Goal: Entertainment & Leisure: Browse casually

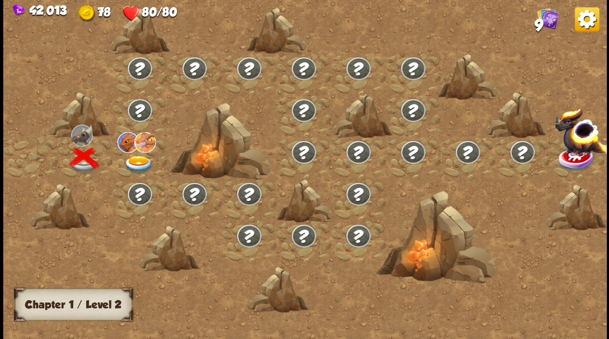
click at [136, 167] on img at bounding box center [138, 164] width 30 height 18
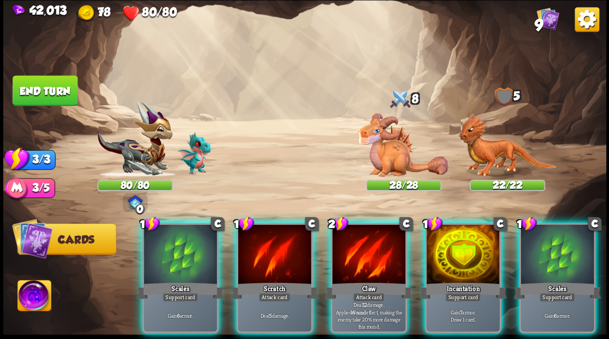
drag, startPoint x: 447, startPoint y: 243, endPoint x: 435, endPoint y: 245, distance: 12.1
click at [448, 243] on div at bounding box center [462, 255] width 73 height 62
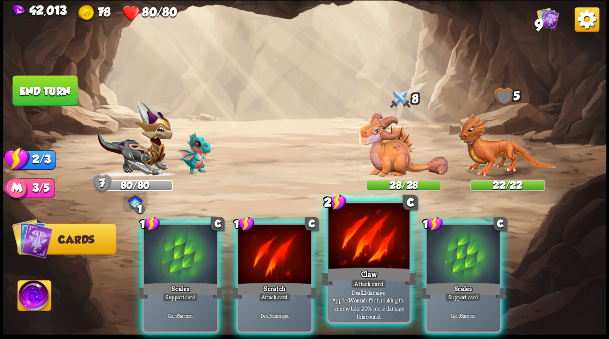
click at [379, 243] on div at bounding box center [368, 237] width 81 height 68
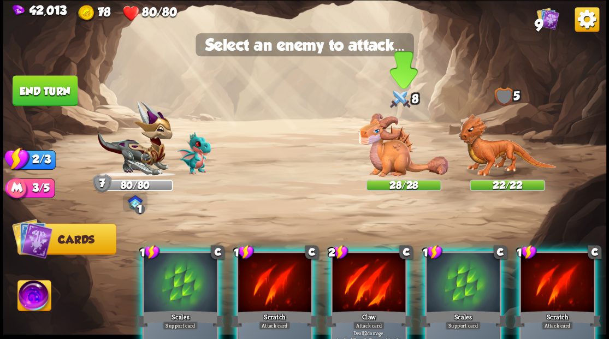
click at [392, 162] on img at bounding box center [403, 145] width 91 height 64
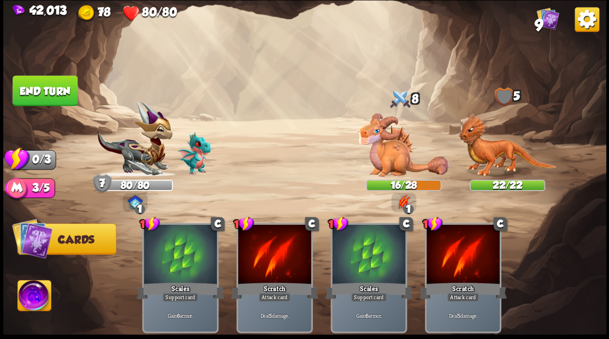
click at [47, 92] on button "End turn" at bounding box center [45, 90] width 65 height 31
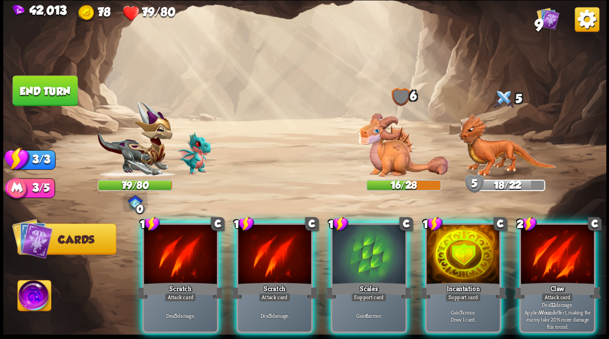
click at [442, 264] on div at bounding box center [462, 255] width 73 height 62
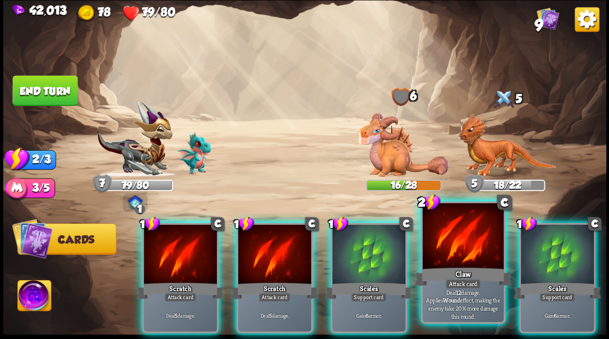
drag, startPoint x: 450, startPoint y: 262, endPoint x: 431, endPoint y: 235, distance: 33.0
click at [449, 259] on div at bounding box center [462, 237] width 81 height 68
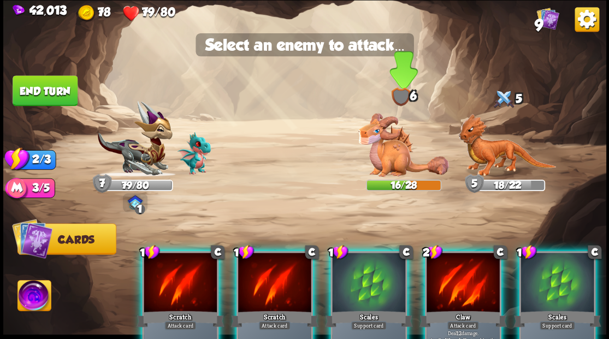
click at [378, 156] on img at bounding box center [403, 145] width 91 height 64
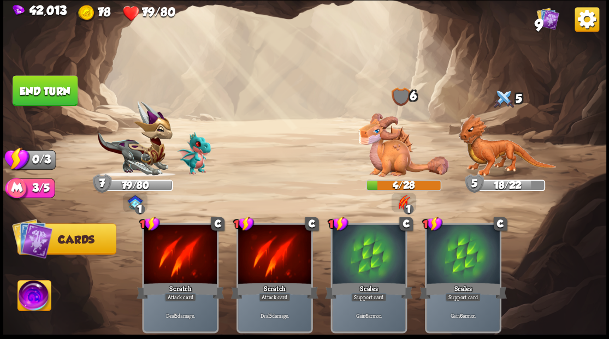
click at [41, 110] on img at bounding box center [304, 169] width 603 height 339
click at [56, 79] on button "End turn" at bounding box center [45, 90] width 65 height 31
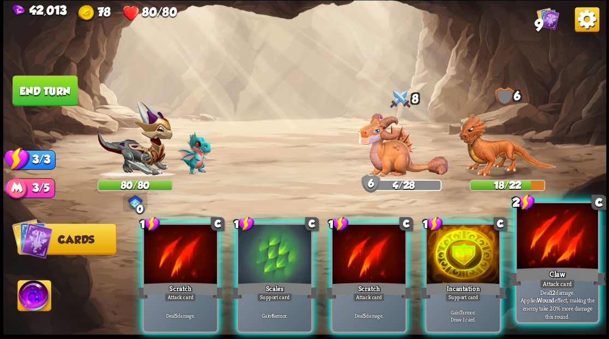
drag, startPoint x: 550, startPoint y: 245, endPoint x: 545, endPoint y: 243, distance: 5.7
click at [547, 244] on div at bounding box center [556, 237] width 81 height 68
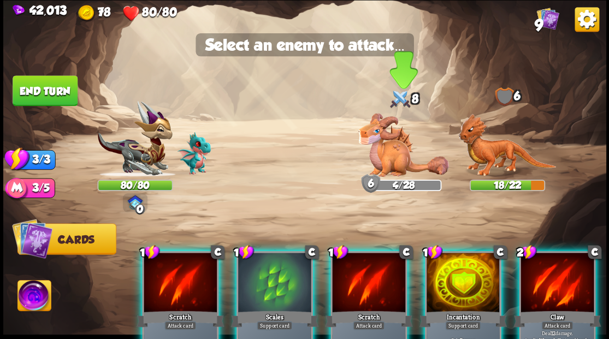
click at [383, 153] on img at bounding box center [403, 145] width 91 height 64
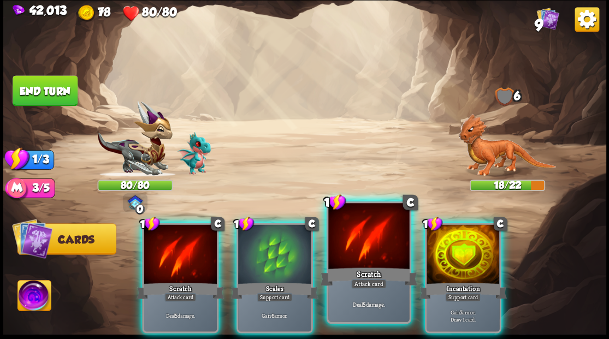
click at [372, 249] on div at bounding box center [368, 237] width 81 height 68
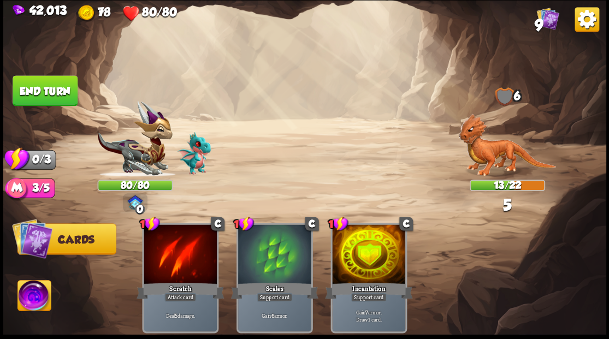
drag, startPoint x: 33, startPoint y: 92, endPoint x: 47, endPoint y: 92, distance: 13.6
click at [34, 92] on button "End turn" at bounding box center [45, 90] width 65 height 31
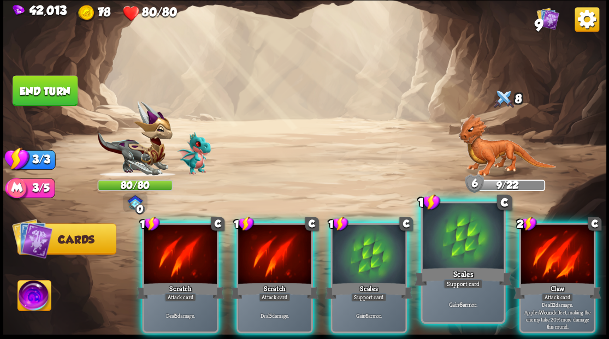
click at [454, 250] on div at bounding box center [462, 237] width 81 height 68
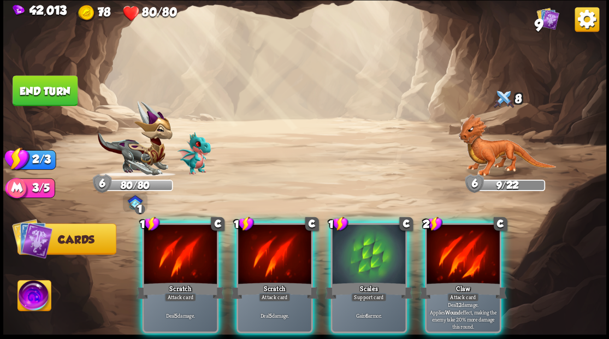
click at [454, 250] on div at bounding box center [462, 255] width 73 height 62
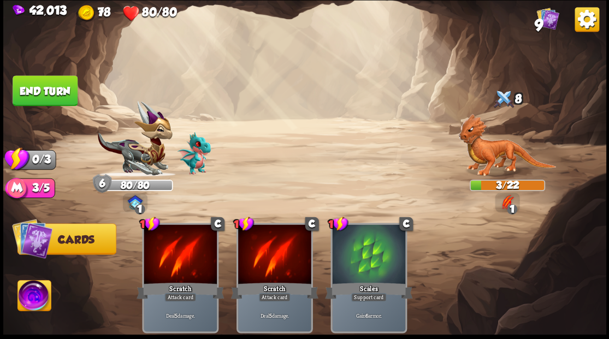
click at [56, 94] on button "End turn" at bounding box center [45, 90] width 65 height 31
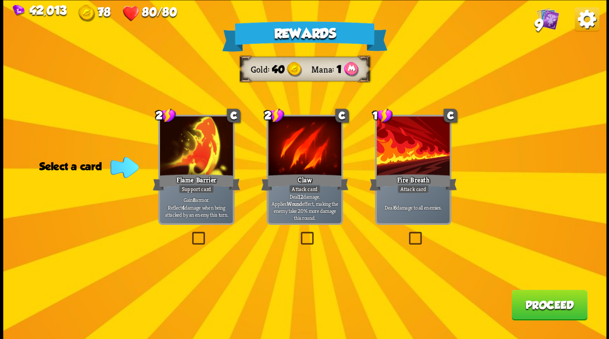
drag, startPoint x: 417, startPoint y: 241, endPoint x: 431, endPoint y: 243, distance: 13.8
click at [406, 233] on label at bounding box center [406, 233] width 0 height 0
click at [0, 0] on input "checkbox" at bounding box center [0, 0] width 0 height 0
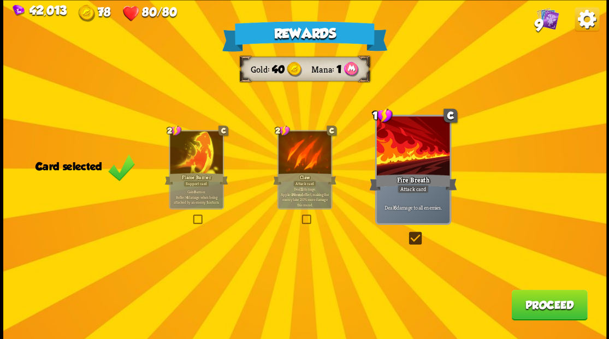
click at [515, 309] on button "Proceed" at bounding box center [549, 304] width 76 height 31
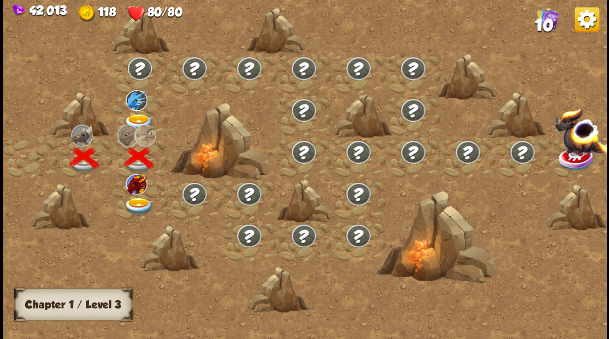
click at [136, 195] on div at bounding box center [139, 200] width 55 height 42
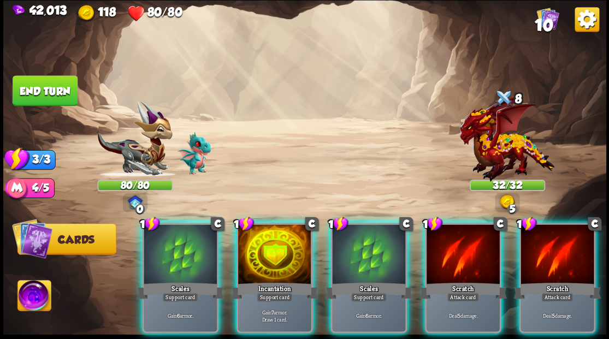
click at [271, 240] on div at bounding box center [274, 255] width 73 height 62
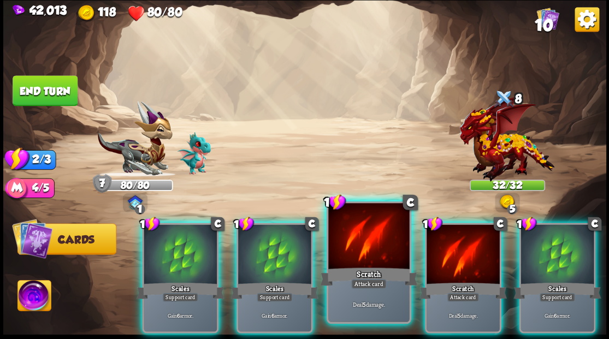
click at [354, 251] on div at bounding box center [368, 237] width 81 height 68
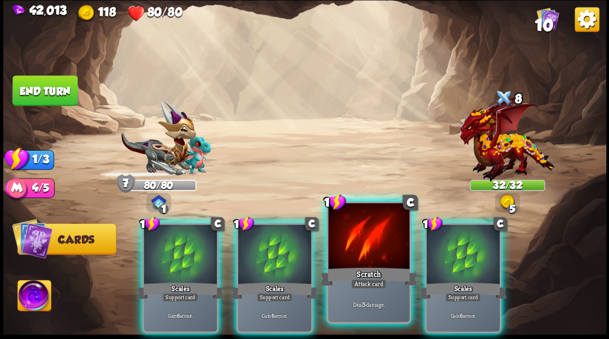
click at [353, 250] on div at bounding box center [368, 237] width 81 height 68
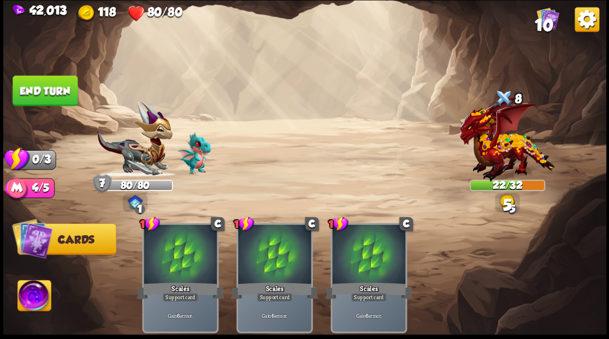
drag, startPoint x: 63, startPoint y: 90, endPoint x: 73, endPoint y: 95, distance: 11.2
click at [63, 90] on button "End turn" at bounding box center [45, 90] width 65 height 31
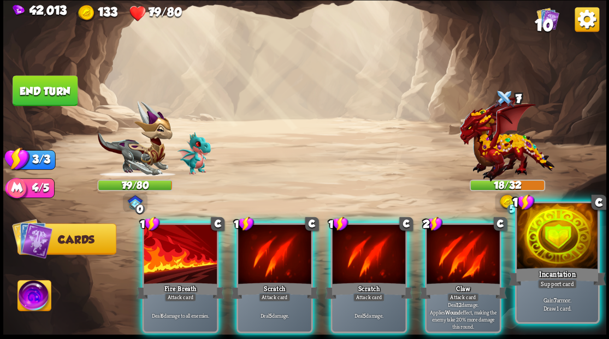
click at [555, 251] on div at bounding box center [556, 237] width 81 height 68
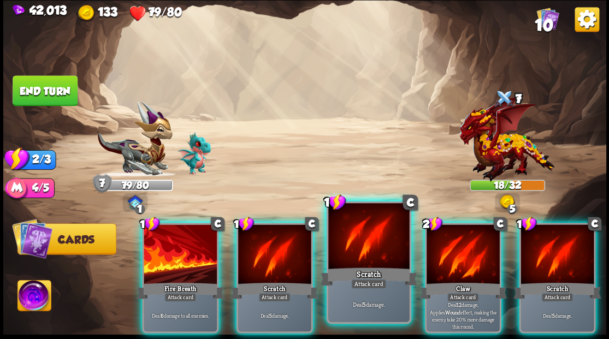
click at [357, 245] on div at bounding box center [368, 237] width 81 height 68
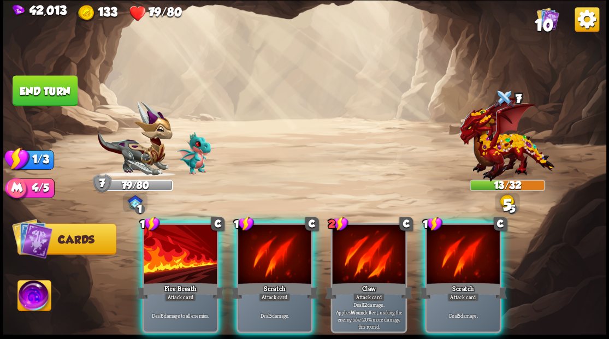
click at [283, 237] on div at bounding box center [274, 255] width 73 height 62
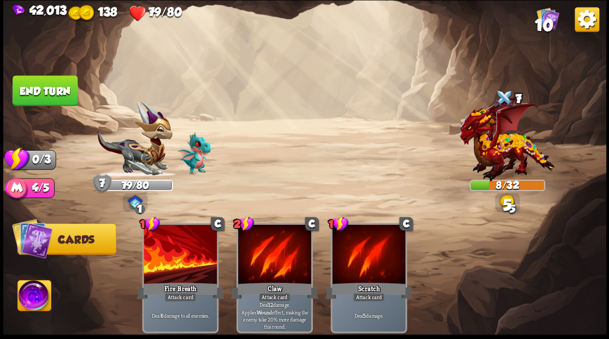
click at [57, 93] on button "End turn" at bounding box center [45, 90] width 65 height 31
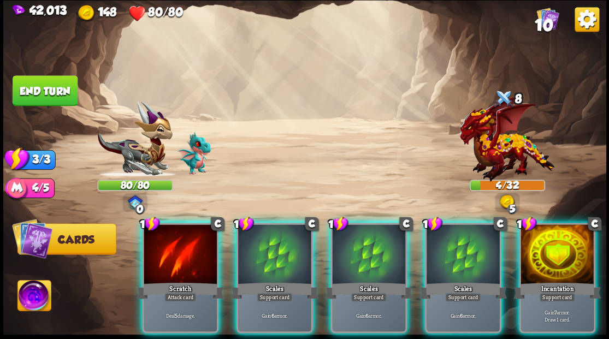
click at [186, 224] on div at bounding box center [180, 255] width 73 height 62
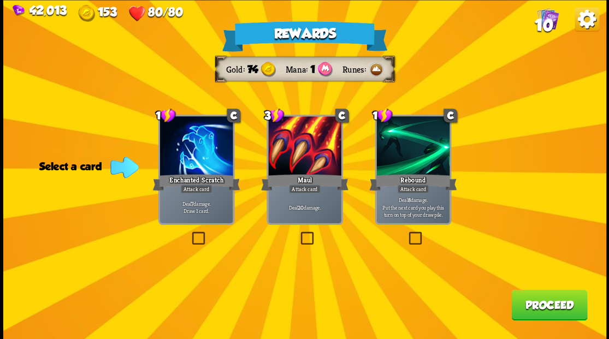
click at [189, 233] on label at bounding box center [189, 233] width 0 height 0
click at [0, 0] on input "checkbox" at bounding box center [0, 0] width 0 height 0
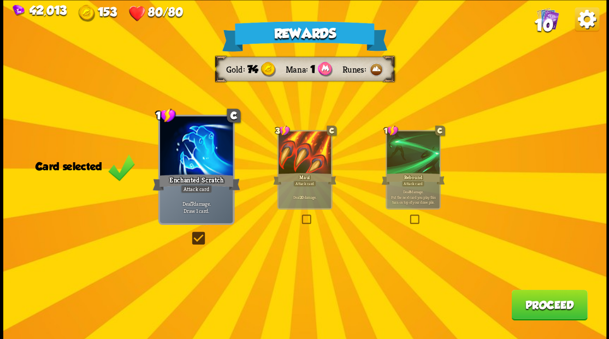
click at [535, 302] on button "Proceed" at bounding box center [549, 304] width 76 height 31
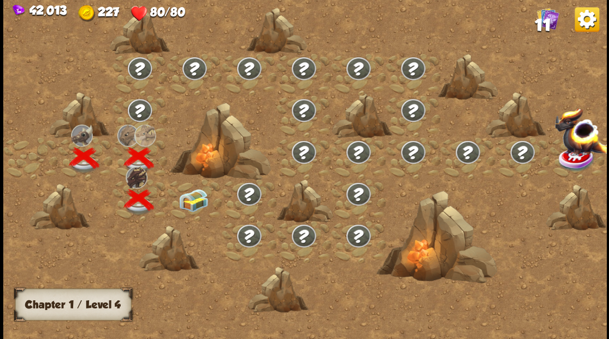
click at [186, 210] on img at bounding box center [193, 199] width 30 height 23
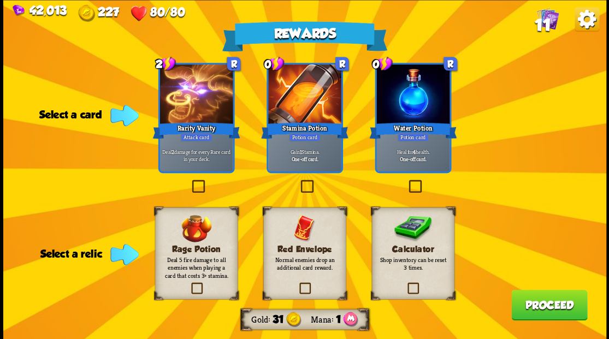
click at [406, 181] on label at bounding box center [406, 181] width 0 height 0
click at [0, 0] on input "checkbox" at bounding box center [0, 0] width 0 height 0
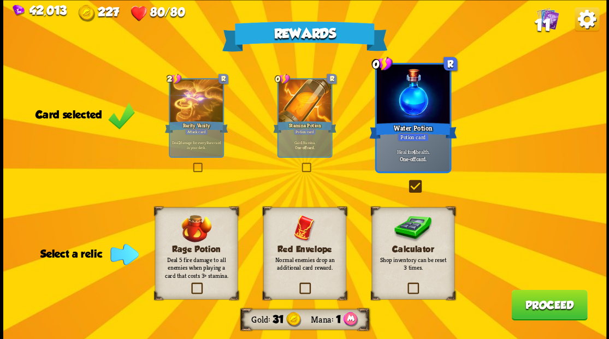
drag, startPoint x: 408, startPoint y: 288, endPoint x: 425, endPoint y: 297, distance: 18.6
click at [406, 284] on label at bounding box center [406, 284] width 0 height 0
click at [0, 0] on input "checkbox" at bounding box center [0, 0] width 0 height 0
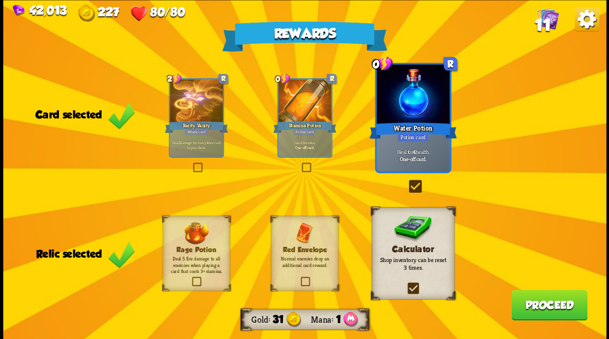
click at [540, 308] on button "Proceed" at bounding box center [549, 304] width 76 height 31
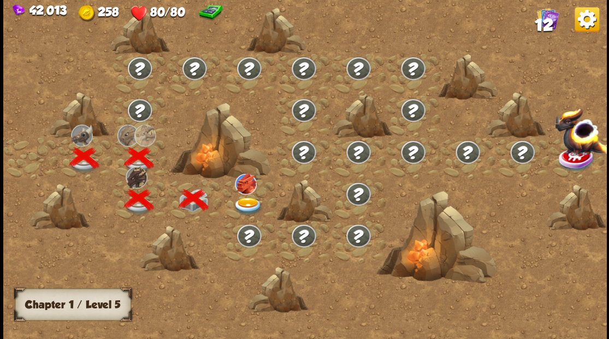
click at [249, 209] on img at bounding box center [248, 206] width 30 height 18
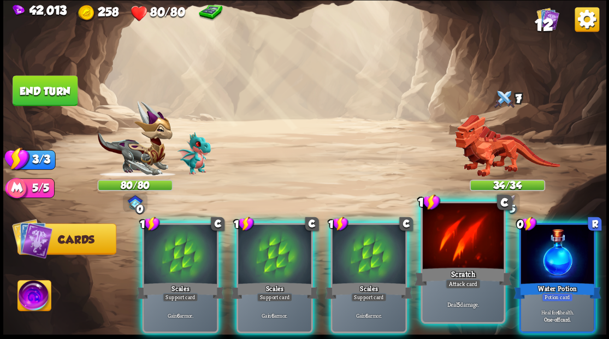
click at [480, 242] on div at bounding box center [462, 237] width 81 height 68
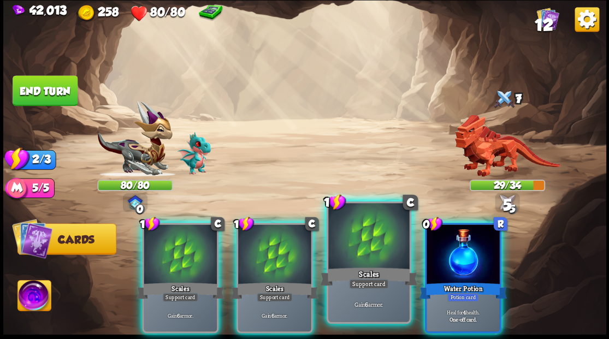
click at [384, 242] on div at bounding box center [368, 237] width 81 height 68
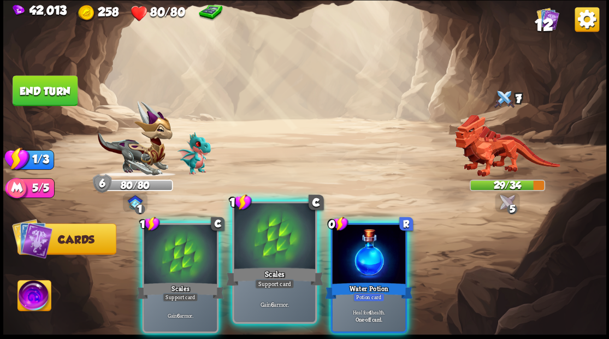
click at [301, 248] on div at bounding box center [274, 237] width 81 height 68
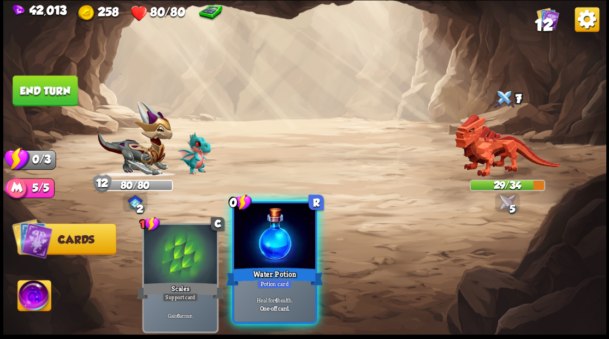
click at [278, 206] on div at bounding box center [274, 237] width 81 height 68
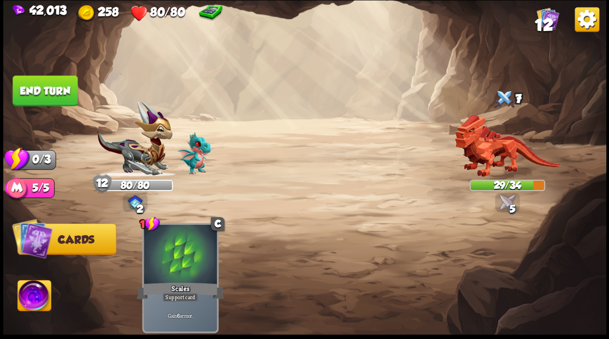
click at [66, 76] on button "End turn" at bounding box center [45, 90] width 65 height 31
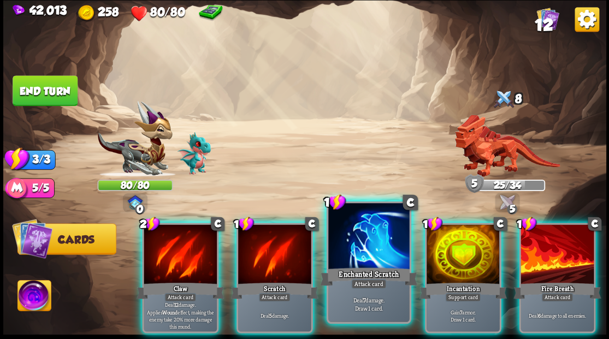
click at [360, 251] on div at bounding box center [368, 237] width 81 height 68
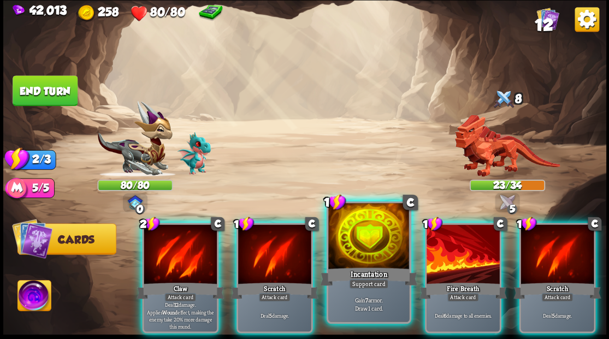
click at [368, 241] on div at bounding box center [368, 237] width 81 height 68
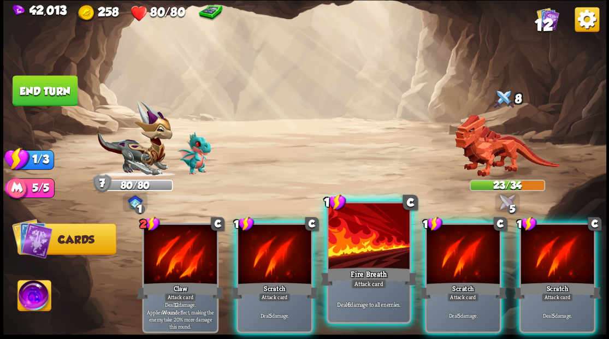
click at [368, 241] on div at bounding box center [368, 237] width 81 height 68
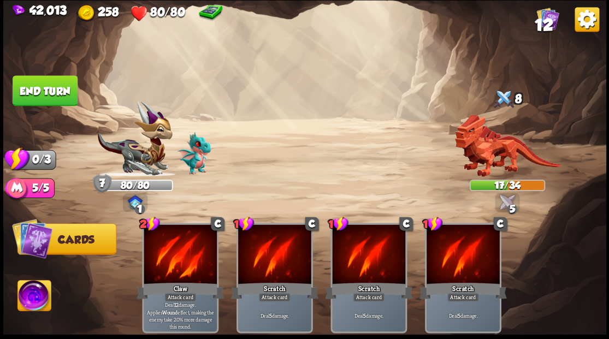
click at [55, 85] on button "End turn" at bounding box center [45, 90] width 65 height 31
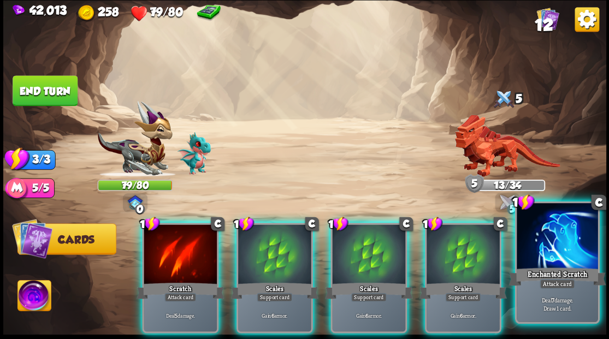
click at [541, 263] on div at bounding box center [556, 237] width 81 height 68
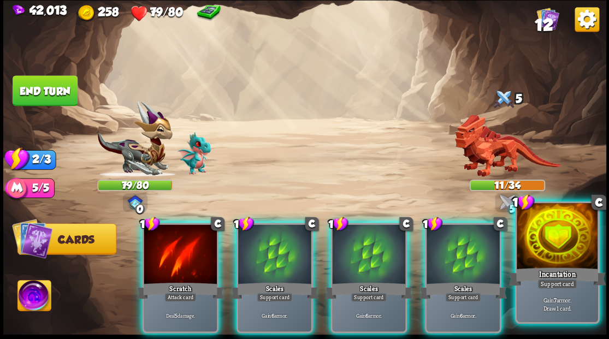
click at [539, 242] on div at bounding box center [556, 237] width 81 height 68
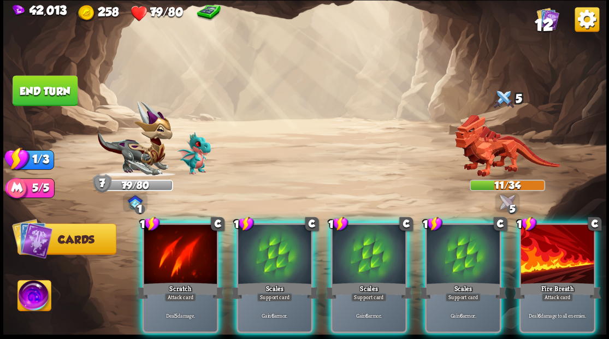
click at [537, 247] on div at bounding box center [556, 255] width 73 height 62
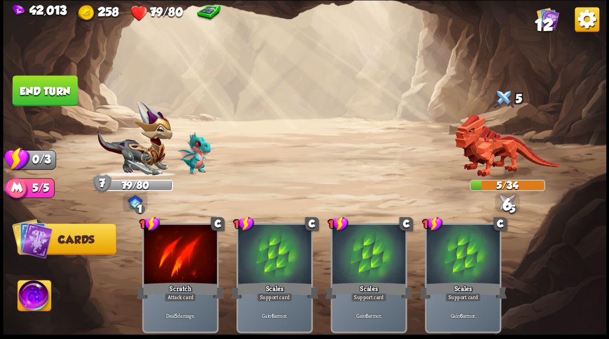
click at [63, 98] on button "End turn" at bounding box center [45, 90] width 65 height 31
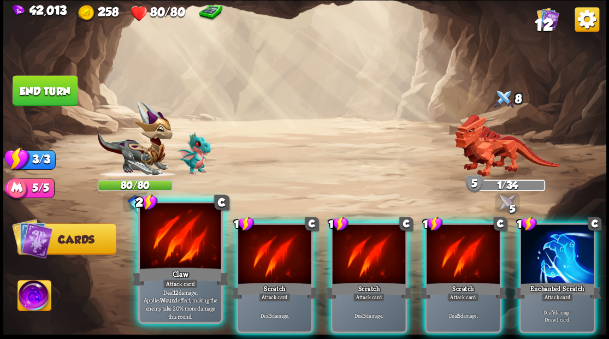
click at [167, 241] on div at bounding box center [180, 237] width 81 height 68
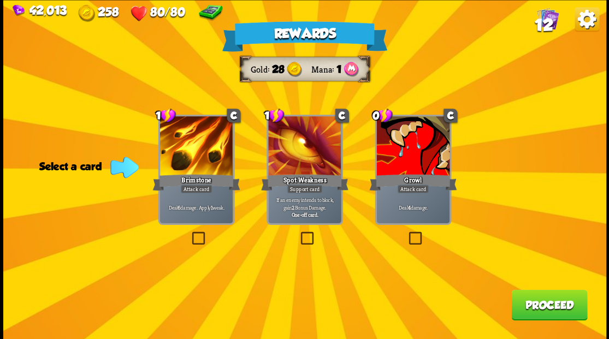
click at [406, 233] on label at bounding box center [406, 233] width 0 height 0
click at [0, 0] on input "checkbox" at bounding box center [0, 0] width 0 height 0
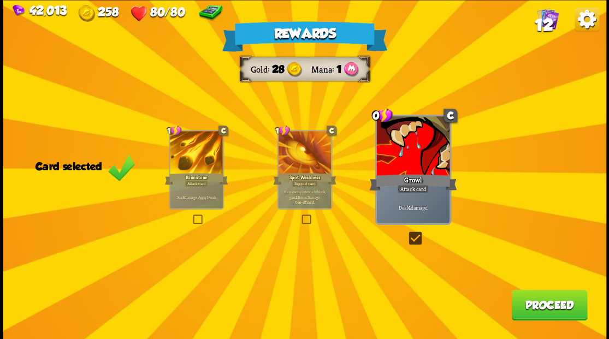
click at [526, 301] on button "Proceed" at bounding box center [549, 304] width 76 height 31
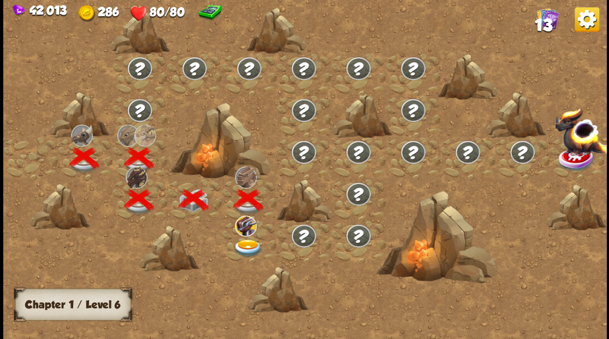
click at [247, 242] on img at bounding box center [248, 248] width 30 height 18
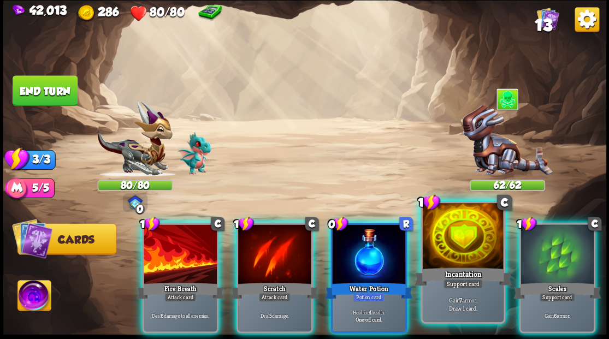
click at [437, 240] on div at bounding box center [462, 237] width 81 height 68
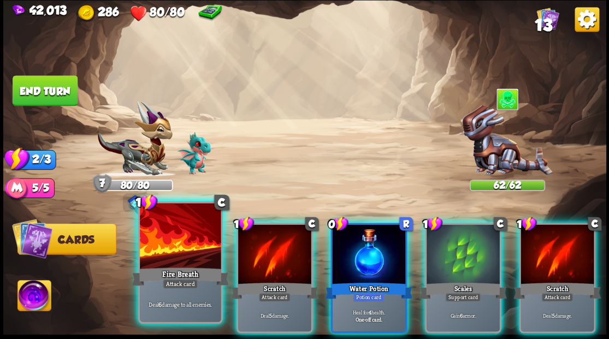
click at [192, 249] on div at bounding box center [180, 237] width 81 height 68
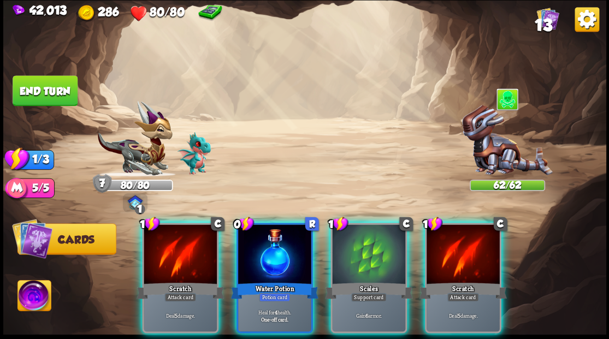
click at [191, 248] on div at bounding box center [180, 255] width 73 height 62
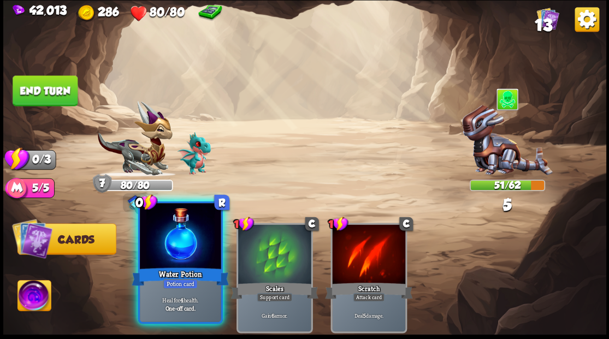
click at [192, 234] on div at bounding box center [180, 237] width 81 height 68
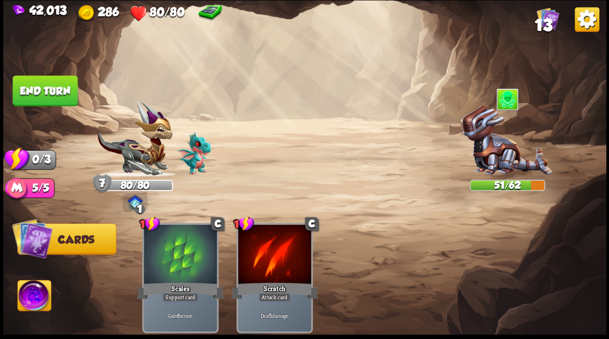
click at [51, 96] on button "End turn" at bounding box center [45, 90] width 65 height 31
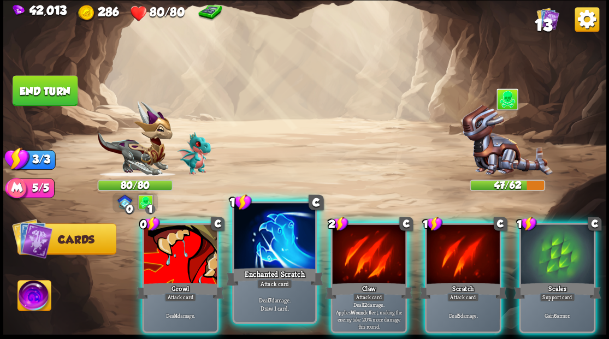
click at [265, 234] on div at bounding box center [274, 237] width 81 height 68
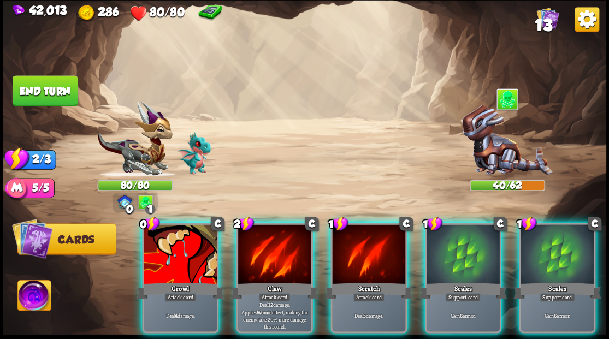
click at [448, 230] on div at bounding box center [462, 255] width 73 height 62
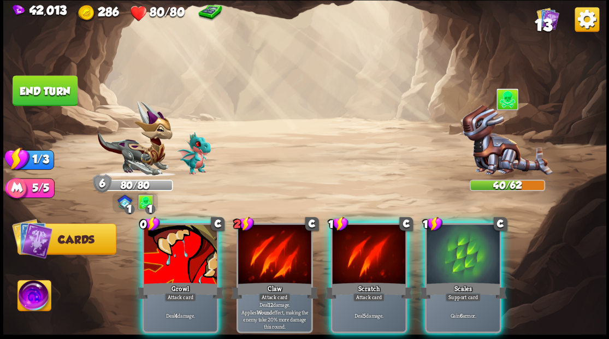
click at [365, 239] on div at bounding box center [368, 255] width 73 height 62
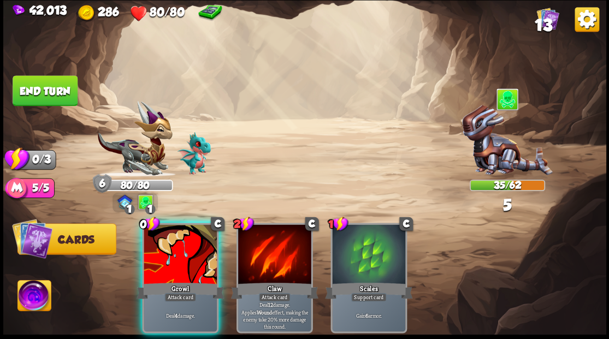
drag, startPoint x: 171, startPoint y: 241, endPoint x: 158, endPoint y: 231, distance: 16.4
click at [169, 240] on div at bounding box center [180, 255] width 73 height 62
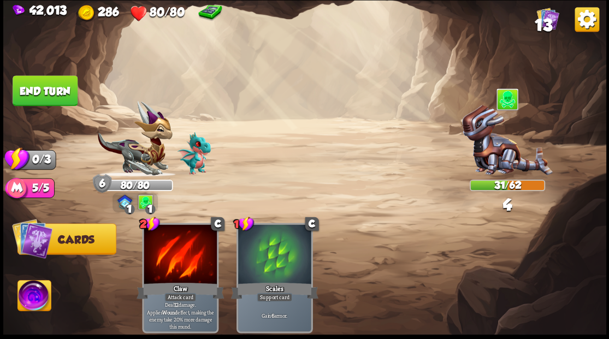
click at [60, 81] on button "End turn" at bounding box center [45, 90] width 65 height 31
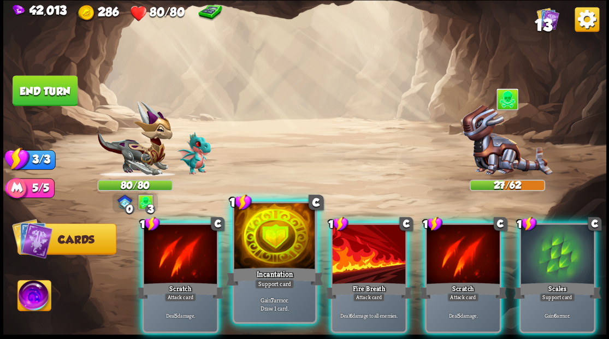
click at [273, 247] on div at bounding box center [274, 237] width 81 height 68
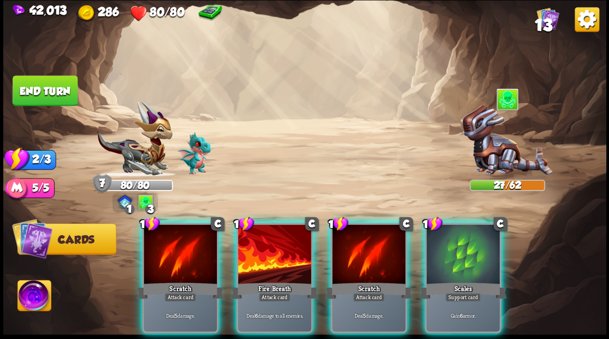
click at [272, 247] on div at bounding box center [274, 255] width 73 height 62
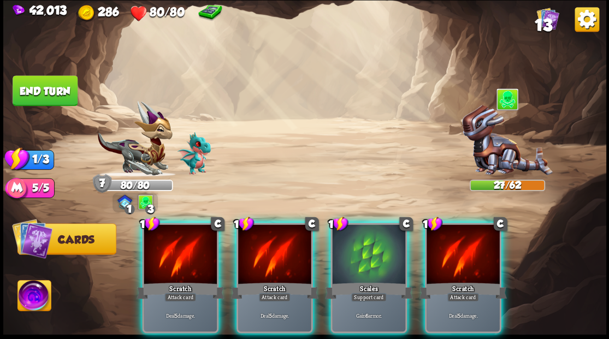
click at [272, 247] on div at bounding box center [274, 255] width 73 height 62
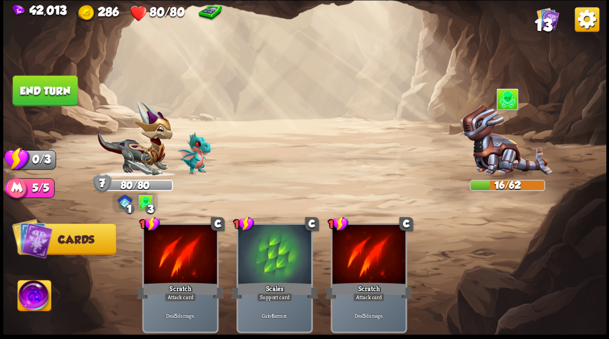
click at [67, 93] on button "End turn" at bounding box center [45, 90] width 65 height 31
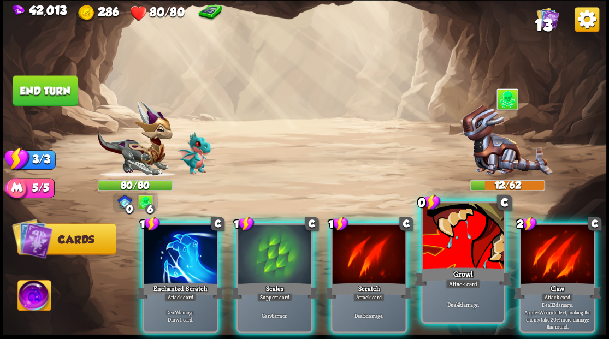
click at [465, 240] on div at bounding box center [462, 237] width 81 height 68
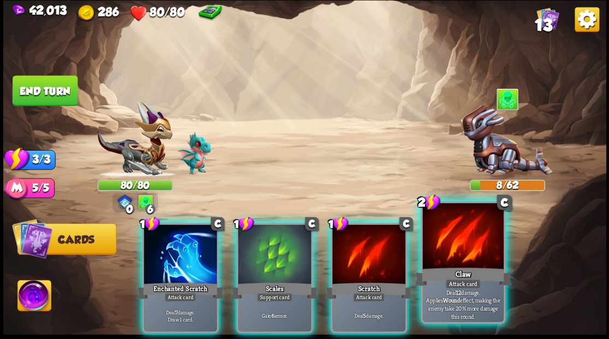
click at [461, 243] on div at bounding box center [462, 237] width 81 height 68
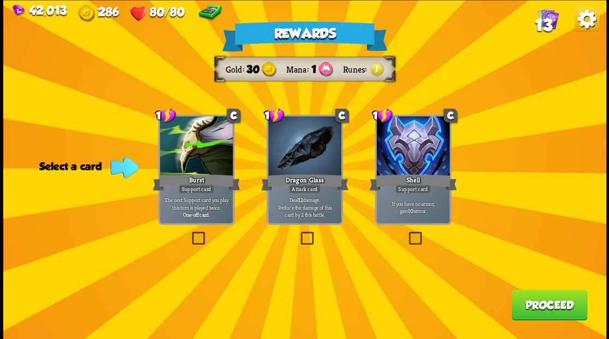
click at [298, 233] on label at bounding box center [298, 233] width 0 height 0
click at [0, 0] on input "checkbox" at bounding box center [0, 0] width 0 height 0
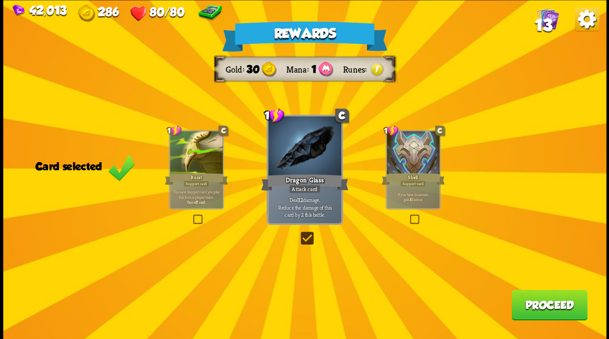
click at [533, 301] on button "Proceed" at bounding box center [549, 304] width 76 height 31
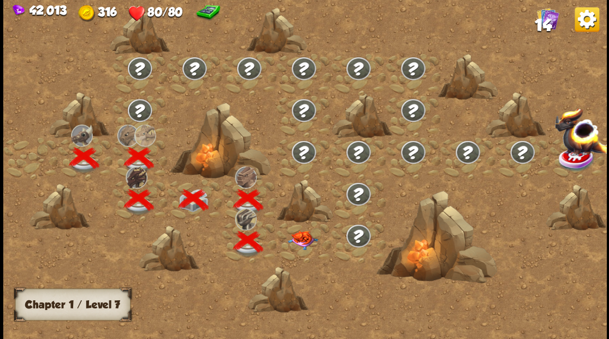
click at [302, 239] on img at bounding box center [302, 239] width 30 height 19
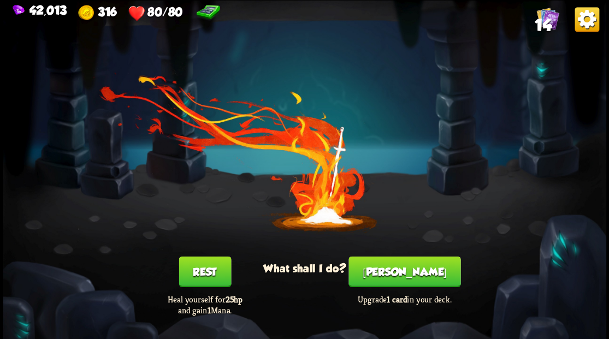
click at [400, 270] on button "[PERSON_NAME]" at bounding box center [404, 271] width 112 height 31
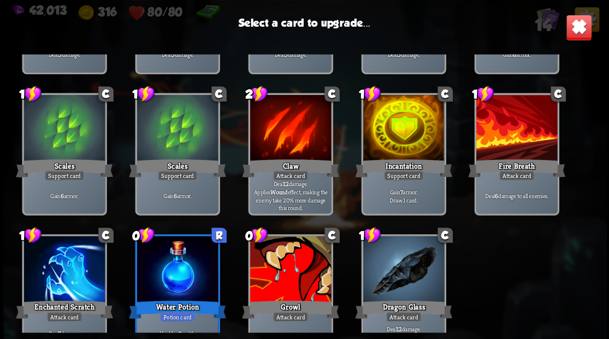
scroll to position [180, 0]
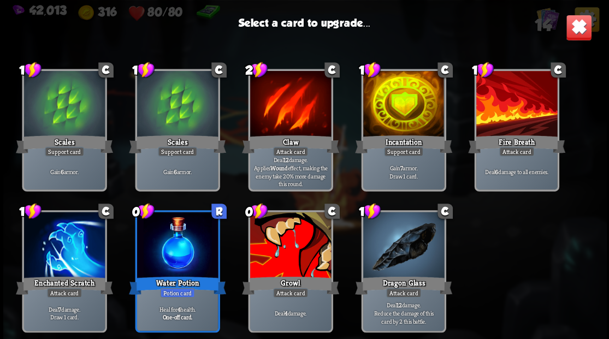
click at [289, 230] on div at bounding box center [289, 246] width 81 height 68
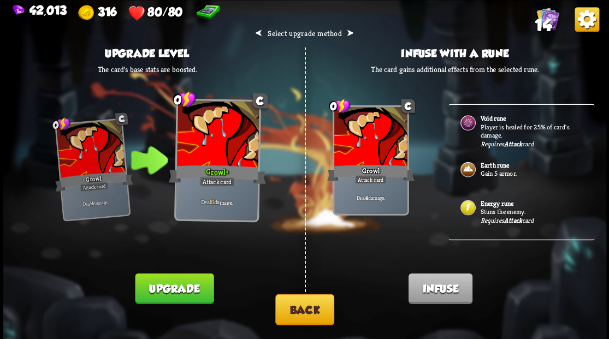
click at [496, 210] on p "Stuns the enemy." at bounding box center [531, 211] width 102 height 9
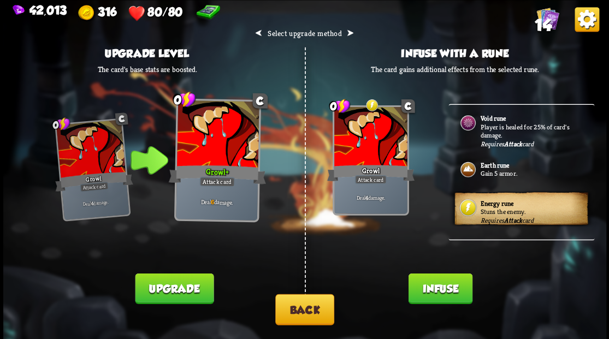
click at [441, 292] on button "Infuse" at bounding box center [440, 288] width 64 height 31
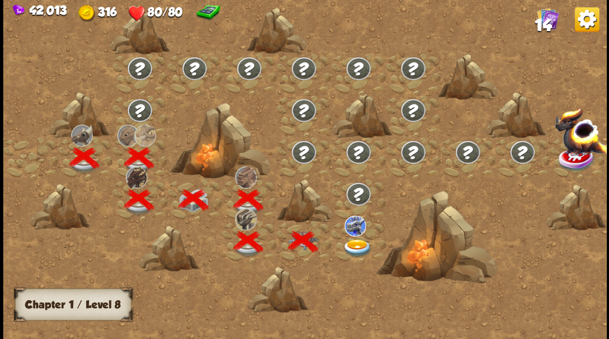
click at [354, 242] on img at bounding box center [357, 248] width 30 height 18
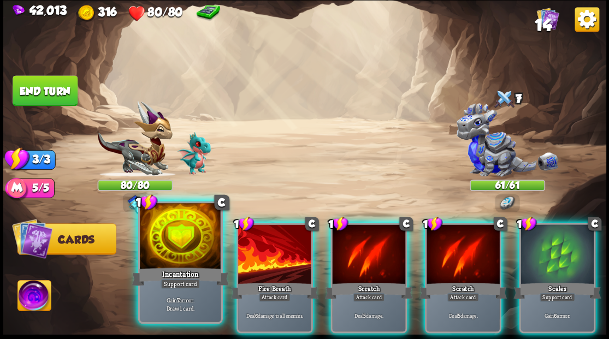
click at [189, 233] on div at bounding box center [180, 237] width 81 height 68
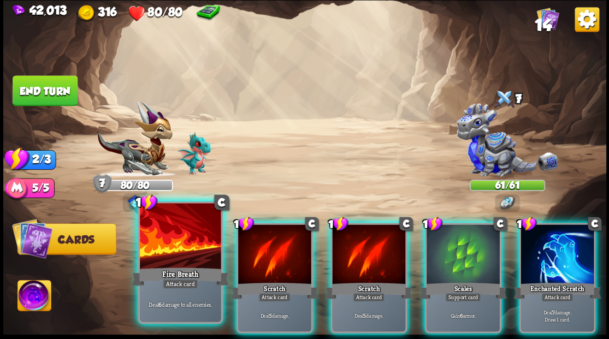
click at [187, 233] on div at bounding box center [180, 237] width 81 height 68
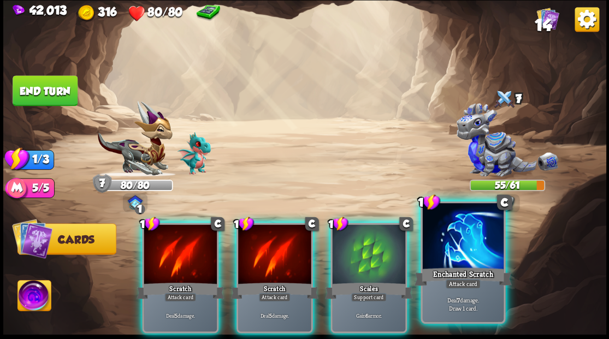
click at [450, 257] on div at bounding box center [462, 237] width 81 height 68
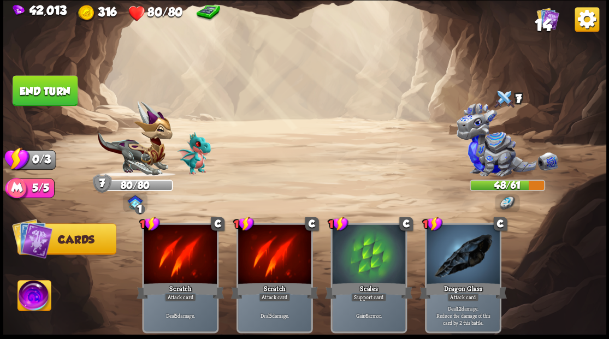
click at [60, 85] on button "End turn" at bounding box center [45, 90] width 65 height 31
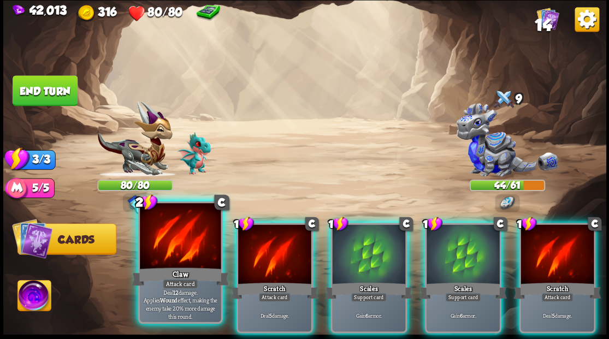
click at [184, 242] on div at bounding box center [180, 237] width 81 height 68
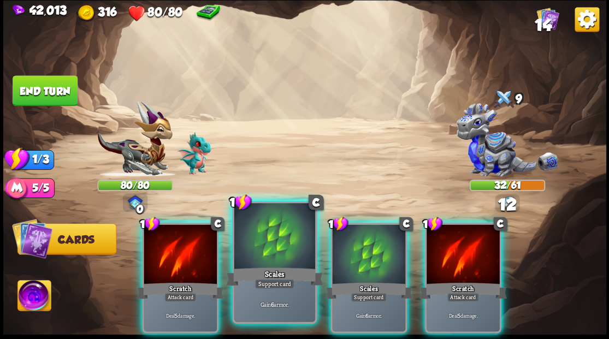
click at [254, 236] on div at bounding box center [274, 237] width 81 height 68
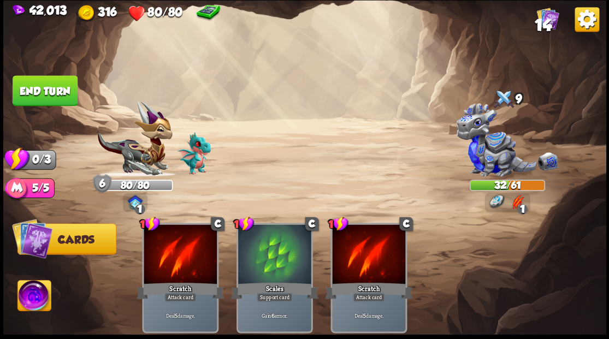
click at [58, 90] on button "End turn" at bounding box center [45, 90] width 65 height 31
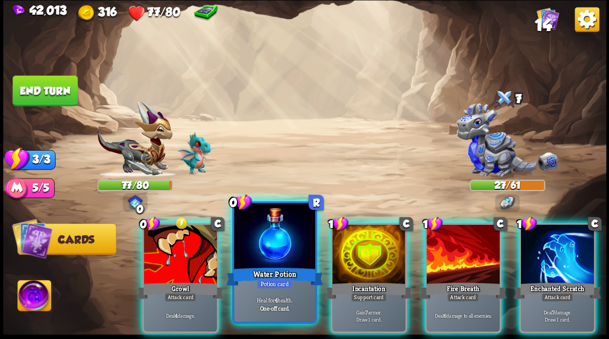
click at [254, 258] on div at bounding box center [274, 237] width 81 height 68
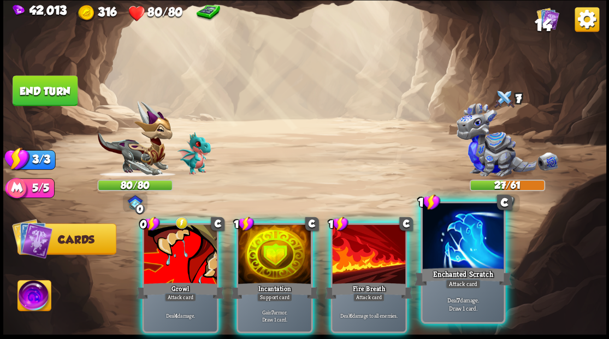
click at [438, 241] on div at bounding box center [462, 237] width 81 height 68
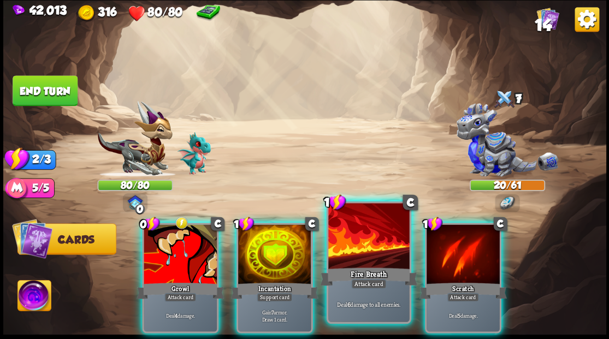
click at [376, 246] on div at bounding box center [368, 237] width 81 height 68
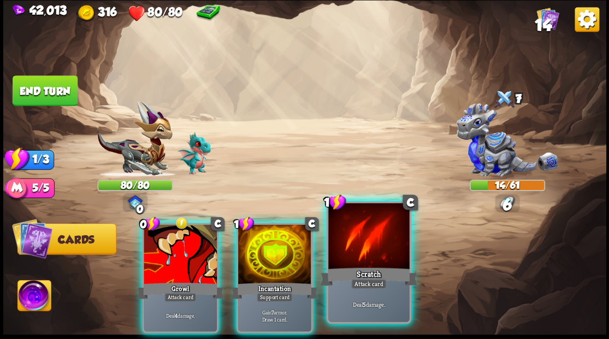
click at [372, 242] on div at bounding box center [368, 237] width 81 height 68
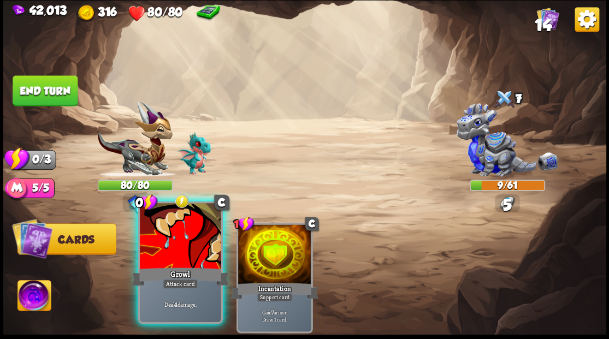
click at [179, 248] on div at bounding box center [180, 237] width 81 height 68
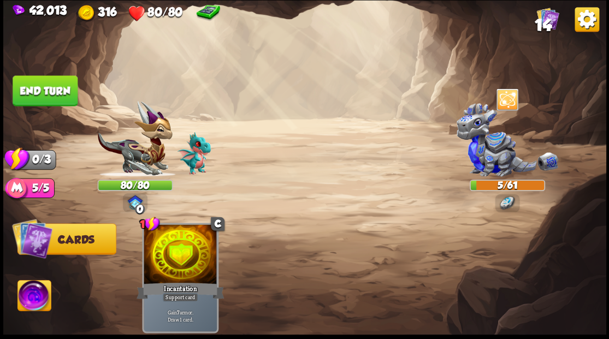
click at [48, 84] on button "End turn" at bounding box center [45, 90] width 65 height 31
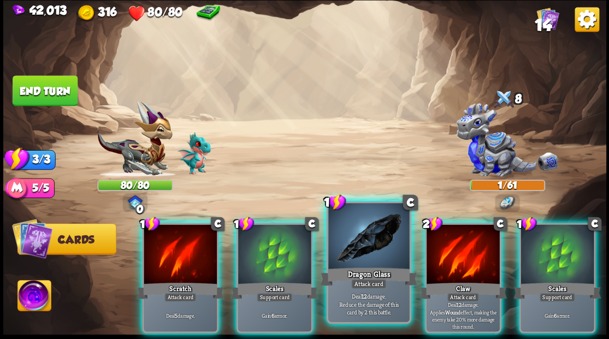
click at [368, 246] on div at bounding box center [368, 237] width 81 height 68
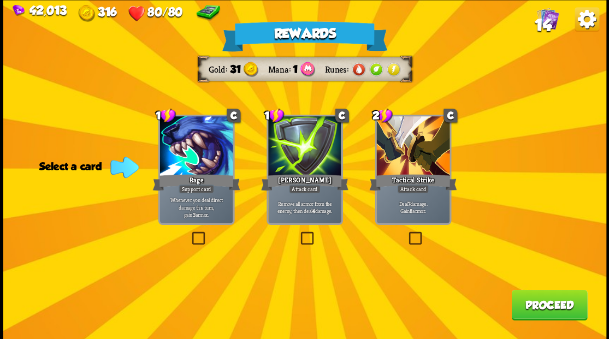
click at [298, 233] on label at bounding box center [298, 233] width 0 height 0
click at [0, 0] on input "checkbox" at bounding box center [0, 0] width 0 height 0
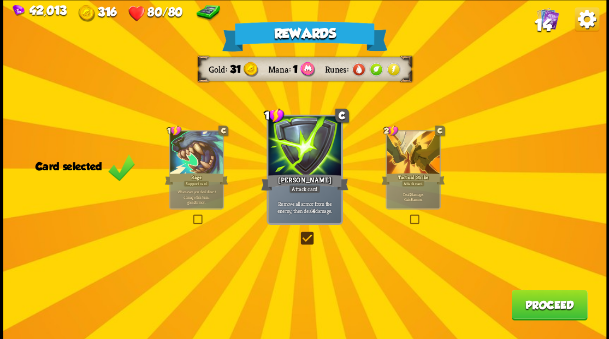
click at [540, 312] on button "Proceed" at bounding box center [549, 304] width 76 height 31
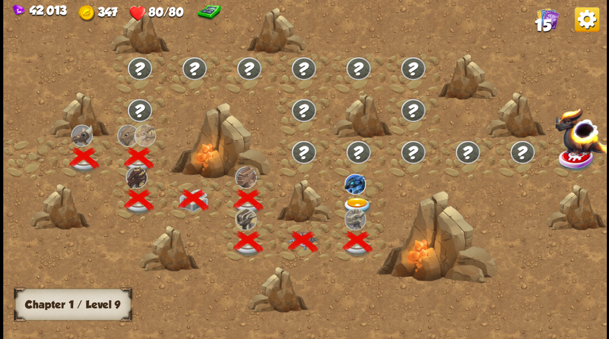
click at [360, 200] on img at bounding box center [357, 206] width 30 height 18
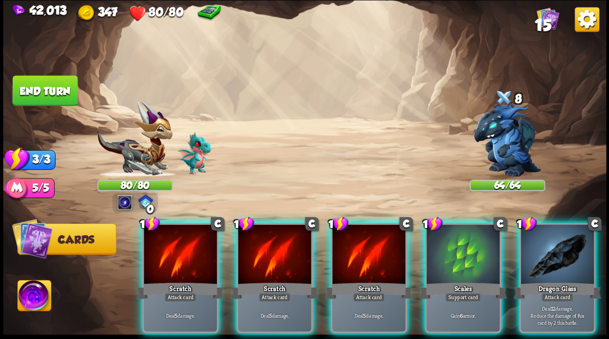
click at [469, 243] on div at bounding box center [462, 255] width 73 height 62
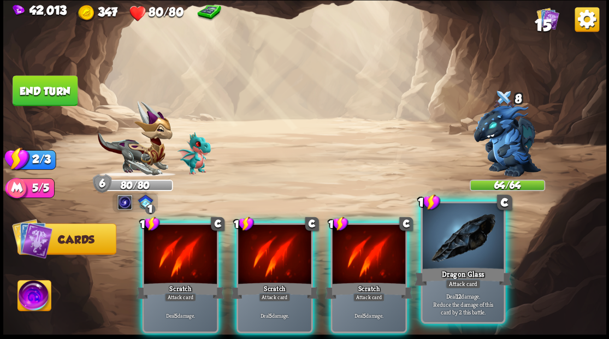
click at [465, 243] on div at bounding box center [462, 237] width 81 height 68
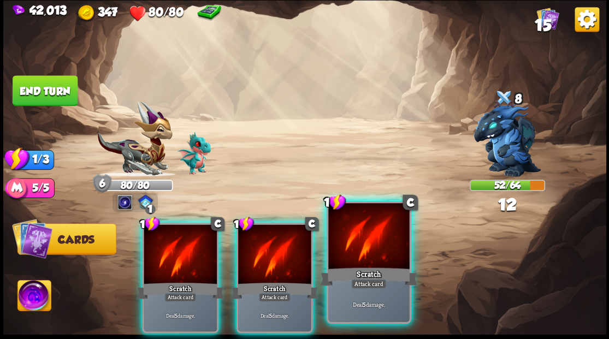
click at [386, 246] on div at bounding box center [368, 237] width 81 height 68
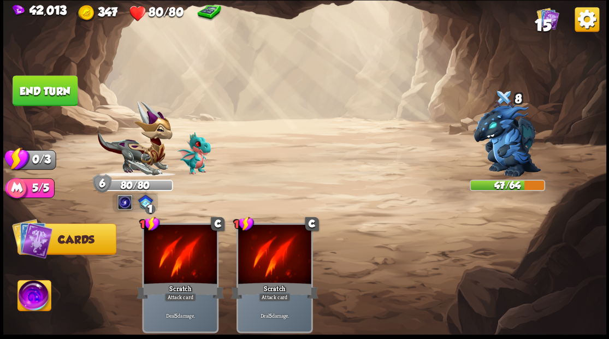
click at [52, 84] on button "End turn" at bounding box center [45, 90] width 65 height 31
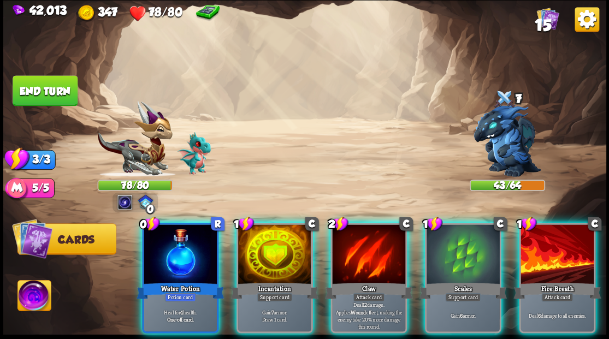
click at [191, 241] on div at bounding box center [180, 255] width 73 height 62
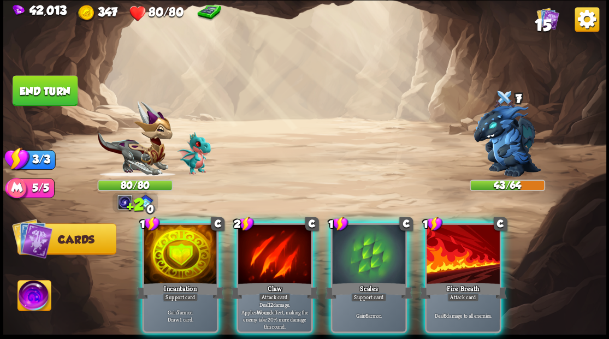
click at [191, 241] on div at bounding box center [180, 255] width 73 height 62
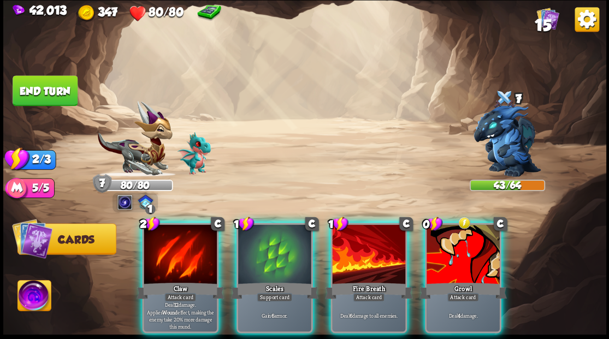
click at [196, 247] on div at bounding box center [180, 255] width 73 height 62
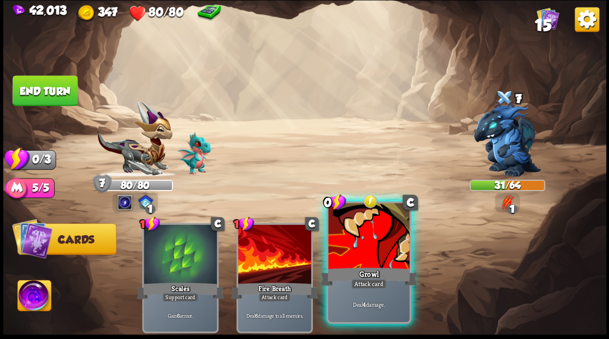
click at [348, 236] on div at bounding box center [368, 237] width 81 height 68
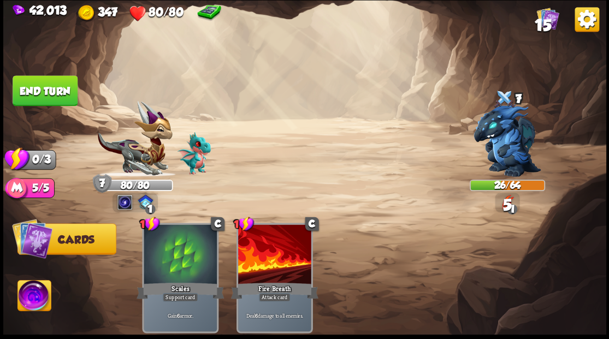
click at [74, 103] on button "End turn" at bounding box center [45, 90] width 65 height 31
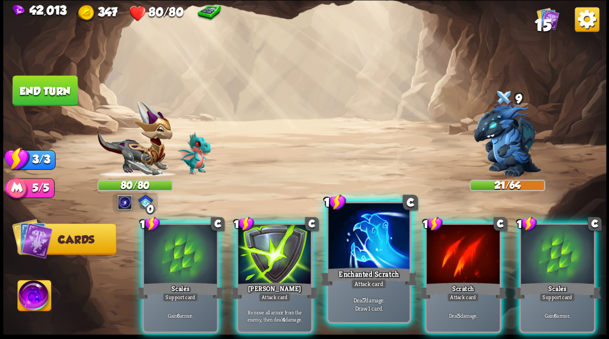
click at [336, 222] on div at bounding box center [368, 237] width 81 height 68
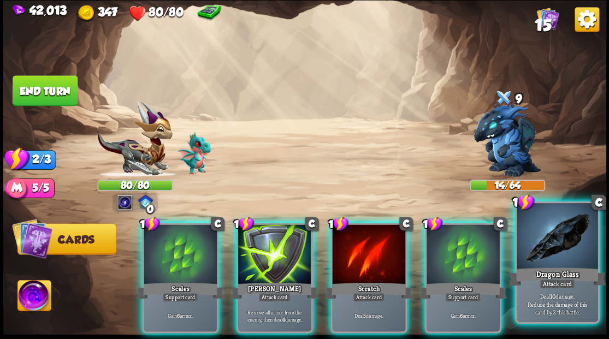
click at [558, 247] on div at bounding box center [556, 237] width 81 height 68
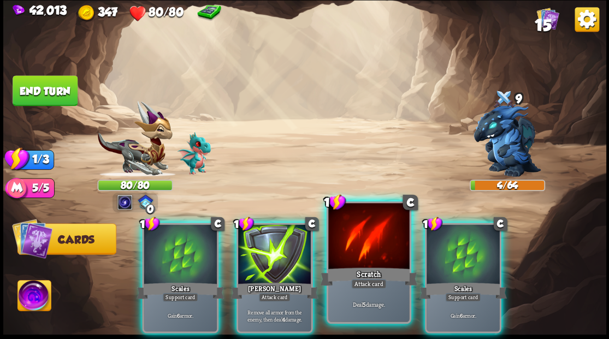
click at [382, 225] on div at bounding box center [368, 237] width 81 height 68
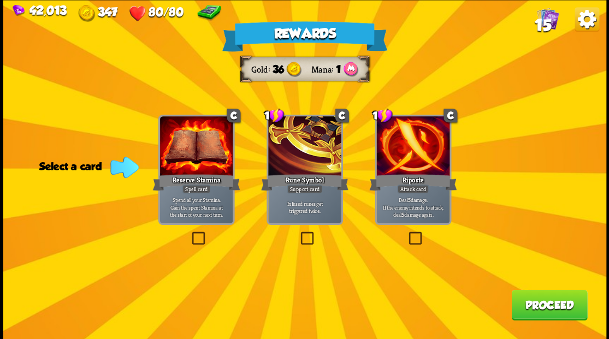
click at [539, 24] on span "15" at bounding box center [542, 24] width 16 height 19
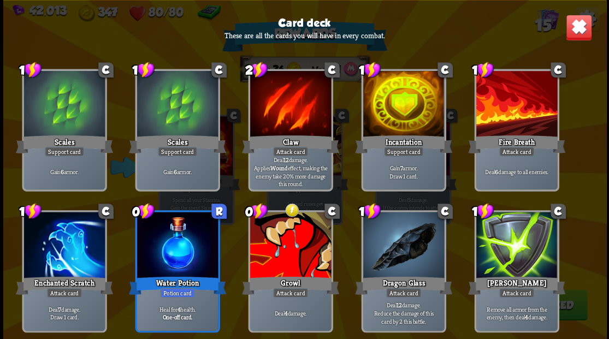
click at [571, 29] on img at bounding box center [578, 27] width 26 height 26
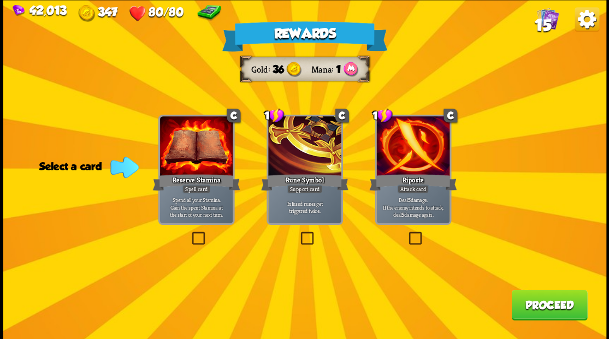
click at [406, 233] on label at bounding box center [406, 233] width 0 height 0
click at [0, 0] on input "checkbox" at bounding box center [0, 0] width 0 height 0
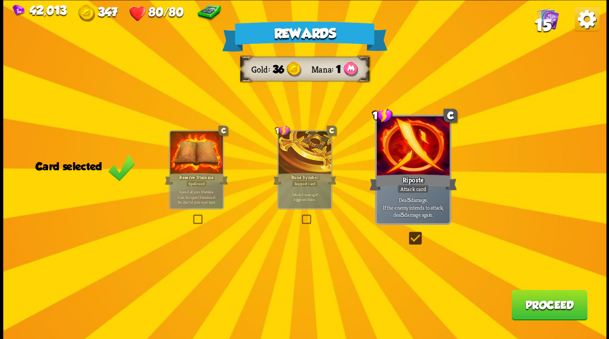
click at [532, 307] on button "Proceed" at bounding box center [549, 304] width 76 height 31
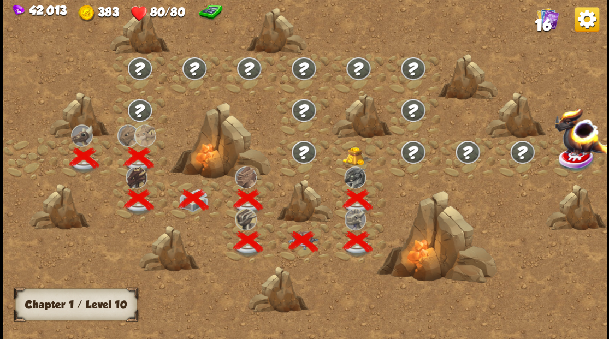
click at [357, 148] on img at bounding box center [357, 156] width 30 height 19
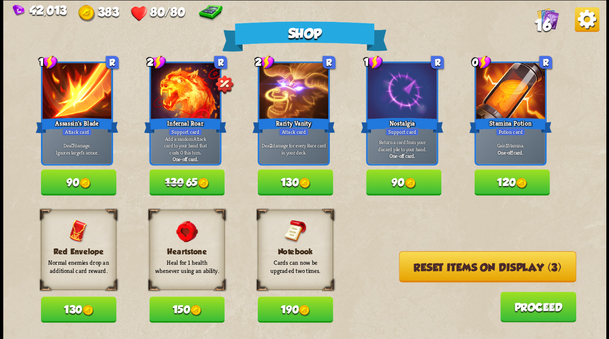
click at [488, 263] on button "Reset items on display (3)" at bounding box center [486, 266] width 177 height 31
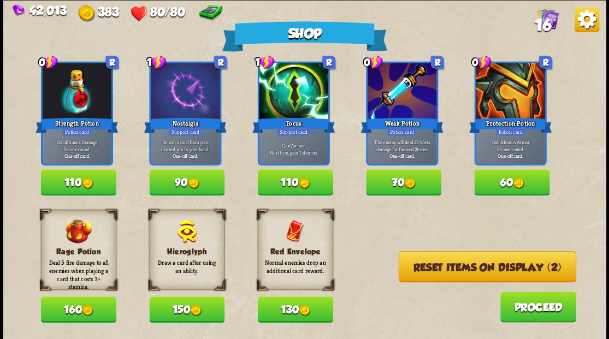
click at [487, 263] on button "Reset items on display (2)" at bounding box center [486, 266] width 177 height 31
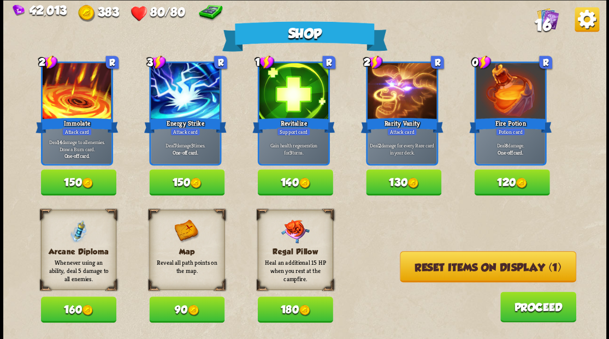
click at [475, 265] on button "Reset items on display (1)" at bounding box center [488, 266] width 176 height 31
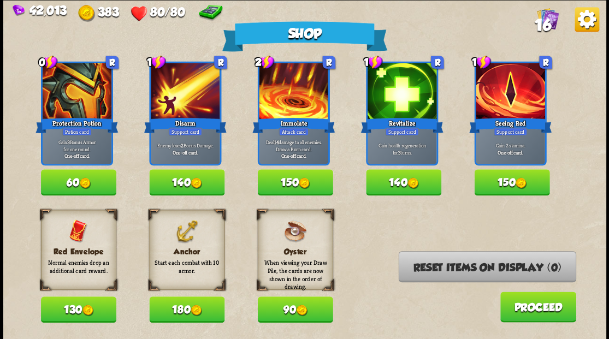
click at [155, 309] on button "180" at bounding box center [186, 309] width 75 height 26
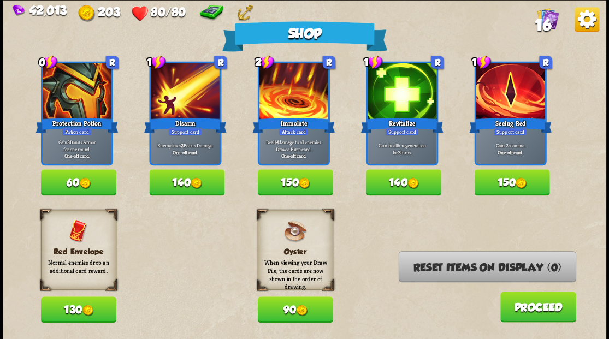
click at [523, 307] on button "Proceed" at bounding box center [537, 306] width 76 height 31
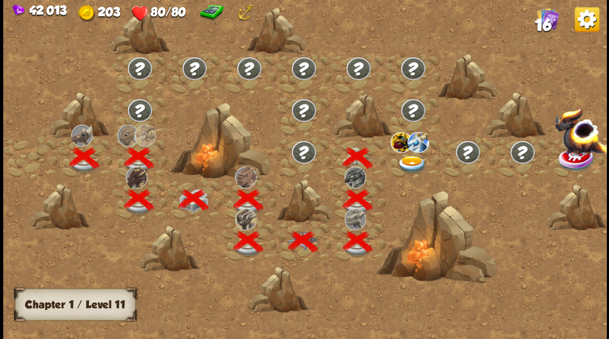
scroll to position [0, 166]
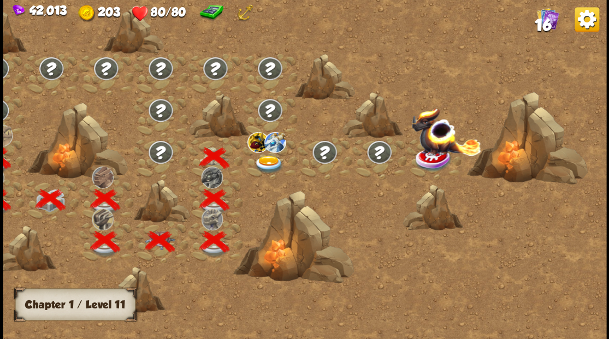
click at [275, 163] on img at bounding box center [268, 164] width 30 height 18
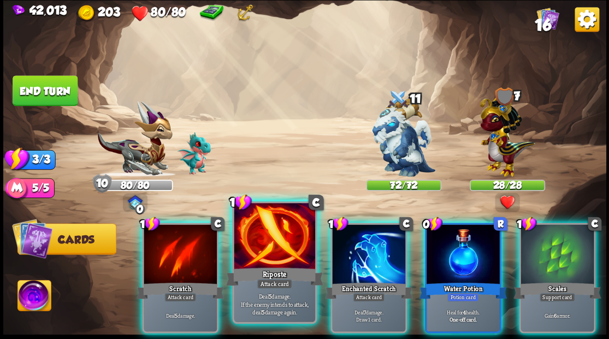
click at [267, 237] on div at bounding box center [274, 237] width 81 height 68
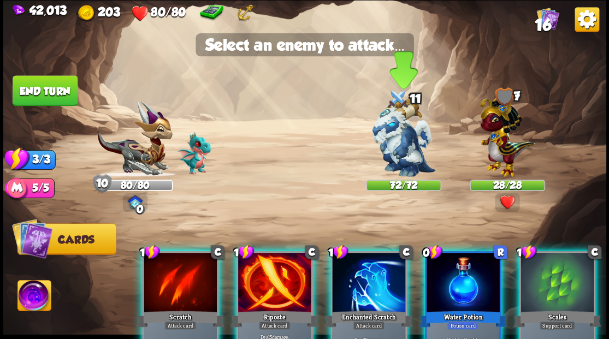
click at [391, 147] on img at bounding box center [403, 137] width 63 height 79
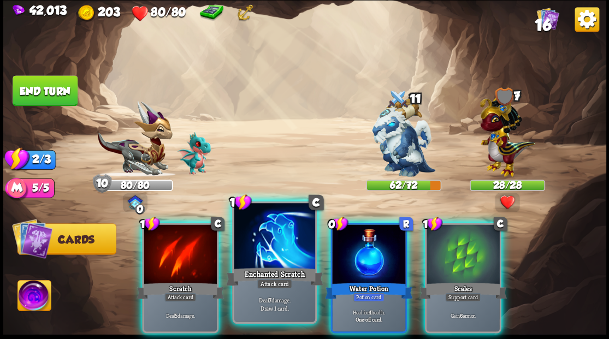
click at [262, 231] on div at bounding box center [274, 237] width 81 height 68
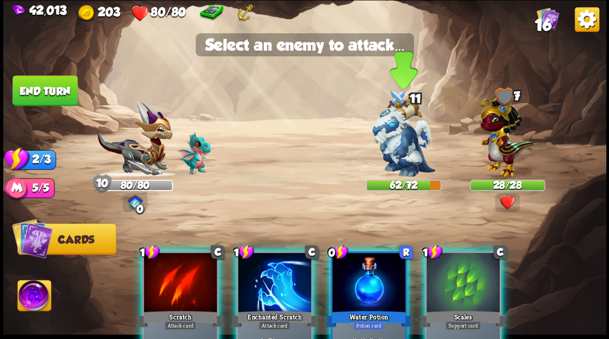
click at [392, 145] on img at bounding box center [403, 137] width 63 height 79
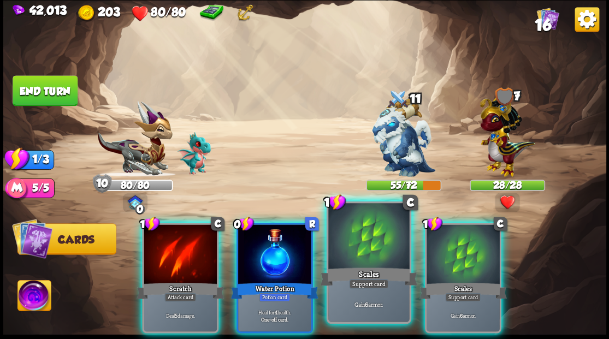
click at [353, 235] on div at bounding box center [368, 237] width 81 height 68
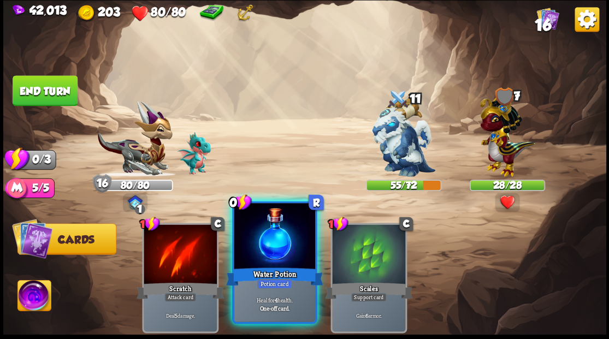
click at [281, 257] on div at bounding box center [274, 237] width 81 height 68
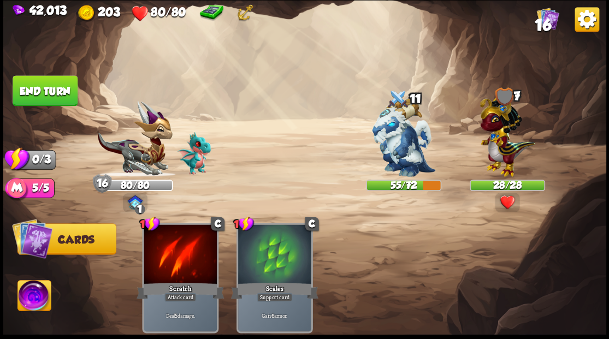
click at [36, 91] on button "End turn" at bounding box center [45, 90] width 65 height 31
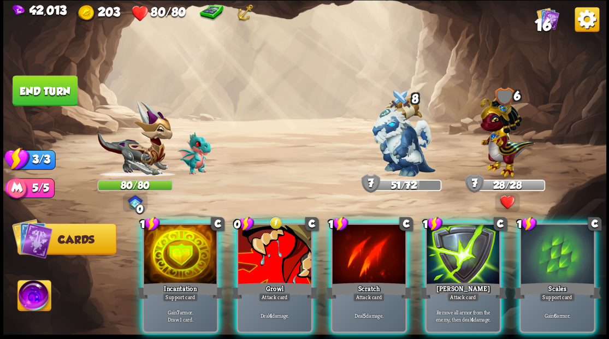
drag, startPoint x: 178, startPoint y: 245, endPoint x: 184, endPoint y: 238, distance: 9.0
click at [179, 245] on div at bounding box center [180, 255] width 73 height 62
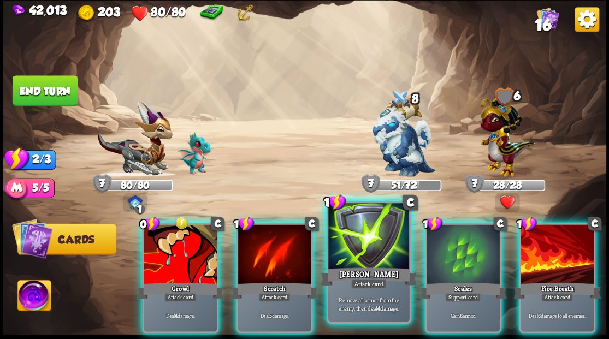
click at [362, 231] on div at bounding box center [368, 237] width 81 height 68
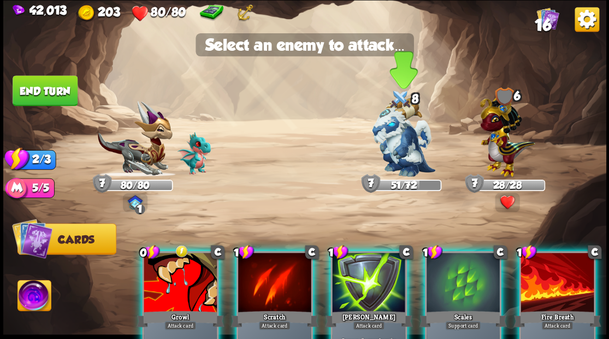
click at [396, 155] on img at bounding box center [403, 137] width 63 height 79
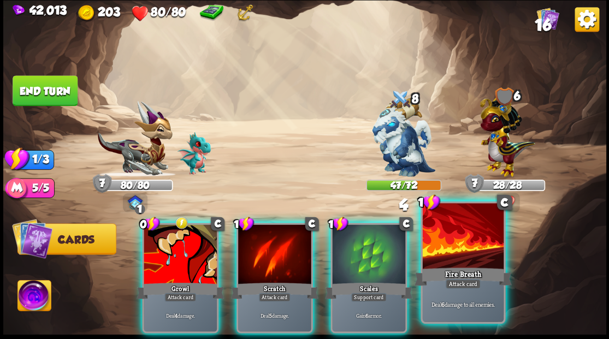
drag, startPoint x: 448, startPoint y: 242, endPoint x: 428, endPoint y: 201, distance: 45.2
click at [448, 241] on div at bounding box center [462, 237] width 81 height 68
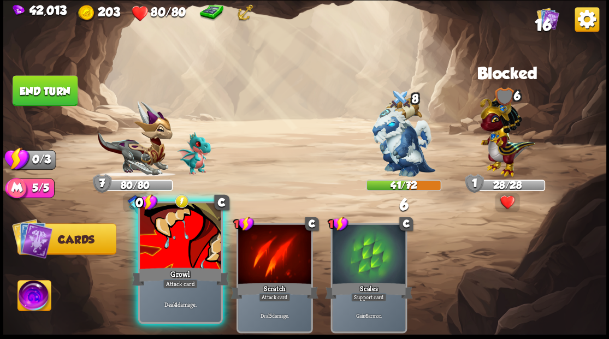
drag, startPoint x: 175, startPoint y: 241, endPoint x: 267, endPoint y: 181, distance: 110.8
click at [175, 241] on div at bounding box center [180, 237] width 81 height 68
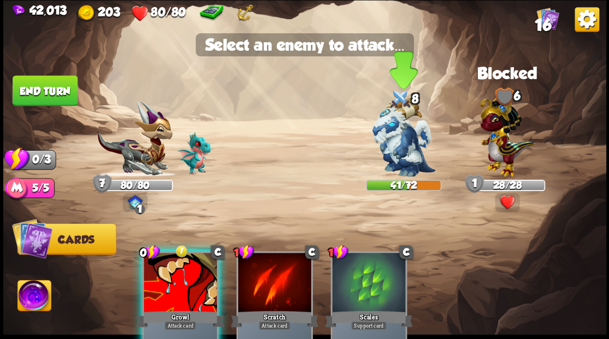
click at [389, 134] on img at bounding box center [403, 137] width 63 height 79
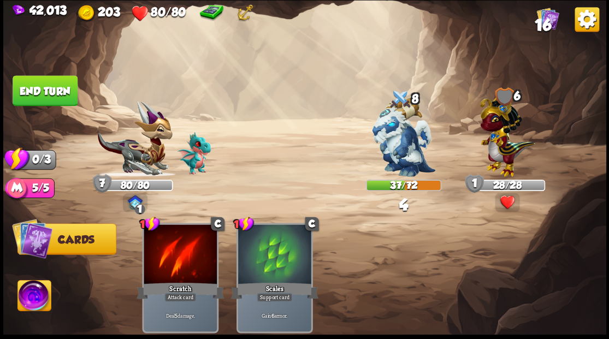
click at [52, 84] on button "End turn" at bounding box center [45, 90] width 65 height 31
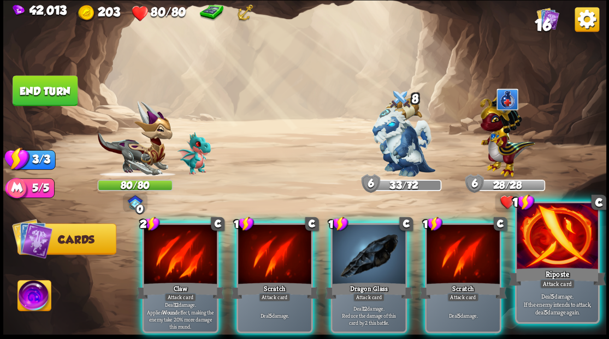
drag, startPoint x: 546, startPoint y: 254, endPoint x: 533, endPoint y: 241, distance: 18.5
click at [546, 254] on div at bounding box center [556, 237] width 81 height 68
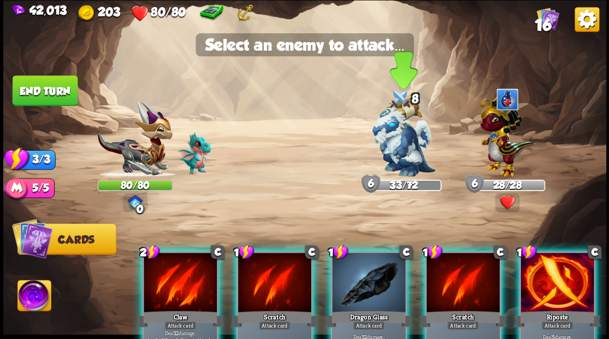
click at [389, 151] on img at bounding box center [403, 137] width 63 height 79
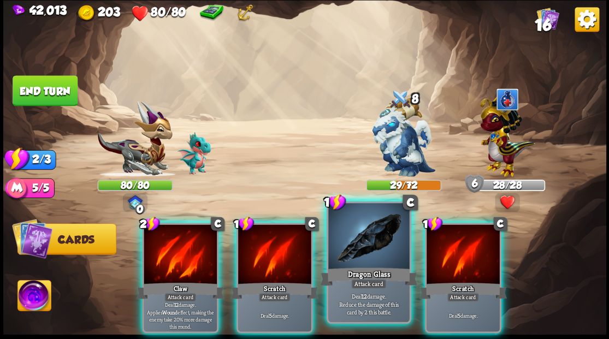
click at [353, 246] on div at bounding box center [368, 237] width 81 height 68
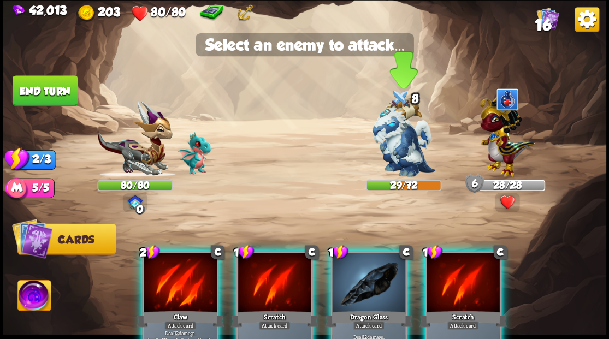
click at [391, 136] on img at bounding box center [403, 137] width 63 height 79
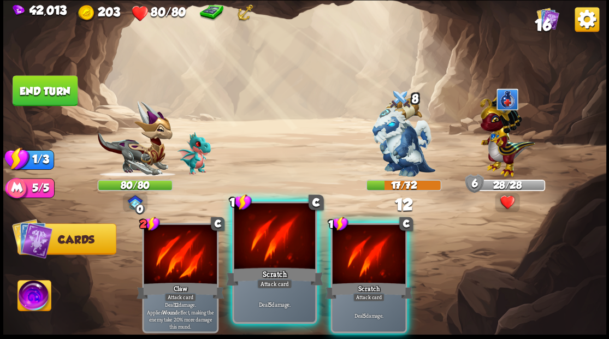
drag, startPoint x: 283, startPoint y: 245, endPoint x: 288, endPoint y: 226, distance: 19.2
click at [283, 243] on div at bounding box center [274, 237] width 81 height 68
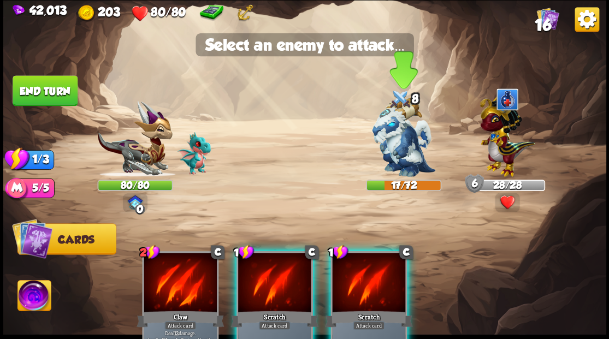
click at [384, 139] on img at bounding box center [403, 137] width 63 height 79
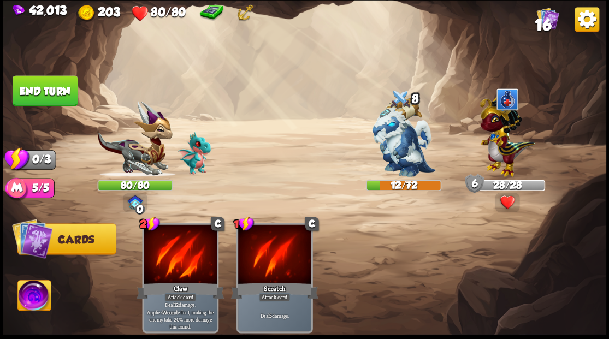
drag, startPoint x: 41, startPoint y: 93, endPoint x: 151, endPoint y: 83, distance: 109.6
click at [41, 92] on button "End turn" at bounding box center [45, 90] width 65 height 31
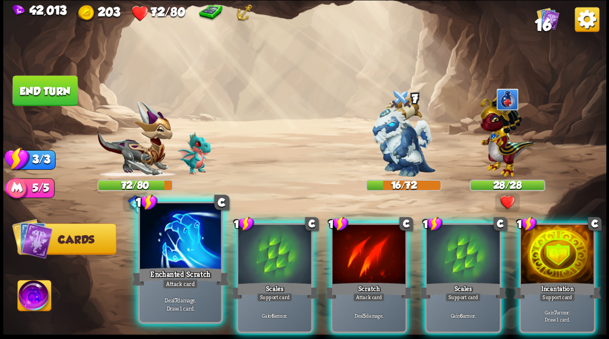
click at [177, 242] on div at bounding box center [180, 237] width 81 height 68
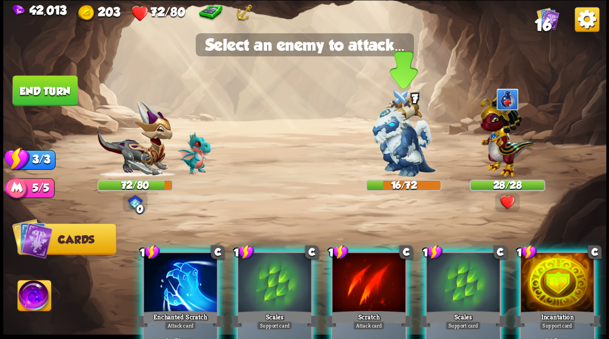
click at [383, 150] on img at bounding box center [403, 137] width 63 height 79
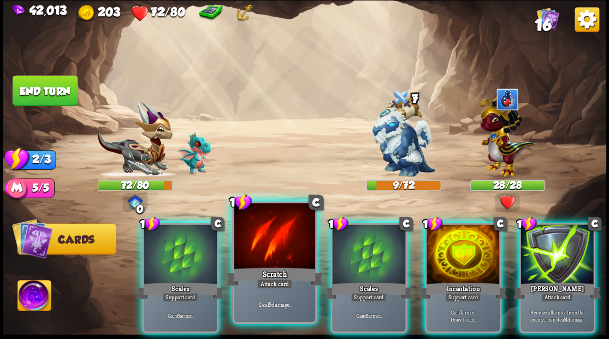
drag, startPoint x: 265, startPoint y: 246, endPoint x: 279, endPoint y: 224, distance: 25.7
click at [265, 245] on div at bounding box center [274, 237] width 81 height 68
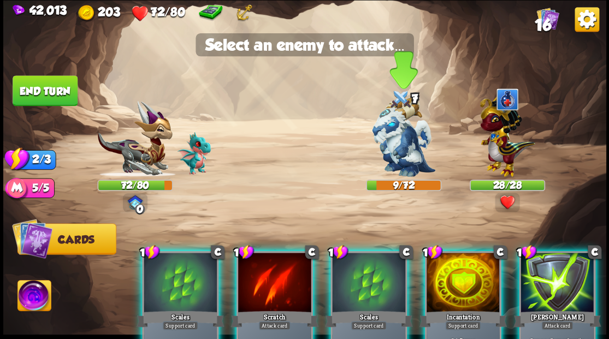
click at [395, 144] on img at bounding box center [403, 137] width 63 height 79
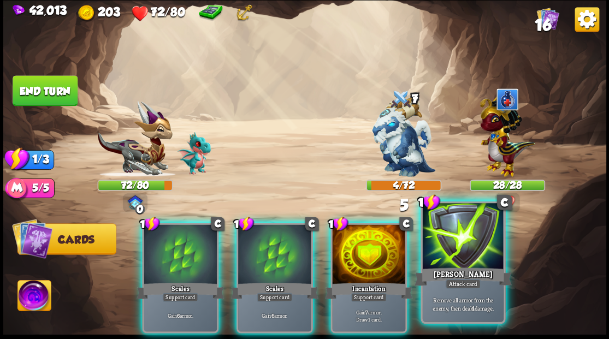
drag, startPoint x: 462, startPoint y: 235, endPoint x: 458, endPoint y: 221, distance: 14.2
click at [462, 233] on div at bounding box center [462, 237] width 81 height 68
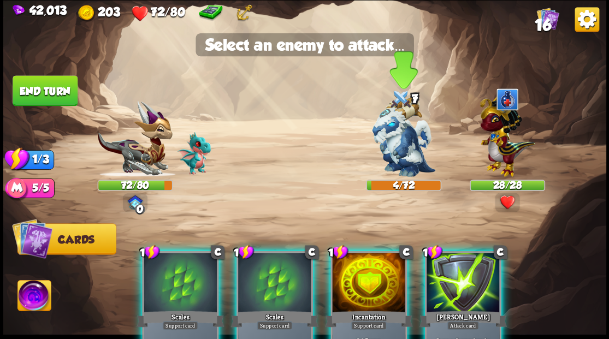
click at [398, 154] on img at bounding box center [403, 137] width 63 height 79
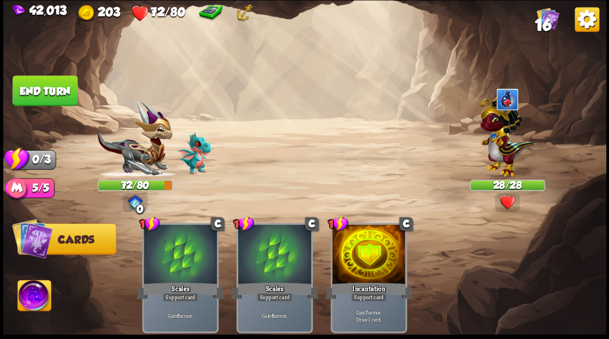
click at [40, 98] on button "End turn" at bounding box center [45, 90] width 65 height 31
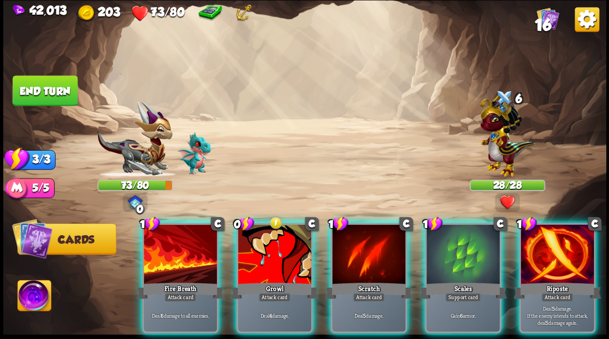
click at [568, 253] on div at bounding box center [556, 255] width 73 height 62
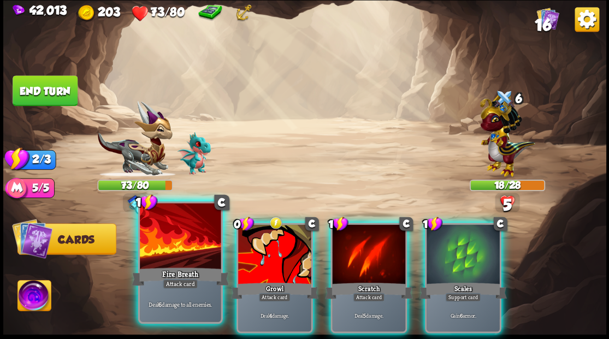
click at [181, 229] on div at bounding box center [180, 237] width 81 height 68
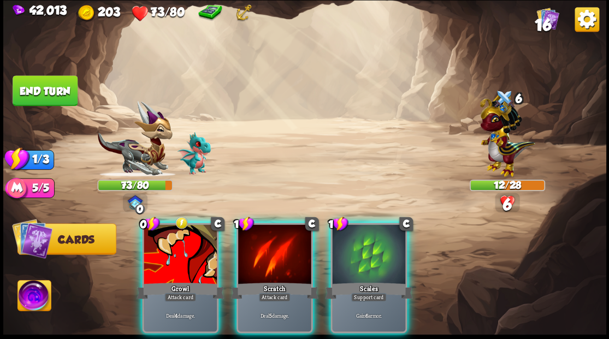
drag, startPoint x: 248, startPoint y: 228, endPoint x: 240, endPoint y: 192, distance: 36.4
click at [246, 223] on div "1 C Scratch Attack card Deal 5 damage." at bounding box center [274, 278] width 76 height 110
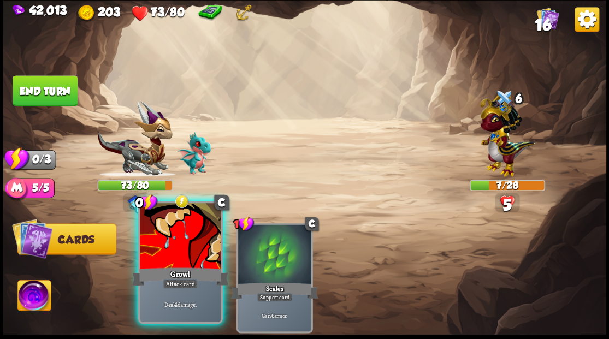
click at [170, 252] on div at bounding box center [180, 237] width 81 height 68
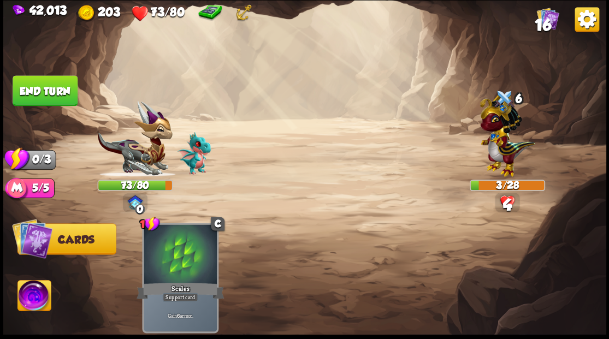
click at [76, 79] on button "End turn" at bounding box center [45, 90] width 65 height 31
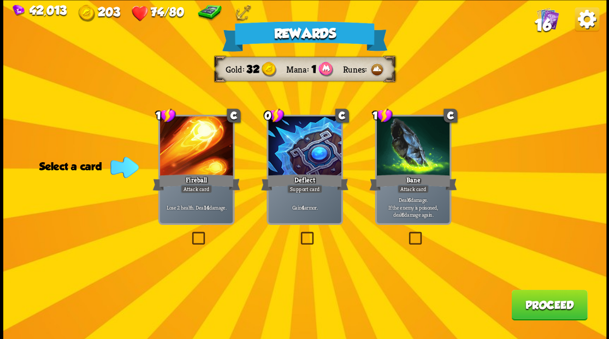
click at [544, 22] on span "16" at bounding box center [542, 24] width 16 height 19
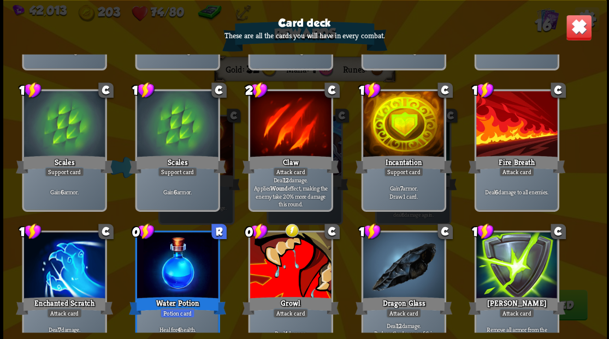
scroll to position [109, 0]
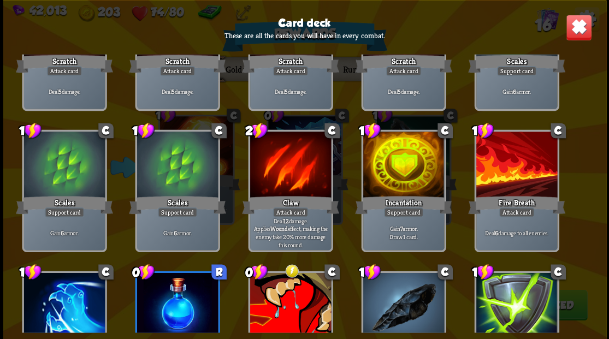
click at [569, 35] on img at bounding box center [578, 27] width 26 height 26
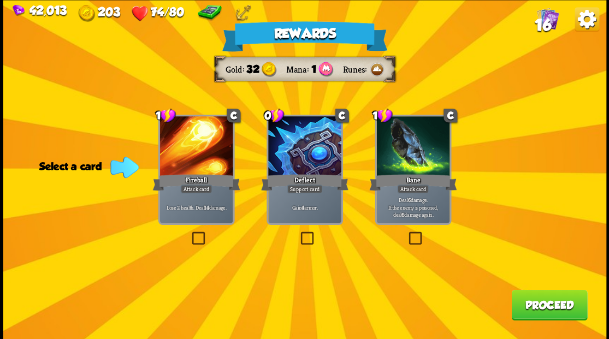
drag, startPoint x: 413, startPoint y: 235, endPoint x: 420, endPoint y: 246, distance: 13.3
click at [406, 233] on label at bounding box center [406, 233] width 0 height 0
click at [0, 0] on input "checkbox" at bounding box center [0, 0] width 0 height 0
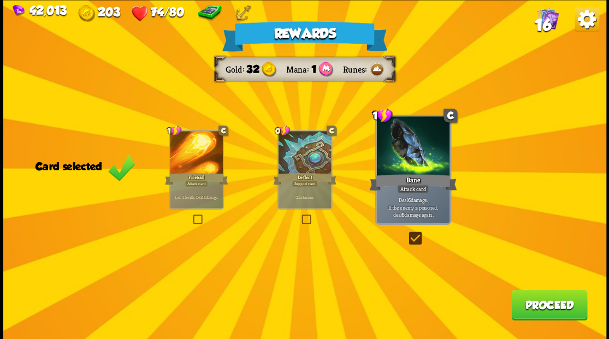
click at [545, 296] on button "Proceed" at bounding box center [549, 304] width 76 height 31
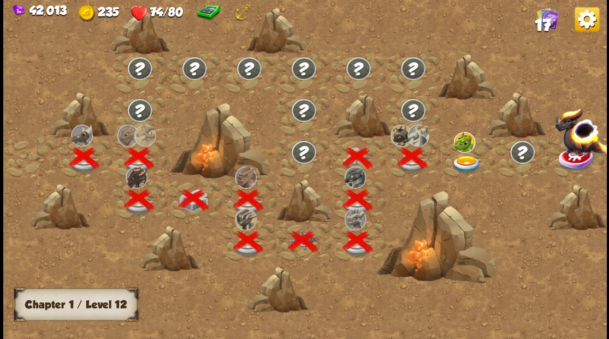
scroll to position [0, 166]
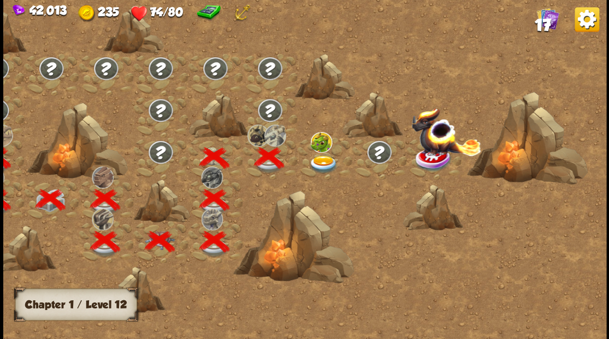
click at [323, 163] on img at bounding box center [323, 164] width 30 height 18
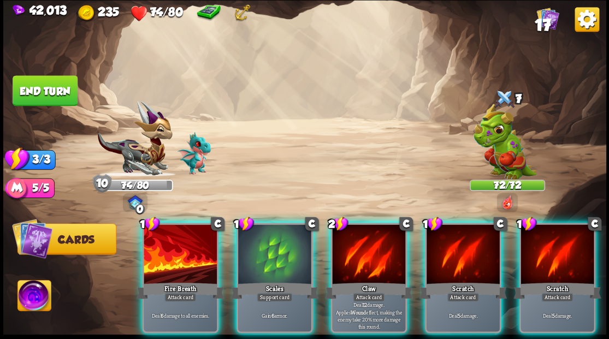
click at [254, 230] on div at bounding box center [274, 255] width 73 height 62
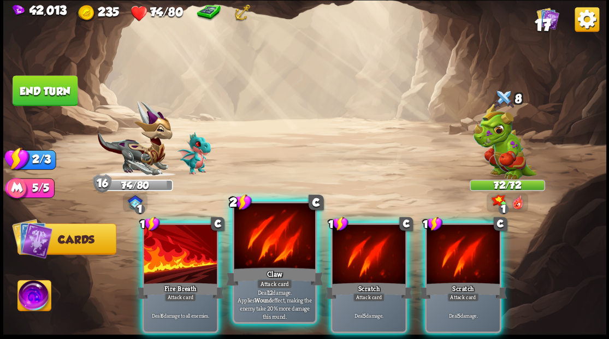
click at [270, 245] on div at bounding box center [274, 237] width 81 height 68
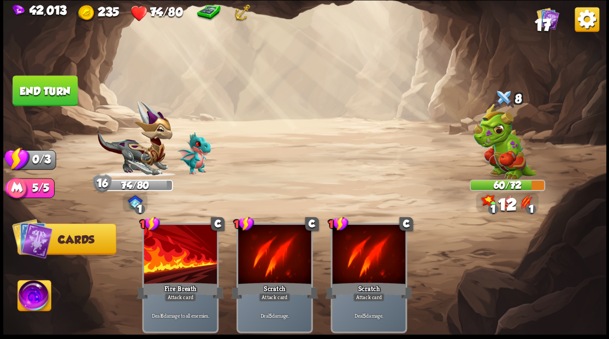
click at [71, 86] on button "End turn" at bounding box center [45, 90] width 65 height 31
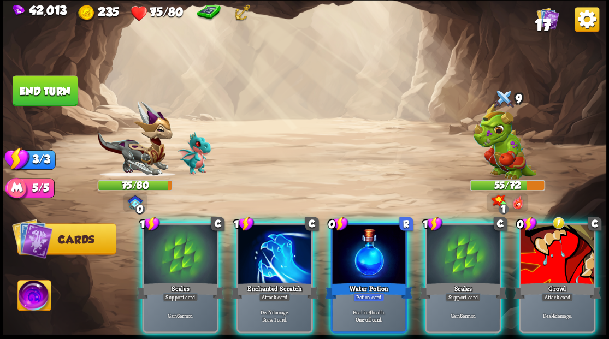
click at [362, 224] on div at bounding box center [368, 255] width 73 height 62
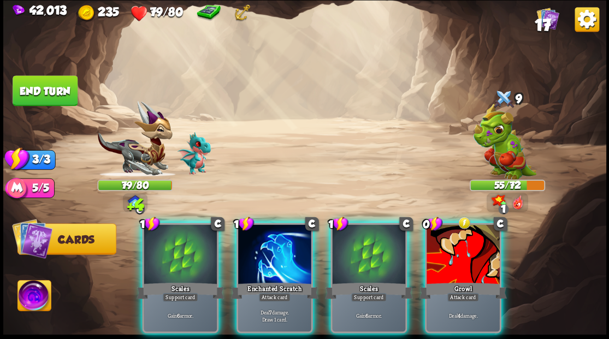
drag, startPoint x: 270, startPoint y: 237, endPoint x: 289, endPoint y: 188, distance: 52.9
click at [270, 230] on div at bounding box center [274, 255] width 73 height 62
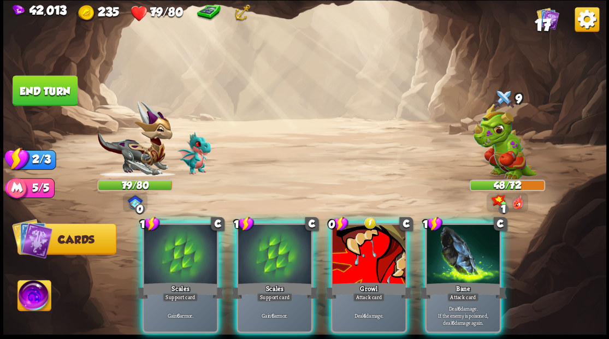
click at [457, 229] on div at bounding box center [462, 255] width 73 height 62
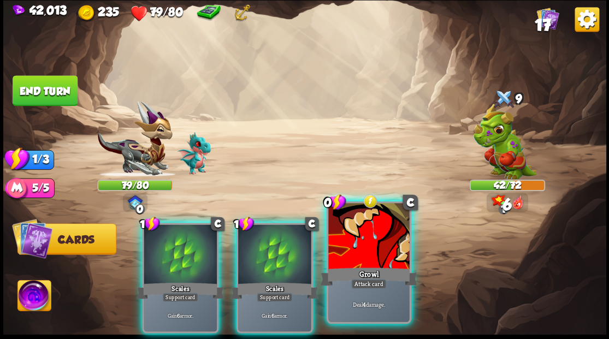
click at [360, 233] on div at bounding box center [368, 237] width 81 height 68
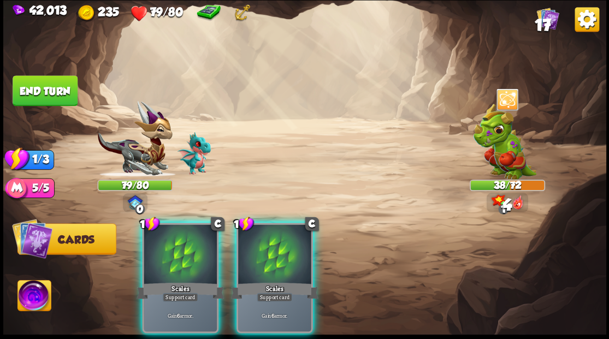
click at [289, 214] on div "1 C Scales Support card Gain 6 armor. 1 C Scales Support card Gain 6 armor." at bounding box center [364, 263] width 482 height 151
drag, startPoint x: 298, startPoint y: 220, endPoint x: 345, endPoint y: 158, distance: 78.4
click at [298, 224] on div at bounding box center [274, 255] width 73 height 62
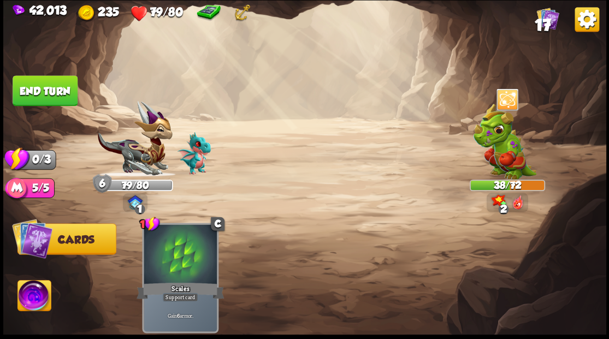
click at [60, 87] on button "End turn" at bounding box center [45, 90] width 65 height 31
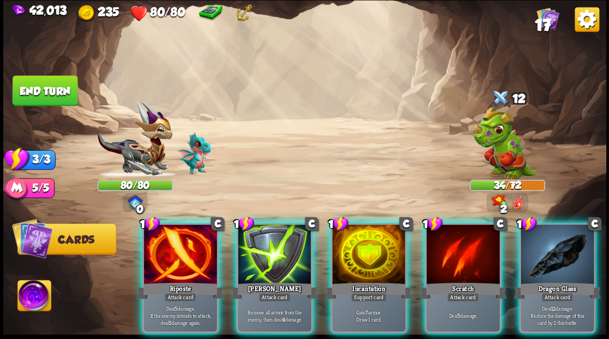
drag, startPoint x: 157, startPoint y: 240, endPoint x: 211, endPoint y: 200, distance: 67.5
click at [158, 239] on div at bounding box center [180, 255] width 73 height 62
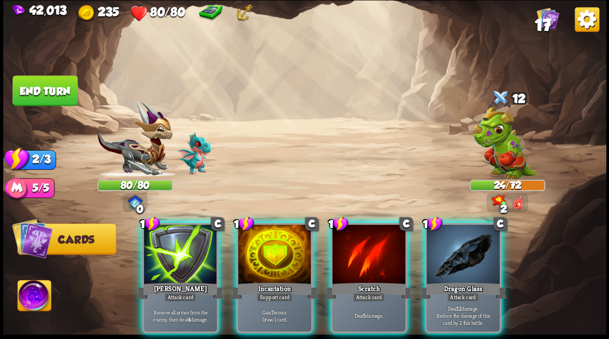
drag, startPoint x: 294, startPoint y: 229, endPoint x: 527, endPoint y: 93, distance: 270.2
click at [294, 228] on div at bounding box center [274, 255] width 73 height 62
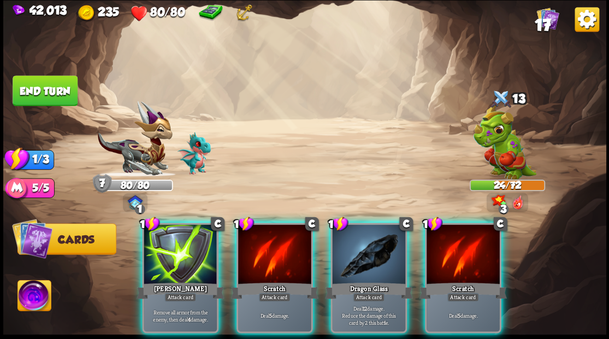
drag, startPoint x: 371, startPoint y: 242, endPoint x: 369, endPoint y: 194, distance: 48.6
click at [368, 232] on div at bounding box center [368, 255] width 73 height 62
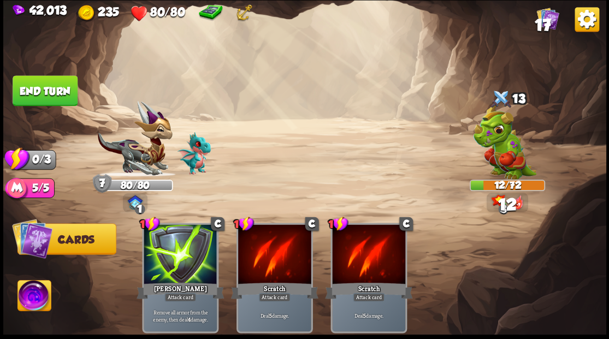
click at [62, 89] on button "End turn" at bounding box center [45, 90] width 65 height 31
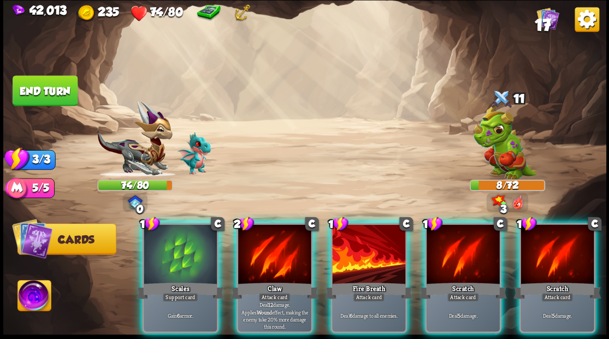
drag, startPoint x: 256, startPoint y: 238, endPoint x: 263, endPoint y: 214, distance: 24.5
click at [256, 238] on div at bounding box center [274, 255] width 73 height 62
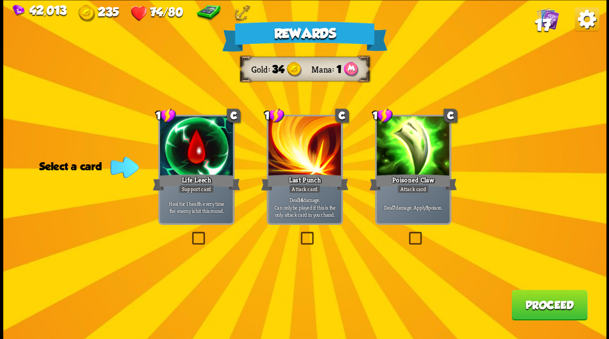
click at [189, 233] on label at bounding box center [189, 233] width 0 height 0
click at [0, 0] on input "checkbox" at bounding box center [0, 0] width 0 height 0
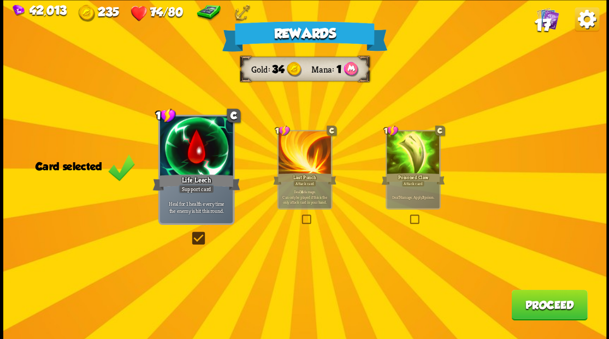
click at [544, 301] on button "Proceed" at bounding box center [549, 304] width 76 height 31
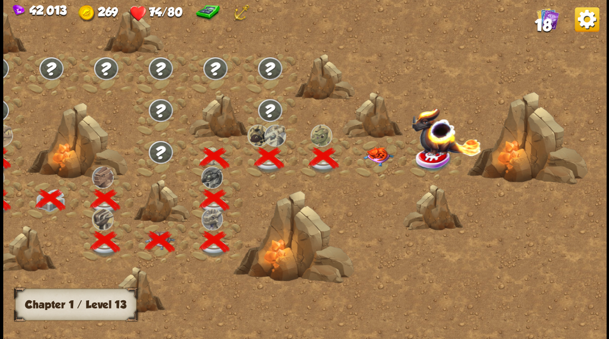
click at [373, 154] on img at bounding box center [377, 156] width 30 height 19
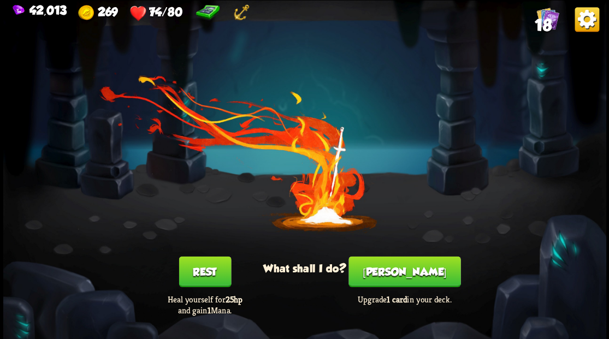
click at [397, 261] on button "[PERSON_NAME]" at bounding box center [404, 271] width 112 height 31
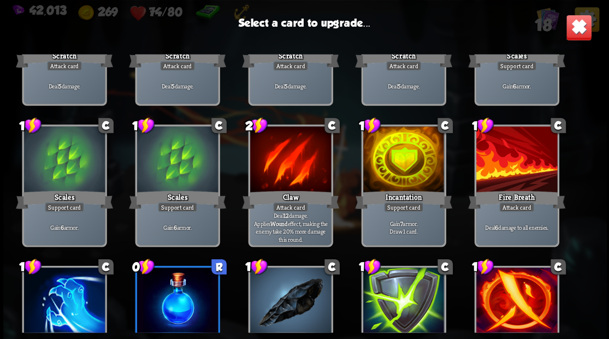
scroll to position [145, 0]
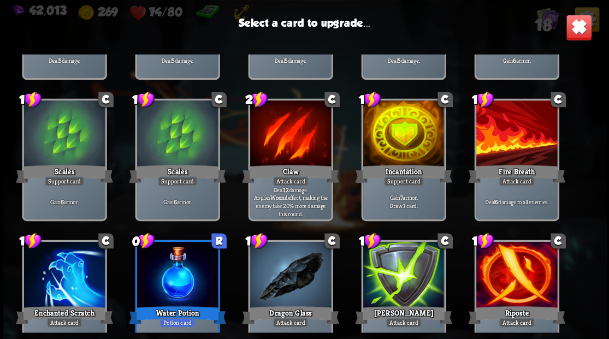
click at [407, 142] on div at bounding box center [402, 134] width 81 height 68
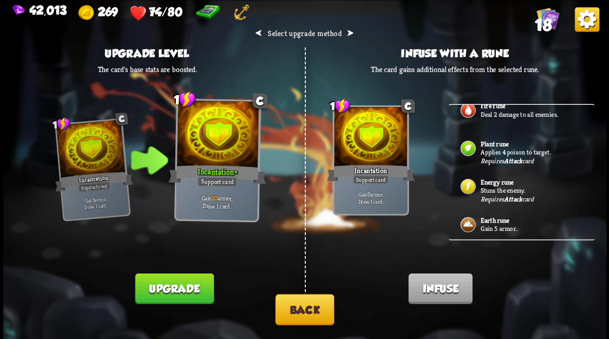
scroll to position [114, 0]
click at [295, 298] on button "Back" at bounding box center [304, 309] width 59 height 31
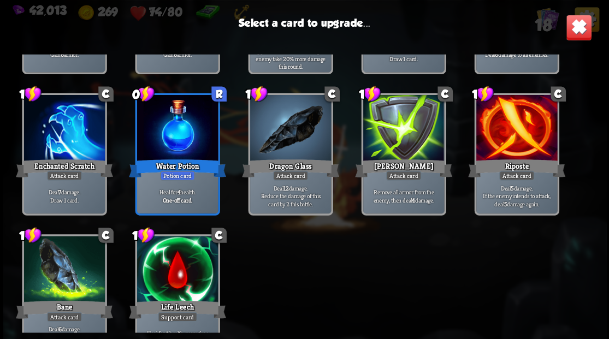
scroll to position [343, 0]
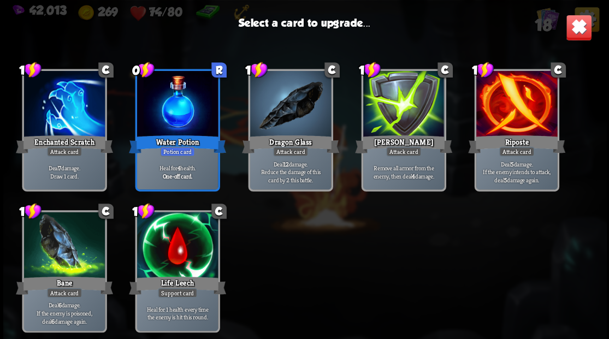
click at [177, 243] on div at bounding box center [176, 246] width 81 height 68
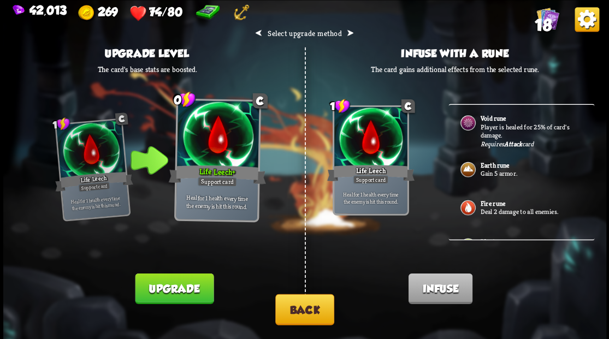
click at [164, 288] on button "Upgrade" at bounding box center [174, 288] width 79 height 31
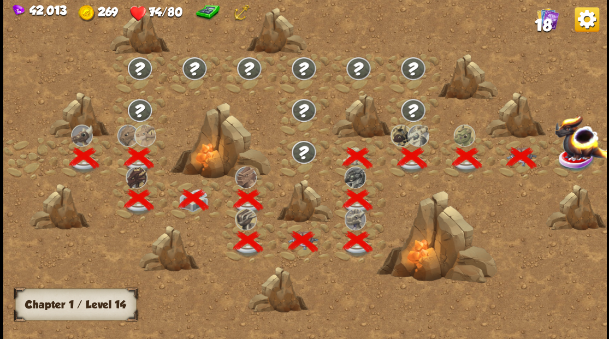
scroll to position [0, 166]
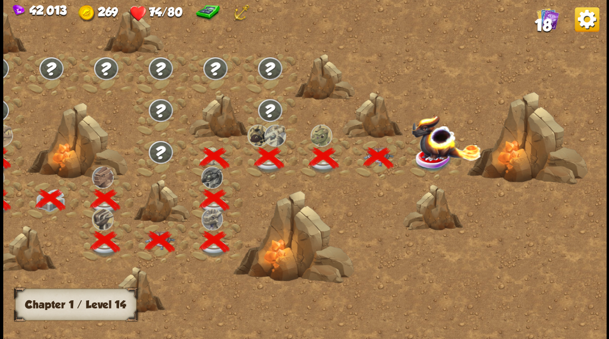
click at [438, 159] on img at bounding box center [445, 138] width 70 height 46
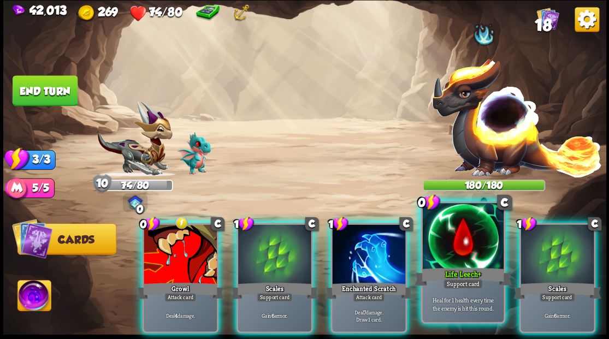
click at [436, 239] on div at bounding box center [462, 237] width 81 height 68
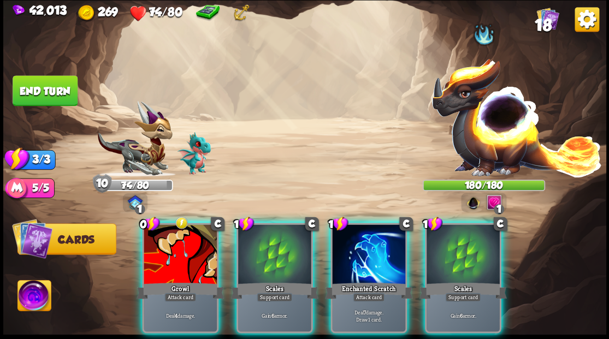
drag, startPoint x: 365, startPoint y: 242, endPoint x: 365, endPoint y: 200, distance: 41.5
click at [365, 240] on div at bounding box center [368, 255] width 73 height 62
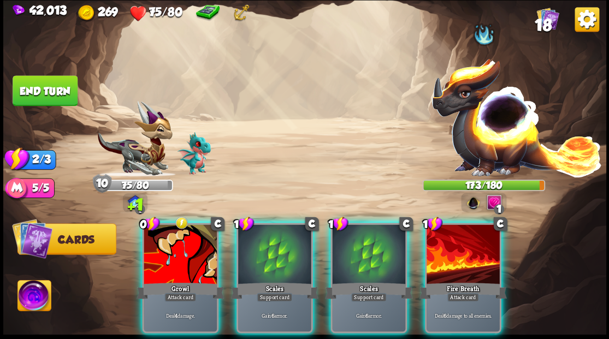
drag, startPoint x: 448, startPoint y: 248, endPoint x: 430, endPoint y: 201, distance: 50.1
click at [448, 246] on div at bounding box center [462, 255] width 73 height 62
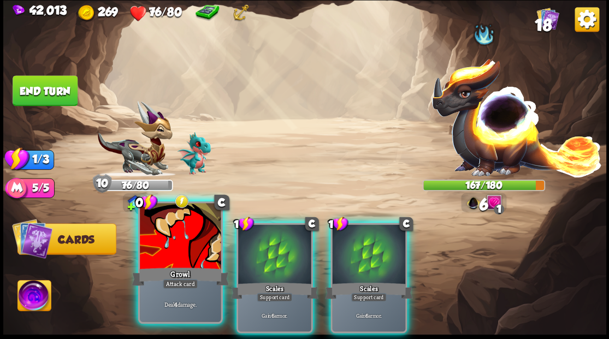
click at [176, 242] on div at bounding box center [180, 237] width 81 height 68
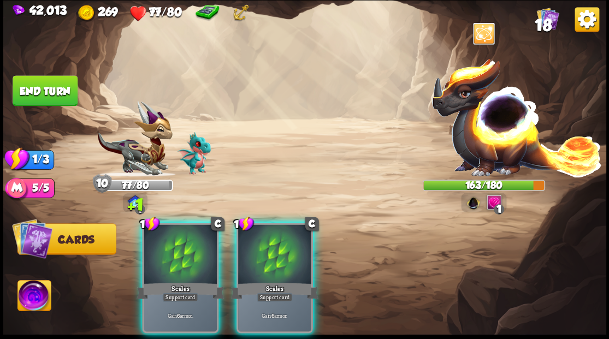
click at [241, 231] on div at bounding box center [274, 255] width 73 height 62
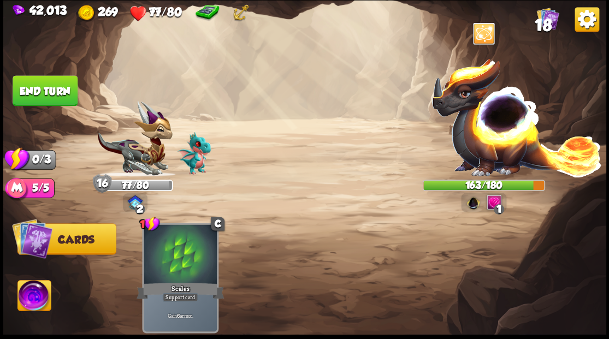
click at [51, 97] on button "End turn" at bounding box center [45, 90] width 65 height 31
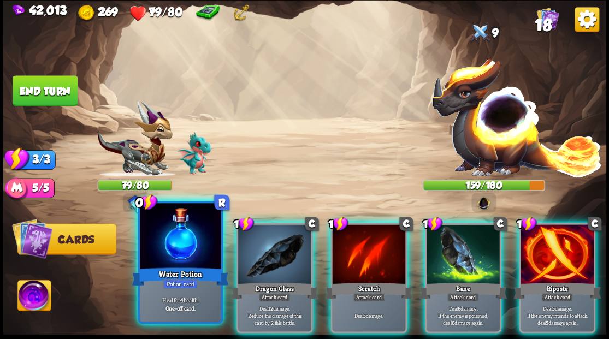
click at [205, 236] on div at bounding box center [180, 237] width 81 height 68
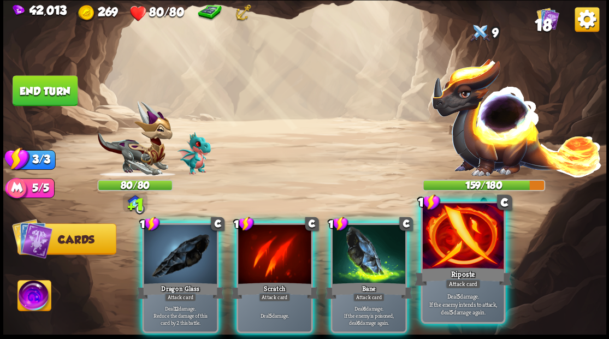
click at [469, 238] on div at bounding box center [462, 237] width 81 height 68
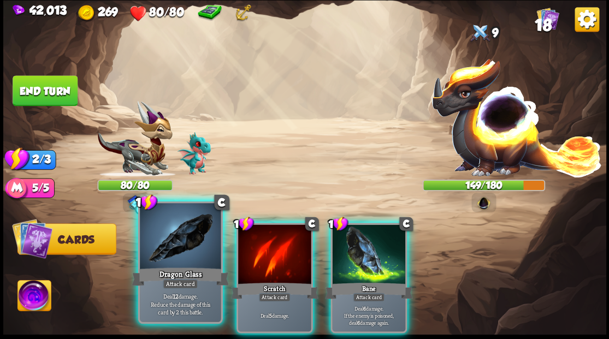
click at [202, 231] on div at bounding box center [180, 237] width 81 height 68
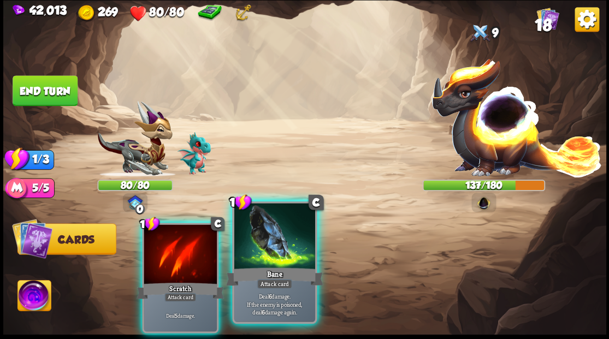
click at [262, 245] on div at bounding box center [274, 237] width 81 height 68
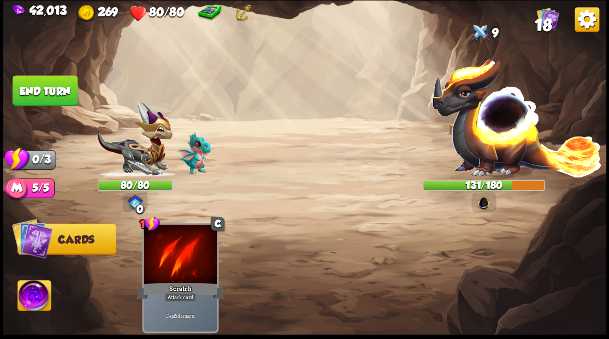
click at [53, 90] on button "End turn" at bounding box center [45, 90] width 65 height 31
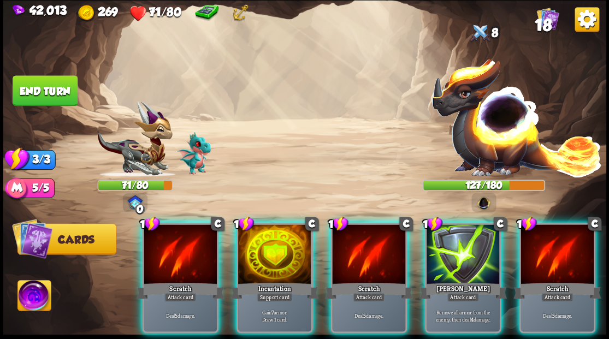
click at [38, 292] on img at bounding box center [33, 297] width 33 height 34
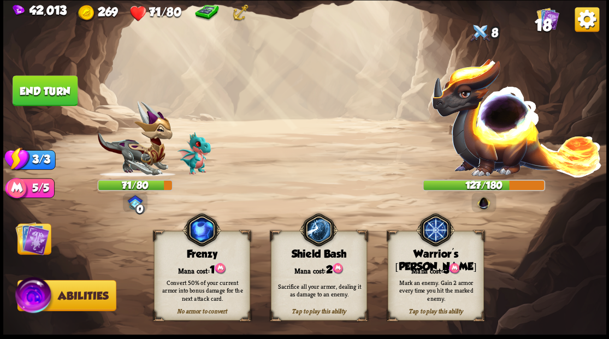
drag, startPoint x: 422, startPoint y: 258, endPoint x: 400, endPoint y: 248, distance: 24.2
click at [421, 257] on div "Warrior's [PERSON_NAME]" at bounding box center [435, 260] width 95 height 25
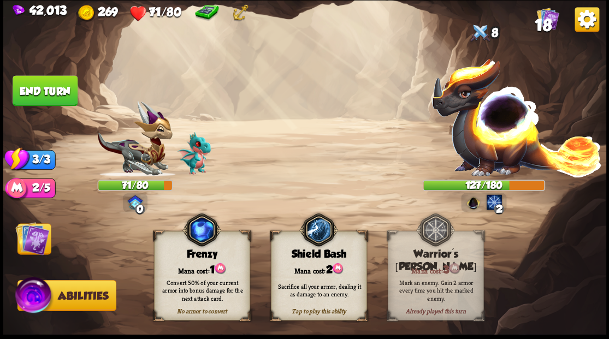
click at [27, 233] on img at bounding box center [32, 238] width 34 height 34
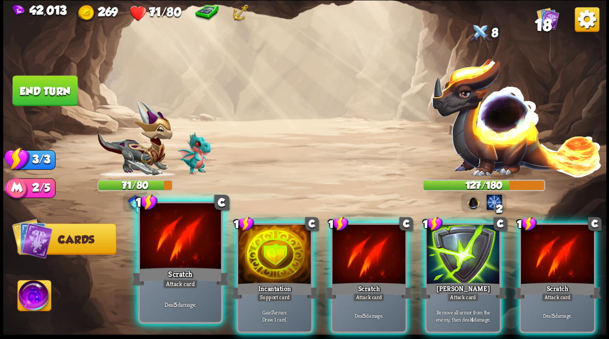
click at [187, 238] on div at bounding box center [180, 237] width 81 height 68
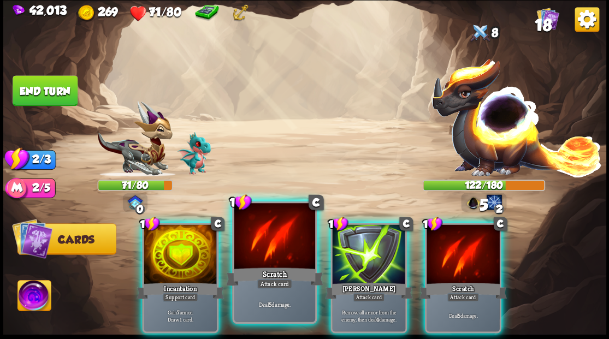
click at [259, 226] on div at bounding box center [274, 237] width 81 height 68
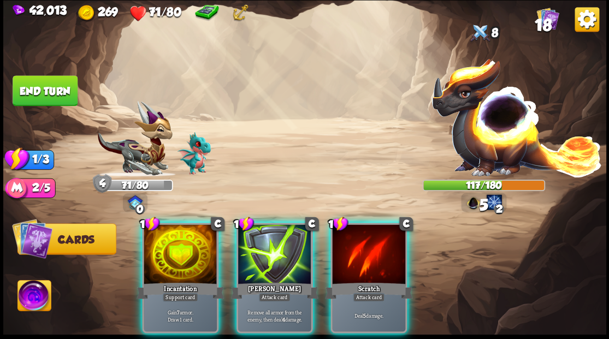
drag, startPoint x: 368, startPoint y: 253, endPoint x: 359, endPoint y: 238, distance: 18.2
click at [366, 252] on div at bounding box center [368, 255] width 73 height 62
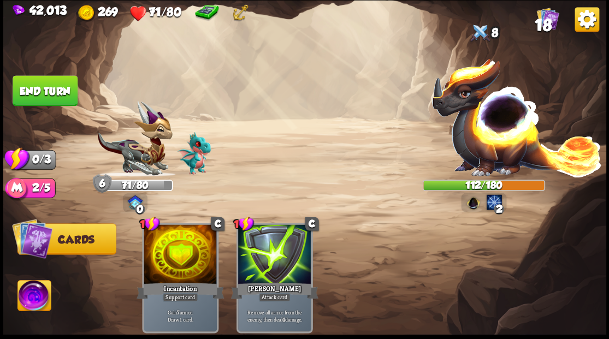
click at [64, 86] on button "End turn" at bounding box center [45, 90] width 65 height 31
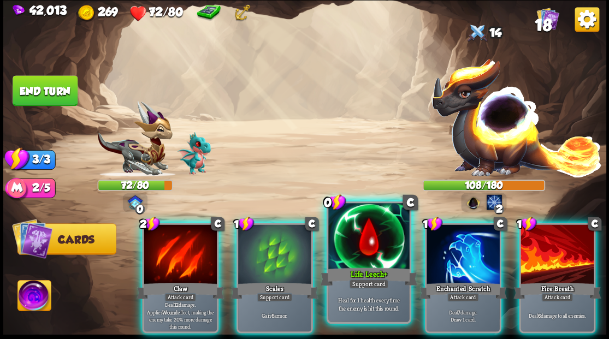
click at [350, 240] on div at bounding box center [368, 237] width 81 height 68
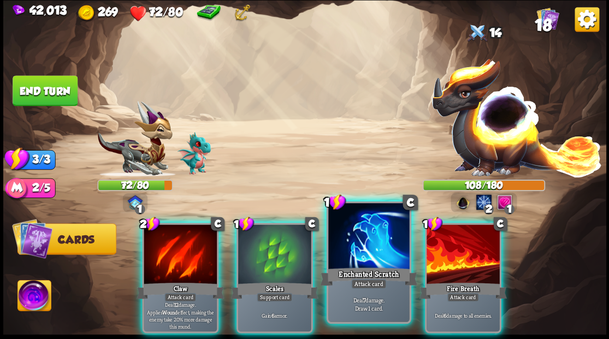
click at [351, 240] on div at bounding box center [368, 237] width 81 height 68
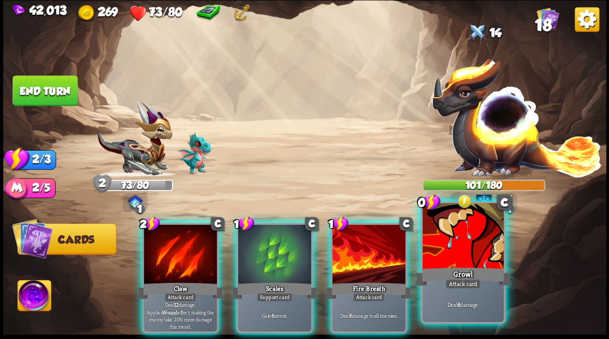
click at [431, 240] on div at bounding box center [462, 237] width 81 height 68
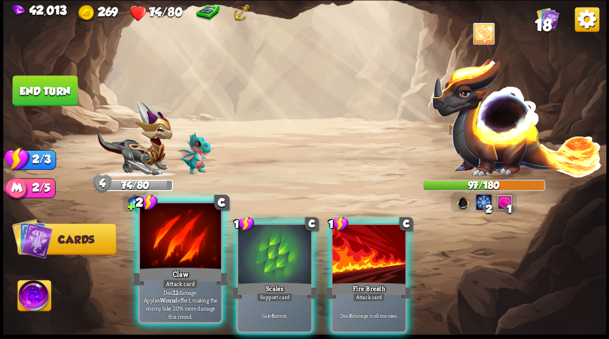
drag, startPoint x: 174, startPoint y: 246, endPoint x: 200, endPoint y: 233, distance: 29.8
click at [174, 246] on div at bounding box center [180, 237] width 81 height 68
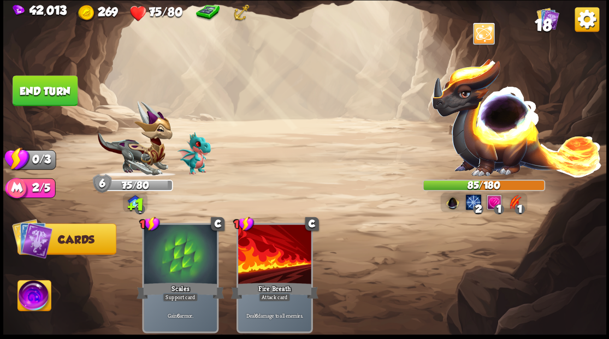
drag, startPoint x: 32, startPoint y: 87, endPoint x: 39, endPoint y: 88, distance: 6.6
click at [32, 86] on button "End turn" at bounding box center [45, 90] width 65 height 31
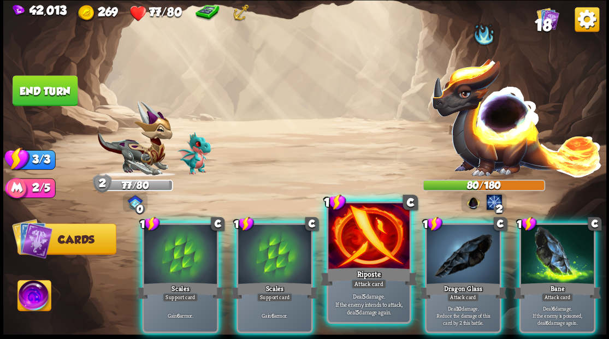
click at [345, 238] on div at bounding box center [368, 237] width 81 height 68
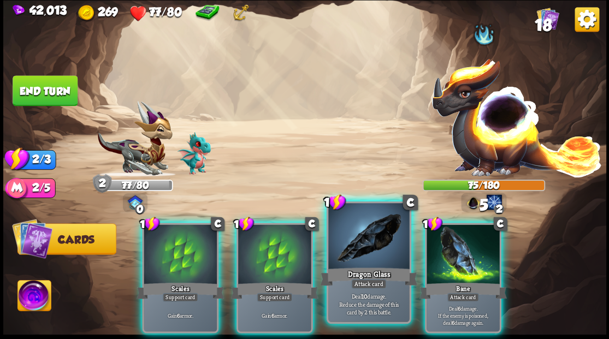
click at [360, 235] on div at bounding box center [368, 237] width 81 height 68
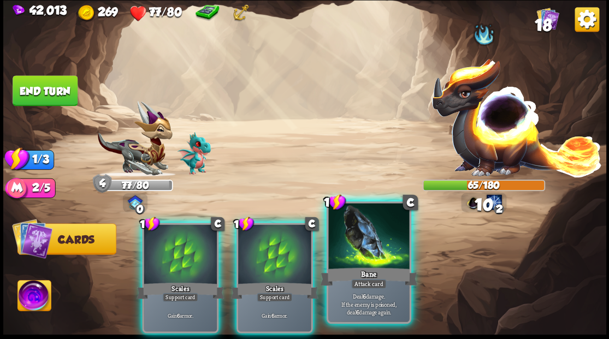
click at [360, 235] on div at bounding box center [368, 237] width 81 height 68
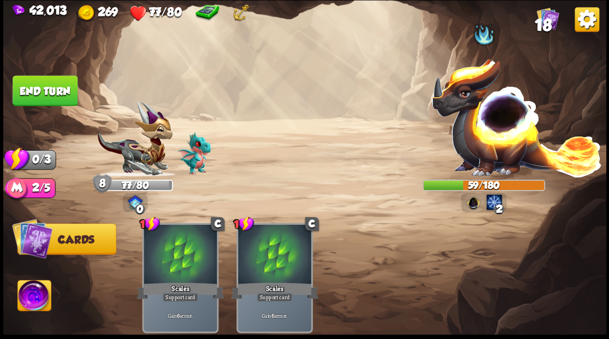
click at [43, 80] on button "End turn" at bounding box center [45, 90] width 65 height 31
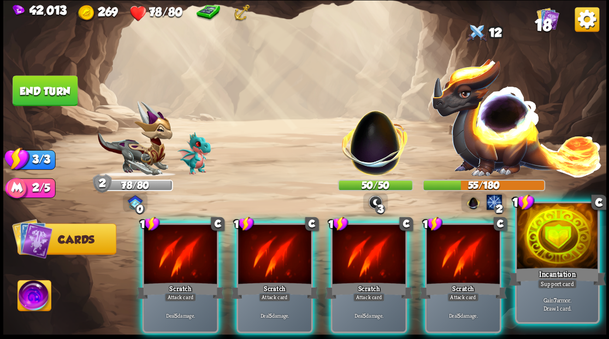
click at [530, 259] on div at bounding box center [556, 237] width 81 height 68
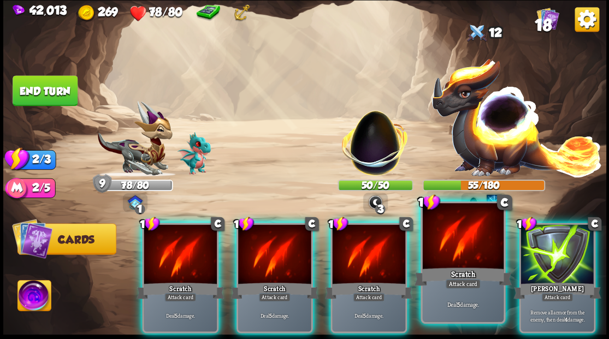
drag, startPoint x: 464, startPoint y: 249, endPoint x: 461, endPoint y: 243, distance: 6.8
click at [462, 245] on div at bounding box center [462, 237] width 81 height 68
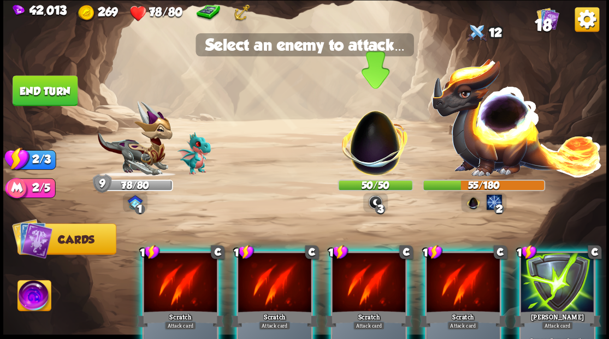
click at [358, 150] on img at bounding box center [374, 137] width 79 height 79
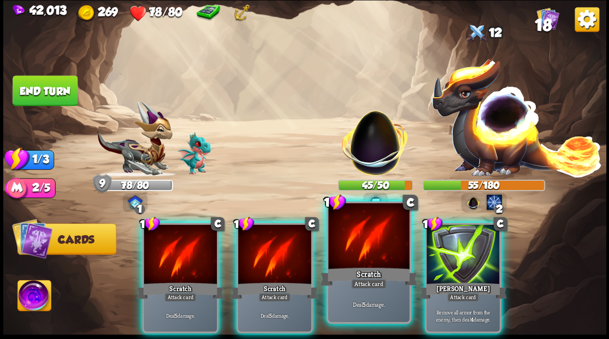
drag, startPoint x: 354, startPoint y: 231, endPoint x: 356, endPoint y: 214, distance: 17.6
click at [354, 229] on div at bounding box center [368, 237] width 81 height 68
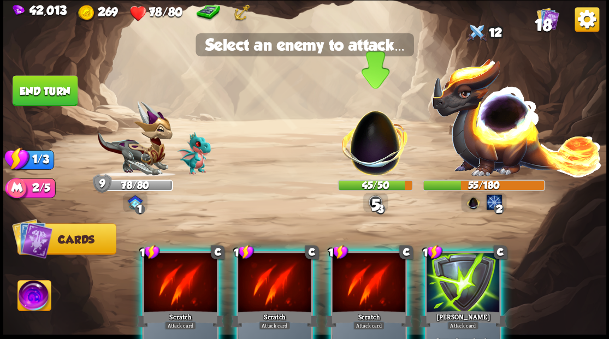
click at [362, 163] on img at bounding box center [374, 137] width 79 height 79
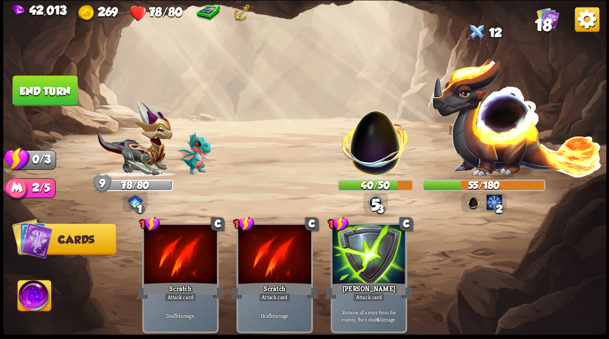
click at [57, 91] on button "End turn" at bounding box center [45, 90] width 65 height 31
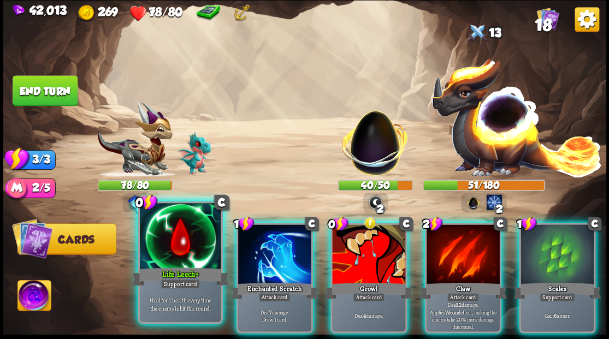
click at [182, 256] on div at bounding box center [180, 237] width 81 height 68
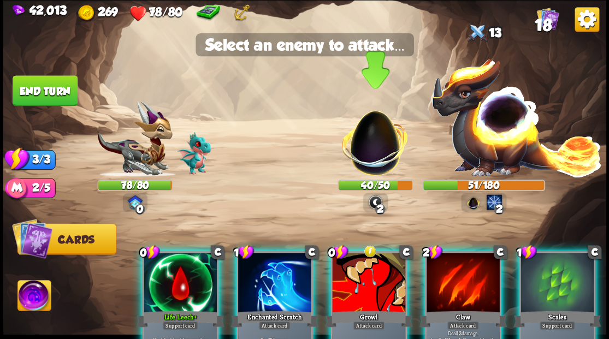
click at [379, 141] on img at bounding box center [374, 137] width 79 height 79
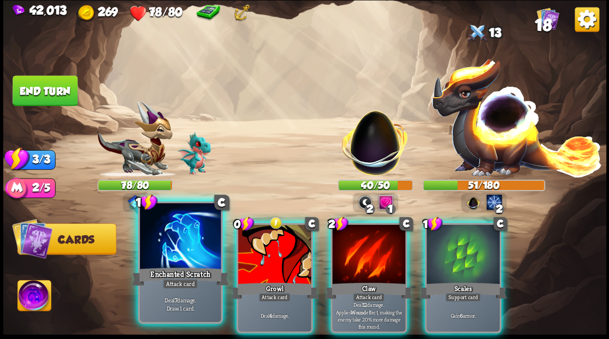
drag, startPoint x: 189, startPoint y: 223, endPoint x: 205, endPoint y: 212, distance: 19.7
click at [189, 222] on div at bounding box center [180, 237] width 81 height 68
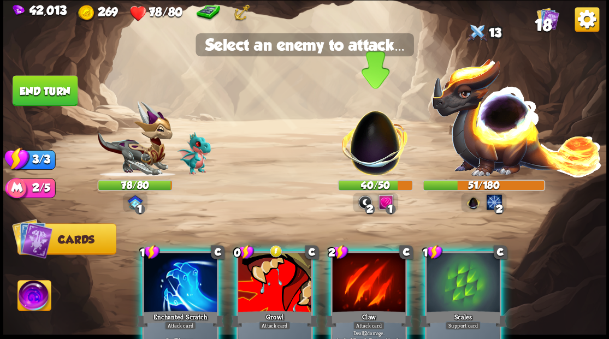
click at [364, 139] on img at bounding box center [374, 137] width 79 height 79
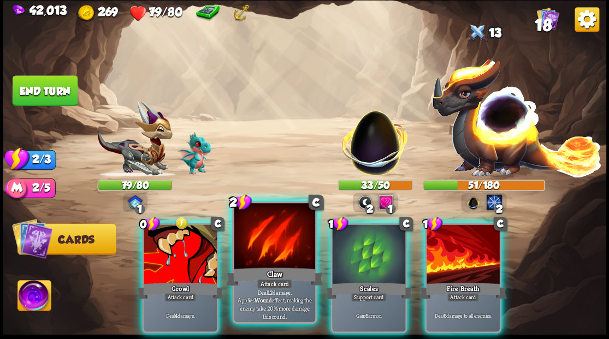
click at [260, 224] on div at bounding box center [274, 237] width 81 height 68
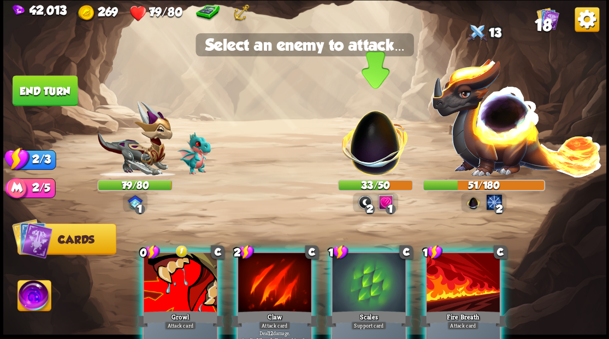
click at [373, 140] on img at bounding box center [374, 137] width 79 height 79
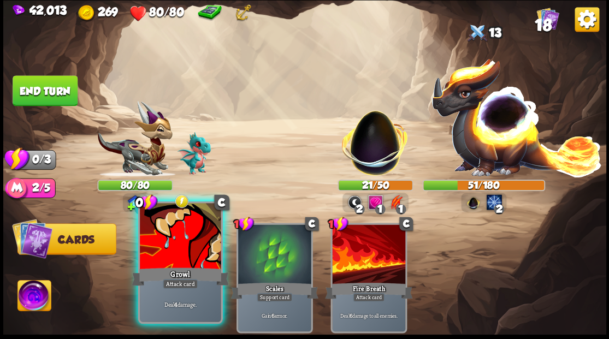
click at [198, 220] on div at bounding box center [180, 237] width 81 height 68
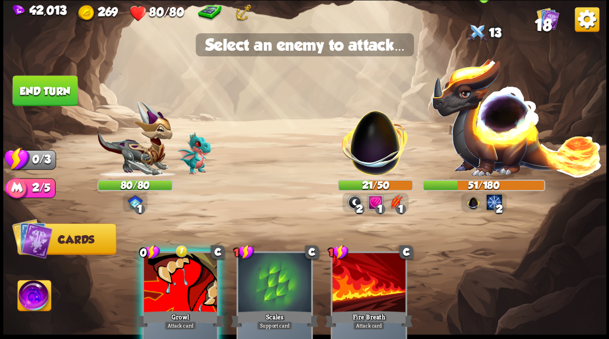
click at [508, 122] on img at bounding box center [516, 117] width 171 height 120
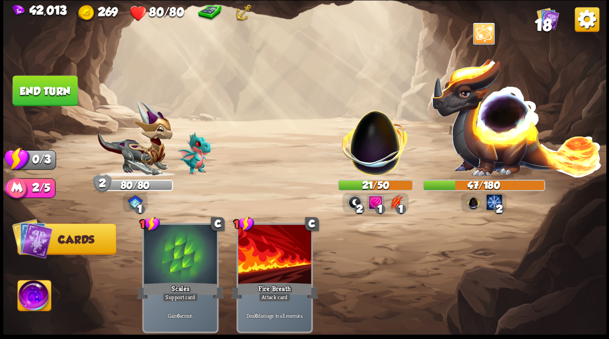
drag, startPoint x: 33, startPoint y: 90, endPoint x: 41, endPoint y: 86, distance: 9.8
click at [33, 91] on button "End turn" at bounding box center [45, 90] width 65 height 31
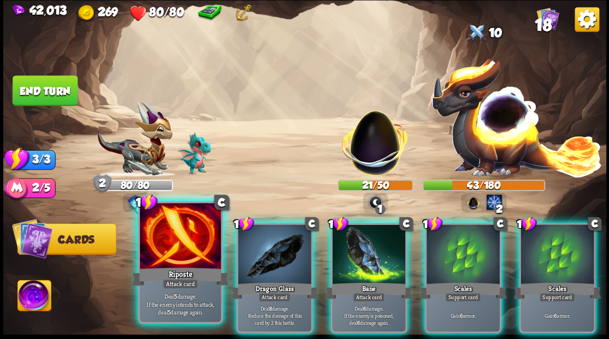
click at [178, 241] on div at bounding box center [180, 237] width 81 height 68
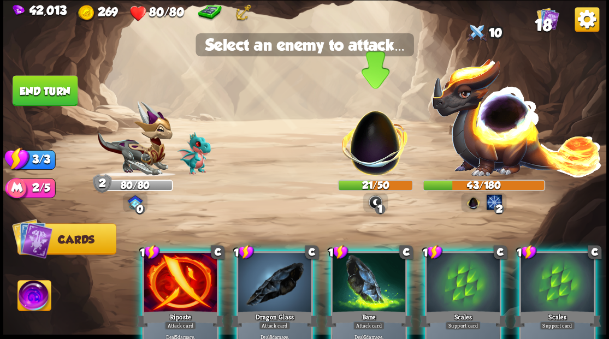
click at [383, 150] on img at bounding box center [374, 137] width 79 height 79
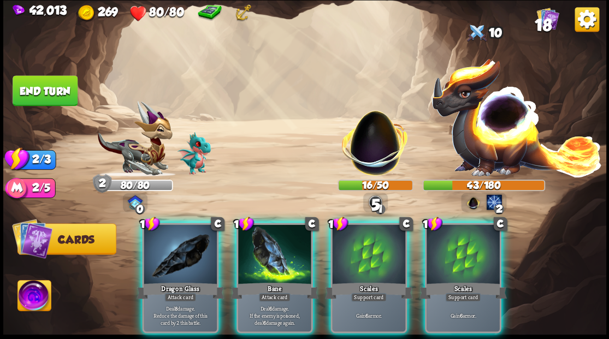
drag, startPoint x: 263, startPoint y: 251, endPoint x: 331, endPoint y: 194, distance: 88.7
click at [263, 251] on div at bounding box center [274, 255] width 73 height 62
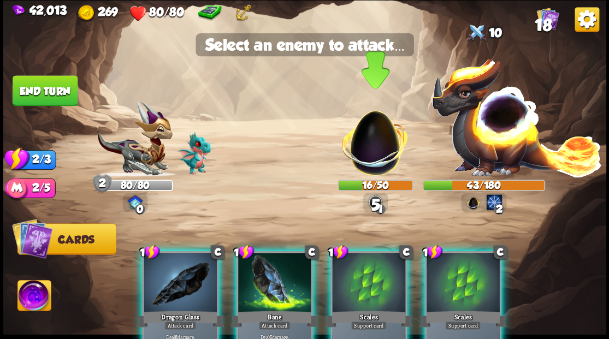
click at [382, 133] on img at bounding box center [374, 137] width 79 height 79
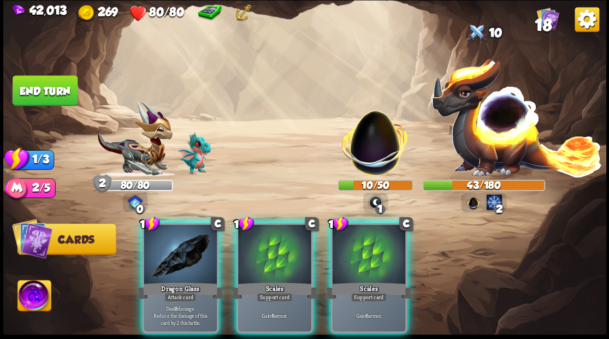
drag, startPoint x: 183, startPoint y: 248, endPoint x: 245, endPoint y: 206, distance: 73.9
click at [183, 246] on div at bounding box center [180, 255] width 73 height 62
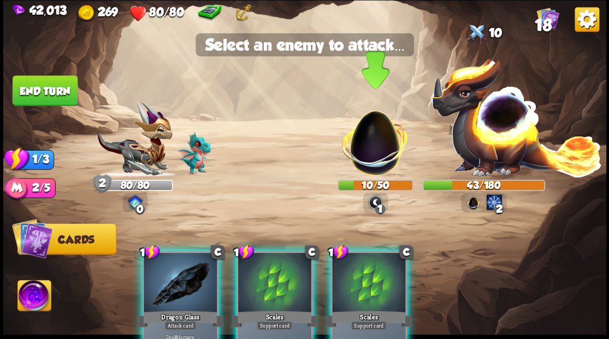
click at [377, 135] on img at bounding box center [374, 137] width 79 height 79
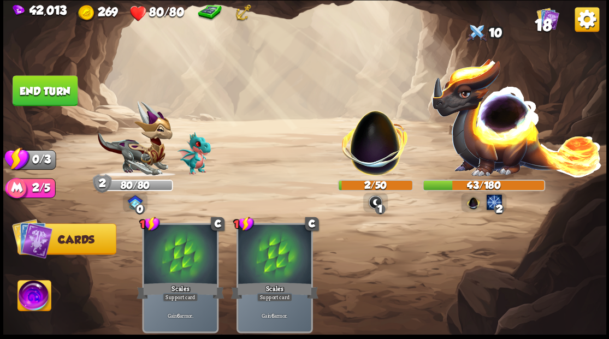
click at [52, 93] on button "End turn" at bounding box center [45, 90] width 65 height 31
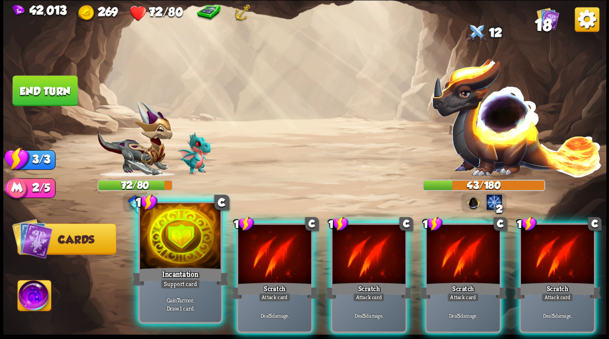
click at [181, 248] on div at bounding box center [180, 237] width 81 height 68
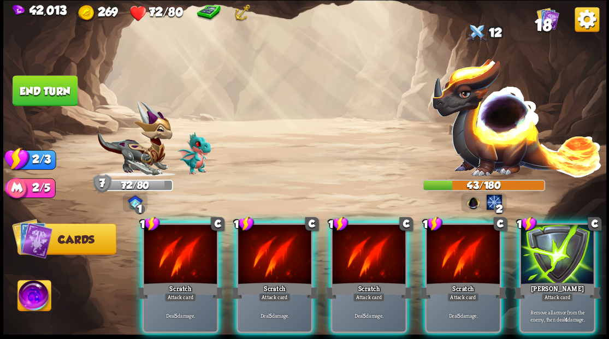
click at [182, 247] on div at bounding box center [180, 255] width 73 height 62
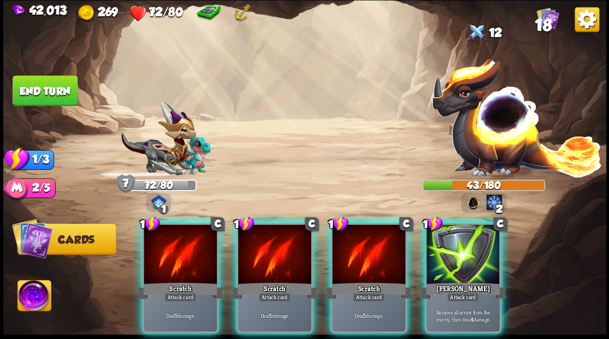
click at [182, 247] on div at bounding box center [180, 255] width 73 height 62
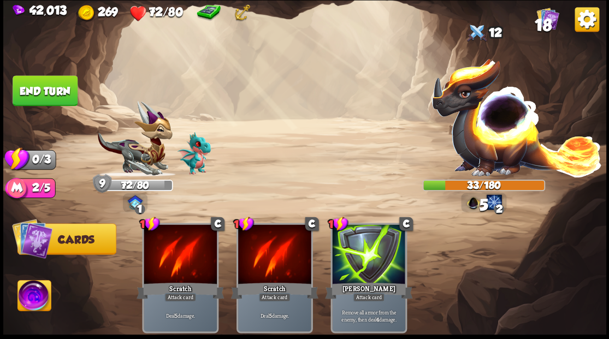
drag, startPoint x: 52, startPoint y: 89, endPoint x: 114, endPoint y: 90, distance: 61.7
click at [52, 88] on button "End turn" at bounding box center [45, 90] width 65 height 31
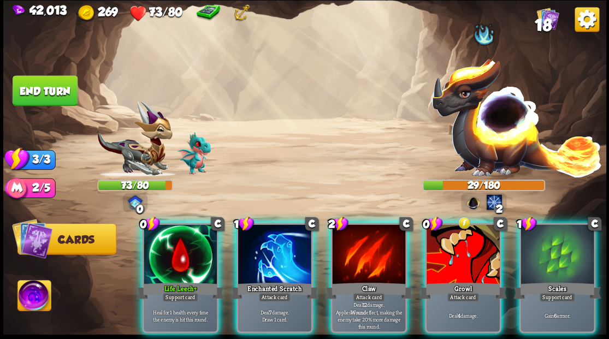
click at [470, 206] on img at bounding box center [472, 201] width 15 height 15
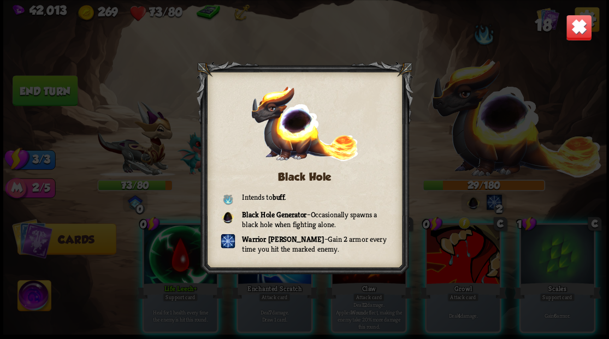
click at [574, 22] on img at bounding box center [578, 27] width 26 height 26
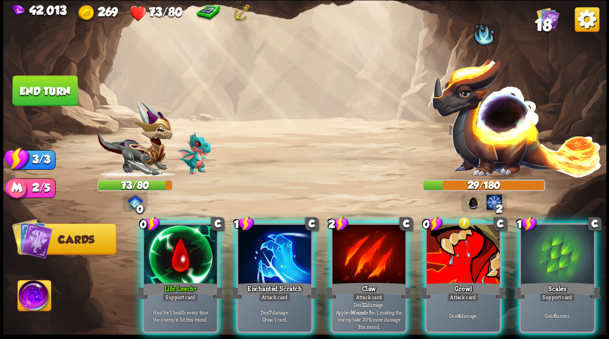
drag, startPoint x: 181, startPoint y: 236, endPoint x: 182, endPoint y: 225, distance: 11.5
click at [181, 234] on div at bounding box center [180, 255] width 73 height 62
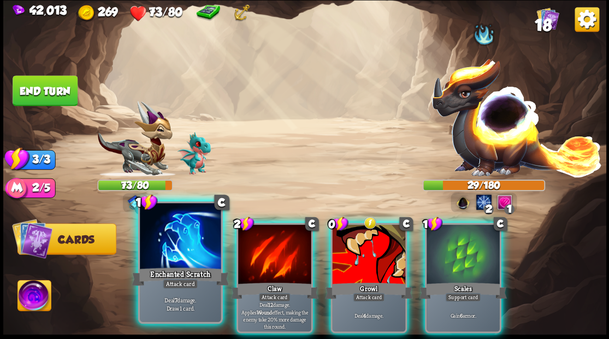
click at [189, 227] on div at bounding box center [180, 237] width 81 height 68
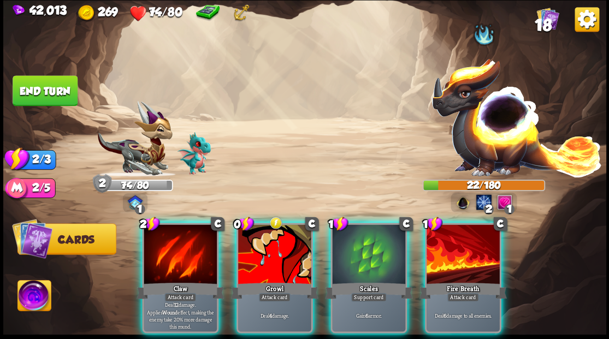
drag, startPoint x: 254, startPoint y: 247, endPoint x: 264, endPoint y: 183, distance: 64.2
click at [253, 240] on div at bounding box center [274, 255] width 73 height 62
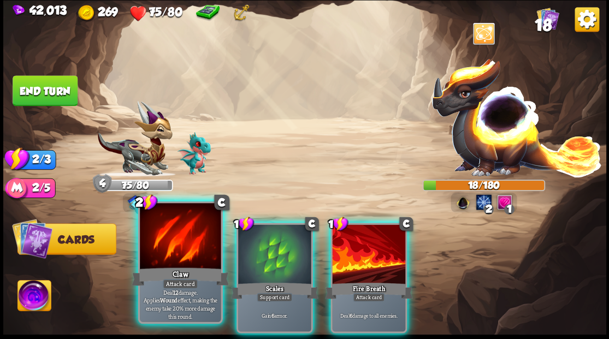
click at [174, 240] on div at bounding box center [180, 237] width 81 height 68
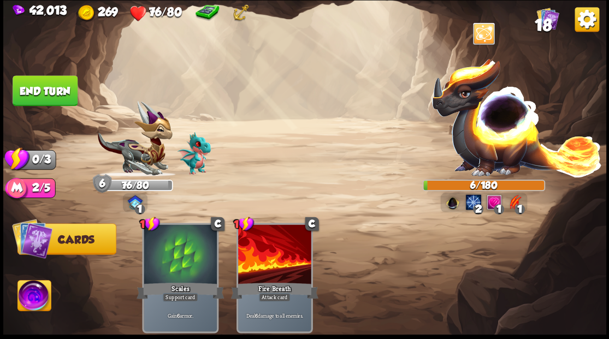
drag, startPoint x: 58, startPoint y: 90, endPoint x: 76, endPoint y: 84, distance: 19.5
click at [58, 90] on button "End turn" at bounding box center [45, 90] width 65 height 31
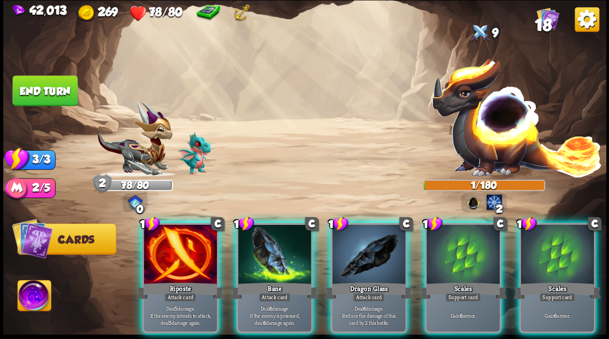
drag, startPoint x: 363, startPoint y: 242, endPoint x: 366, endPoint y: 206, distance: 36.1
click at [362, 238] on div at bounding box center [368, 255] width 73 height 62
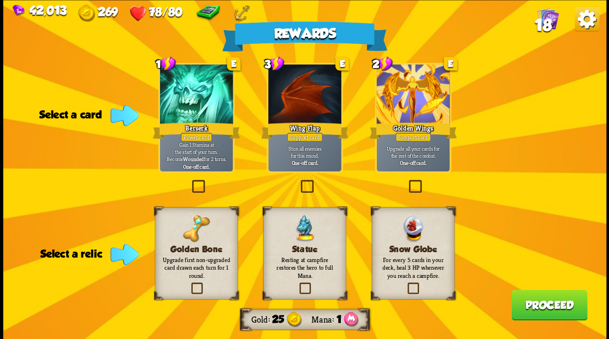
click at [297, 284] on label at bounding box center [297, 284] width 0 height 0
click at [0, 0] on input "checkbox" at bounding box center [0, 0] width 0 height 0
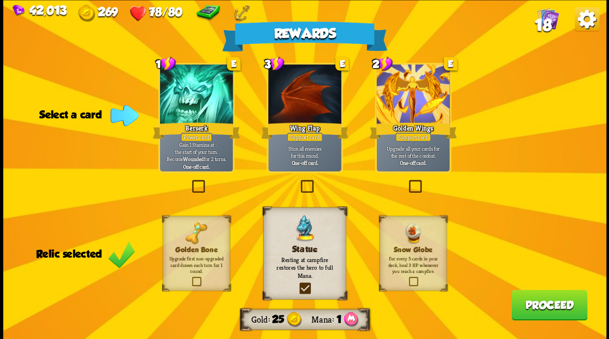
click at [535, 310] on button "Proceed" at bounding box center [549, 304] width 76 height 31
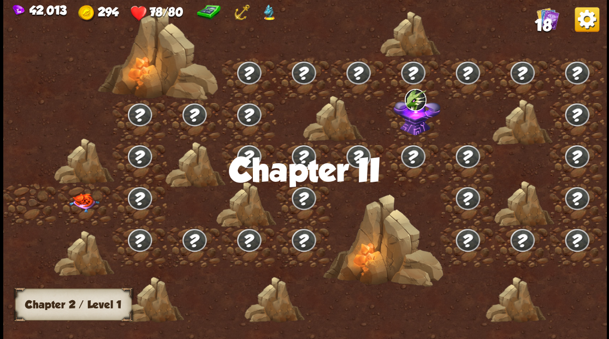
click at [83, 201] on img at bounding box center [84, 202] width 30 height 19
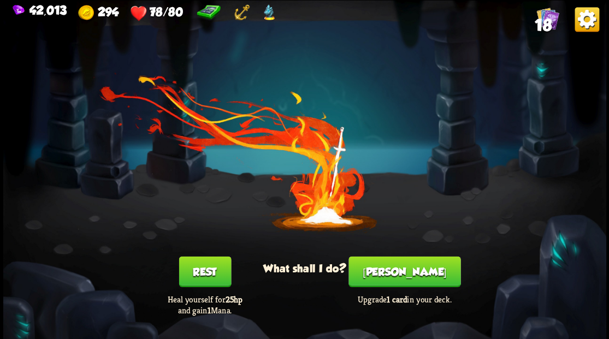
drag, startPoint x: 408, startPoint y: 276, endPoint x: 405, endPoint y: 266, distance: 10.4
click at [405, 266] on button "[PERSON_NAME]" at bounding box center [404, 271] width 112 height 31
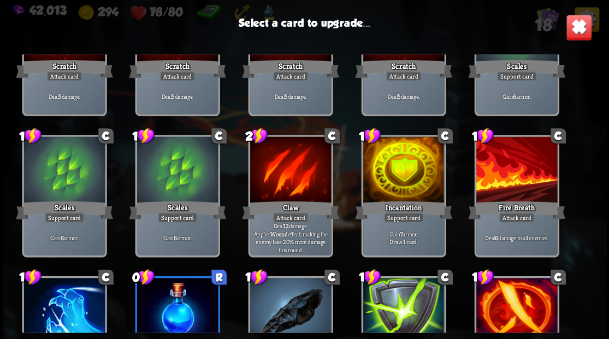
scroll to position [89, 0]
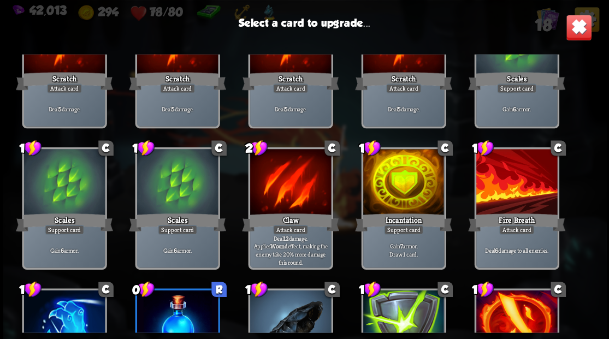
click at [392, 181] on div at bounding box center [402, 183] width 81 height 68
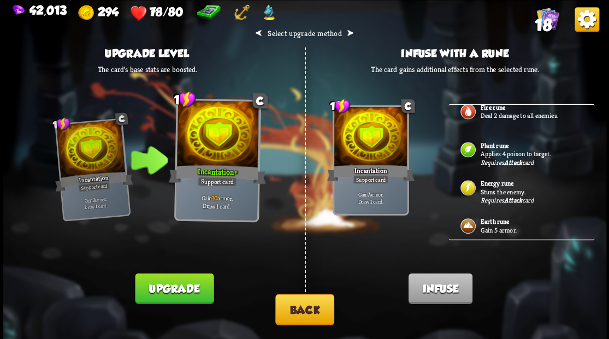
scroll to position [114, 0]
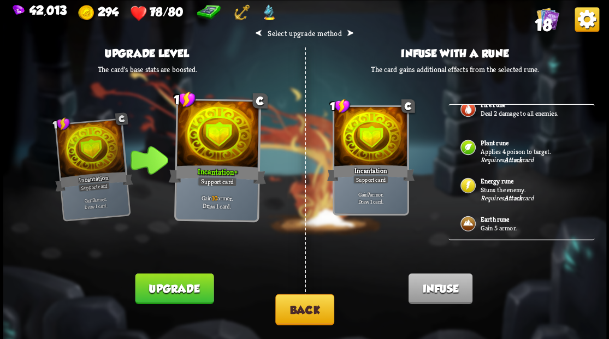
click at [317, 307] on button "Back" at bounding box center [304, 309] width 59 height 31
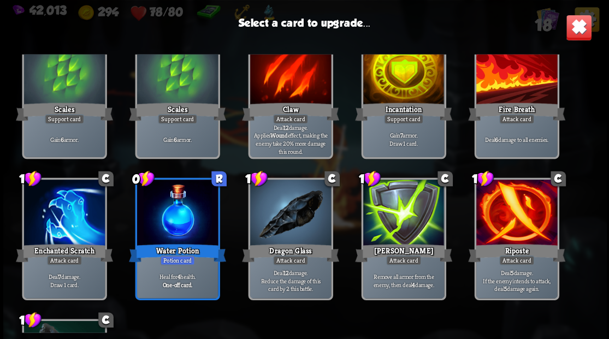
scroll to position [218, 0]
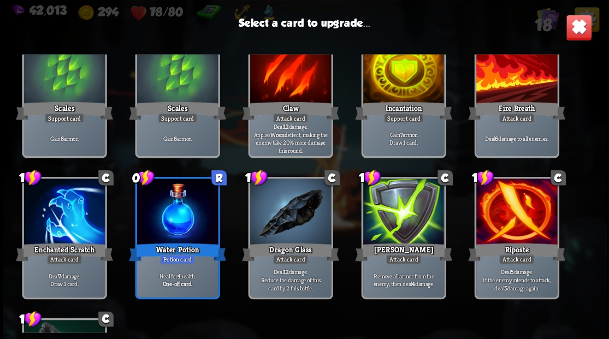
click at [306, 192] on div at bounding box center [289, 212] width 81 height 68
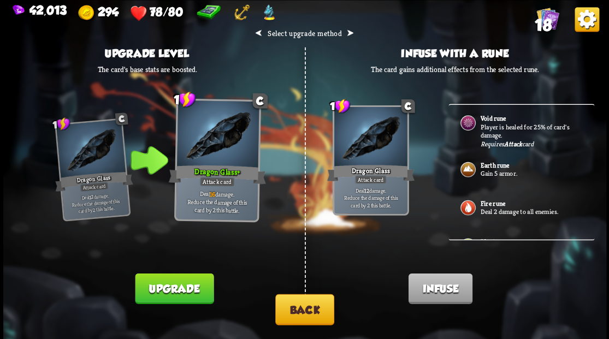
click at [487, 126] on p "Player is healed for 25% of card's damage." at bounding box center [531, 130] width 102 height 17
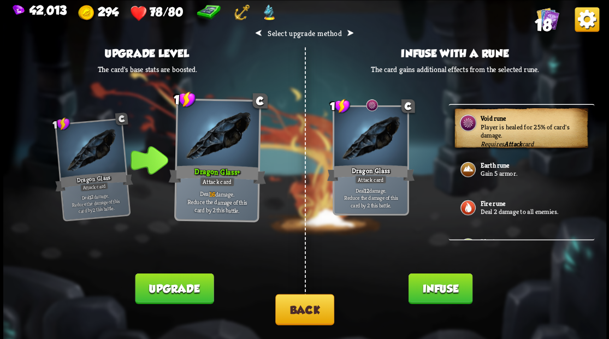
click at [429, 295] on button "Infuse" at bounding box center [440, 288] width 64 height 31
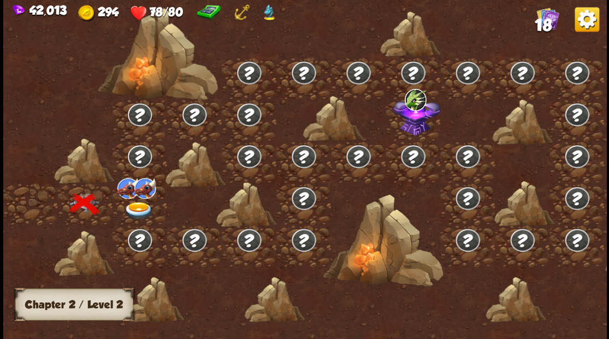
click at [136, 208] on img at bounding box center [138, 210] width 30 height 18
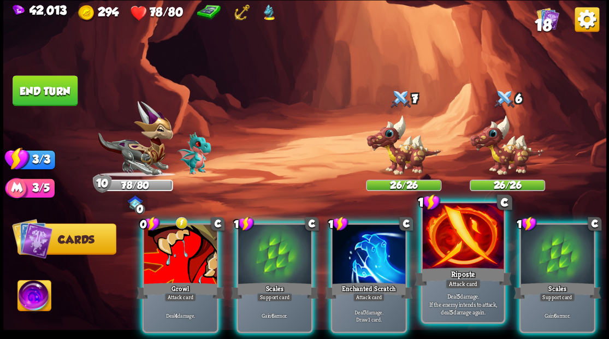
click at [468, 238] on div at bounding box center [462, 237] width 81 height 68
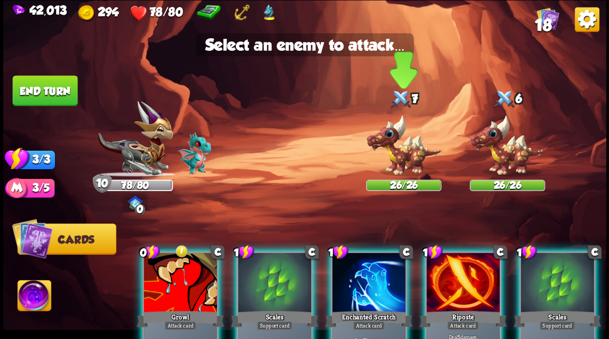
click at [406, 168] on img at bounding box center [403, 145] width 75 height 62
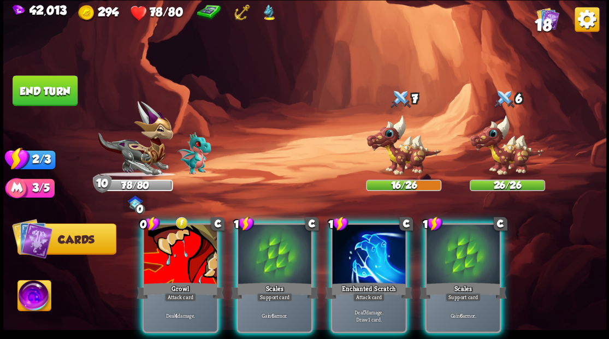
drag, startPoint x: 370, startPoint y: 241, endPoint x: 382, endPoint y: 210, distance: 33.3
click at [370, 240] on div at bounding box center [368, 255] width 73 height 62
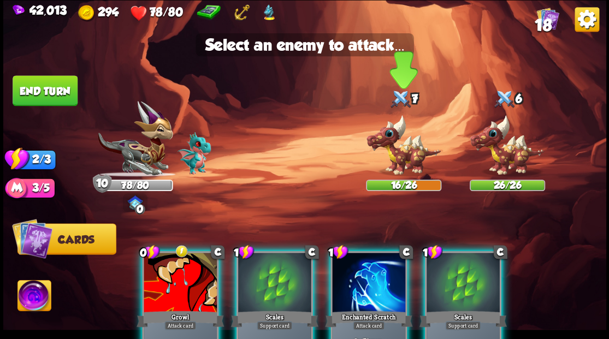
click at [411, 168] on img at bounding box center [403, 145] width 75 height 62
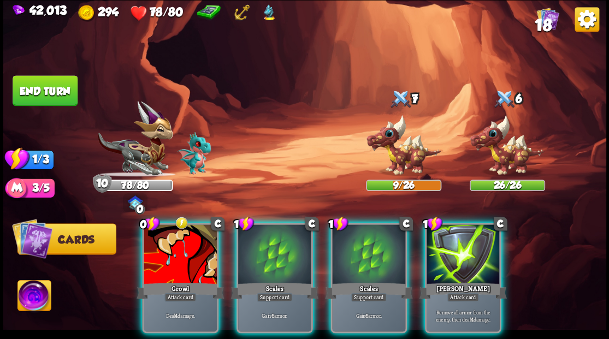
click at [372, 259] on div at bounding box center [368, 255] width 73 height 62
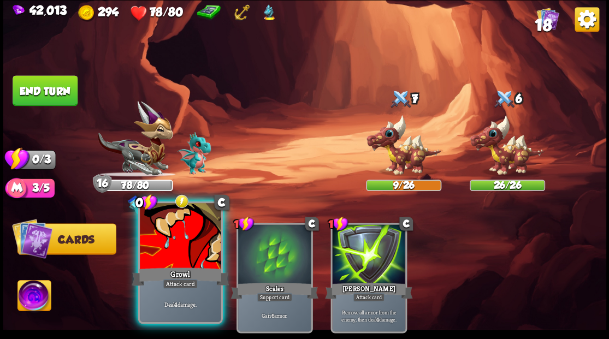
click at [202, 233] on div at bounding box center [180, 237] width 81 height 68
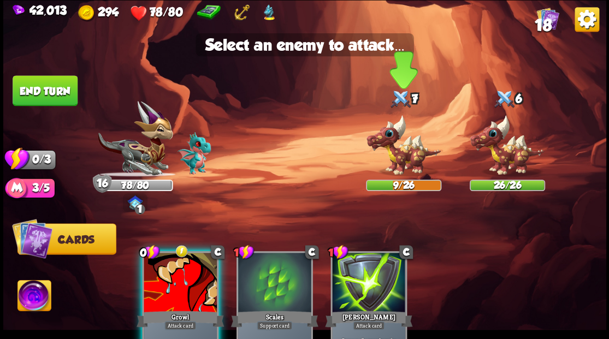
click at [397, 149] on img at bounding box center [403, 145] width 75 height 62
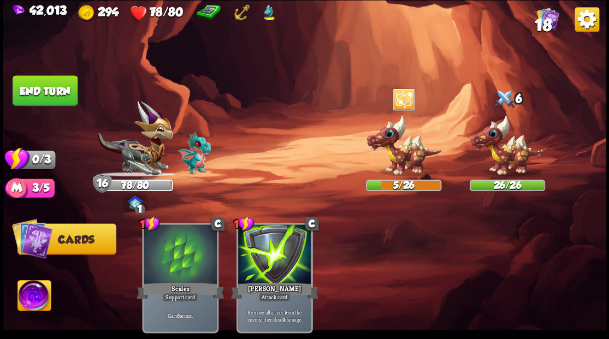
click at [36, 72] on img at bounding box center [304, 169] width 603 height 339
click at [41, 96] on button "End turn" at bounding box center [45, 90] width 65 height 31
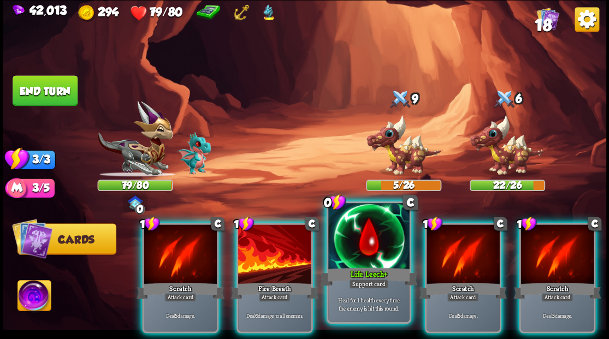
click at [363, 257] on div at bounding box center [368, 237] width 81 height 68
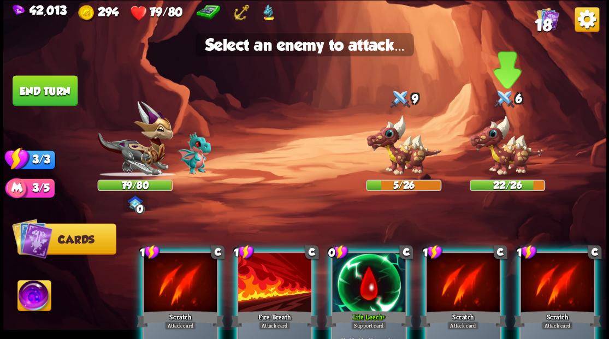
click at [497, 154] on img at bounding box center [506, 145] width 75 height 62
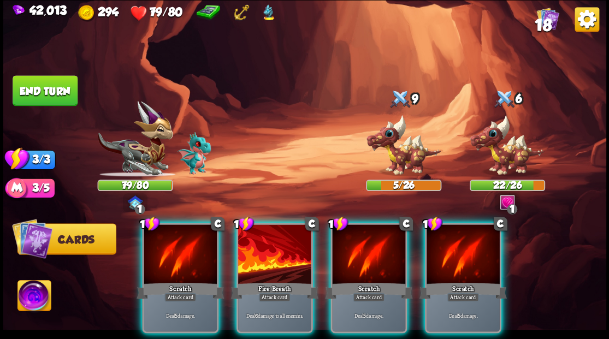
drag, startPoint x: 269, startPoint y: 235, endPoint x: 268, endPoint y: 122, distance: 113.0
click at [269, 233] on div at bounding box center [274, 255] width 73 height 62
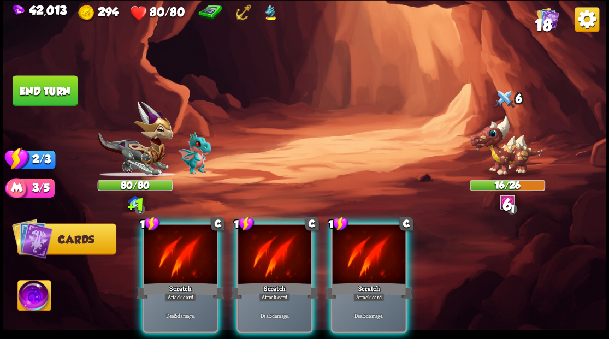
click at [361, 240] on div at bounding box center [368, 255] width 73 height 62
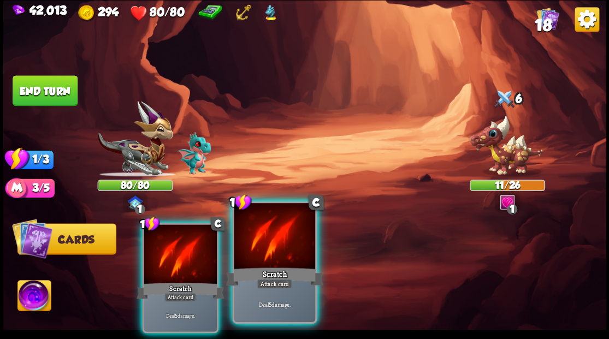
click at [291, 237] on div at bounding box center [274, 237] width 81 height 68
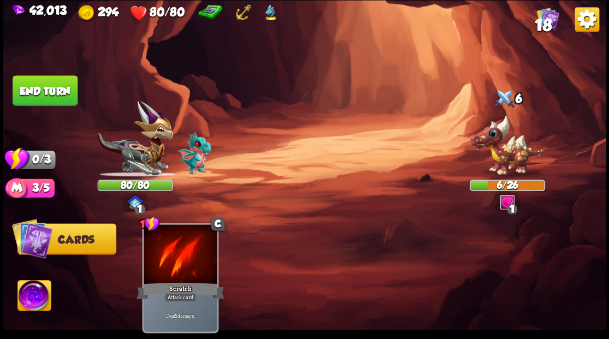
click at [51, 105] on button "End turn" at bounding box center [45, 90] width 65 height 31
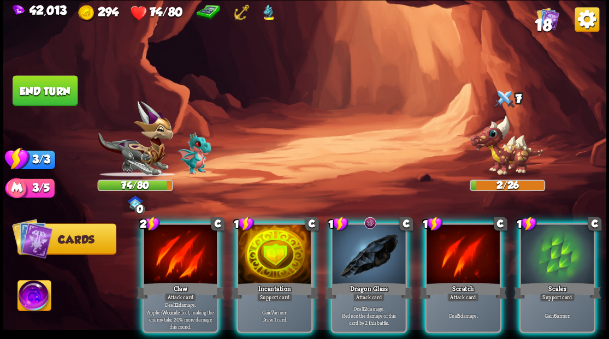
drag, startPoint x: 343, startPoint y: 239, endPoint x: 342, endPoint y: 230, distance: 8.8
click at [342, 237] on div at bounding box center [368, 255] width 73 height 62
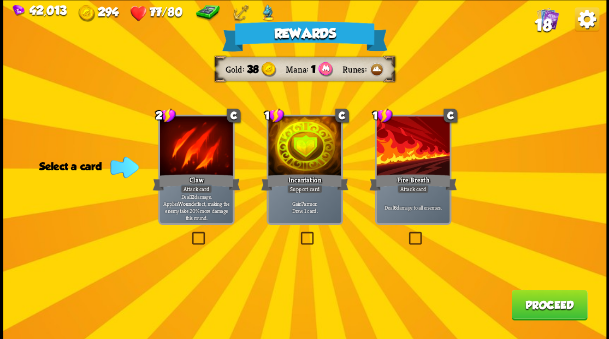
click at [406, 233] on label at bounding box center [406, 233] width 0 height 0
click at [0, 0] on input "checkbox" at bounding box center [0, 0] width 0 height 0
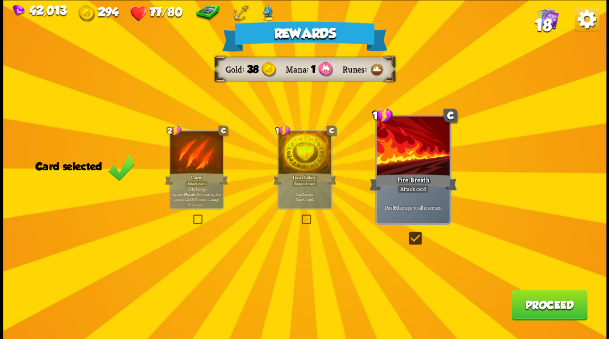
click at [536, 307] on button "Proceed" at bounding box center [549, 304] width 76 height 31
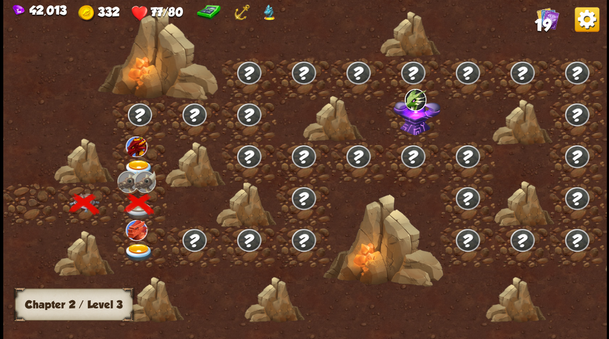
click at [129, 164] on img at bounding box center [138, 168] width 30 height 18
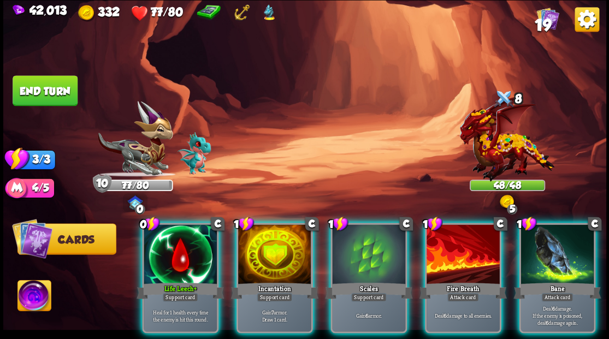
click at [188, 245] on div at bounding box center [180, 255] width 73 height 62
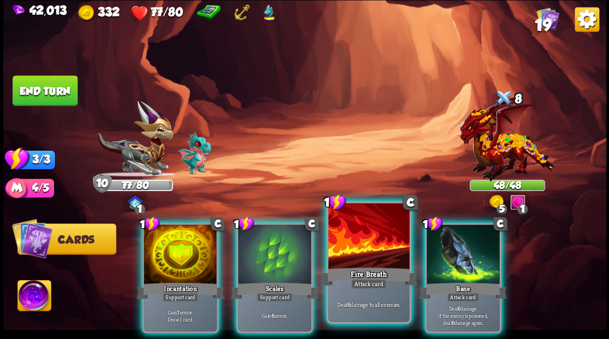
click at [359, 235] on div at bounding box center [368, 237] width 81 height 68
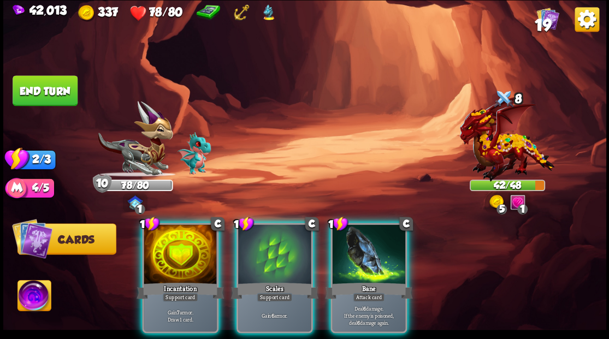
drag, startPoint x: 181, startPoint y: 236, endPoint x: 228, endPoint y: 193, distance: 63.3
click at [184, 231] on div at bounding box center [180, 255] width 73 height 62
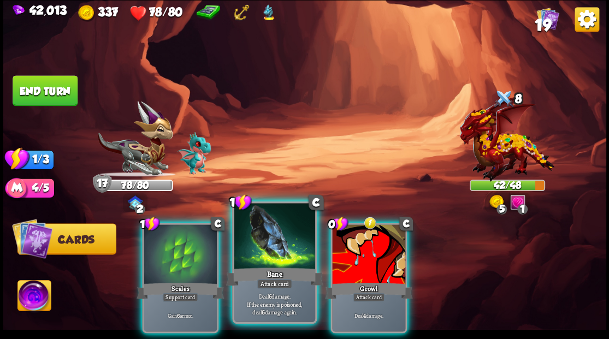
click at [289, 242] on div at bounding box center [274, 237] width 81 height 68
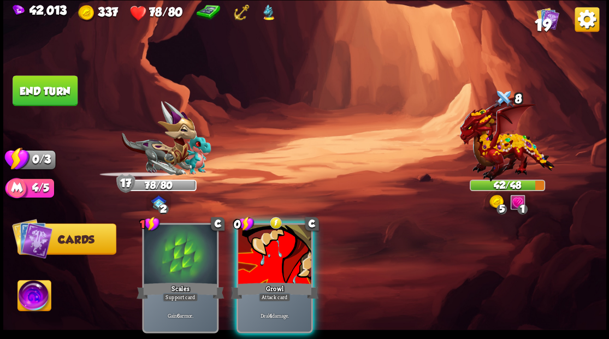
click at [289, 242] on div at bounding box center [274, 255] width 73 height 62
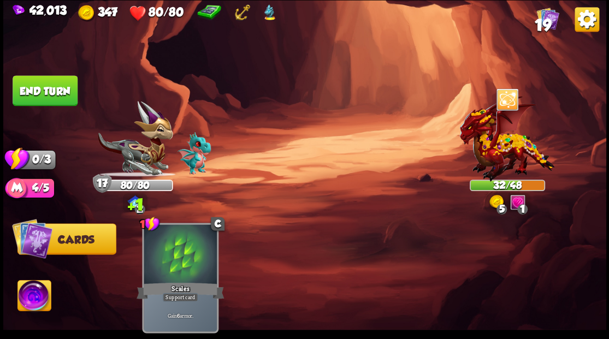
click at [44, 85] on button "End turn" at bounding box center [45, 90] width 65 height 31
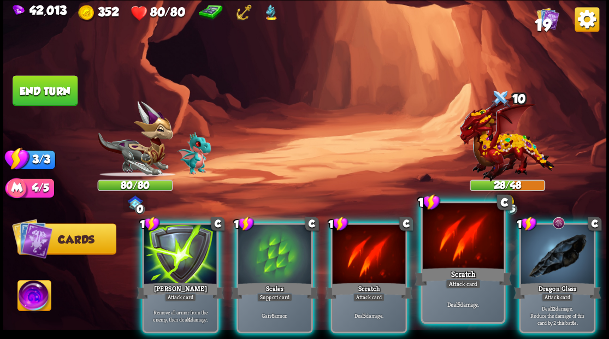
click at [449, 231] on div at bounding box center [462, 237] width 81 height 68
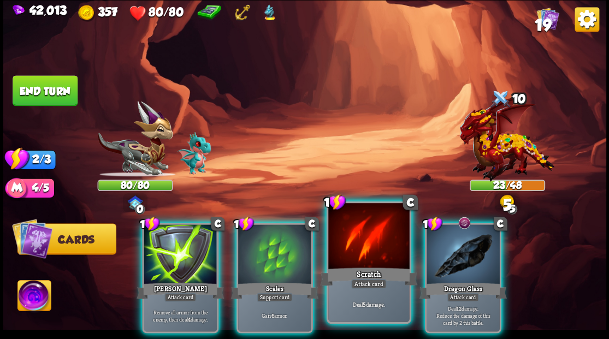
click at [372, 231] on div at bounding box center [368, 237] width 81 height 68
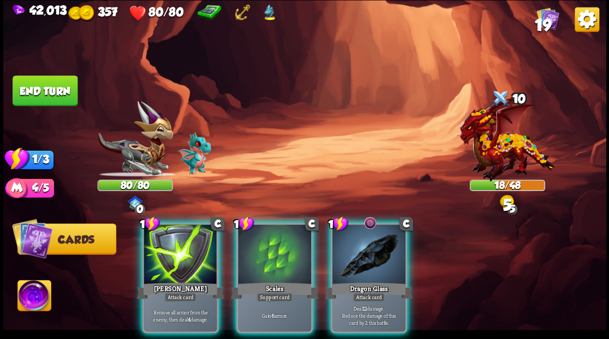
drag, startPoint x: 278, startPoint y: 245, endPoint x: 287, endPoint y: 170, distance: 74.8
click at [278, 235] on div at bounding box center [274, 255] width 73 height 62
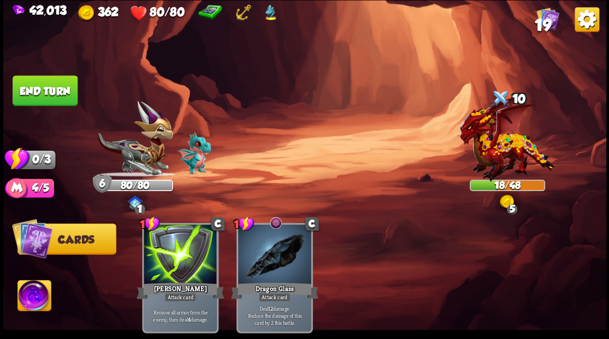
click at [49, 87] on button "End turn" at bounding box center [45, 90] width 65 height 31
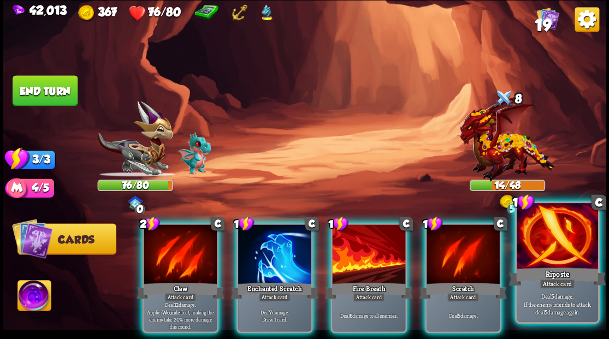
click at [541, 245] on div at bounding box center [556, 237] width 81 height 68
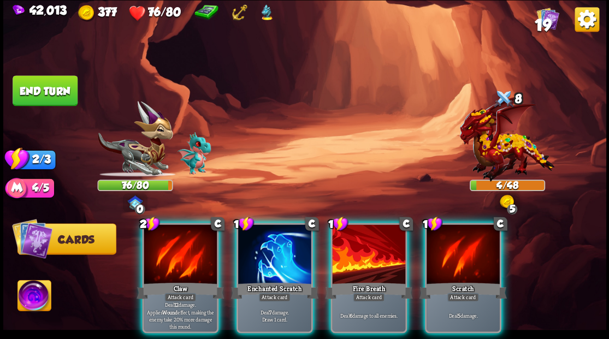
click at [266, 237] on div at bounding box center [274, 255] width 73 height 62
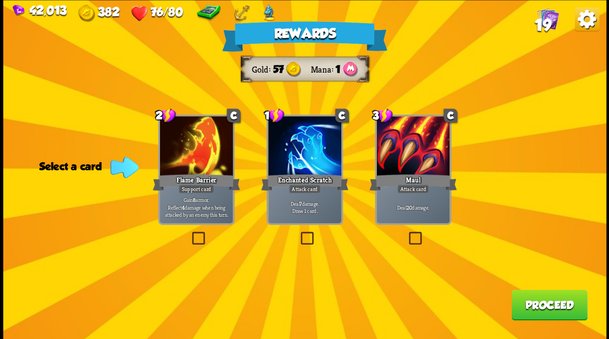
click at [529, 303] on button "Proceed" at bounding box center [549, 304] width 76 height 31
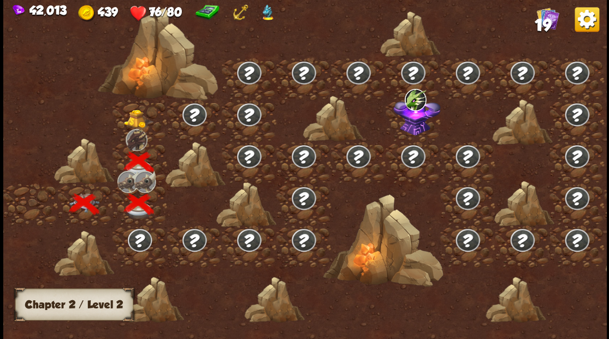
click at [131, 115] on img at bounding box center [138, 118] width 30 height 19
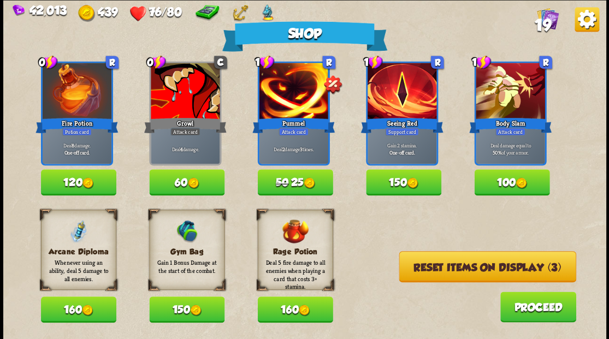
click at [468, 269] on button "Reset items on display (3)" at bounding box center [486, 266] width 177 height 31
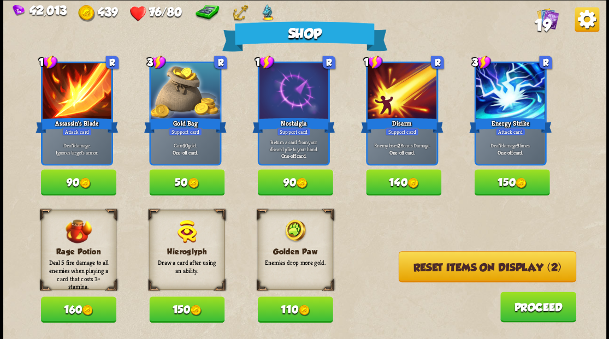
click at [468, 267] on button "Reset items on display (2)" at bounding box center [486, 266] width 177 height 31
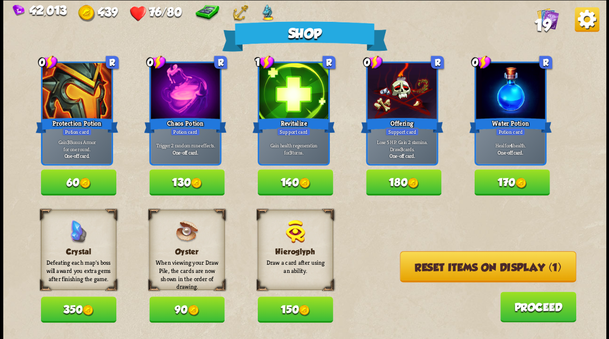
click at [468, 267] on button "Reset items on display (1)" at bounding box center [488, 266] width 176 height 31
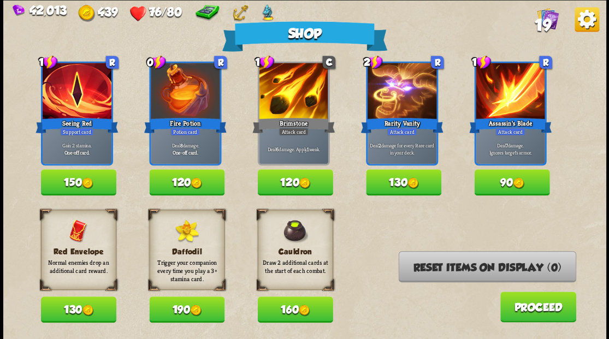
click at [97, 305] on button "130" at bounding box center [78, 309] width 75 height 26
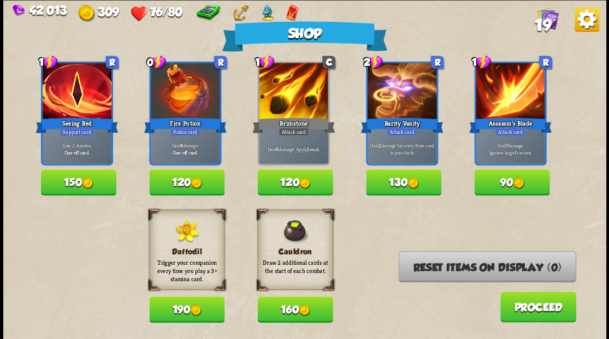
click at [487, 180] on button "90" at bounding box center [511, 182] width 75 height 26
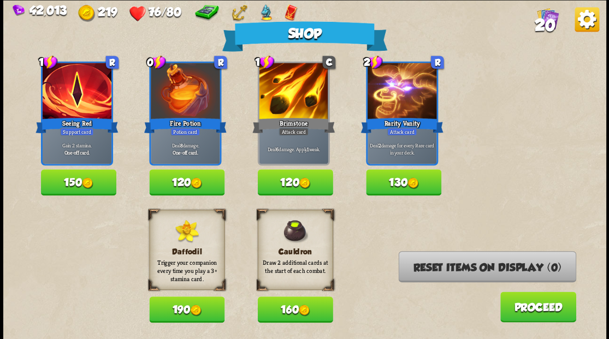
click at [529, 296] on button "Proceed" at bounding box center [537, 306] width 76 height 31
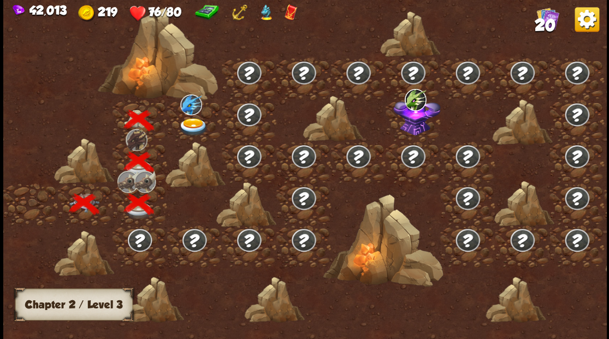
click at [187, 122] on img at bounding box center [193, 127] width 30 height 18
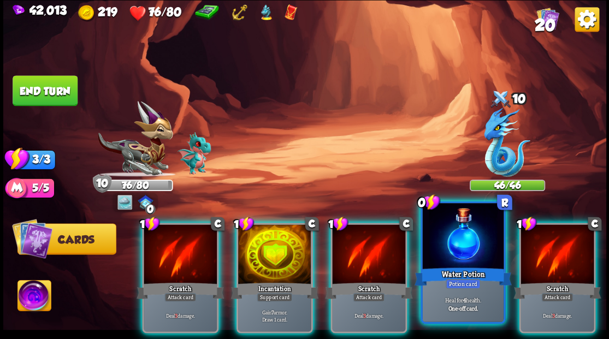
click at [460, 240] on div at bounding box center [462, 237] width 81 height 68
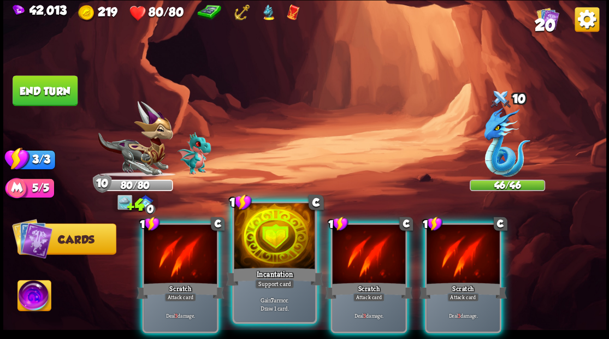
click at [290, 235] on div at bounding box center [274, 237] width 81 height 68
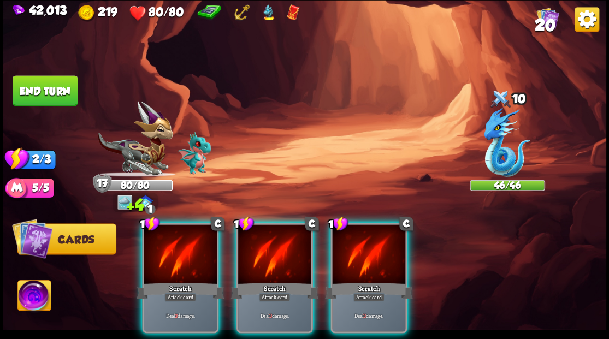
click at [290, 235] on div at bounding box center [274, 255] width 73 height 62
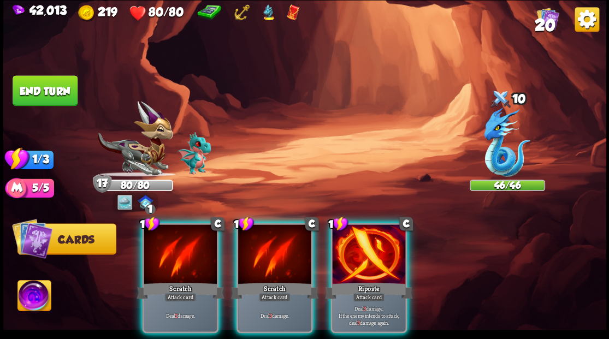
click at [290, 235] on div at bounding box center [274, 255] width 73 height 62
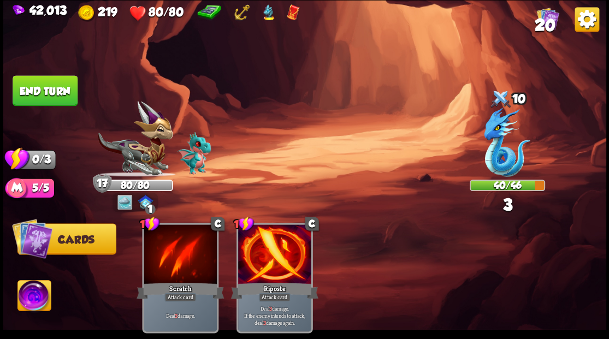
click at [45, 87] on button "End turn" at bounding box center [45, 90] width 65 height 31
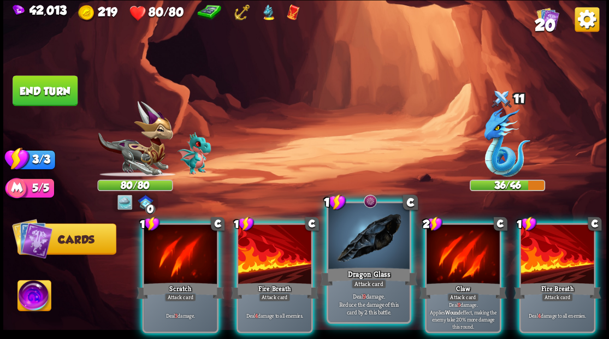
click at [350, 240] on div at bounding box center [368, 237] width 81 height 68
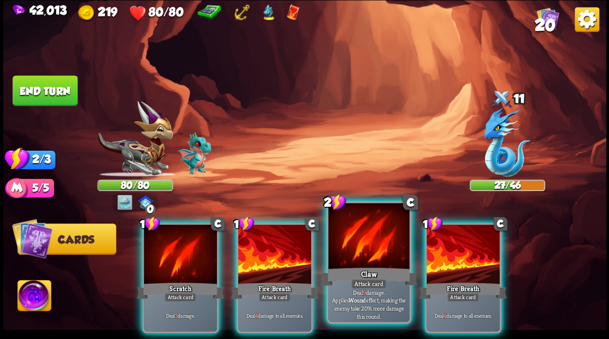
click at [355, 236] on div at bounding box center [368, 237] width 81 height 68
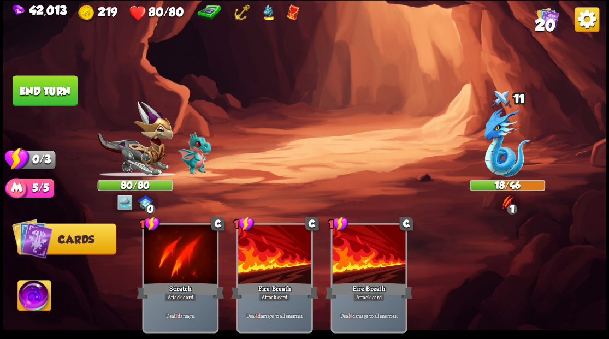
click at [74, 102] on button "End turn" at bounding box center [45, 90] width 65 height 31
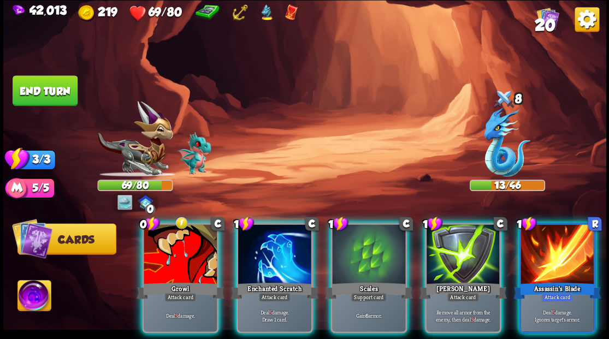
click at [276, 240] on div at bounding box center [274, 255] width 73 height 62
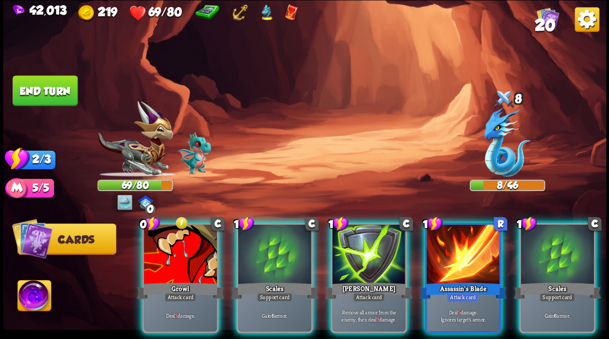
drag, startPoint x: 448, startPoint y: 241, endPoint x: 439, endPoint y: 214, distance: 28.7
click at [448, 239] on div at bounding box center [462, 255] width 73 height 62
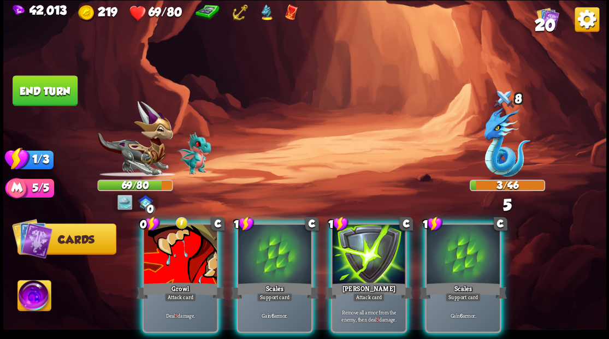
drag, startPoint x: 176, startPoint y: 243, endPoint x: 188, endPoint y: 224, distance: 22.3
click at [179, 239] on div at bounding box center [180, 255] width 73 height 62
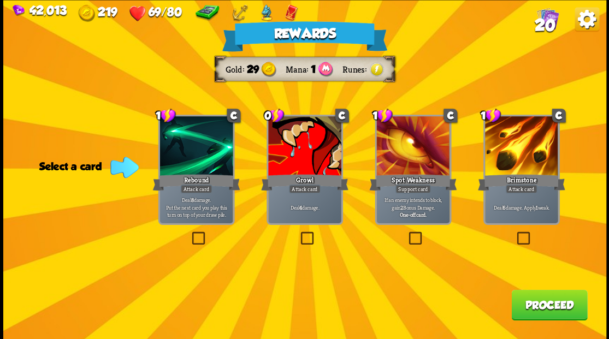
click at [515, 233] on label at bounding box center [515, 233] width 0 height 0
click at [0, 0] on input "checkbox" at bounding box center [0, 0] width 0 height 0
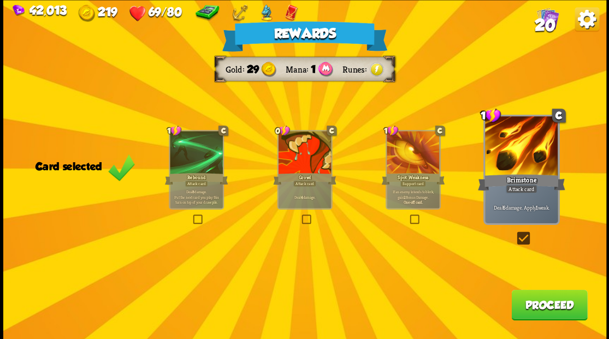
click at [529, 305] on button "Proceed" at bounding box center [549, 304] width 76 height 31
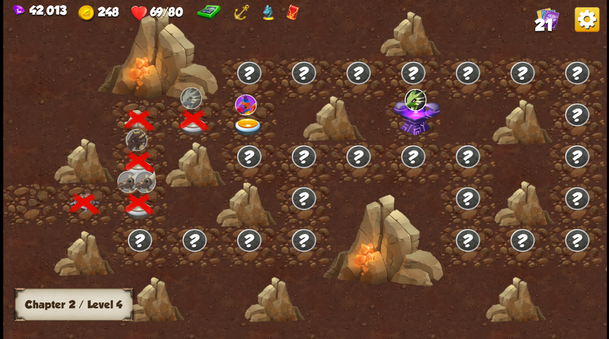
click at [237, 121] on img at bounding box center [248, 127] width 30 height 18
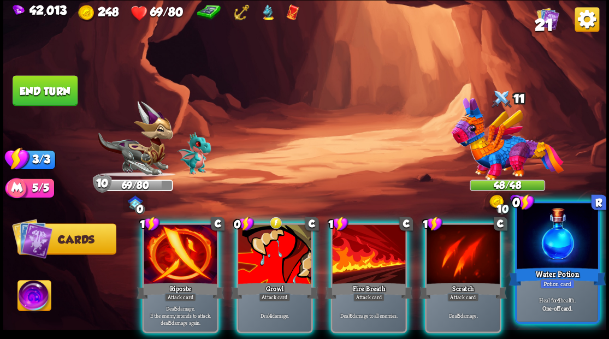
click at [549, 261] on div at bounding box center [556, 237] width 81 height 68
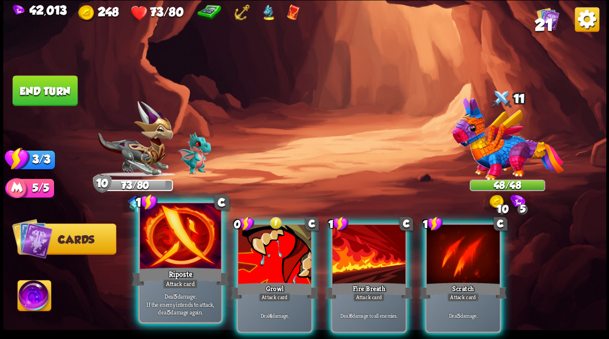
click at [189, 250] on div at bounding box center [180, 237] width 81 height 68
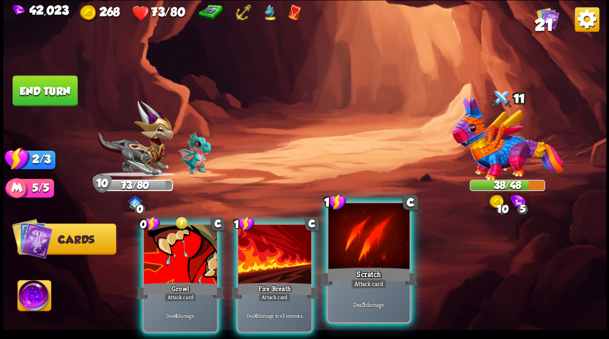
click at [362, 227] on div at bounding box center [368, 237] width 81 height 68
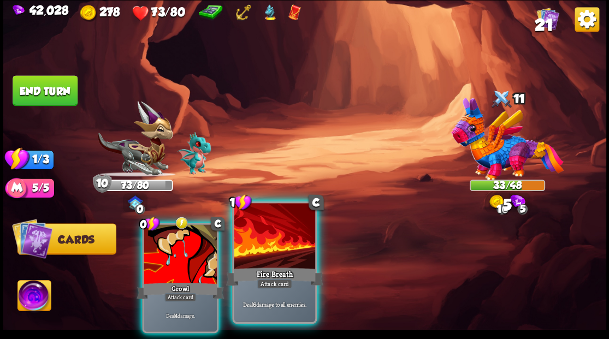
click at [272, 233] on div at bounding box center [274, 237] width 81 height 68
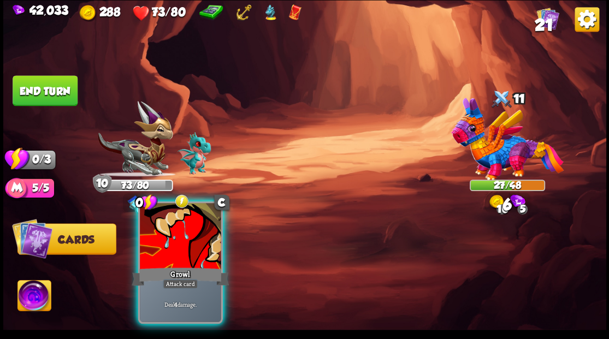
click at [181, 251] on div at bounding box center [180, 237] width 81 height 68
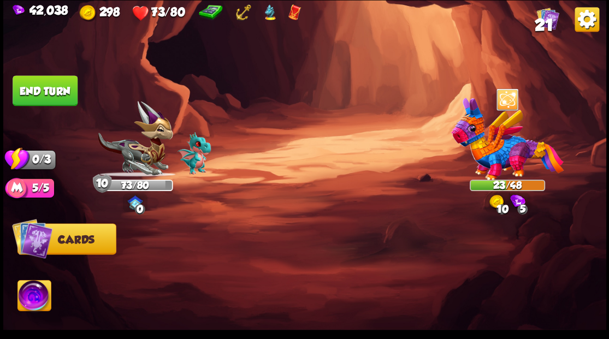
drag, startPoint x: 63, startPoint y: 90, endPoint x: 215, endPoint y: 134, distance: 158.2
click at [63, 90] on button "End turn" at bounding box center [45, 90] width 65 height 31
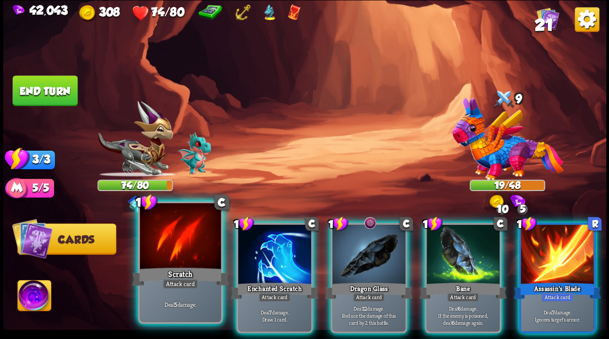
click at [194, 235] on div at bounding box center [180, 237] width 81 height 68
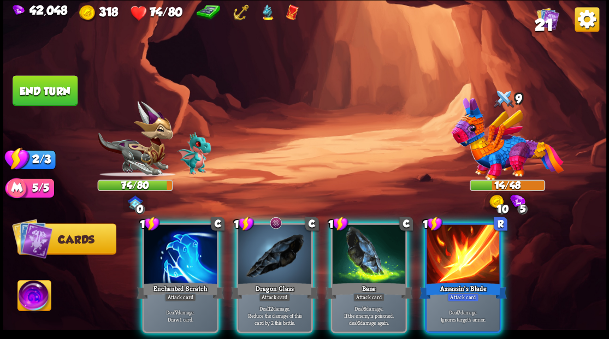
click at [456, 249] on div at bounding box center [462, 255] width 73 height 62
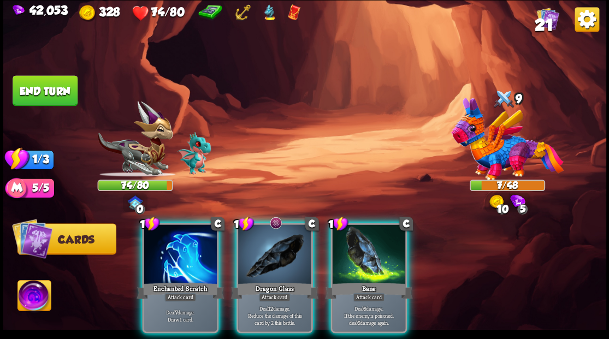
drag, startPoint x: 269, startPoint y: 247, endPoint x: 354, endPoint y: 163, distance: 119.6
click at [269, 246] on div at bounding box center [274, 255] width 73 height 62
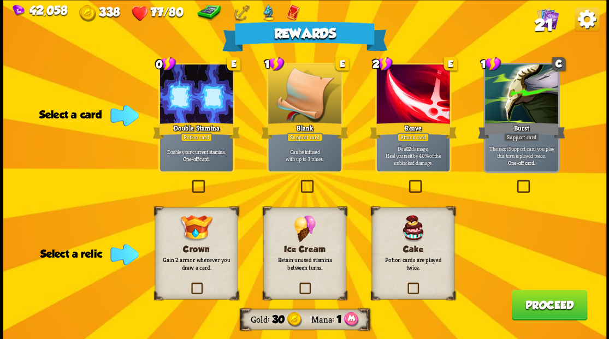
click at [189, 181] on label at bounding box center [189, 181] width 0 height 0
click at [0, 0] on input "checkbox" at bounding box center [0, 0] width 0 height 0
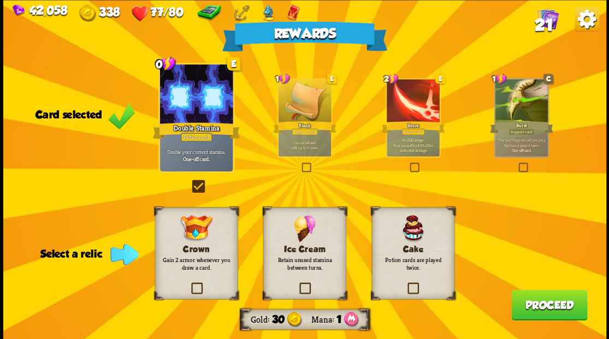
click at [297, 284] on label at bounding box center [297, 284] width 0 height 0
click at [0, 0] on input "checkbox" at bounding box center [0, 0] width 0 height 0
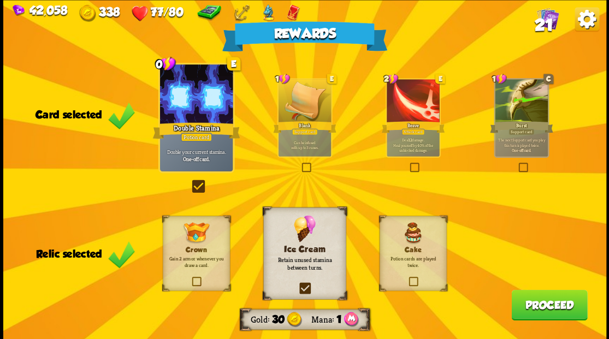
click at [525, 308] on button "Proceed" at bounding box center [549, 304] width 76 height 31
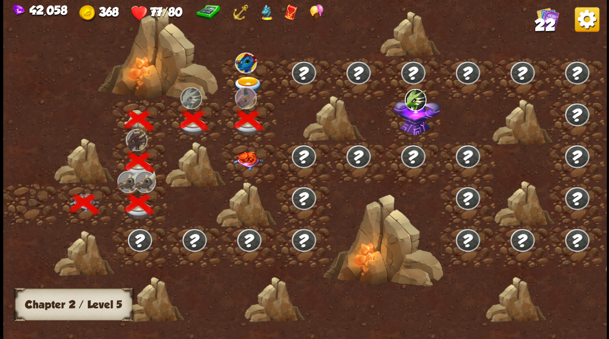
click at [245, 160] on img at bounding box center [248, 160] width 30 height 19
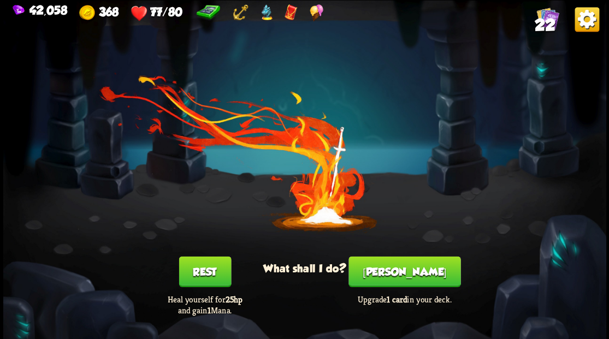
click at [396, 263] on button "[PERSON_NAME]" at bounding box center [404, 271] width 112 height 31
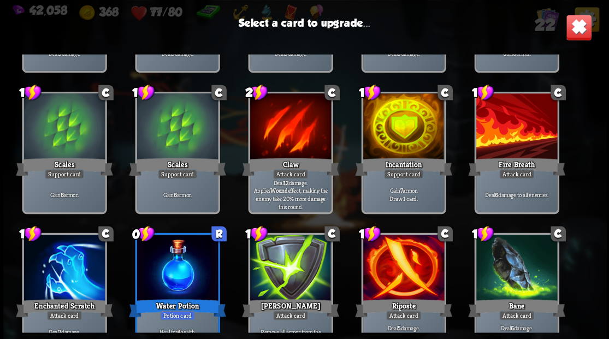
scroll to position [162, 0]
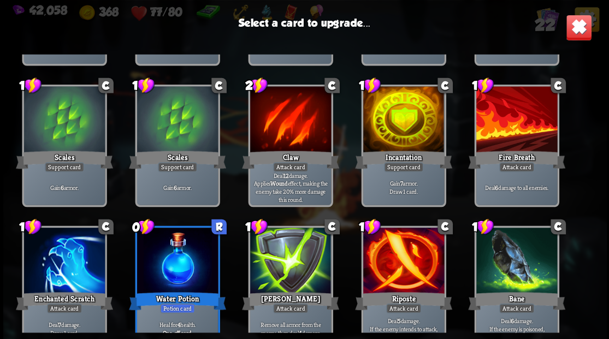
click at [392, 149] on div "Incantation" at bounding box center [403, 160] width 97 height 22
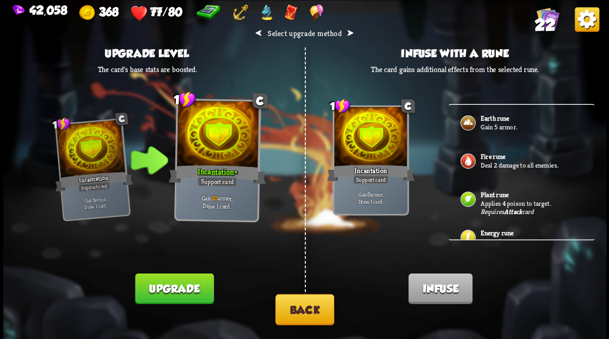
scroll to position [0, 0]
click at [313, 306] on button "Back" at bounding box center [304, 309] width 59 height 31
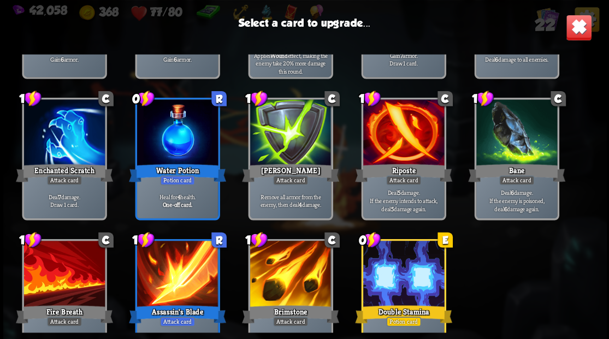
scroll to position [343, 0]
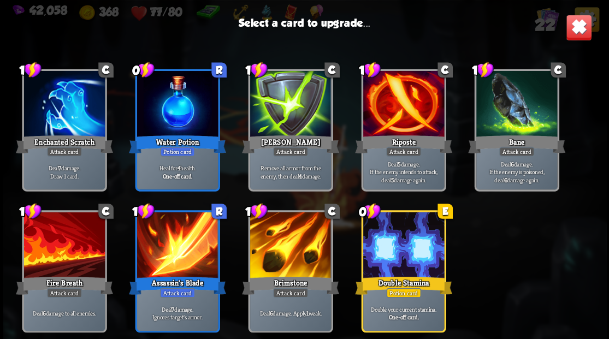
click at [281, 244] on div at bounding box center [289, 246] width 81 height 68
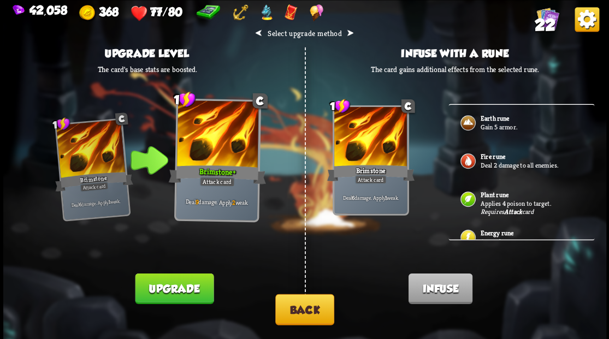
click at [470, 160] on img at bounding box center [466, 160] width 17 height 17
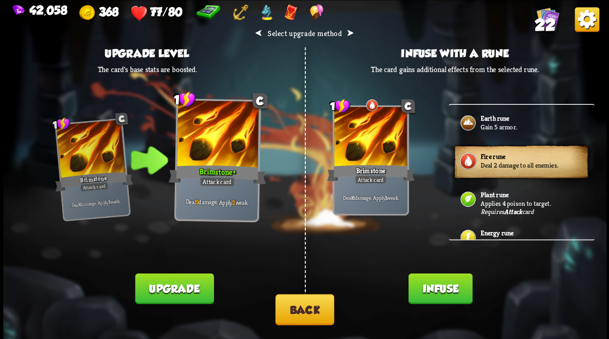
click at [426, 284] on button "Infuse" at bounding box center [440, 288] width 64 height 31
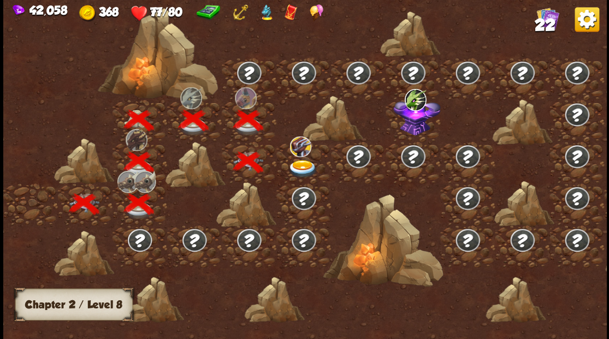
click at [248, 69] on img at bounding box center [249, 72] width 26 height 25
click at [297, 157] on div at bounding box center [303, 162] width 55 height 42
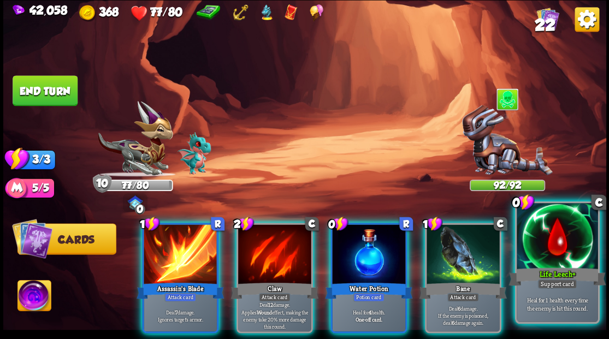
click at [549, 258] on div at bounding box center [556, 237] width 81 height 68
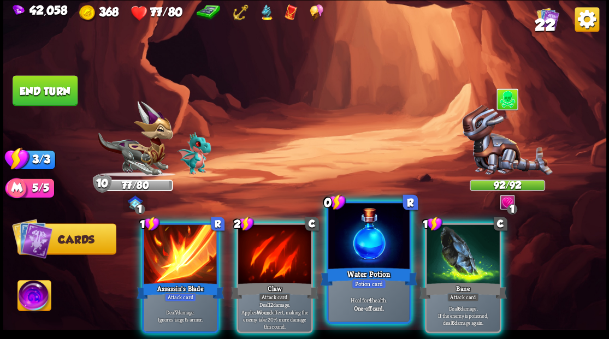
click at [380, 239] on div at bounding box center [368, 237] width 81 height 68
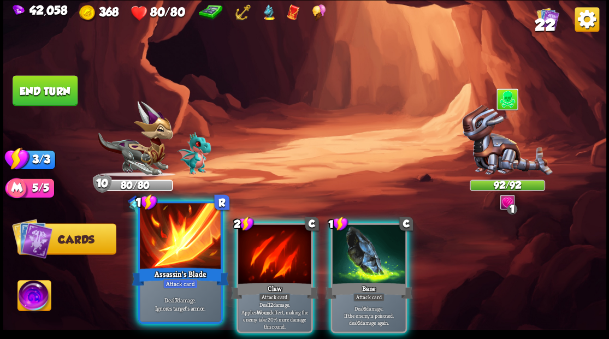
click at [180, 258] on div at bounding box center [180, 237] width 81 height 68
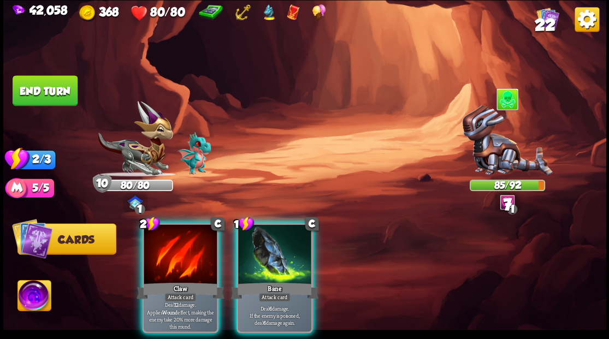
click at [180, 258] on div at bounding box center [180, 255] width 73 height 62
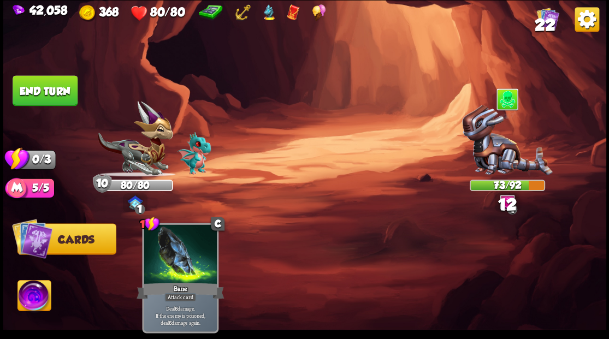
drag, startPoint x: 63, startPoint y: 96, endPoint x: 173, endPoint y: 123, distance: 113.0
click at [64, 98] on button "End turn" at bounding box center [45, 90] width 65 height 31
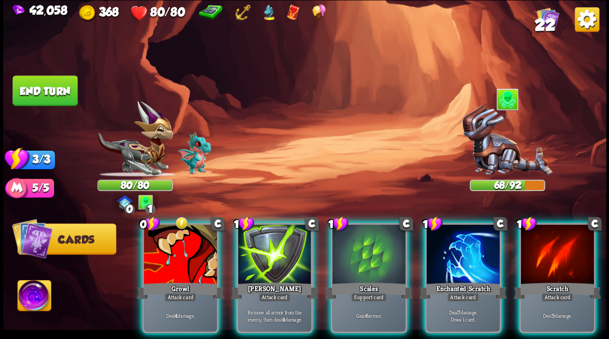
click at [450, 235] on div at bounding box center [462, 255] width 73 height 62
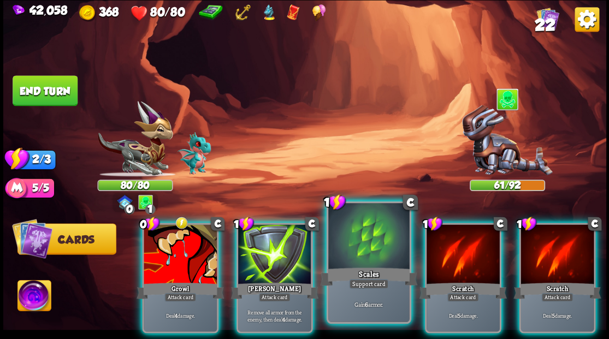
drag, startPoint x: 372, startPoint y: 233, endPoint x: 355, endPoint y: 189, distance: 46.5
click at [372, 229] on div at bounding box center [368, 237] width 81 height 68
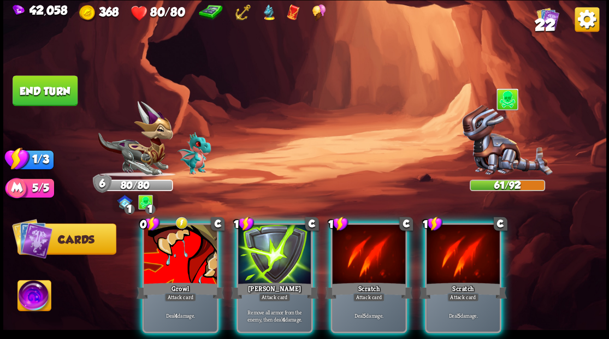
click at [357, 237] on div at bounding box center [368, 255] width 73 height 62
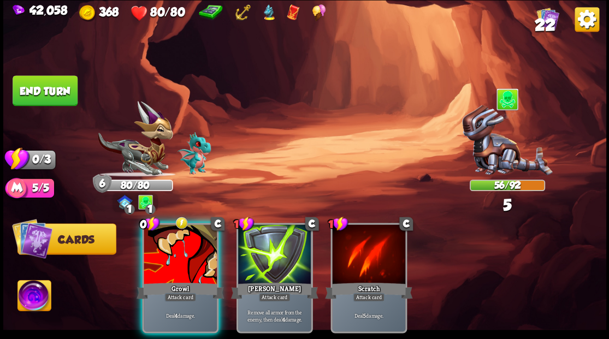
drag, startPoint x: 184, startPoint y: 235, endPoint x: 188, endPoint y: 203, distance: 32.0
click at [184, 230] on div at bounding box center [180, 255] width 73 height 62
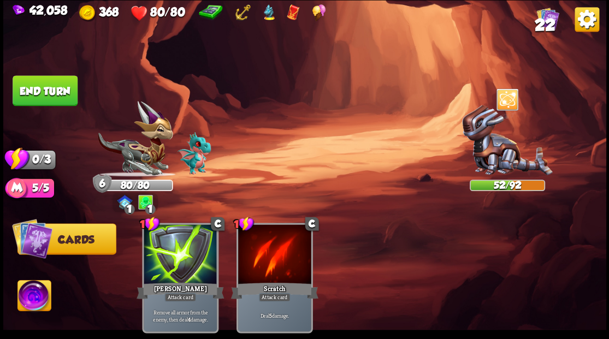
click at [64, 96] on button "End turn" at bounding box center [45, 90] width 65 height 31
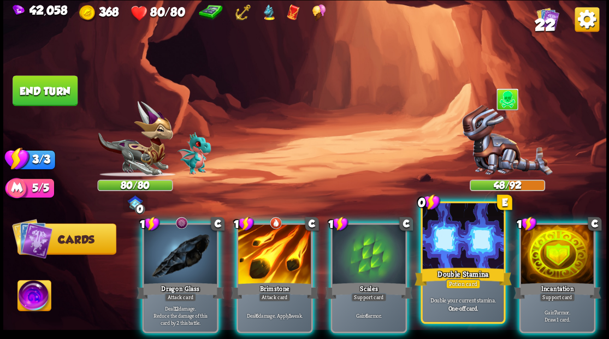
click at [448, 246] on div at bounding box center [462, 237] width 81 height 68
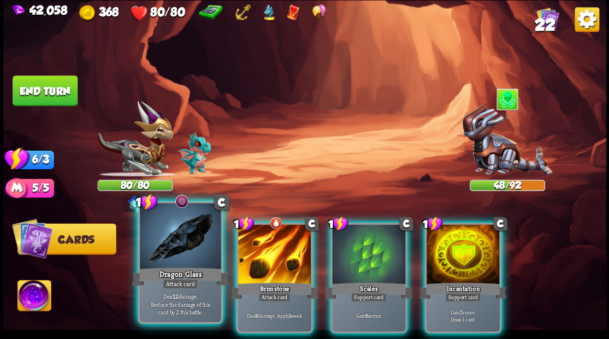
click at [176, 257] on div at bounding box center [180, 237] width 81 height 68
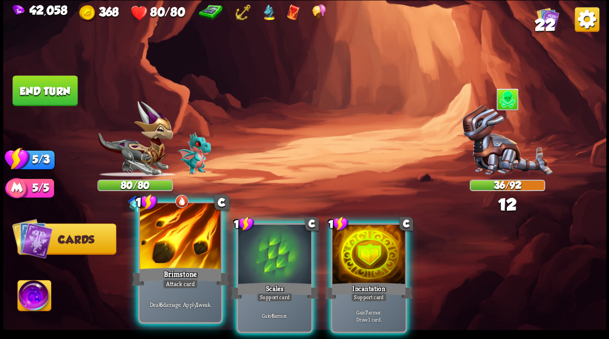
click at [171, 254] on div at bounding box center [180, 237] width 81 height 68
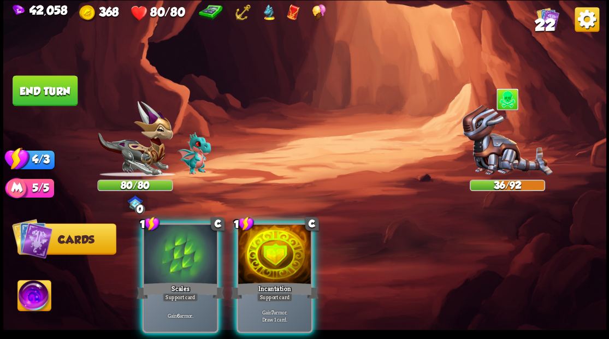
click at [266, 246] on div at bounding box center [274, 255] width 73 height 62
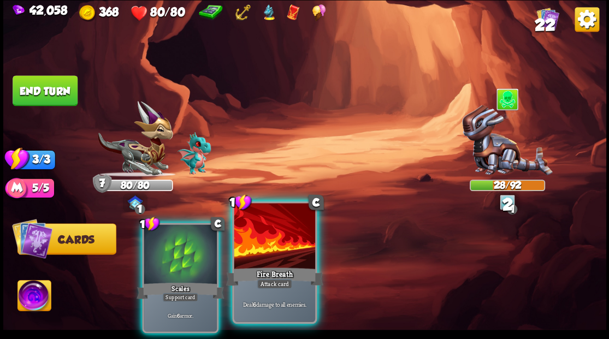
click at [294, 237] on div at bounding box center [274, 237] width 81 height 68
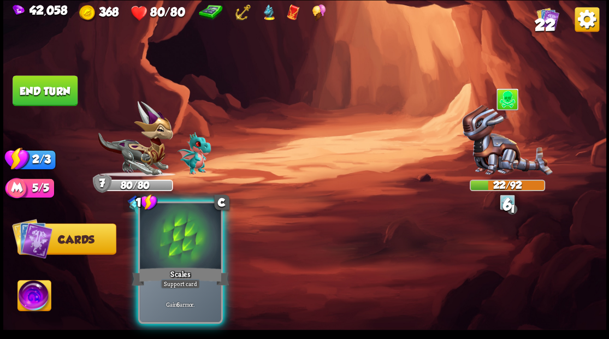
drag, startPoint x: 170, startPoint y: 258, endPoint x: 163, endPoint y: 238, distance: 21.6
click at [171, 258] on div at bounding box center [180, 237] width 81 height 68
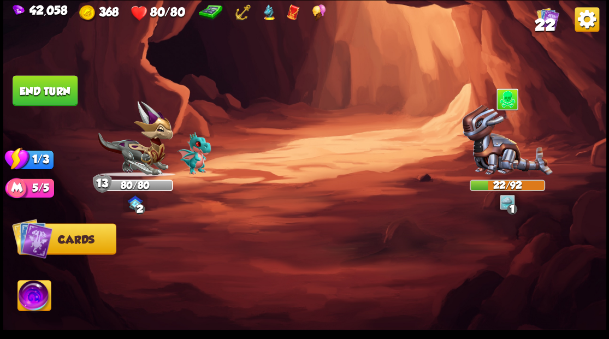
click at [94, 106] on img at bounding box center [304, 169] width 603 height 339
click at [43, 88] on button "End turn" at bounding box center [45, 90] width 65 height 31
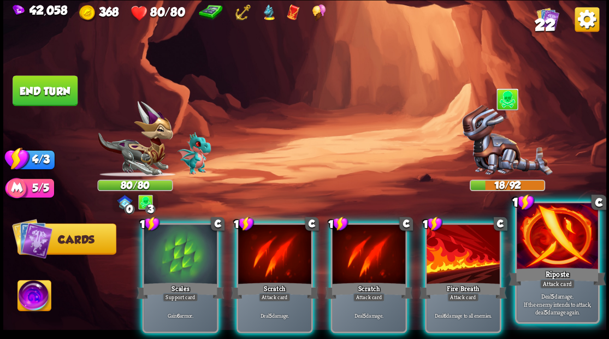
click at [538, 271] on div "Riposte" at bounding box center [556, 276] width 97 height 22
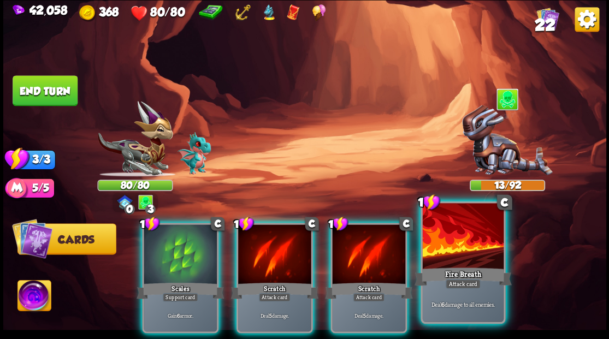
click at [464, 263] on div at bounding box center [462, 237] width 81 height 68
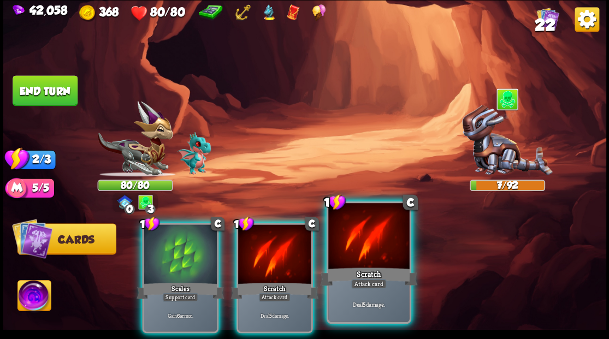
click at [346, 246] on div at bounding box center [368, 237] width 81 height 68
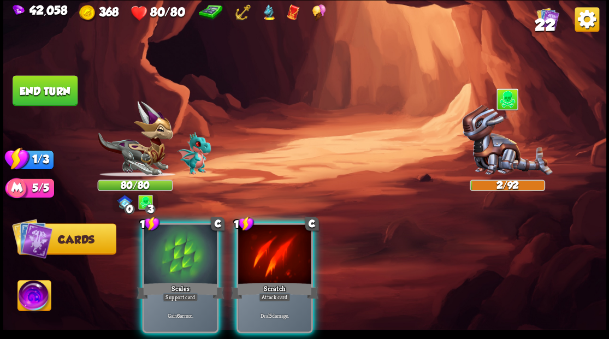
click at [59, 95] on button "End turn" at bounding box center [45, 90] width 65 height 31
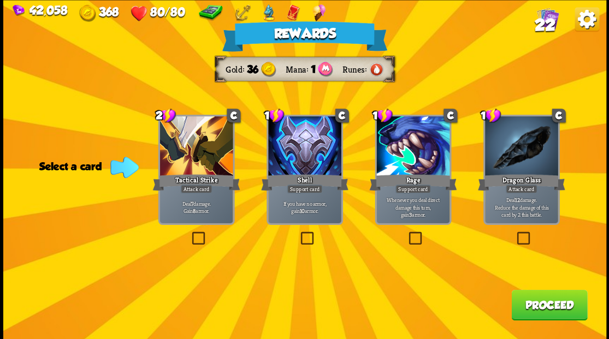
click at [537, 312] on button "Proceed" at bounding box center [549, 304] width 76 height 31
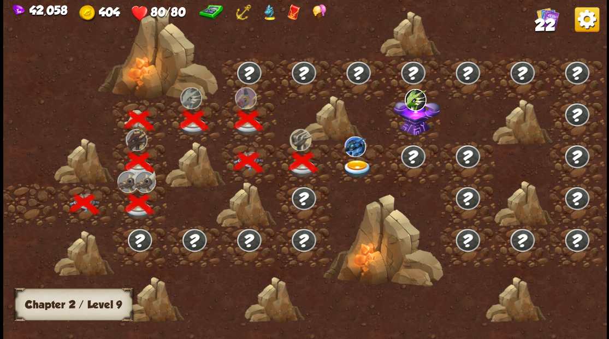
click at [354, 159] on img at bounding box center [357, 168] width 30 height 18
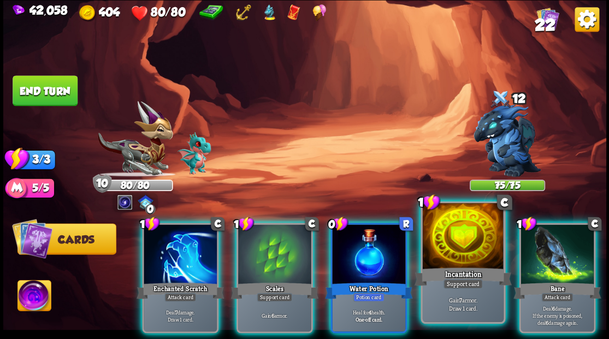
click at [444, 244] on div at bounding box center [462, 237] width 81 height 68
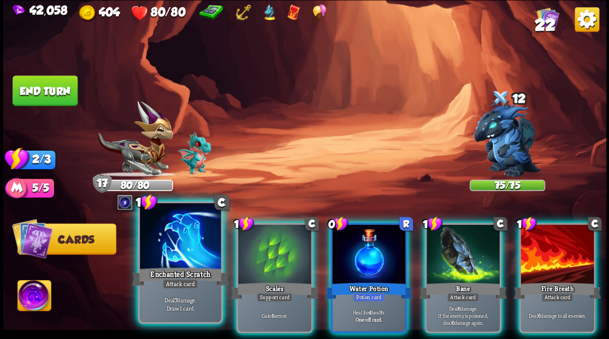
click at [174, 249] on div at bounding box center [180, 237] width 81 height 68
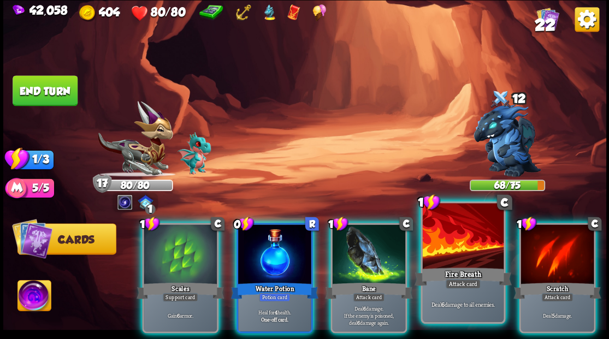
click at [455, 251] on div at bounding box center [462, 237] width 81 height 68
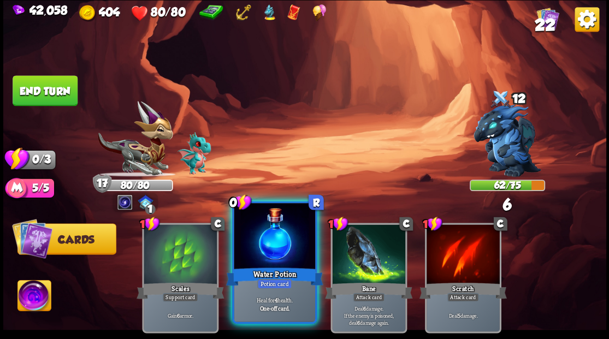
click at [281, 237] on div at bounding box center [274, 237] width 81 height 68
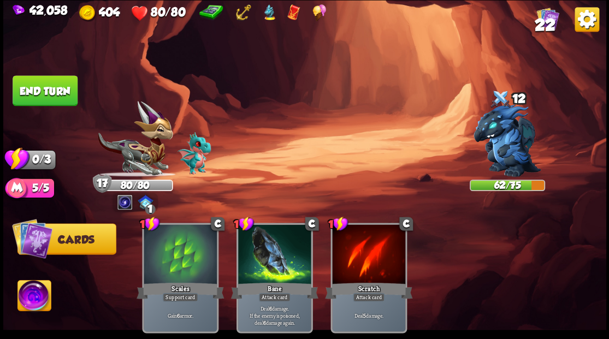
click at [64, 99] on button "End turn" at bounding box center [45, 90] width 65 height 31
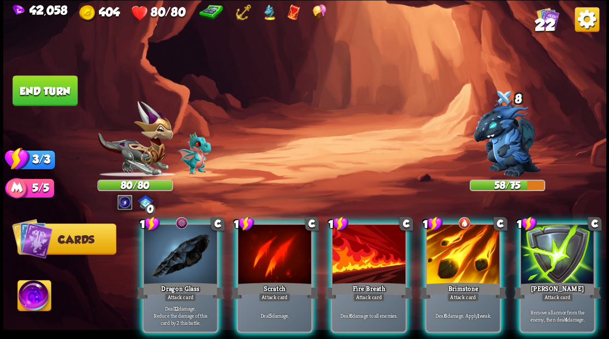
click at [196, 239] on div at bounding box center [180, 255] width 73 height 62
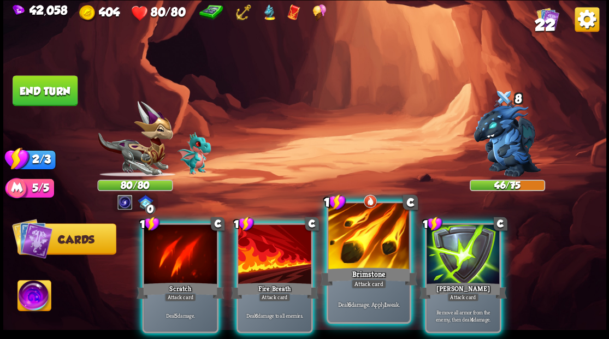
click at [343, 230] on div at bounding box center [368, 237] width 81 height 68
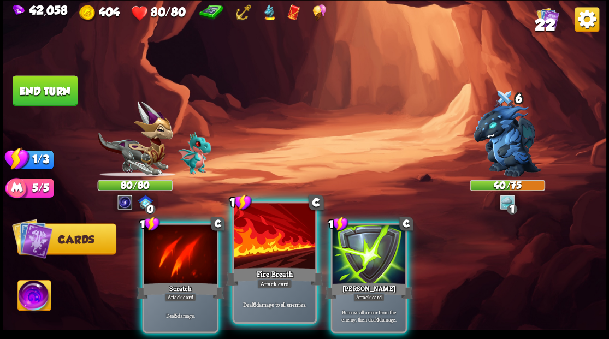
click at [270, 253] on div at bounding box center [274, 237] width 81 height 68
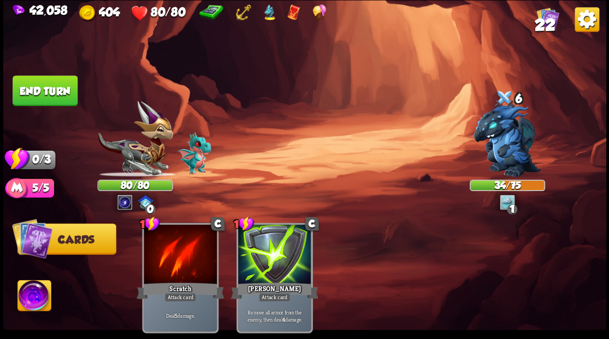
click at [71, 92] on button "End turn" at bounding box center [45, 90] width 65 height 31
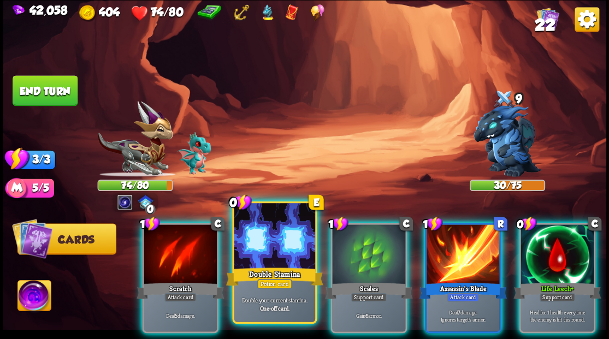
click at [255, 255] on div at bounding box center [274, 237] width 81 height 68
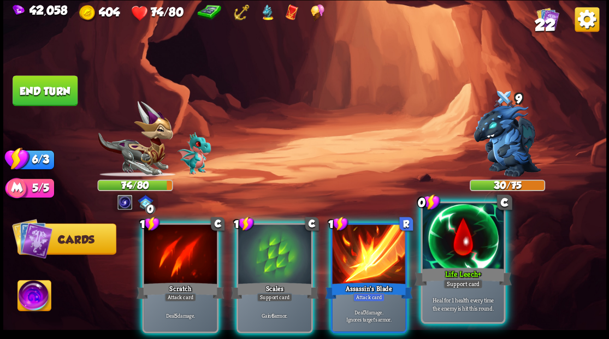
click at [480, 250] on div at bounding box center [462, 237] width 81 height 68
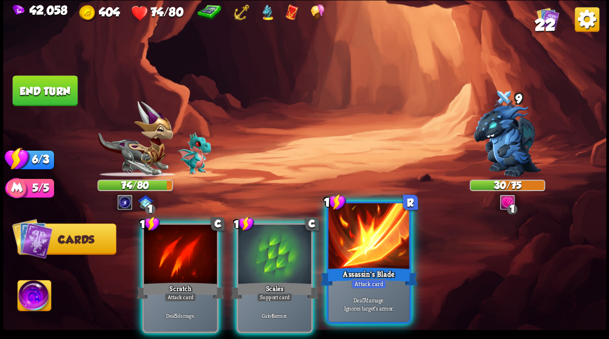
click at [379, 248] on div at bounding box center [368, 237] width 81 height 68
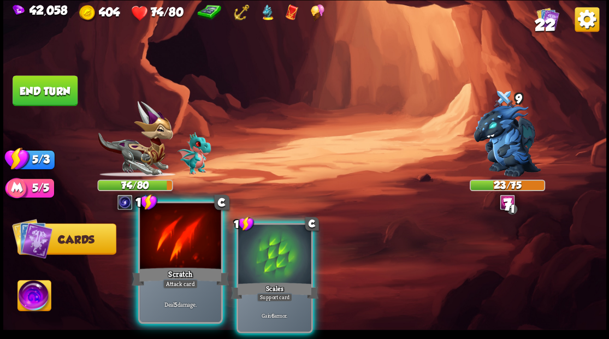
click at [156, 238] on div at bounding box center [180, 237] width 81 height 68
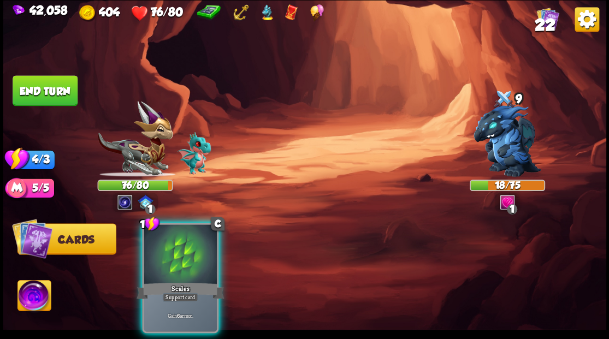
click at [156, 238] on div at bounding box center [180, 255] width 73 height 62
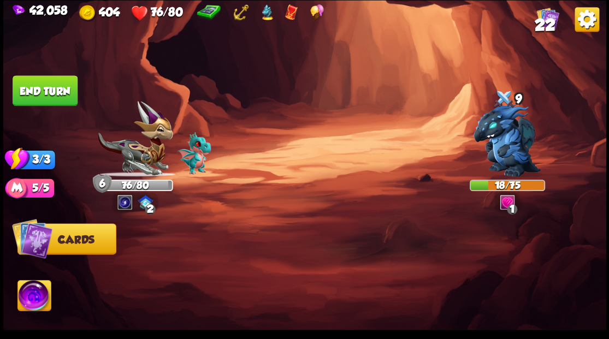
click at [45, 86] on button "End turn" at bounding box center [45, 90] width 65 height 31
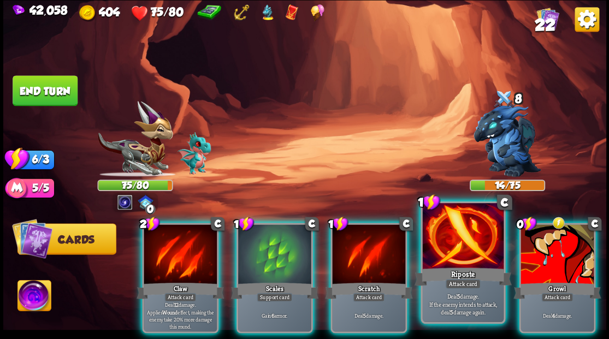
click at [451, 236] on div at bounding box center [462, 237] width 81 height 68
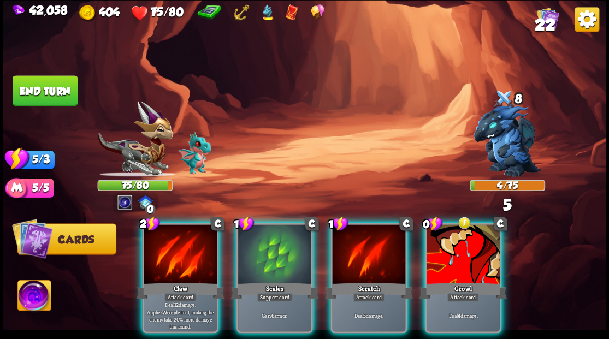
click at [366, 234] on div at bounding box center [368, 255] width 73 height 62
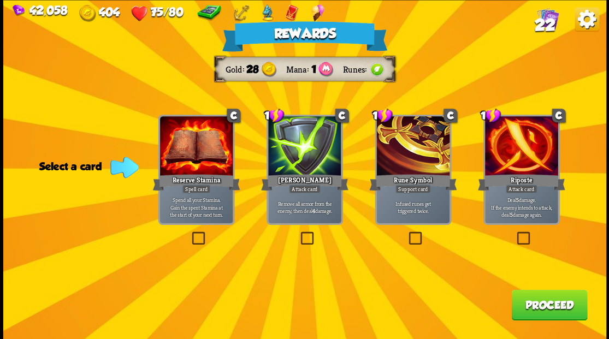
click at [543, 21] on span "22" at bounding box center [544, 24] width 21 height 19
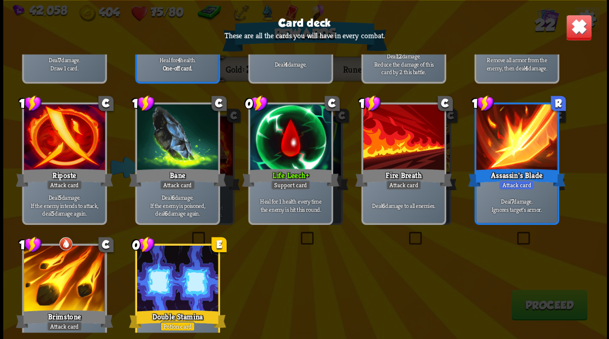
scroll to position [473, 0]
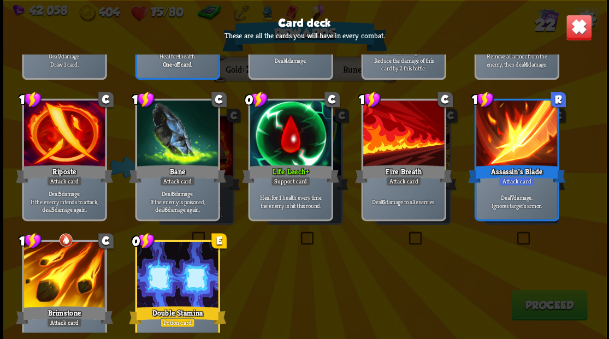
click at [579, 27] on img at bounding box center [578, 27] width 26 height 26
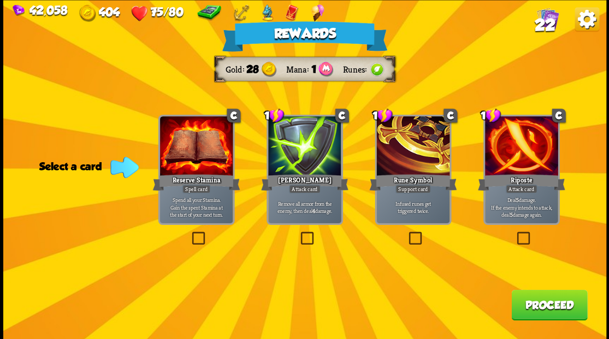
click at [298, 233] on label at bounding box center [298, 233] width 0 height 0
click at [0, 0] on input "checkbox" at bounding box center [0, 0] width 0 height 0
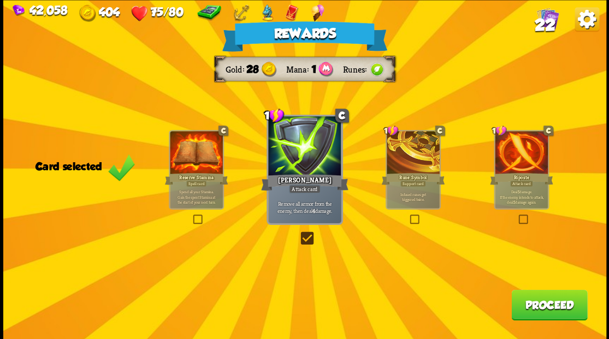
click at [524, 306] on button "Proceed" at bounding box center [549, 304] width 76 height 31
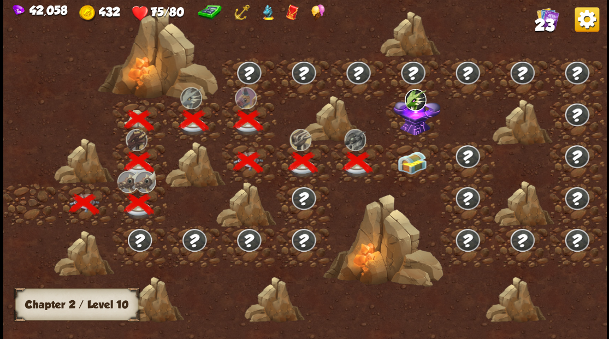
click at [401, 160] on img at bounding box center [412, 162] width 30 height 23
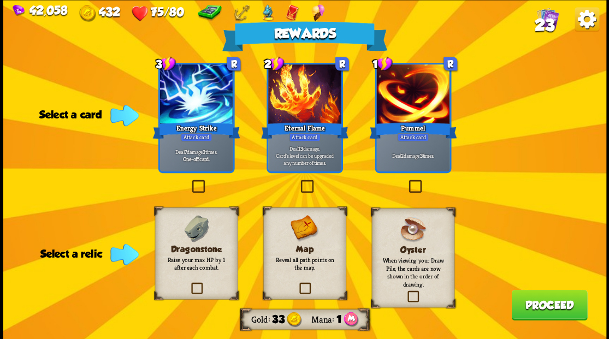
click at [189, 284] on label at bounding box center [189, 284] width 0 height 0
click at [0, 0] on input "checkbox" at bounding box center [0, 0] width 0 height 0
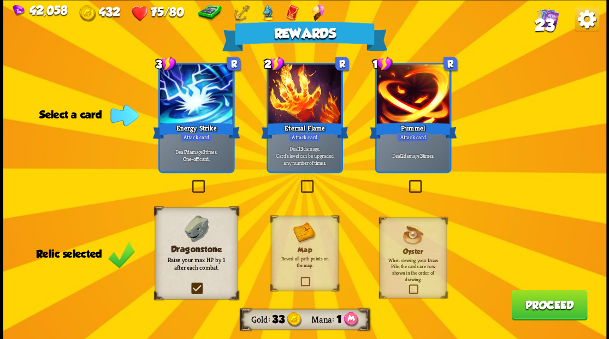
click at [406, 181] on label at bounding box center [406, 181] width 0 height 0
click at [0, 0] on input "checkbox" at bounding box center [0, 0] width 0 height 0
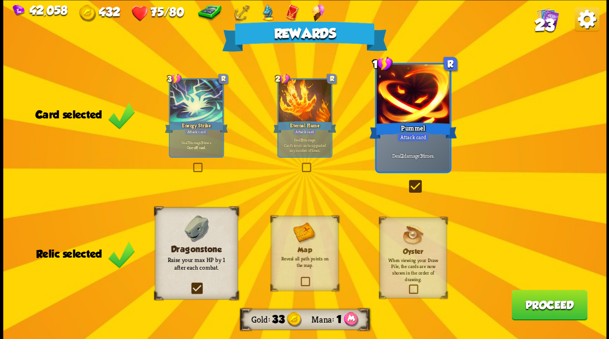
click at [537, 298] on button "Proceed" at bounding box center [549, 304] width 76 height 31
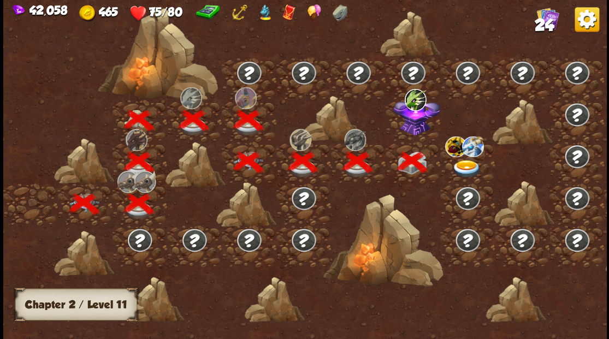
scroll to position [0, 166]
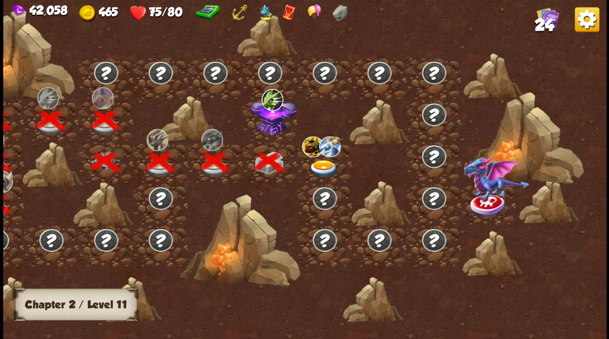
click at [269, 128] on img at bounding box center [272, 114] width 47 height 40
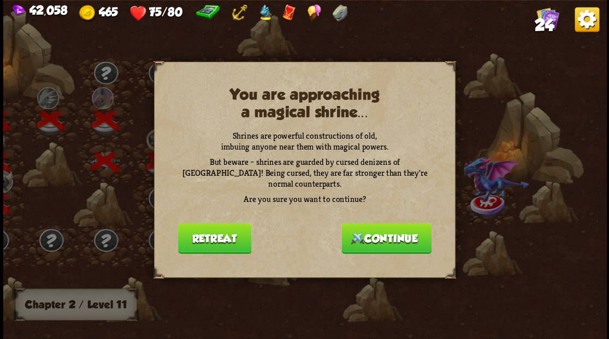
click at [368, 228] on button "Continue" at bounding box center [386, 238] width 90 height 31
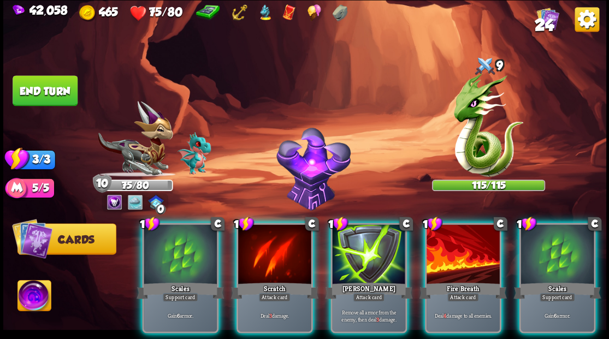
click at [33, 289] on img at bounding box center [33, 297] width 33 height 34
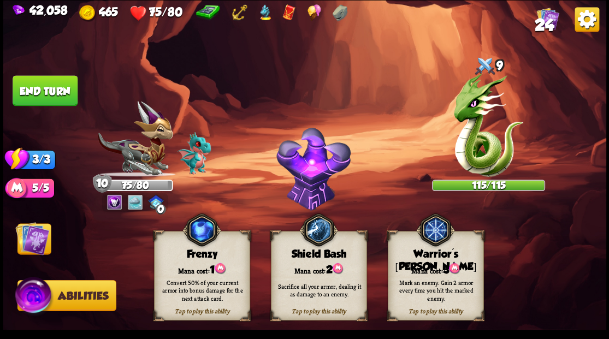
drag, startPoint x: 440, startPoint y: 240, endPoint x: 437, endPoint y: 205, distance: 35.1
click at [440, 239] on img at bounding box center [434, 229] width 39 height 39
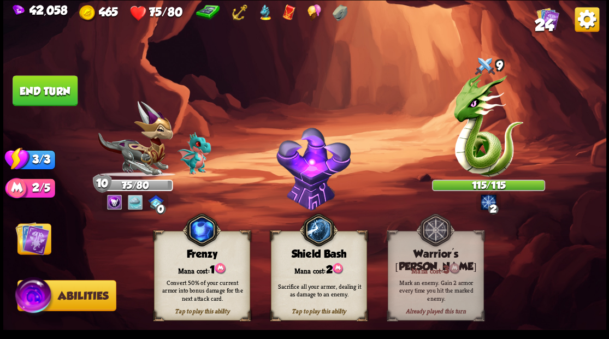
click at [38, 233] on img at bounding box center [32, 238] width 34 height 34
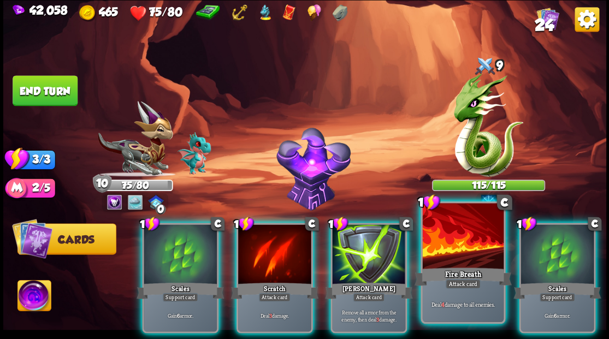
click at [438, 241] on div at bounding box center [462, 237] width 81 height 68
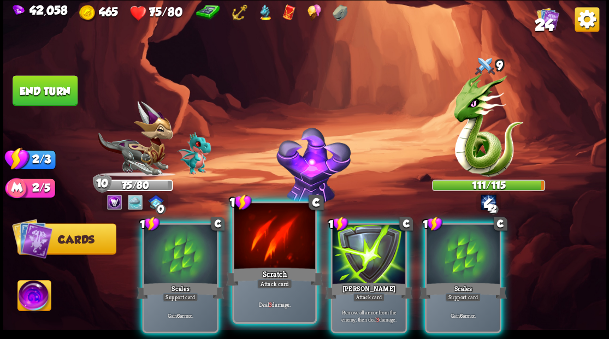
click at [287, 229] on div at bounding box center [274, 237] width 81 height 68
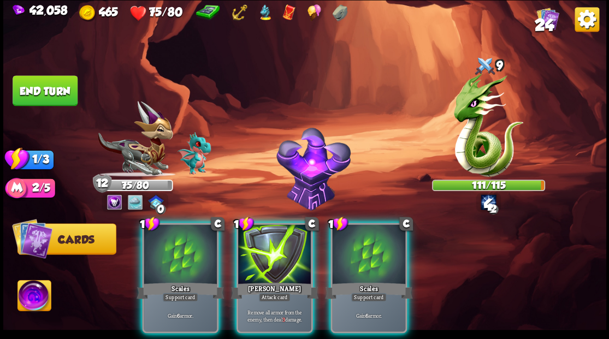
drag, startPoint x: 287, startPoint y: 229, endPoint x: 281, endPoint y: 217, distance: 13.7
click at [287, 229] on div at bounding box center [274, 255] width 73 height 62
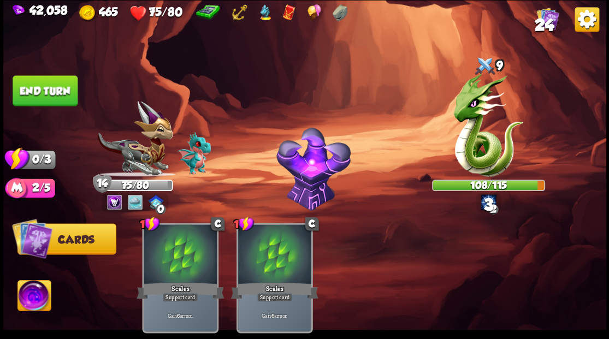
drag, startPoint x: 68, startPoint y: 90, endPoint x: 98, endPoint y: 97, distance: 30.4
click at [68, 90] on button "End turn" at bounding box center [45, 90] width 65 height 31
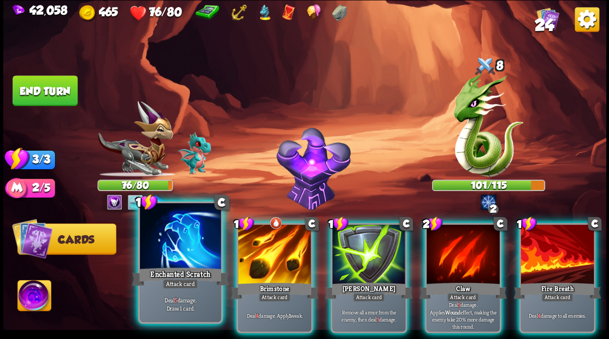
click at [194, 234] on div at bounding box center [180, 237] width 81 height 68
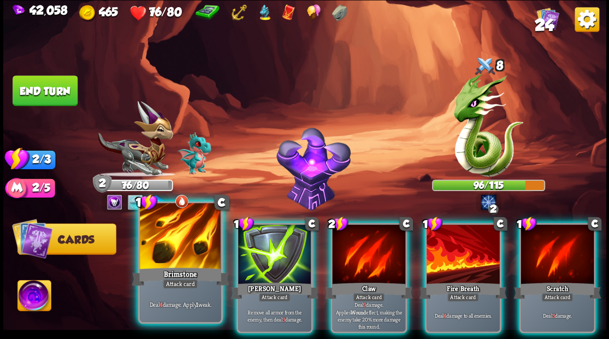
click at [192, 234] on div at bounding box center [180, 237] width 81 height 68
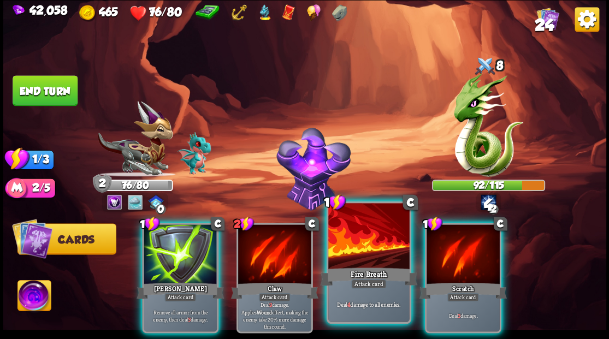
click at [357, 250] on div at bounding box center [368, 237] width 81 height 68
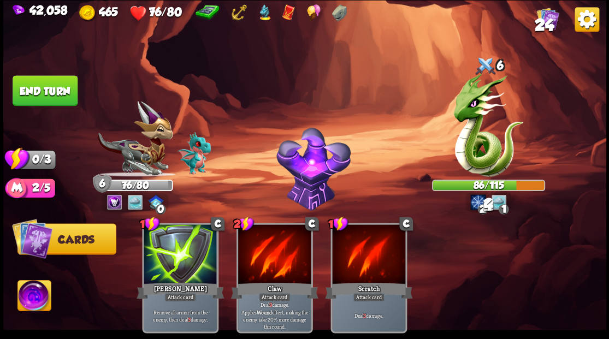
click at [86, 93] on img at bounding box center [304, 169] width 603 height 339
click at [28, 84] on button "End turn" at bounding box center [45, 90] width 65 height 31
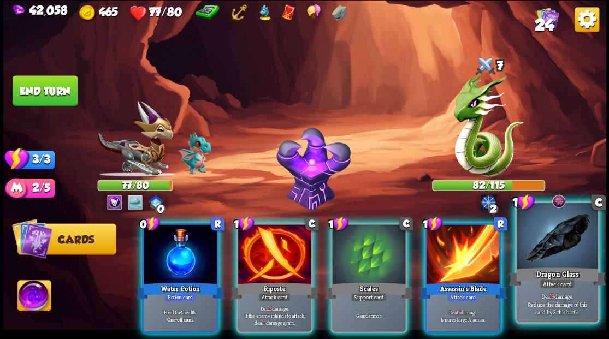
click at [562, 233] on div at bounding box center [556, 237] width 81 height 68
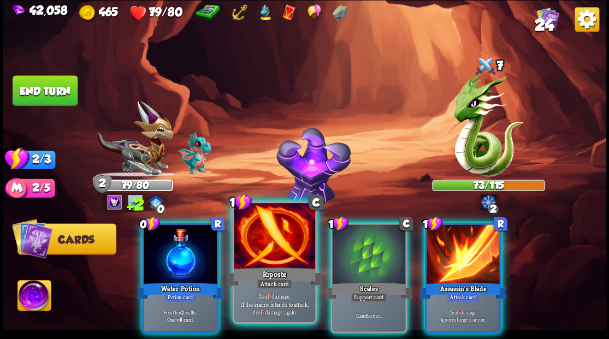
click at [282, 227] on div at bounding box center [274, 237] width 81 height 68
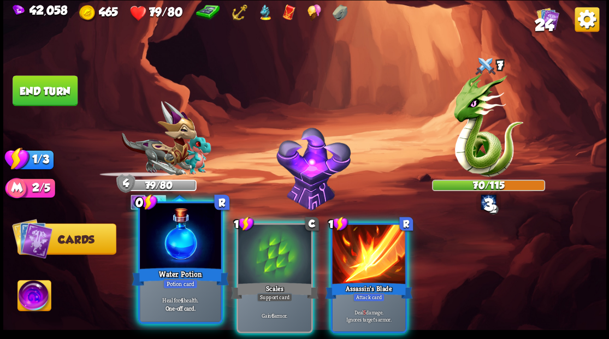
click at [201, 225] on div at bounding box center [180, 237] width 81 height 68
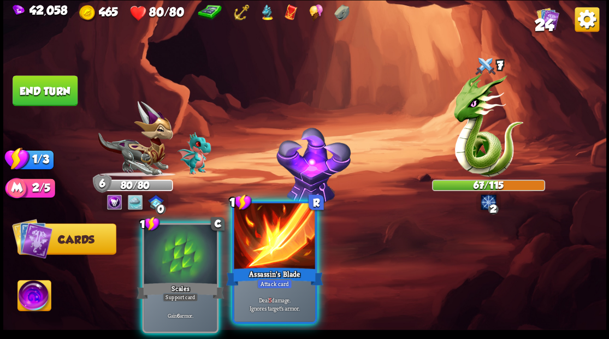
click at [278, 251] on div at bounding box center [274, 237] width 81 height 68
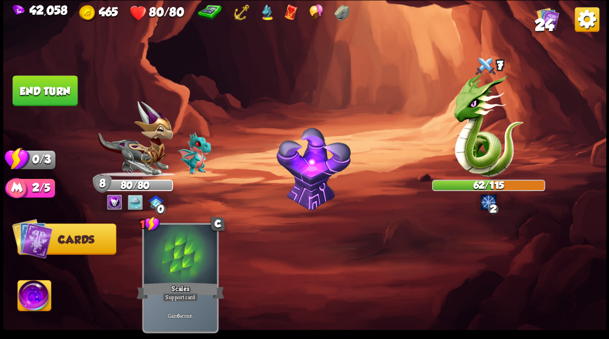
click at [70, 100] on button "End turn" at bounding box center [45, 90] width 65 height 31
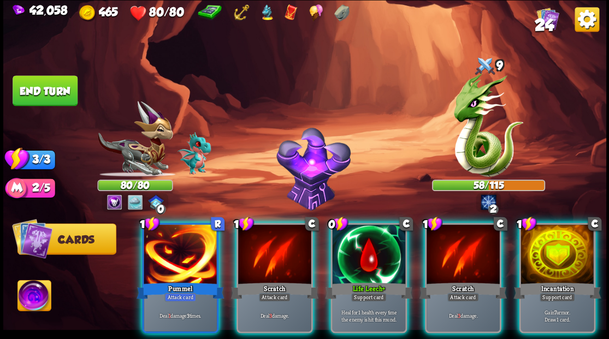
drag, startPoint x: 374, startPoint y: 234, endPoint x: 371, endPoint y: 228, distance: 6.8
click at [372, 229] on div at bounding box center [368, 255] width 73 height 62
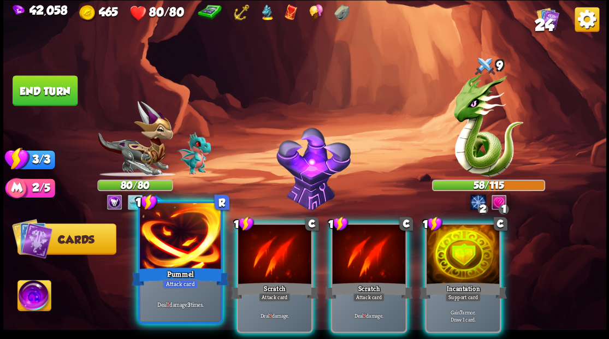
click at [179, 238] on div at bounding box center [180, 237] width 81 height 68
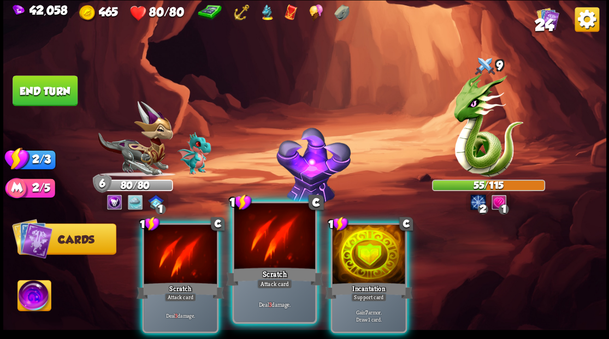
click at [255, 239] on div at bounding box center [274, 237] width 81 height 68
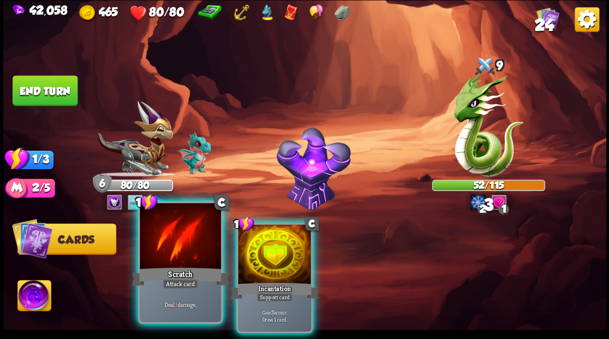
click at [185, 238] on div at bounding box center [180, 237] width 81 height 68
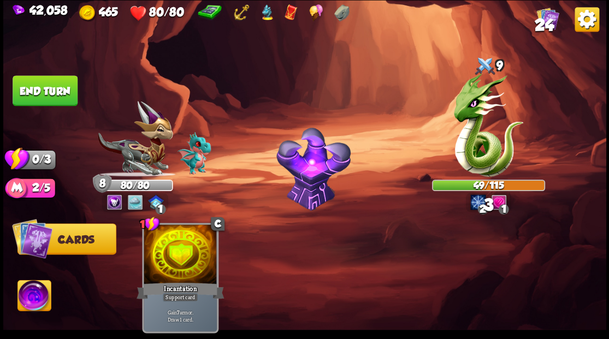
click at [33, 90] on button "End turn" at bounding box center [45, 90] width 65 height 31
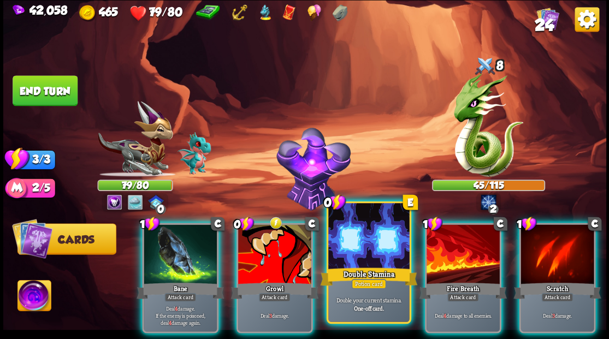
click at [350, 248] on div at bounding box center [368, 237] width 81 height 68
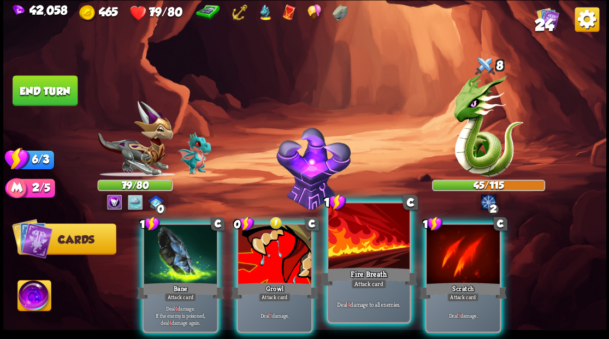
click at [350, 246] on div at bounding box center [368, 237] width 81 height 68
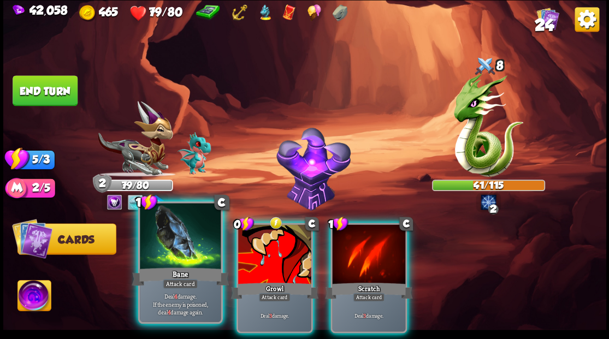
click at [193, 242] on div at bounding box center [180, 237] width 81 height 68
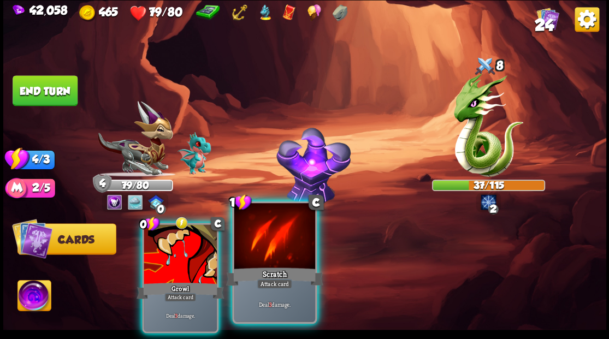
click at [262, 251] on div at bounding box center [274, 237] width 81 height 68
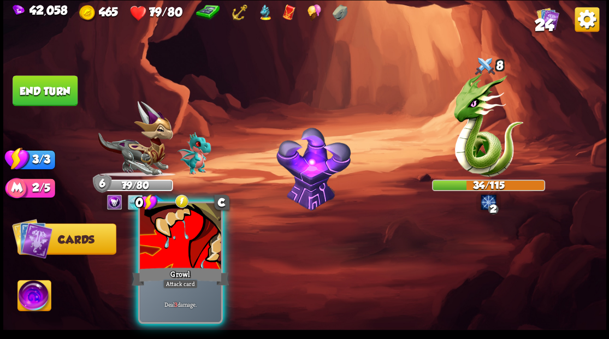
click at [184, 243] on div at bounding box center [180, 237] width 81 height 68
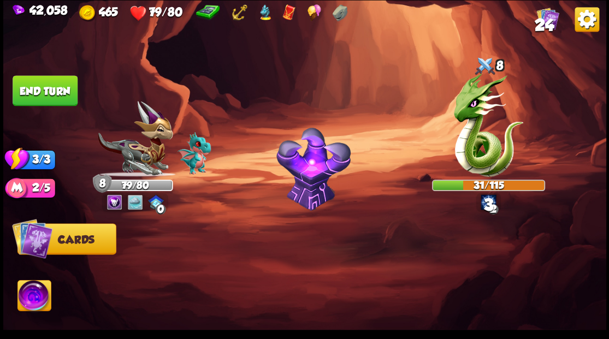
click at [62, 98] on button "End turn" at bounding box center [45, 90] width 65 height 31
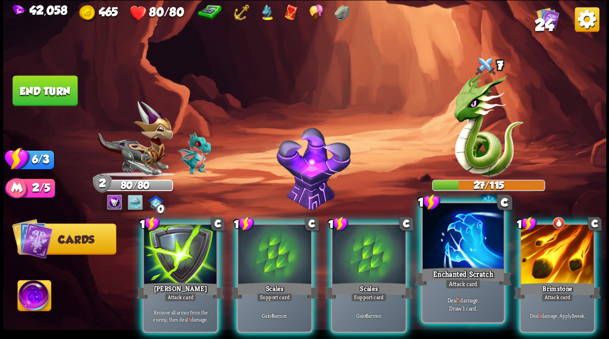
click at [446, 240] on div at bounding box center [462, 237] width 81 height 68
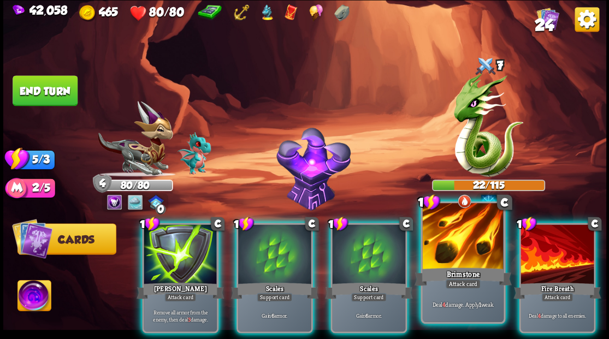
click at [443, 240] on div at bounding box center [462, 237] width 81 height 68
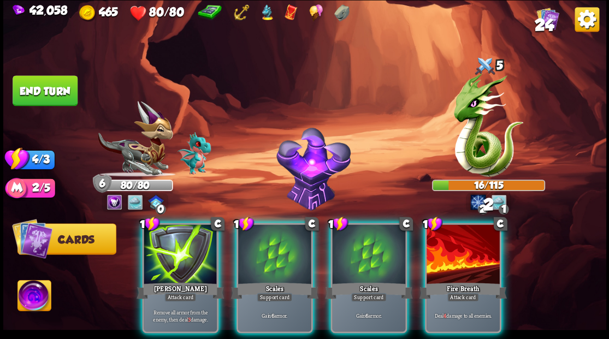
click at [443, 240] on div at bounding box center [462, 255] width 73 height 62
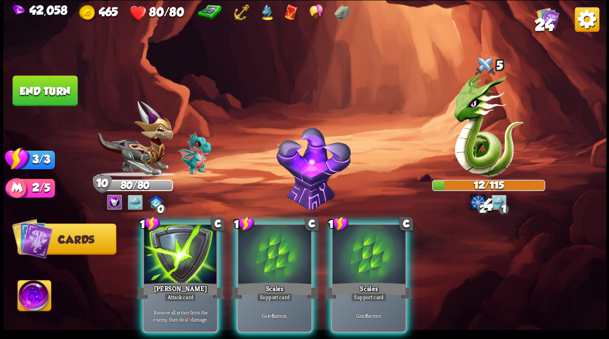
click at [63, 82] on button "End turn" at bounding box center [45, 90] width 65 height 31
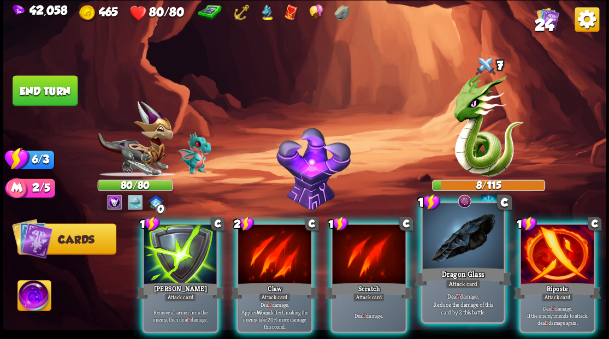
drag, startPoint x: 451, startPoint y: 245, endPoint x: 414, endPoint y: 207, distance: 52.9
click at [451, 243] on div at bounding box center [462, 237] width 81 height 68
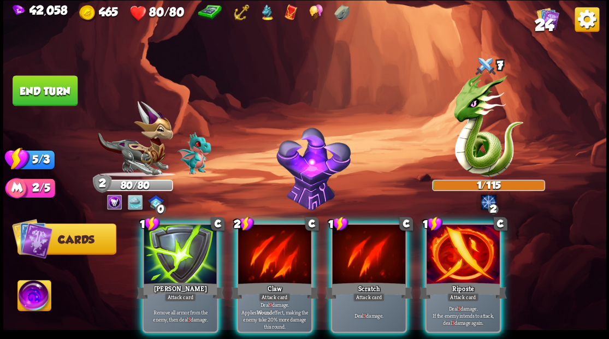
click at [441, 227] on div at bounding box center [462, 255] width 73 height 62
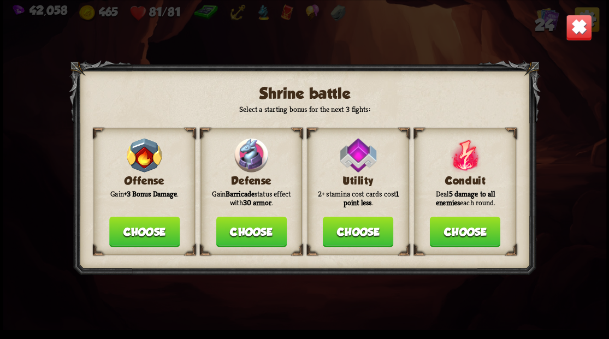
click at [253, 229] on button "Choose" at bounding box center [251, 231] width 70 height 31
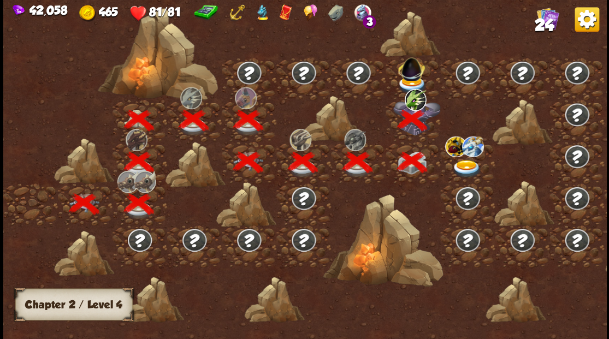
click at [468, 156] on img at bounding box center [473, 146] width 22 height 21
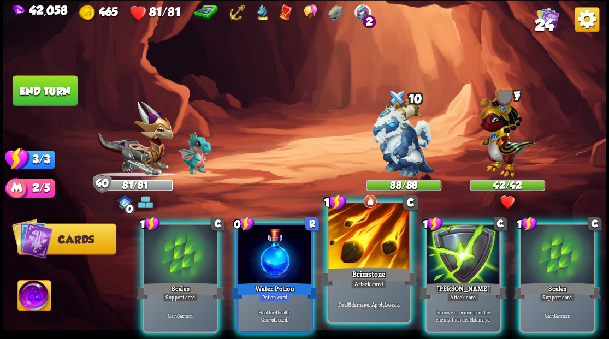
click at [353, 238] on div at bounding box center [368, 237] width 81 height 68
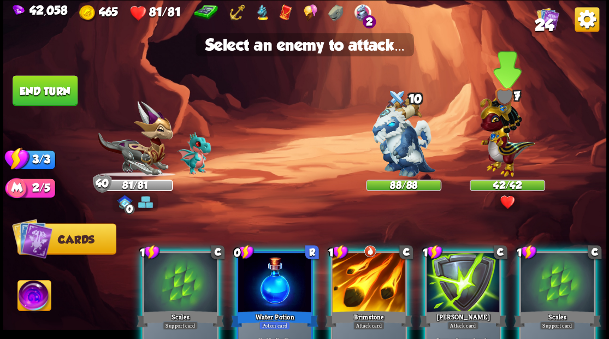
click at [493, 142] on img at bounding box center [506, 134] width 55 height 86
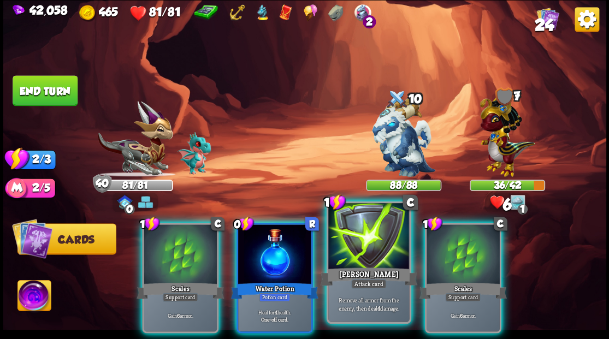
drag, startPoint x: 363, startPoint y: 237, endPoint x: 388, endPoint y: 210, distance: 35.9
click at [363, 237] on div at bounding box center [368, 237] width 81 height 68
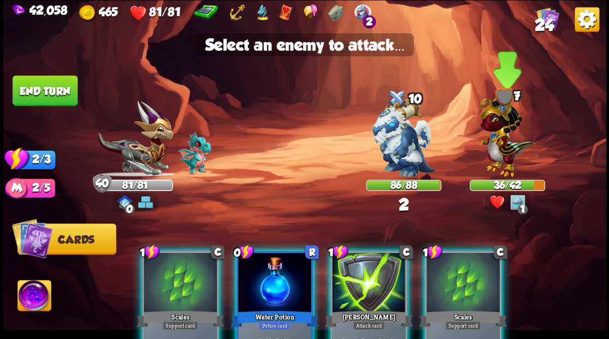
click at [494, 141] on img at bounding box center [506, 134] width 55 height 86
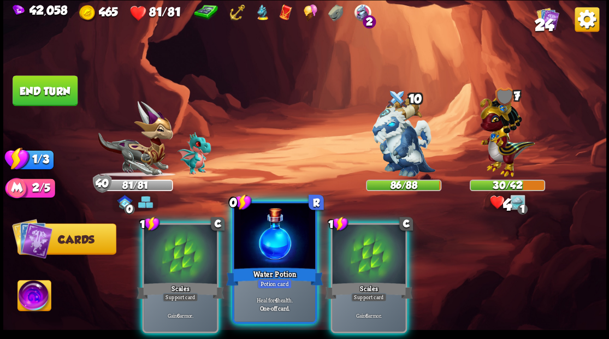
click at [284, 241] on div at bounding box center [274, 237] width 81 height 68
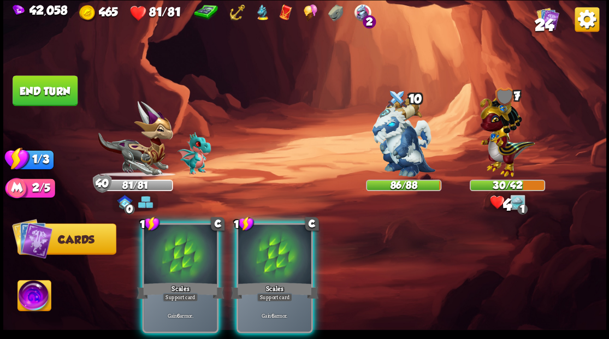
click at [284, 241] on div at bounding box center [274, 255] width 73 height 62
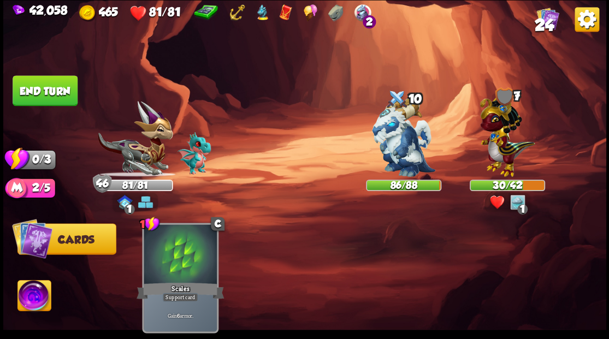
click at [65, 91] on button "End turn" at bounding box center [45, 90] width 65 height 31
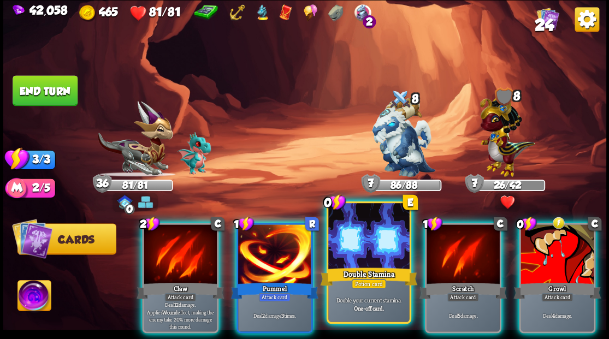
click at [357, 231] on div at bounding box center [368, 237] width 81 height 68
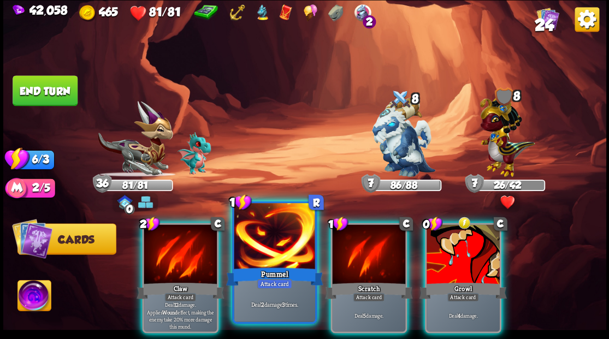
click at [265, 241] on div at bounding box center [274, 237] width 81 height 68
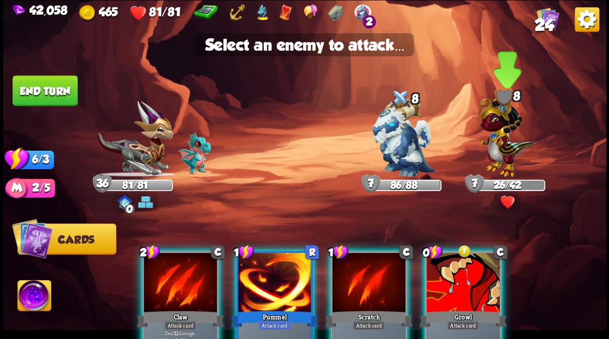
click at [501, 130] on img at bounding box center [506, 134] width 55 height 86
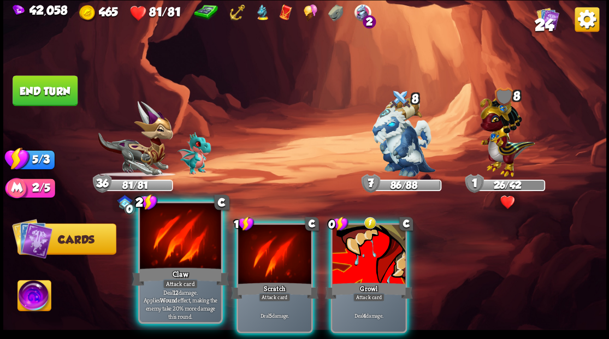
click at [178, 237] on div at bounding box center [180, 237] width 81 height 68
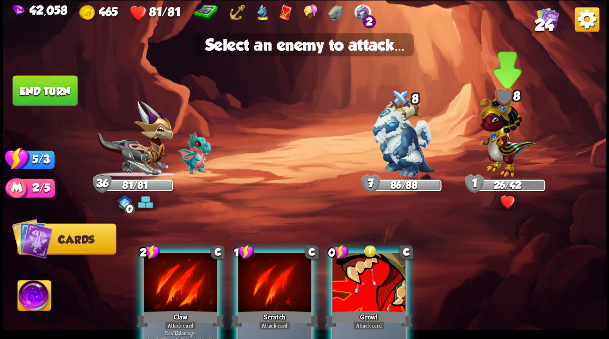
click at [501, 139] on img at bounding box center [506, 134] width 55 height 86
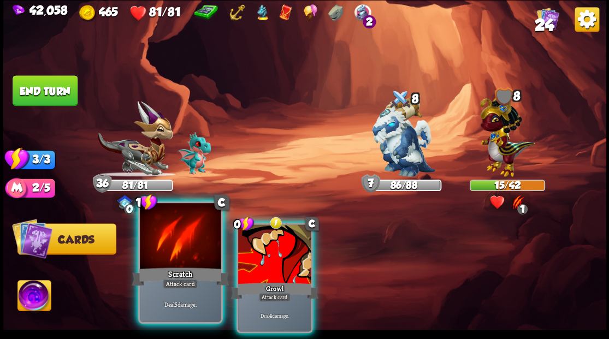
click at [187, 236] on div at bounding box center [180, 237] width 81 height 68
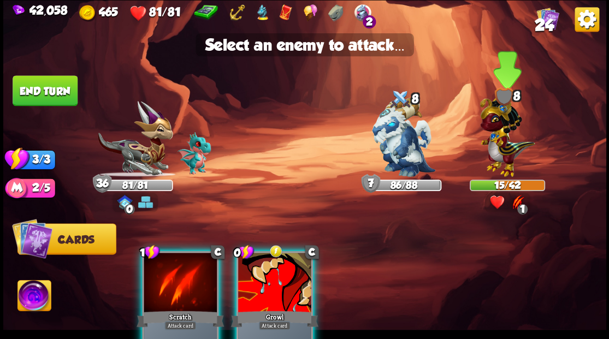
click at [496, 146] on img at bounding box center [506, 134] width 55 height 86
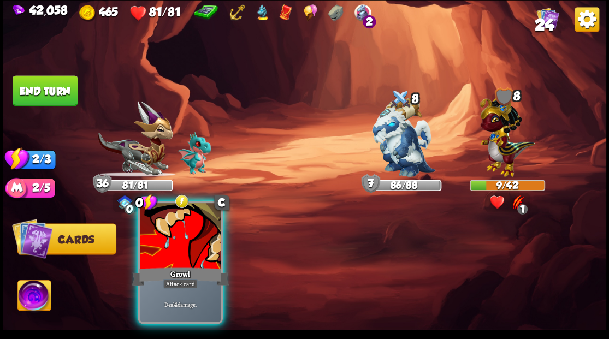
click at [191, 231] on div at bounding box center [180, 237] width 81 height 68
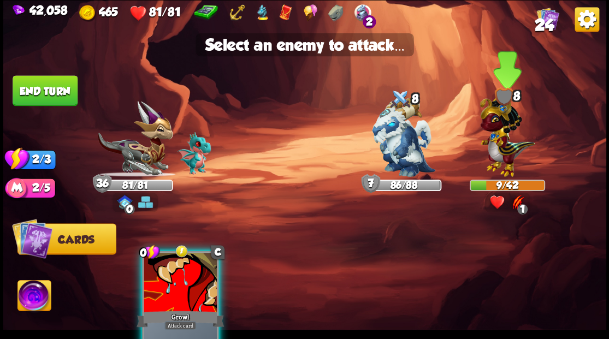
click at [499, 129] on img at bounding box center [506, 134] width 55 height 86
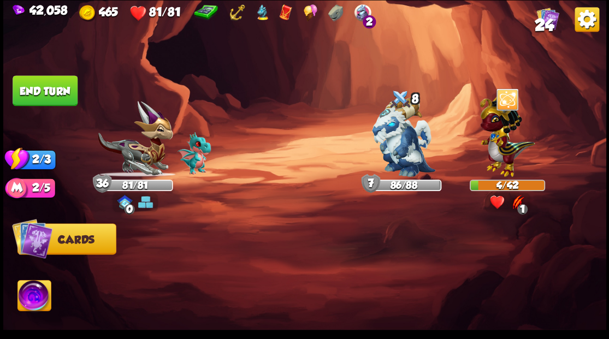
click at [68, 88] on button "End turn" at bounding box center [45, 90] width 65 height 31
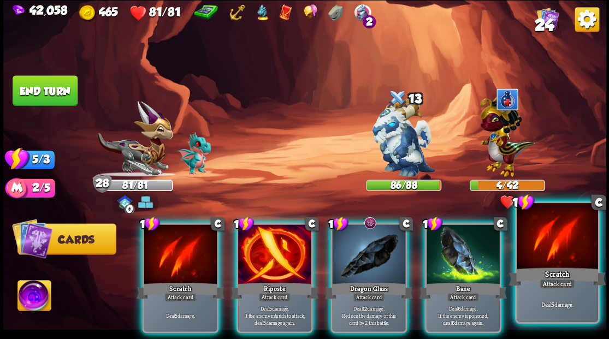
drag, startPoint x: 538, startPoint y: 254, endPoint x: 533, endPoint y: 224, distance: 29.9
click at [538, 252] on div at bounding box center [556, 237] width 81 height 68
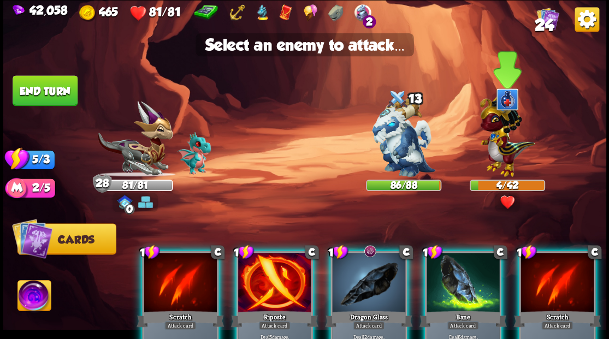
click at [503, 158] on img at bounding box center [506, 134] width 55 height 86
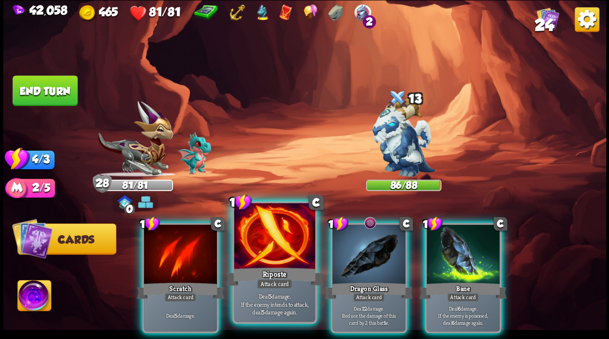
drag, startPoint x: 284, startPoint y: 237, endPoint x: 334, endPoint y: 195, distance: 65.8
click at [284, 237] on div at bounding box center [274, 237] width 81 height 68
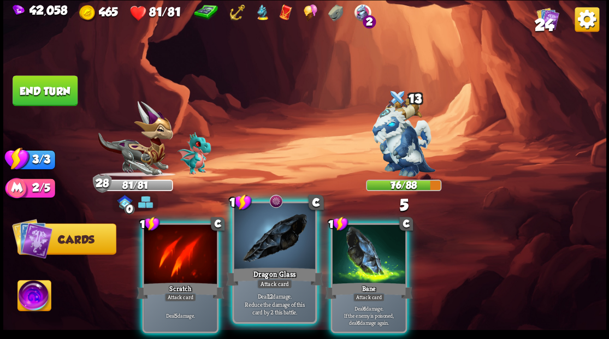
click at [288, 233] on div at bounding box center [274, 237] width 81 height 68
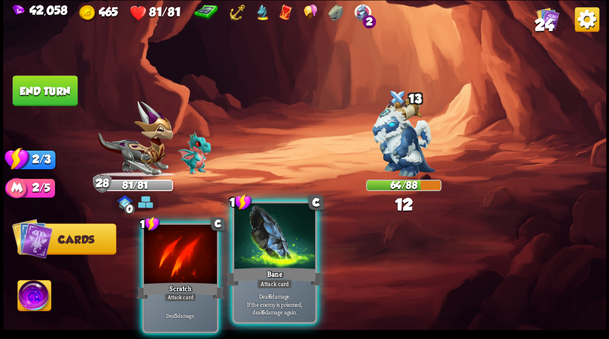
click at [270, 234] on div at bounding box center [274, 237] width 81 height 68
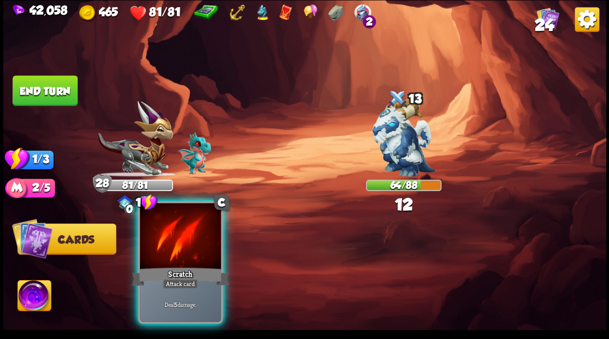
click at [196, 236] on div at bounding box center [180, 237] width 81 height 68
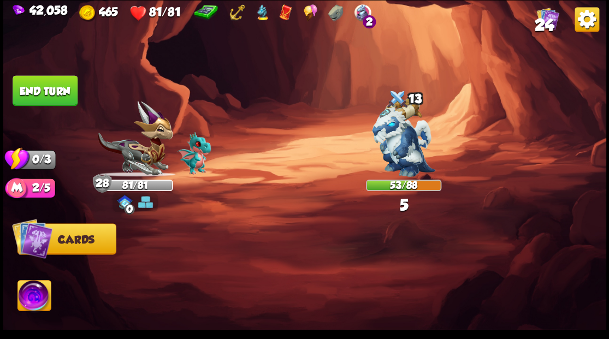
click at [28, 82] on button "End turn" at bounding box center [45, 90] width 65 height 31
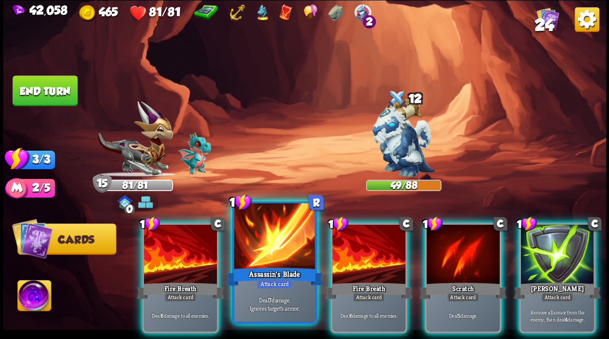
click at [265, 238] on div at bounding box center [274, 237] width 81 height 68
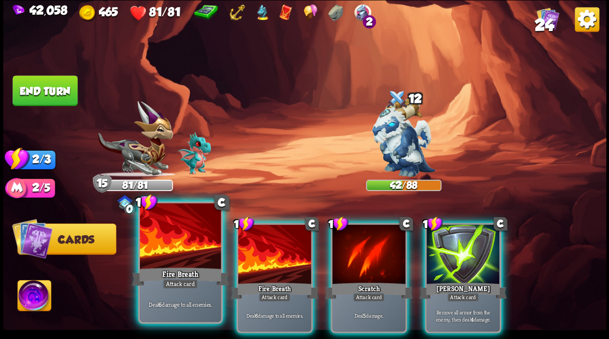
click at [177, 235] on div at bounding box center [180, 237] width 81 height 68
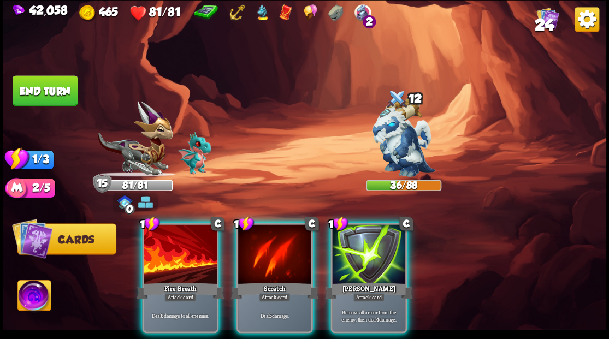
drag, startPoint x: 177, startPoint y: 235, endPoint x: 206, endPoint y: 210, distance: 37.9
click at [177, 235] on div at bounding box center [180, 255] width 73 height 62
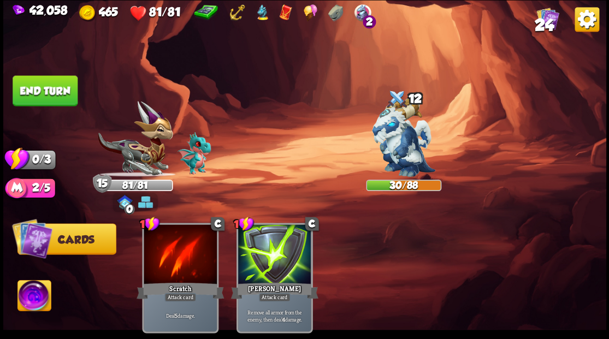
click at [61, 93] on button "End turn" at bounding box center [45, 90] width 65 height 31
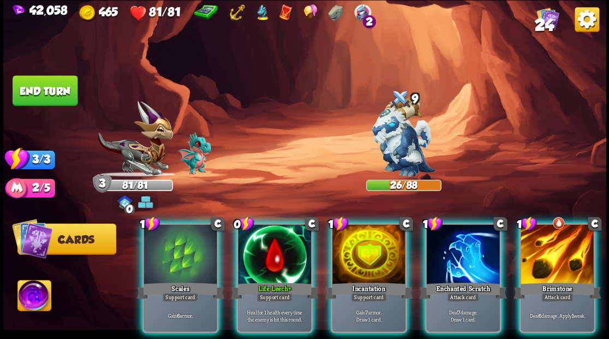
drag, startPoint x: 345, startPoint y: 234, endPoint x: 325, endPoint y: 206, distance: 34.1
click at [345, 232] on div at bounding box center [368, 255] width 73 height 62
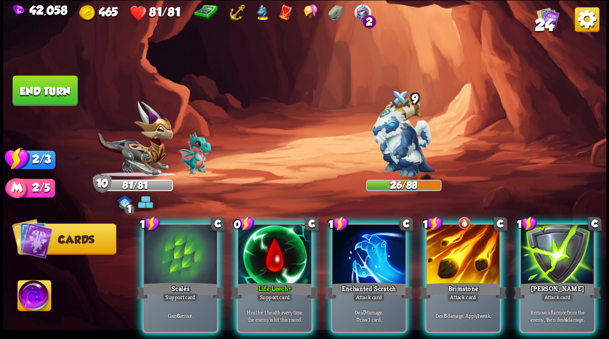
drag, startPoint x: 351, startPoint y: 229, endPoint x: 313, endPoint y: 180, distance: 61.8
click at [350, 224] on div at bounding box center [368, 255] width 73 height 62
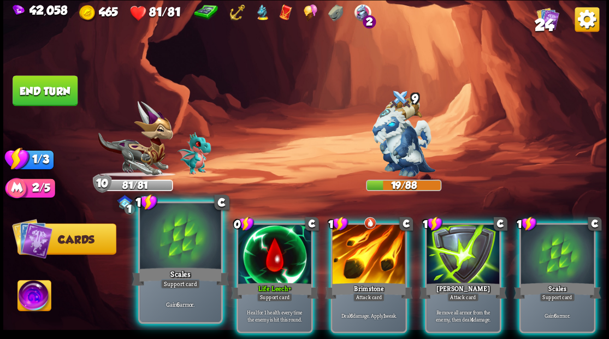
click at [181, 237] on div at bounding box center [180, 237] width 81 height 68
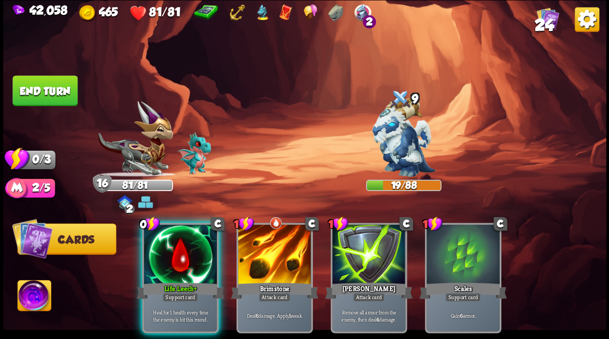
click at [65, 87] on button "End turn" at bounding box center [45, 90] width 65 height 31
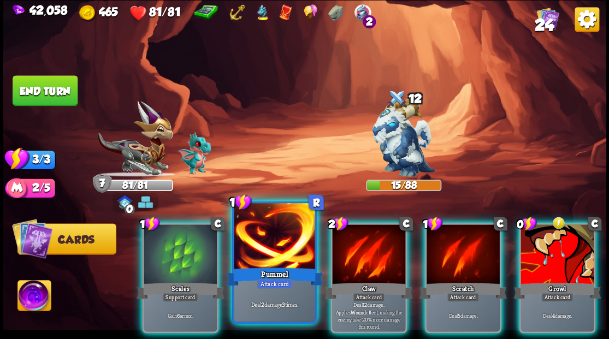
click at [266, 252] on div at bounding box center [274, 237] width 81 height 68
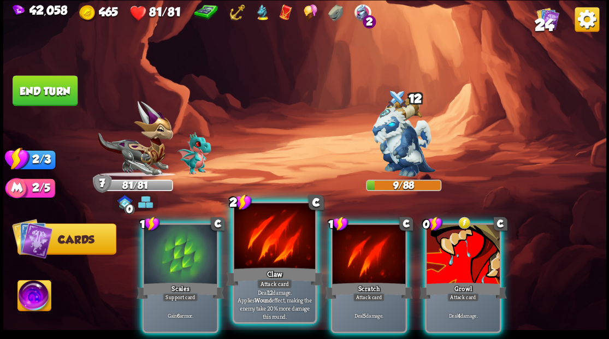
click at [265, 252] on div at bounding box center [274, 237] width 81 height 68
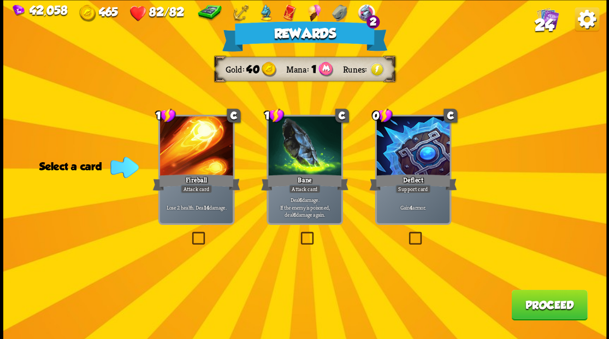
click at [545, 21] on span "24" at bounding box center [543, 24] width 19 height 19
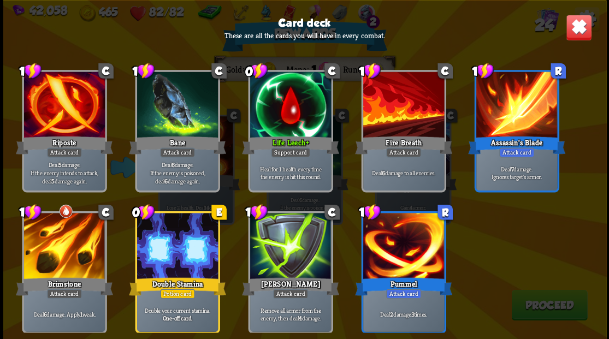
scroll to position [507, 0]
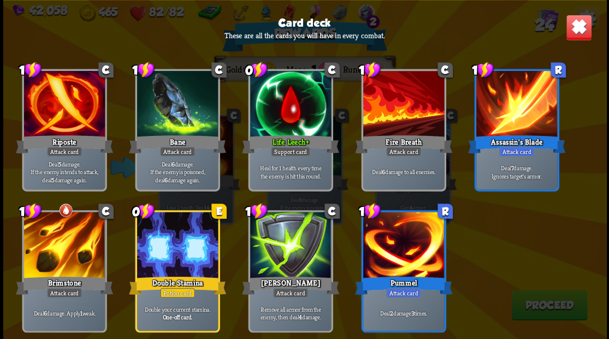
click at [573, 29] on img at bounding box center [578, 27] width 26 height 26
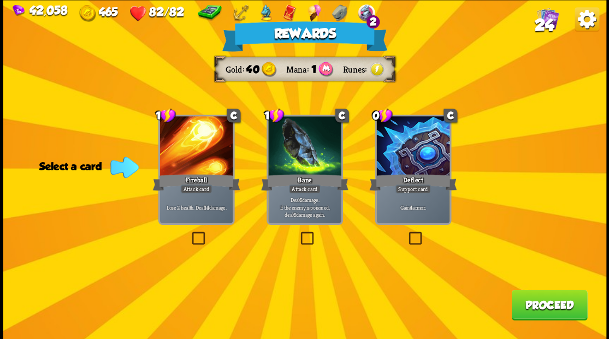
click at [406, 233] on label at bounding box center [406, 233] width 0 height 0
click at [0, 0] on input "checkbox" at bounding box center [0, 0] width 0 height 0
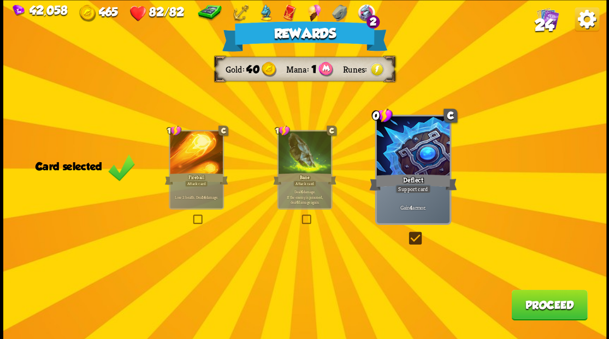
click at [530, 301] on button "Proceed" at bounding box center [549, 304] width 76 height 31
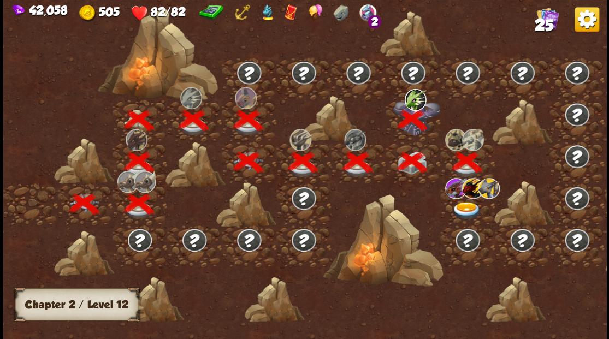
scroll to position [0, 166]
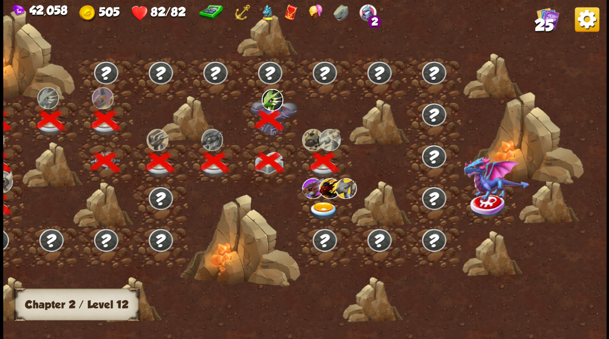
click at [323, 197] on img at bounding box center [329, 187] width 22 height 21
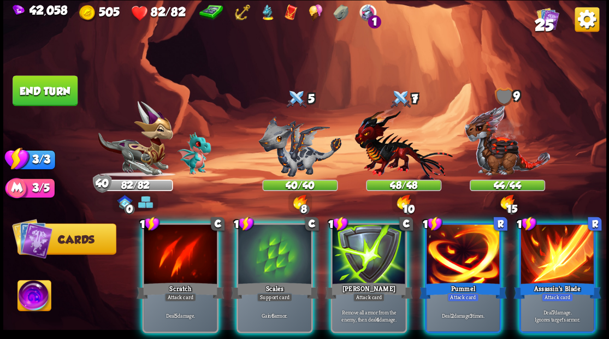
drag, startPoint x: 448, startPoint y: 239, endPoint x: 408, endPoint y: 201, distance: 54.8
click at [445, 236] on div at bounding box center [462, 255] width 73 height 62
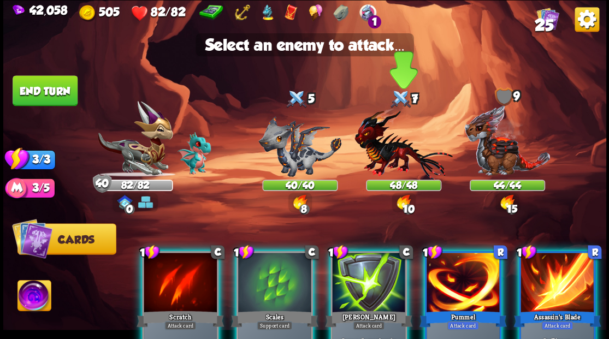
click at [385, 180] on div "48/48" at bounding box center [403, 185] width 75 height 11
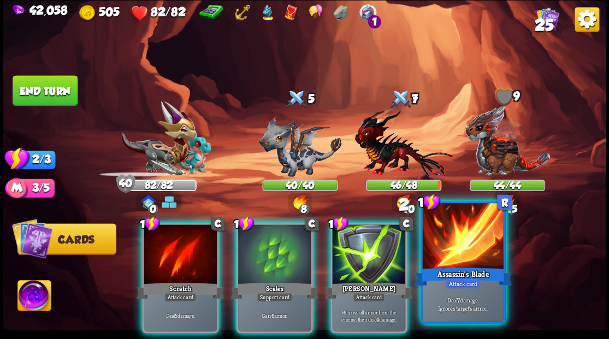
click at [454, 237] on div at bounding box center [462, 237] width 81 height 68
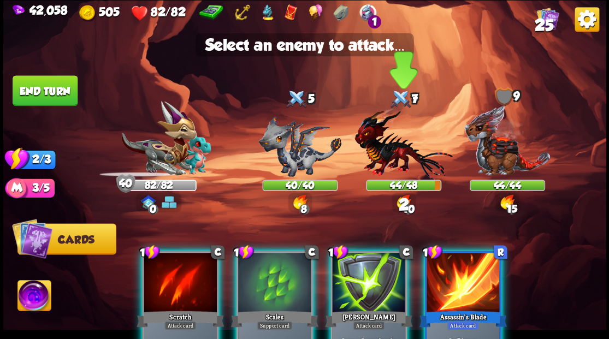
click at [400, 159] on img at bounding box center [403, 144] width 98 height 72
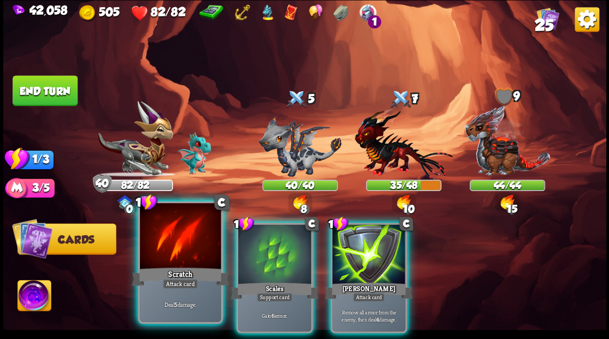
drag, startPoint x: 265, startPoint y: 252, endPoint x: 207, endPoint y: 220, distance: 65.9
click at [264, 251] on div at bounding box center [274, 255] width 73 height 62
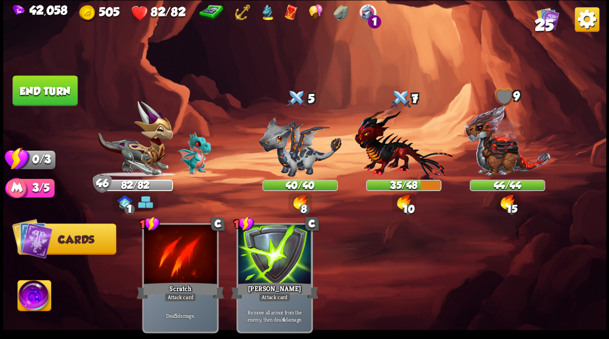
click at [45, 89] on button "End turn" at bounding box center [45, 90] width 65 height 31
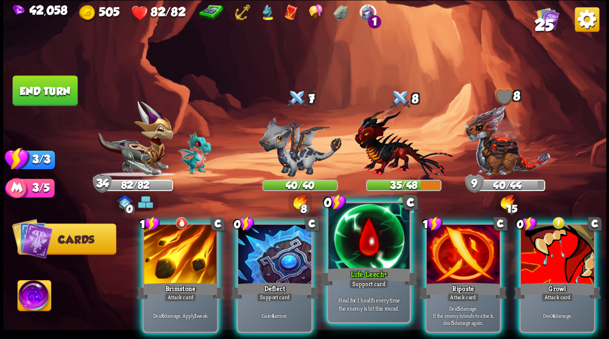
click at [342, 247] on div at bounding box center [368, 237] width 81 height 68
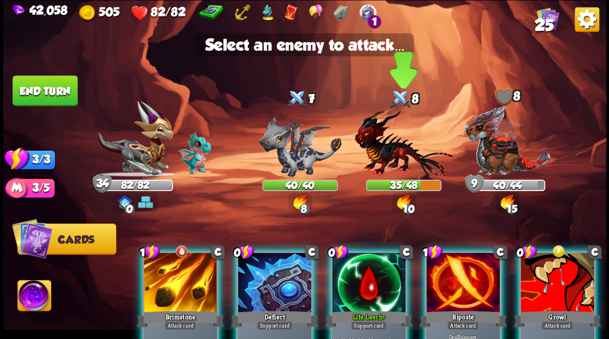
click at [402, 164] on img at bounding box center [403, 144] width 98 height 72
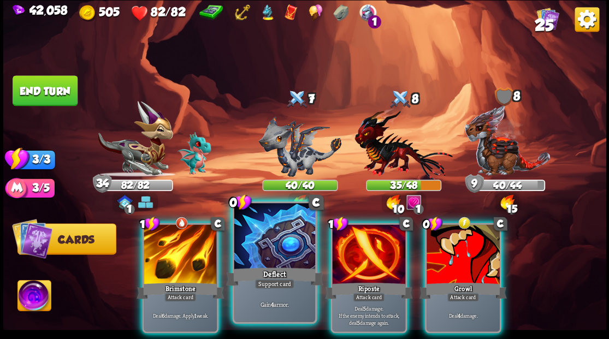
click at [282, 242] on div at bounding box center [274, 237] width 81 height 68
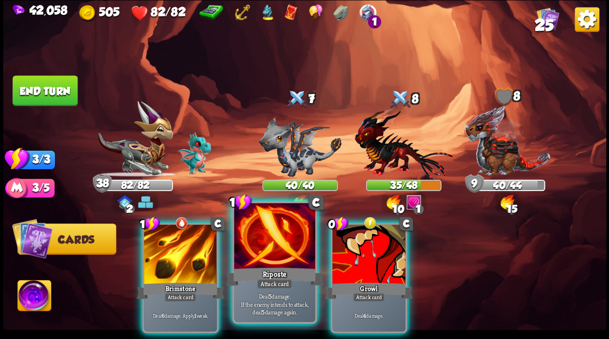
click at [285, 240] on div at bounding box center [274, 237] width 81 height 68
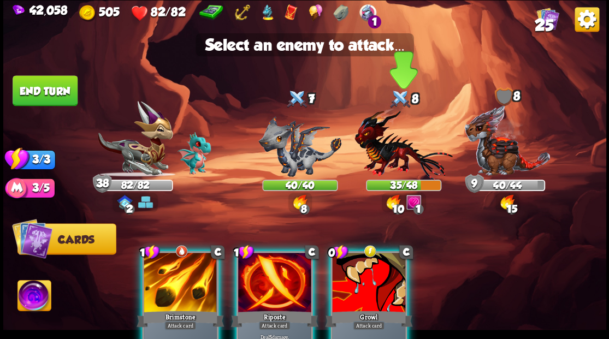
click at [378, 156] on img at bounding box center [403, 144] width 98 height 72
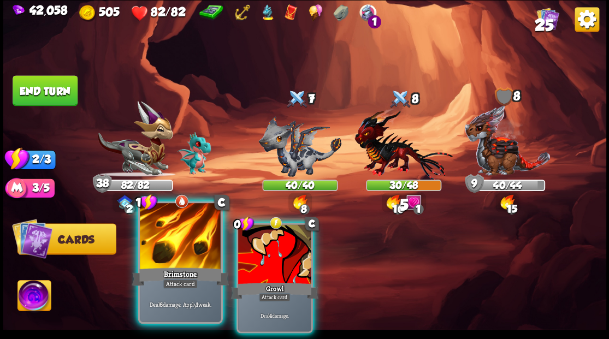
click at [175, 247] on div at bounding box center [180, 237] width 81 height 68
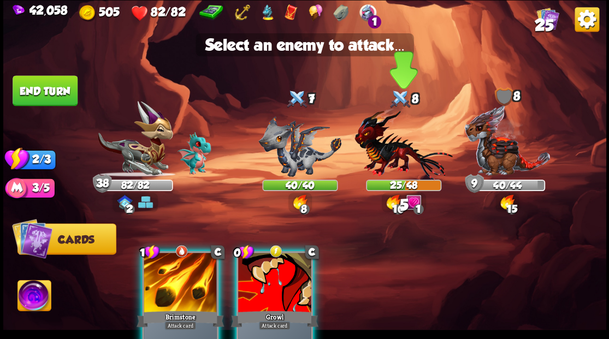
click at [376, 153] on img at bounding box center [403, 144] width 98 height 72
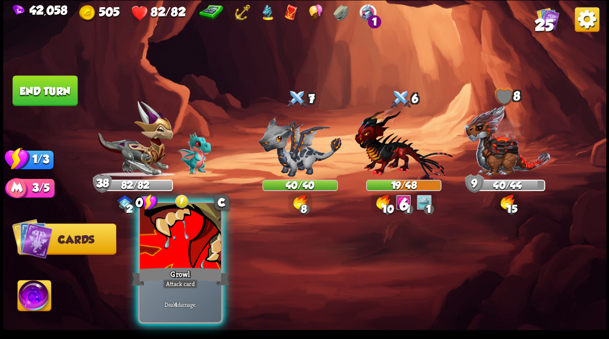
click at [187, 240] on div at bounding box center [180, 237] width 81 height 68
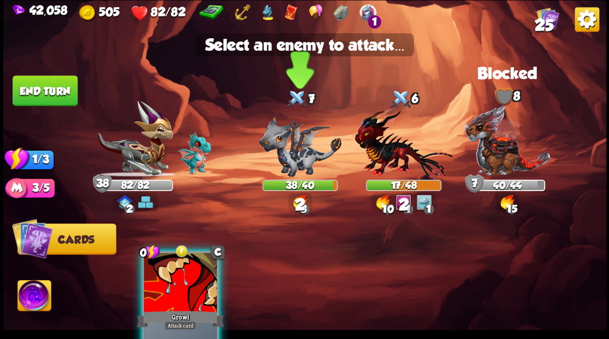
click at [286, 159] on img at bounding box center [299, 146] width 83 height 61
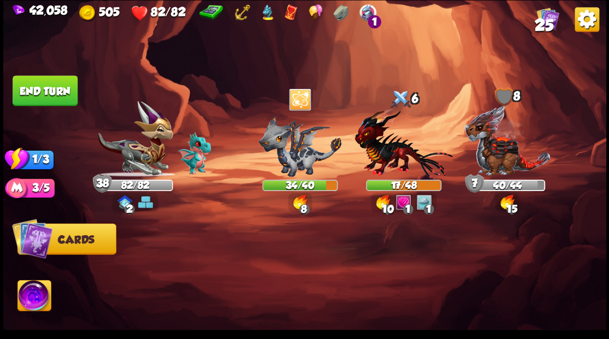
click at [39, 100] on button "End turn" at bounding box center [45, 90] width 65 height 31
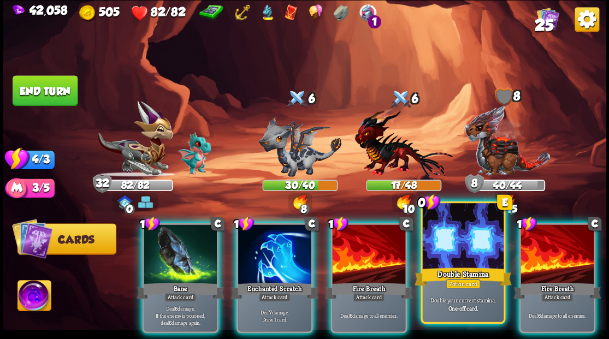
click at [452, 253] on div at bounding box center [462, 237] width 81 height 68
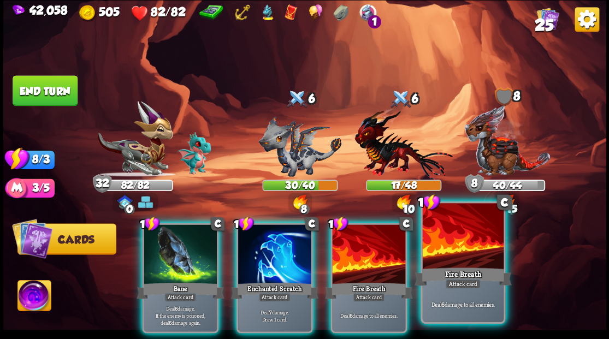
click at [449, 251] on div at bounding box center [462, 237] width 81 height 68
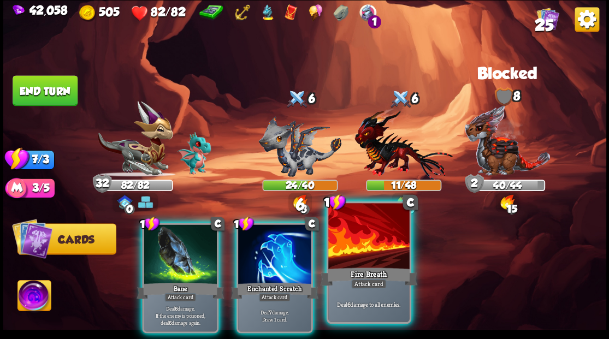
drag, startPoint x: 365, startPoint y: 258, endPoint x: 355, endPoint y: 255, distance: 10.1
click at [363, 258] on div at bounding box center [368, 237] width 81 height 68
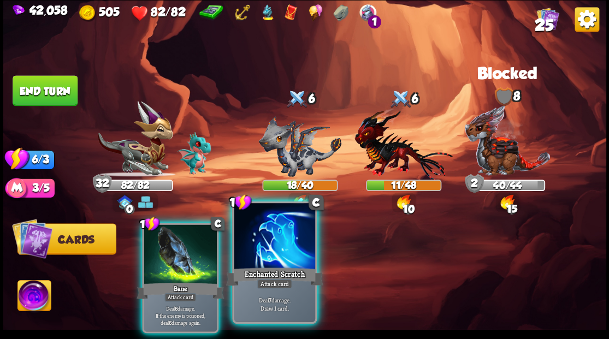
click at [290, 248] on div at bounding box center [274, 237] width 81 height 68
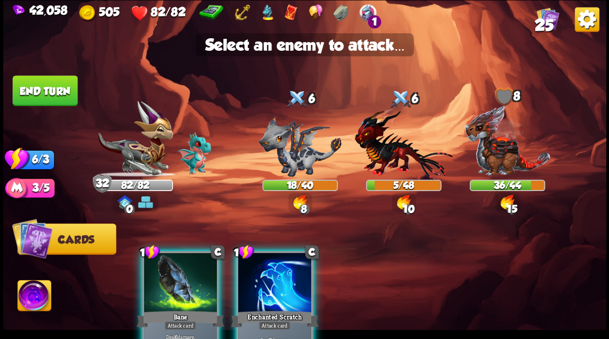
drag, startPoint x: 267, startPoint y: 276, endPoint x: 285, endPoint y: 250, distance: 31.0
click at [267, 275] on div at bounding box center [274, 284] width 73 height 62
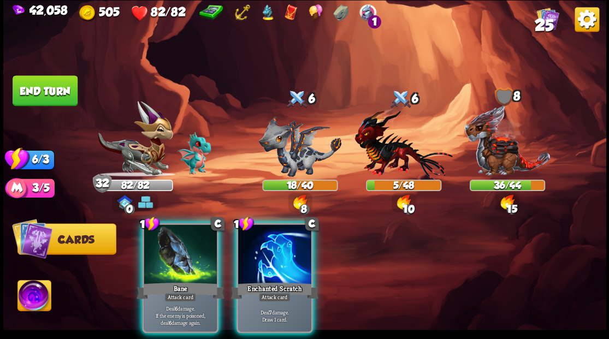
click at [375, 154] on img at bounding box center [403, 144] width 98 height 72
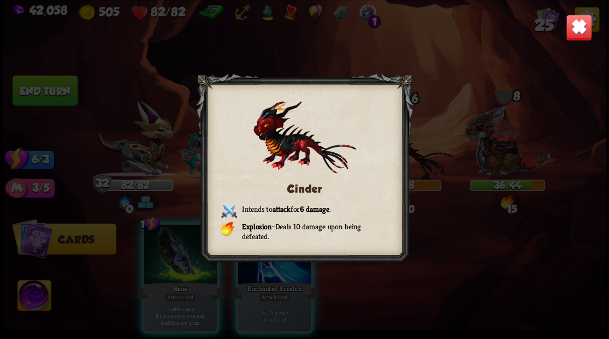
click at [587, 26] on img at bounding box center [578, 27] width 26 height 26
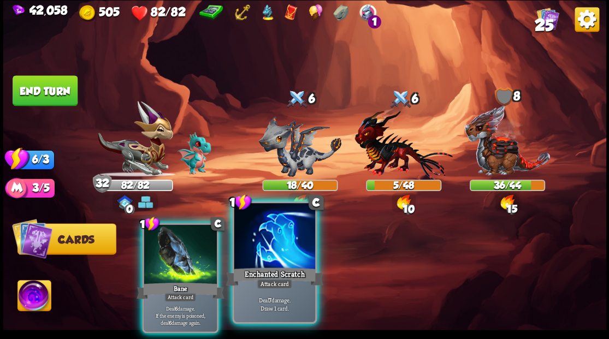
click at [261, 270] on div "Enchanted Scratch" at bounding box center [273, 276] width 97 height 22
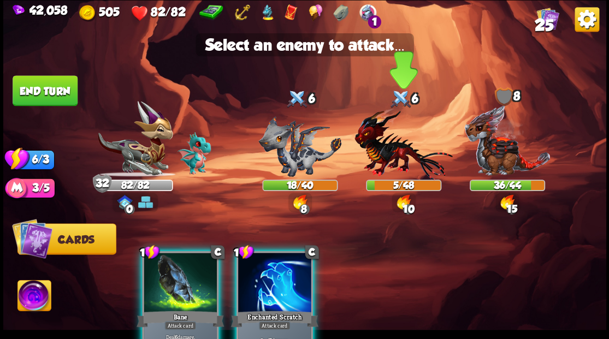
click at [394, 147] on img at bounding box center [403, 144] width 98 height 72
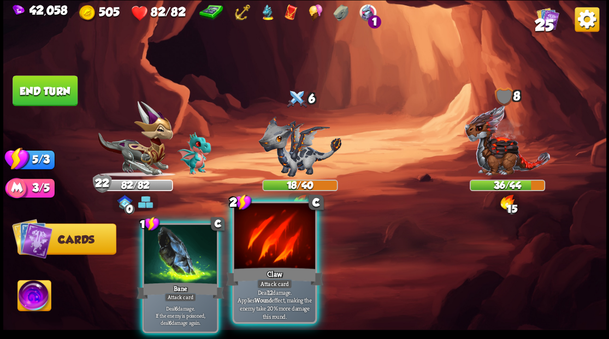
click at [254, 262] on div at bounding box center [274, 237] width 81 height 68
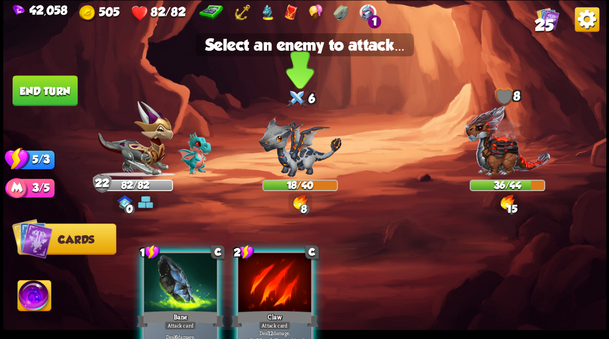
click at [293, 163] on img at bounding box center [299, 146] width 83 height 61
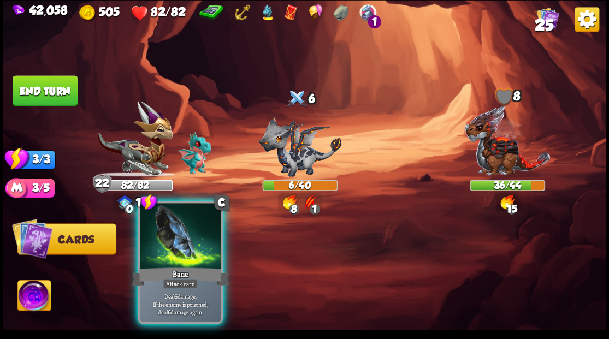
click at [169, 259] on div at bounding box center [180, 237] width 81 height 68
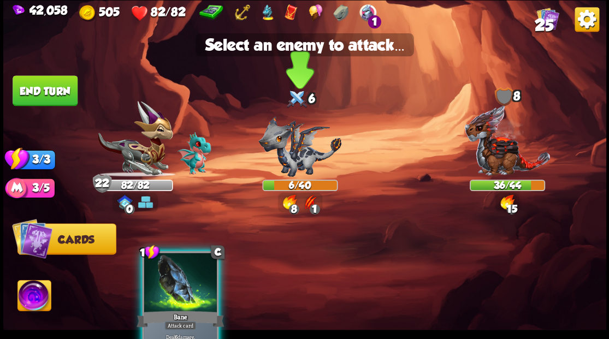
click at [296, 163] on img at bounding box center [299, 146] width 83 height 61
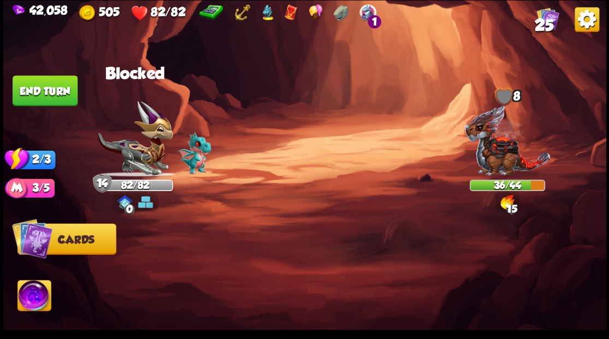
click at [54, 88] on button "End turn" at bounding box center [45, 90] width 65 height 31
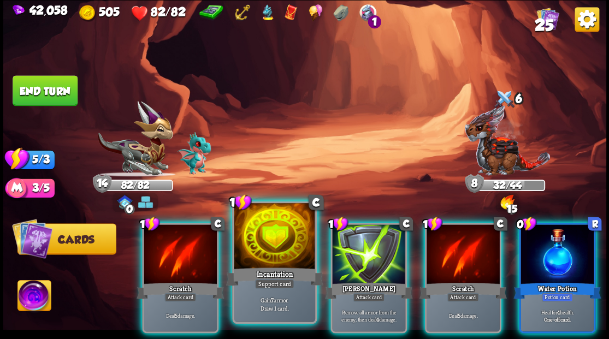
click at [261, 245] on div at bounding box center [274, 237] width 81 height 68
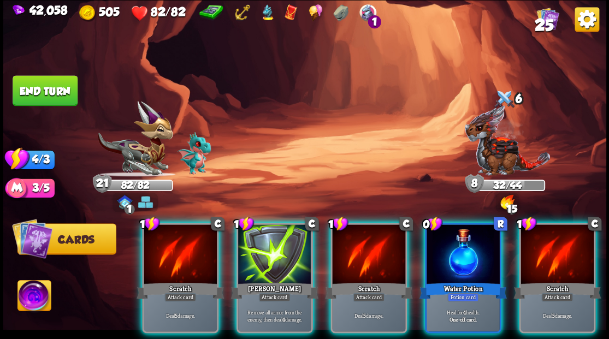
click at [261, 245] on div at bounding box center [274, 255] width 73 height 62
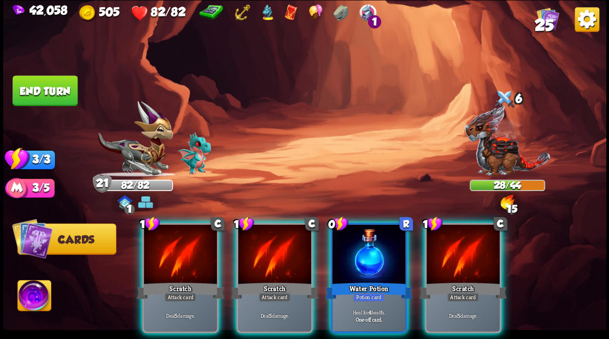
click at [261, 245] on div at bounding box center [274, 255] width 73 height 62
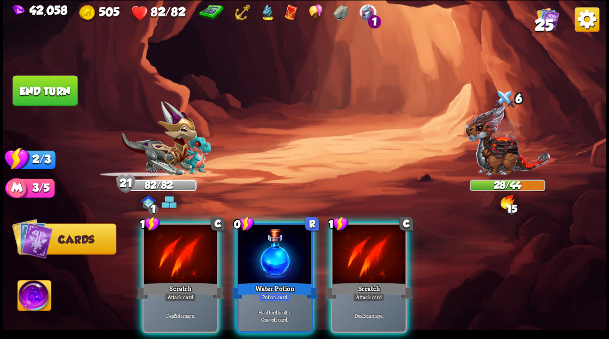
click at [261, 245] on div at bounding box center [274, 255] width 73 height 62
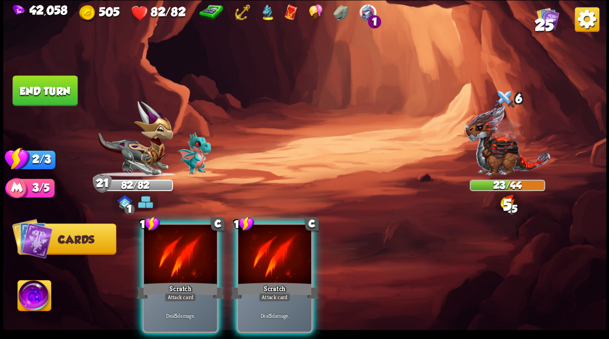
click at [261, 245] on div at bounding box center [274, 255] width 73 height 62
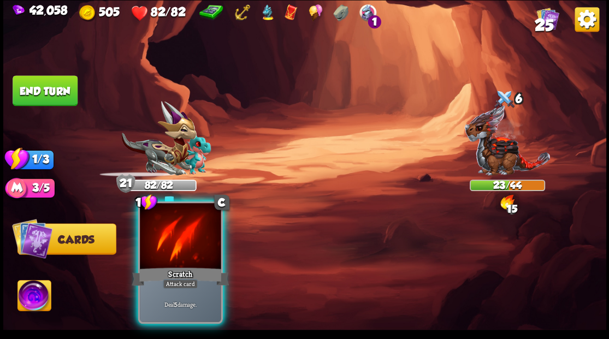
click at [188, 246] on div at bounding box center [180, 237] width 81 height 68
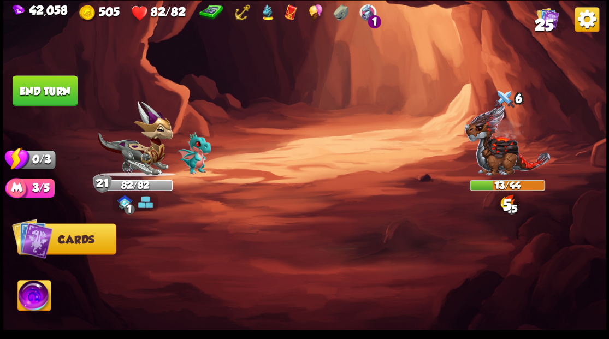
click at [48, 98] on button "End turn" at bounding box center [45, 90] width 65 height 31
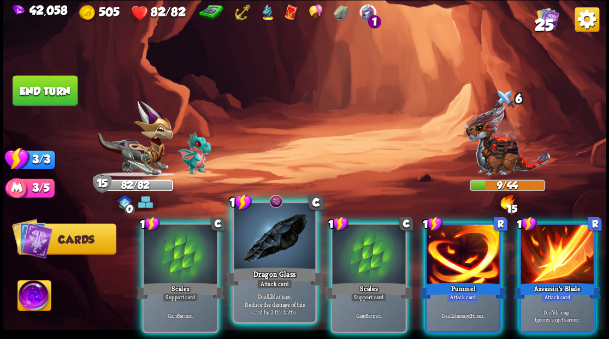
click at [262, 247] on div at bounding box center [274, 237] width 81 height 68
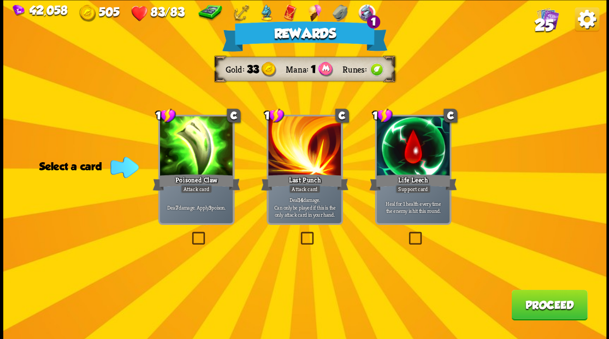
click at [540, 19] on span "25" at bounding box center [543, 24] width 19 height 19
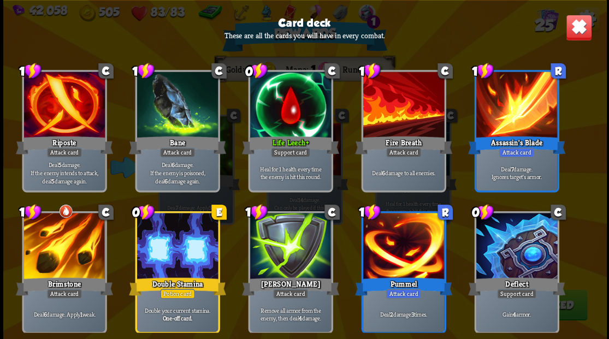
scroll to position [507, 0]
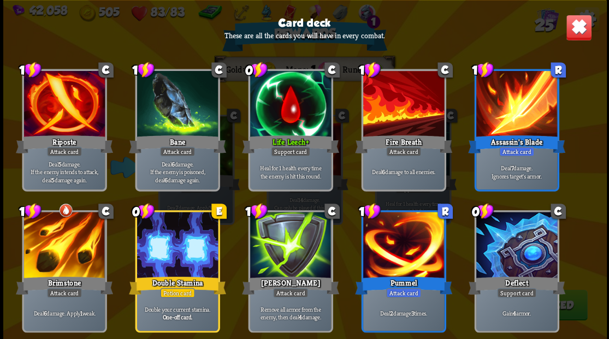
click at [569, 37] on img at bounding box center [578, 27] width 26 height 26
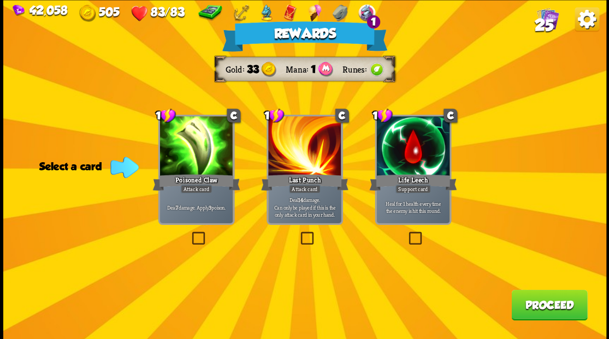
click at [189, 233] on label at bounding box center [189, 233] width 0 height 0
click at [0, 0] on input "checkbox" at bounding box center [0, 0] width 0 height 0
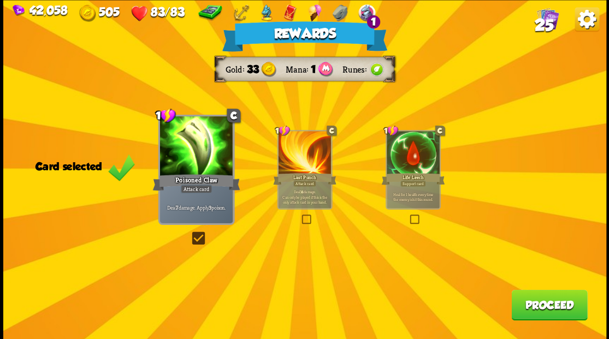
click at [534, 309] on button "Proceed" at bounding box center [549, 304] width 76 height 31
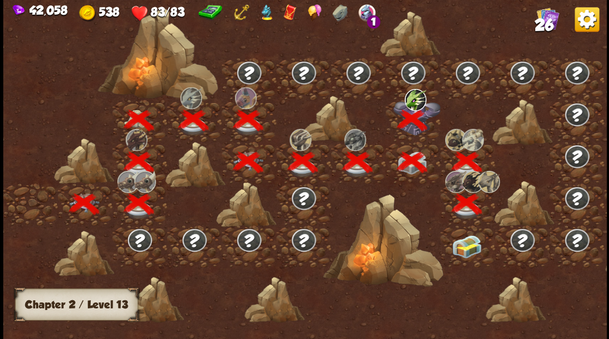
scroll to position [0, 166]
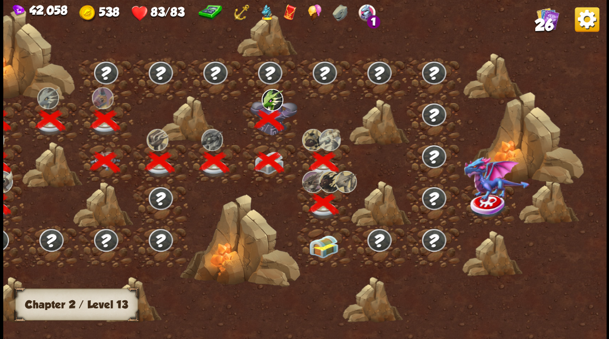
click at [325, 243] on img at bounding box center [323, 246] width 30 height 23
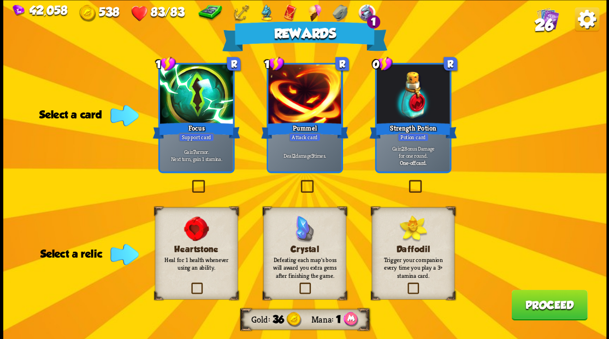
click at [189, 181] on label at bounding box center [189, 181] width 0 height 0
click at [0, 0] on input "checkbox" at bounding box center [0, 0] width 0 height 0
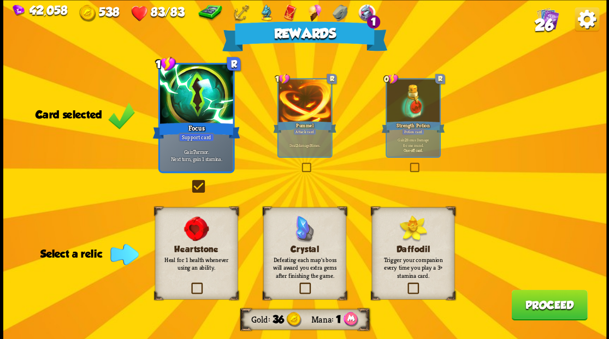
click at [520, 309] on button "Proceed" at bounding box center [549, 304] width 76 height 31
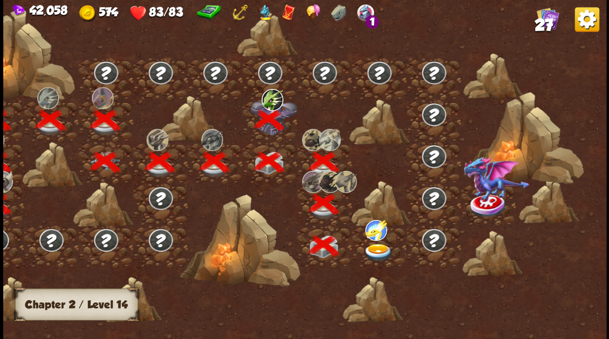
click at [375, 249] on img at bounding box center [377, 252] width 30 height 18
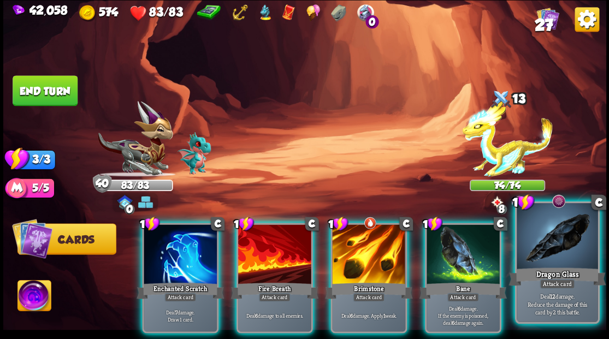
click at [569, 251] on div at bounding box center [556, 237] width 81 height 68
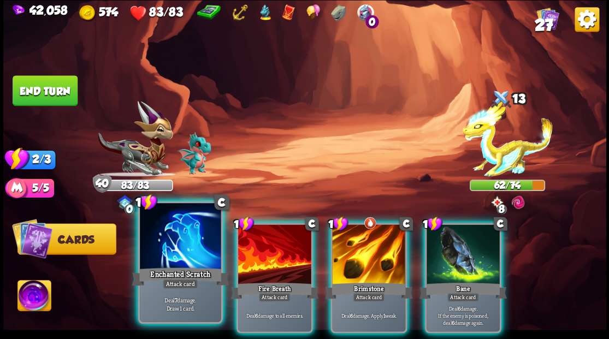
click at [183, 236] on div at bounding box center [180, 237] width 81 height 68
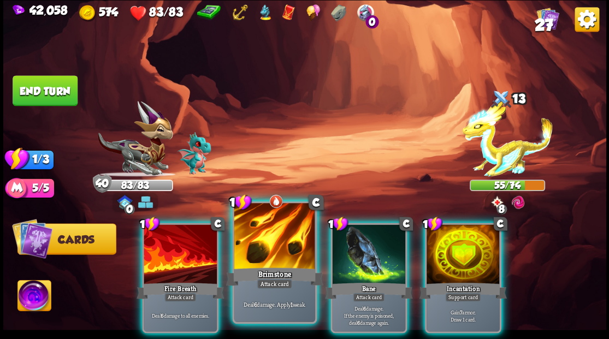
click at [270, 241] on div at bounding box center [274, 237] width 81 height 68
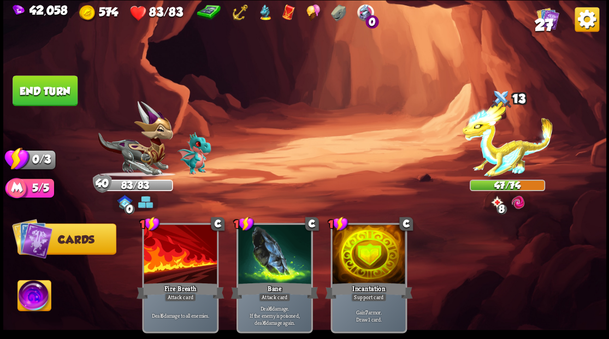
click at [52, 94] on button "End turn" at bounding box center [45, 90] width 65 height 31
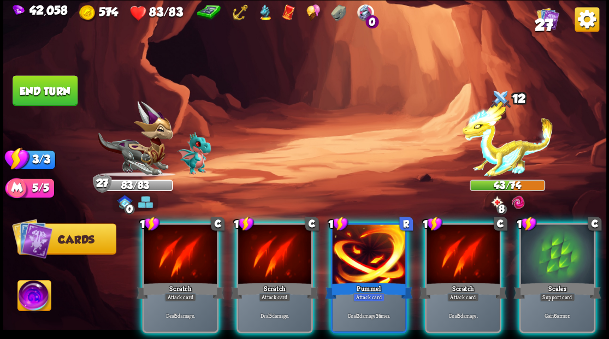
click at [545, 256] on div at bounding box center [556, 255] width 73 height 62
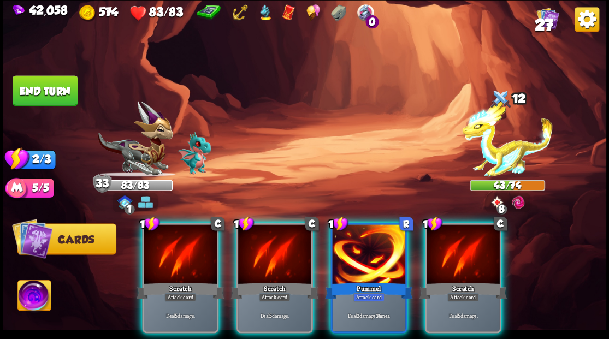
click at [353, 254] on div at bounding box center [368, 255] width 73 height 62
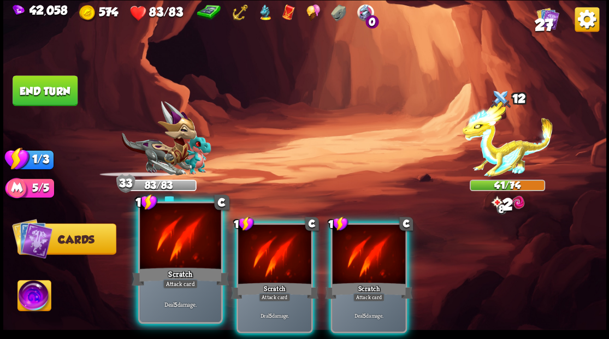
click at [182, 257] on div at bounding box center [180, 237] width 81 height 68
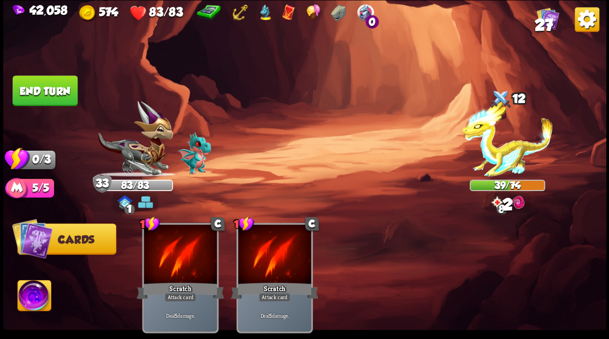
click at [182, 257] on div at bounding box center [180, 255] width 73 height 62
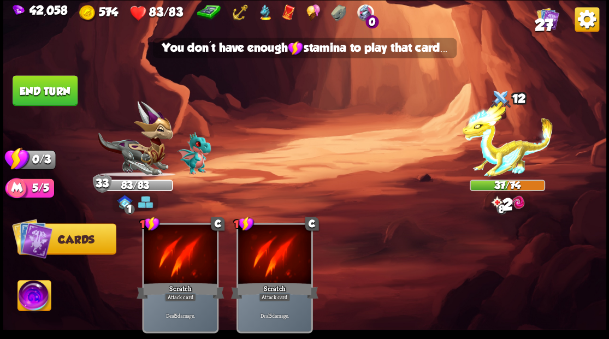
drag, startPoint x: 34, startPoint y: 91, endPoint x: 96, endPoint y: 126, distance: 70.6
click at [35, 92] on button "End turn" at bounding box center [45, 90] width 65 height 31
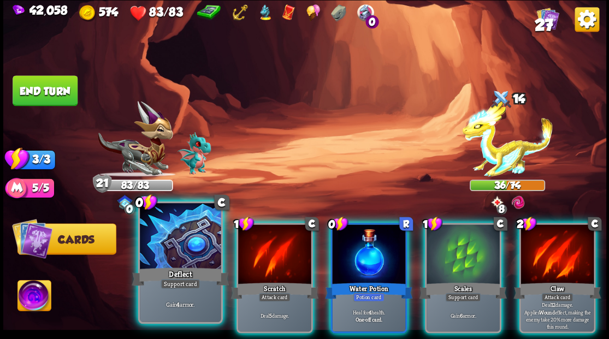
click at [166, 252] on div at bounding box center [180, 237] width 81 height 68
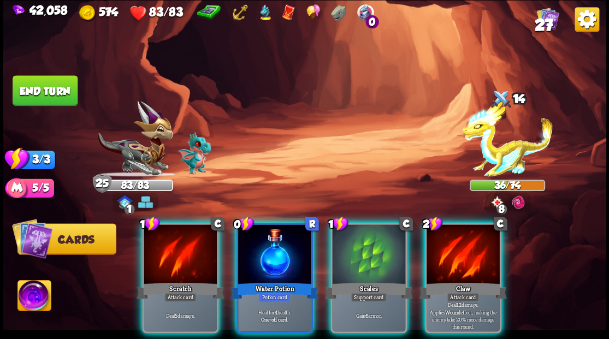
drag, startPoint x: 469, startPoint y: 247, endPoint x: 449, endPoint y: 224, distance: 30.9
click at [469, 247] on div at bounding box center [462, 255] width 73 height 62
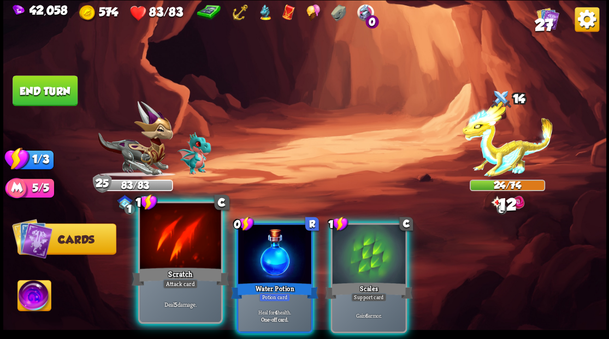
click at [171, 248] on div at bounding box center [180, 237] width 81 height 68
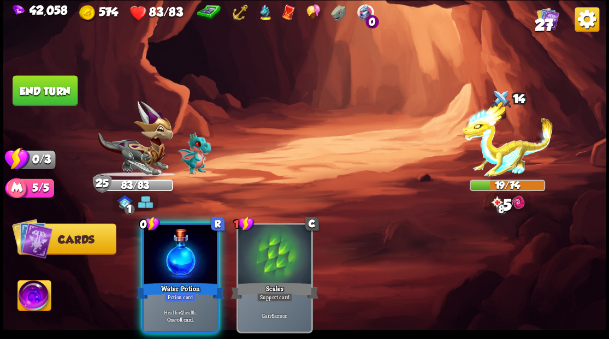
drag, startPoint x: 34, startPoint y: 85, endPoint x: 141, endPoint y: 105, distance: 109.3
click at [34, 85] on button "End turn" at bounding box center [45, 90] width 65 height 31
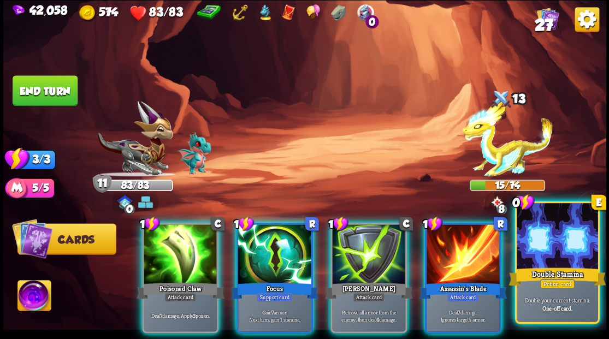
click at [551, 258] on div at bounding box center [556, 237] width 81 height 68
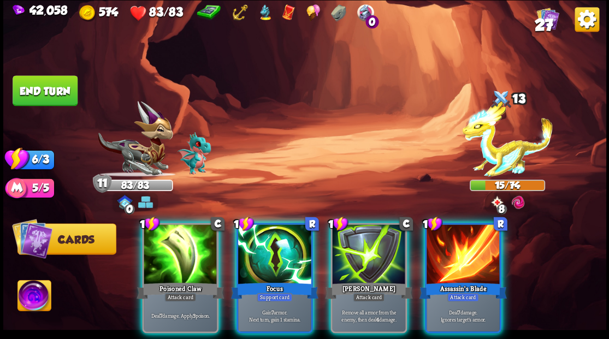
click at [463, 259] on div at bounding box center [462, 255] width 73 height 62
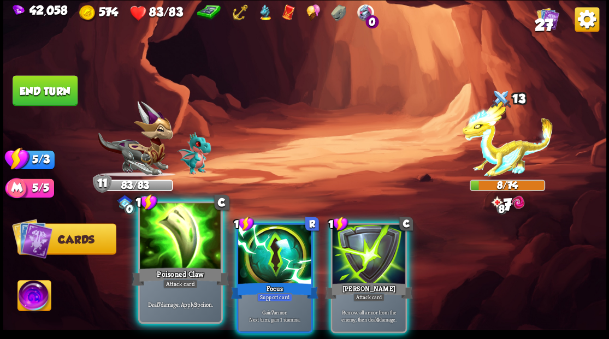
click at [184, 251] on div at bounding box center [180, 237] width 81 height 68
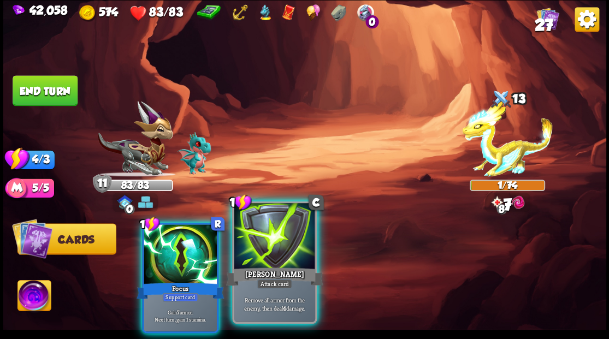
click at [282, 249] on div at bounding box center [274, 237] width 81 height 68
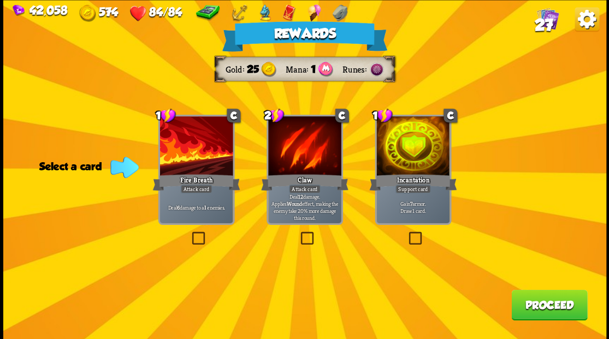
click at [537, 19] on span "27" at bounding box center [543, 24] width 19 height 19
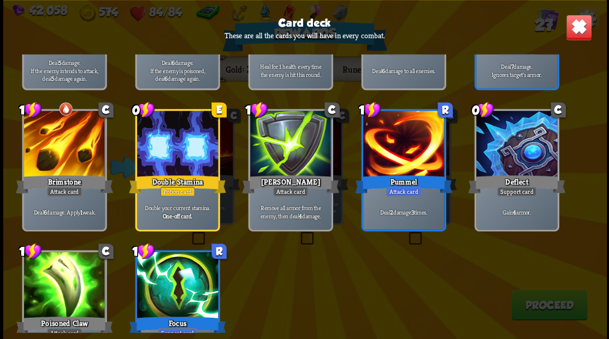
scroll to position [655, 0]
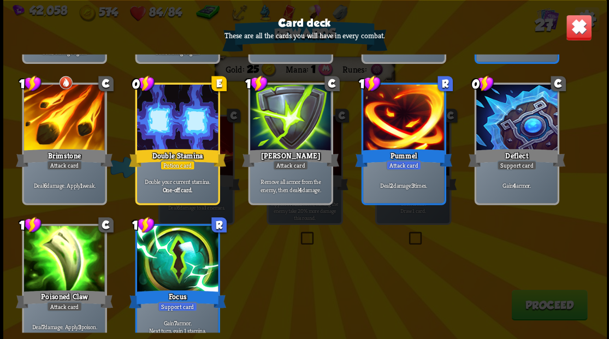
click at [573, 33] on img at bounding box center [578, 27] width 26 height 26
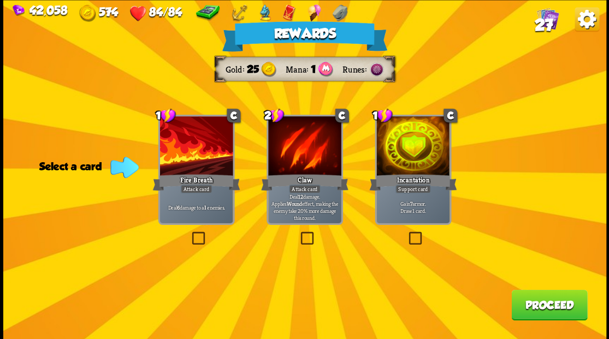
click at [189, 233] on label at bounding box center [189, 233] width 0 height 0
click at [0, 0] on input "checkbox" at bounding box center [0, 0] width 0 height 0
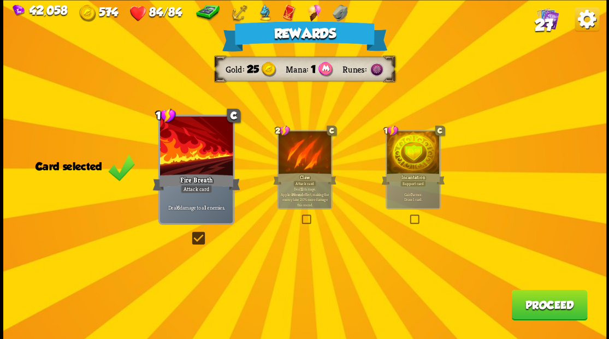
click at [528, 302] on button "Proceed" at bounding box center [549, 304] width 76 height 31
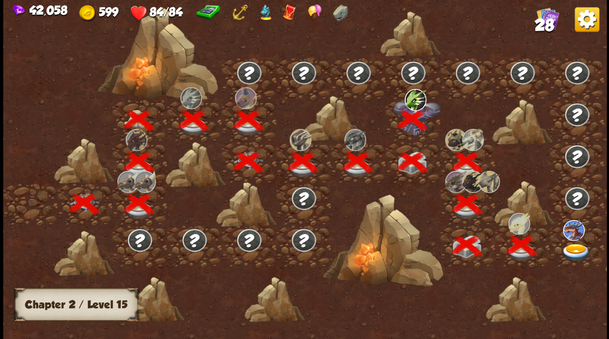
scroll to position [0, 166]
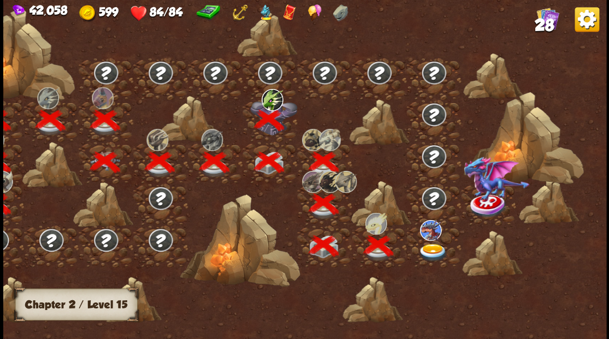
click at [431, 248] on img at bounding box center [433, 252] width 30 height 18
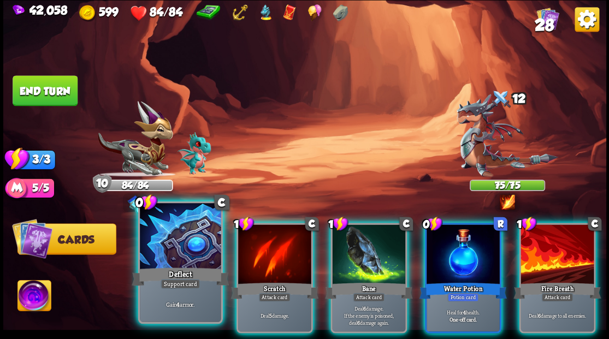
click at [153, 239] on div at bounding box center [180, 237] width 81 height 68
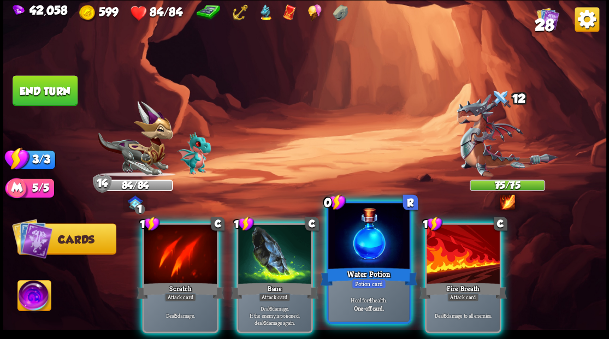
click at [358, 239] on div at bounding box center [368, 237] width 81 height 68
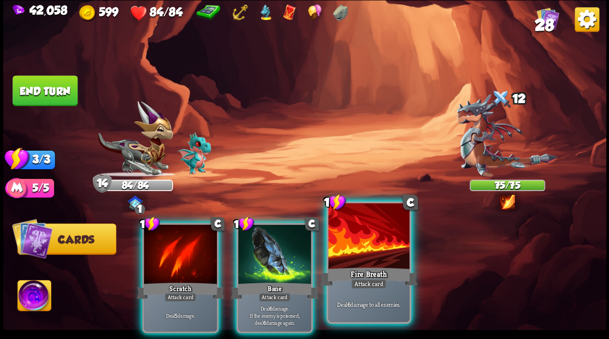
click at [348, 239] on div at bounding box center [368, 237] width 81 height 68
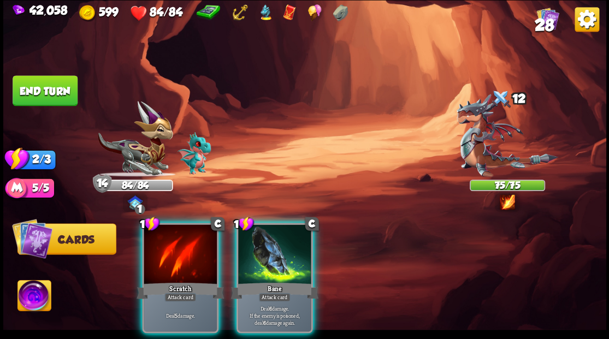
drag, startPoint x: 282, startPoint y: 245, endPoint x: 254, endPoint y: 242, distance: 28.0
click at [281, 245] on div at bounding box center [274, 255] width 73 height 62
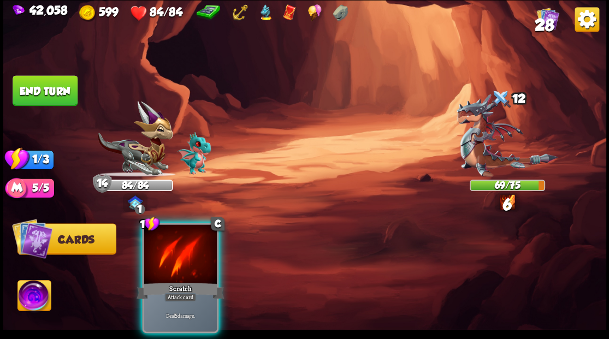
drag, startPoint x: 206, startPoint y: 248, endPoint x: 168, endPoint y: 216, distance: 49.6
click at [202, 245] on div at bounding box center [180, 255] width 73 height 62
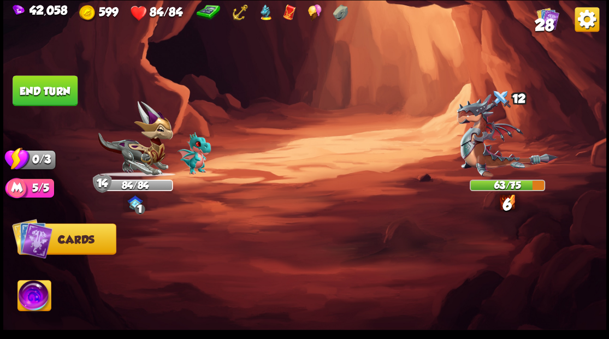
click at [55, 81] on button "End turn" at bounding box center [45, 90] width 65 height 31
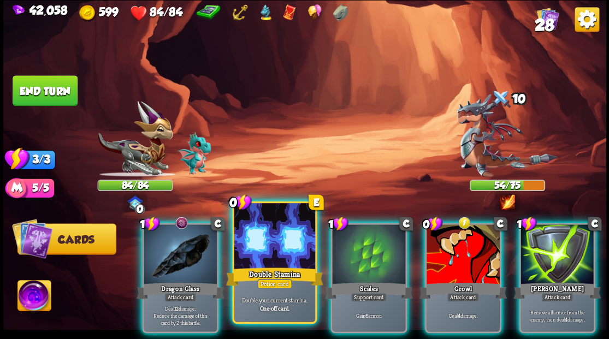
click at [277, 245] on div at bounding box center [274, 237] width 81 height 68
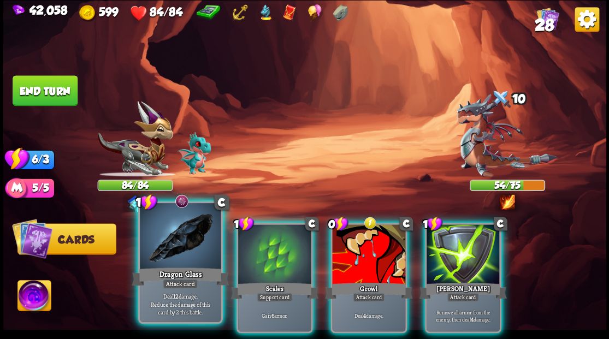
click at [181, 254] on div at bounding box center [180, 237] width 81 height 68
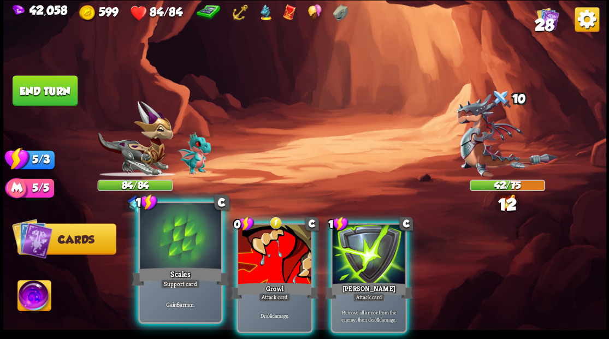
click at [170, 244] on div at bounding box center [180, 237] width 81 height 68
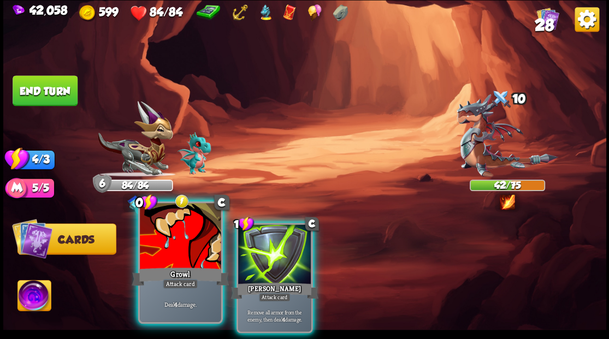
click at [179, 243] on div at bounding box center [180, 237] width 81 height 68
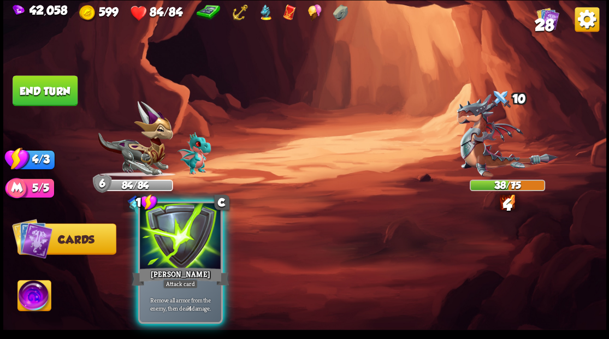
click at [177, 242] on div at bounding box center [180, 237] width 81 height 68
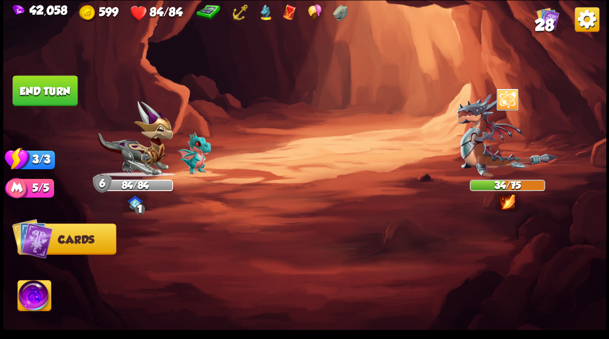
click at [61, 97] on button "End turn" at bounding box center [45, 90] width 65 height 31
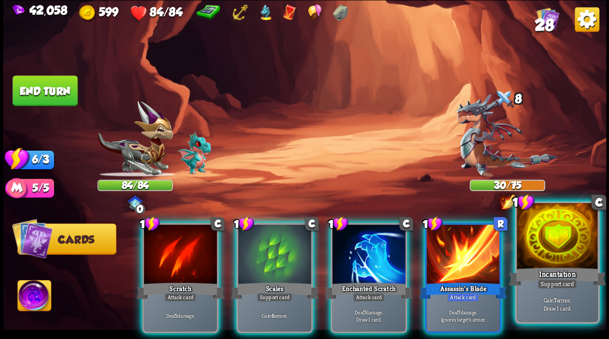
click at [534, 245] on div at bounding box center [556, 237] width 81 height 68
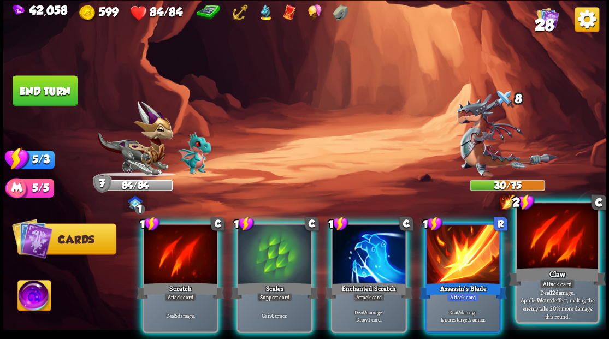
click at [543, 242] on div at bounding box center [556, 237] width 81 height 68
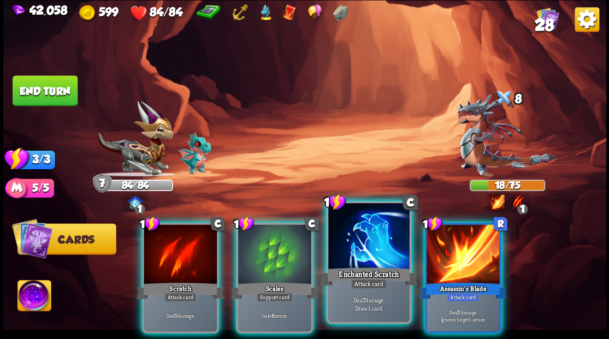
click at [345, 255] on div at bounding box center [368, 237] width 81 height 68
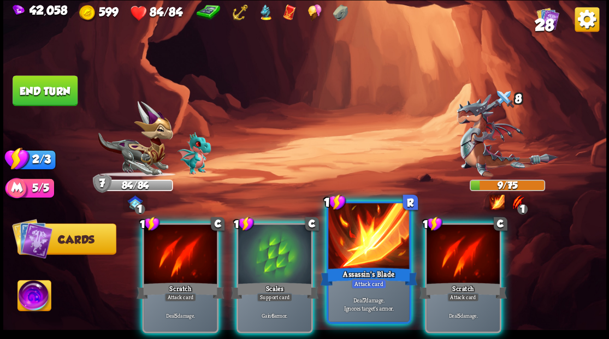
click at [352, 248] on div at bounding box center [368, 237] width 81 height 68
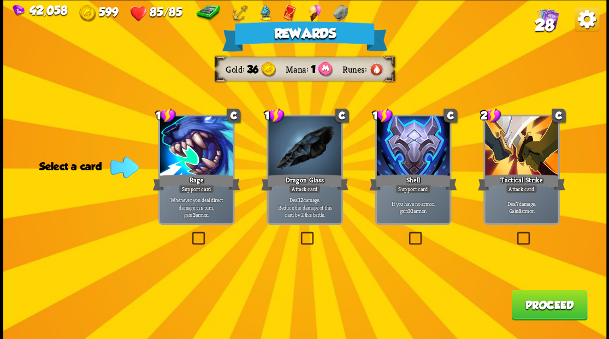
click at [529, 307] on button "Proceed" at bounding box center [549, 304] width 76 height 31
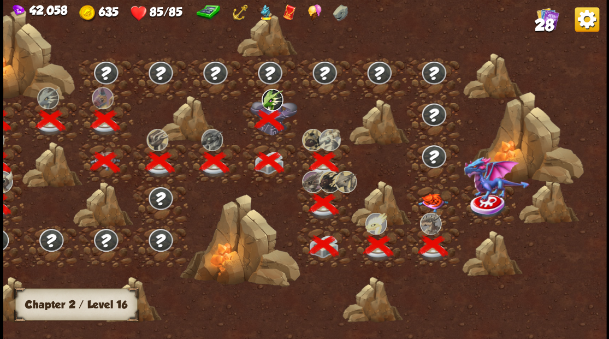
click at [428, 201] on img at bounding box center [433, 202] width 30 height 19
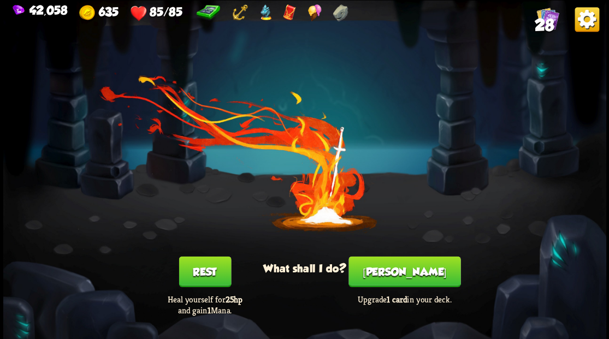
click at [394, 269] on button "[PERSON_NAME]" at bounding box center [404, 271] width 112 height 31
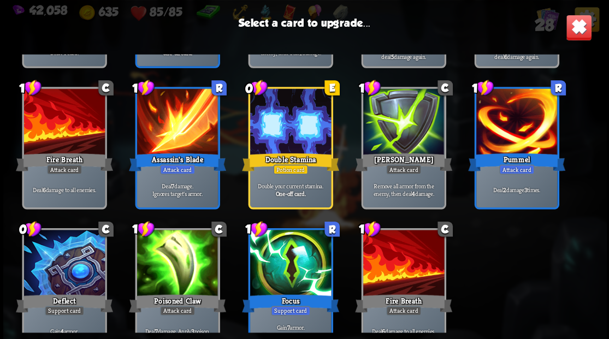
scroll to position [507, 0]
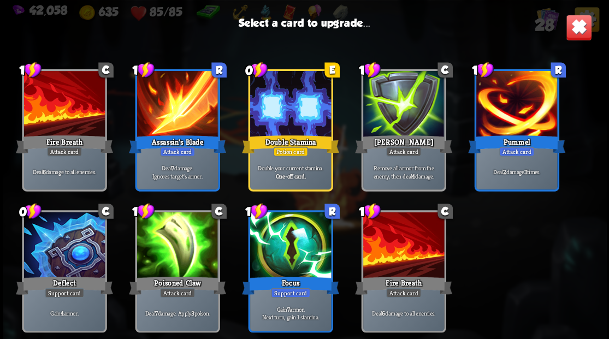
click at [65, 248] on div at bounding box center [63, 246] width 81 height 68
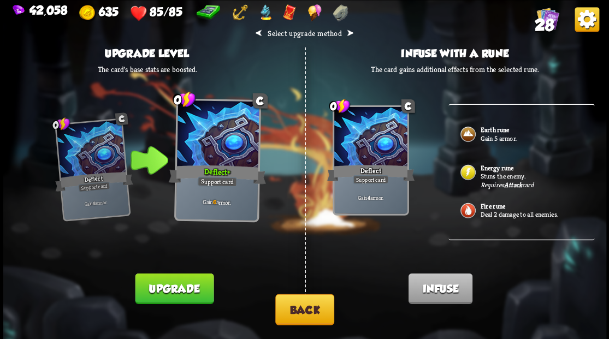
scroll to position [157, 0]
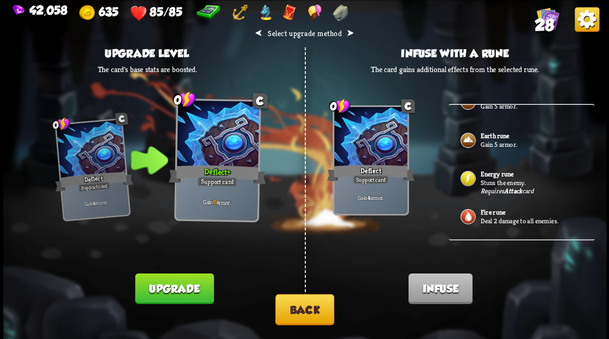
click at [494, 132] on b "Earth rune" at bounding box center [494, 136] width 29 height 9
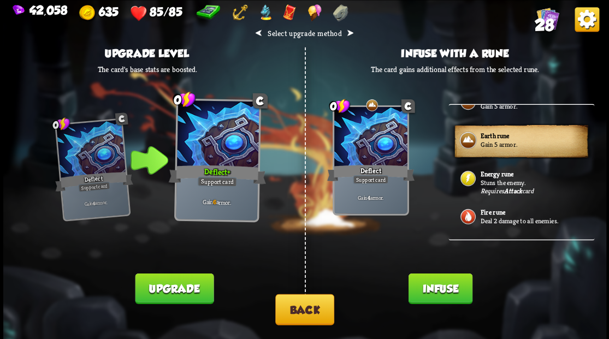
click at [434, 285] on button "Infuse" at bounding box center [440, 288] width 64 height 31
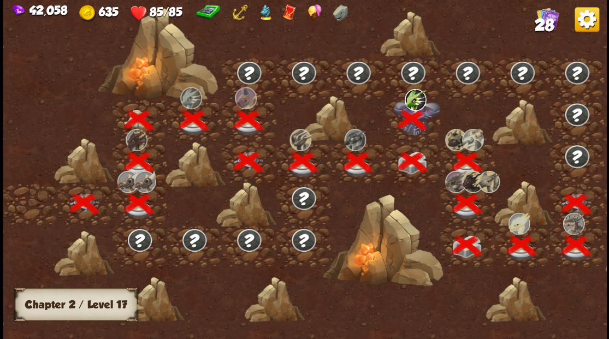
scroll to position [0, 166]
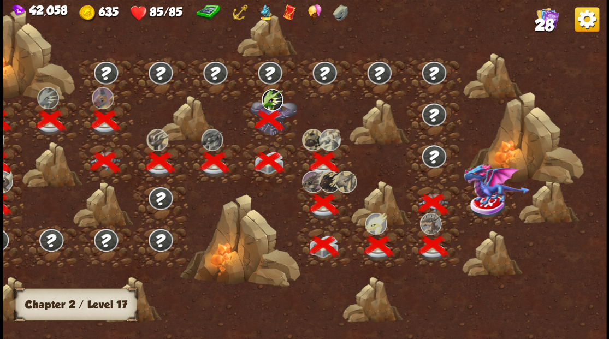
click at [487, 201] on img at bounding box center [496, 184] width 66 height 42
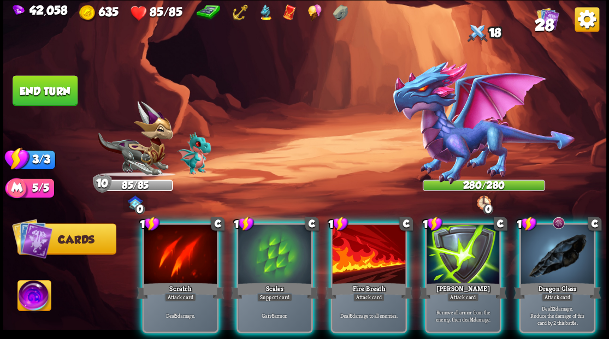
click at [38, 291] on img at bounding box center [33, 297] width 33 height 34
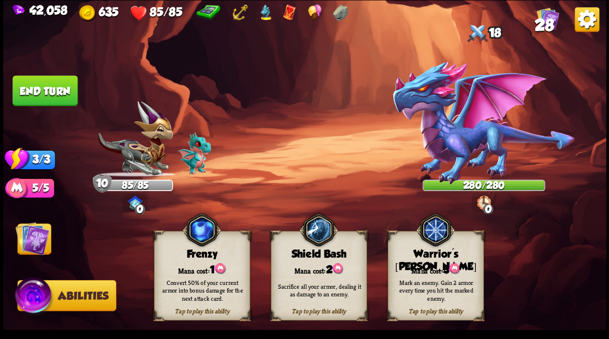
drag, startPoint x: 425, startPoint y: 261, endPoint x: 420, endPoint y: 252, distance: 10.0
click at [425, 260] on div "Tap to play this ability Warrior's [PERSON_NAME] cost: 3 Mark an enemy. Gain 2 …" at bounding box center [435, 276] width 96 height 90
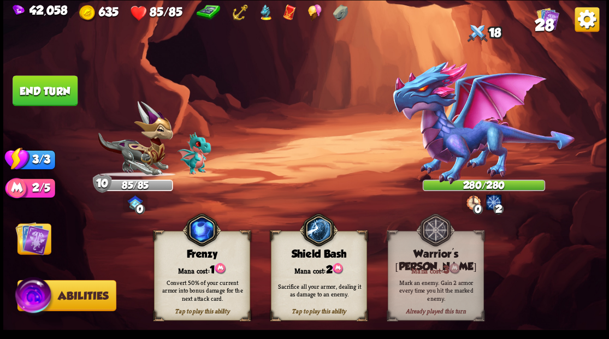
click at [37, 237] on img at bounding box center [32, 238] width 34 height 34
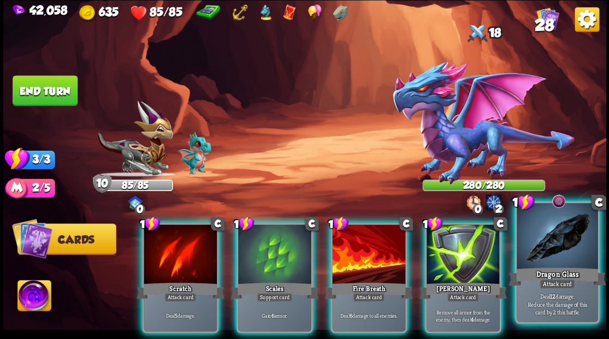
click at [549, 234] on div at bounding box center [556, 237] width 81 height 68
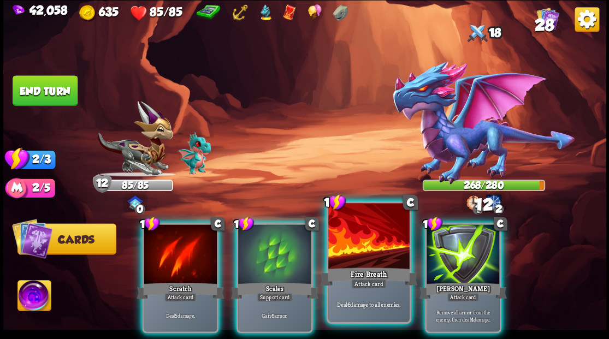
click at [383, 239] on div at bounding box center [368, 237] width 81 height 68
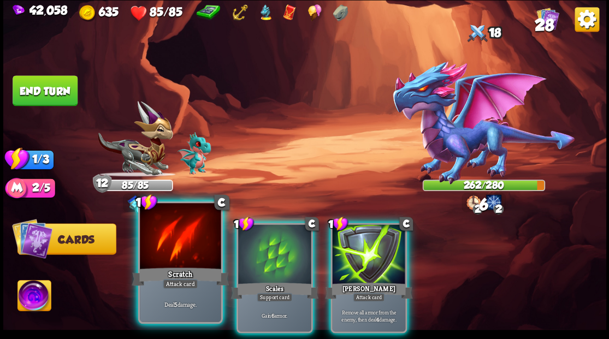
click at [186, 242] on div at bounding box center [180, 237] width 81 height 68
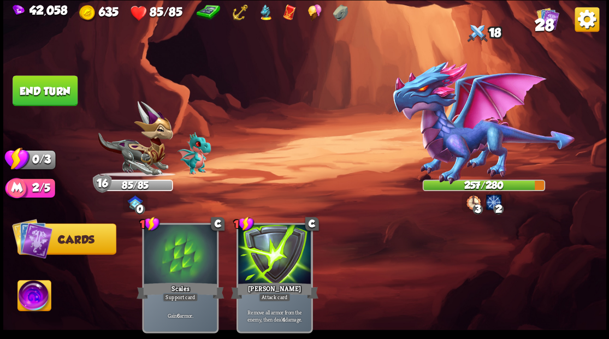
click at [32, 93] on button "End turn" at bounding box center [45, 90] width 65 height 31
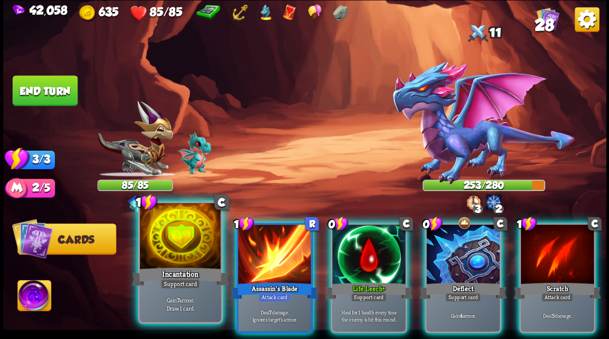
drag, startPoint x: 171, startPoint y: 234, endPoint x: 189, endPoint y: 195, distance: 42.2
click at [171, 233] on div at bounding box center [180, 237] width 81 height 68
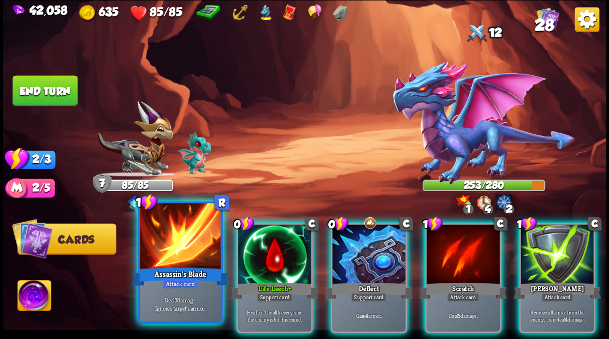
click at [170, 235] on div at bounding box center [180, 237] width 81 height 68
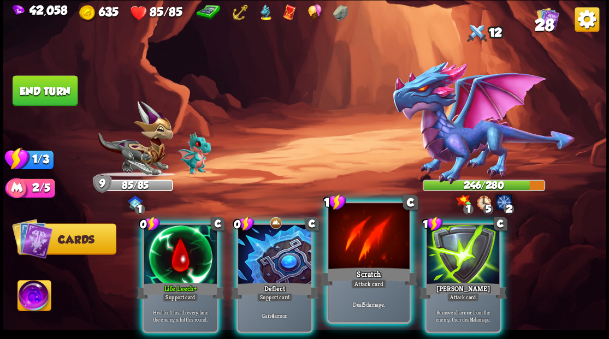
click at [373, 239] on div at bounding box center [368, 237] width 81 height 68
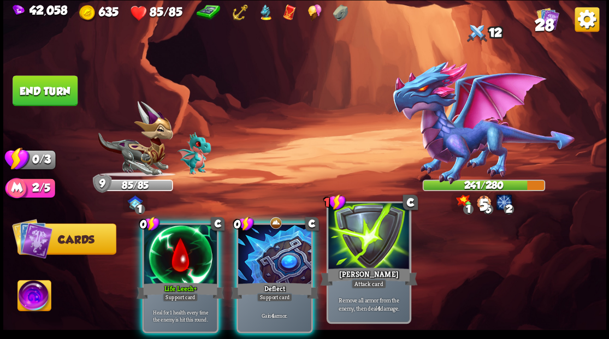
click at [372, 239] on div at bounding box center [368, 237] width 81 height 68
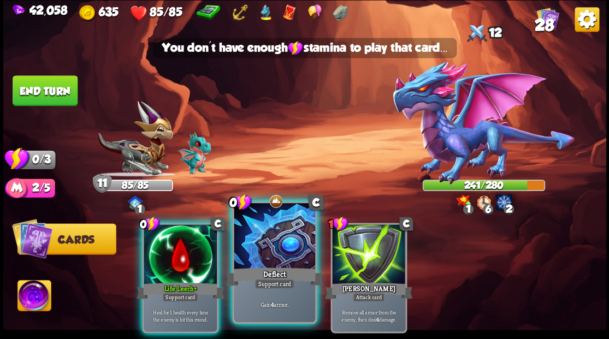
click at [260, 247] on div at bounding box center [274, 237] width 81 height 68
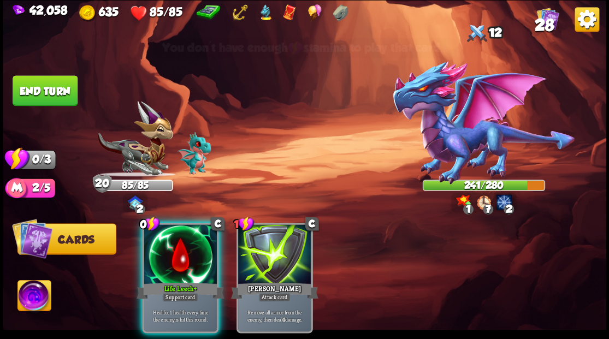
click at [67, 94] on button "End turn" at bounding box center [45, 90] width 65 height 31
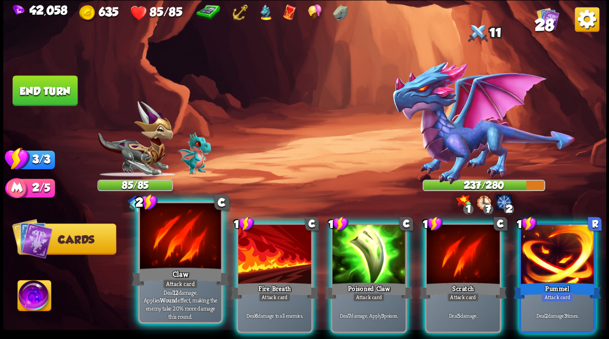
click at [191, 229] on div at bounding box center [180, 237] width 81 height 68
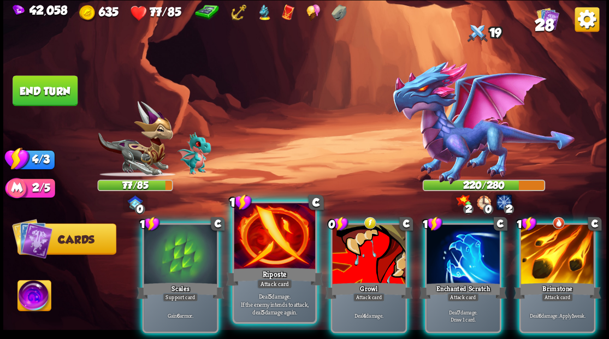
click at [282, 235] on div at bounding box center [274, 237] width 81 height 68
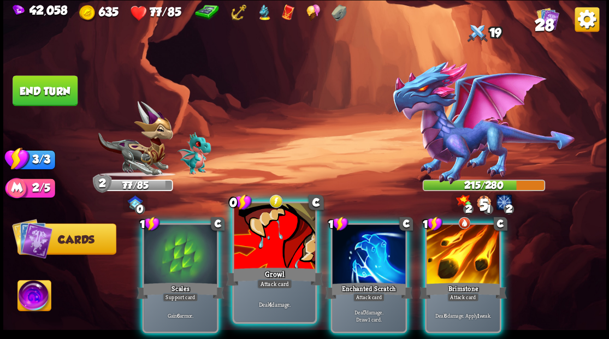
click at [279, 235] on div at bounding box center [274, 237] width 81 height 68
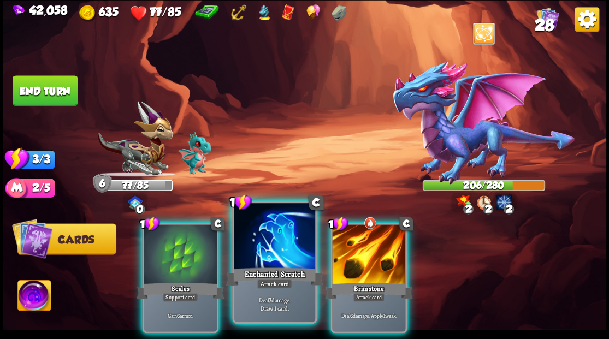
click at [267, 233] on div at bounding box center [274, 237] width 81 height 68
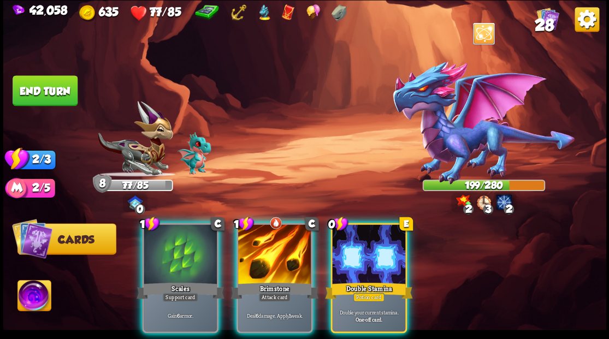
click at [267, 233] on div at bounding box center [274, 255] width 73 height 62
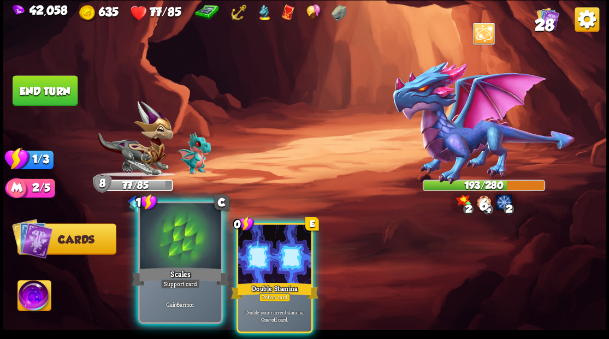
click at [172, 241] on div at bounding box center [180, 237] width 81 height 68
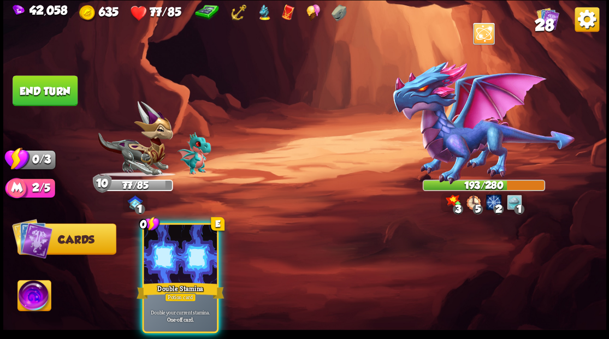
drag, startPoint x: 43, startPoint y: 92, endPoint x: 73, endPoint y: 109, distance: 33.7
click at [44, 92] on button "End turn" at bounding box center [45, 90] width 65 height 31
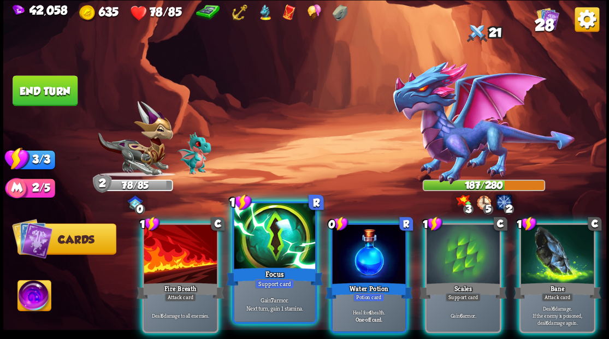
click at [277, 228] on div at bounding box center [274, 237] width 81 height 68
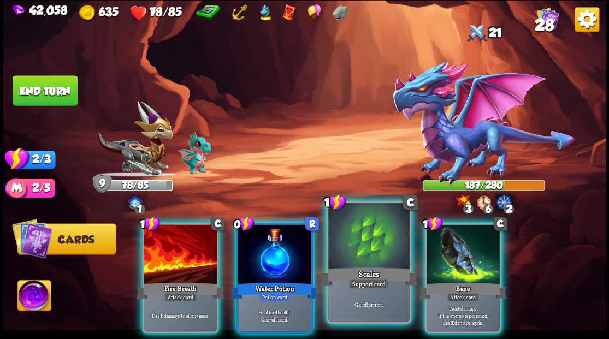
click at [345, 233] on div at bounding box center [368, 237] width 81 height 68
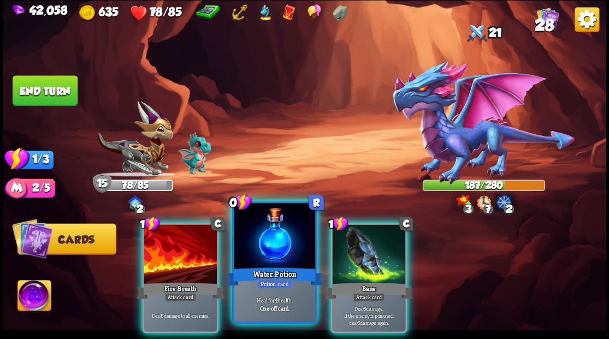
click at [275, 233] on div at bounding box center [274, 237] width 81 height 68
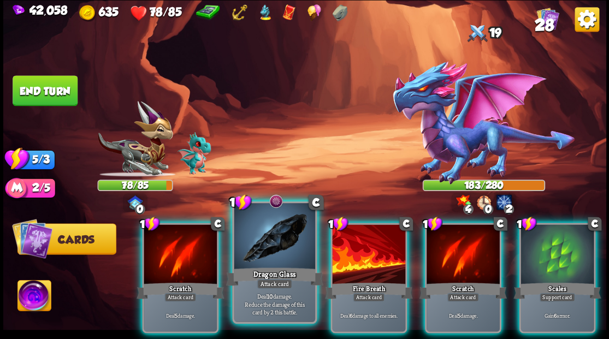
click at [272, 245] on div at bounding box center [274, 237] width 81 height 68
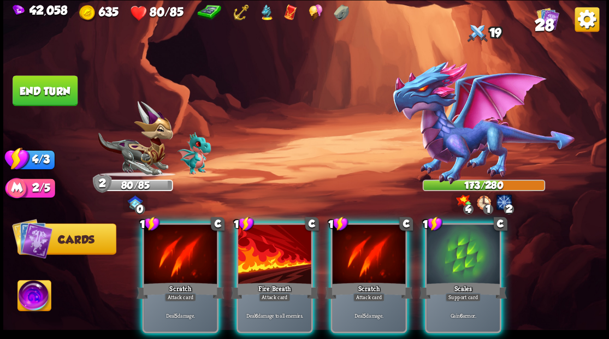
click at [272, 245] on div at bounding box center [274, 255] width 73 height 62
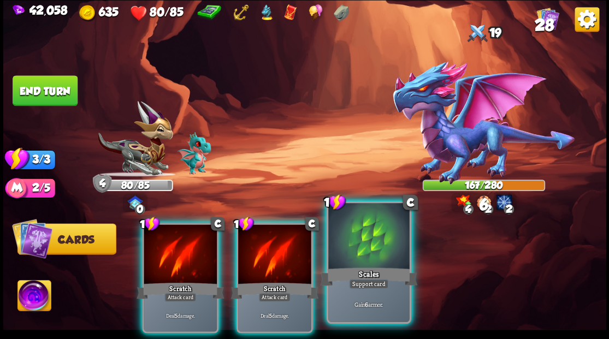
click at [362, 251] on div at bounding box center [368, 237] width 81 height 68
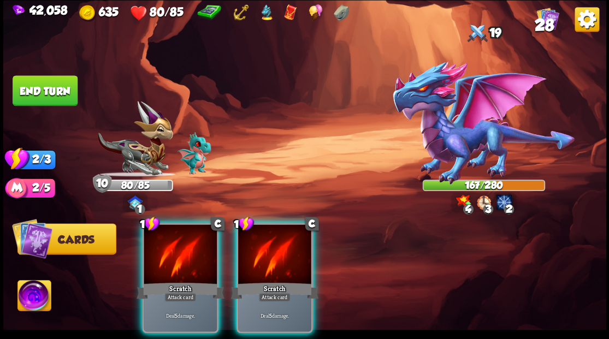
click at [46, 96] on button "End turn" at bounding box center [45, 90] width 65 height 31
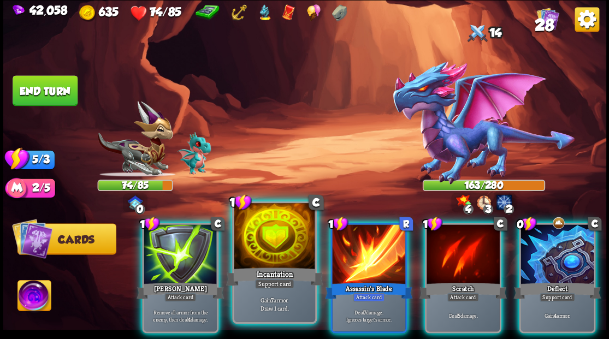
click at [273, 232] on div at bounding box center [274, 237] width 81 height 68
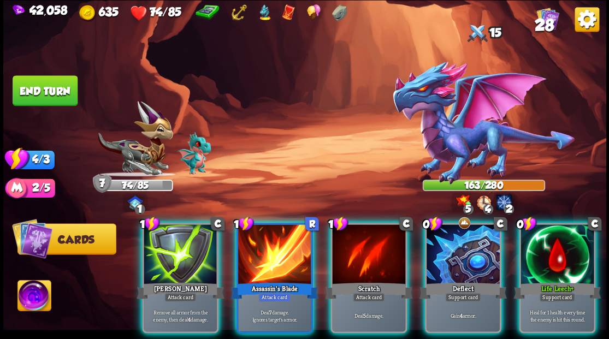
drag, startPoint x: 546, startPoint y: 246, endPoint x: 530, endPoint y: 242, distance: 16.8
click at [545, 246] on div at bounding box center [556, 255] width 73 height 62
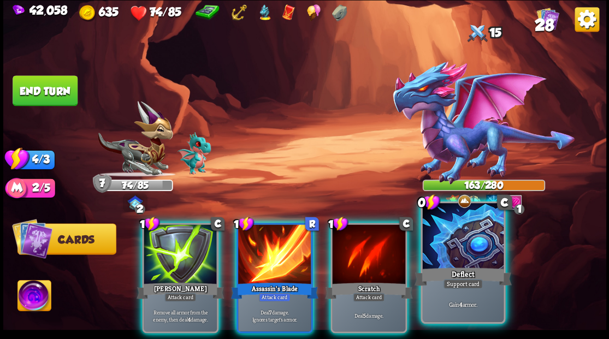
click at [472, 239] on div at bounding box center [462, 237] width 81 height 68
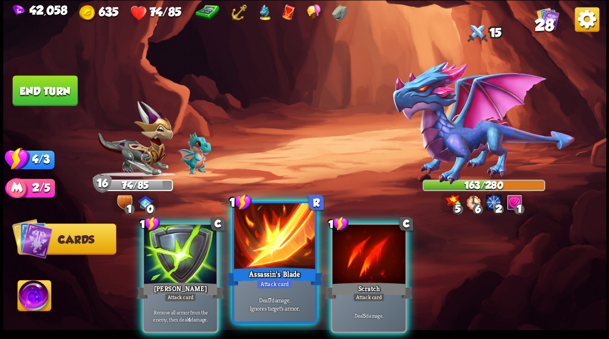
click at [276, 234] on div at bounding box center [274, 237] width 81 height 68
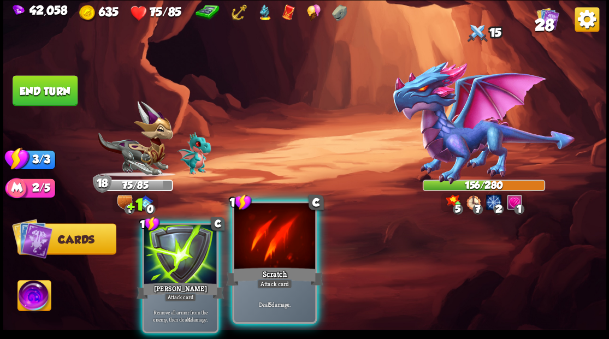
click at [272, 230] on div at bounding box center [274, 237] width 81 height 68
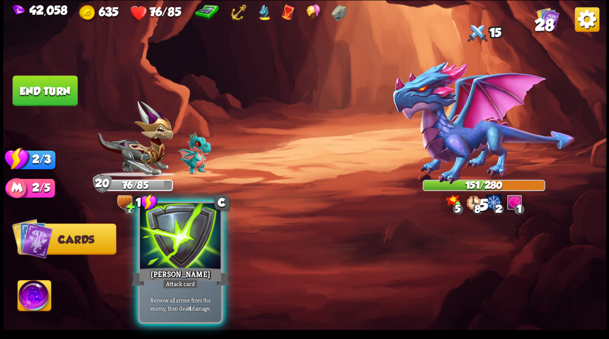
click at [173, 246] on div at bounding box center [180, 237] width 81 height 68
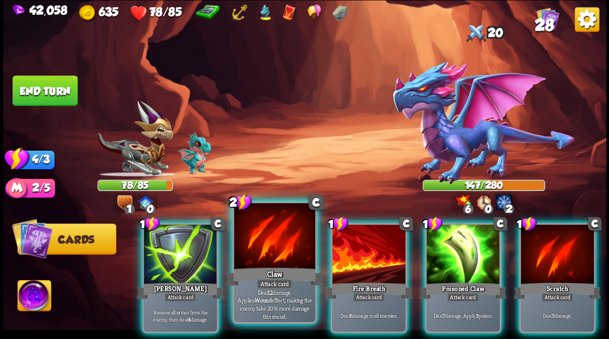
click at [287, 233] on div at bounding box center [274, 237] width 81 height 68
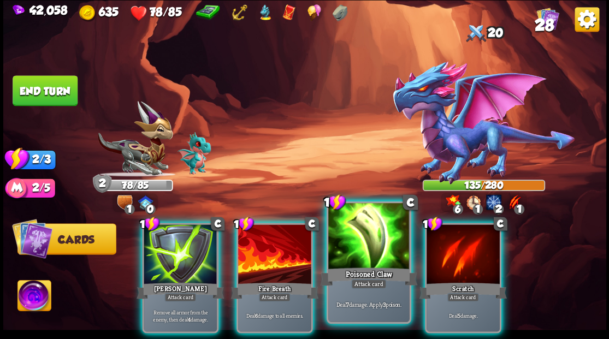
click at [353, 229] on div at bounding box center [368, 237] width 81 height 68
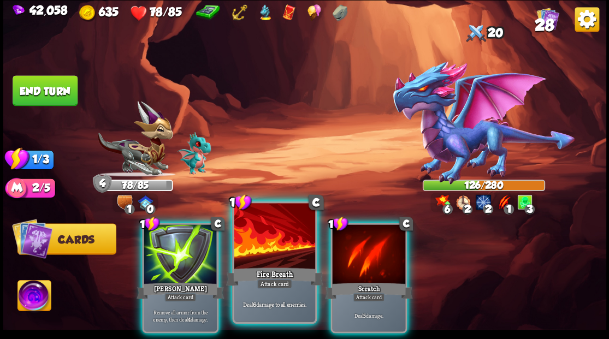
click at [272, 249] on div at bounding box center [274, 237] width 81 height 68
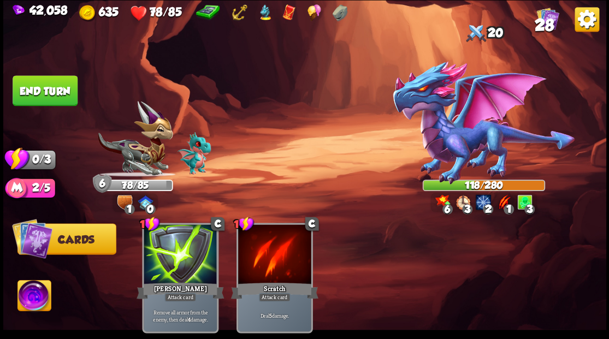
click at [50, 90] on button "End turn" at bounding box center [45, 90] width 65 height 31
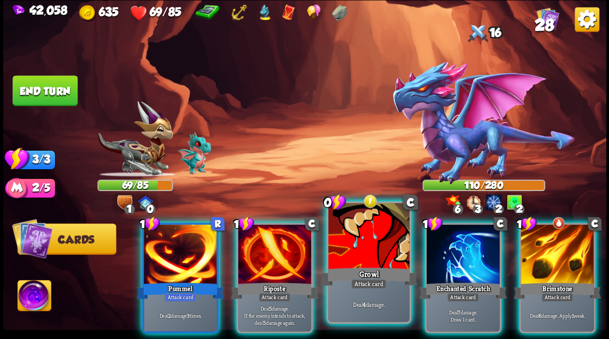
click at [346, 236] on div at bounding box center [368, 237] width 81 height 68
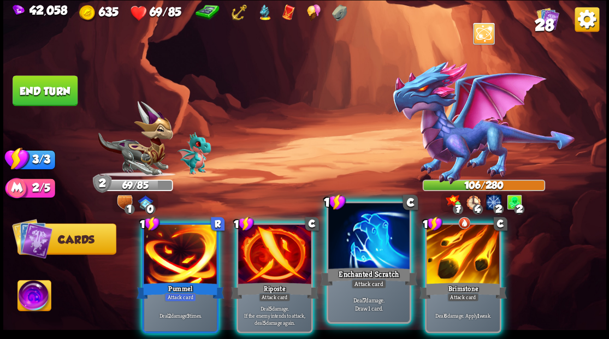
click at [345, 236] on div at bounding box center [368, 237] width 81 height 68
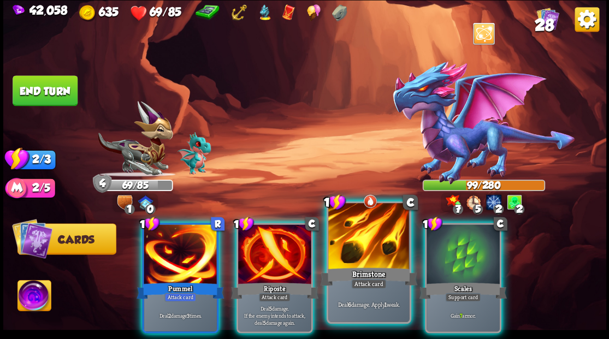
drag, startPoint x: 354, startPoint y: 236, endPoint x: 336, endPoint y: 223, distance: 22.3
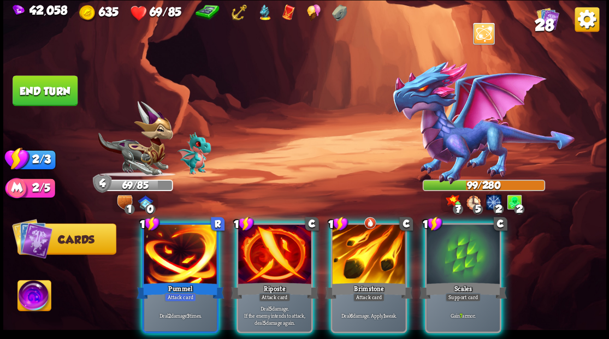
click at [354, 236] on div at bounding box center [368, 255] width 73 height 62
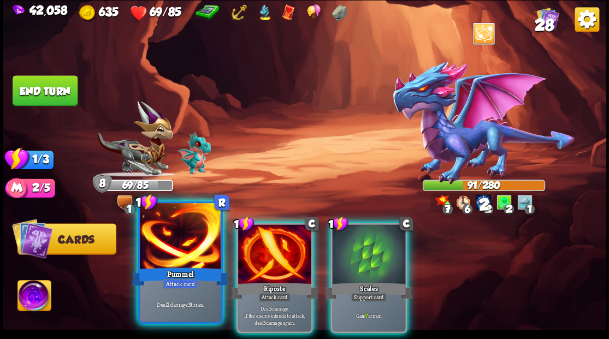
click at [182, 245] on div at bounding box center [180, 237] width 81 height 68
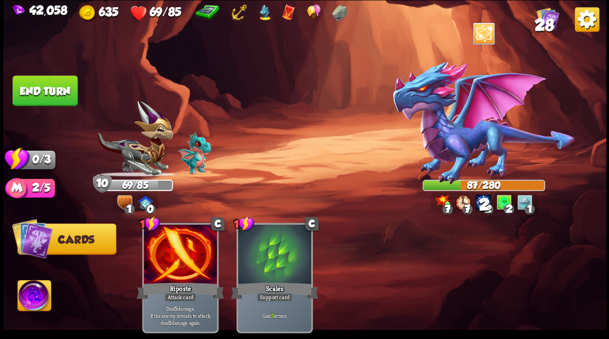
click at [59, 98] on button "End turn" at bounding box center [45, 90] width 65 height 31
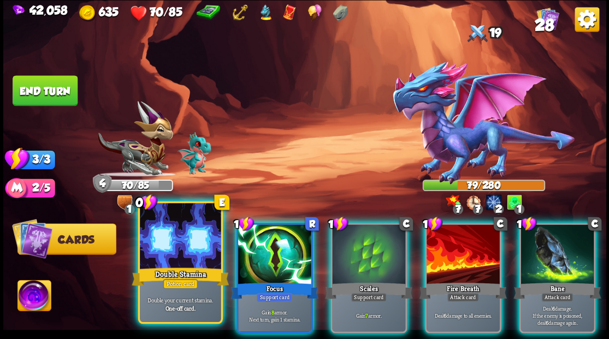
click at [193, 252] on div at bounding box center [180, 237] width 81 height 68
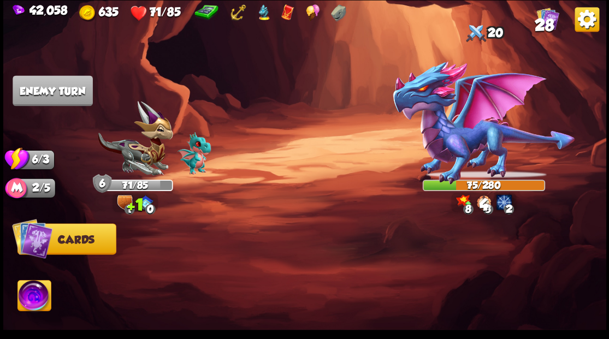
click at [259, 248] on div at bounding box center [364, 263] width 482 height 151
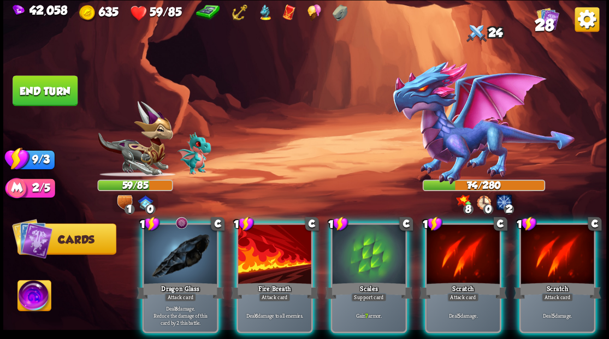
drag, startPoint x: 350, startPoint y: 248, endPoint x: 335, endPoint y: 227, distance: 26.2
click at [350, 248] on div at bounding box center [368, 255] width 73 height 62
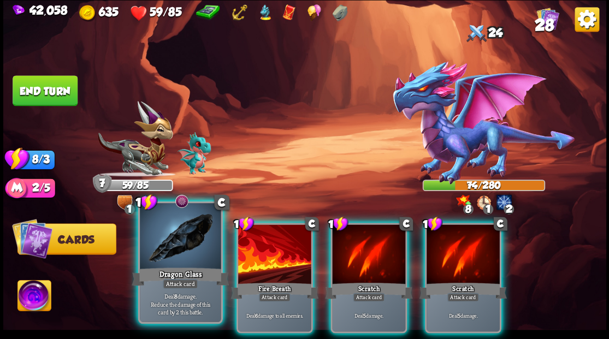
click at [193, 230] on div at bounding box center [180, 237] width 81 height 68
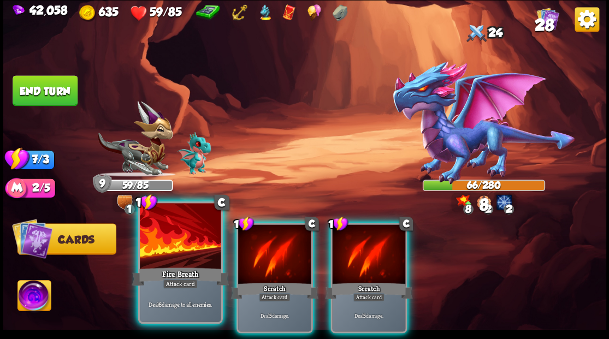
click at [186, 238] on div at bounding box center [180, 237] width 81 height 68
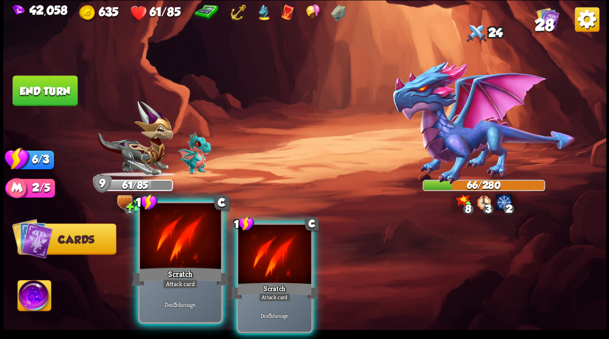
click at [186, 238] on div at bounding box center [180, 237] width 81 height 68
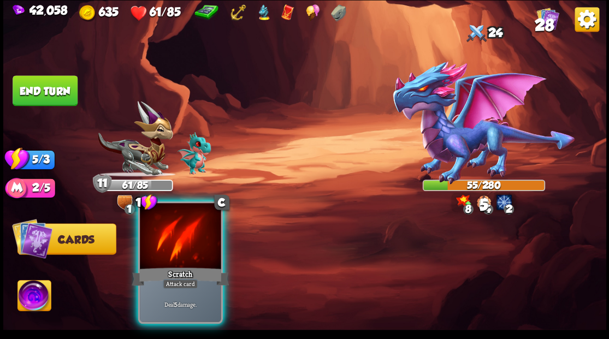
click at [186, 238] on div at bounding box center [180, 237] width 81 height 68
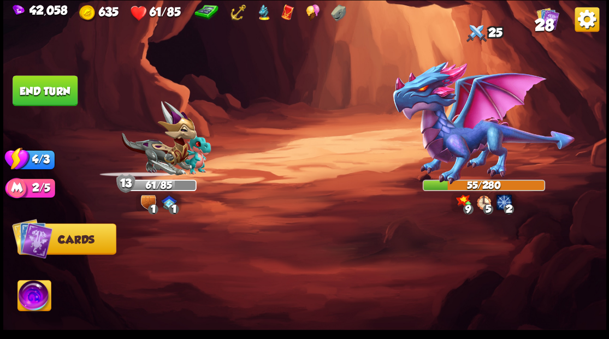
click at [61, 86] on button "End turn" at bounding box center [45, 90] width 65 height 31
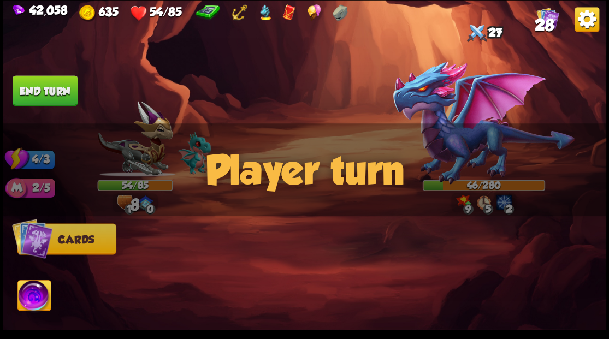
click at [218, 204] on div "Player turn" at bounding box center [304, 169] width 603 height 93
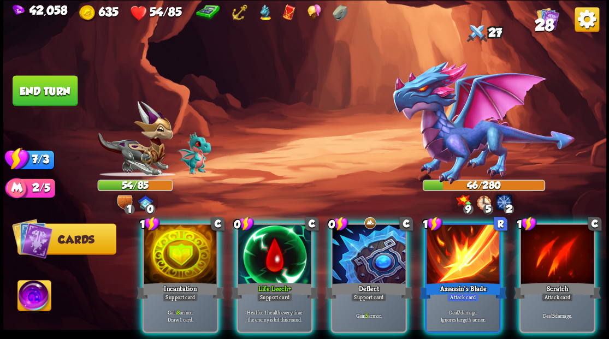
drag, startPoint x: 357, startPoint y: 239, endPoint x: 345, endPoint y: 226, distance: 17.0
click at [357, 240] on div at bounding box center [368, 255] width 73 height 62
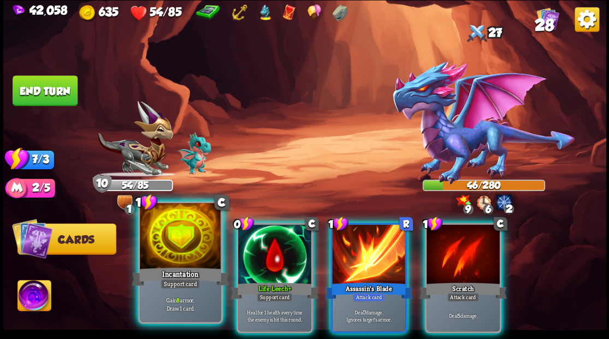
click at [192, 243] on div at bounding box center [180, 237] width 81 height 68
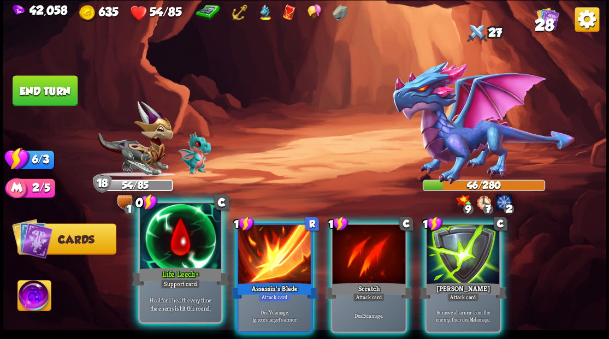
click at [186, 239] on div at bounding box center [180, 237] width 81 height 68
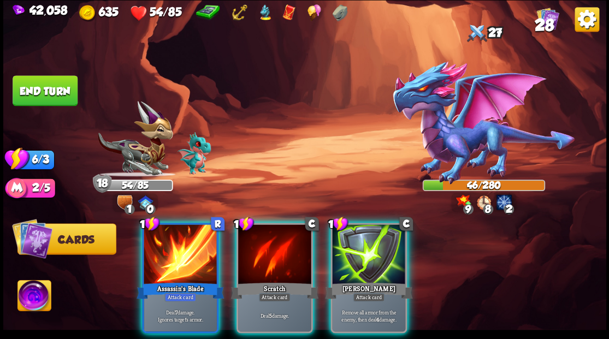
click at [186, 239] on div at bounding box center [180, 255] width 73 height 62
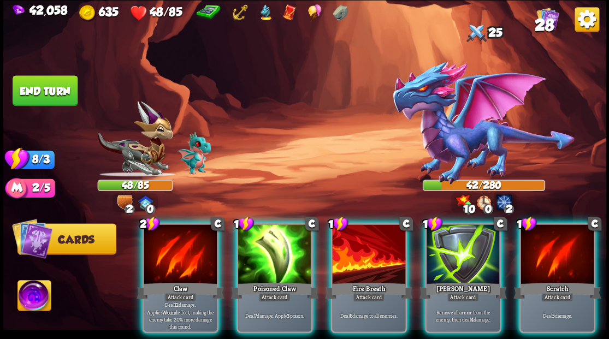
click at [178, 238] on div at bounding box center [180, 255] width 73 height 62
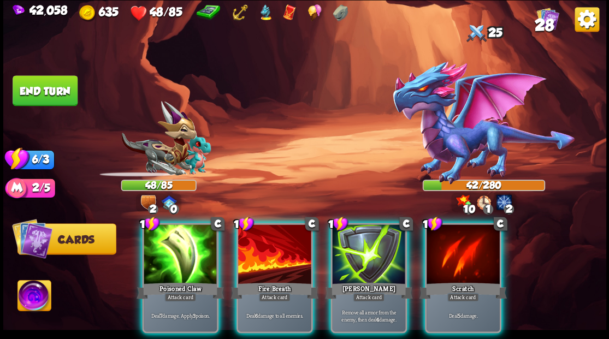
click at [178, 238] on div at bounding box center [180, 255] width 73 height 62
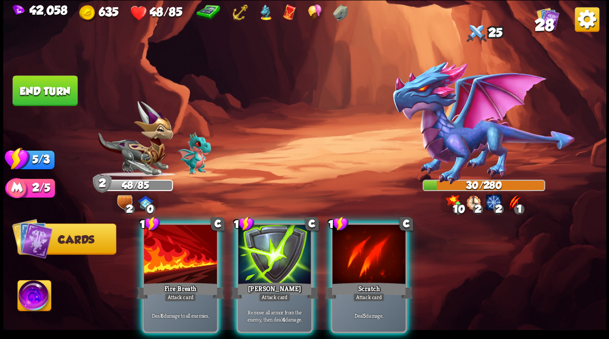
click at [178, 238] on div at bounding box center [180, 255] width 73 height 62
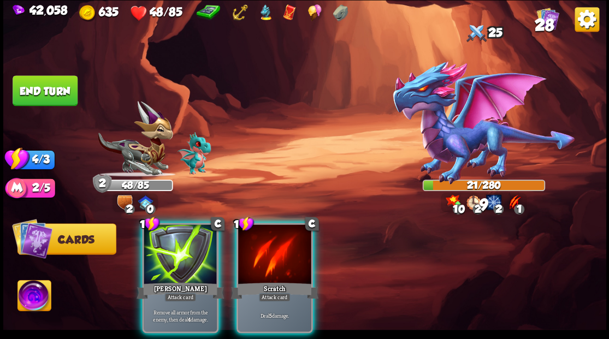
click at [178, 238] on div at bounding box center [180, 255] width 73 height 62
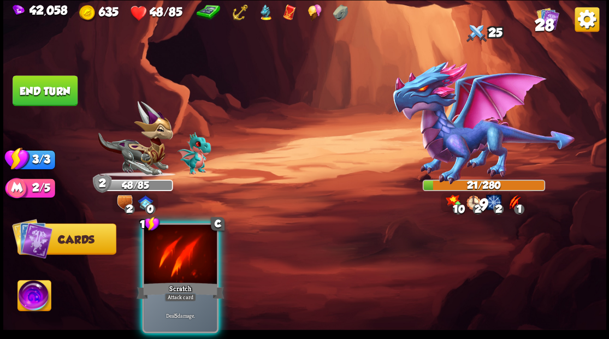
click at [178, 238] on div at bounding box center [180, 255] width 73 height 62
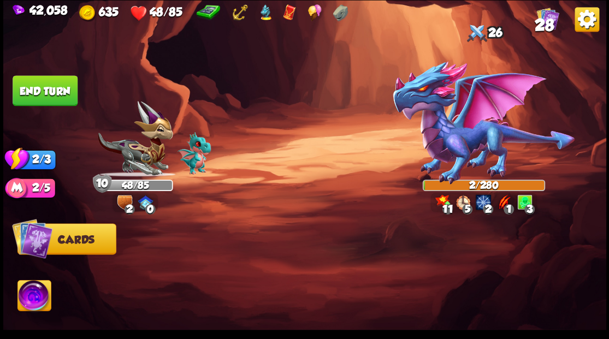
click at [52, 91] on button "End turn" at bounding box center [45, 90] width 65 height 31
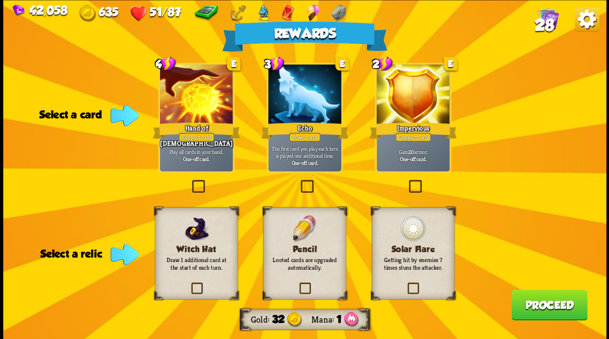
click at [297, 284] on label at bounding box center [297, 284] width 0 height 0
click at [0, 0] on input "checkbox" at bounding box center [0, 0] width 0 height 0
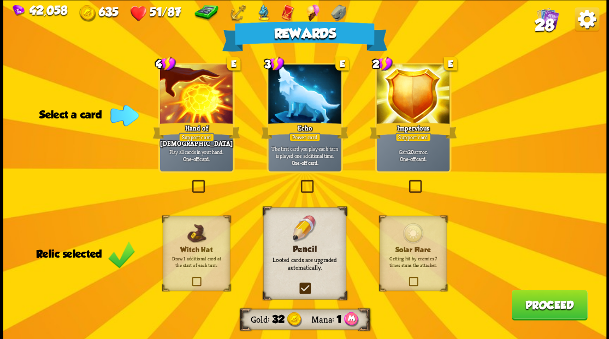
click at [544, 309] on button "Proceed" at bounding box center [549, 304] width 76 height 31
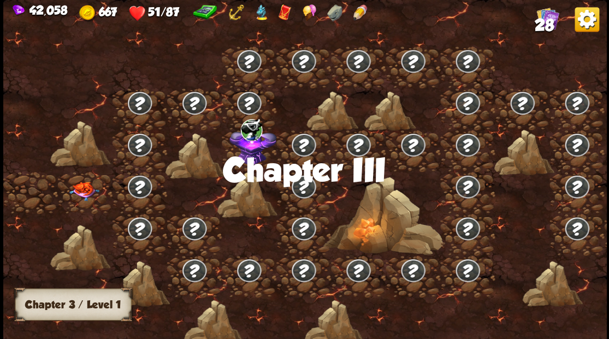
click at [90, 184] on img at bounding box center [84, 190] width 30 height 19
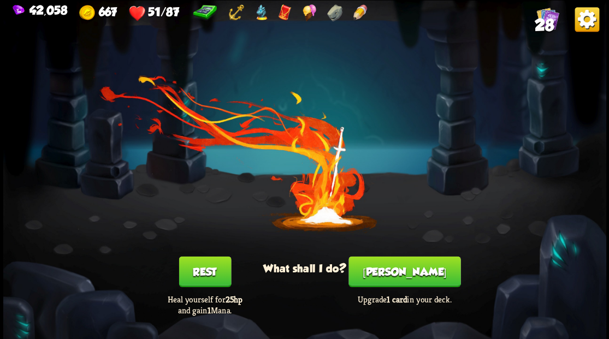
click at [410, 271] on button "[PERSON_NAME]" at bounding box center [404, 271] width 112 height 31
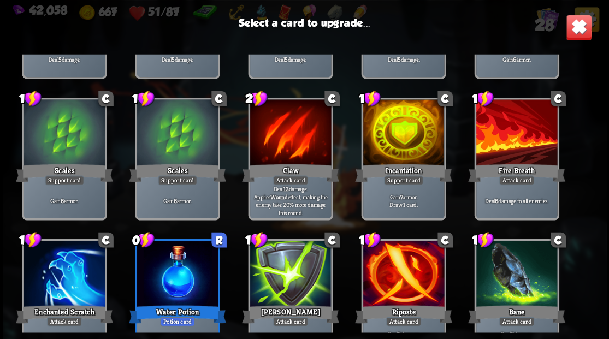
scroll to position [144, 0]
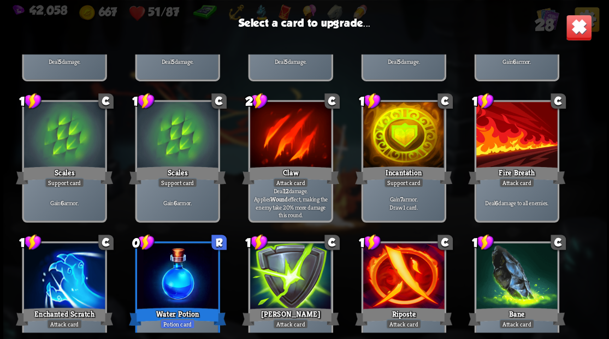
click at [385, 145] on div at bounding box center [402, 136] width 81 height 68
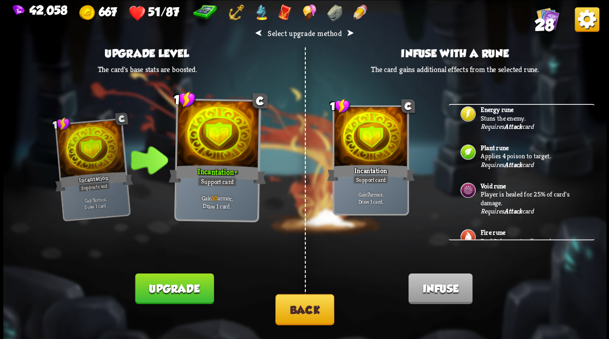
scroll to position [288, 0]
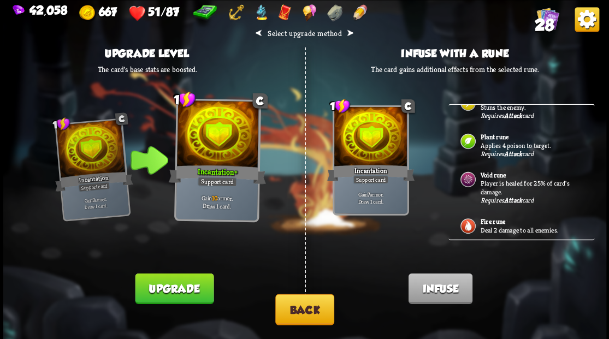
click at [301, 311] on button "Back" at bounding box center [304, 309] width 59 height 31
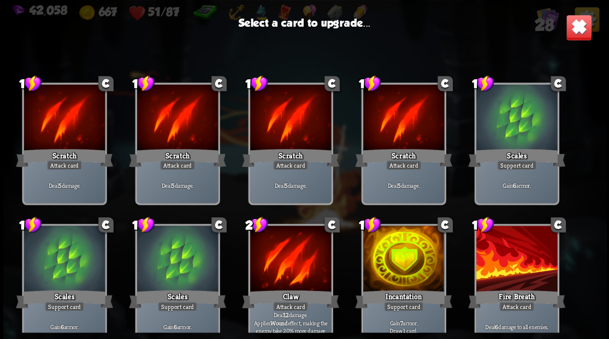
click at [578, 34] on img at bounding box center [578, 27] width 26 height 26
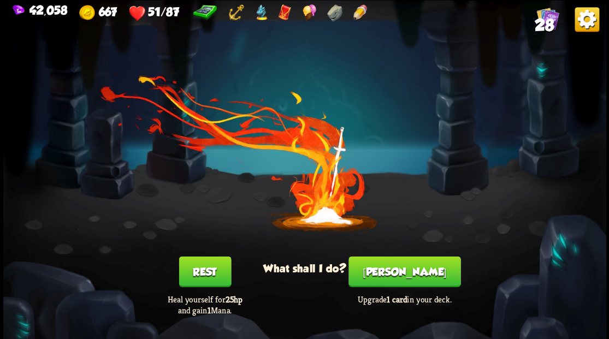
drag, startPoint x: 215, startPoint y: 270, endPoint x: 220, endPoint y: 258, distance: 13.0
click at [214, 269] on button "Rest" at bounding box center [204, 271] width 52 height 31
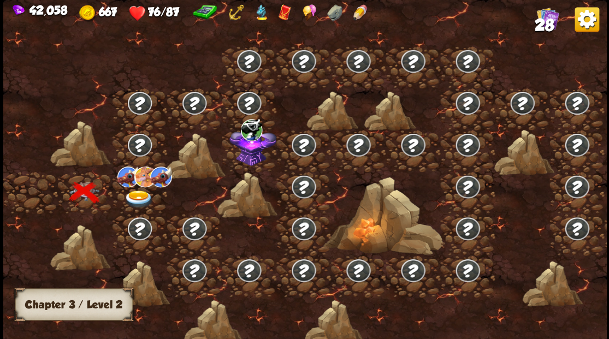
click at [260, 16] on img at bounding box center [261, 12] width 12 height 17
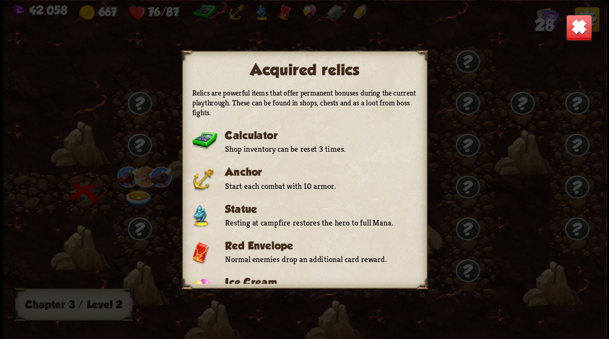
click at [575, 29] on img at bounding box center [578, 27] width 26 height 26
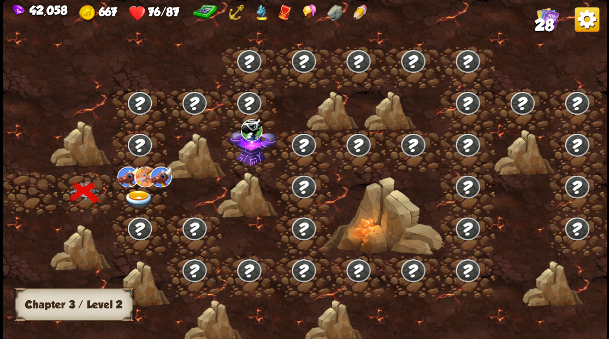
click at [141, 194] on img at bounding box center [138, 199] width 30 height 18
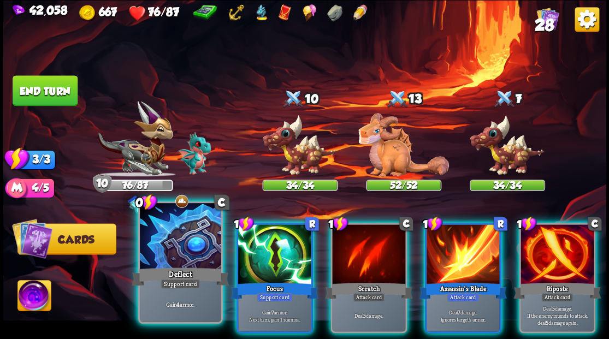
click at [183, 230] on div at bounding box center [180, 237] width 81 height 68
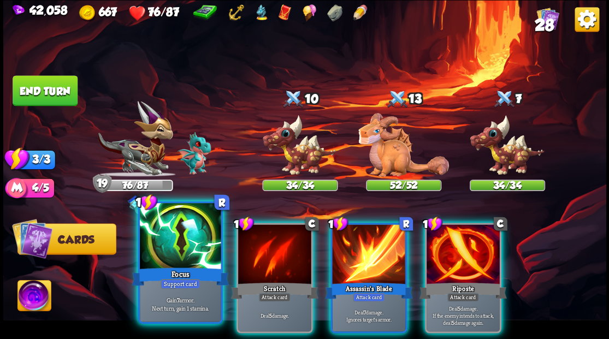
click at [171, 218] on div at bounding box center [180, 237] width 81 height 68
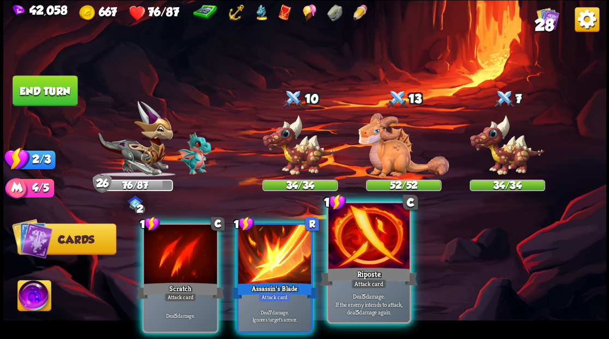
click at [366, 239] on div at bounding box center [368, 237] width 81 height 68
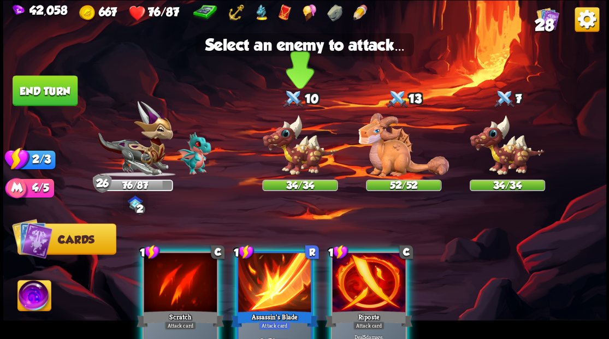
click at [305, 160] on img at bounding box center [299, 145] width 75 height 62
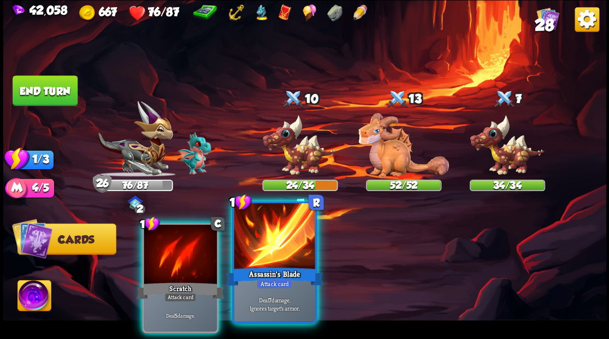
click at [261, 225] on div at bounding box center [274, 237] width 81 height 68
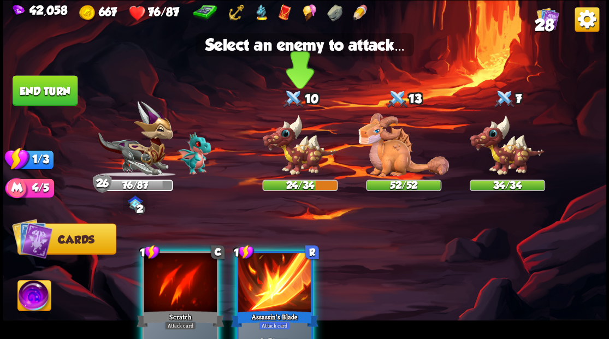
click at [287, 155] on img at bounding box center [299, 145] width 75 height 62
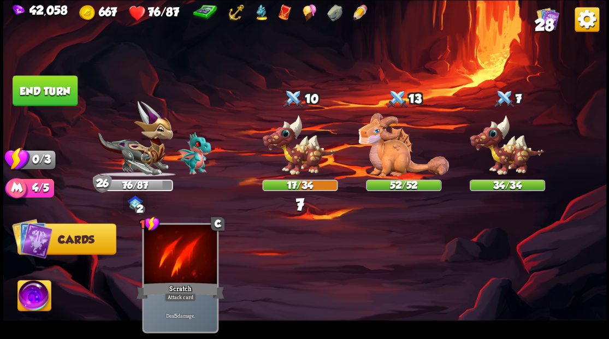
click at [47, 88] on button "End turn" at bounding box center [45, 90] width 65 height 31
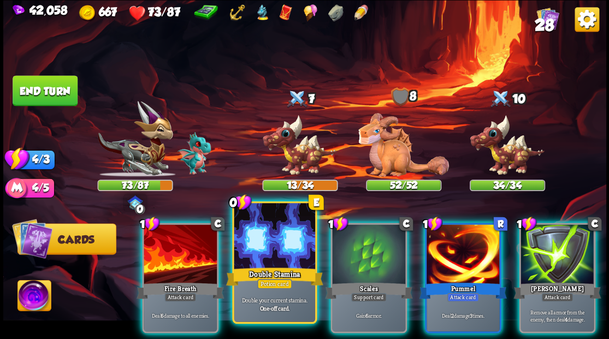
click at [265, 225] on div at bounding box center [274, 237] width 81 height 68
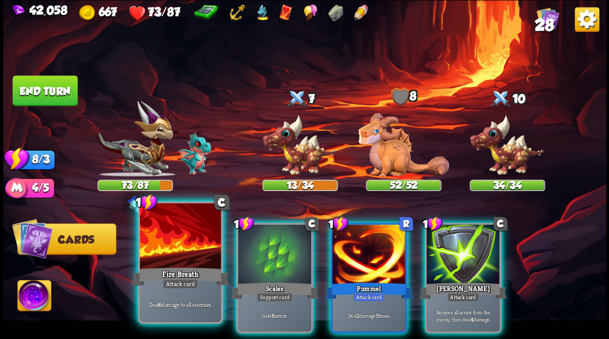
click at [188, 229] on div at bounding box center [180, 237] width 81 height 68
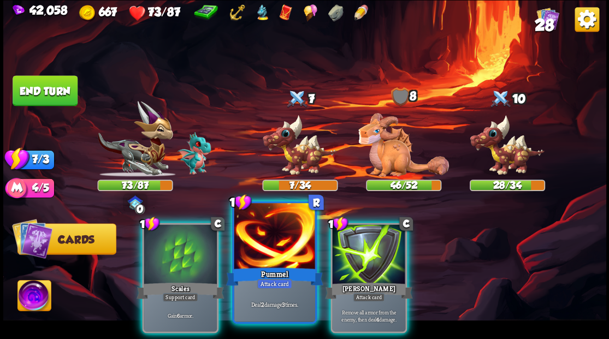
click at [244, 241] on div at bounding box center [274, 237] width 81 height 68
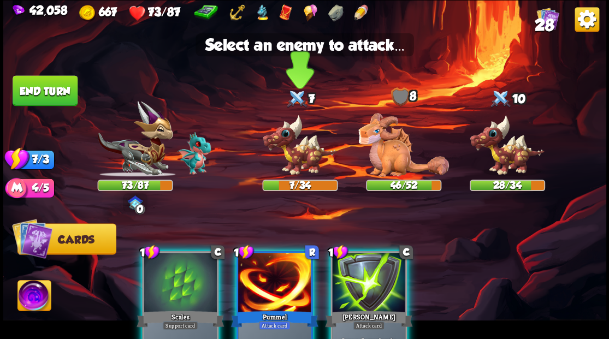
click at [281, 152] on img at bounding box center [299, 145] width 75 height 62
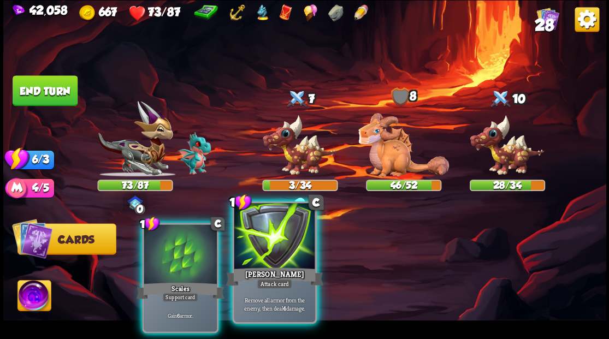
click at [261, 243] on div at bounding box center [274, 237] width 81 height 68
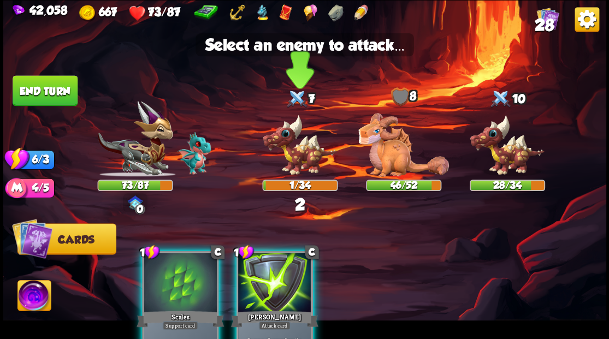
click at [289, 154] on img at bounding box center [299, 145] width 75 height 62
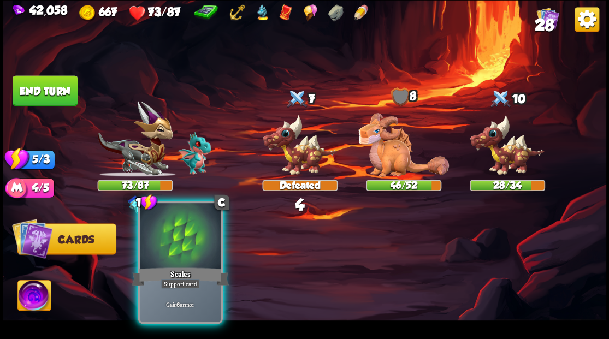
click at [186, 243] on div at bounding box center [180, 237] width 81 height 68
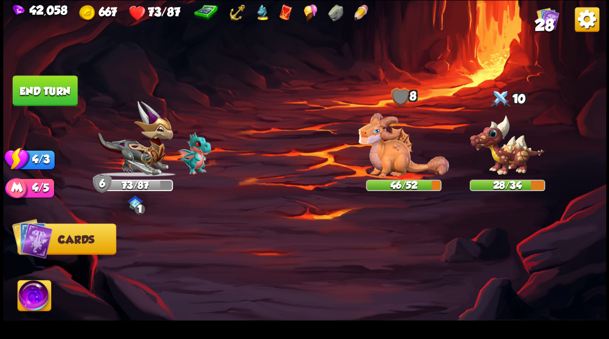
click at [55, 97] on button "End turn" at bounding box center [45, 90] width 65 height 31
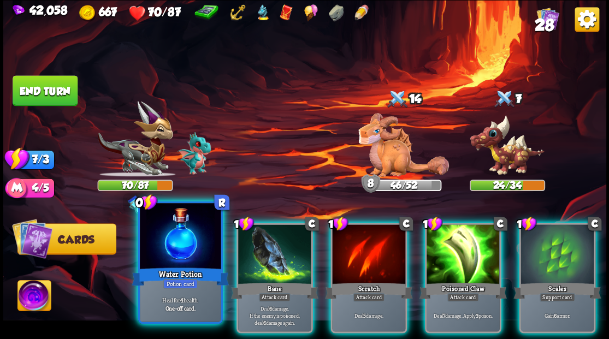
click at [188, 243] on div at bounding box center [180, 237] width 81 height 68
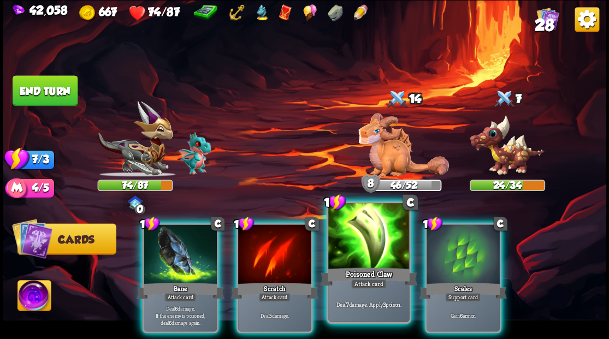
click at [357, 232] on div at bounding box center [368, 237] width 81 height 68
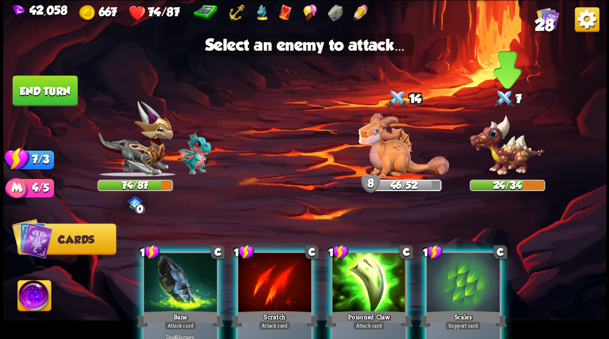
click at [490, 155] on img at bounding box center [506, 145] width 75 height 62
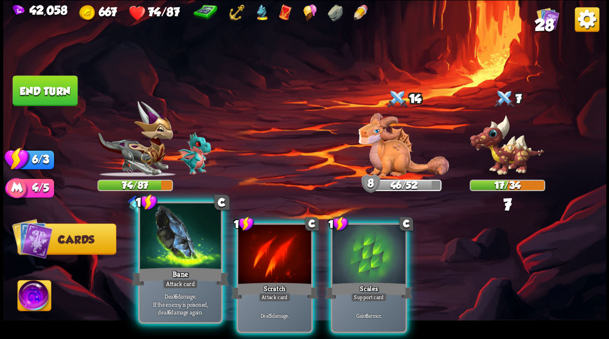
click at [183, 239] on div at bounding box center [180, 237] width 81 height 68
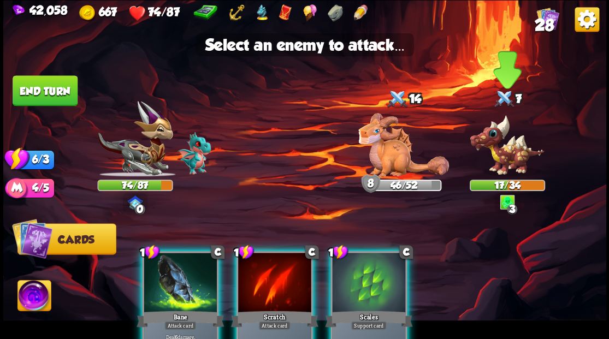
click at [498, 153] on img at bounding box center [506, 145] width 75 height 62
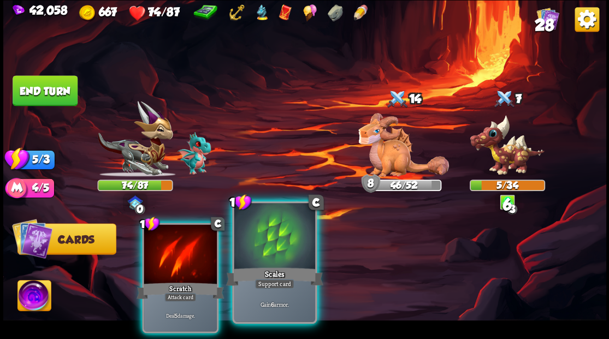
click at [275, 246] on div at bounding box center [274, 237] width 81 height 68
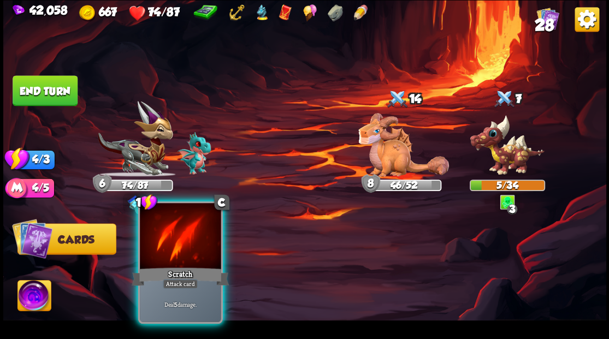
drag, startPoint x: 197, startPoint y: 246, endPoint x: 214, endPoint y: 240, distance: 18.5
click at [195, 245] on div at bounding box center [180, 237] width 81 height 68
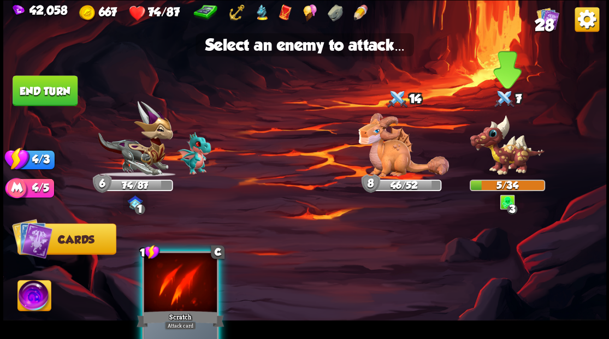
click at [509, 151] on img at bounding box center [506, 145] width 75 height 62
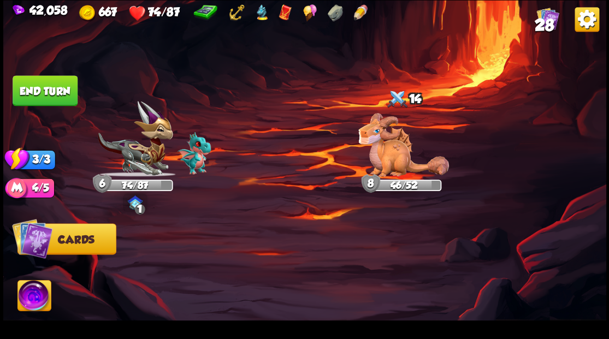
click at [61, 92] on button "End turn" at bounding box center [45, 90] width 65 height 31
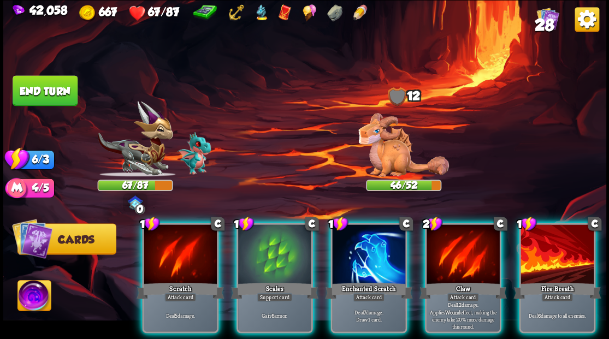
click at [389, 158] on img at bounding box center [403, 145] width 91 height 64
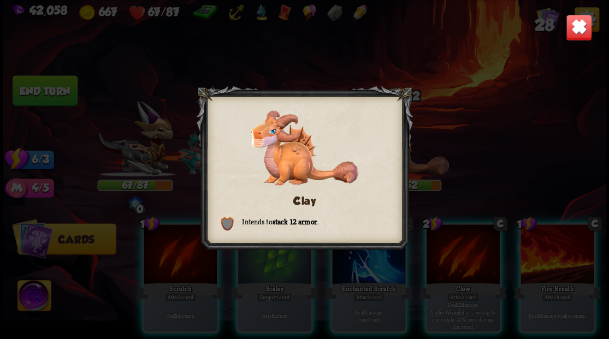
click at [579, 34] on img at bounding box center [578, 27] width 26 height 26
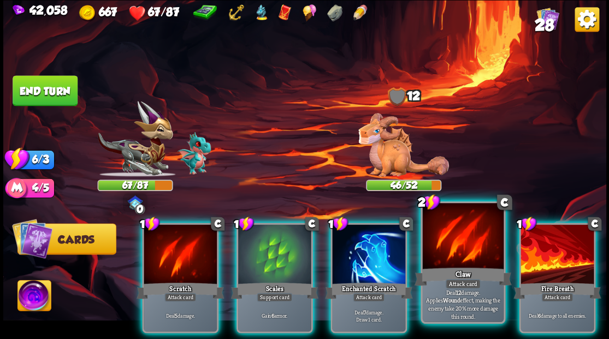
click at [457, 243] on div at bounding box center [462, 237] width 81 height 68
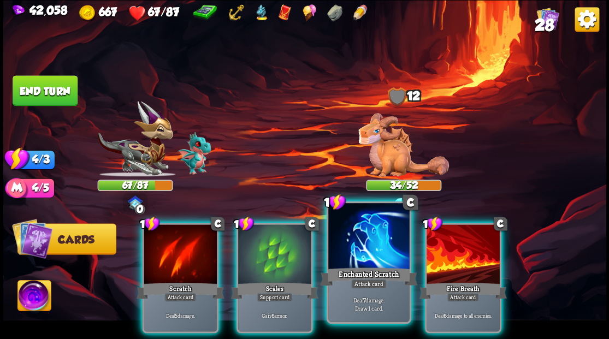
click at [373, 246] on div at bounding box center [368, 237] width 81 height 68
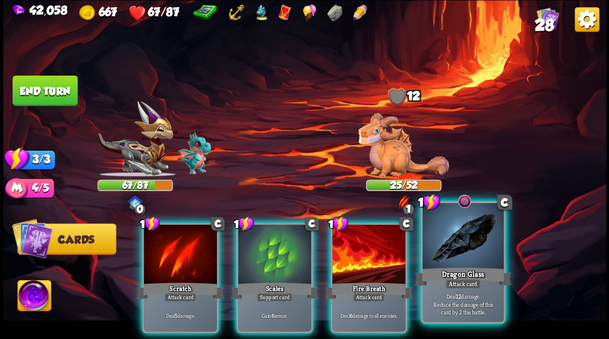
click at [453, 251] on div at bounding box center [462, 237] width 81 height 68
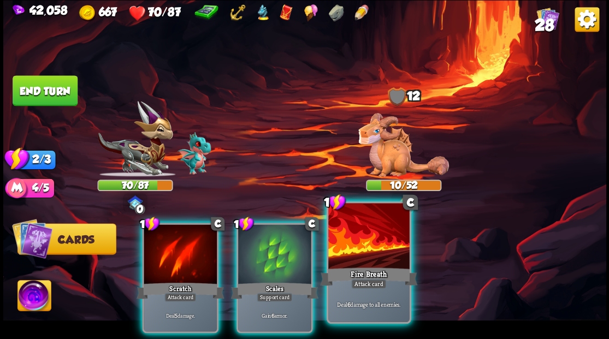
click at [382, 246] on div at bounding box center [368, 237] width 81 height 68
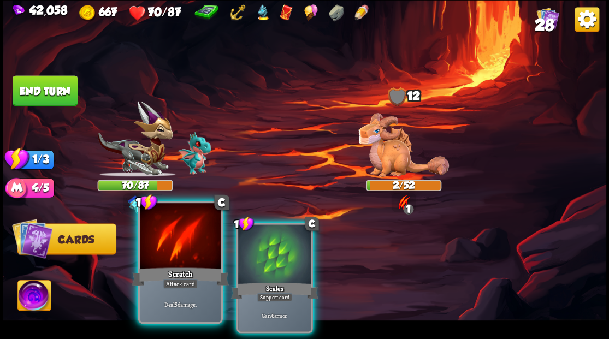
click at [204, 231] on div at bounding box center [180, 237] width 81 height 68
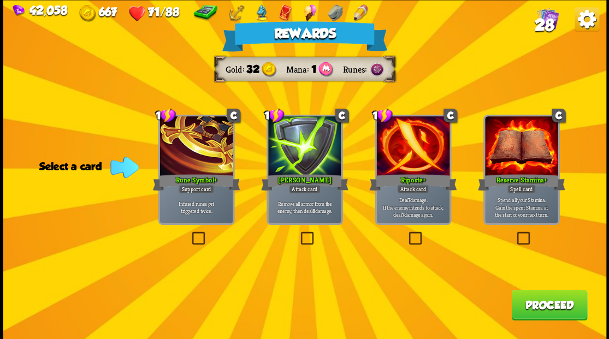
click at [545, 303] on button "Proceed" at bounding box center [549, 304] width 76 height 31
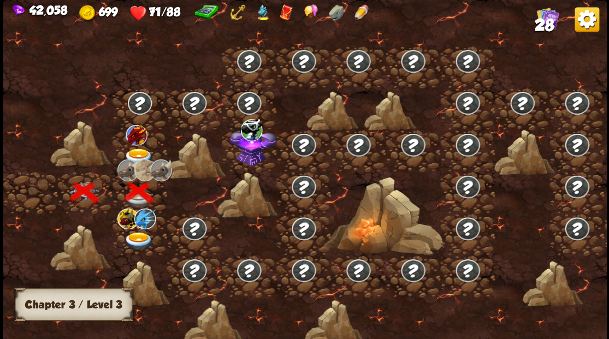
click at [136, 144] on img at bounding box center [137, 134] width 22 height 21
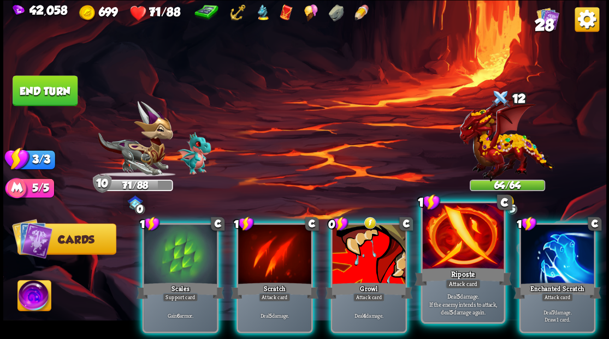
click at [446, 233] on div at bounding box center [462, 237] width 81 height 68
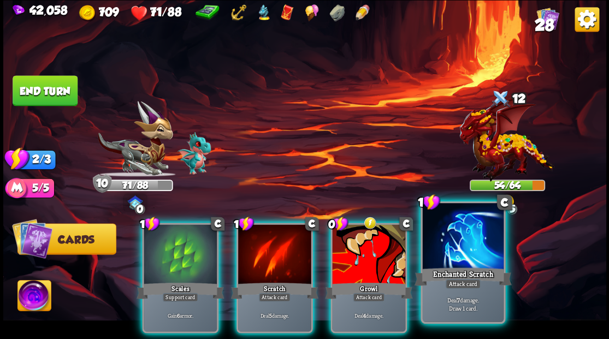
click at [463, 240] on div at bounding box center [462, 237] width 81 height 68
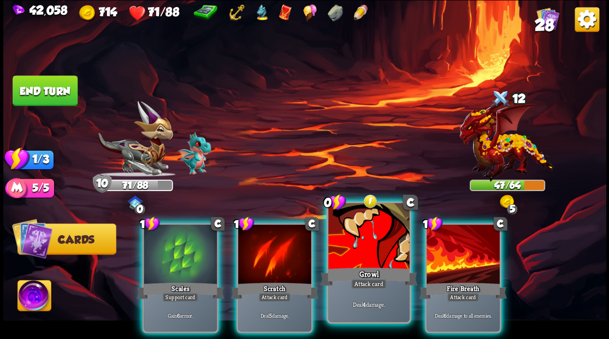
click at [345, 250] on div at bounding box center [368, 237] width 81 height 68
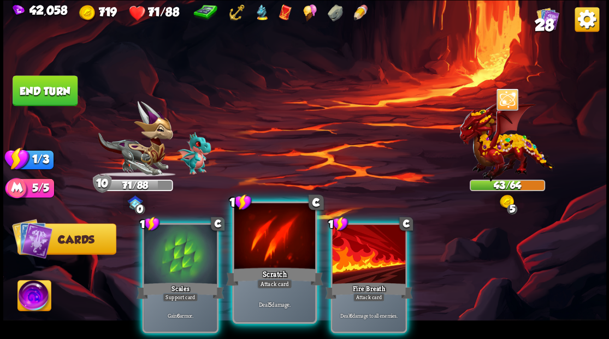
click at [272, 248] on div at bounding box center [274, 237] width 81 height 68
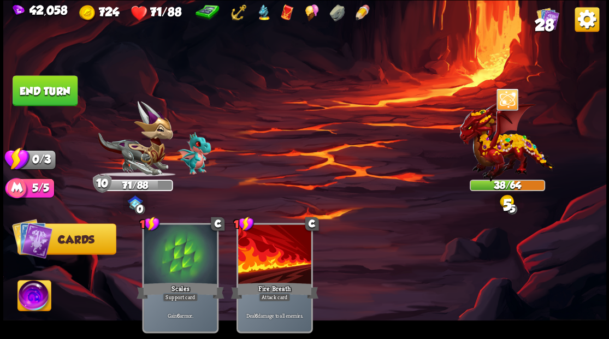
click at [45, 97] on button "End turn" at bounding box center [45, 90] width 65 height 31
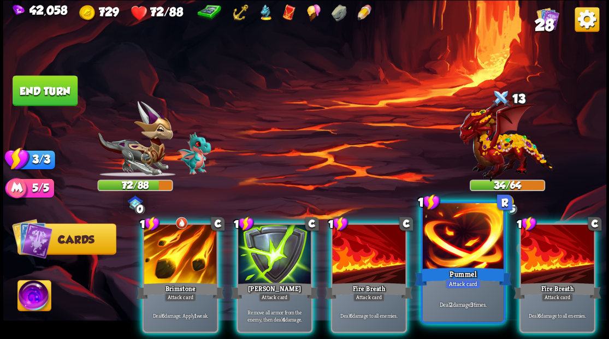
click at [456, 265] on div "Pummel" at bounding box center [462, 276] width 97 height 22
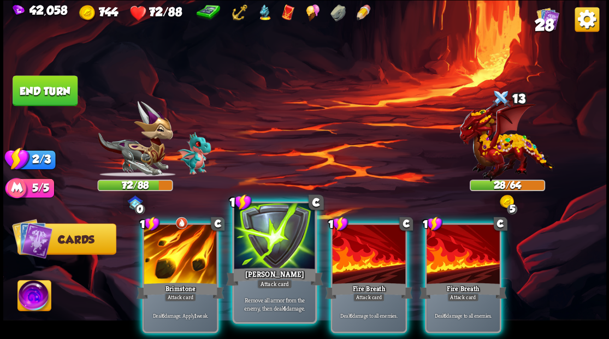
click at [266, 241] on div at bounding box center [274, 237] width 81 height 68
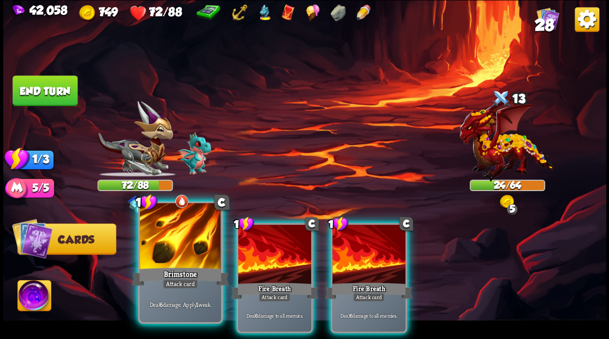
click at [169, 244] on div at bounding box center [180, 237] width 81 height 68
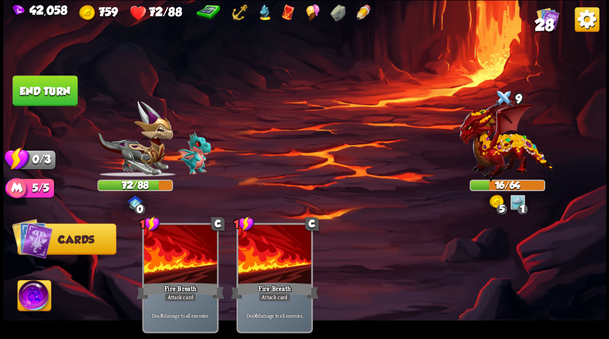
click at [53, 87] on button "End turn" at bounding box center [45, 90] width 65 height 31
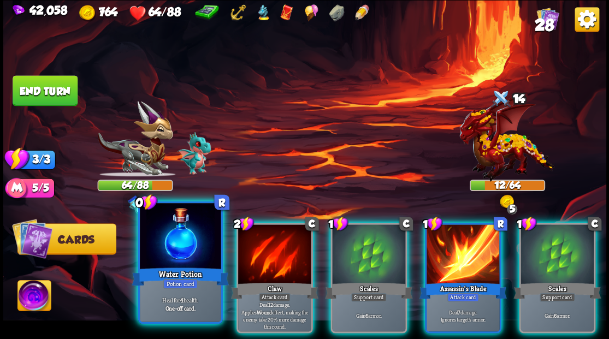
click at [190, 229] on div at bounding box center [180, 237] width 81 height 68
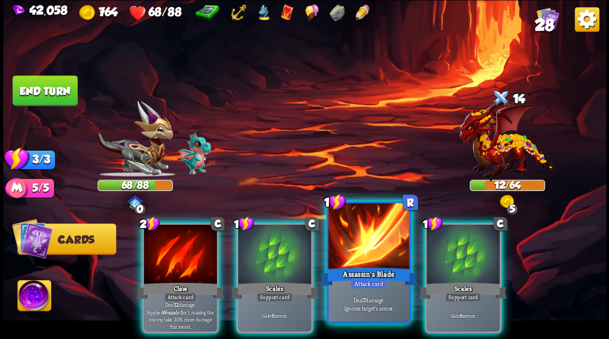
click at [349, 239] on div at bounding box center [368, 237] width 81 height 68
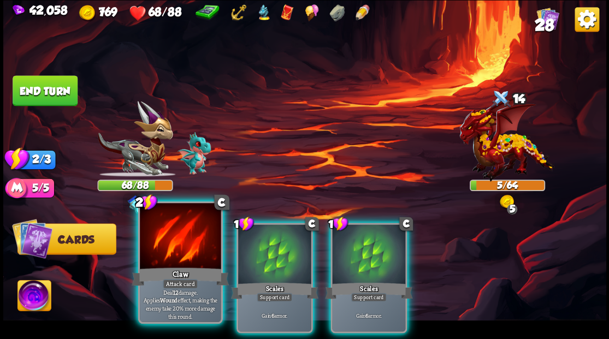
click at [163, 254] on div at bounding box center [180, 237] width 81 height 68
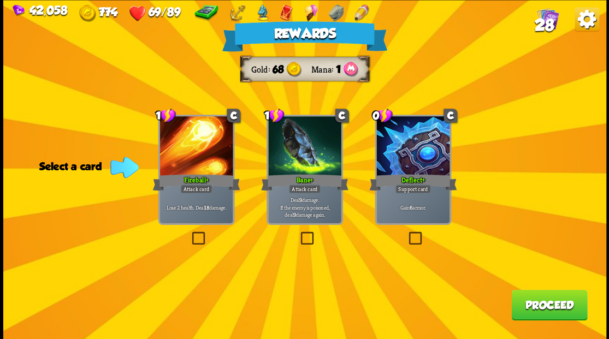
click at [534, 300] on button "Proceed" at bounding box center [549, 304] width 76 height 31
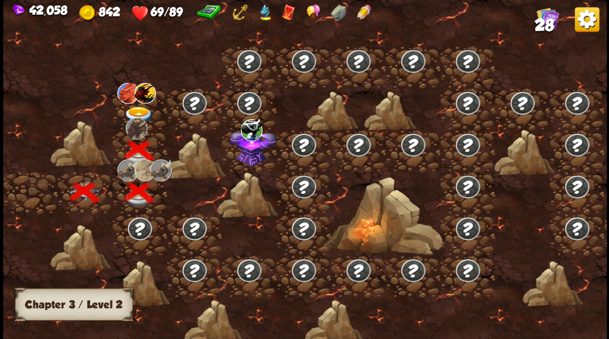
click at [135, 99] on img at bounding box center [145, 92] width 22 height 21
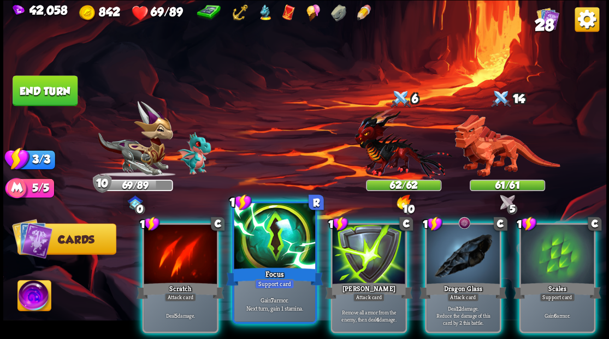
click at [269, 242] on div at bounding box center [274, 237] width 81 height 68
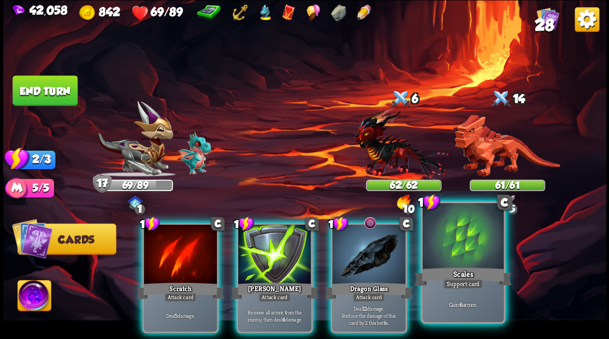
click at [451, 254] on div at bounding box center [462, 237] width 81 height 68
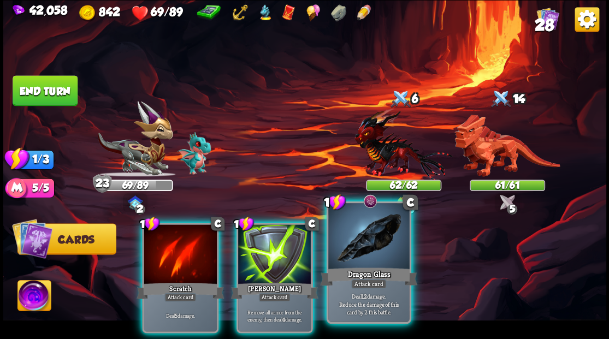
click at [366, 239] on div at bounding box center [368, 237] width 81 height 68
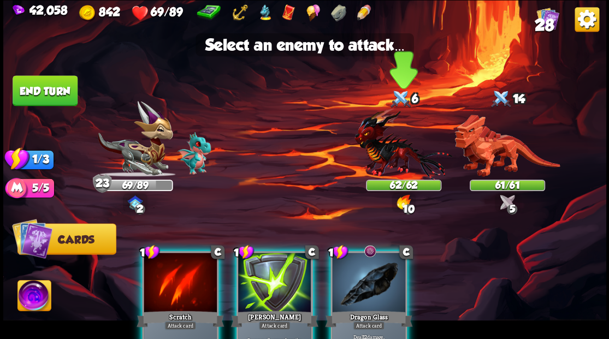
click at [385, 165] on img at bounding box center [403, 144] width 98 height 72
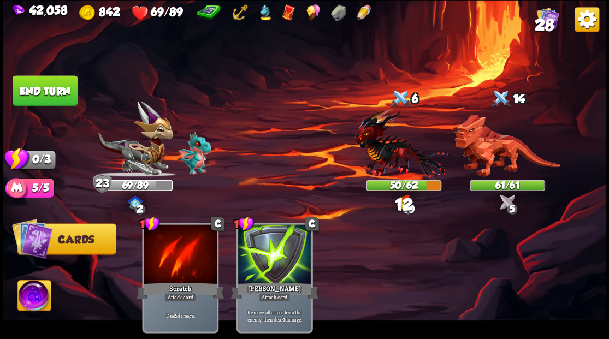
click at [63, 80] on button "End turn" at bounding box center [45, 90] width 65 height 31
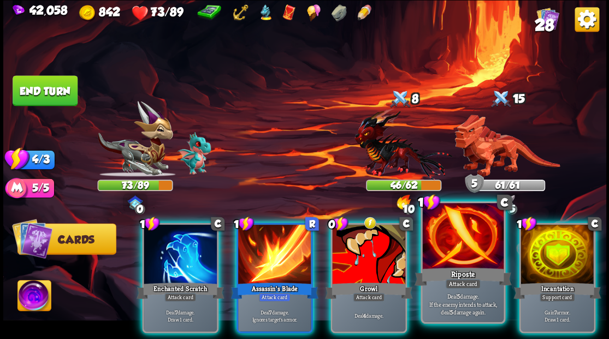
click at [460, 262] on div at bounding box center [462, 237] width 81 height 68
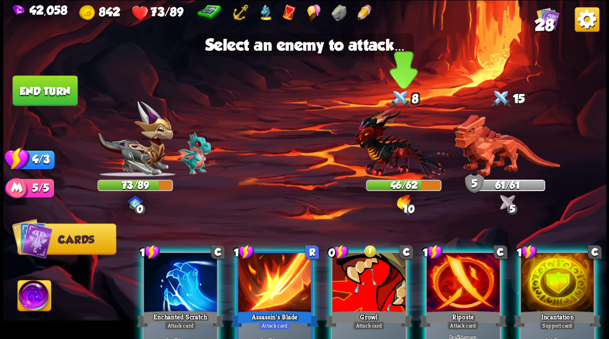
click at [387, 160] on img at bounding box center [403, 144] width 98 height 72
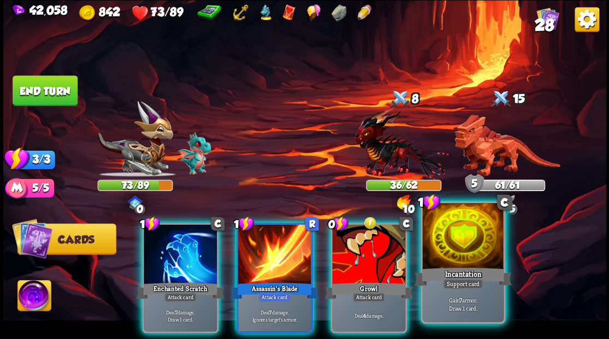
click at [455, 254] on div at bounding box center [462, 237] width 81 height 68
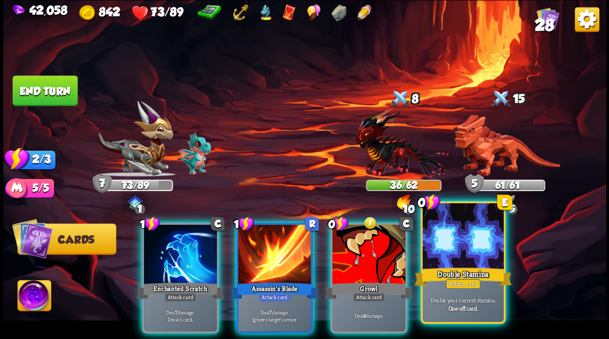
drag, startPoint x: 455, startPoint y: 253, endPoint x: 448, endPoint y: 228, distance: 26.2
click at [455, 253] on div at bounding box center [462, 237] width 81 height 68
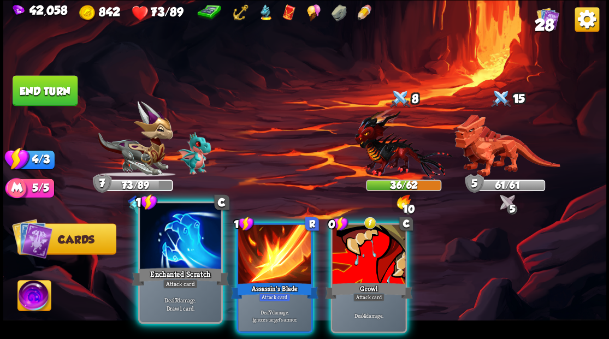
click at [165, 249] on div at bounding box center [180, 237] width 81 height 68
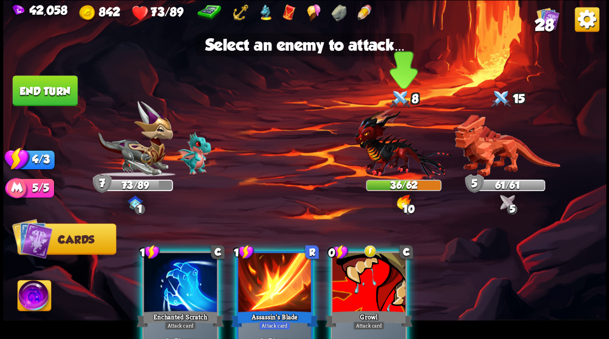
drag, startPoint x: 391, startPoint y: 146, endPoint x: 335, endPoint y: 144, distance: 56.2
click at [391, 146] on img at bounding box center [403, 144] width 98 height 72
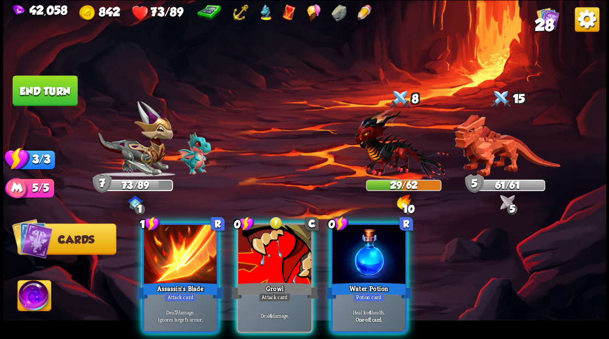
click at [372, 244] on div at bounding box center [368, 255] width 73 height 62
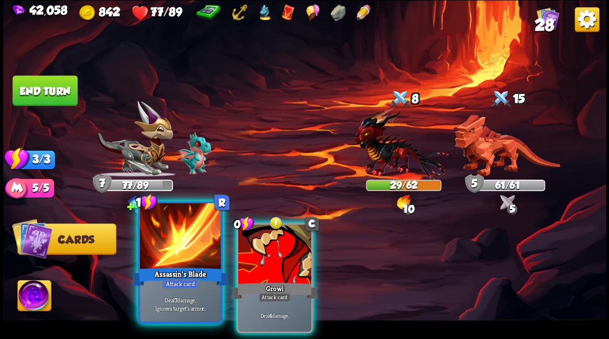
click at [187, 230] on div at bounding box center [180, 237] width 81 height 68
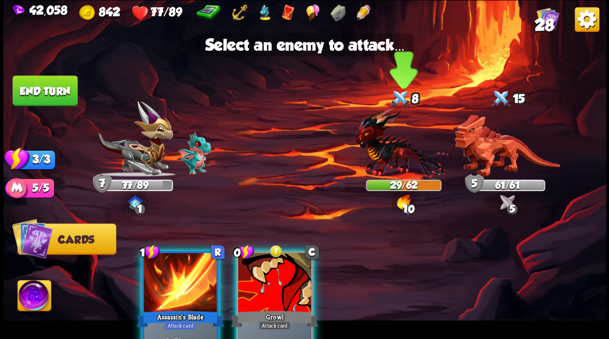
click at [375, 147] on img at bounding box center [403, 144] width 98 height 72
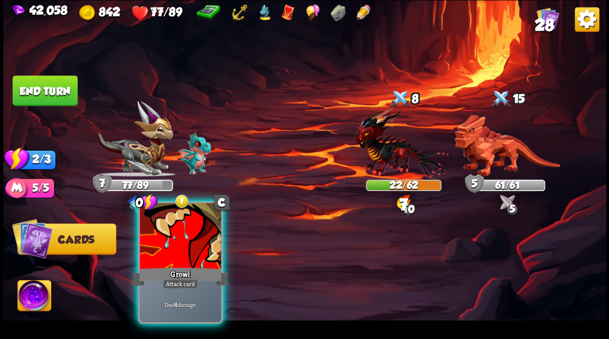
click at [171, 240] on div at bounding box center [180, 237] width 81 height 68
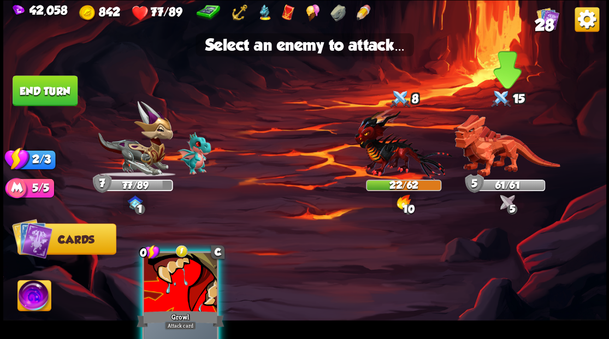
click at [479, 148] on img at bounding box center [506, 146] width 105 height 62
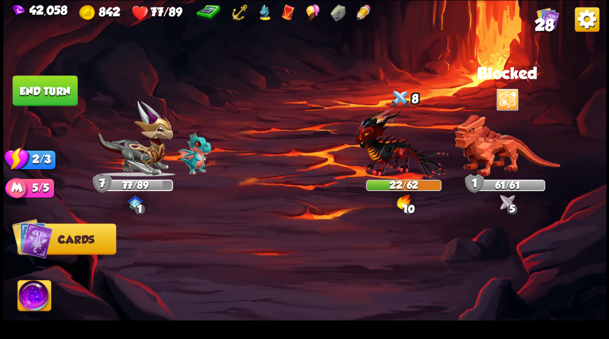
click at [64, 98] on button "End turn" at bounding box center [45, 90] width 65 height 31
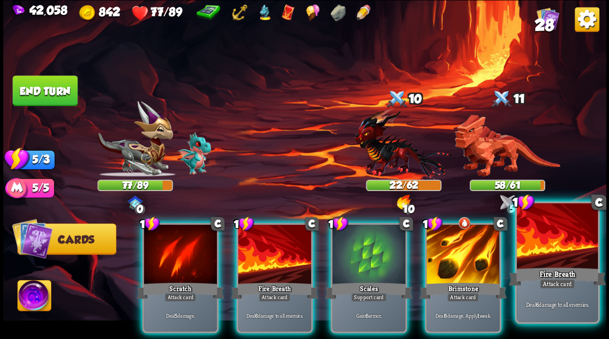
click at [558, 247] on div at bounding box center [556, 237] width 81 height 68
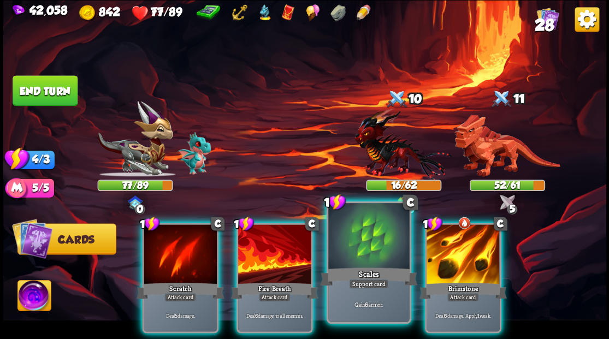
click at [363, 242] on div at bounding box center [368, 237] width 81 height 68
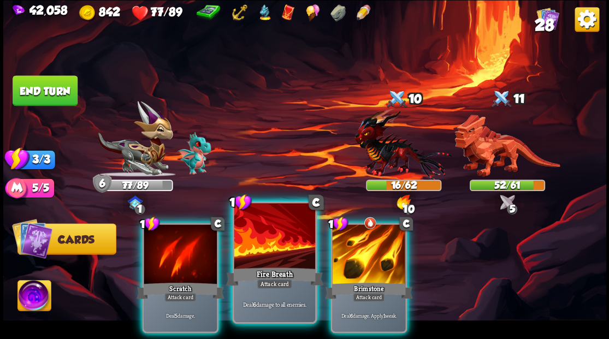
click at [276, 255] on div at bounding box center [274, 237] width 81 height 68
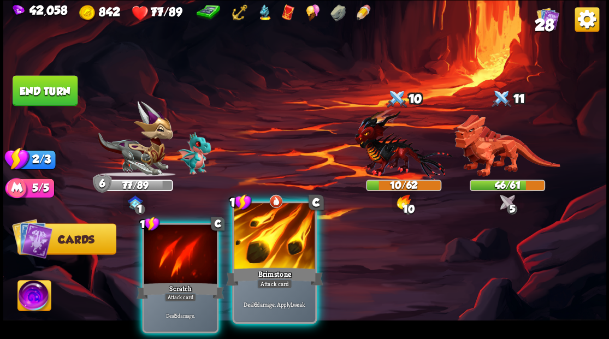
click at [260, 237] on div at bounding box center [274, 237] width 81 height 68
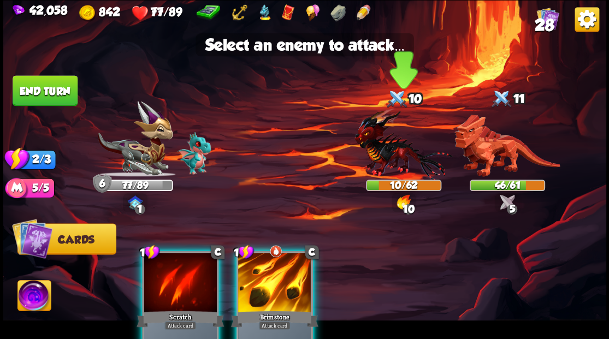
click at [390, 160] on img at bounding box center [403, 144] width 98 height 72
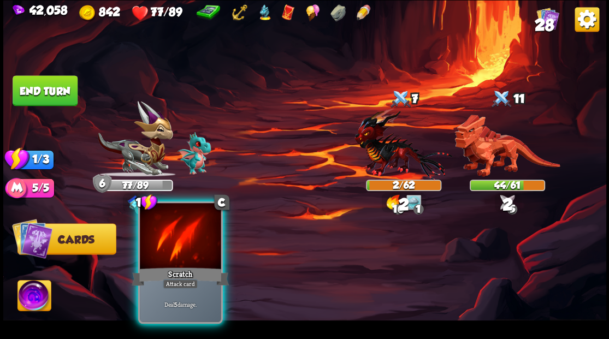
click at [197, 231] on div at bounding box center [180, 237] width 81 height 68
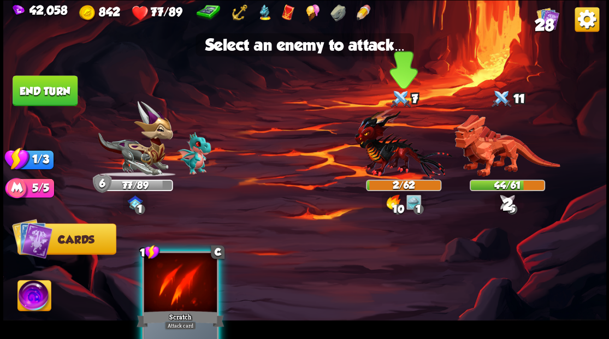
click at [379, 156] on img at bounding box center [403, 144] width 98 height 72
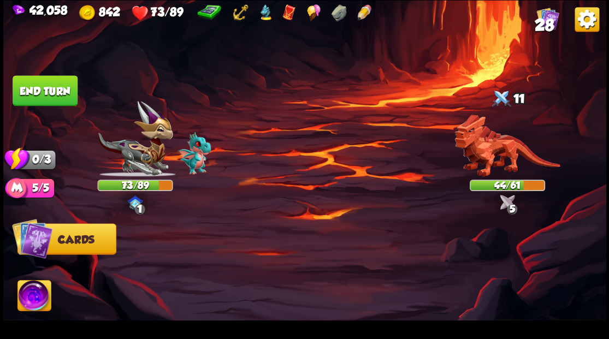
click at [81, 92] on img at bounding box center [304, 169] width 603 height 339
click at [42, 91] on button "End turn" at bounding box center [45, 90] width 65 height 31
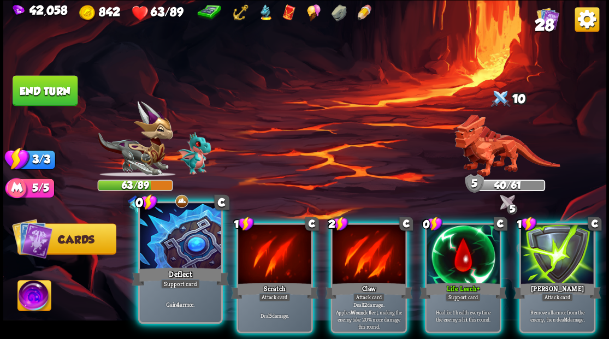
click at [164, 247] on div at bounding box center [180, 237] width 81 height 68
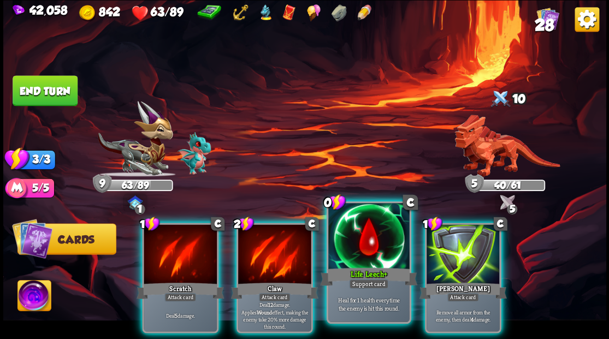
click at [355, 239] on div at bounding box center [368, 237] width 81 height 68
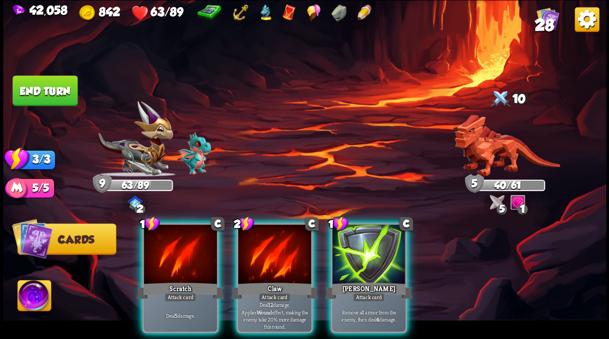
click at [355, 239] on div at bounding box center [368, 255] width 73 height 62
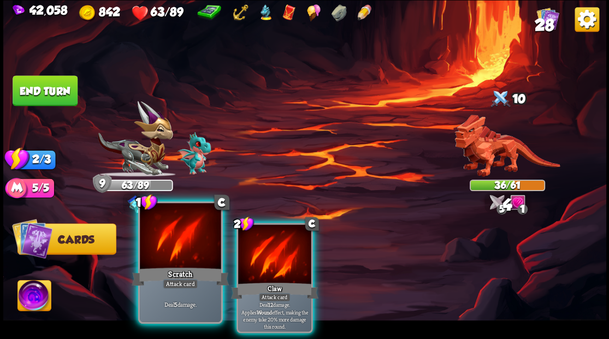
click at [181, 233] on div at bounding box center [180, 237] width 81 height 68
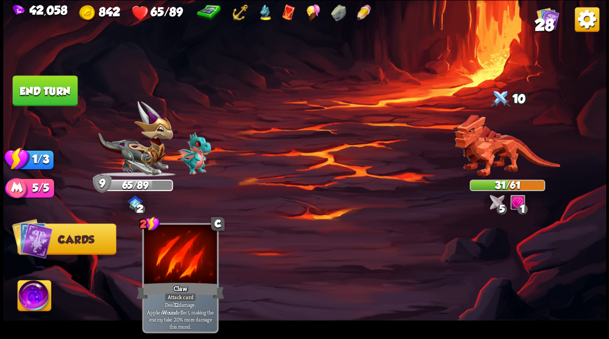
click at [78, 102] on img at bounding box center [304, 169] width 603 height 339
click at [43, 82] on button "End turn" at bounding box center [45, 90] width 65 height 31
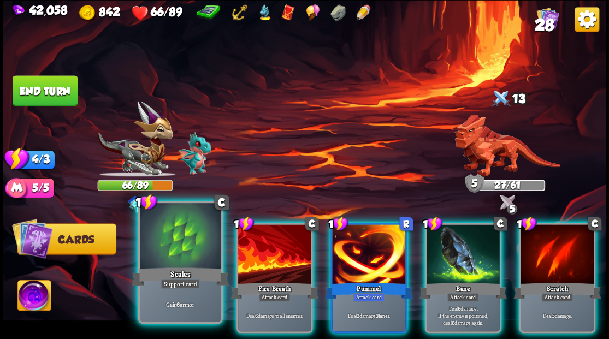
click at [210, 237] on div at bounding box center [180, 237] width 81 height 68
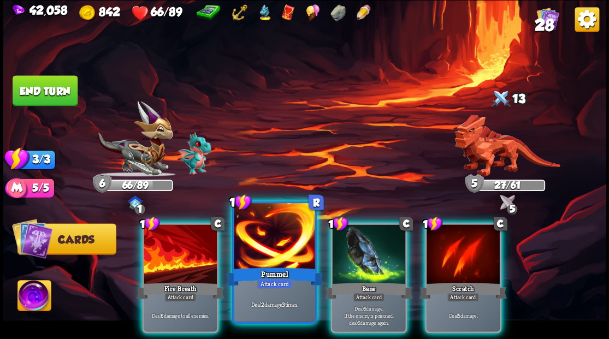
click at [274, 240] on div at bounding box center [274, 237] width 81 height 68
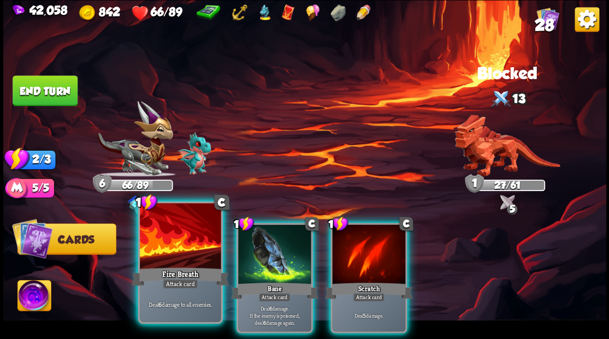
click at [176, 252] on div at bounding box center [180, 237] width 81 height 68
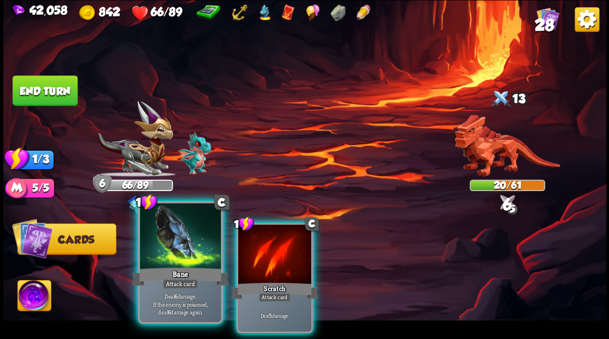
click at [177, 252] on div at bounding box center [180, 237] width 81 height 68
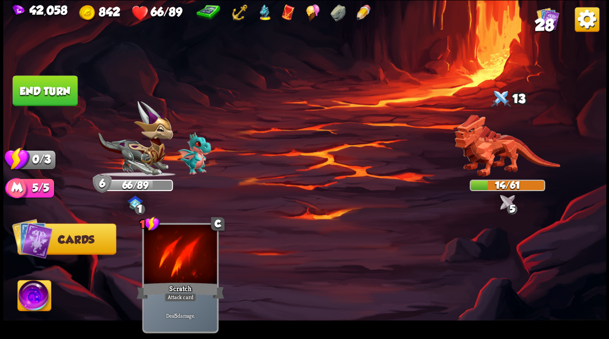
click at [33, 91] on button "End turn" at bounding box center [45, 90] width 65 height 31
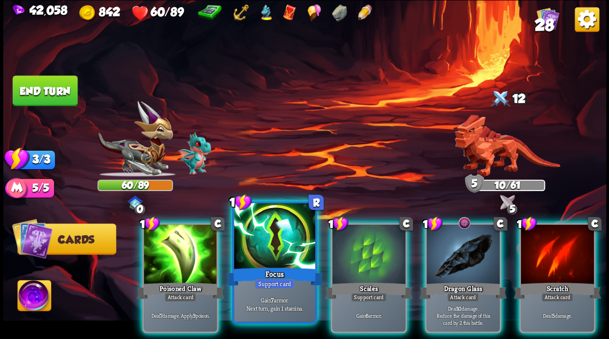
click at [275, 231] on div at bounding box center [274, 237] width 81 height 68
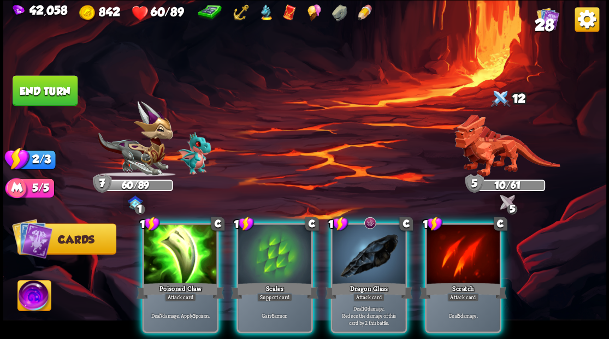
click at [275, 231] on div at bounding box center [274, 255] width 73 height 62
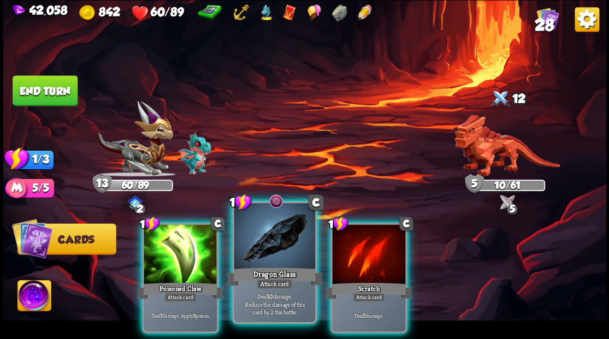
click at [255, 246] on div at bounding box center [274, 237] width 81 height 68
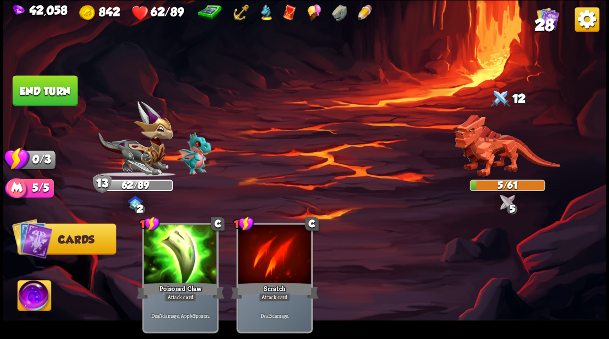
click at [62, 97] on button "End turn" at bounding box center [45, 90] width 65 height 31
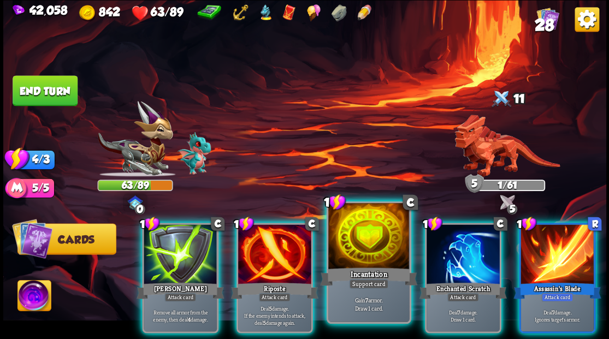
click at [362, 252] on div at bounding box center [368, 237] width 81 height 68
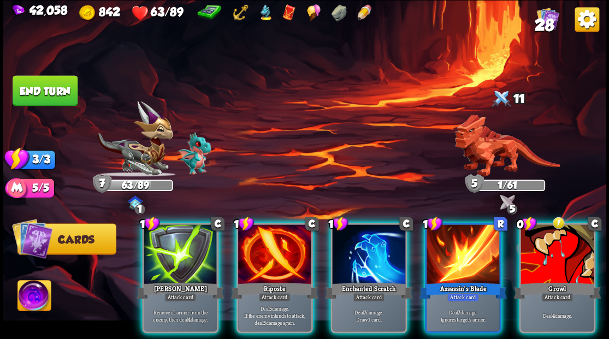
click at [459, 249] on div at bounding box center [462, 255] width 73 height 62
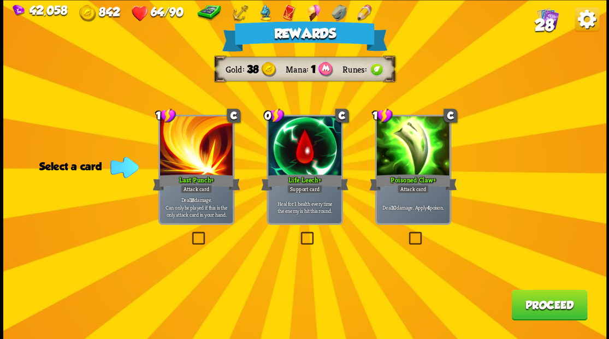
click at [541, 26] on span "28" at bounding box center [543, 24] width 19 height 19
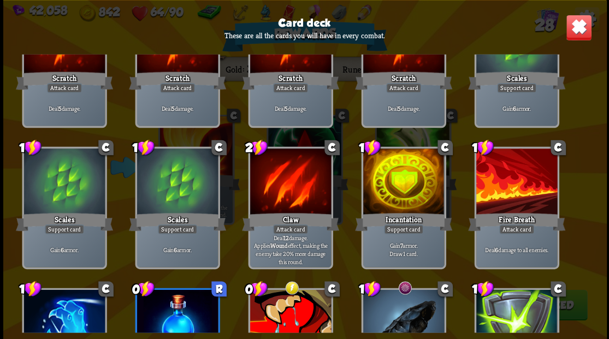
scroll to position [89, 0]
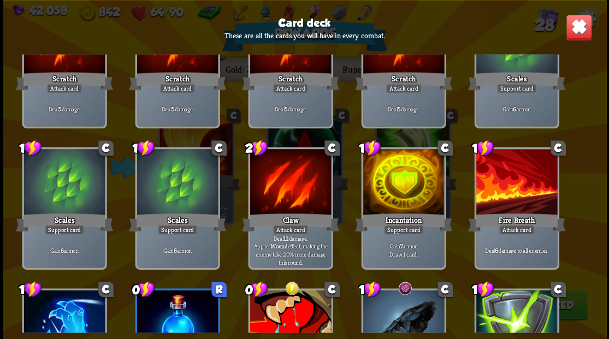
click at [562, 33] on div "Card deck These are all the cards you will have in every combat. 1 C Scratch At…" at bounding box center [304, 169] width 603 height 339
click at [574, 27] on img at bounding box center [578, 27] width 26 height 26
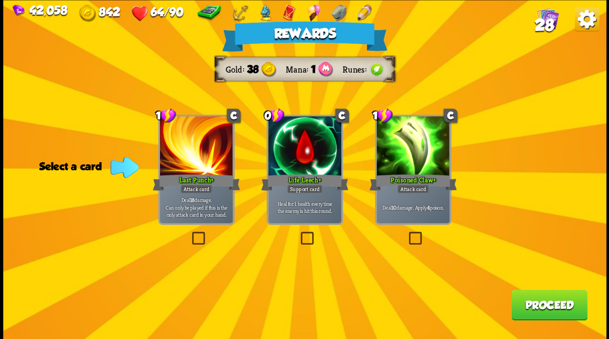
click at [298, 233] on label at bounding box center [298, 233] width 0 height 0
click at [0, 0] on input "checkbox" at bounding box center [0, 0] width 0 height 0
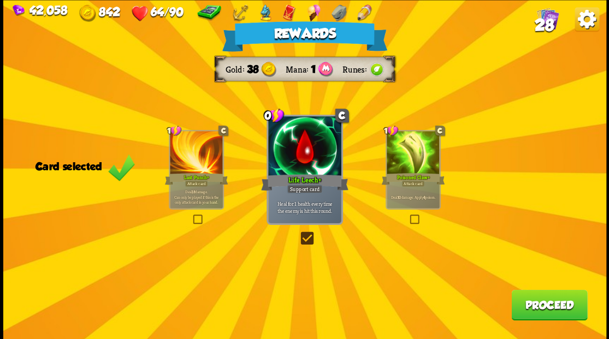
click at [546, 296] on button "Proceed" at bounding box center [549, 304] width 76 height 31
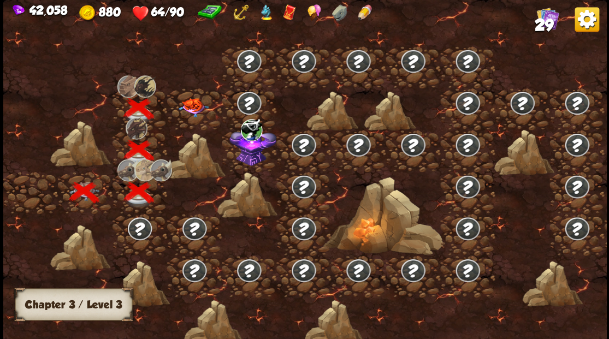
click at [190, 109] on img at bounding box center [193, 107] width 30 height 19
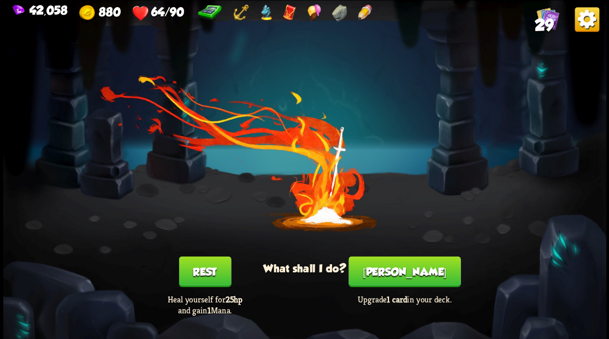
click at [396, 270] on button "[PERSON_NAME]" at bounding box center [404, 271] width 112 height 31
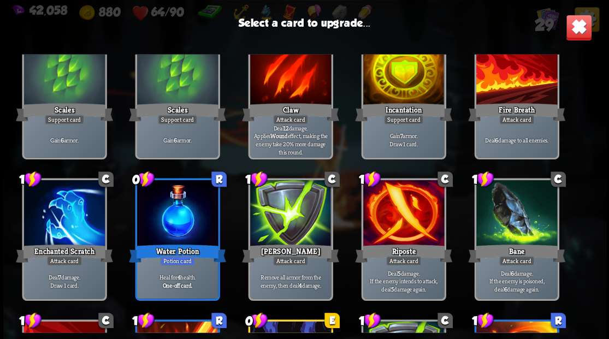
scroll to position [216, 0]
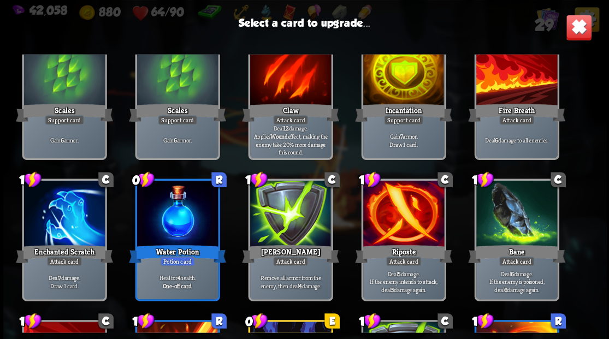
click at [400, 80] on div at bounding box center [402, 73] width 81 height 68
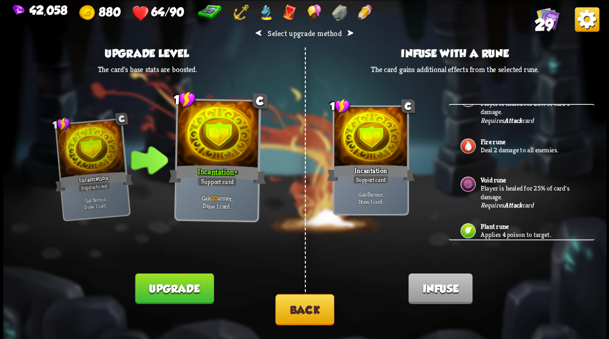
scroll to position [384, 0]
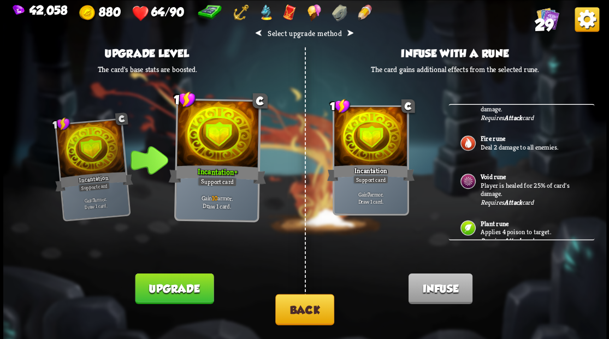
click at [306, 305] on button "Back" at bounding box center [304, 309] width 59 height 31
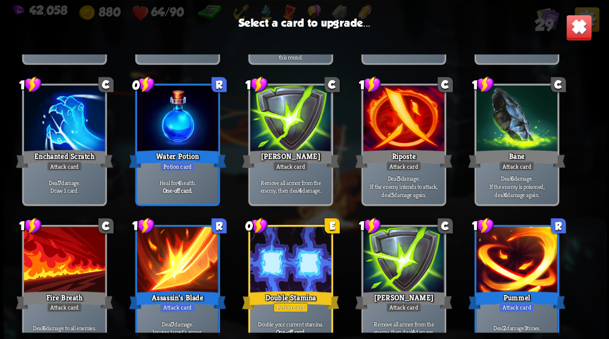
scroll to position [327, 0]
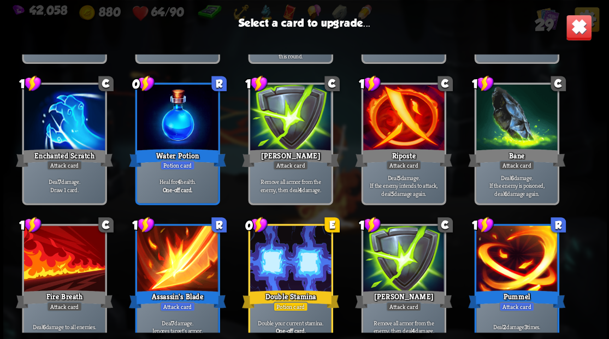
click at [497, 258] on div at bounding box center [515, 259] width 81 height 68
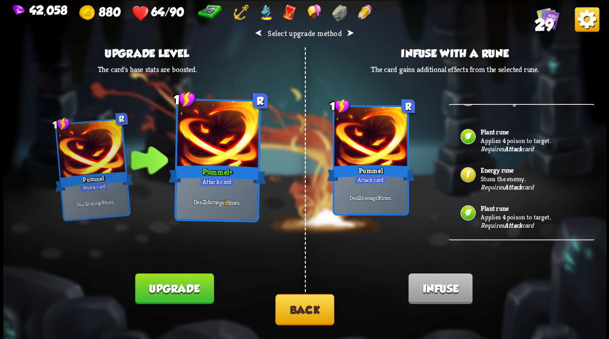
scroll to position [202, 0]
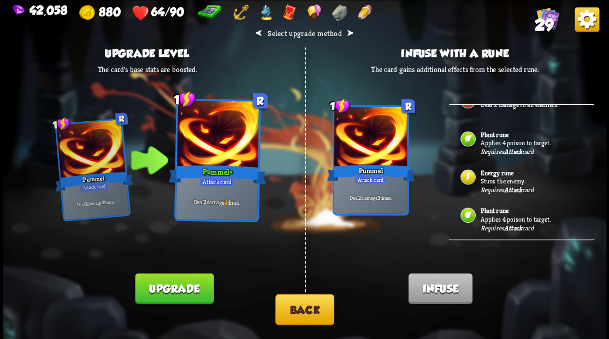
click at [482, 179] on p "Stuns the enemy." at bounding box center [531, 180] width 102 height 9
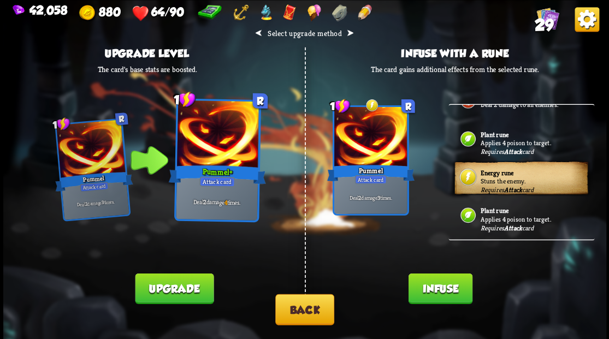
click at [435, 283] on button "Infuse" at bounding box center [440, 288] width 64 height 31
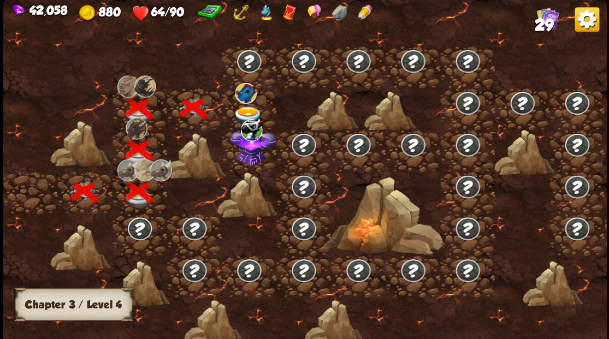
click at [242, 106] on img at bounding box center [248, 115] width 30 height 18
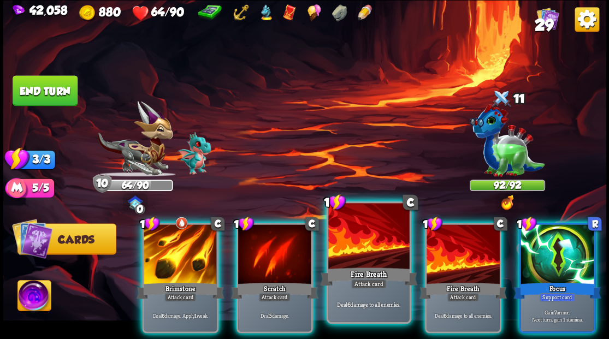
click at [357, 228] on div at bounding box center [368, 237] width 81 height 68
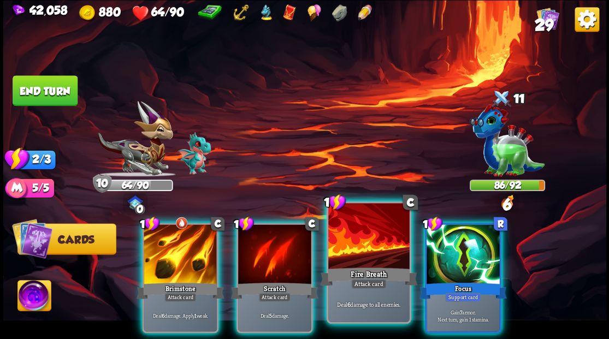
click at [357, 228] on div at bounding box center [368, 237] width 81 height 68
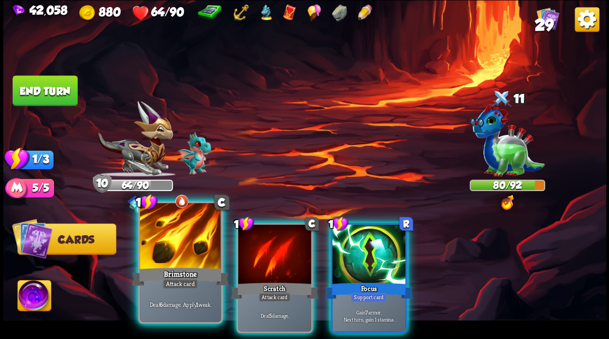
click at [183, 235] on div at bounding box center [180, 237] width 81 height 68
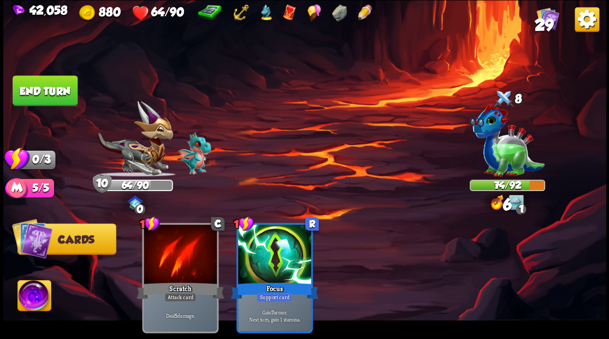
click at [43, 96] on button "End turn" at bounding box center [45, 90] width 65 height 31
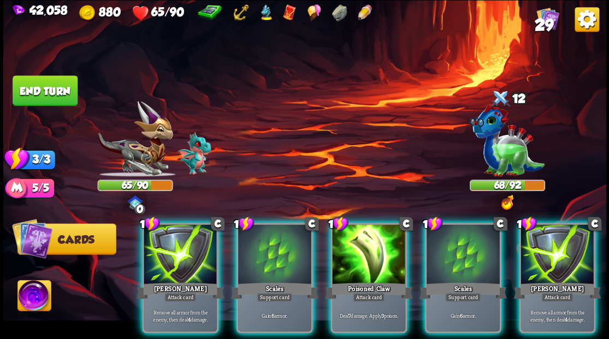
drag, startPoint x: 272, startPoint y: 239, endPoint x: 273, endPoint y: 233, distance: 6.0
click at [273, 239] on div at bounding box center [274, 255] width 73 height 62
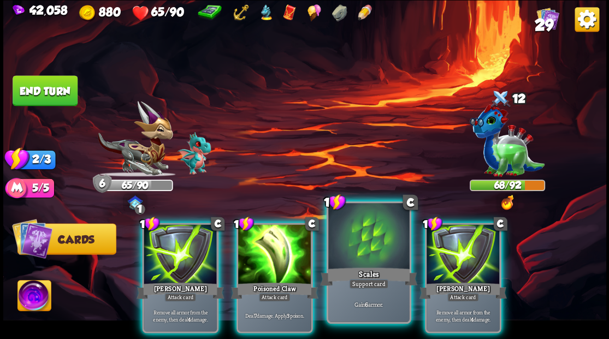
drag, startPoint x: 356, startPoint y: 248, endPoint x: 338, endPoint y: 215, distance: 37.4
click at [356, 248] on div at bounding box center [368, 237] width 81 height 68
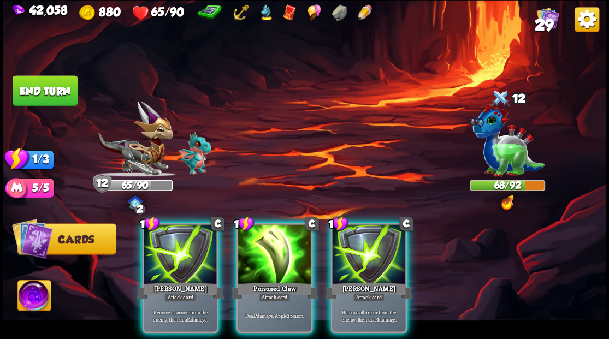
click at [259, 238] on div at bounding box center [274, 255] width 73 height 62
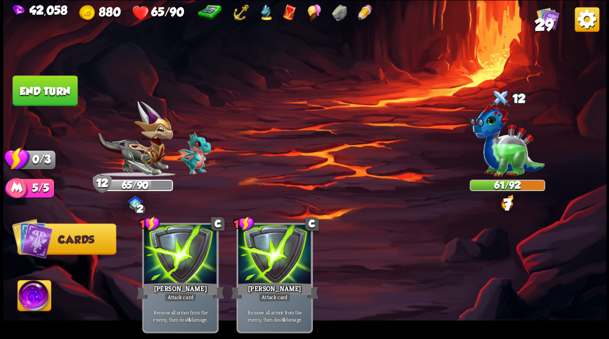
click at [72, 101] on button "End turn" at bounding box center [45, 90] width 65 height 31
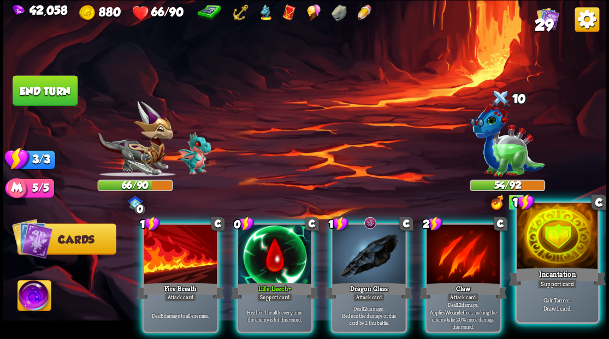
click at [545, 238] on div at bounding box center [556, 237] width 81 height 68
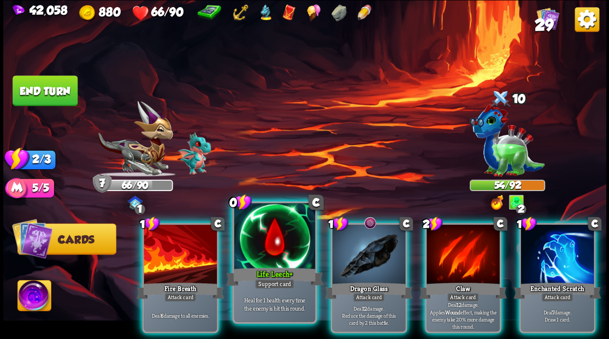
click at [258, 237] on div at bounding box center [274, 237] width 81 height 68
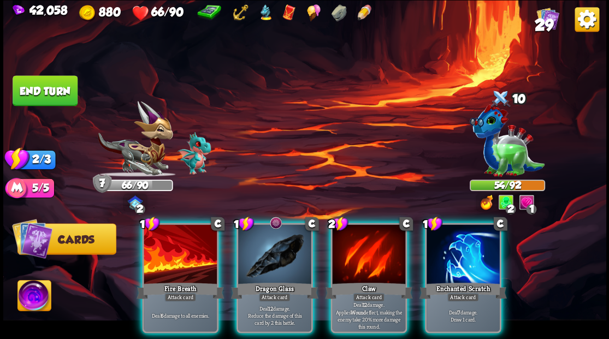
click at [258, 237] on div at bounding box center [274, 255] width 73 height 62
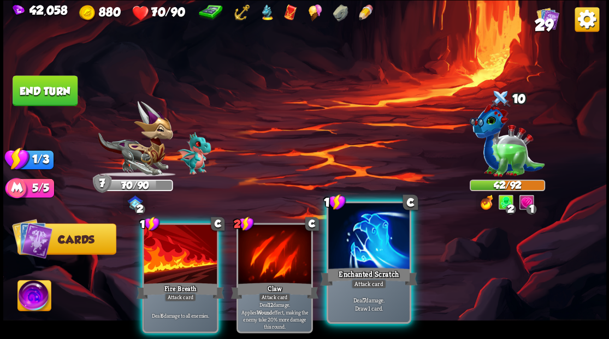
click at [372, 237] on div at bounding box center [368, 237] width 81 height 68
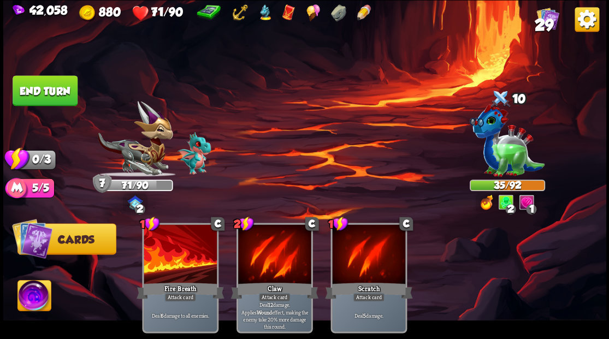
click at [66, 90] on button "End turn" at bounding box center [45, 90] width 65 height 31
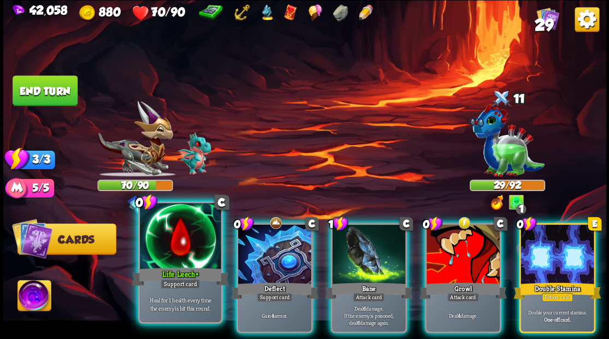
click at [173, 232] on div at bounding box center [180, 237] width 81 height 68
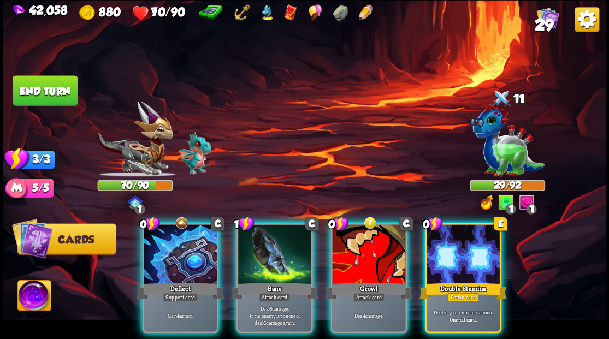
drag, startPoint x: 456, startPoint y: 247, endPoint x: 438, endPoint y: 212, distance: 39.1
click at [455, 241] on div at bounding box center [462, 255] width 73 height 62
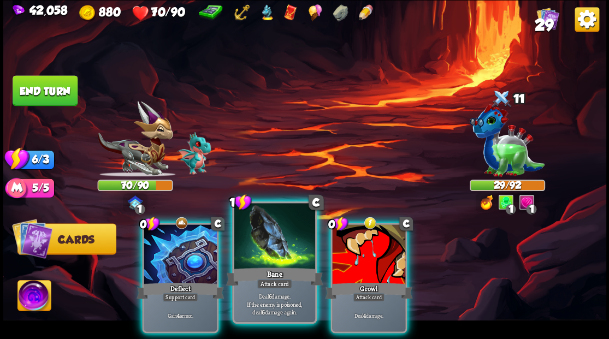
click at [274, 237] on div at bounding box center [274, 237] width 81 height 68
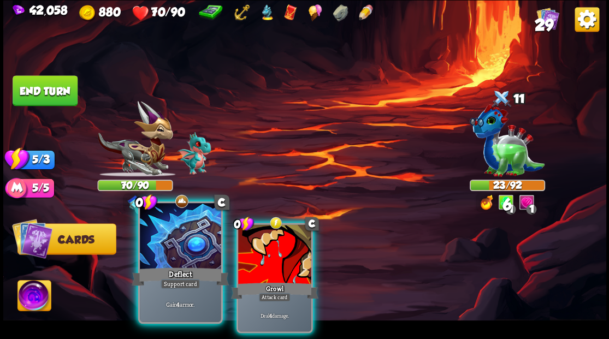
click at [187, 238] on div at bounding box center [180, 237] width 81 height 68
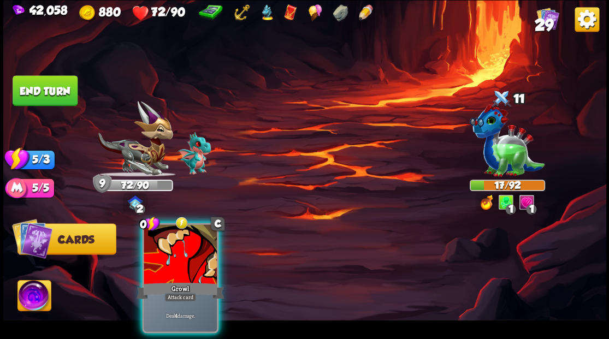
click at [187, 238] on div at bounding box center [180, 255] width 73 height 62
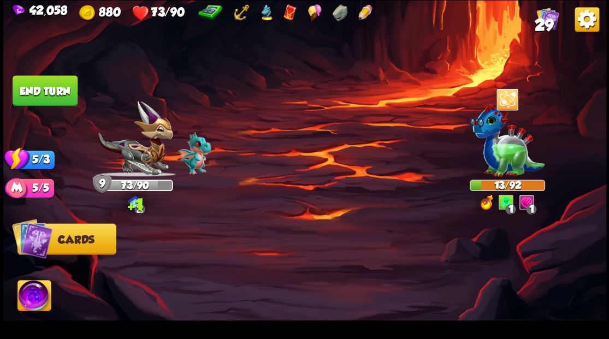
click at [63, 92] on button "End turn" at bounding box center [45, 90] width 65 height 31
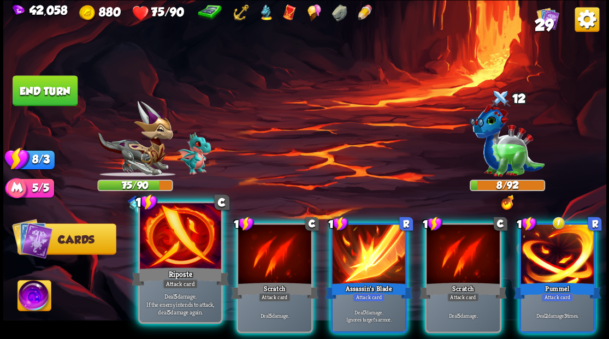
click at [175, 237] on div at bounding box center [180, 237] width 81 height 68
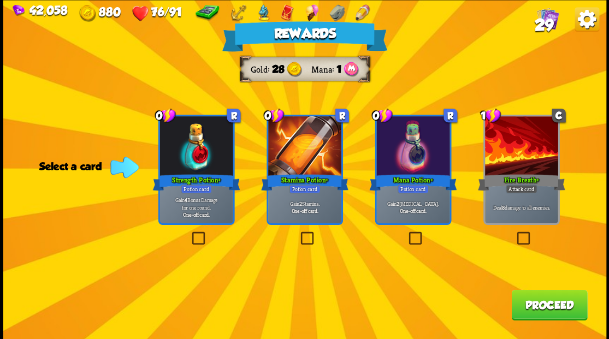
click at [406, 233] on label at bounding box center [406, 233] width 0 height 0
click at [0, 0] on input "checkbox" at bounding box center [0, 0] width 0 height 0
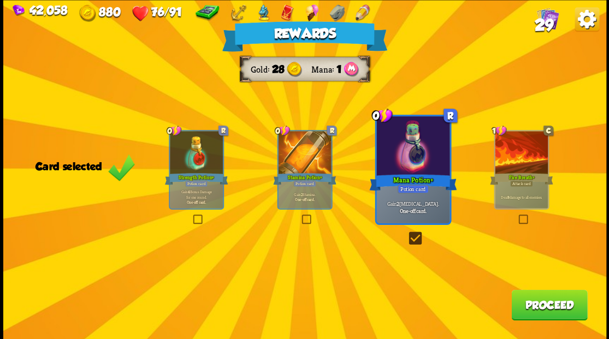
click at [525, 299] on button "Proceed" at bounding box center [549, 304] width 76 height 31
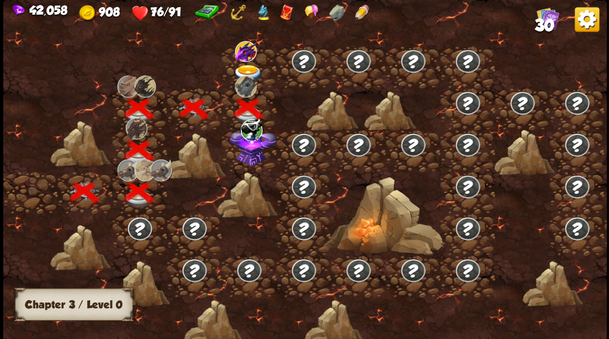
click at [246, 60] on img at bounding box center [246, 50] width 22 height 21
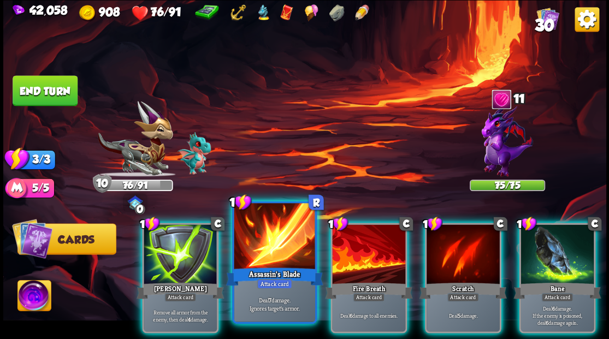
click at [267, 263] on div at bounding box center [274, 237] width 81 height 68
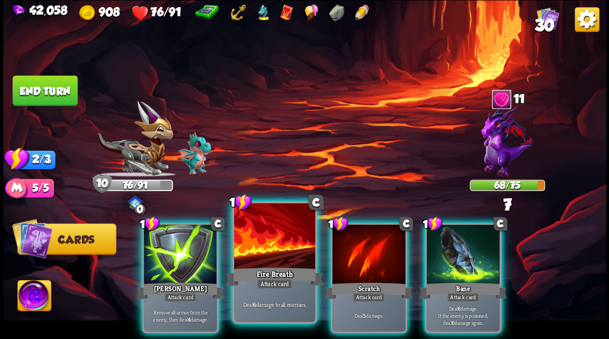
click at [267, 263] on div at bounding box center [274, 237] width 81 height 68
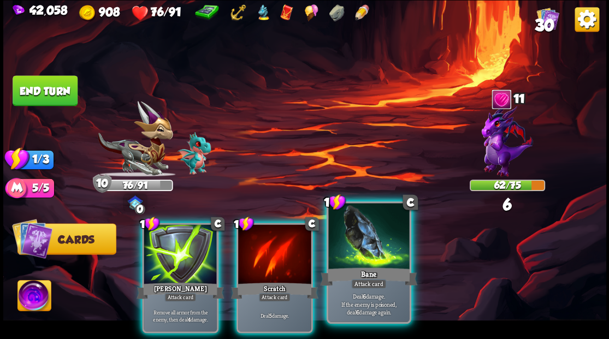
click at [349, 255] on div at bounding box center [368, 237] width 81 height 68
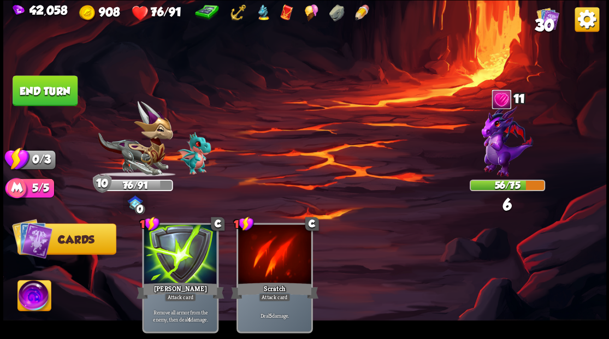
click at [63, 87] on button "End turn" at bounding box center [45, 90] width 65 height 31
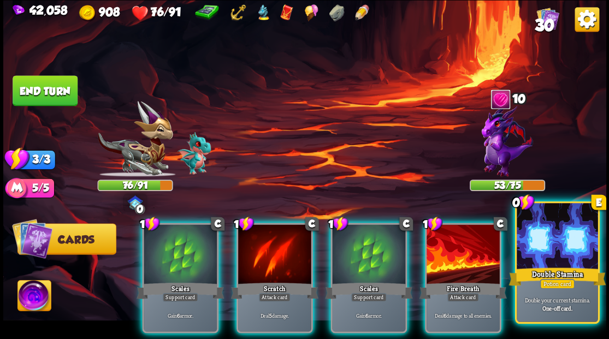
click at [558, 239] on div at bounding box center [556, 237] width 81 height 68
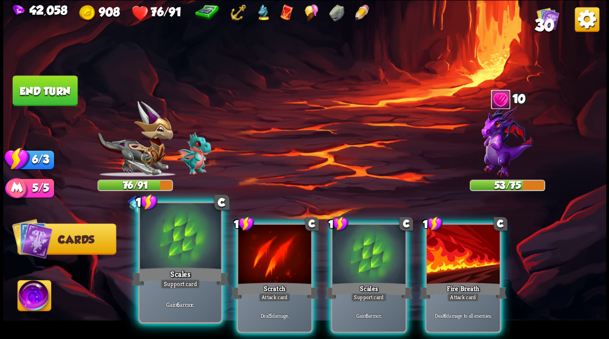
click at [168, 237] on div at bounding box center [180, 237] width 81 height 68
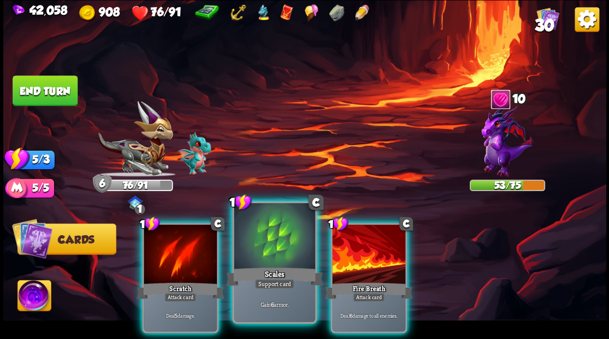
click at [290, 254] on div at bounding box center [274, 237] width 81 height 68
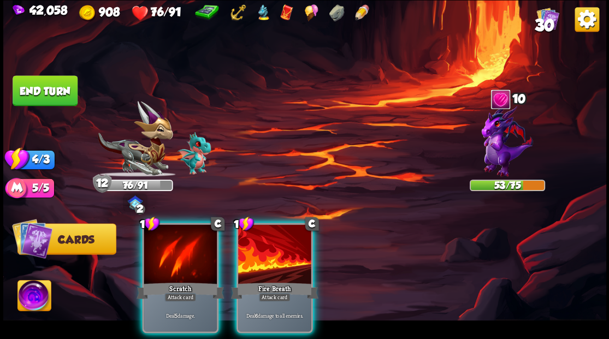
drag, startPoint x: 294, startPoint y: 250, endPoint x: 269, endPoint y: 246, distance: 25.4
click at [290, 249] on div at bounding box center [274, 255] width 73 height 62
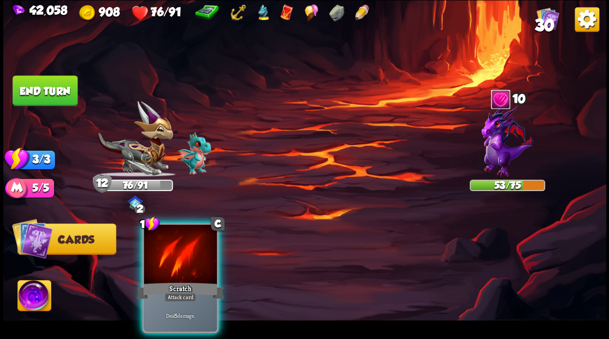
drag, startPoint x: 211, startPoint y: 246, endPoint x: 200, endPoint y: 227, distance: 21.5
click at [209, 243] on div at bounding box center [180, 255] width 73 height 62
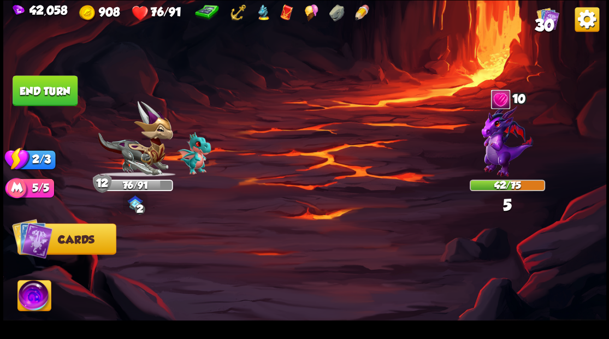
click at [33, 93] on button "End turn" at bounding box center [45, 90] width 65 height 31
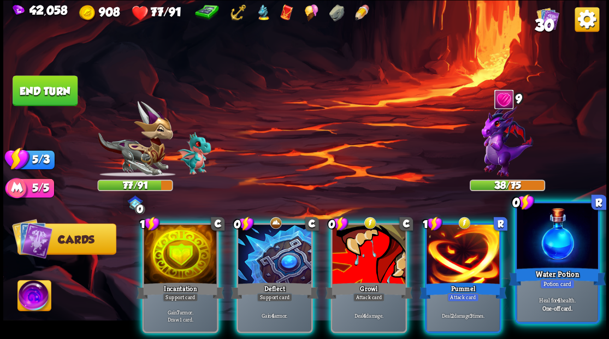
click at [536, 242] on div at bounding box center [556, 237] width 81 height 68
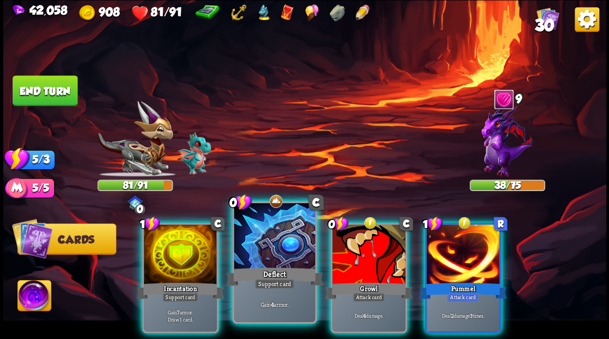
click at [288, 242] on div at bounding box center [274, 237] width 81 height 68
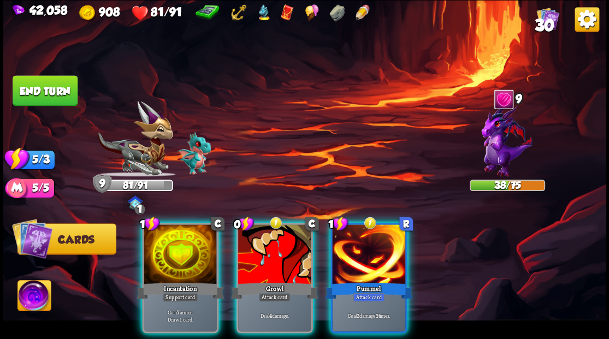
click at [176, 235] on div at bounding box center [180, 255] width 73 height 62
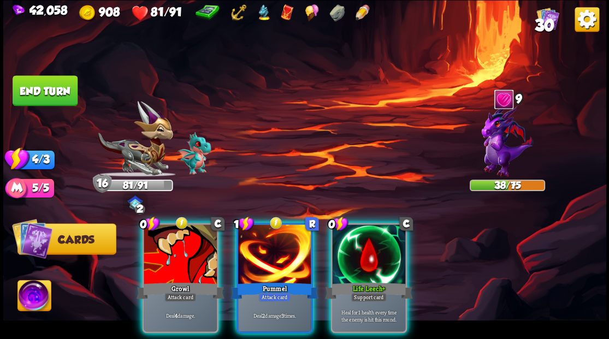
click at [357, 218] on div "0 C Growl Attack card Deal 4 damage. 1 R Pummel Attack card Deal 2 damage 3 tim…" at bounding box center [364, 263] width 482 height 151
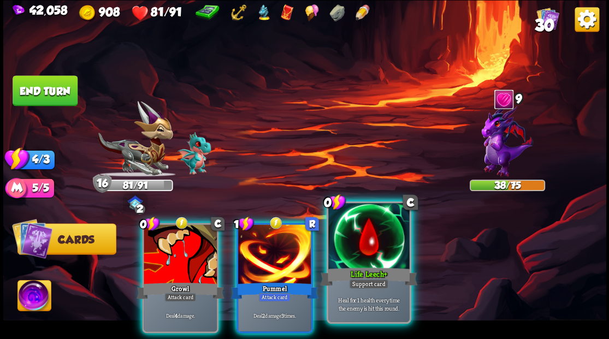
click at [366, 245] on div at bounding box center [368, 237] width 81 height 68
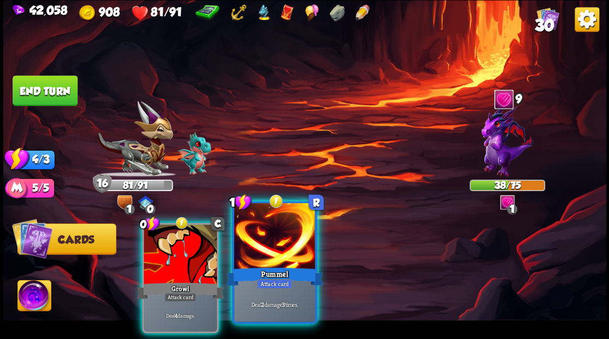
click at [290, 240] on div at bounding box center [274, 237] width 81 height 68
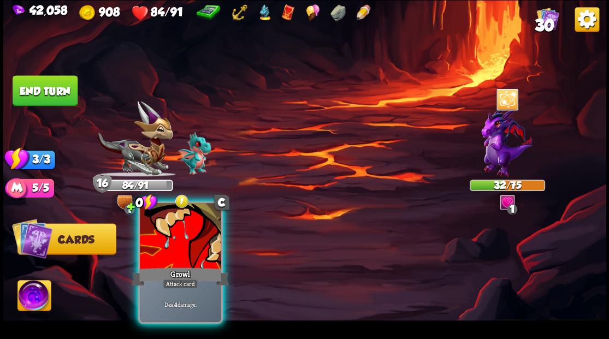
click at [203, 246] on div at bounding box center [180, 237] width 81 height 68
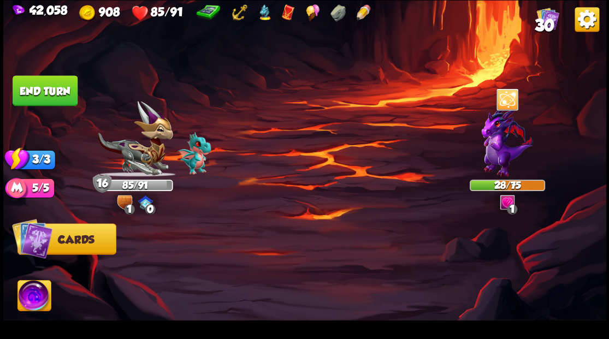
click at [44, 91] on button "End turn" at bounding box center [45, 90] width 65 height 31
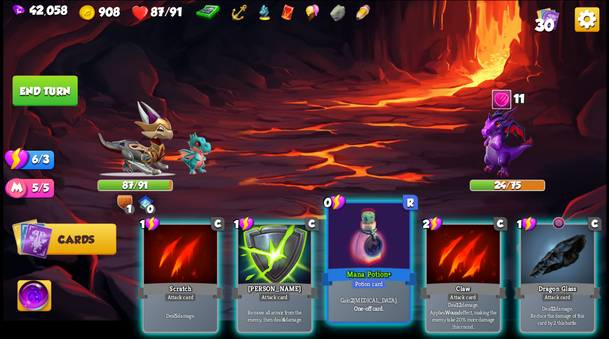
click at [344, 230] on div at bounding box center [368, 237] width 81 height 68
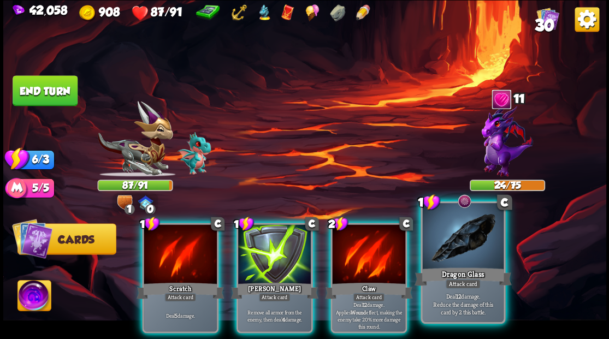
click at [462, 239] on div at bounding box center [462, 237] width 81 height 68
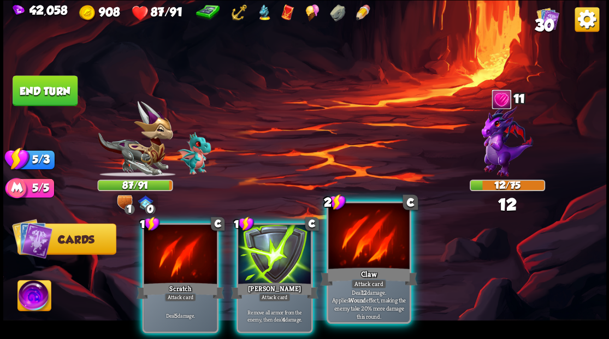
click at [373, 242] on div at bounding box center [368, 237] width 81 height 68
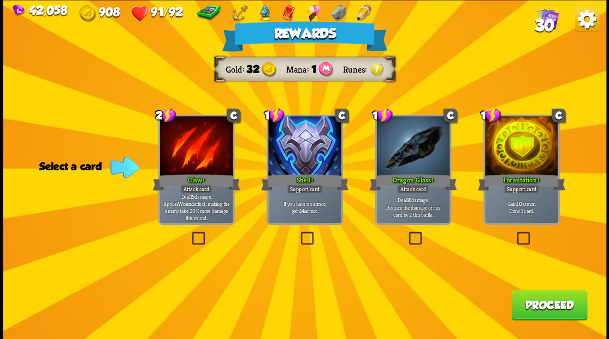
click at [529, 305] on button "Proceed" at bounding box center [549, 304] width 76 height 31
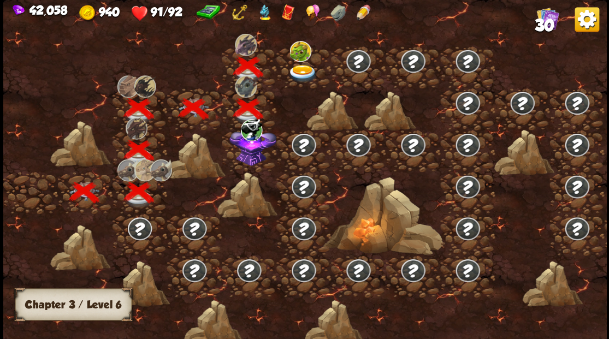
click at [303, 66] on img at bounding box center [302, 73] width 30 height 18
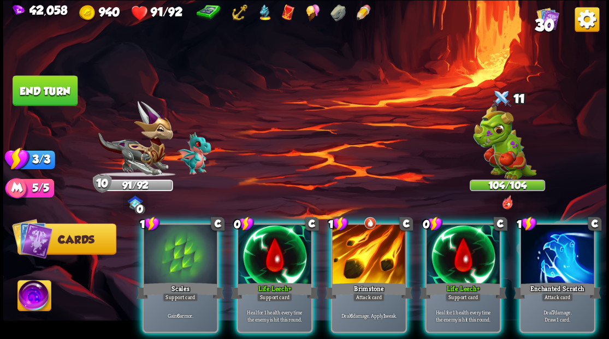
click at [28, 301] on img at bounding box center [33, 297] width 33 height 34
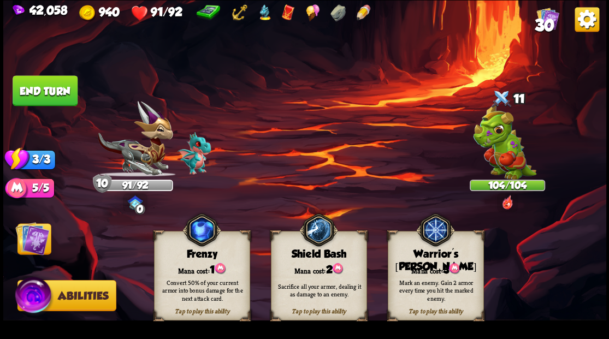
click at [414, 258] on div "Warrior's [PERSON_NAME]" at bounding box center [435, 260] width 95 height 25
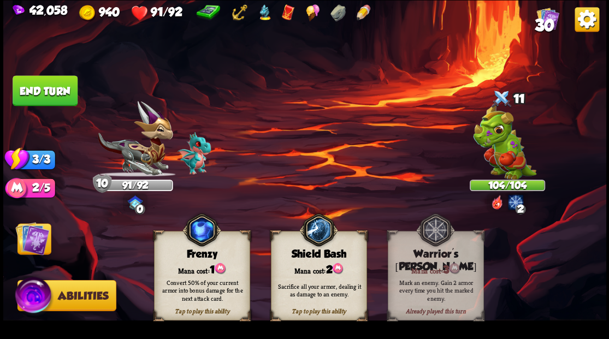
click at [43, 242] on img at bounding box center [32, 238] width 34 height 34
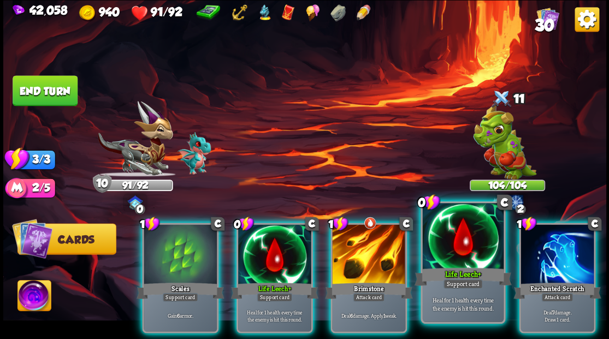
click at [481, 233] on div at bounding box center [462, 237] width 81 height 68
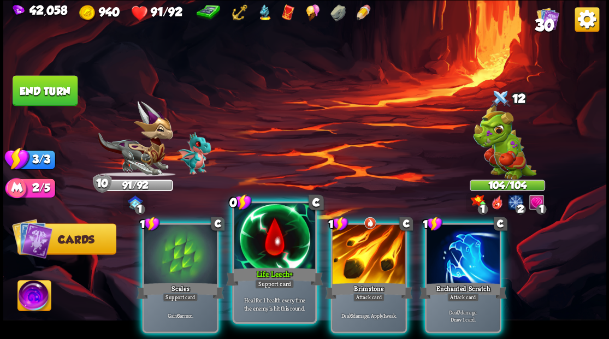
click at [275, 221] on div at bounding box center [274, 237] width 81 height 68
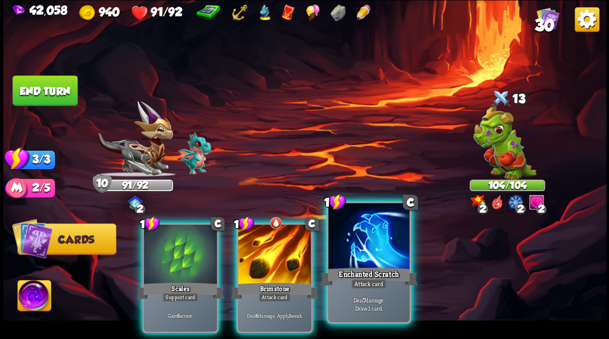
click at [354, 239] on div at bounding box center [368, 237] width 81 height 68
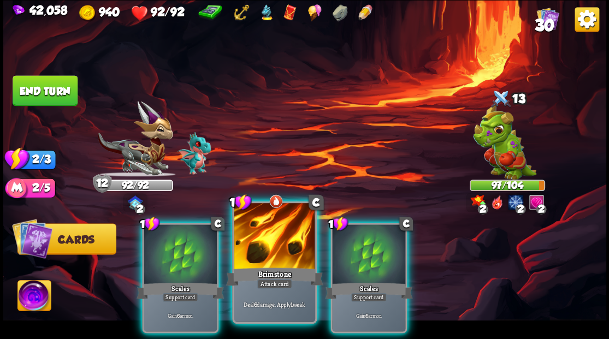
click at [260, 239] on div at bounding box center [274, 237] width 81 height 68
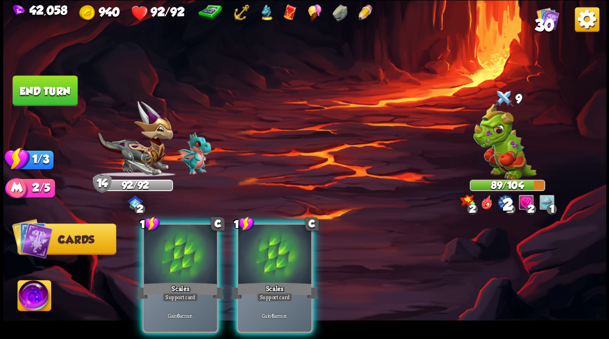
click at [50, 95] on button "End turn" at bounding box center [45, 90] width 65 height 31
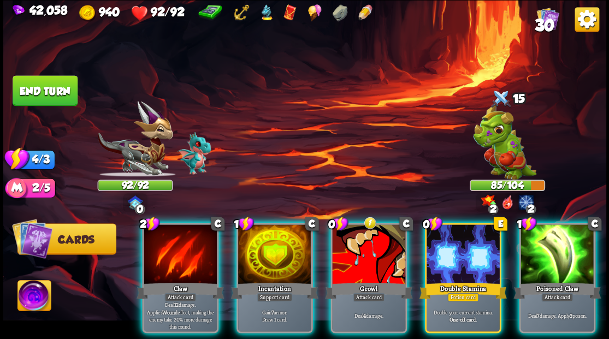
drag, startPoint x: 444, startPoint y: 234, endPoint x: 434, endPoint y: 229, distance: 10.3
click at [441, 231] on div at bounding box center [462, 255] width 73 height 62
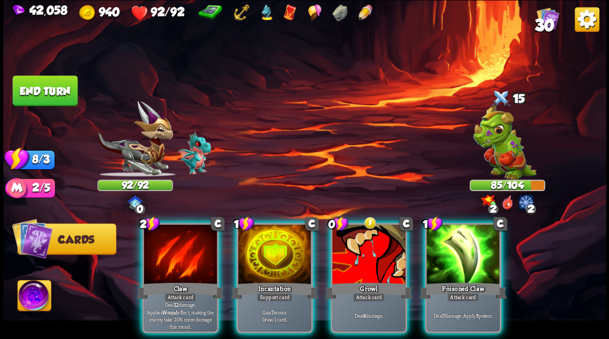
drag, startPoint x: 272, startPoint y: 230, endPoint x: 271, endPoint y: 224, distance: 6.8
click at [271, 226] on div at bounding box center [274, 255] width 73 height 62
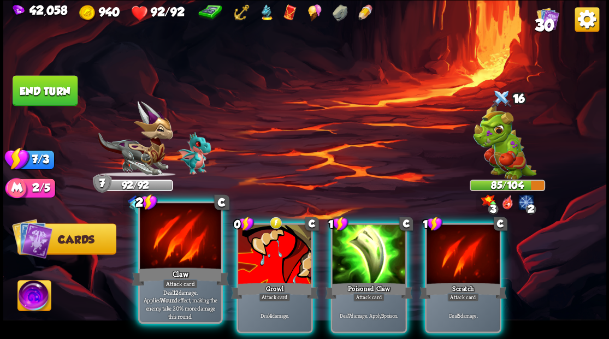
click at [176, 239] on div at bounding box center [180, 237] width 81 height 68
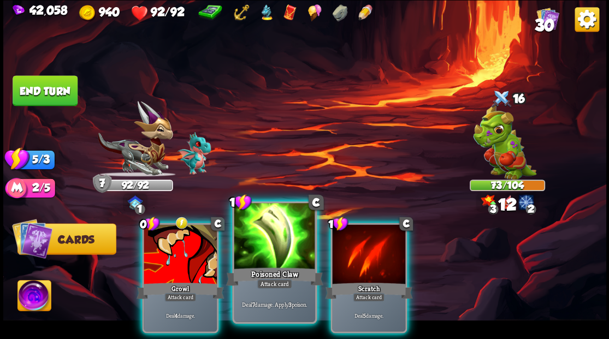
click at [263, 238] on div at bounding box center [274, 237] width 81 height 68
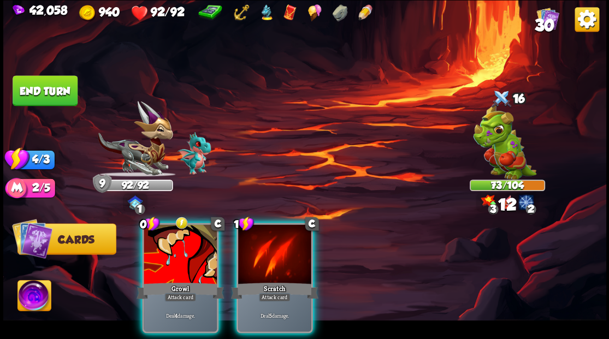
click at [263, 238] on div at bounding box center [274, 255] width 73 height 62
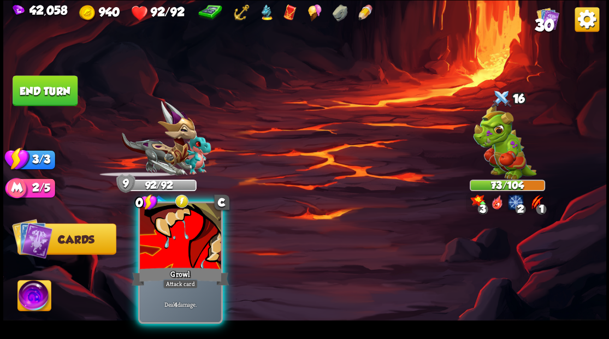
click at [171, 252] on div at bounding box center [180, 237] width 81 height 68
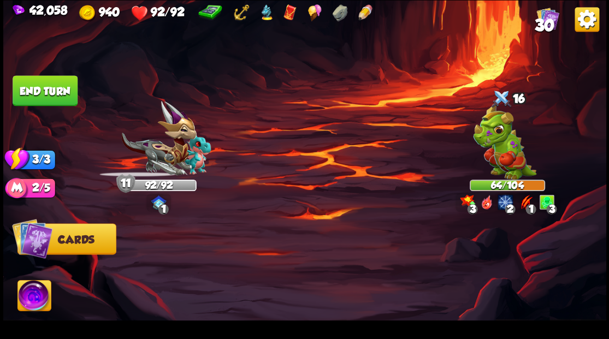
click at [45, 90] on button "End turn" at bounding box center [45, 90] width 65 height 31
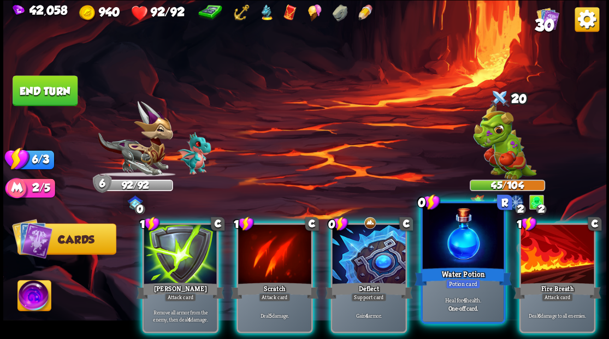
click at [439, 250] on div at bounding box center [462, 237] width 81 height 68
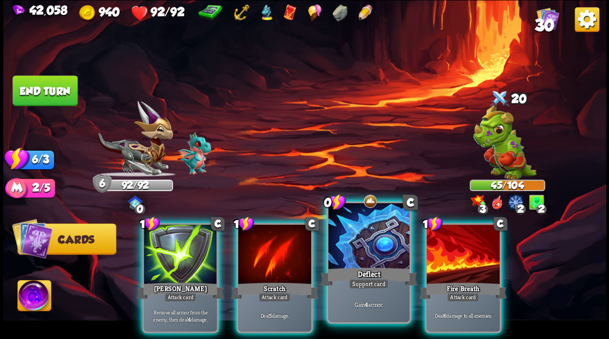
click at [377, 245] on div at bounding box center [368, 237] width 81 height 68
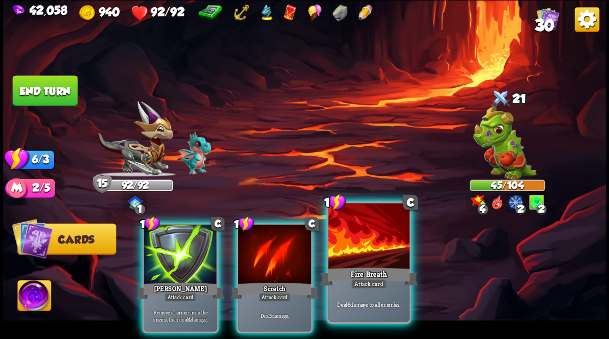
click at [378, 243] on div at bounding box center [368, 237] width 81 height 68
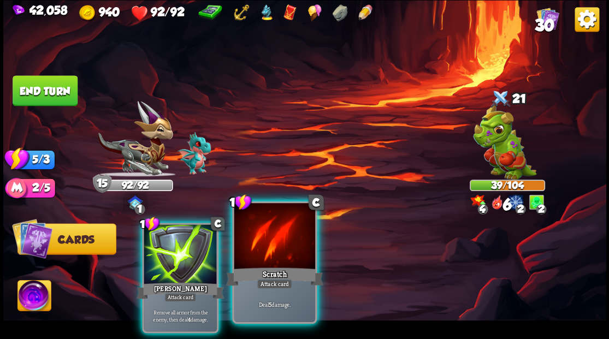
click at [281, 242] on div at bounding box center [274, 237] width 81 height 68
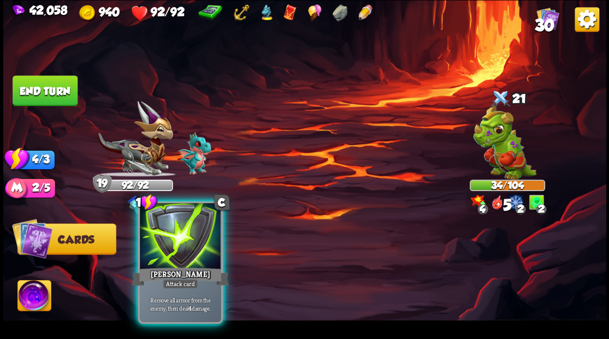
click at [196, 240] on div at bounding box center [180, 237] width 81 height 68
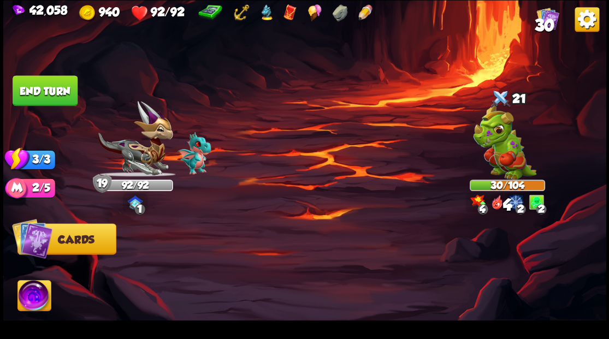
click at [69, 102] on button "End turn" at bounding box center [45, 90] width 65 height 31
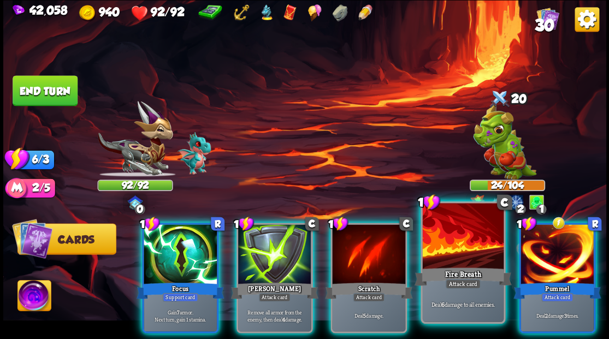
click at [452, 222] on div at bounding box center [462, 237] width 81 height 68
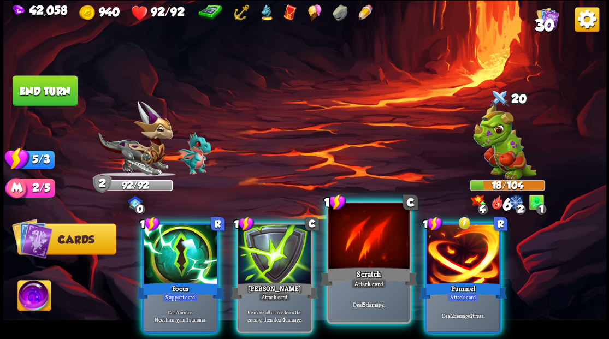
click at [378, 223] on div at bounding box center [368, 237] width 81 height 68
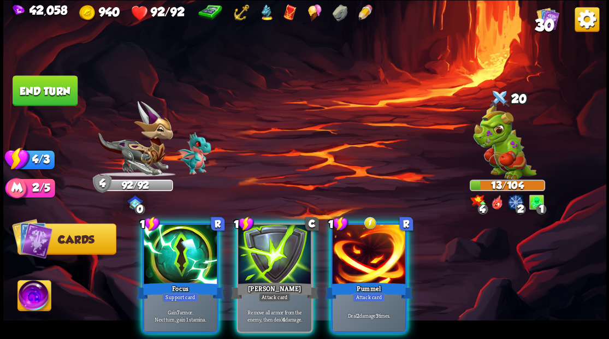
drag, startPoint x: 378, startPoint y: 231, endPoint x: 372, endPoint y: 218, distance: 13.7
click at [373, 224] on div at bounding box center [368, 255] width 73 height 62
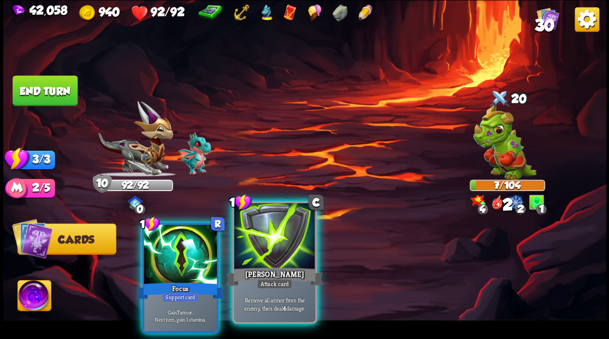
click at [276, 239] on div at bounding box center [274, 237] width 81 height 68
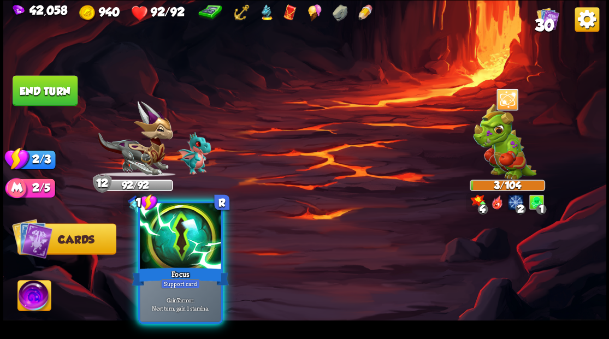
click at [177, 242] on div at bounding box center [180, 237] width 81 height 68
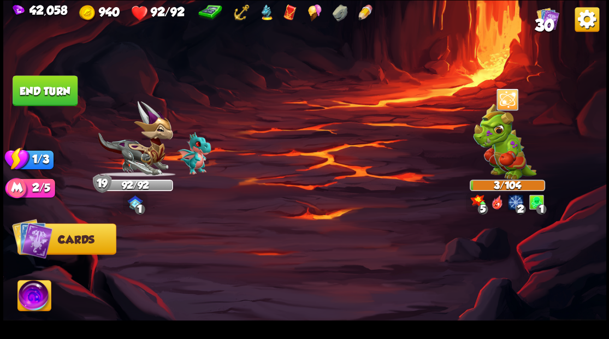
click at [34, 75] on button "End turn" at bounding box center [45, 90] width 65 height 31
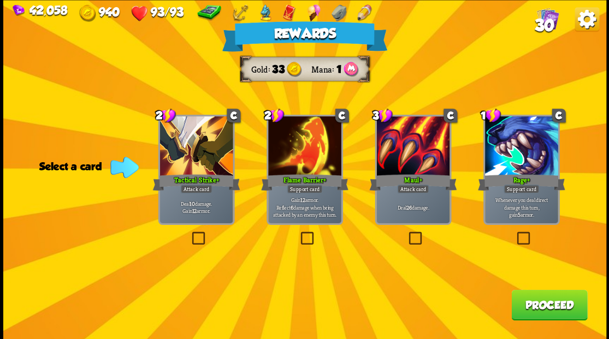
click at [559, 309] on button "Proceed" at bounding box center [549, 304] width 76 height 31
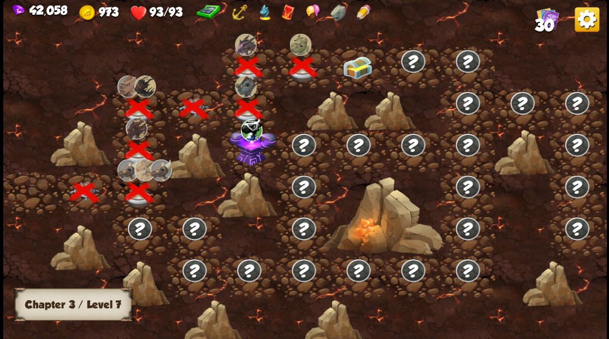
click at [252, 158] on img at bounding box center [252, 145] width 47 height 40
click at [352, 70] on img at bounding box center [357, 67] width 30 height 23
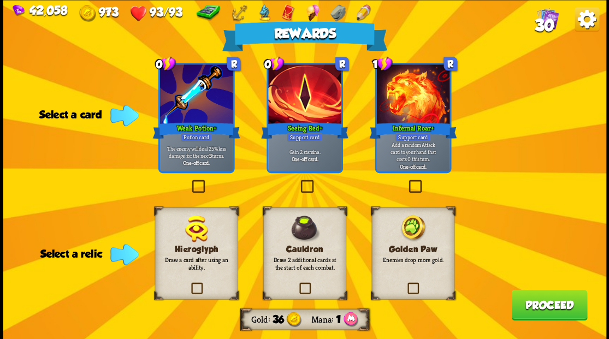
click at [406, 284] on label at bounding box center [406, 284] width 0 height 0
click at [0, 0] on input "checkbox" at bounding box center [0, 0] width 0 height 0
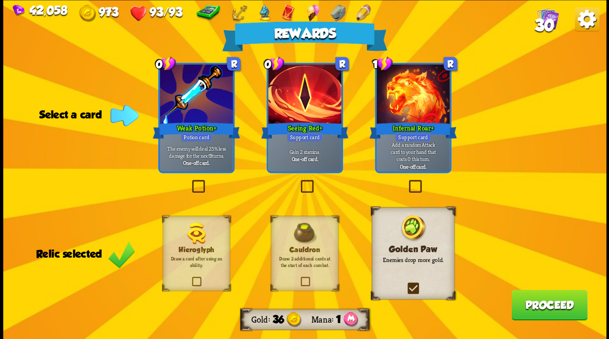
click at [298, 181] on label at bounding box center [298, 181] width 0 height 0
click at [0, 0] on input "checkbox" at bounding box center [0, 0] width 0 height 0
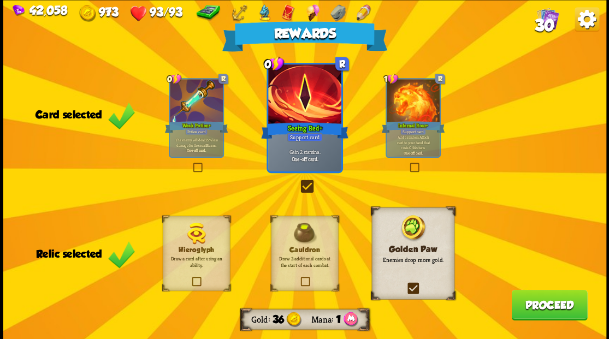
click at [529, 299] on button "Proceed" at bounding box center [549, 304] width 76 height 31
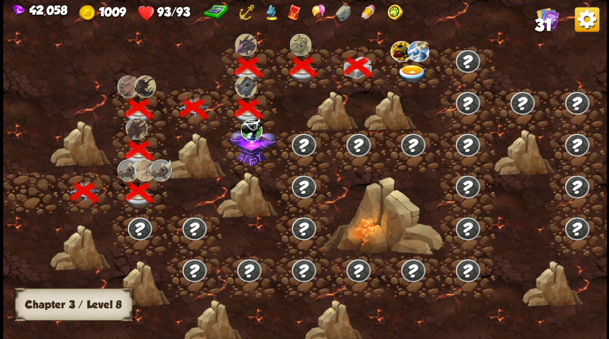
click at [403, 69] on img at bounding box center [412, 73] width 30 height 18
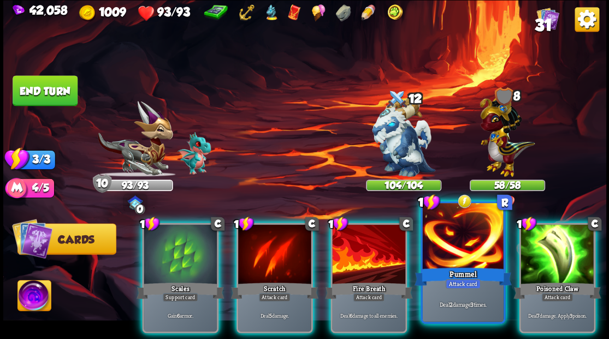
click at [444, 236] on div at bounding box center [462, 237] width 81 height 68
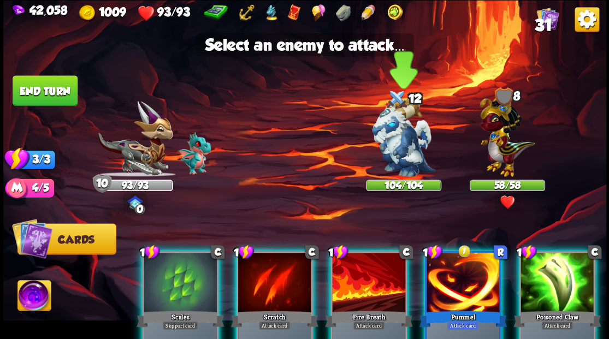
click at [394, 147] on img at bounding box center [403, 137] width 63 height 79
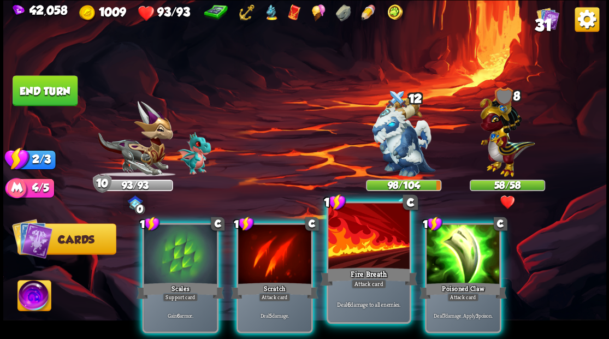
click at [354, 222] on div at bounding box center [368, 237] width 81 height 68
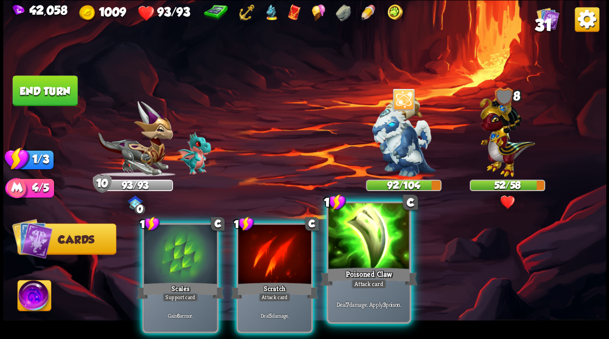
click at [346, 224] on div at bounding box center [368, 237] width 81 height 68
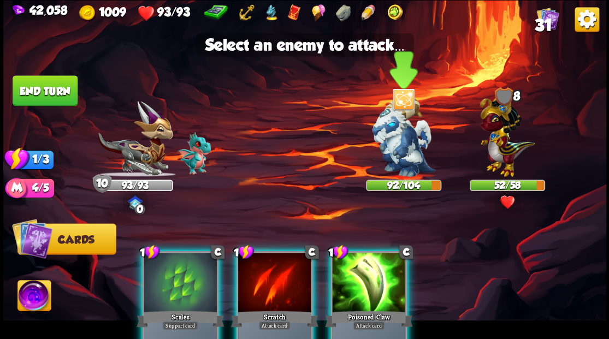
click at [394, 134] on img at bounding box center [403, 137] width 63 height 79
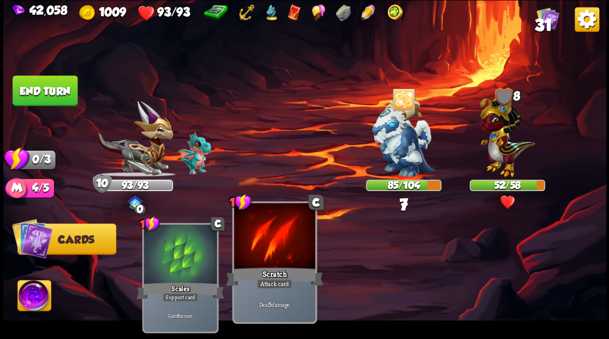
click at [276, 241] on div at bounding box center [274, 237] width 81 height 68
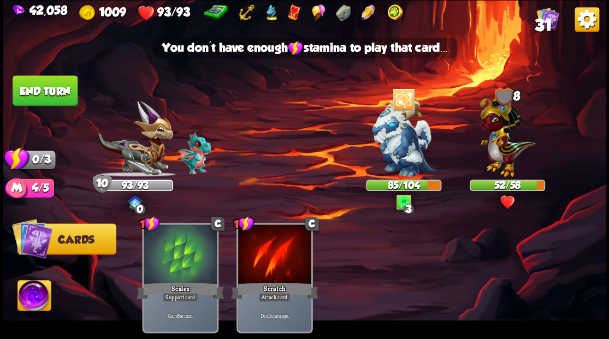
click at [51, 96] on button "End turn" at bounding box center [45, 90] width 65 height 31
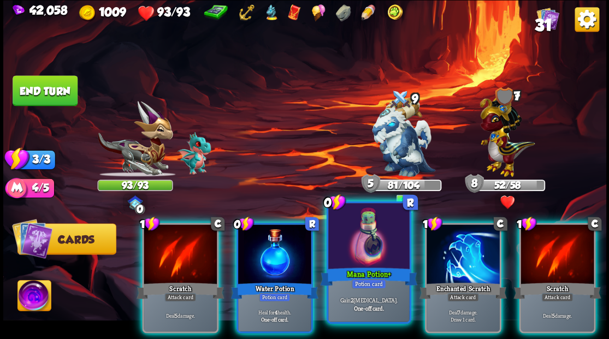
click at [350, 235] on div at bounding box center [368, 237] width 81 height 68
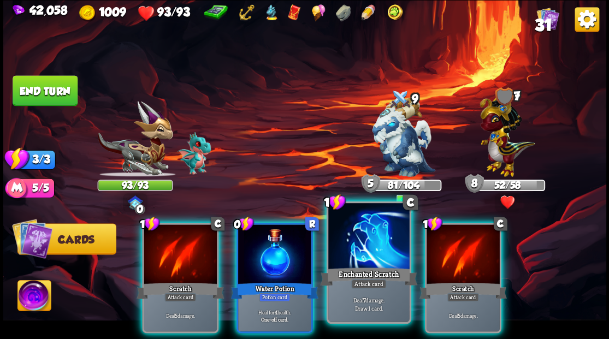
drag, startPoint x: 359, startPoint y: 237, endPoint x: 362, endPoint y: 225, distance: 12.6
click at [359, 237] on div at bounding box center [368, 237] width 81 height 68
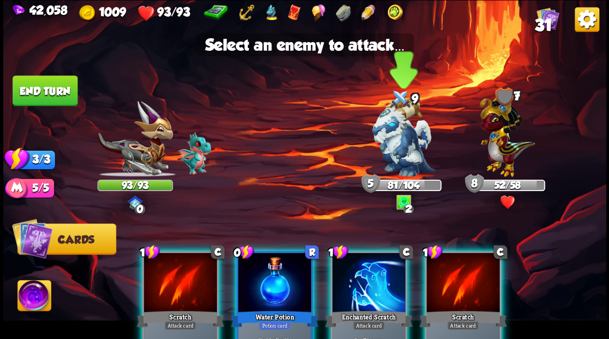
click at [396, 155] on img at bounding box center [403, 137] width 63 height 79
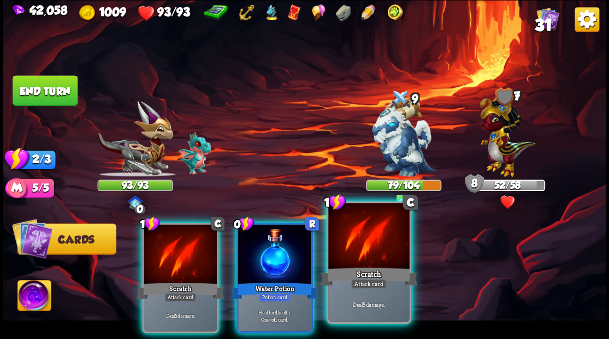
click at [360, 235] on div at bounding box center [368, 237] width 81 height 68
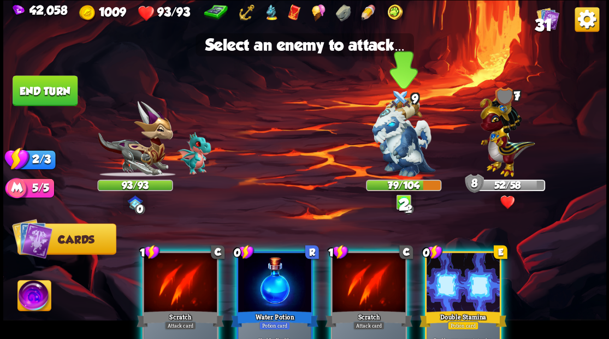
click at [380, 147] on img at bounding box center [403, 137] width 63 height 79
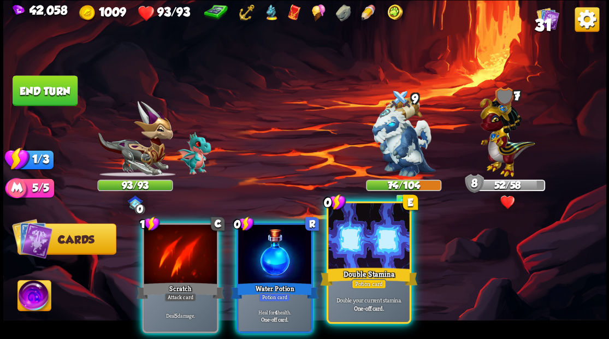
click at [361, 242] on div at bounding box center [368, 237] width 81 height 68
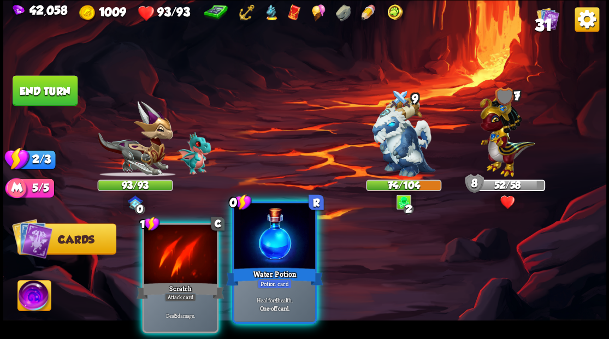
click at [270, 249] on div at bounding box center [274, 237] width 81 height 68
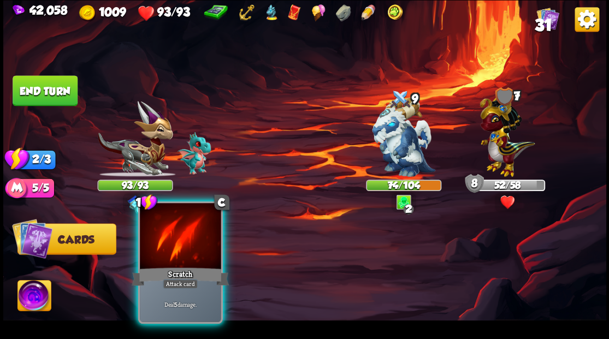
click at [177, 239] on div at bounding box center [180, 237] width 81 height 68
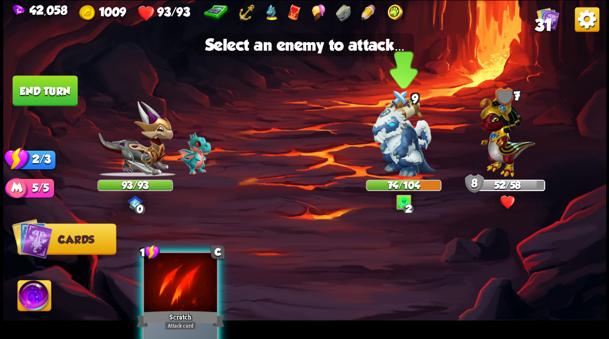
click at [388, 145] on img at bounding box center [403, 137] width 63 height 79
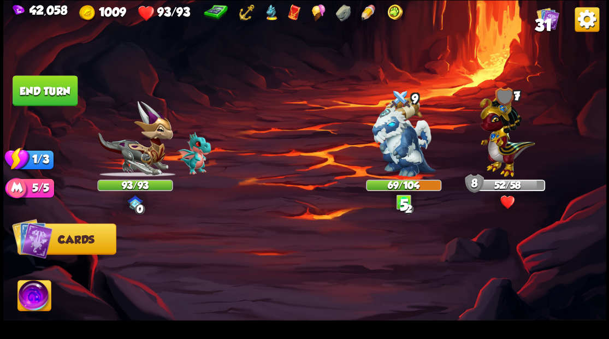
click at [68, 96] on button "End turn" at bounding box center [45, 90] width 65 height 31
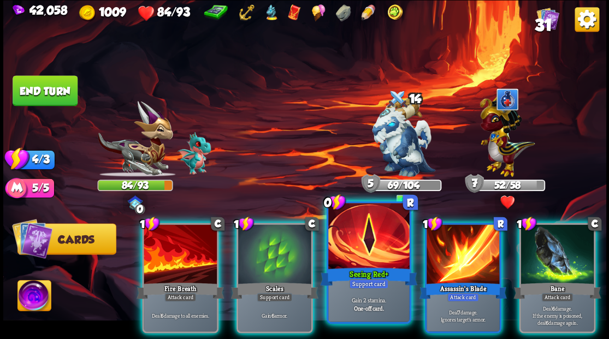
click at [337, 223] on div at bounding box center [368, 237] width 81 height 68
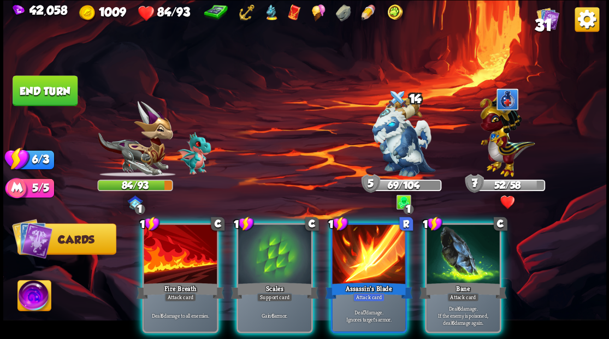
click at [283, 234] on div at bounding box center [274, 255] width 73 height 62
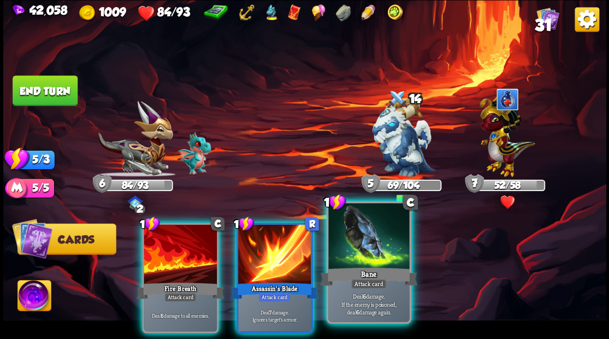
click at [374, 230] on div at bounding box center [368, 237] width 81 height 68
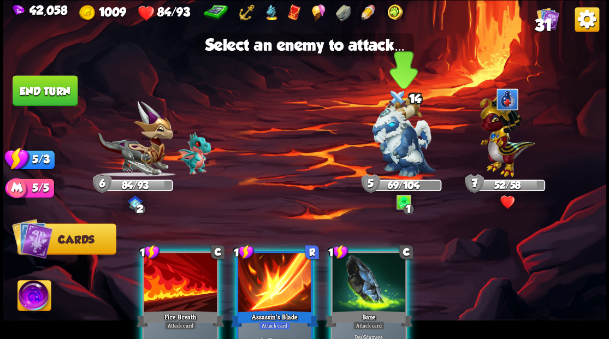
click at [394, 151] on img at bounding box center [403, 137] width 63 height 79
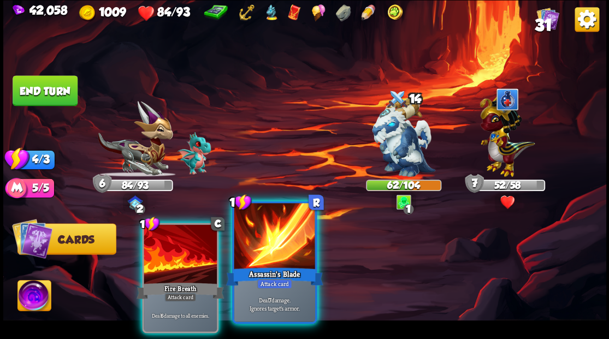
drag, startPoint x: 284, startPoint y: 230, endPoint x: 274, endPoint y: 228, distance: 10.6
click at [284, 230] on div at bounding box center [274, 237] width 81 height 68
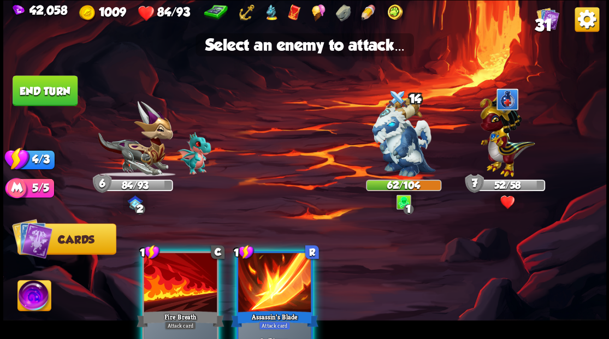
drag, startPoint x: 389, startPoint y: 137, endPoint x: 292, endPoint y: 176, distance: 104.1
click at [388, 137] on img at bounding box center [403, 137] width 63 height 79
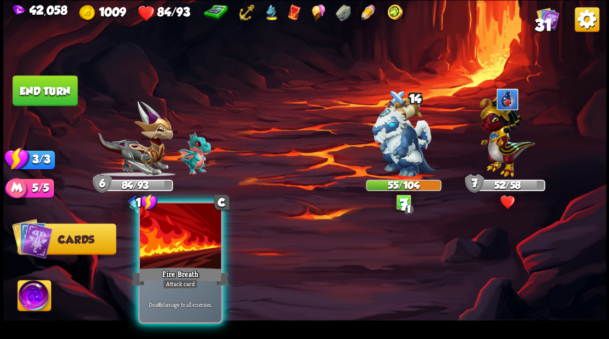
click at [195, 237] on div at bounding box center [180, 237] width 81 height 68
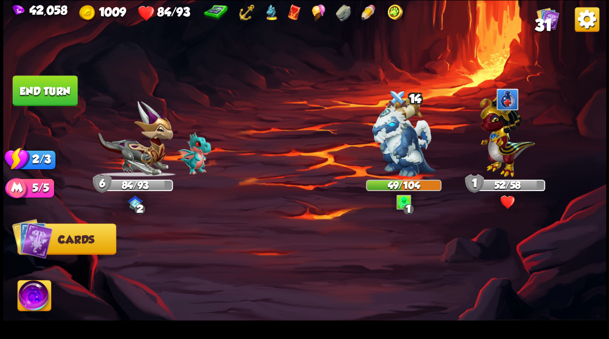
click at [52, 86] on button "End turn" at bounding box center [45, 90] width 65 height 31
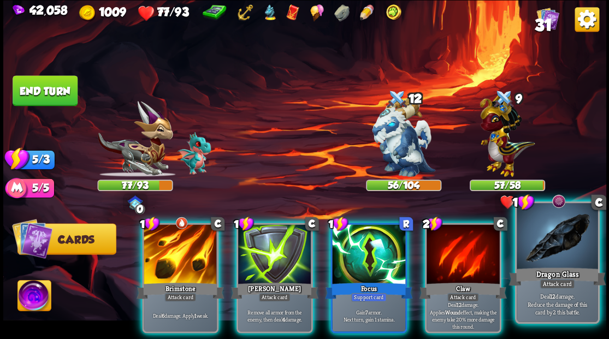
click at [557, 244] on div at bounding box center [556, 237] width 81 height 68
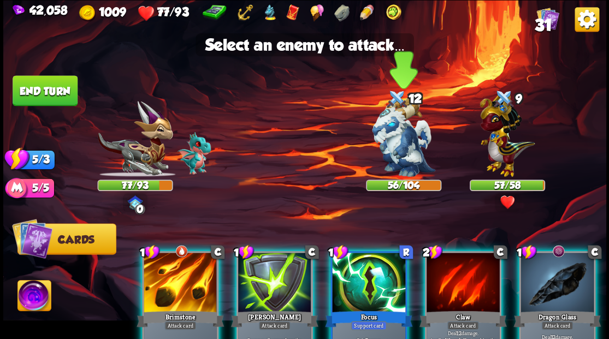
click at [402, 154] on img at bounding box center [403, 137] width 63 height 79
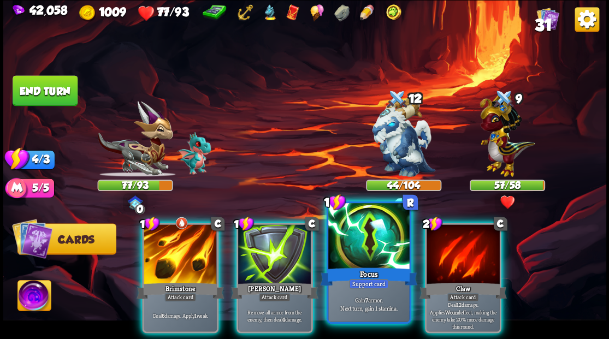
click at [363, 240] on div at bounding box center [368, 237] width 81 height 68
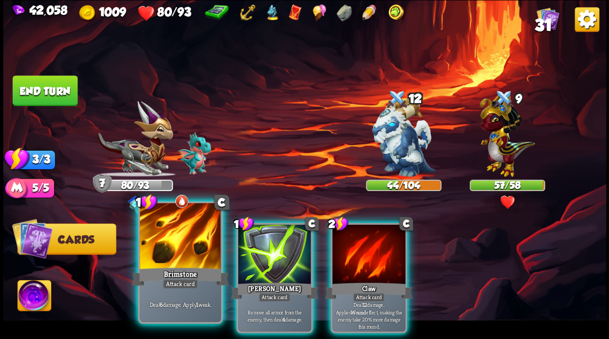
click at [193, 225] on div at bounding box center [180, 237] width 81 height 68
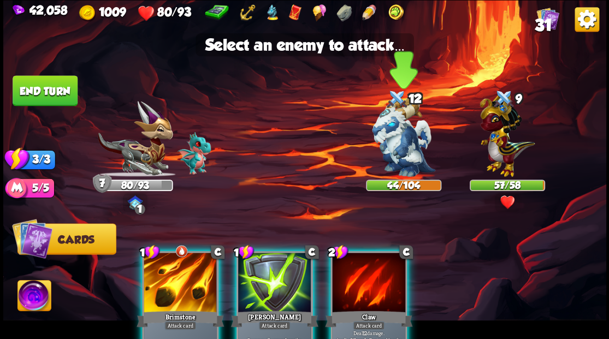
click at [384, 130] on img at bounding box center [403, 137] width 63 height 79
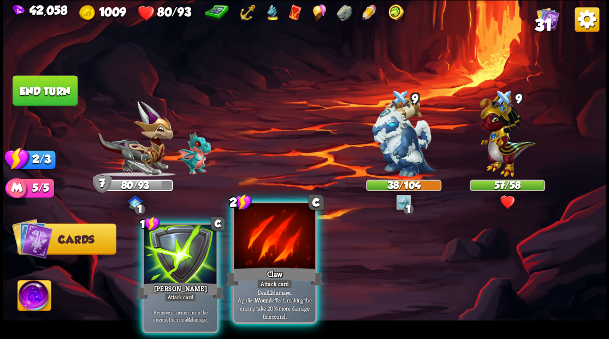
click at [283, 228] on div at bounding box center [274, 237] width 81 height 68
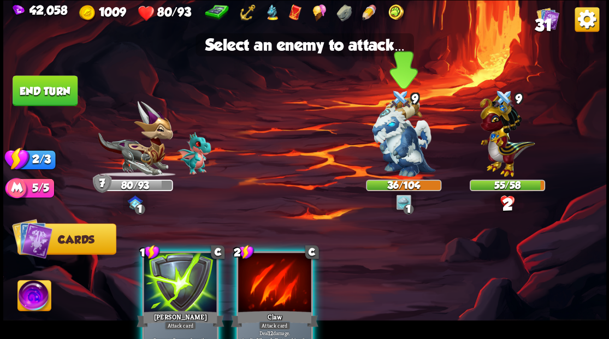
click at [402, 126] on img at bounding box center [403, 137] width 63 height 79
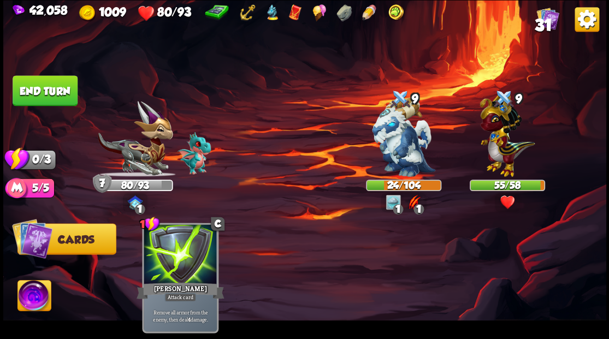
drag, startPoint x: 37, startPoint y: 82, endPoint x: 64, endPoint y: 128, distance: 52.9
click at [37, 83] on button "End turn" at bounding box center [45, 90] width 65 height 31
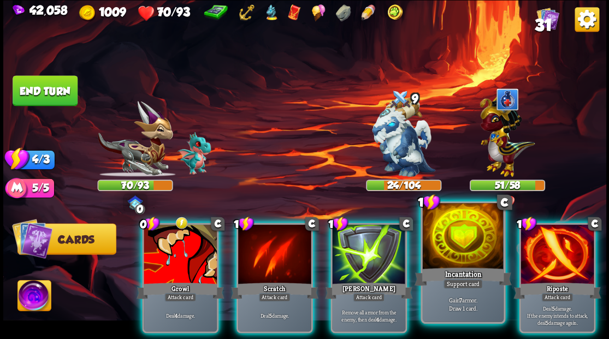
click at [449, 243] on div at bounding box center [462, 237] width 81 height 68
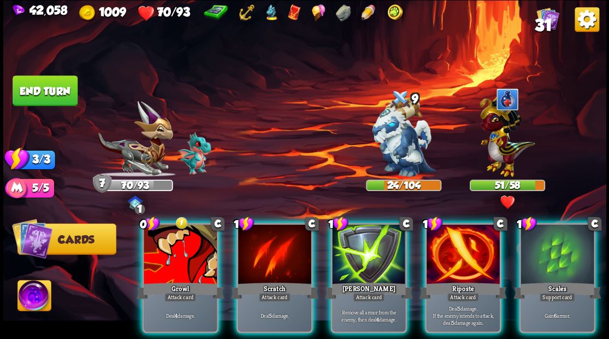
click at [449, 243] on div at bounding box center [462, 255] width 73 height 62
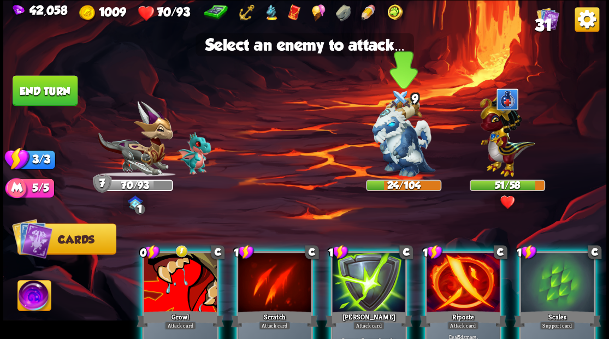
click at [394, 154] on img at bounding box center [403, 137] width 63 height 79
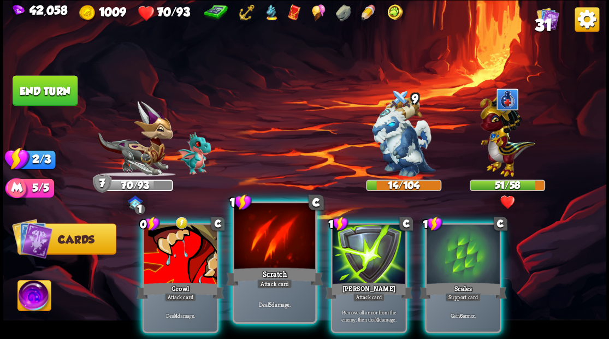
click at [284, 235] on div at bounding box center [274, 237] width 81 height 68
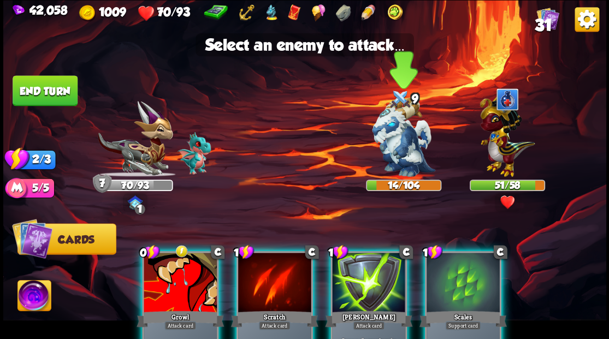
click at [387, 144] on img at bounding box center [403, 137] width 63 height 79
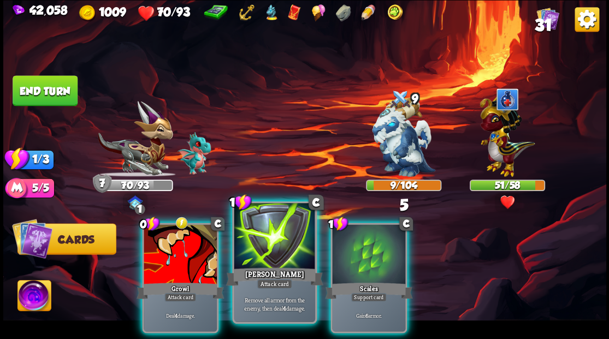
click at [260, 235] on div at bounding box center [274, 237] width 81 height 68
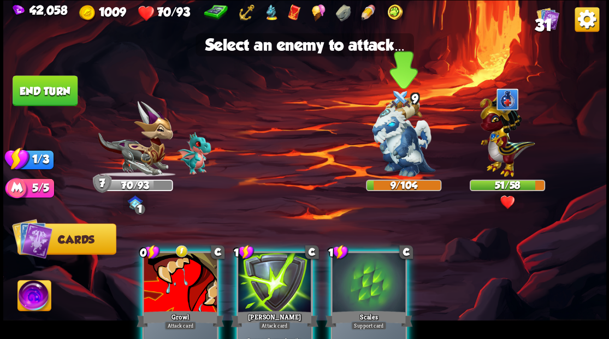
click at [394, 133] on img at bounding box center [403, 137] width 63 height 79
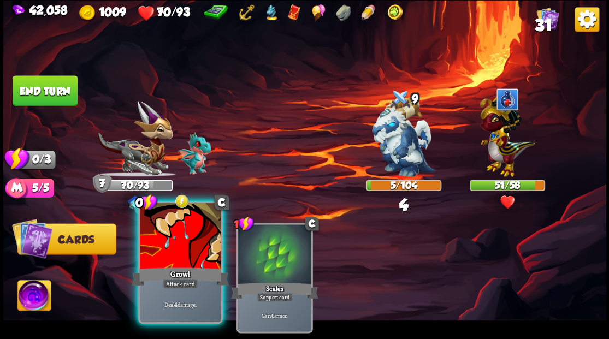
click at [193, 227] on div at bounding box center [180, 237] width 81 height 68
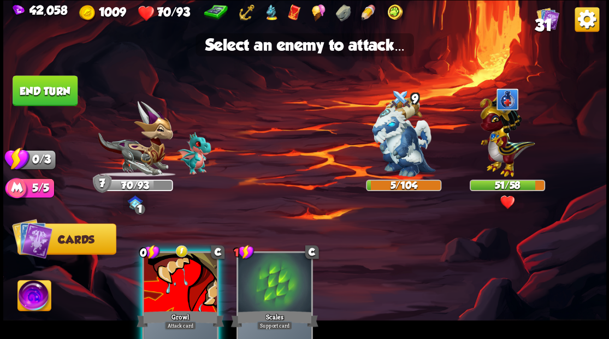
drag, startPoint x: 405, startPoint y: 133, endPoint x: 341, endPoint y: 111, distance: 68.0
click at [404, 133] on img at bounding box center [403, 137] width 63 height 79
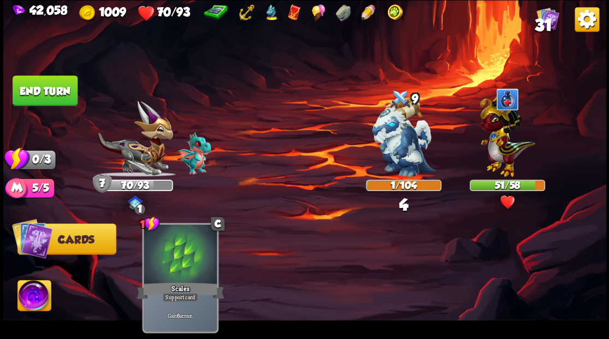
click at [25, 91] on button "End turn" at bounding box center [45, 90] width 65 height 31
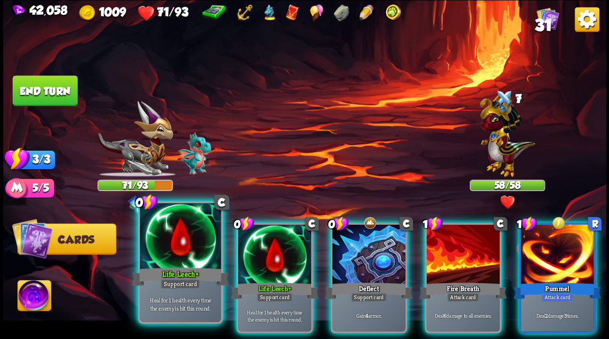
click at [202, 241] on div at bounding box center [180, 237] width 81 height 68
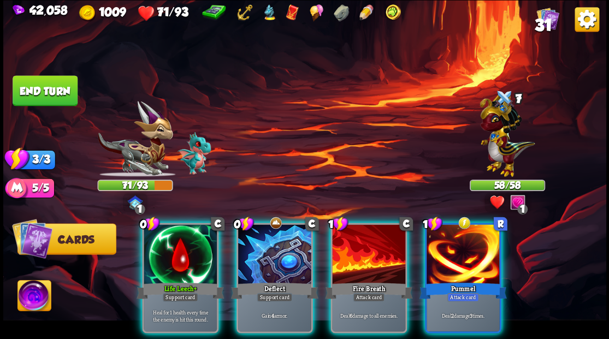
click at [202, 241] on div at bounding box center [180, 255] width 73 height 62
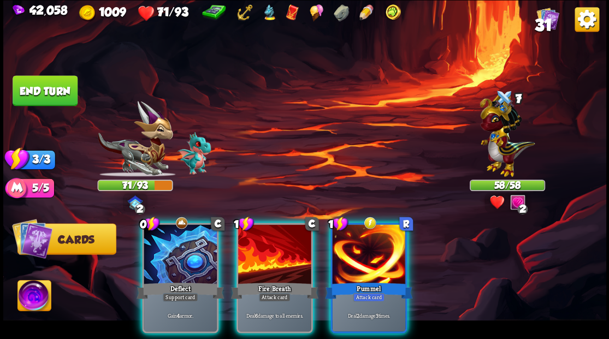
click at [202, 241] on div at bounding box center [180, 255] width 73 height 62
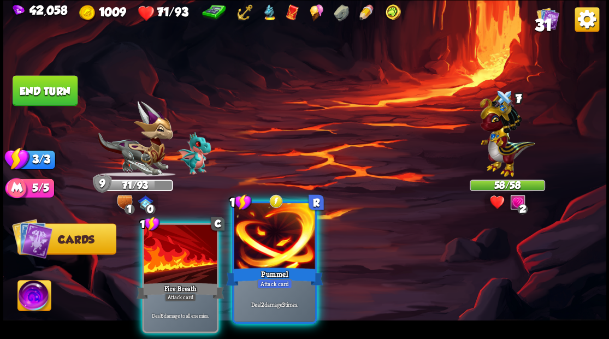
click at [275, 252] on div at bounding box center [274, 237] width 81 height 68
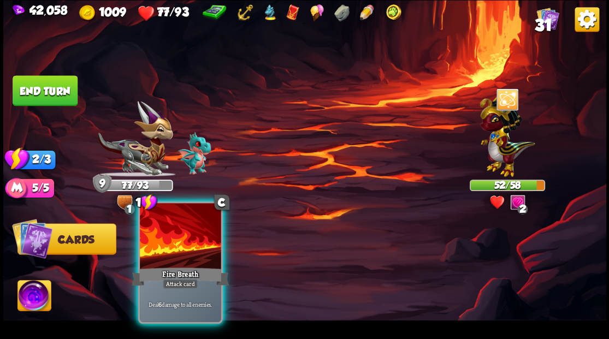
click at [179, 261] on div at bounding box center [180, 237] width 81 height 68
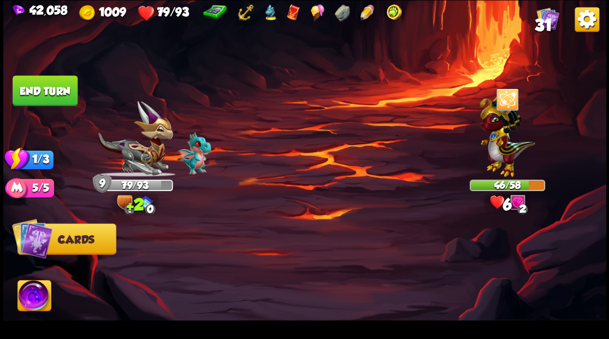
click at [35, 92] on button "End turn" at bounding box center [45, 90] width 65 height 31
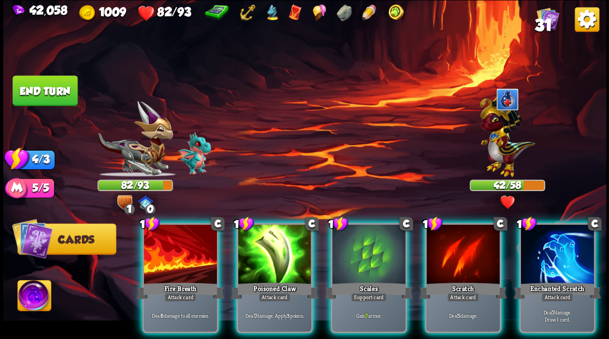
click at [565, 249] on div at bounding box center [556, 255] width 73 height 62
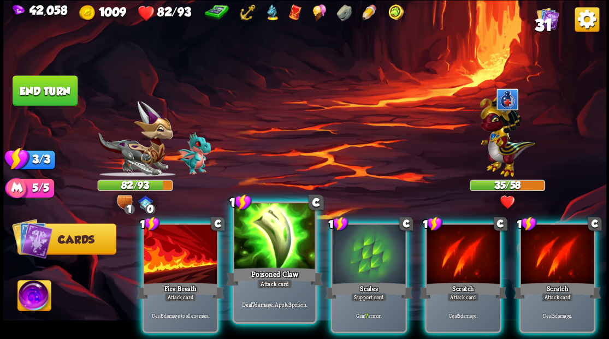
click at [275, 236] on div at bounding box center [274, 237] width 81 height 68
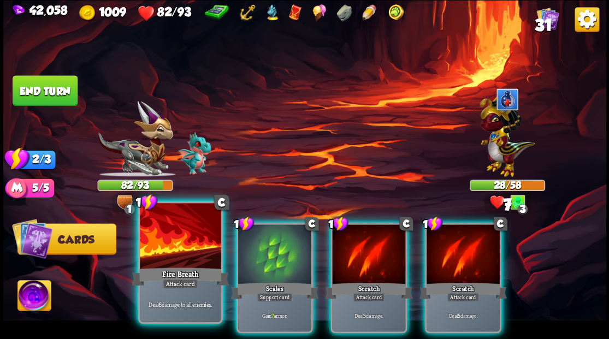
click at [199, 227] on div at bounding box center [180, 237] width 81 height 68
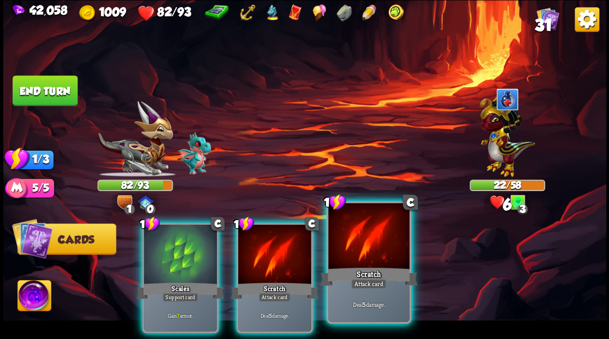
click at [380, 245] on div at bounding box center [368, 237] width 81 height 68
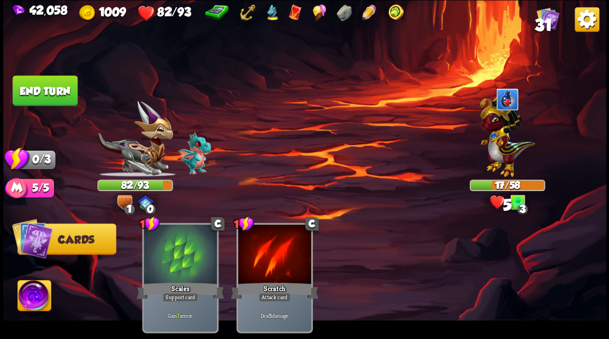
click at [65, 91] on button "End turn" at bounding box center [45, 90] width 65 height 31
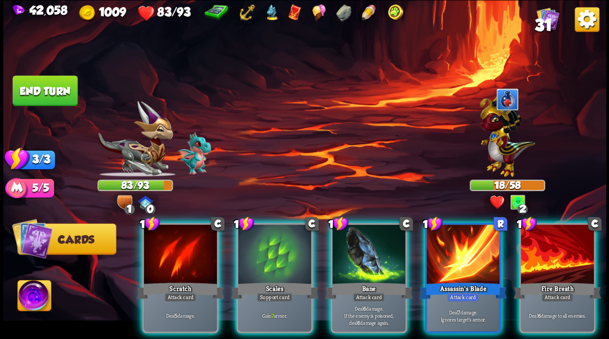
drag, startPoint x: 347, startPoint y: 242, endPoint x: 334, endPoint y: 202, distance: 41.9
click at [347, 240] on div at bounding box center [368, 255] width 73 height 62
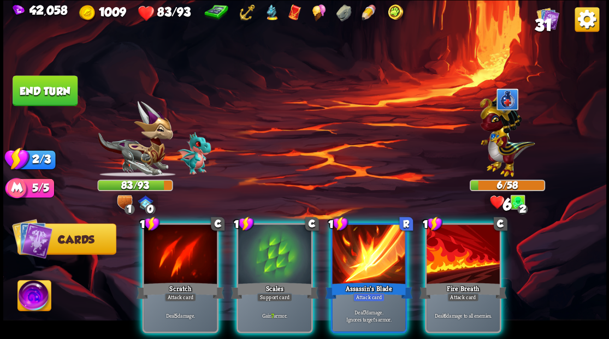
drag, startPoint x: 356, startPoint y: 235, endPoint x: 356, endPoint y: 229, distance: 5.5
click at [356, 232] on div at bounding box center [368, 255] width 73 height 62
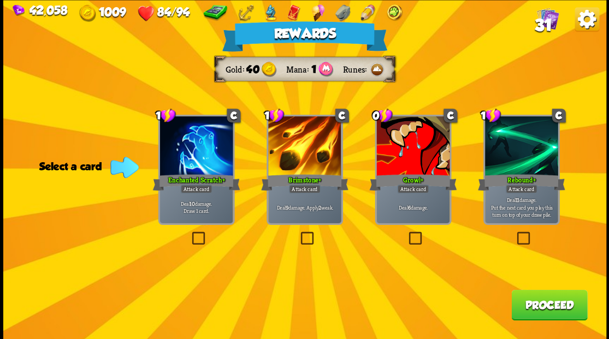
click at [556, 311] on button "Proceed" at bounding box center [549, 304] width 76 height 31
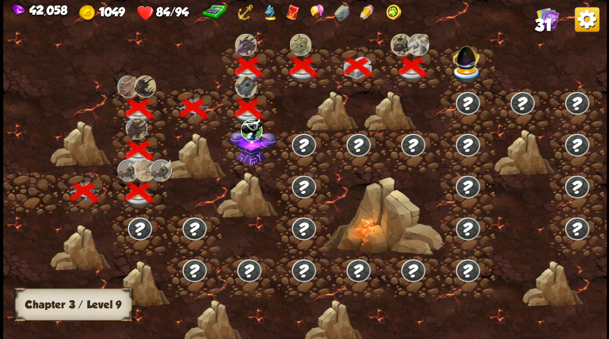
click at [456, 66] on img at bounding box center [466, 55] width 32 height 30
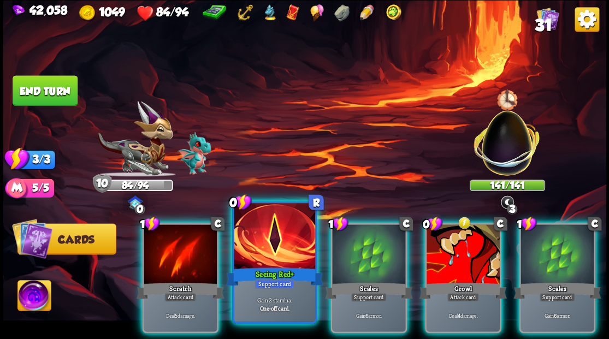
click at [275, 254] on div at bounding box center [274, 237] width 81 height 68
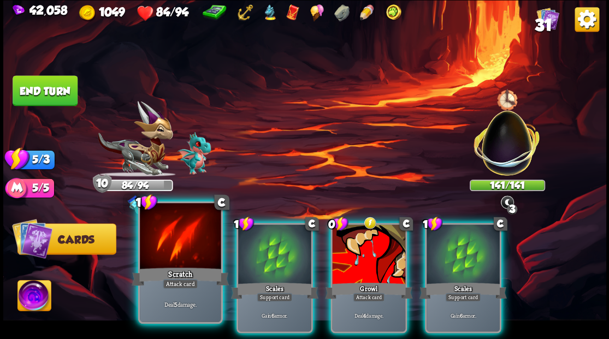
click at [187, 246] on div at bounding box center [180, 237] width 81 height 68
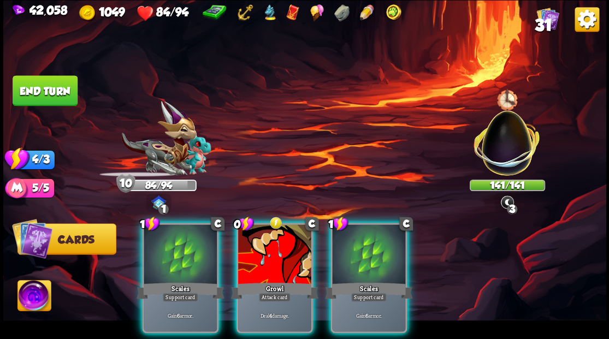
click at [187, 246] on div at bounding box center [180, 255] width 73 height 62
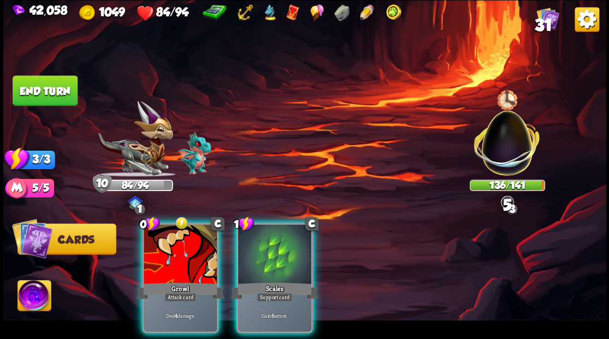
click at [187, 246] on div at bounding box center [180, 255] width 73 height 62
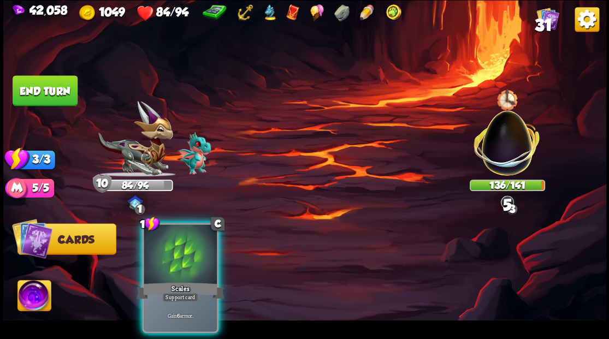
click at [187, 246] on div at bounding box center [180, 255] width 73 height 62
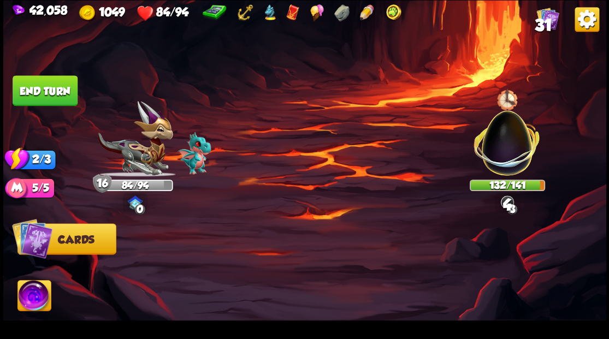
click at [74, 98] on button "End turn" at bounding box center [45, 90] width 65 height 31
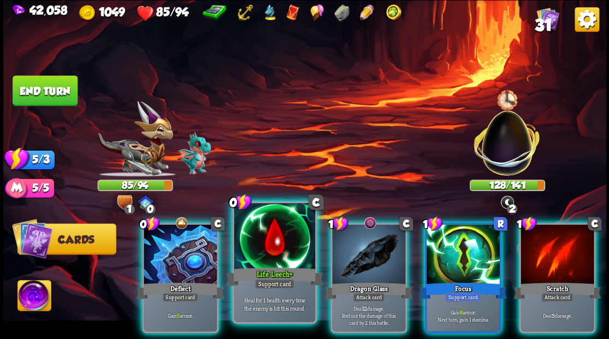
click at [280, 250] on div at bounding box center [274, 237] width 81 height 68
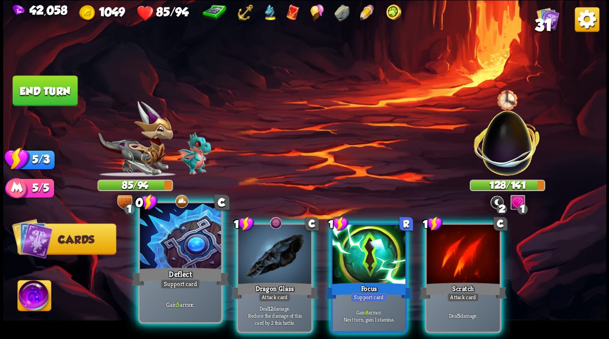
click at [183, 242] on div at bounding box center [180, 237] width 81 height 68
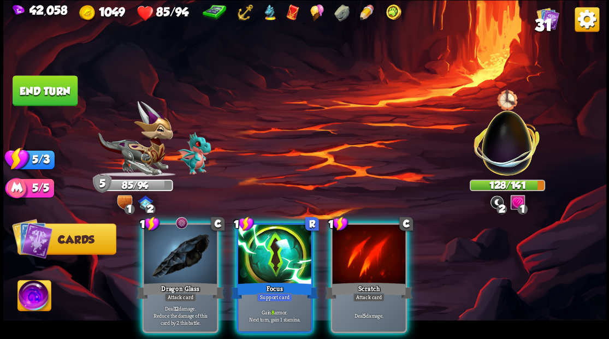
click at [183, 242] on div at bounding box center [180, 255] width 73 height 62
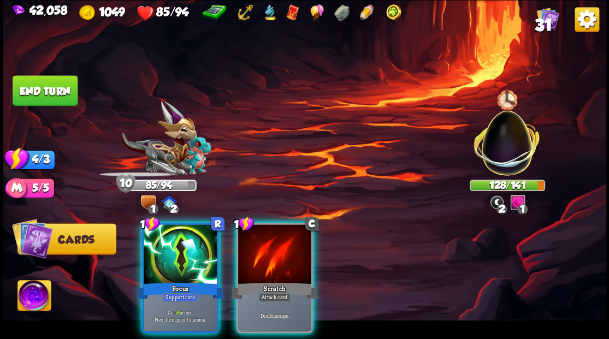
click at [254, 217] on div "1 R Focus Support card Gain 8 armor. Next turn, gain 1 stamina. 1 C Scratch Att…" at bounding box center [364, 263] width 482 height 151
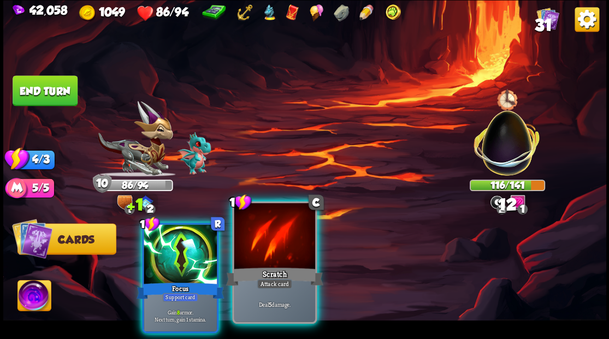
click at [265, 242] on div at bounding box center [274, 237] width 81 height 68
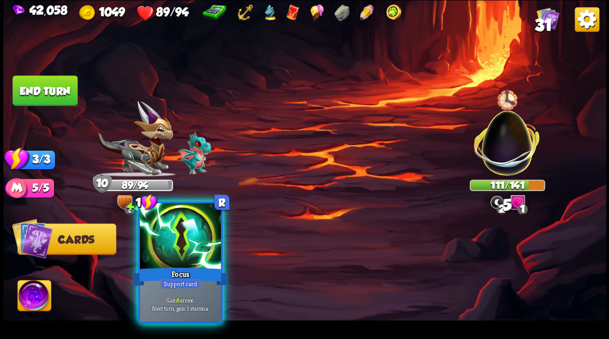
click at [157, 254] on div at bounding box center [180, 237] width 81 height 68
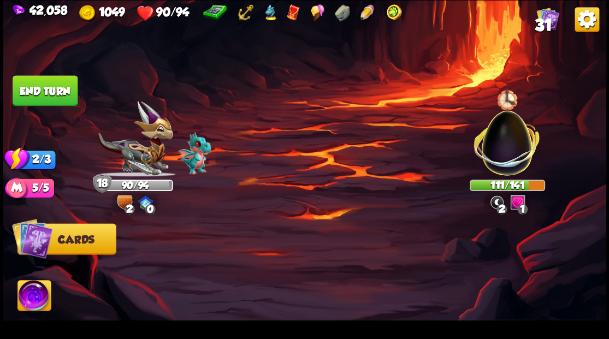
click at [48, 90] on button "End turn" at bounding box center [45, 90] width 65 height 31
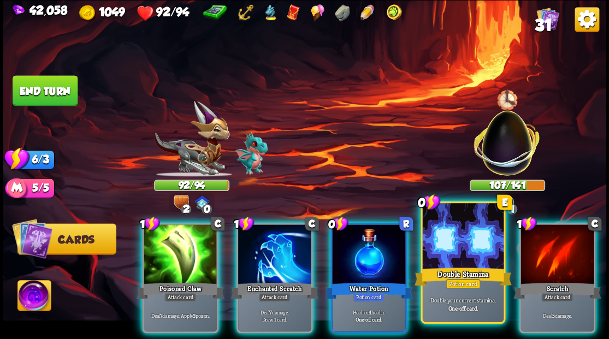
click at [453, 230] on div at bounding box center [462, 237] width 81 height 68
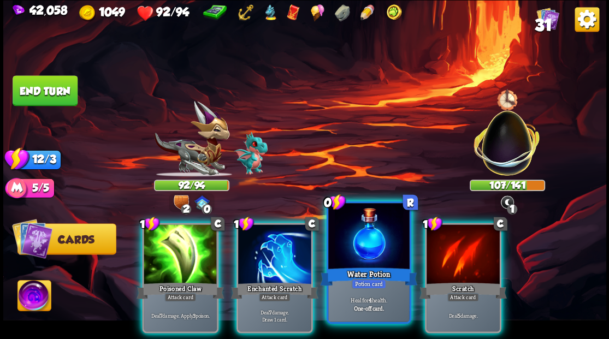
click at [373, 234] on div at bounding box center [368, 237] width 81 height 68
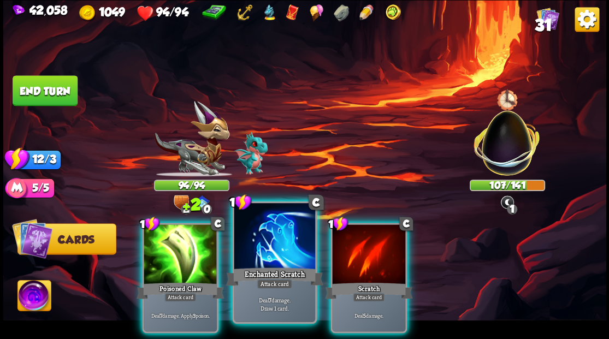
click at [263, 254] on div at bounding box center [274, 237] width 81 height 68
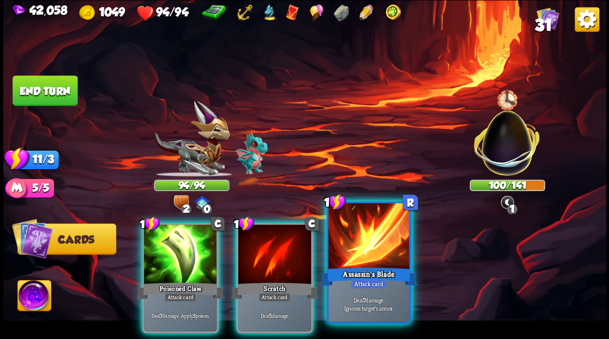
click at [397, 245] on div at bounding box center [368, 237] width 81 height 68
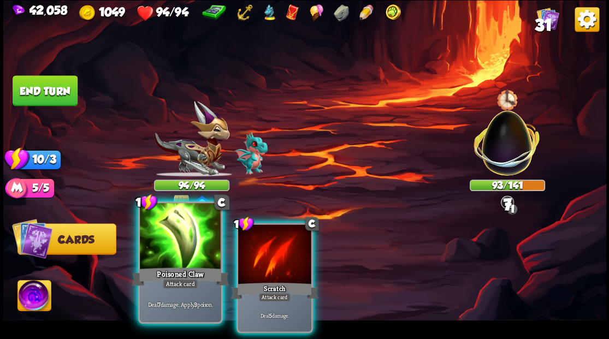
click at [182, 248] on div at bounding box center [180, 237] width 81 height 68
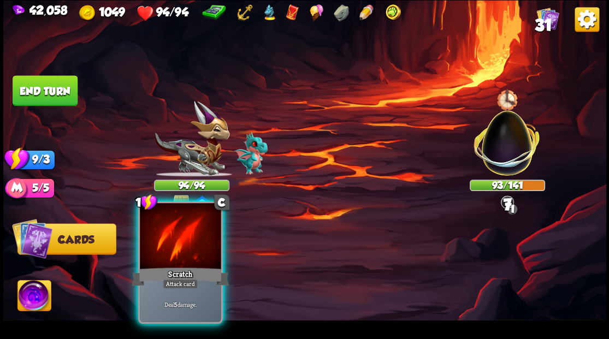
click at [183, 248] on div at bounding box center [180, 237] width 81 height 68
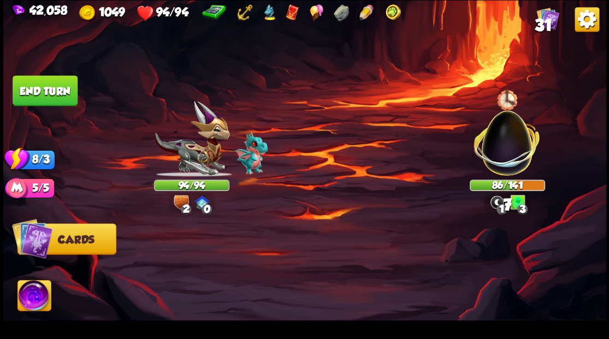
click at [58, 87] on button "End turn" at bounding box center [45, 90] width 65 height 31
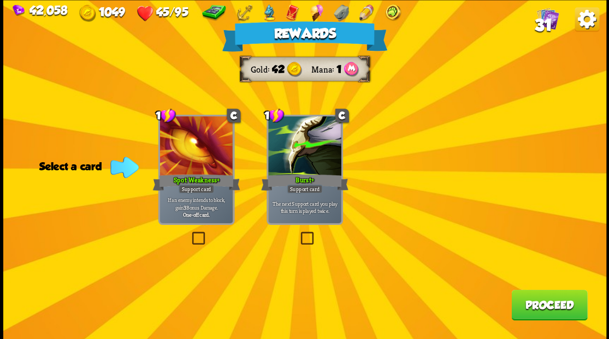
click at [545, 307] on button "Proceed" at bounding box center [549, 304] width 76 height 31
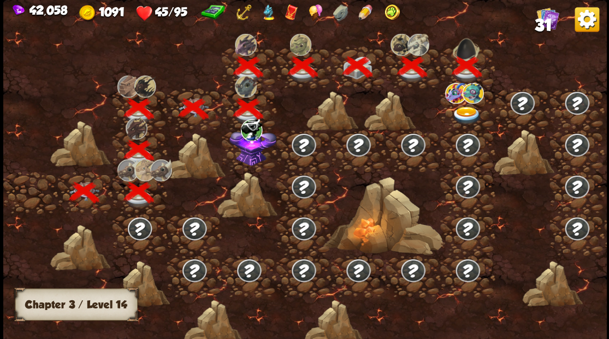
scroll to position [0, 166]
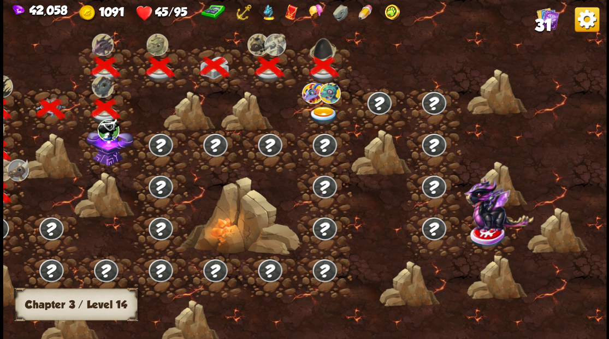
click at [315, 110] on img at bounding box center [323, 115] width 30 height 18
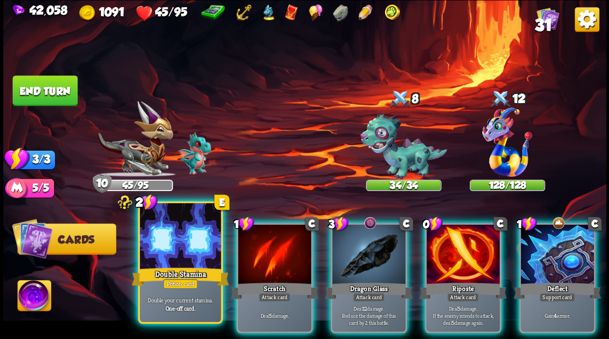
click at [183, 255] on div at bounding box center [180, 237] width 81 height 68
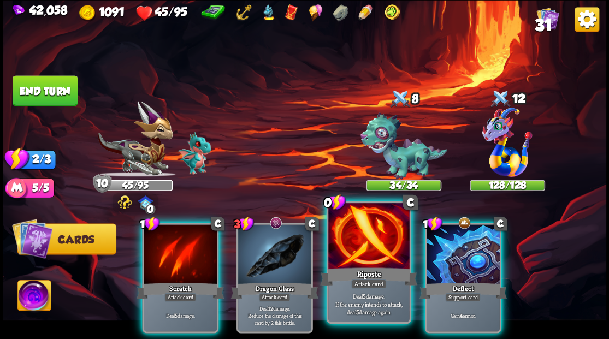
drag, startPoint x: 361, startPoint y: 247, endPoint x: 361, endPoint y: 226, distance: 20.7
click at [360, 247] on div at bounding box center [368, 237] width 81 height 68
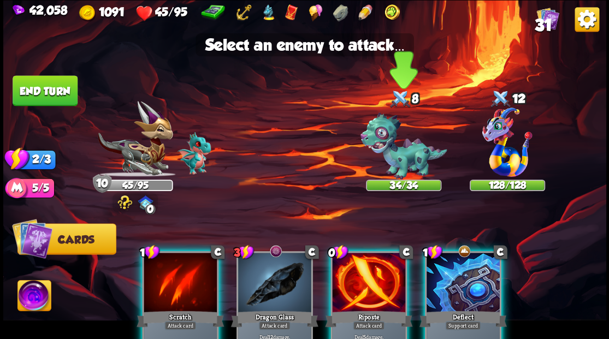
click at [402, 164] on img at bounding box center [403, 145] width 87 height 67
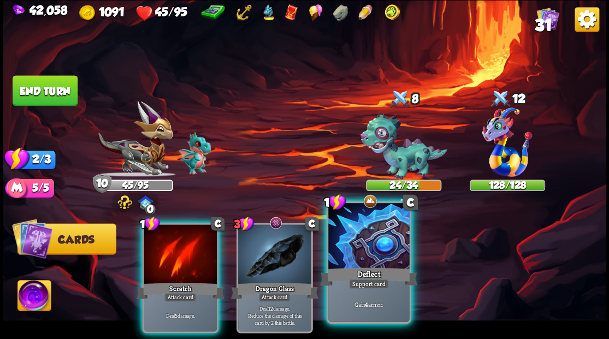
click at [357, 247] on div at bounding box center [368, 237] width 81 height 68
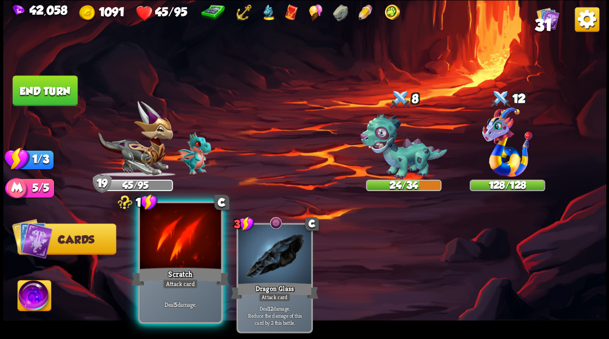
click at [183, 239] on div at bounding box center [180, 237] width 81 height 68
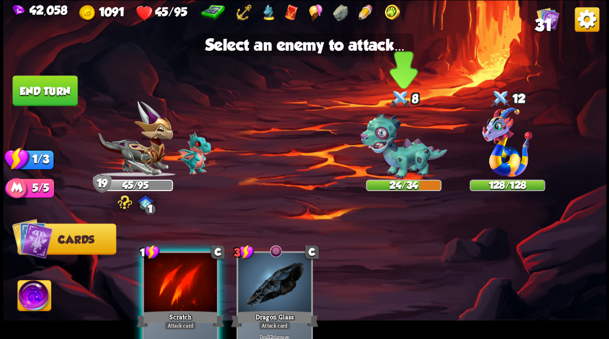
click at [389, 162] on img at bounding box center [403, 145] width 87 height 67
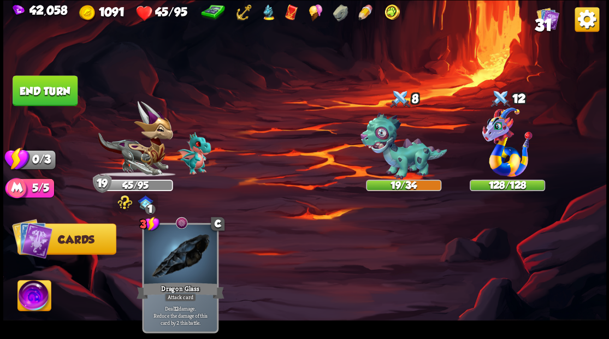
click at [40, 89] on button "End turn" at bounding box center [45, 90] width 65 height 31
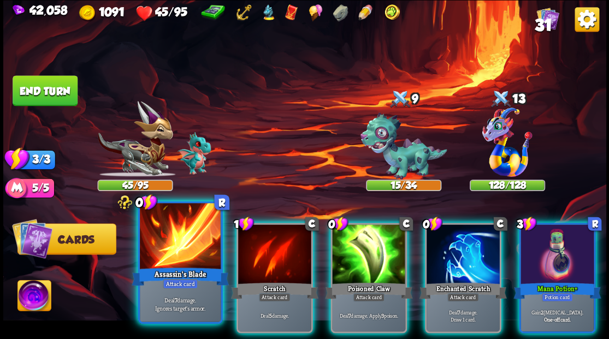
click at [166, 248] on div at bounding box center [180, 237] width 81 height 68
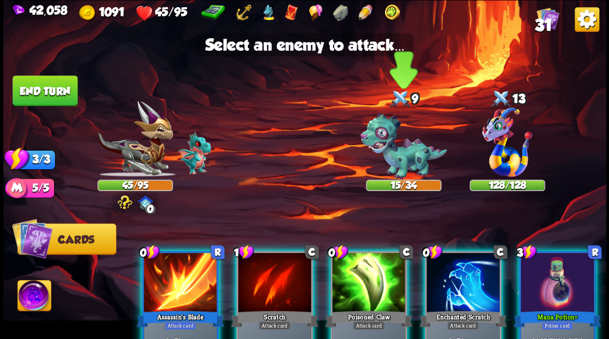
click at [381, 157] on img at bounding box center [403, 145] width 87 height 67
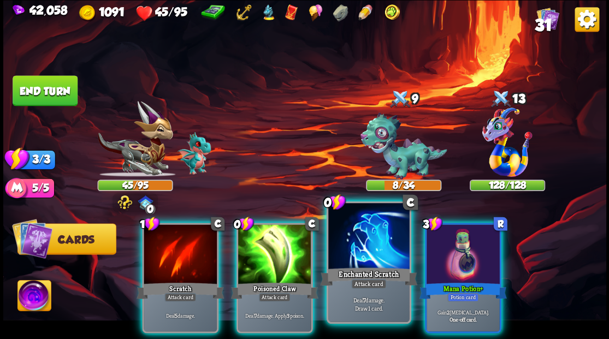
click at [365, 243] on div at bounding box center [368, 237] width 81 height 68
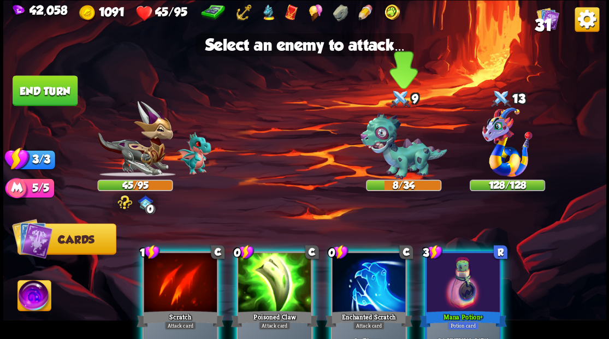
click at [404, 149] on img at bounding box center [403, 145] width 87 height 67
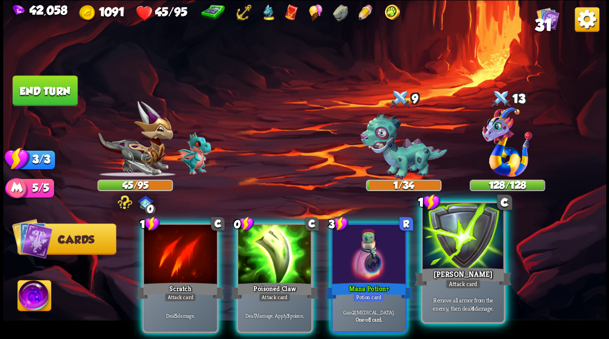
click at [436, 251] on div at bounding box center [462, 237] width 81 height 68
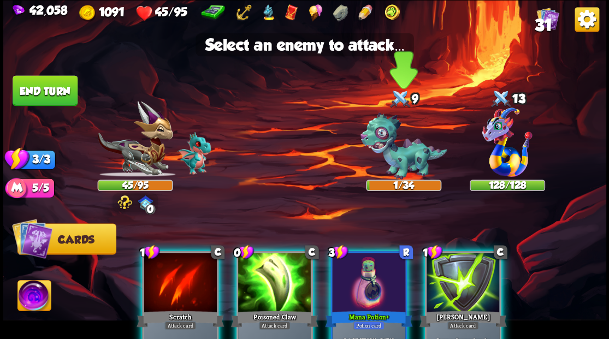
click at [393, 155] on img at bounding box center [403, 145] width 87 height 67
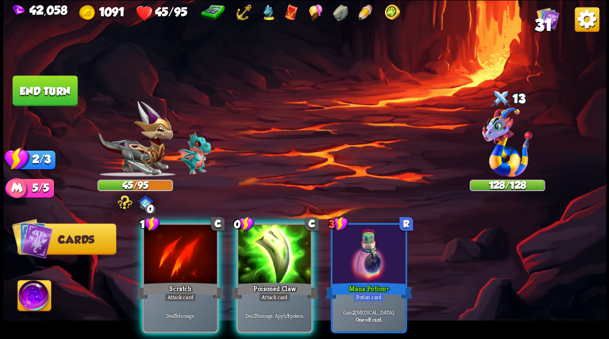
click at [32, 292] on img at bounding box center [33, 297] width 33 height 34
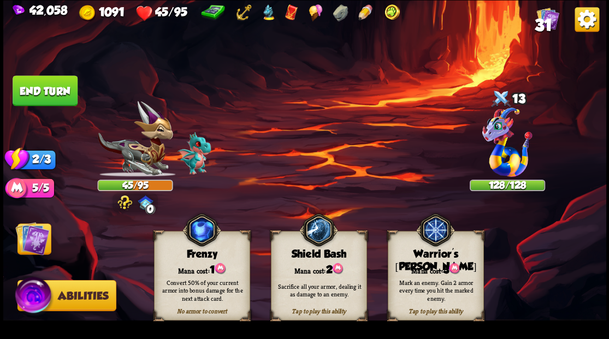
click at [432, 258] on div "Warrior's [PERSON_NAME]" at bounding box center [435, 260] width 95 height 25
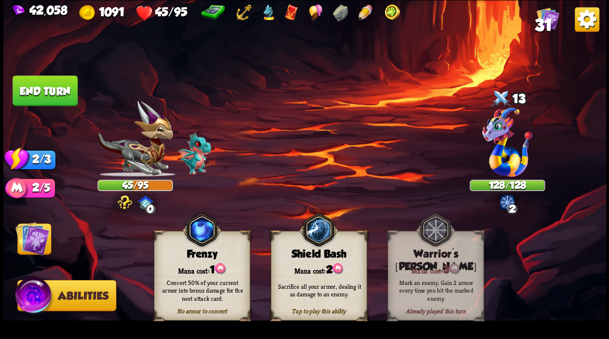
click at [33, 234] on img at bounding box center [32, 238] width 34 height 34
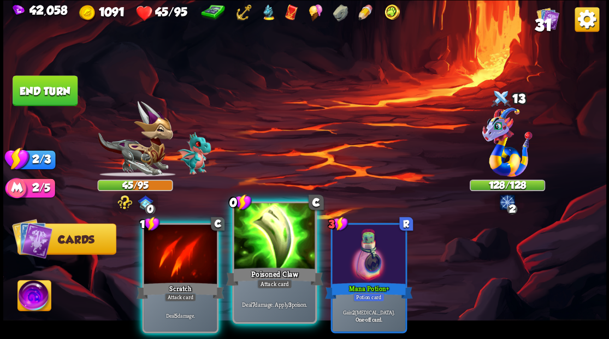
click at [247, 247] on div at bounding box center [274, 237] width 81 height 68
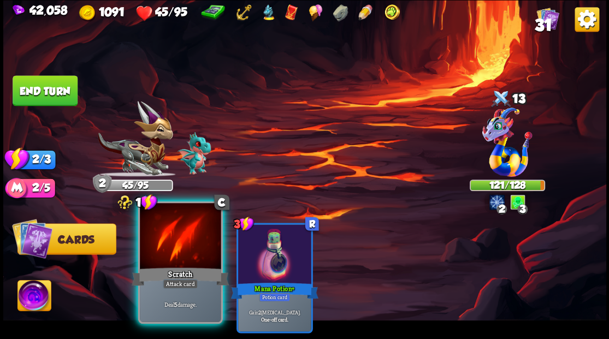
click at [185, 235] on div at bounding box center [180, 237] width 81 height 68
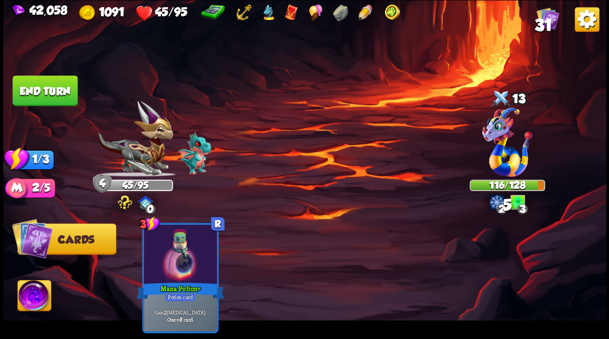
click at [56, 88] on button "End turn" at bounding box center [45, 90] width 65 height 31
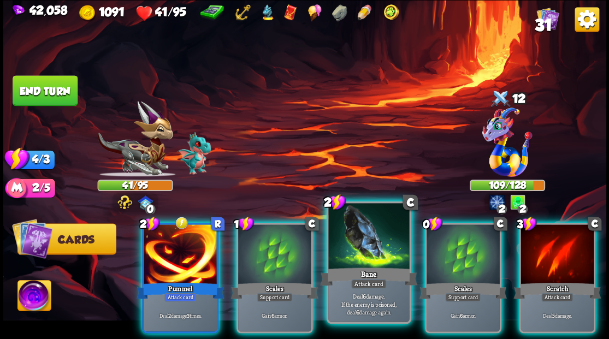
click at [355, 233] on div at bounding box center [368, 237] width 81 height 68
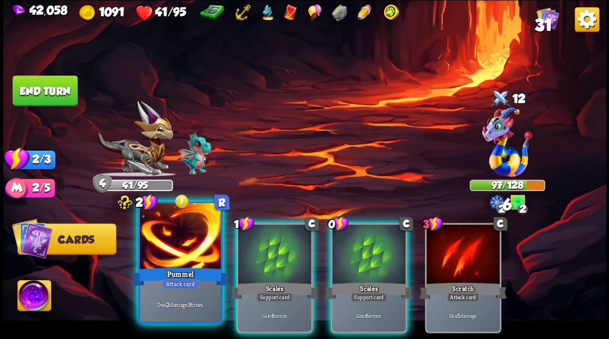
click at [187, 245] on div at bounding box center [180, 237] width 81 height 68
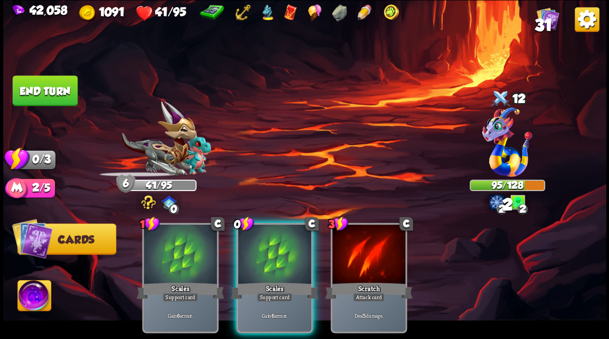
drag, startPoint x: 263, startPoint y: 247, endPoint x: 281, endPoint y: 175, distance: 73.7
click at [261, 246] on div at bounding box center [274, 255] width 73 height 62
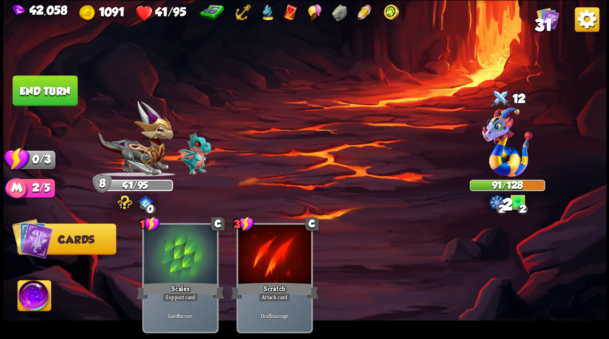
click at [53, 84] on button "End turn" at bounding box center [45, 90] width 65 height 31
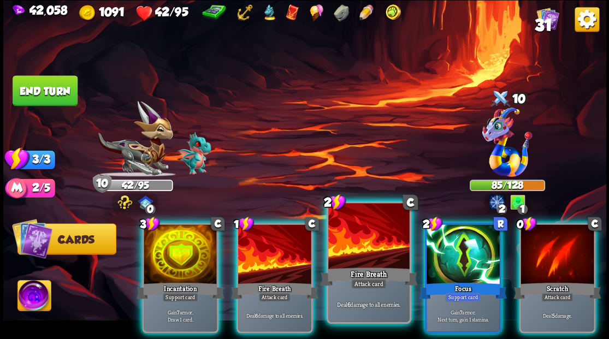
click at [369, 240] on div at bounding box center [368, 237] width 81 height 68
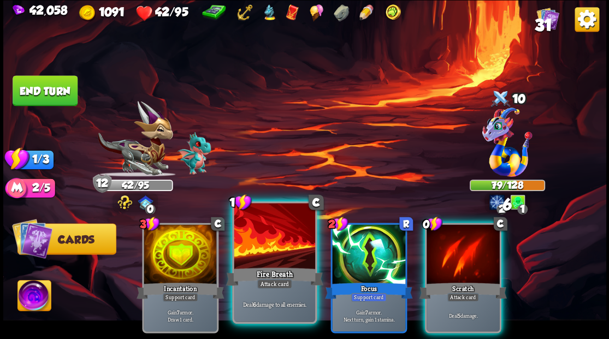
click at [269, 234] on div at bounding box center [274, 237] width 81 height 68
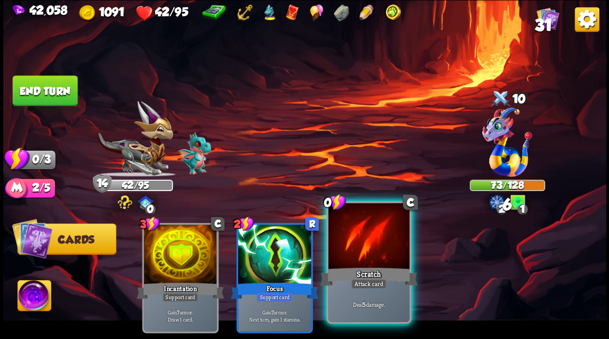
click at [372, 252] on div at bounding box center [368, 237] width 81 height 68
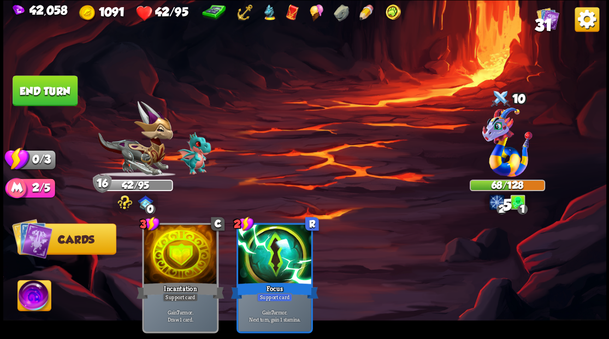
drag, startPoint x: 44, startPoint y: 92, endPoint x: 158, endPoint y: 92, distance: 114.1
click at [45, 92] on button "End turn" at bounding box center [45, 90] width 65 height 31
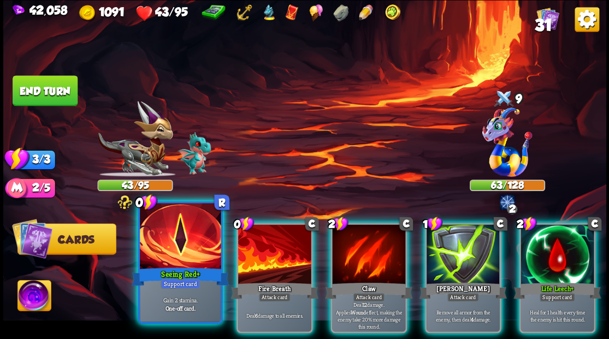
click at [176, 246] on div at bounding box center [180, 237] width 81 height 68
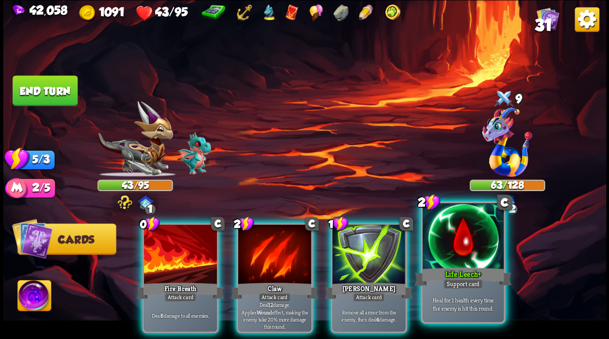
click at [442, 238] on div at bounding box center [462, 237] width 81 height 68
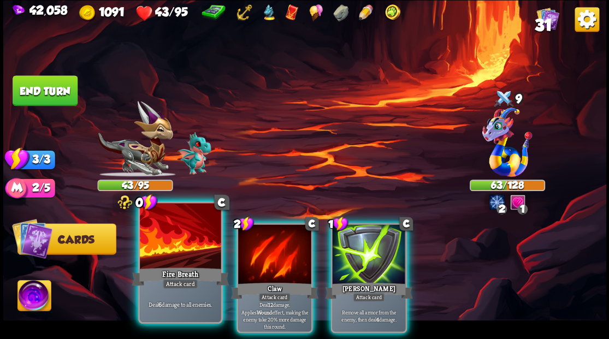
click at [163, 251] on div at bounding box center [180, 237] width 81 height 68
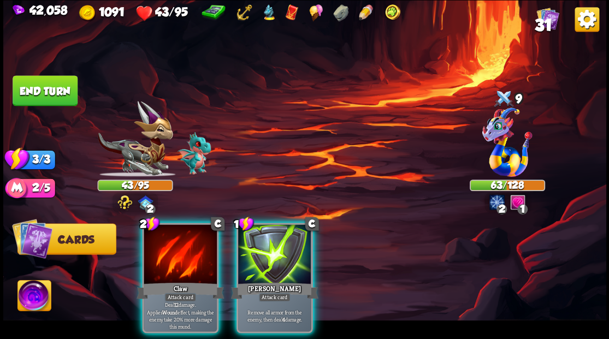
click at [163, 251] on div at bounding box center [180, 255] width 73 height 62
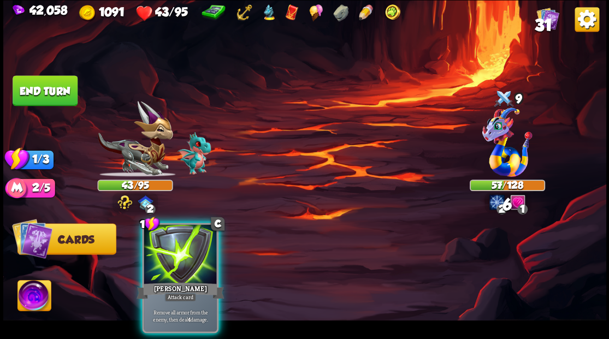
click at [163, 251] on div at bounding box center [180, 255] width 73 height 62
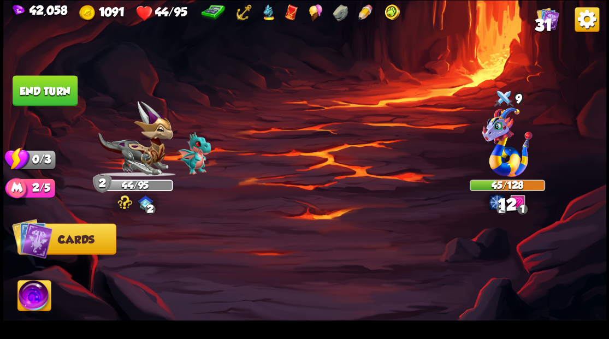
click at [49, 94] on button "End turn" at bounding box center [45, 90] width 65 height 31
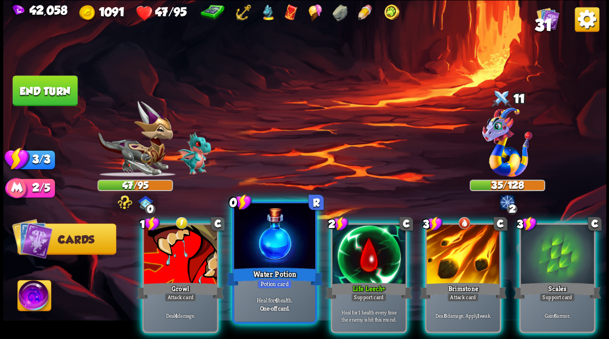
click at [287, 237] on div at bounding box center [274, 237] width 81 height 68
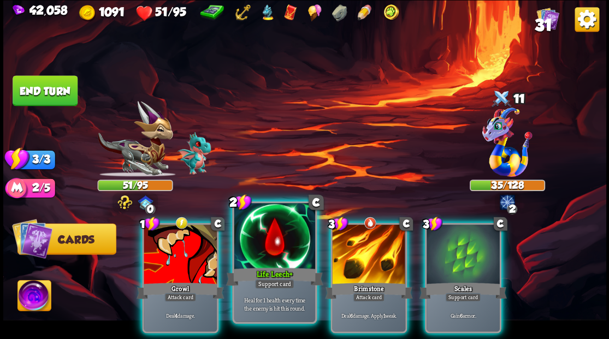
click at [268, 235] on div at bounding box center [274, 237] width 81 height 68
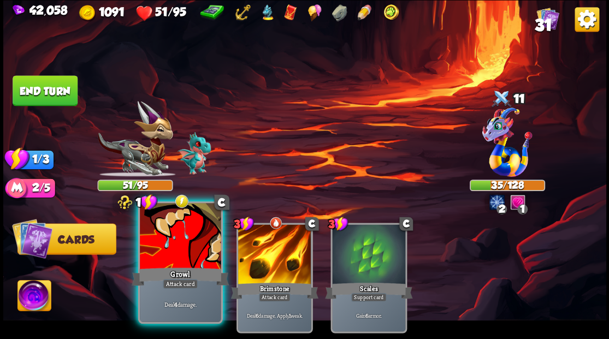
click at [187, 231] on div at bounding box center [180, 237] width 81 height 68
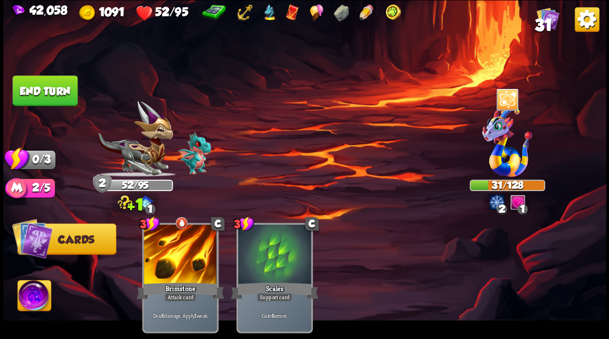
click at [48, 84] on button "End turn" at bounding box center [45, 90] width 65 height 31
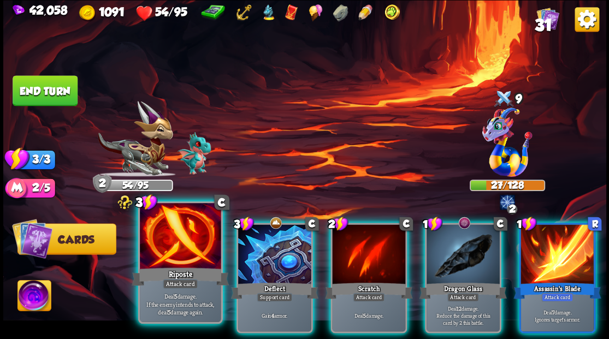
click at [184, 246] on div at bounding box center [180, 237] width 81 height 68
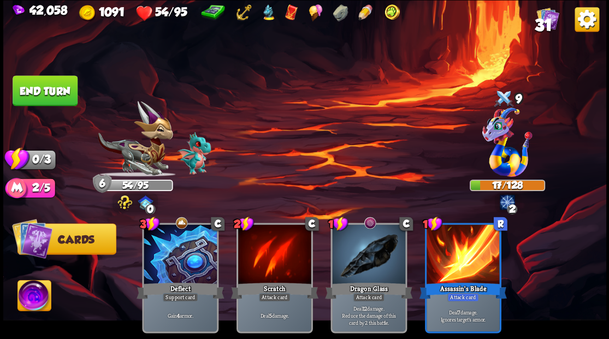
click at [53, 85] on button "End turn" at bounding box center [45, 90] width 65 height 31
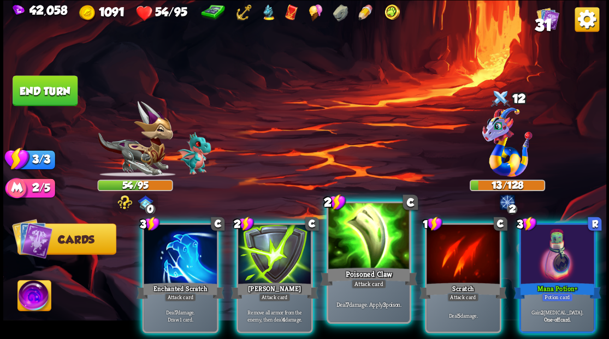
click at [375, 226] on div at bounding box center [368, 237] width 81 height 68
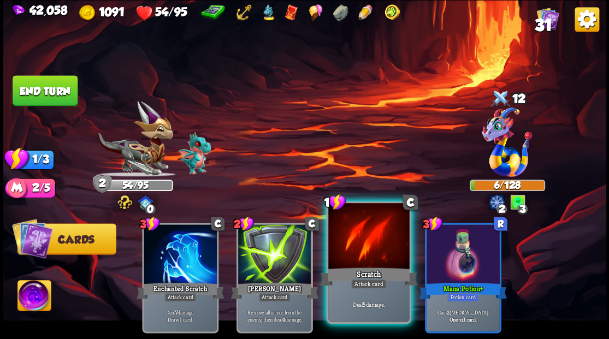
click at [375, 226] on div at bounding box center [368, 237] width 81 height 68
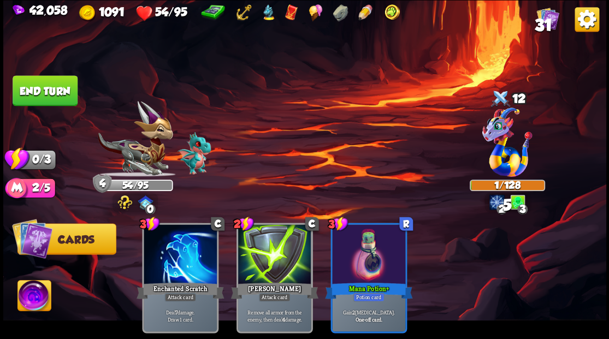
click at [73, 96] on button "End turn" at bounding box center [45, 90] width 65 height 31
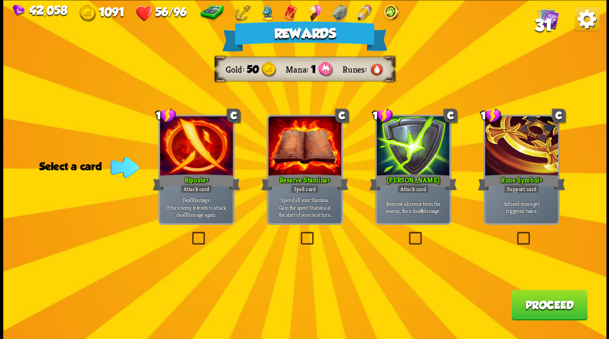
click at [531, 302] on button "Proceed" at bounding box center [549, 304] width 76 height 31
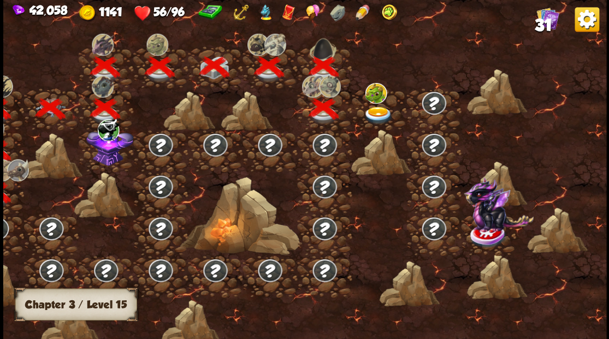
click at [373, 115] on img at bounding box center [377, 115] width 30 height 18
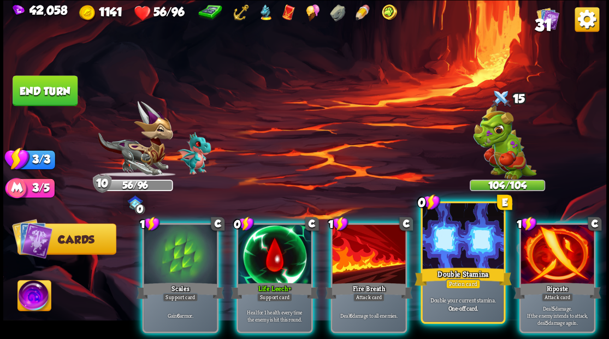
click at [423, 230] on div at bounding box center [462, 237] width 81 height 68
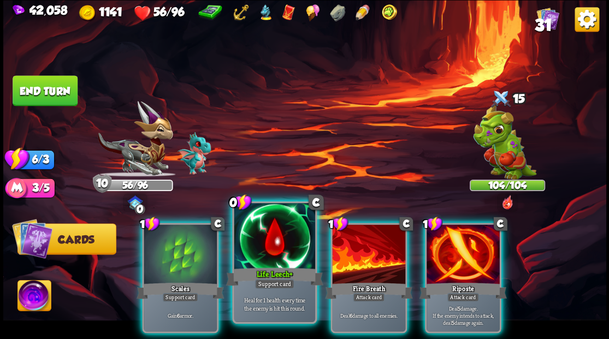
click at [273, 242] on div at bounding box center [274, 237] width 81 height 68
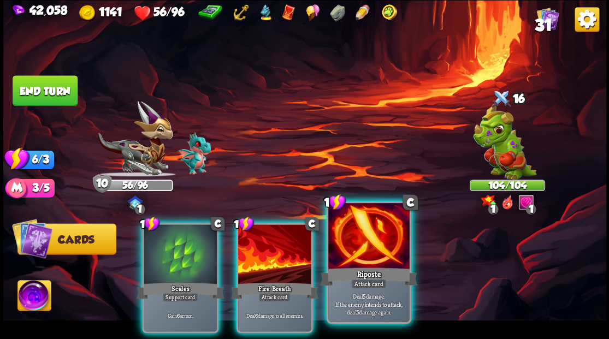
click at [351, 237] on div at bounding box center [368, 237] width 81 height 68
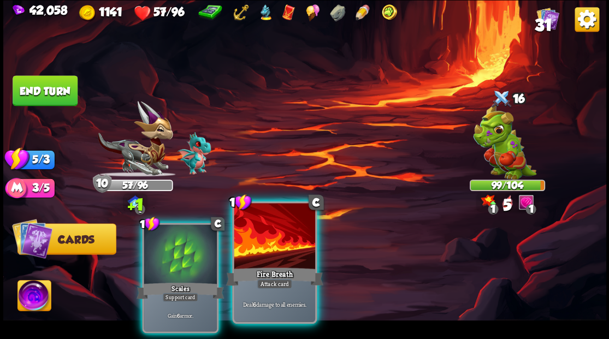
click at [271, 250] on div at bounding box center [274, 237] width 81 height 68
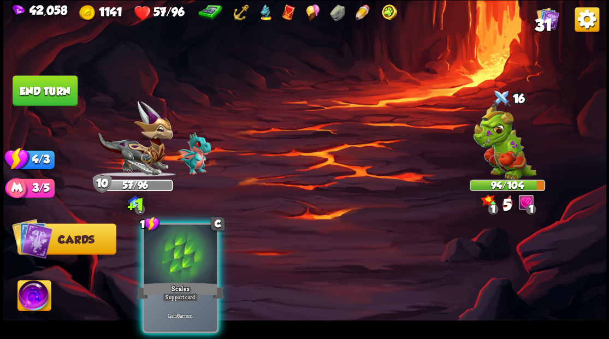
click at [193, 246] on div at bounding box center [180, 255] width 73 height 62
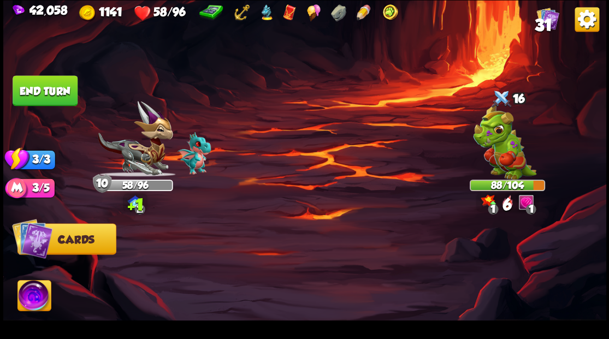
click at [62, 81] on button "End turn" at bounding box center [45, 90] width 65 height 31
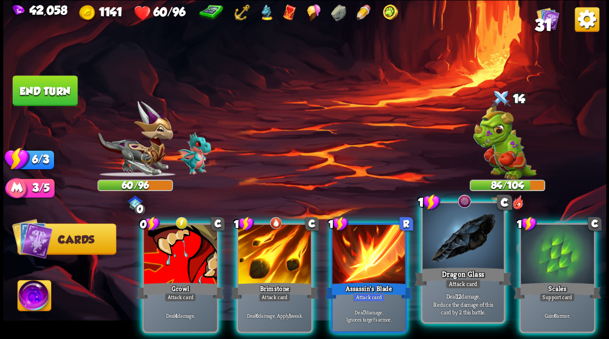
click at [451, 247] on div at bounding box center [462, 237] width 81 height 68
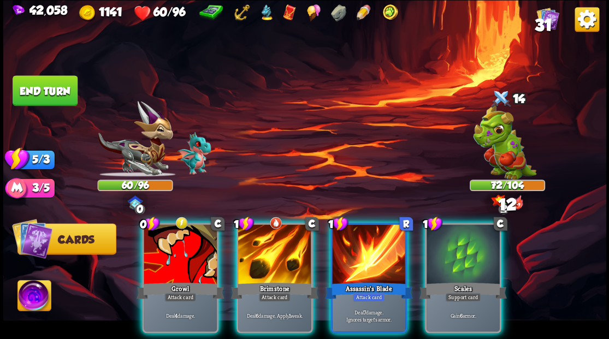
click at [451, 247] on div at bounding box center [462, 255] width 73 height 62
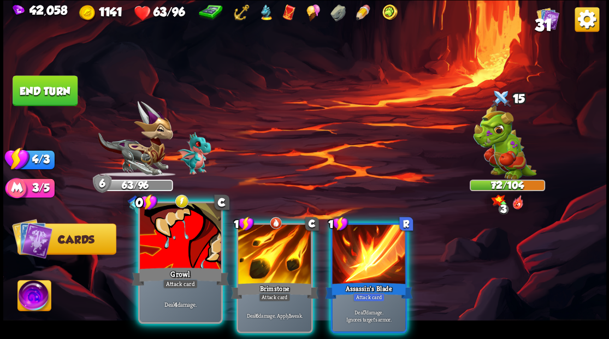
click at [177, 247] on div at bounding box center [180, 237] width 81 height 68
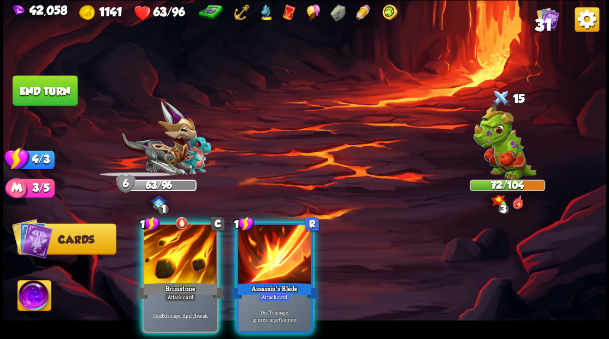
click at [177, 247] on div at bounding box center [180, 255] width 73 height 62
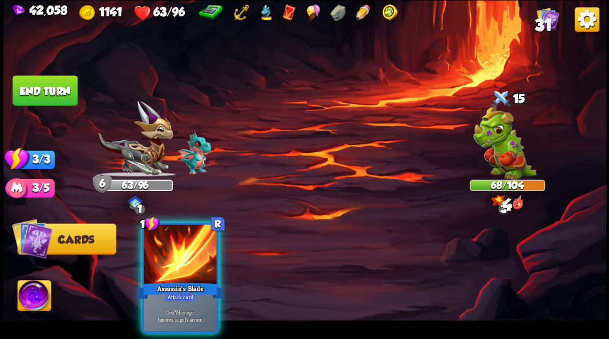
click at [177, 247] on div at bounding box center [180, 255] width 73 height 62
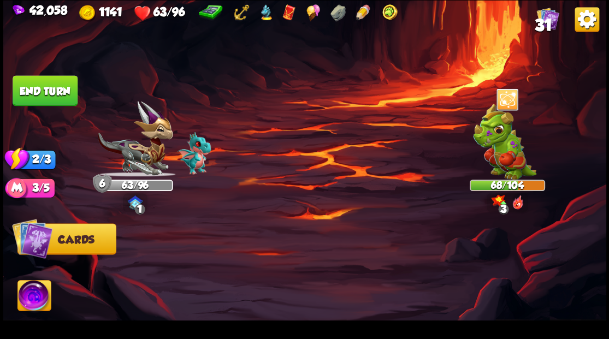
click at [38, 103] on button "End turn" at bounding box center [45, 90] width 65 height 31
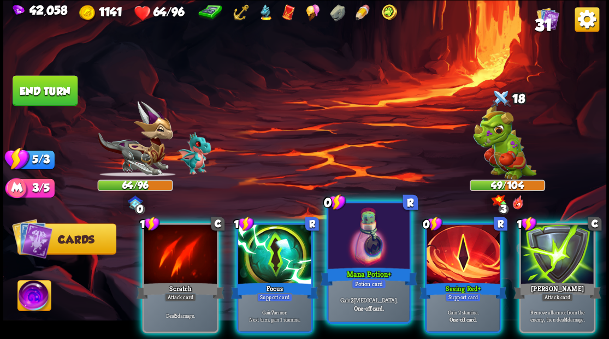
click at [357, 243] on div at bounding box center [368, 237] width 81 height 68
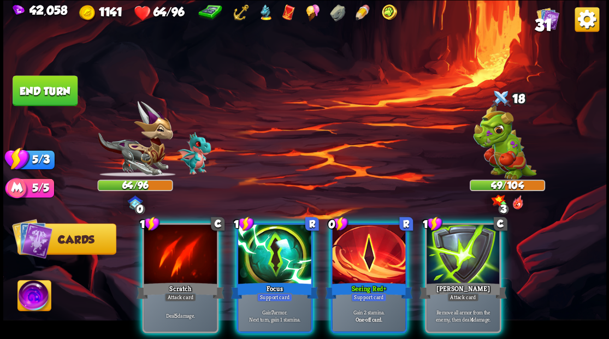
drag, startPoint x: 359, startPoint y: 235, endPoint x: 346, endPoint y: 199, distance: 38.3
click at [359, 234] on div at bounding box center [368, 255] width 73 height 62
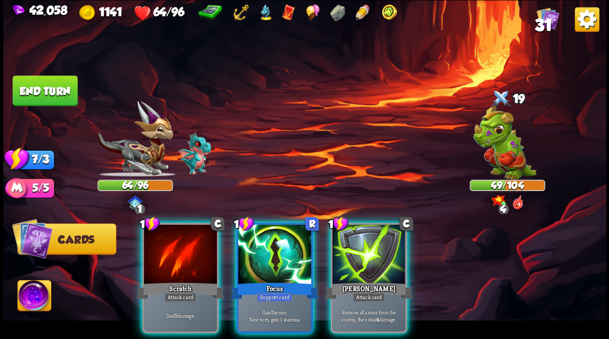
drag, startPoint x: 287, startPoint y: 251, endPoint x: 283, endPoint y: 246, distance: 7.0
click at [286, 251] on div at bounding box center [274, 255] width 73 height 62
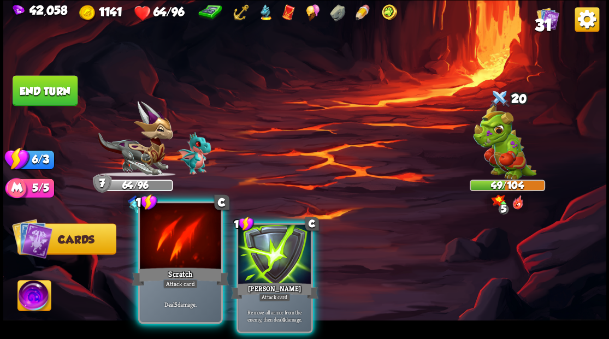
click at [159, 242] on div at bounding box center [180, 237] width 81 height 68
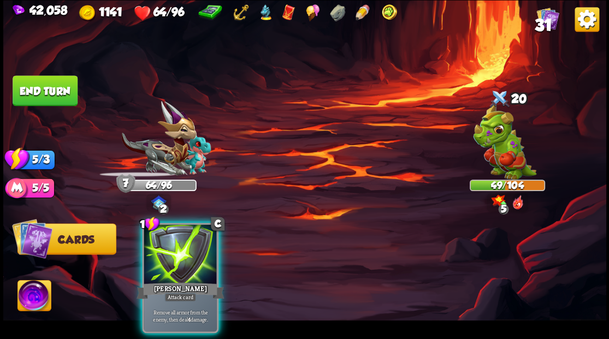
click at [159, 242] on div at bounding box center [180, 255] width 73 height 62
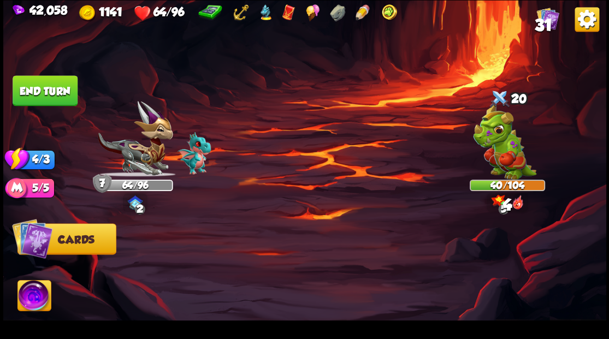
click at [56, 91] on button "End turn" at bounding box center [45, 90] width 65 height 31
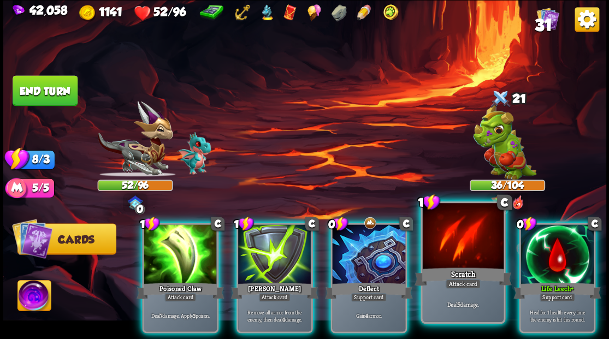
drag, startPoint x: 361, startPoint y: 240, endPoint x: 371, endPoint y: 235, distance: 11.5
click at [360, 239] on div at bounding box center [368, 255] width 73 height 62
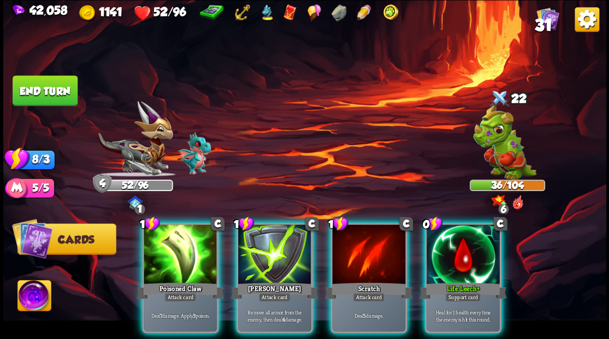
click at [438, 247] on div at bounding box center [462, 255] width 73 height 62
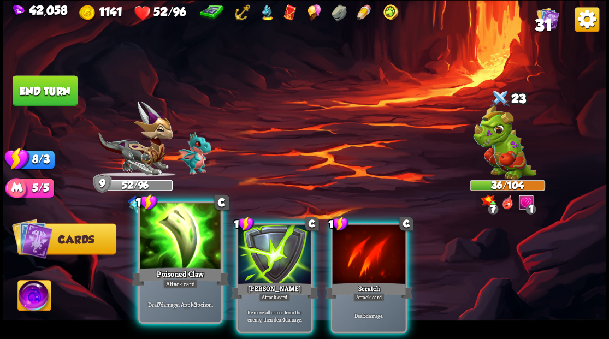
click at [210, 260] on div at bounding box center [180, 237] width 81 height 68
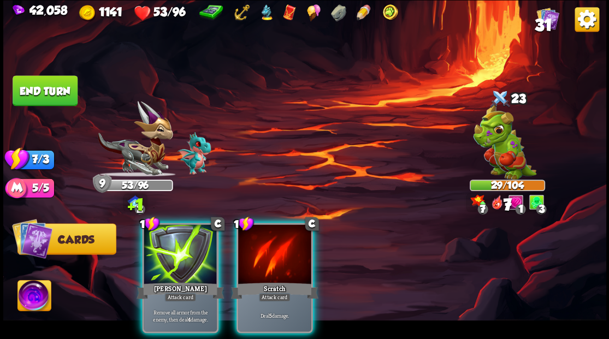
drag, startPoint x: 301, startPoint y: 241, endPoint x: 281, endPoint y: 234, distance: 21.4
click at [300, 237] on div at bounding box center [274, 255] width 73 height 62
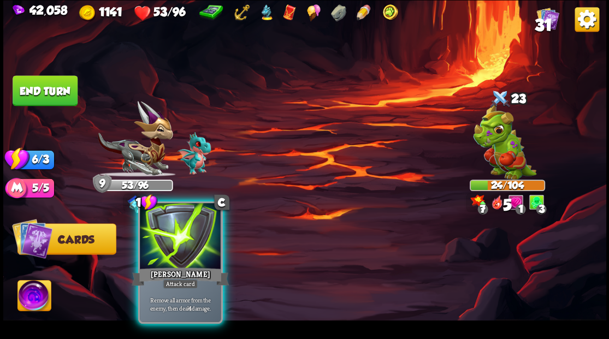
click at [199, 245] on div at bounding box center [180, 237] width 81 height 68
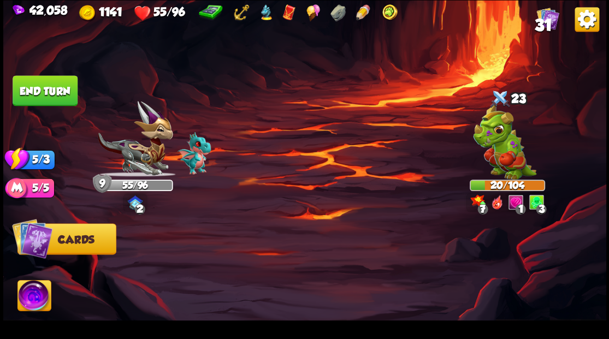
click at [52, 84] on button "End turn" at bounding box center [45, 90] width 65 height 31
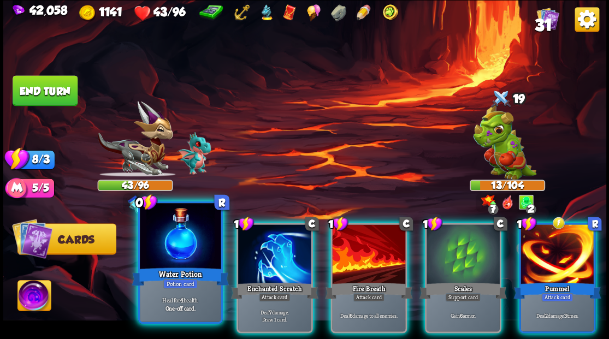
click at [166, 235] on div at bounding box center [180, 237] width 81 height 68
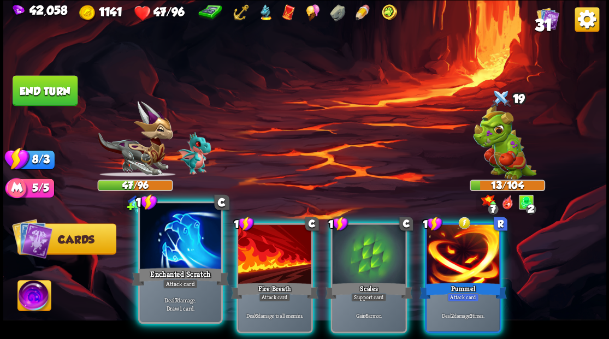
click at [164, 233] on div at bounding box center [180, 237] width 81 height 68
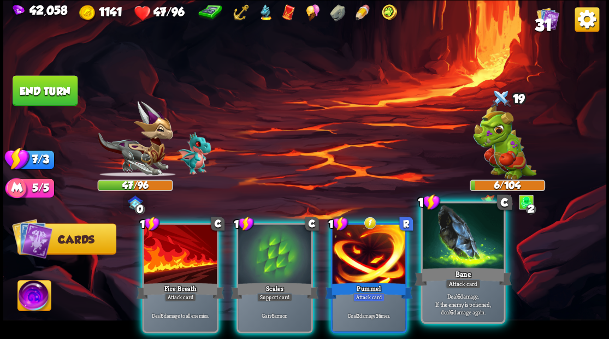
click at [462, 247] on div at bounding box center [462, 237] width 81 height 68
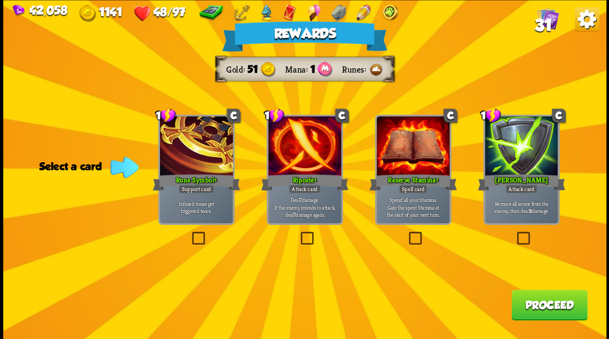
click at [535, 292] on button "Proceed" at bounding box center [549, 304] width 76 height 31
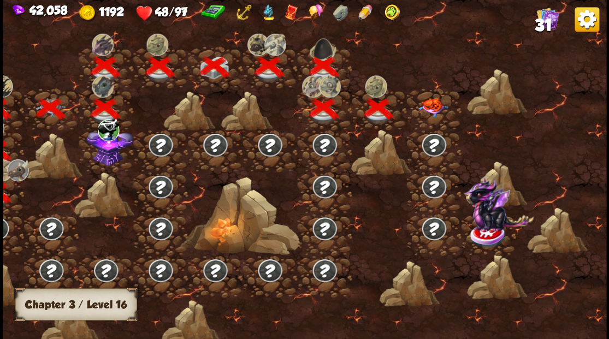
click at [438, 100] on img at bounding box center [433, 107] width 30 height 19
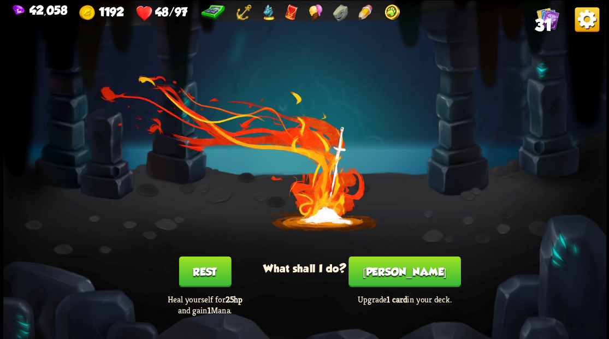
click at [208, 265] on button "Rest" at bounding box center [204, 271] width 52 height 31
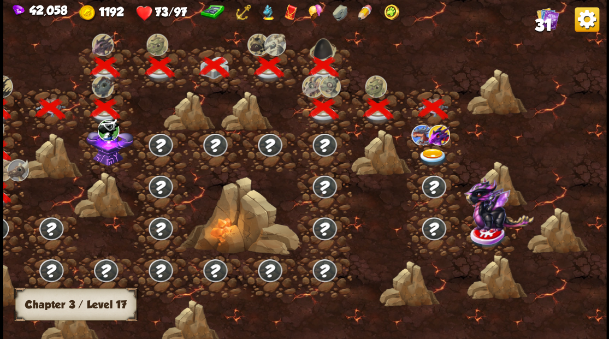
click at [436, 152] on img at bounding box center [433, 157] width 30 height 18
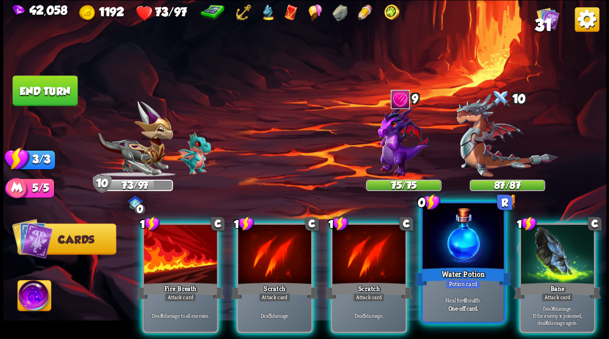
click at [450, 235] on div at bounding box center [462, 237] width 81 height 68
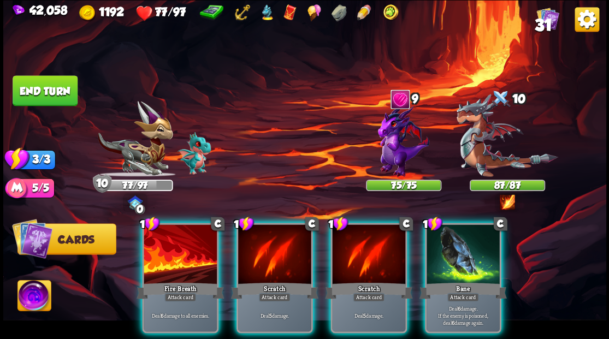
click at [28, 293] on img at bounding box center [33, 297] width 33 height 34
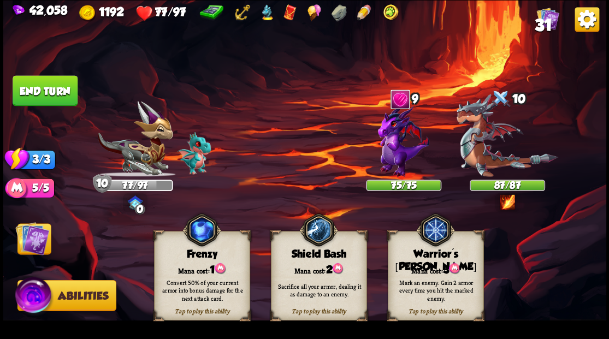
click at [437, 243] on img at bounding box center [434, 229] width 39 height 39
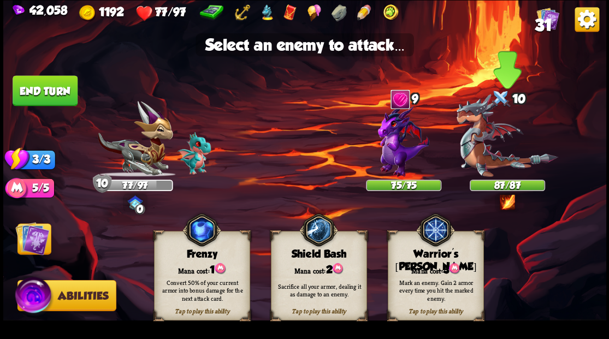
click at [474, 162] on img at bounding box center [507, 135] width 102 height 83
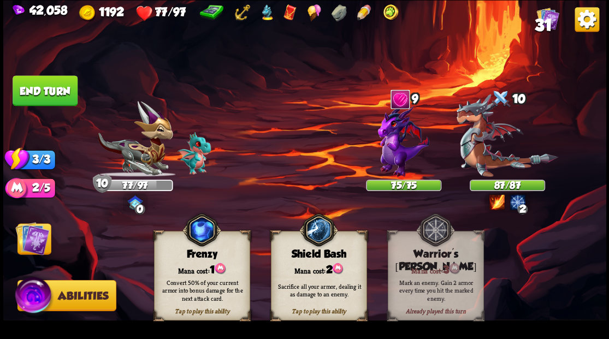
click at [44, 242] on img at bounding box center [32, 238] width 34 height 34
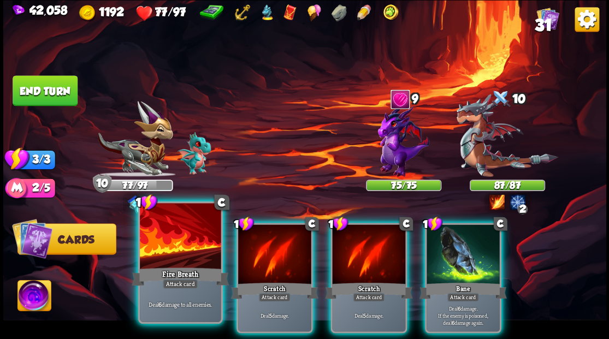
click at [150, 257] on div at bounding box center [180, 237] width 81 height 68
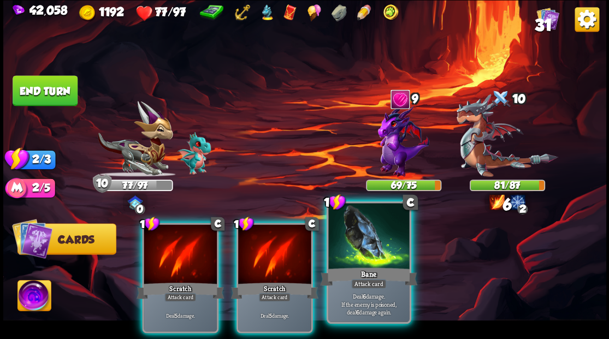
drag, startPoint x: 373, startPoint y: 234, endPoint x: 379, endPoint y: 231, distance: 6.6
click at [377, 233] on div at bounding box center [368, 237] width 81 height 68
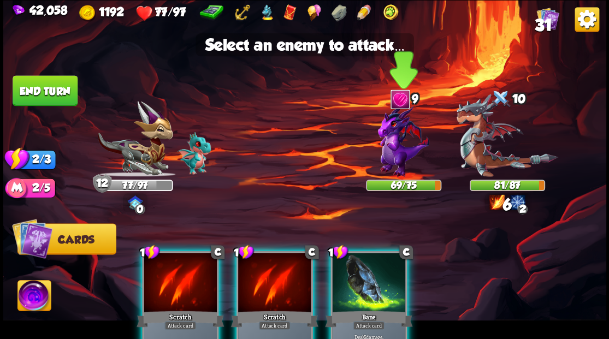
drag, startPoint x: 490, startPoint y: 152, endPoint x: 426, endPoint y: 182, distance: 70.6
click at [489, 152] on img at bounding box center [507, 135] width 102 height 83
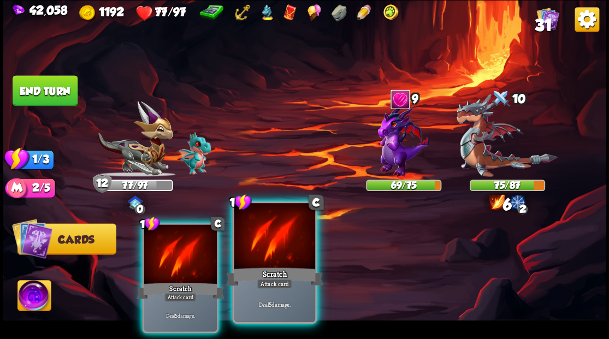
click at [275, 240] on div at bounding box center [274, 237] width 81 height 68
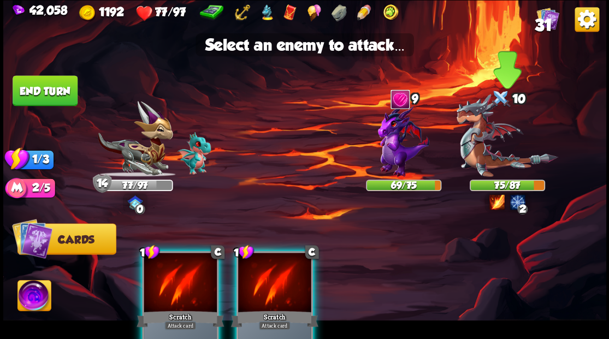
click at [478, 157] on img at bounding box center [507, 135] width 102 height 83
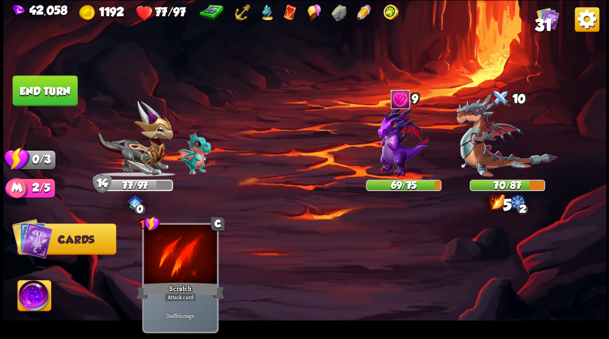
click at [22, 103] on button "End turn" at bounding box center [45, 90] width 65 height 31
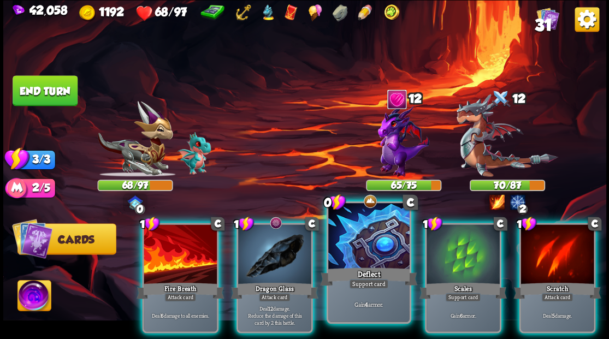
click at [363, 247] on div at bounding box center [368, 237] width 81 height 68
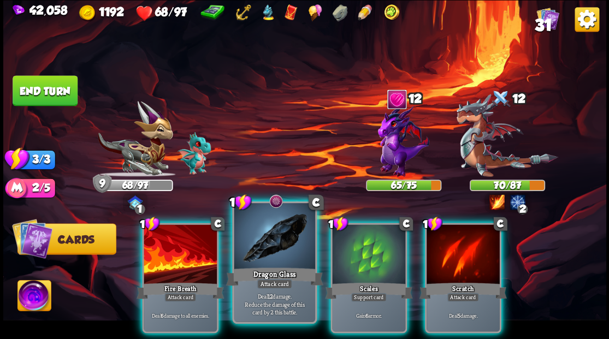
click at [269, 230] on div at bounding box center [274, 237] width 81 height 68
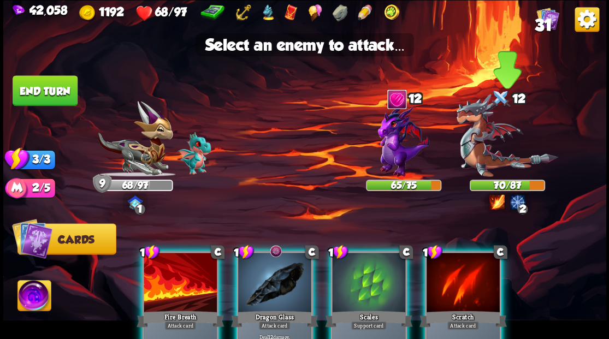
click at [479, 162] on img at bounding box center [507, 135] width 102 height 83
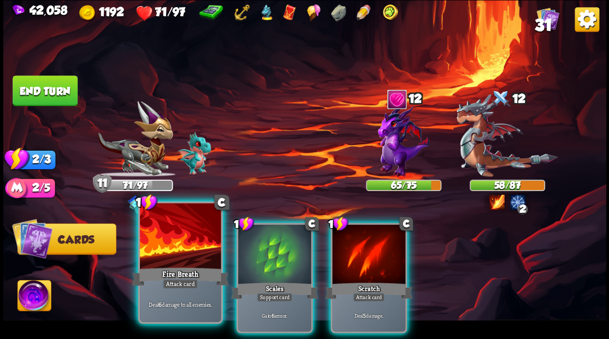
click at [163, 235] on div at bounding box center [180, 237] width 81 height 68
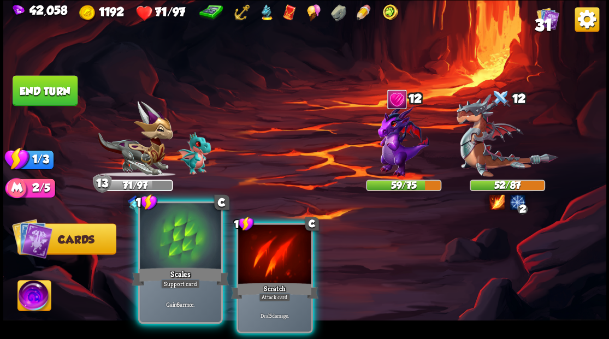
click at [166, 231] on div at bounding box center [180, 237] width 81 height 68
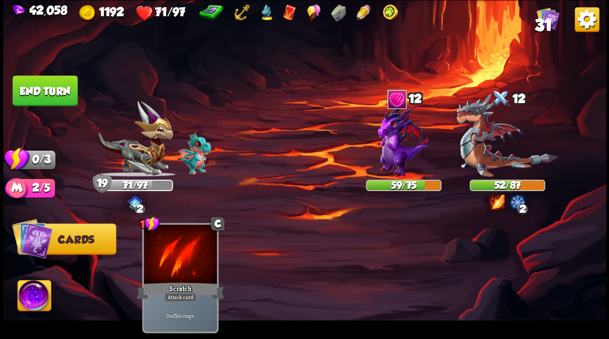
click at [61, 78] on button "End turn" at bounding box center [45, 90] width 65 height 31
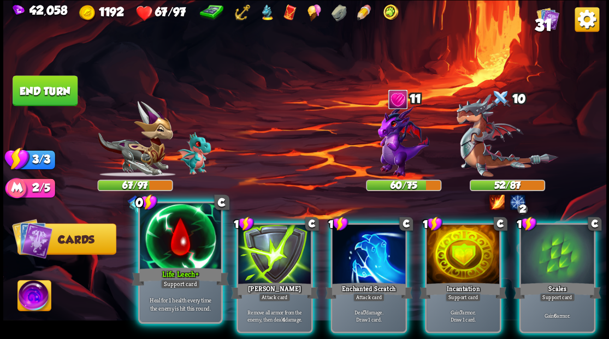
click at [190, 247] on div at bounding box center [180, 237] width 81 height 68
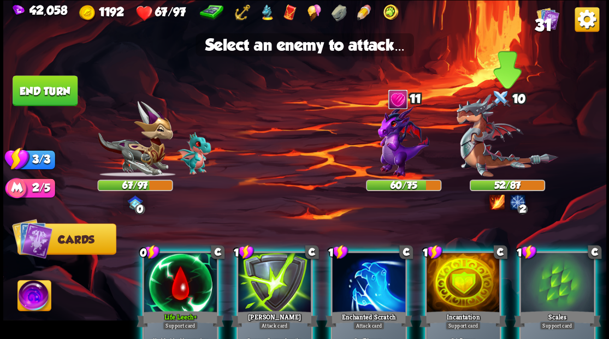
click at [487, 149] on img at bounding box center [507, 135] width 102 height 83
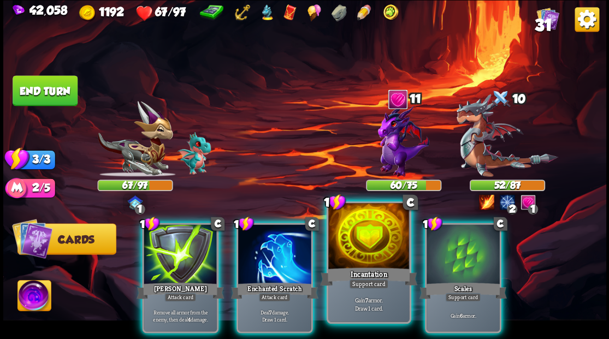
click at [345, 241] on div at bounding box center [368, 237] width 81 height 68
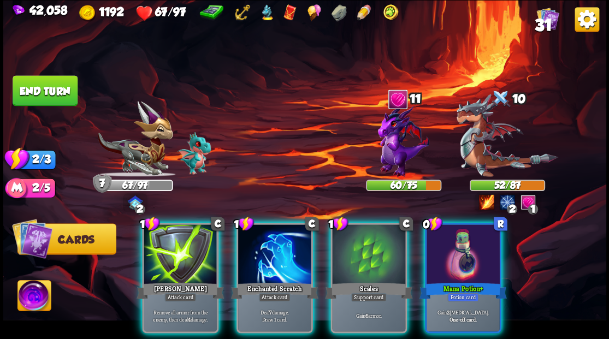
click at [458, 253] on div at bounding box center [462, 255] width 73 height 62
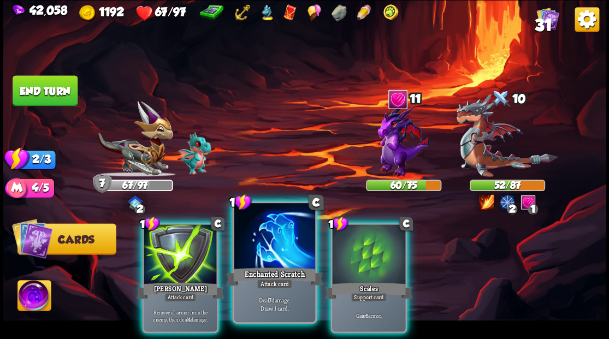
click at [275, 232] on div at bounding box center [274, 237] width 81 height 68
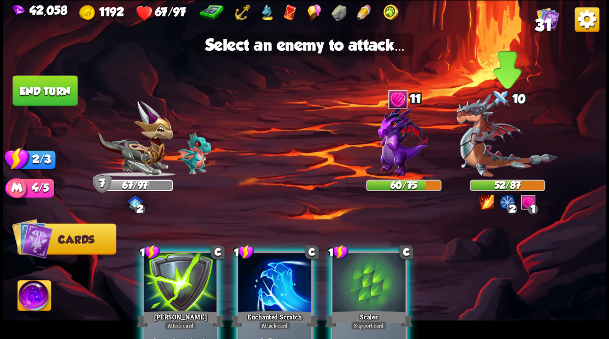
click at [476, 145] on img at bounding box center [507, 135] width 102 height 83
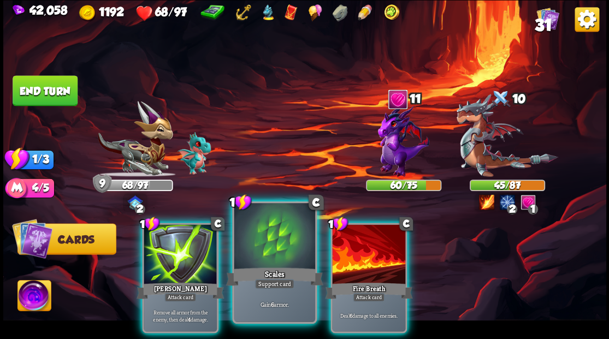
click at [275, 242] on div at bounding box center [274, 237] width 81 height 68
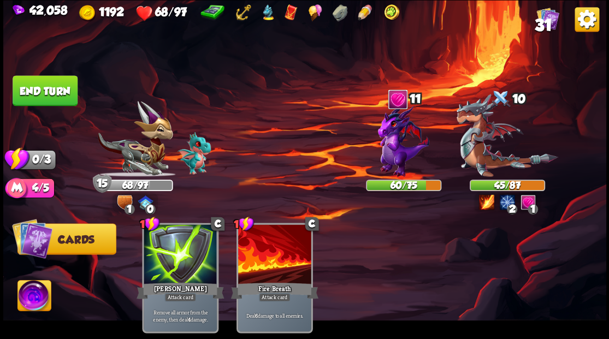
click at [33, 82] on button "End turn" at bounding box center [45, 90] width 65 height 31
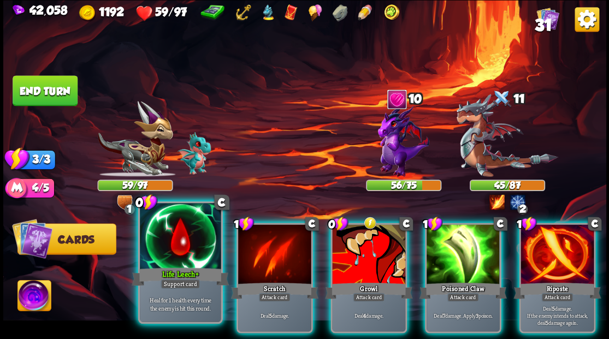
click at [162, 257] on div at bounding box center [180, 237] width 81 height 68
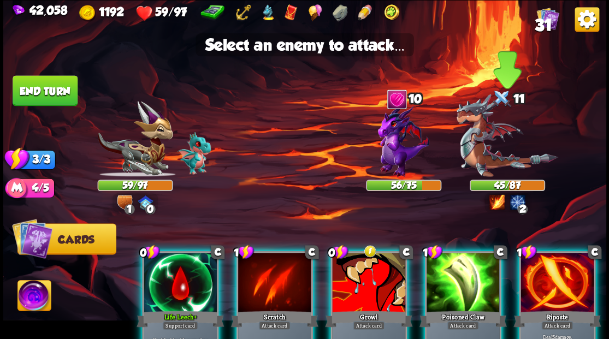
click at [472, 154] on img at bounding box center [507, 135] width 102 height 83
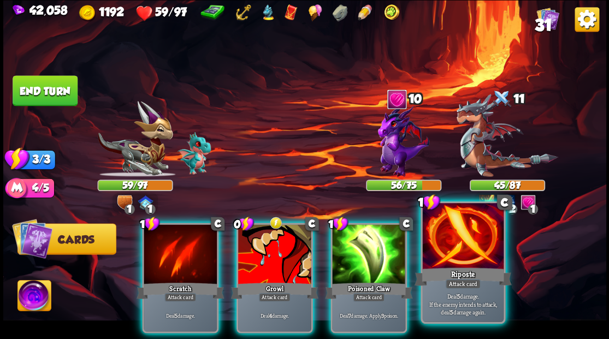
click at [461, 247] on div at bounding box center [462, 237] width 81 height 68
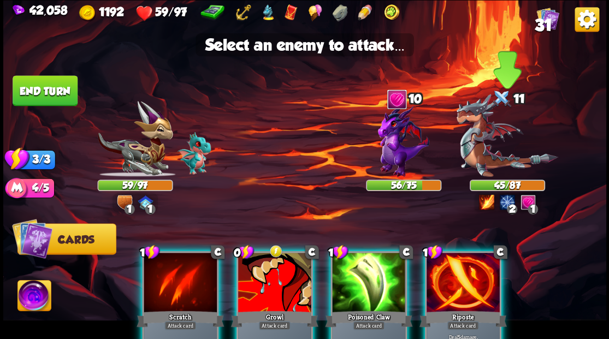
click at [482, 155] on img at bounding box center [507, 135] width 102 height 83
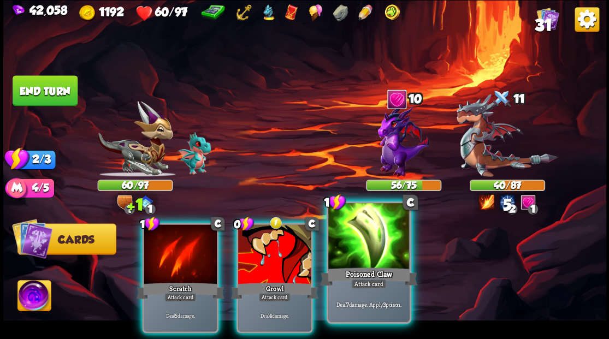
click at [360, 236] on div at bounding box center [368, 237] width 81 height 68
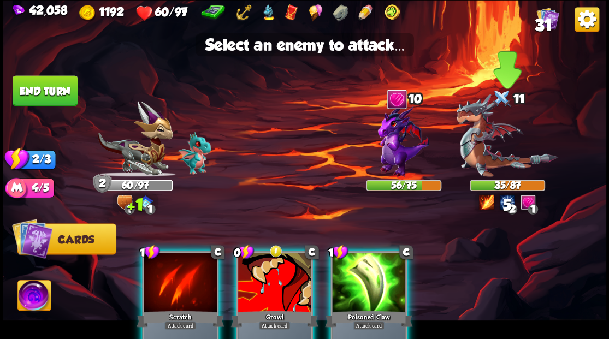
click at [482, 150] on img at bounding box center [507, 135] width 102 height 83
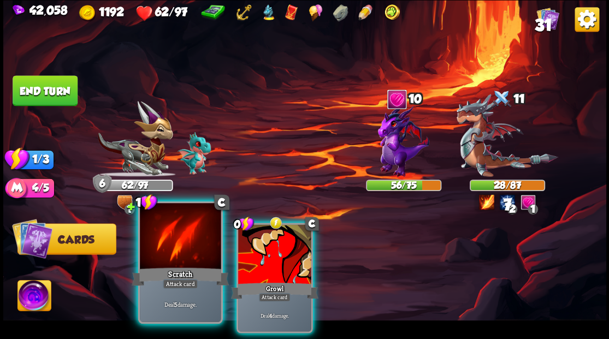
click at [198, 240] on div at bounding box center [180, 237] width 81 height 68
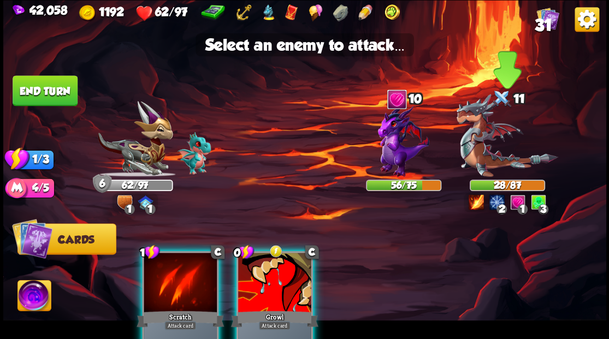
click at [479, 147] on img at bounding box center [507, 135] width 102 height 83
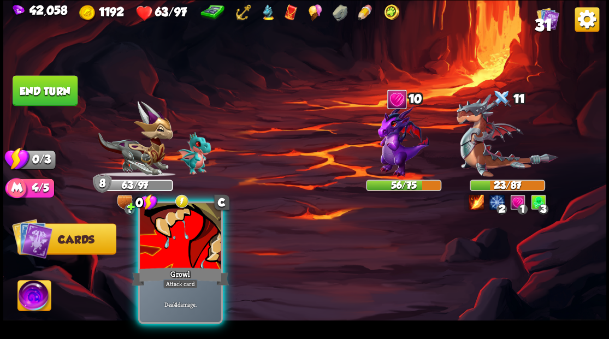
click at [183, 235] on div at bounding box center [180, 237] width 81 height 68
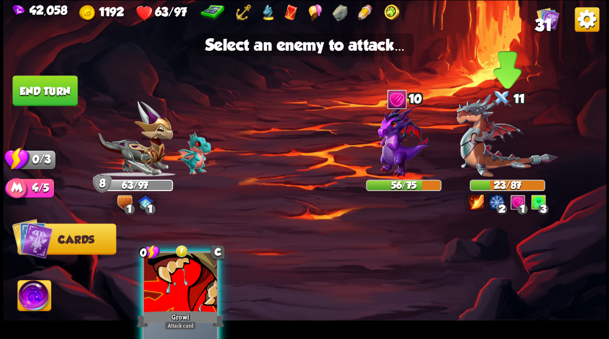
click at [467, 146] on img at bounding box center [507, 135] width 102 height 83
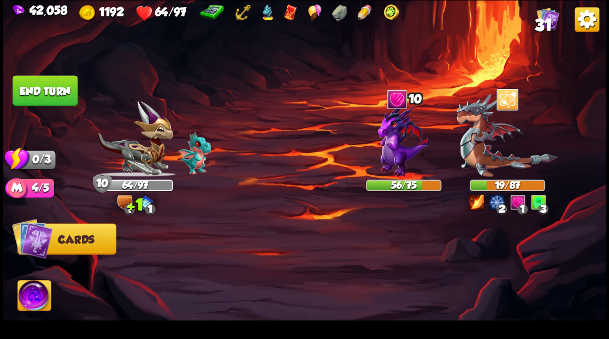
click at [45, 92] on button "End turn" at bounding box center [45, 90] width 65 height 31
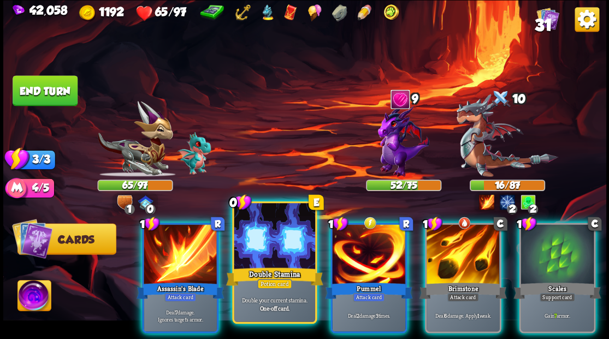
click at [276, 255] on div at bounding box center [274, 237] width 81 height 68
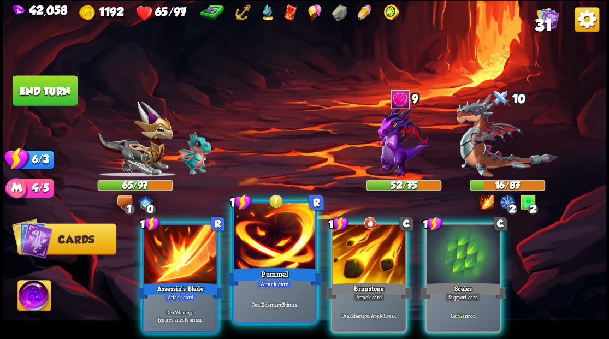
click at [272, 230] on div at bounding box center [274, 237] width 81 height 68
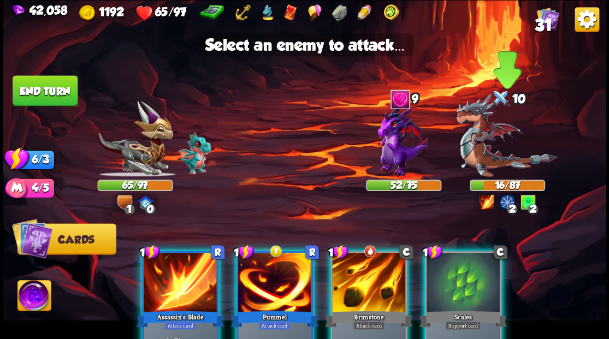
click at [474, 145] on img at bounding box center [507, 135] width 102 height 83
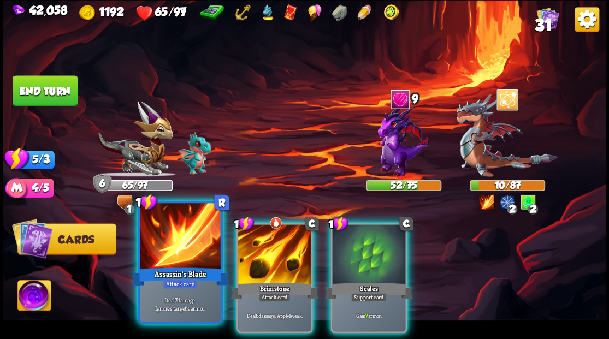
click at [180, 241] on div at bounding box center [180, 237] width 81 height 68
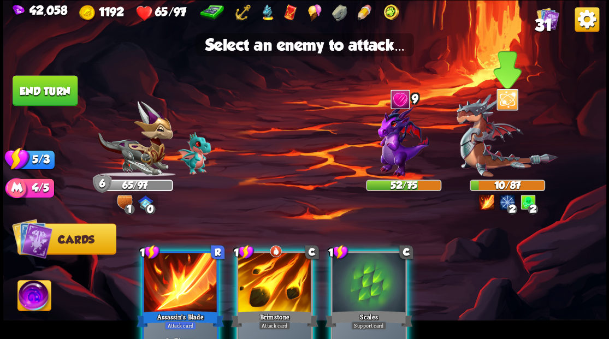
click at [473, 145] on img at bounding box center [507, 135] width 102 height 83
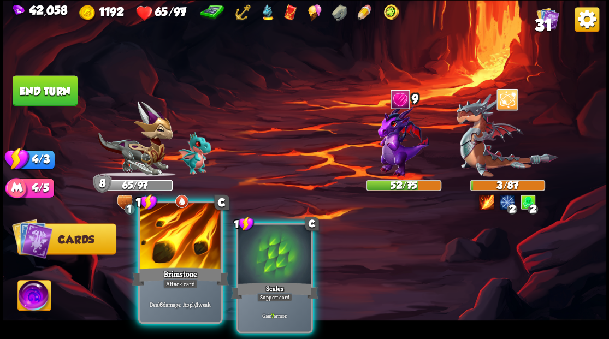
click at [175, 251] on div at bounding box center [180, 237] width 81 height 68
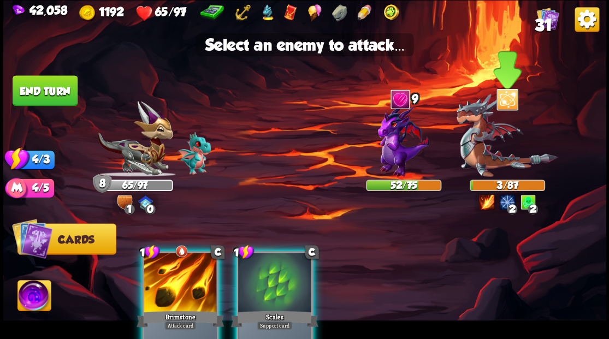
click at [479, 141] on img at bounding box center [507, 135] width 102 height 83
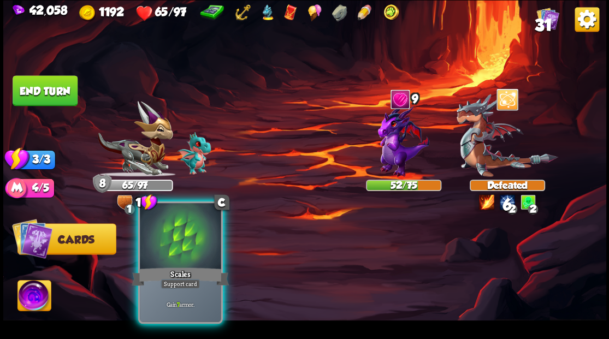
click at [186, 231] on div at bounding box center [180, 237] width 81 height 68
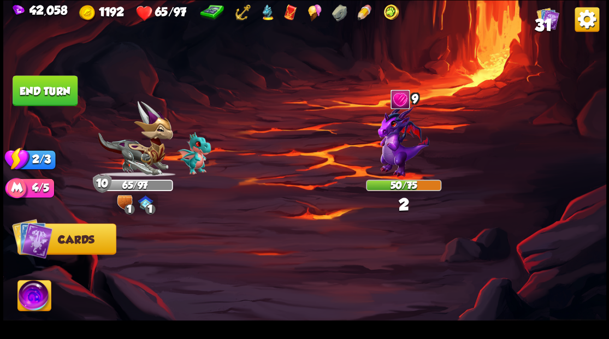
click at [63, 100] on button "End turn" at bounding box center [45, 90] width 65 height 31
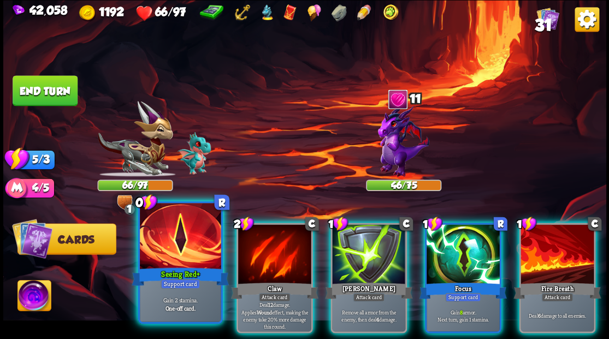
click at [180, 237] on div at bounding box center [180, 237] width 81 height 68
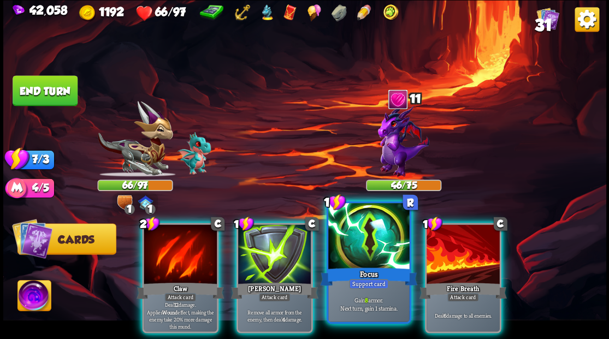
click at [362, 229] on div at bounding box center [368, 237] width 81 height 68
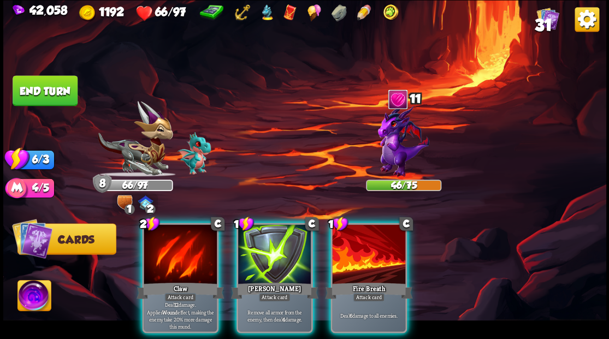
drag, startPoint x: 362, startPoint y: 229, endPoint x: 332, endPoint y: 234, distance: 31.0
click at [361, 230] on div at bounding box center [368, 255] width 73 height 62
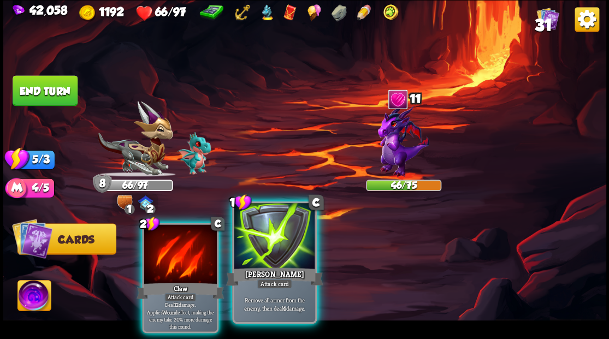
drag, startPoint x: 271, startPoint y: 240, endPoint x: 263, endPoint y: 241, distance: 7.7
click at [270, 240] on div at bounding box center [274, 237] width 81 height 68
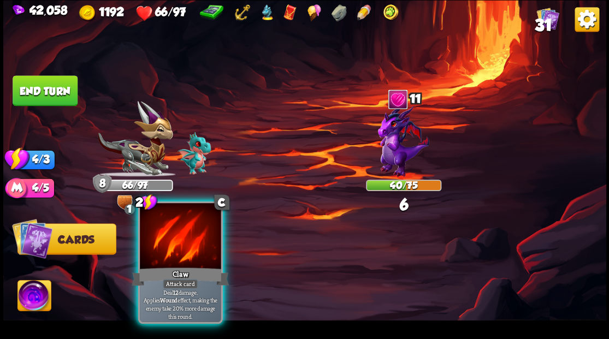
click at [195, 238] on div at bounding box center [180, 237] width 81 height 68
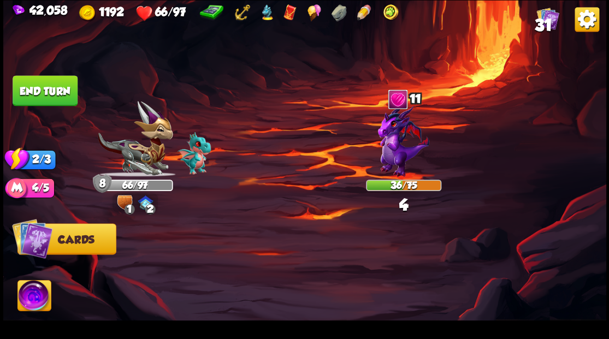
click at [38, 102] on button "End turn" at bounding box center [45, 90] width 65 height 31
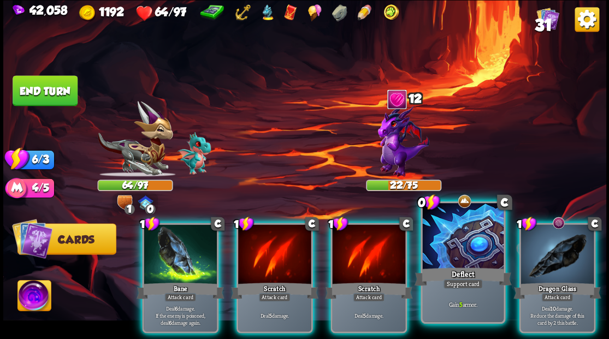
click at [458, 234] on div at bounding box center [462, 237] width 81 height 68
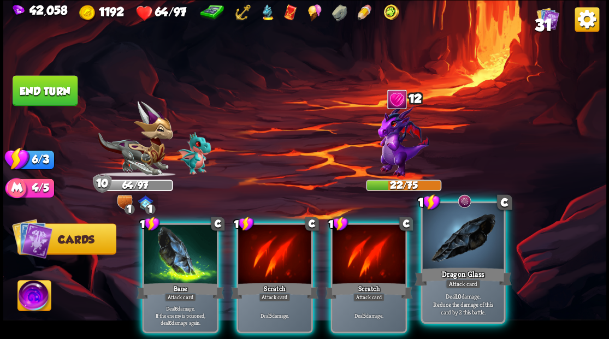
click at [456, 233] on div at bounding box center [462, 237] width 81 height 68
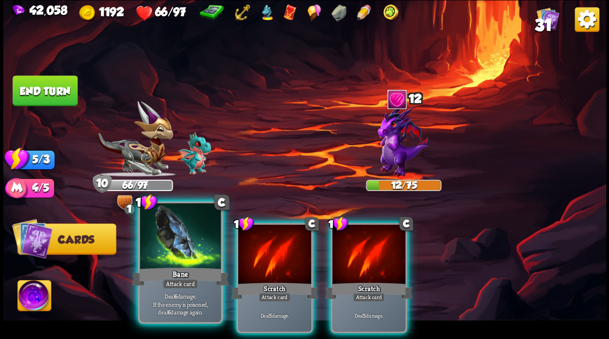
click at [191, 237] on div at bounding box center [180, 237] width 81 height 68
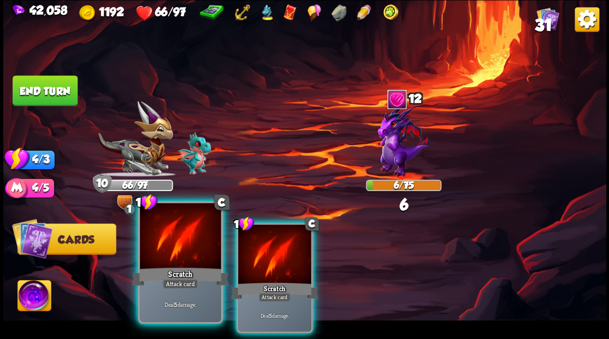
click at [183, 236] on div at bounding box center [180, 237] width 81 height 68
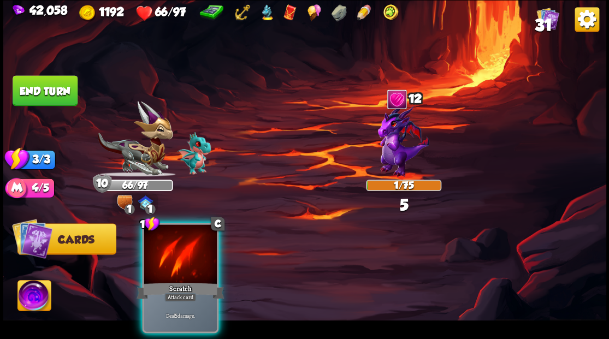
click at [183, 236] on div at bounding box center [180, 255] width 73 height 62
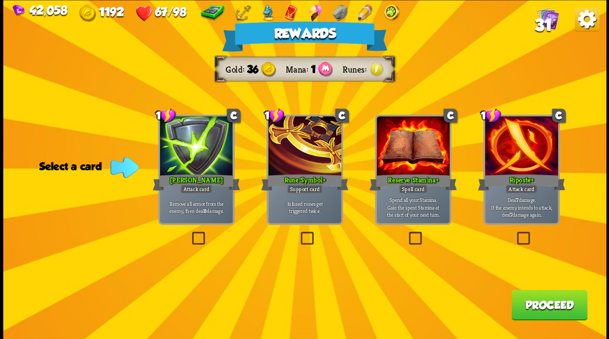
click at [556, 306] on button "Proceed" at bounding box center [549, 304] width 76 height 31
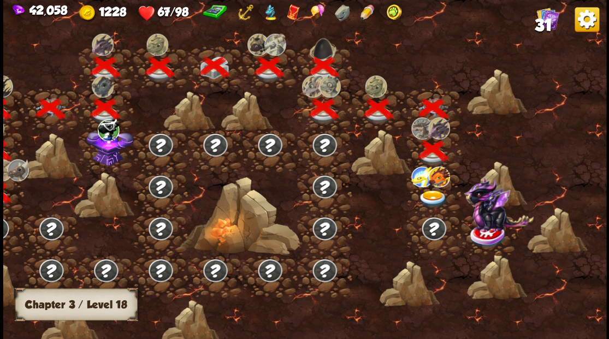
click at [431, 197] on img at bounding box center [433, 199] width 30 height 18
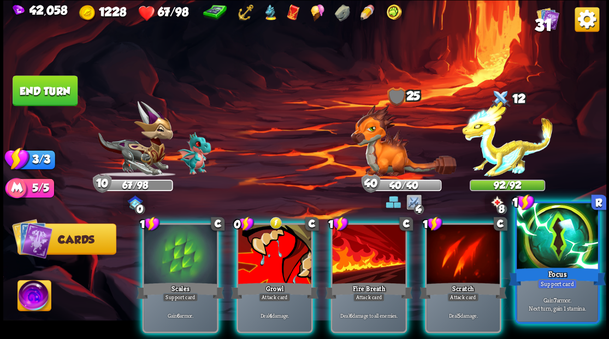
click at [563, 238] on div at bounding box center [556, 237] width 81 height 68
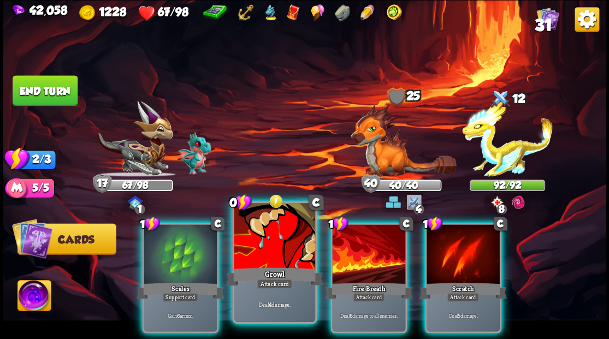
click at [272, 246] on div at bounding box center [274, 237] width 81 height 68
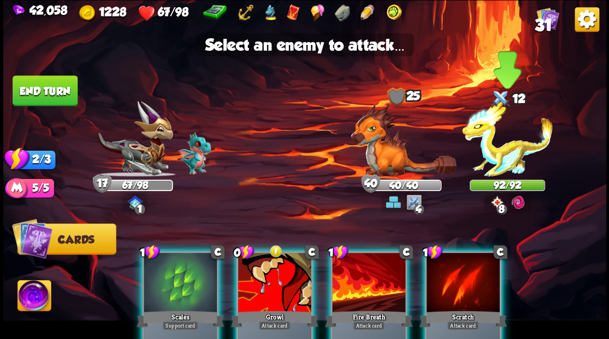
click at [510, 153] on img at bounding box center [507, 139] width 91 height 76
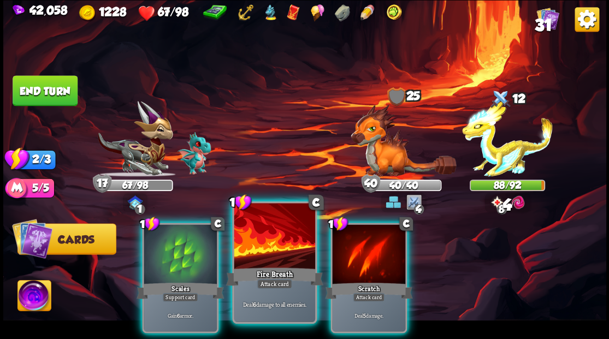
click at [277, 242] on div at bounding box center [274, 237] width 81 height 68
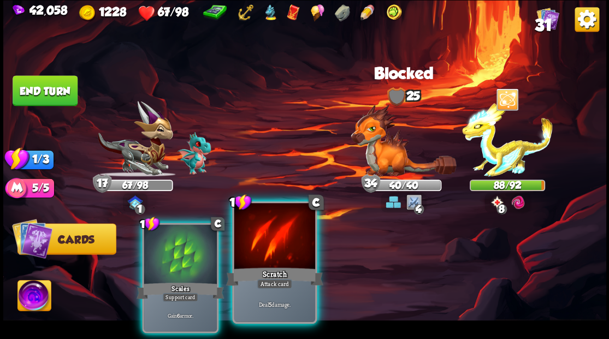
click at [272, 233] on div at bounding box center [274, 237] width 81 height 68
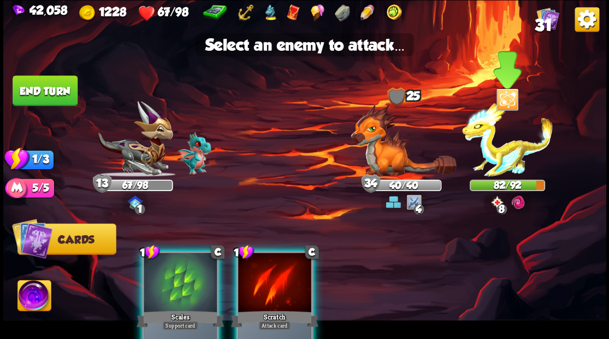
click at [490, 149] on img at bounding box center [507, 139] width 91 height 76
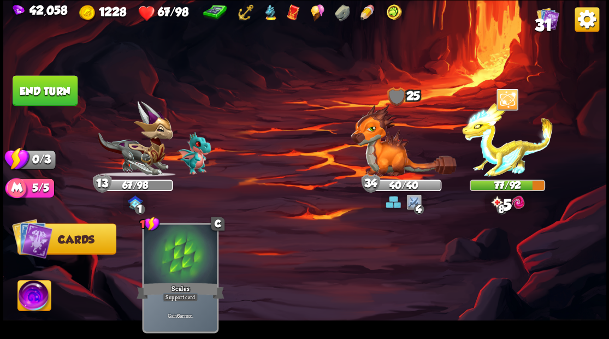
click at [27, 90] on button "End turn" at bounding box center [45, 90] width 65 height 31
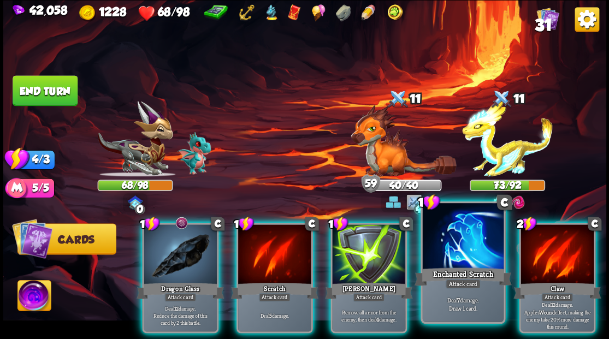
click at [451, 259] on div at bounding box center [462, 237] width 81 height 68
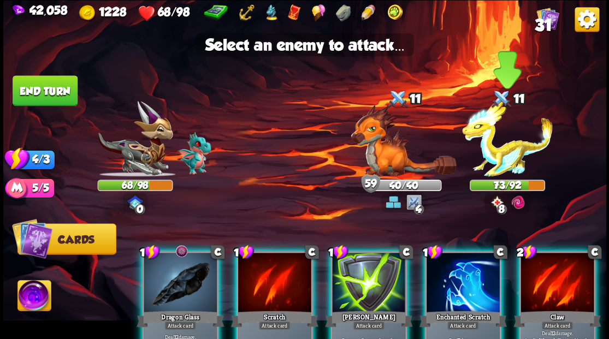
click at [498, 167] on img at bounding box center [507, 139] width 91 height 76
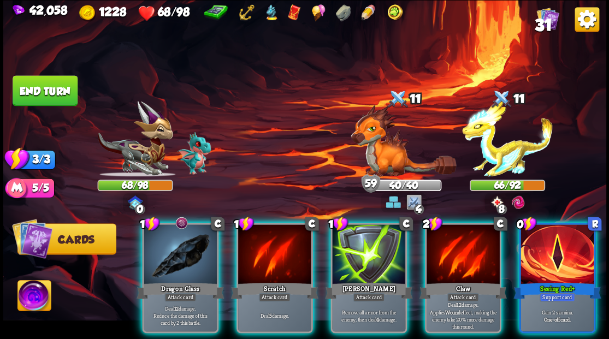
click at [573, 251] on div at bounding box center [556, 255] width 73 height 62
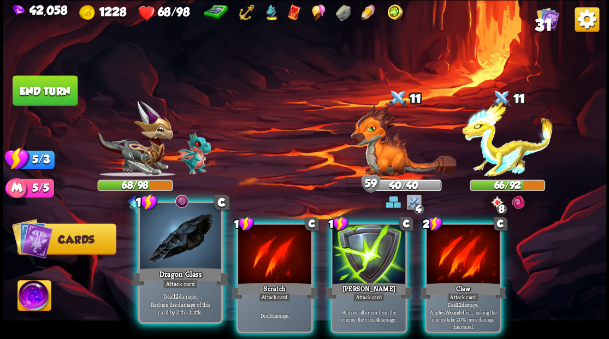
click at [191, 243] on div at bounding box center [180, 237] width 81 height 68
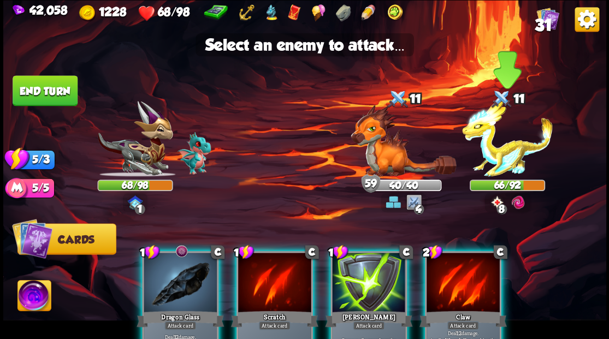
click at [500, 152] on img at bounding box center [507, 139] width 91 height 76
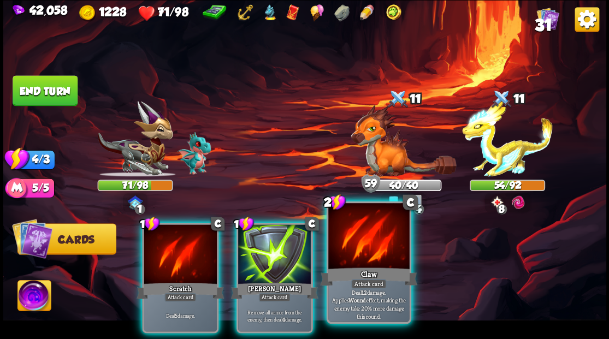
click at [347, 252] on div at bounding box center [368, 237] width 81 height 68
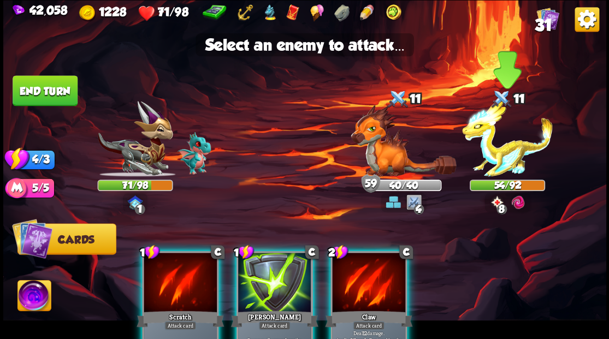
click at [499, 159] on img at bounding box center [507, 139] width 91 height 76
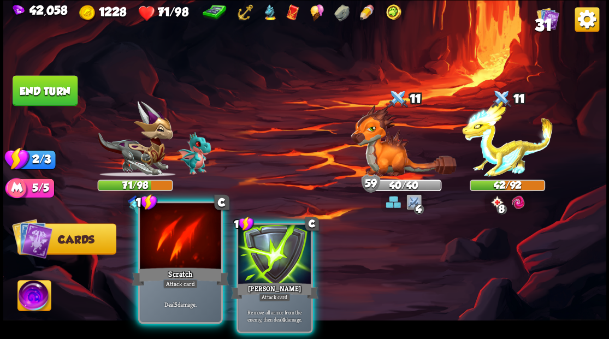
click at [186, 245] on div at bounding box center [180, 237] width 81 height 68
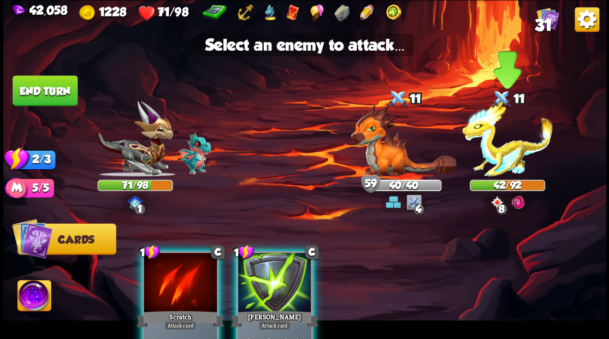
click at [504, 164] on img at bounding box center [507, 139] width 91 height 76
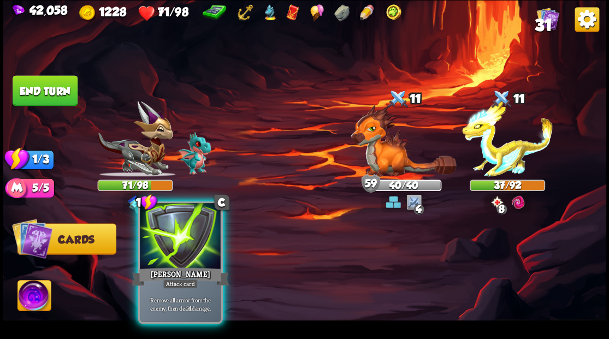
click at [184, 247] on div at bounding box center [180, 237] width 81 height 68
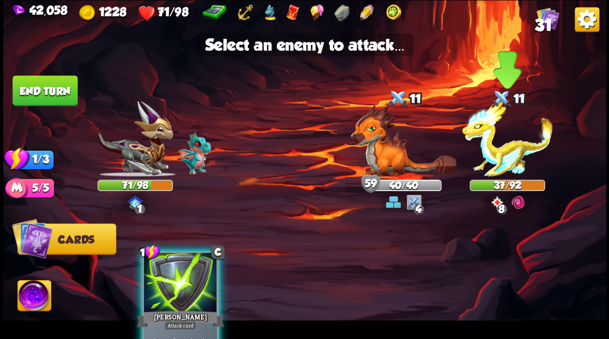
click at [511, 156] on img at bounding box center [507, 139] width 91 height 76
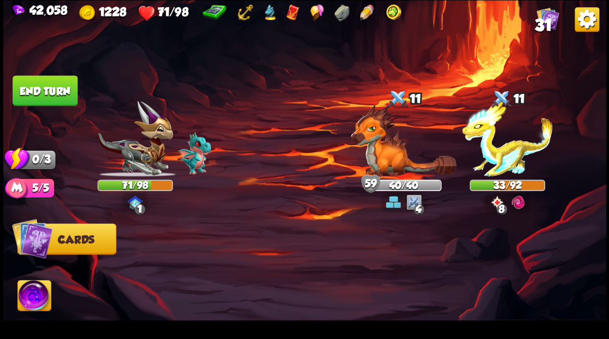
click at [35, 92] on button "End turn" at bounding box center [45, 90] width 65 height 31
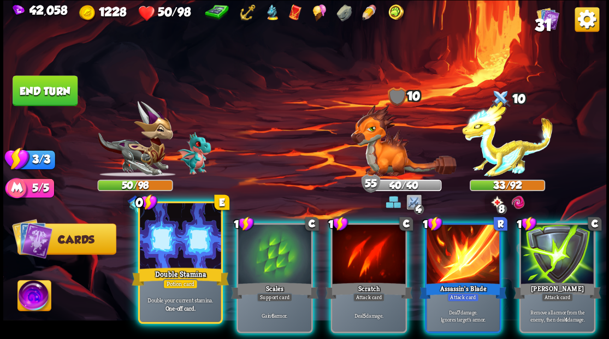
click at [181, 252] on div at bounding box center [180, 237] width 81 height 68
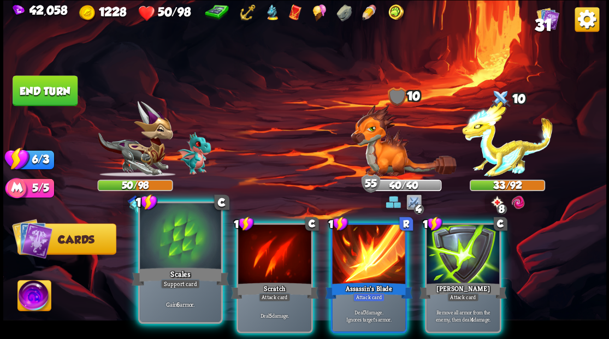
click at [179, 246] on div at bounding box center [180, 237] width 81 height 68
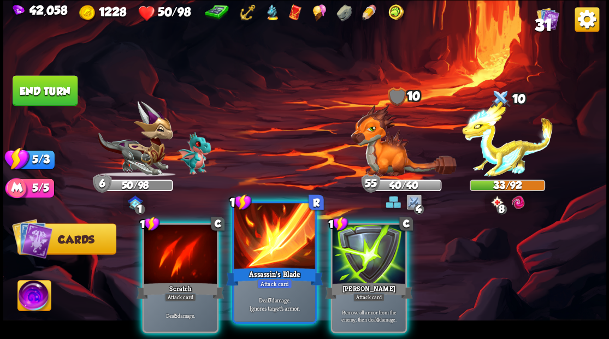
click at [271, 247] on div at bounding box center [274, 237] width 81 height 68
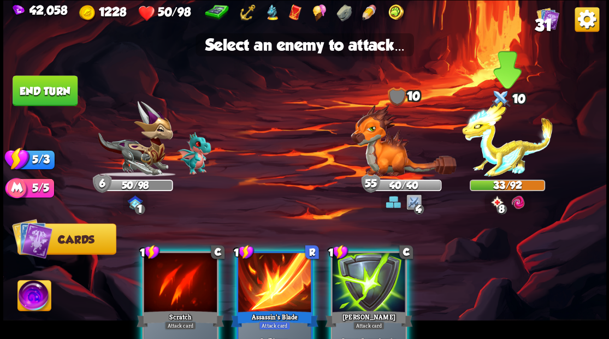
click at [499, 160] on img at bounding box center [507, 139] width 91 height 76
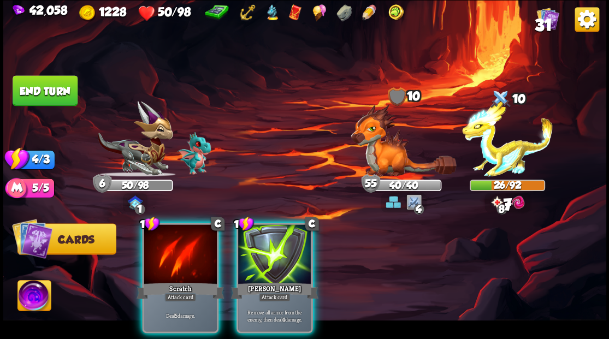
drag, startPoint x: 161, startPoint y: 257, endPoint x: 293, endPoint y: 216, distance: 138.4
click at [162, 257] on div at bounding box center [180, 255] width 73 height 62
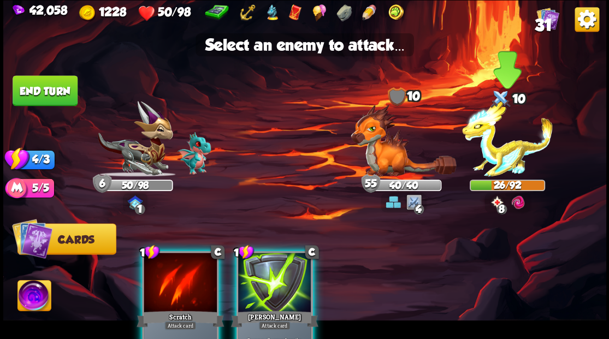
click at [498, 157] on img at bounding box center [507, 139] width 91 height 76
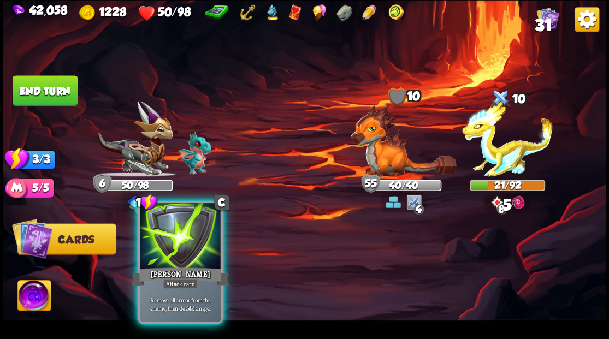
click at [177, 241] on div at bounding box center [180, 237] width 81 height 68
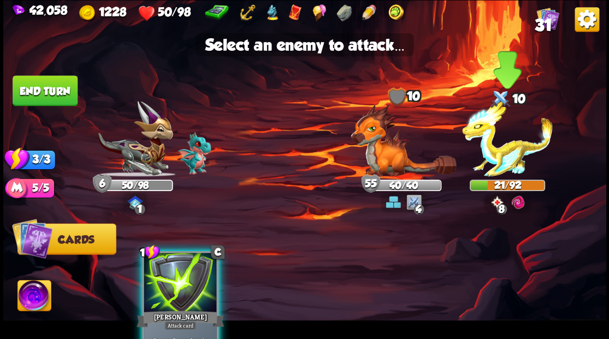
click at [521, 160] on img at bounding box center [507, 139] width 91 height 76
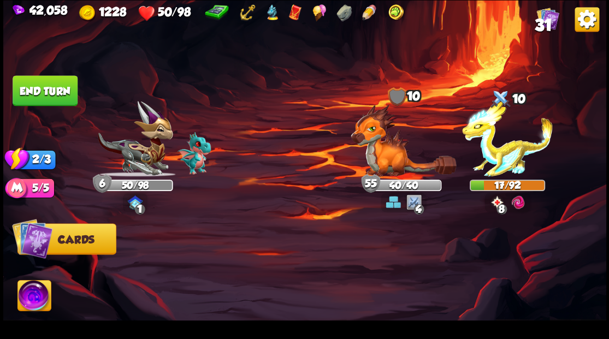
click at [59, 94] on button "End turn" at bounding box center [45, 90] width 65 height 31
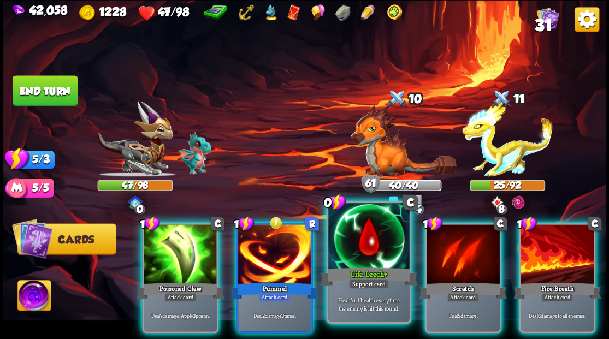
click at [354, 252] on div at bounding box center [368, 237] width 81 height 68
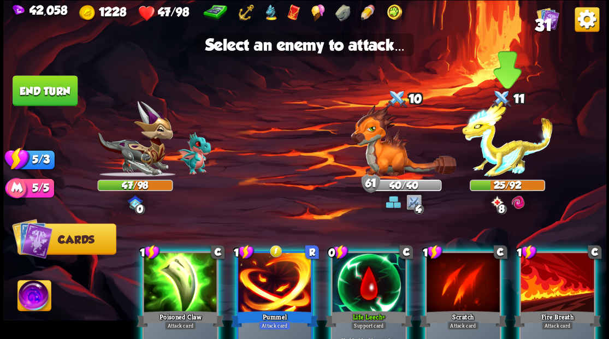
click at [498, 161] on img at bounding box center [507, 139] width 91 height 76
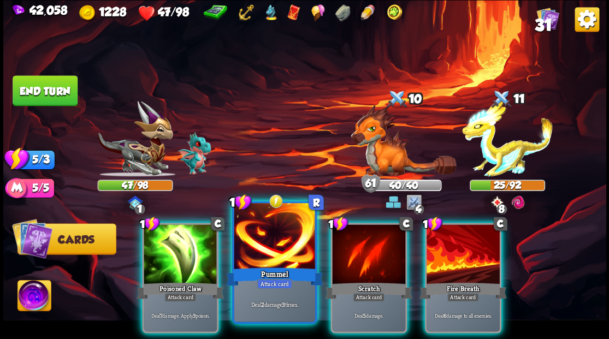
click at [273, 239] on div at bounding box center [274, 237] width 81 height 68
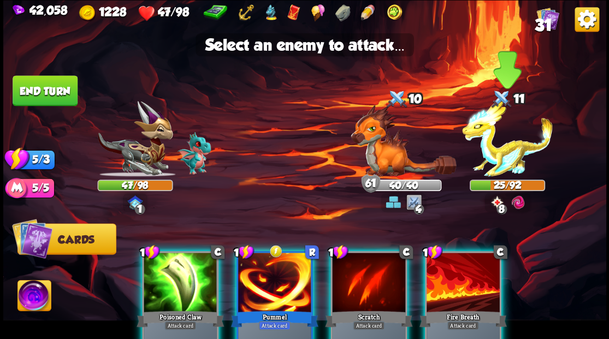
click at [489, 159] on img at bounding box center [507, 139] width 91 height 76
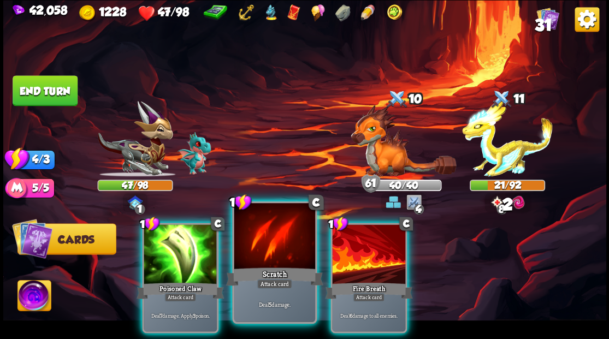
drag, startPoint x: 173, startPoint y: 240, endPoint x: 249, endPoint y: 224, distance: 78.0
click at [174, 240] on div at bounding box center [180, 255] width 73 height 62
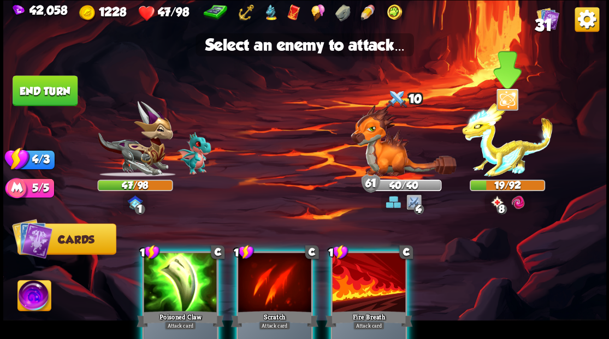
click at [498, 154] on img at bounding box center [507, 139] width 91 height 76
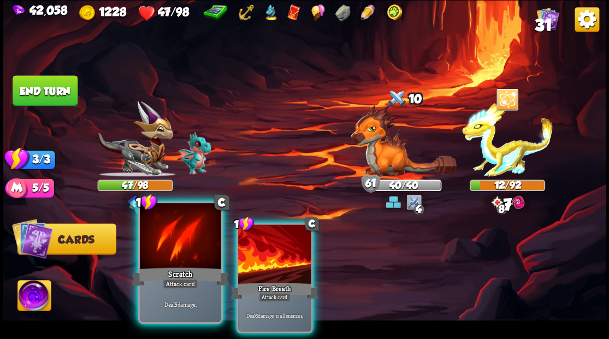
click at [187, 234] on div at bounding box center [180, 237] width 81 height 68
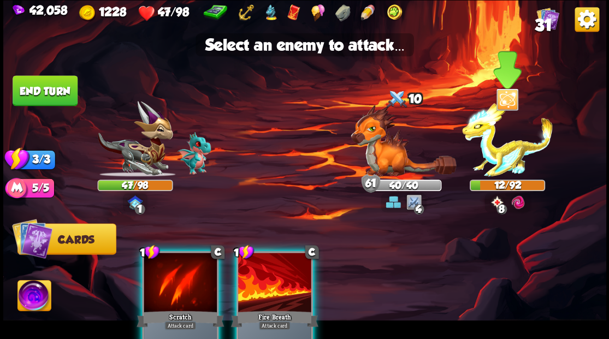
click at [508, 160] on img at bounding box center [507, 139] width 91 height 76
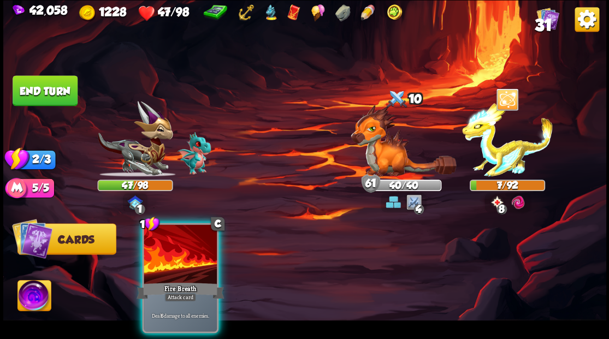
click at [49, 82] on button "End turn" at bounding box center [45, 90] width 65 height 31
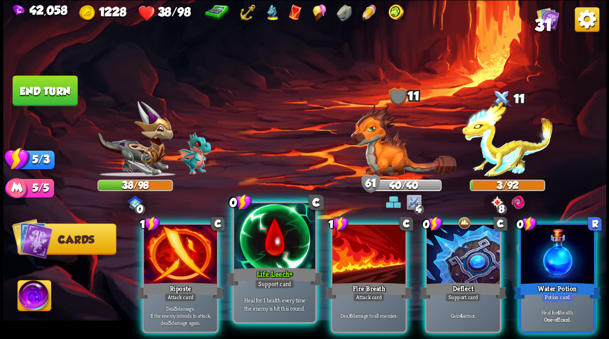
click at [279, 255] on div at bounding box center [274, 237] width 81 height 68
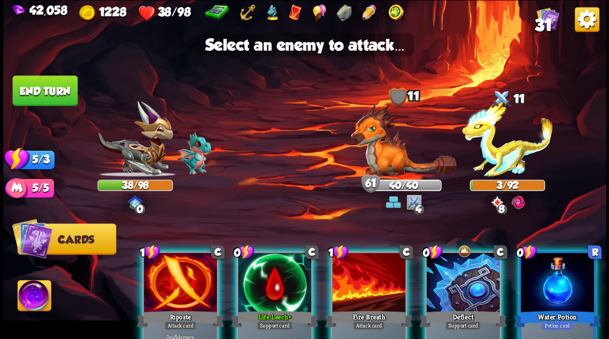
click at [272, 272] on div at bounding box center [274, 284] width 73 height 62
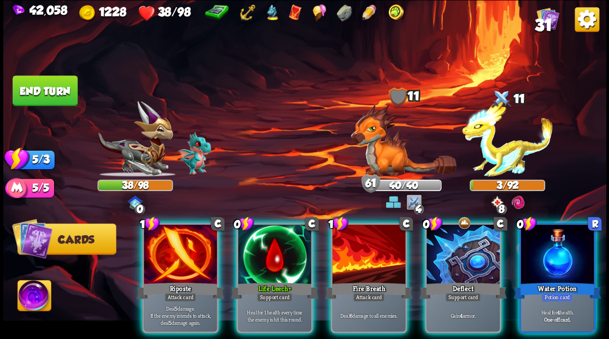
click at [559, 258] on div at bounding box center [556, 255] width 73 height 62
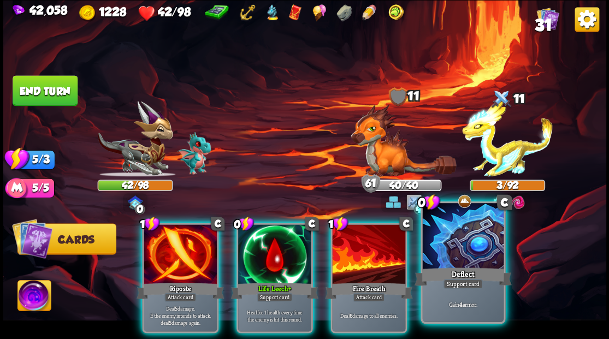
click at [477, 265] on div "Deflect" at bounding box center [462, 276] width 97 height 22
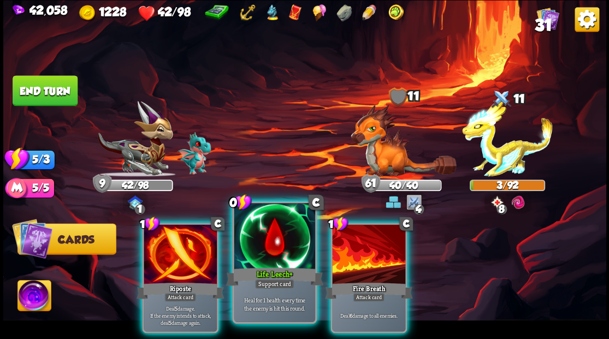
click at [290, 238] on div at bounding box center [274, 237] width 81 height 68
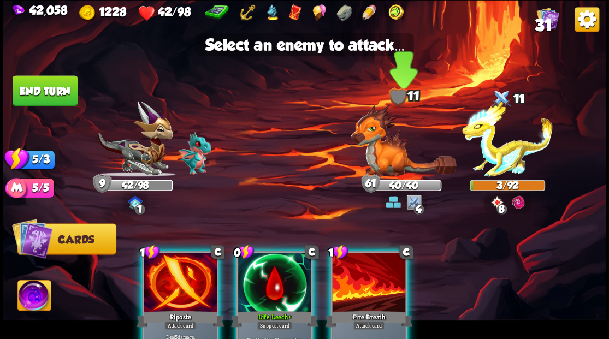
click at [375, 167] on img at bounding box center [402, 140] width 105 height 72
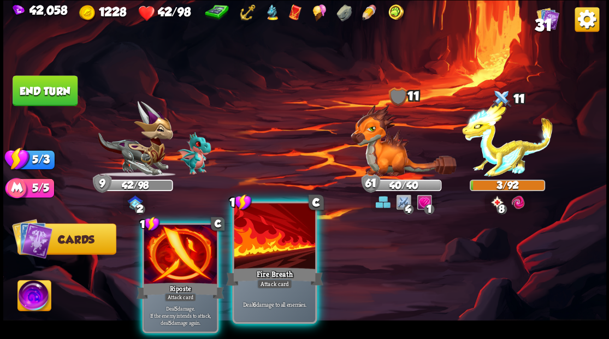
click at [254, 242] on div at bounding box center [274, 237] width 81 height 68
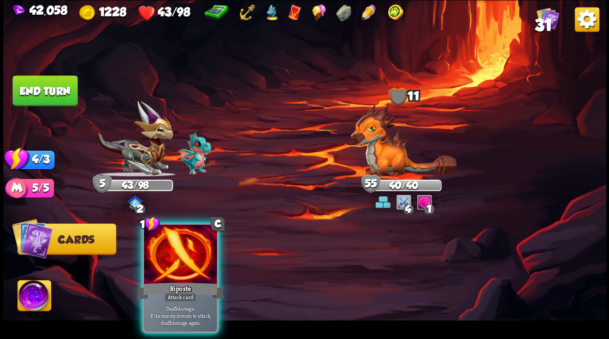
click at [550, 17] on span "31" at bounding box center [542, 24] width 17 height 19
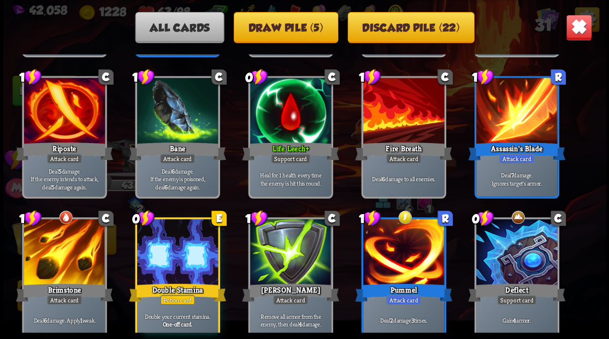
scroll to position [509, 0]
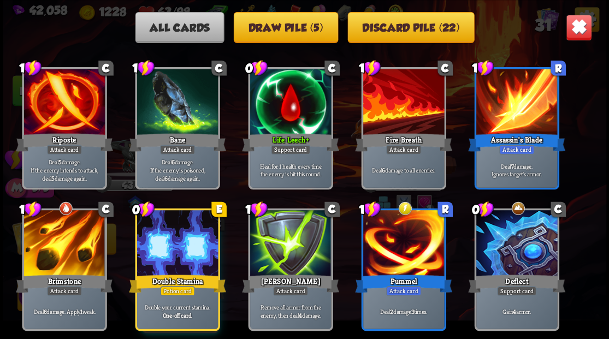
click at [582, 24] on img at bounding box center [578, 27] width 26 height 26
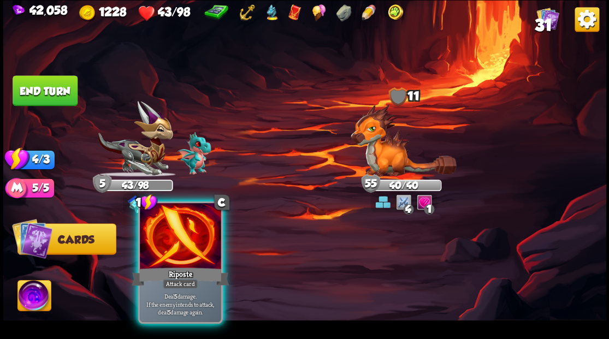
click at [144, 218] on div at bounding box center [180, 237] width 81 height 68
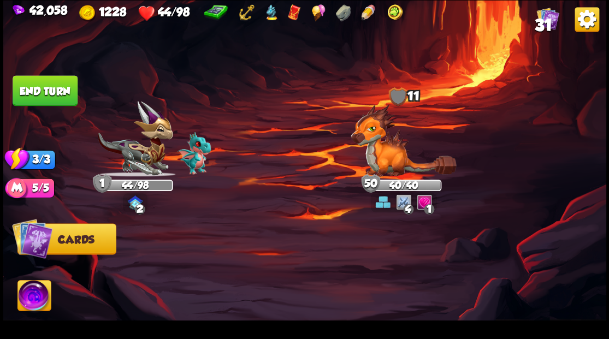
click at [56, 86] on button "End turn" at bounding box center [45, 90] width 65 height 31
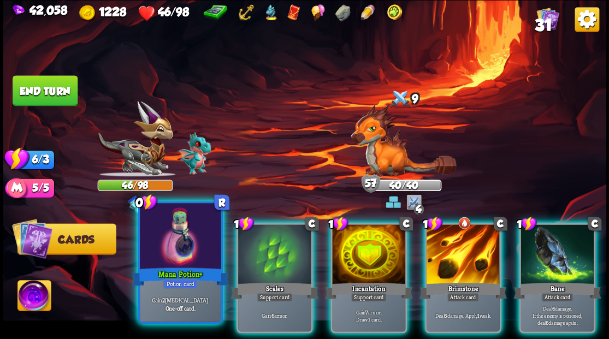
click at [195, 244] on div at bounding box center [180, 237] width 81 height 68
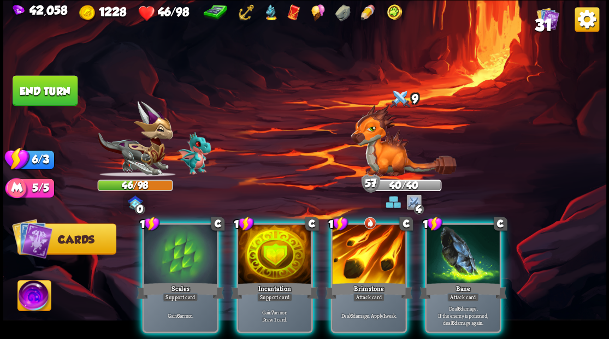
click at [195, 244] on div at bounding box center [180, 255] width 73 height 62
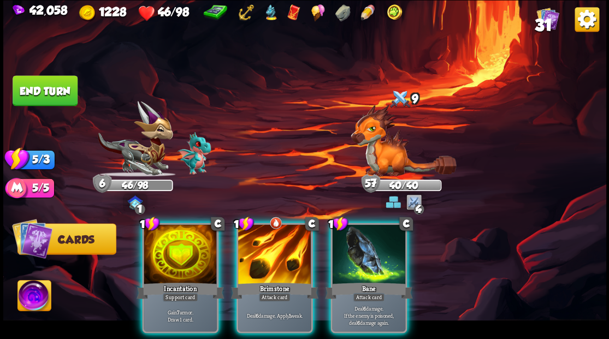
click at [195, 244] on div at bounding box center [180, 255] width 73 height 62
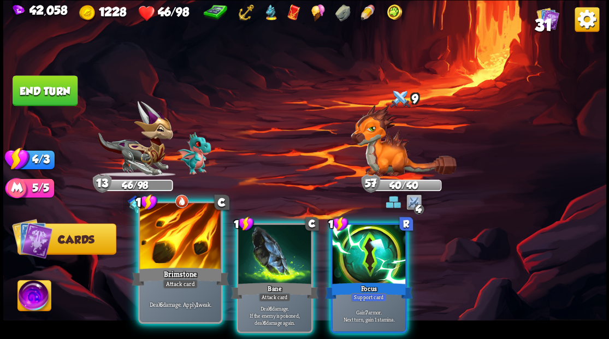
click at [188, 245] on div at bounding box center [180, 237] width 81 height 68
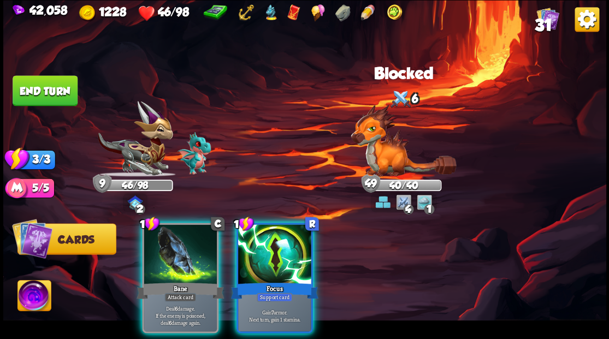
click at [188, 245] on div at bounding box center [180, 255] width 73 height 62
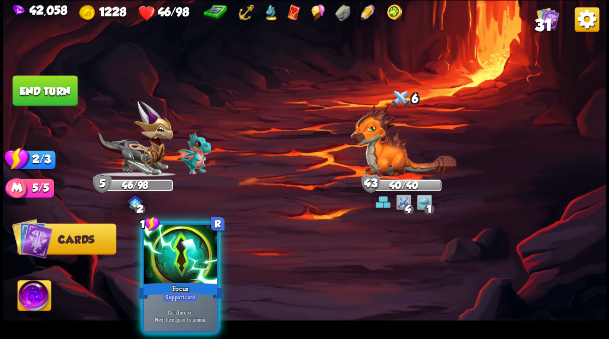
click at [171, 243] on div at bounding box center [180, 255] width 73 height 62
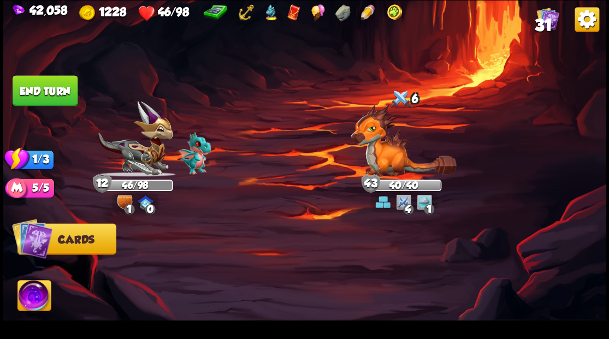
click at [67, 96] on button "End turn" at bounding box center [45, 90] width 65 height 31
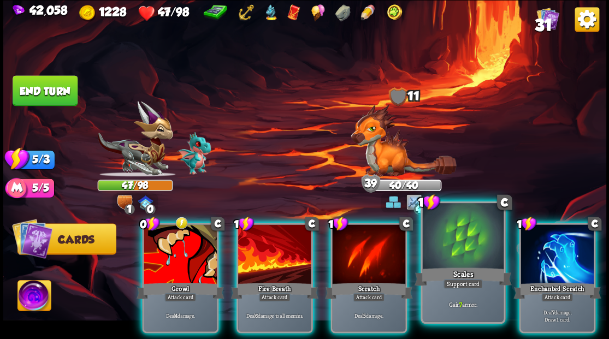
click at [454, 242] on div at bounding box center [462, 237] width 81 height 68
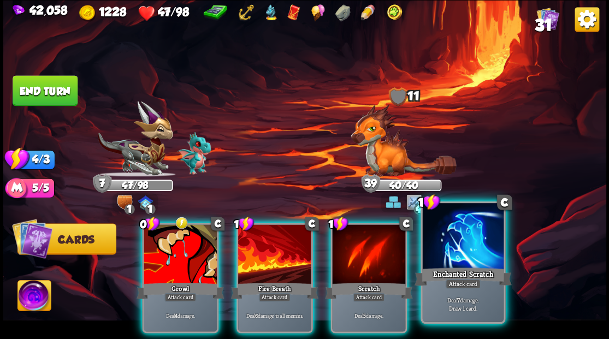
click at [460, 240] on div at bounding box center [462, 237] width 81 height 68
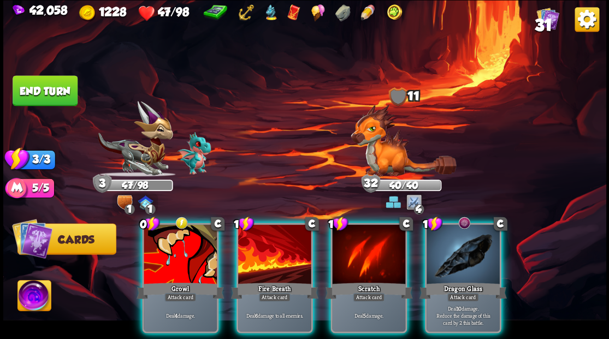
click at [460, 240] on div at bounding box center [462, 255] width 73 height 62
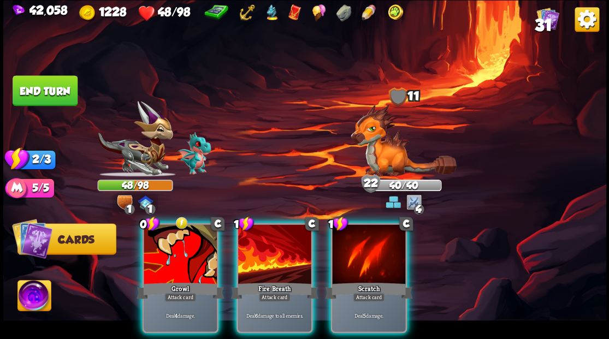
click at [32, 93] on button "End turn" at bounding box center [45, 90] width 65 height 31
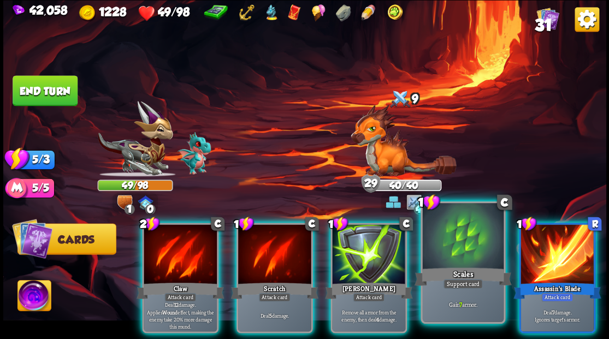
click at [448, 263] on div at bounding box center [462, 237] width 81 height 68
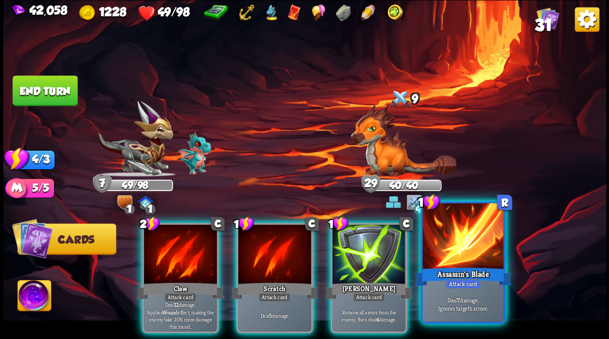
click at [449, 252] on div at bounding box center [462, 237] width 81 height 68
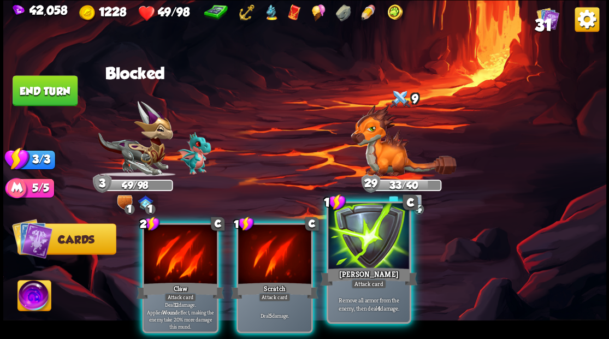
click at [351, 252] on div at bounding box center [368, 237] width 81 height 68
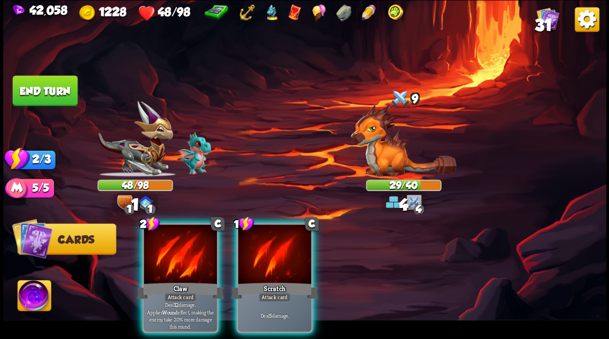
click at [26, 79] on button "End turn" at bounding box center [45, 90] width 65 height 31
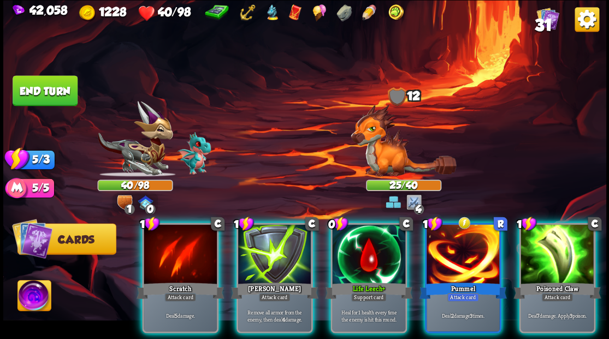
click at [55, 86] on button "End turn" at bounding box center [45, 90] width 65 height 31
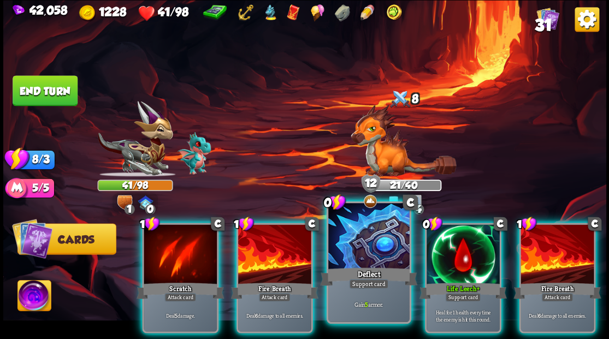
click at [354, 274] on div "Deflect" at bounding box center [368, 276] width 97 height 22
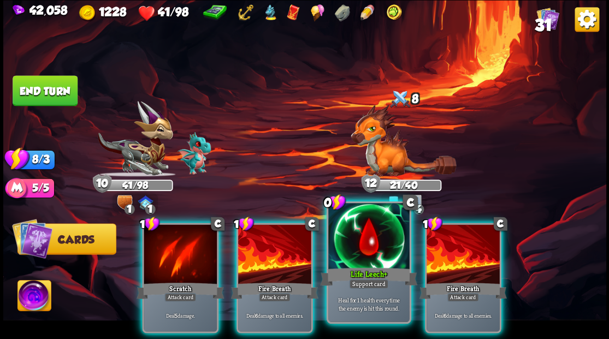
click at [343, 248] on div at bounding box center [368, 237] width 81 height 68
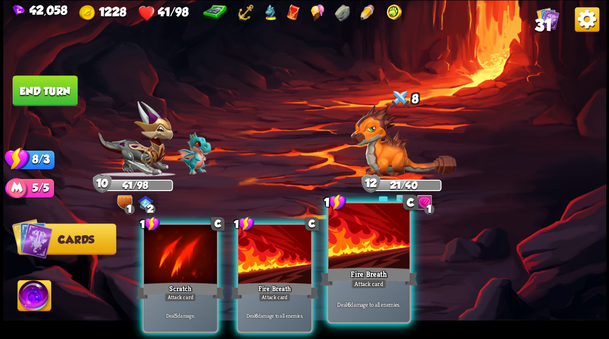
click at [349, 259] on div at bounding box center [368, 237] width 81 height 68
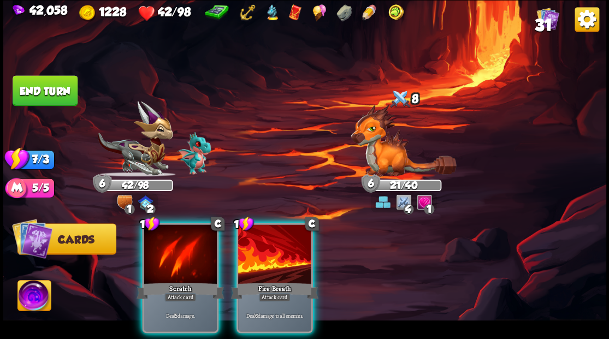
click at [33, 79] on button "End turn" at bounding box center [45, 90] width 65 height 31
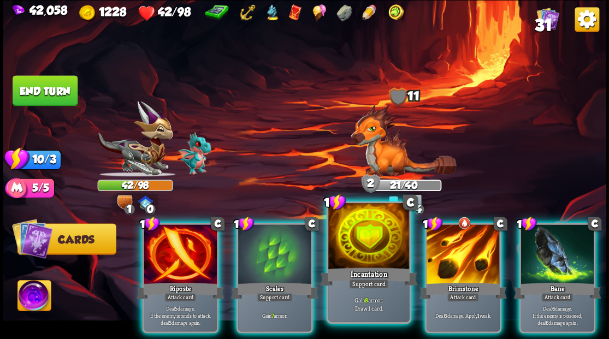
click at [355, 273] on div "Incantation" at bounding box center [368, 276] width 97 height 22
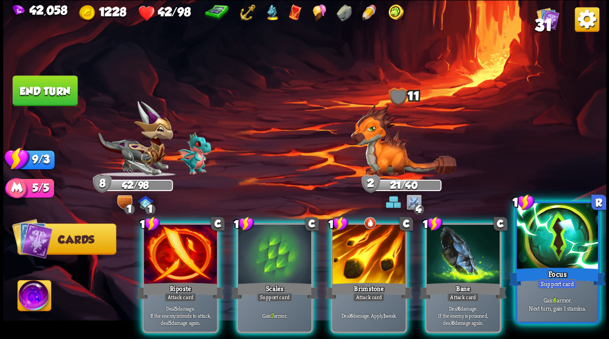
click at [543, 236] on div at bounding box center [556, 237] width 81 height 68
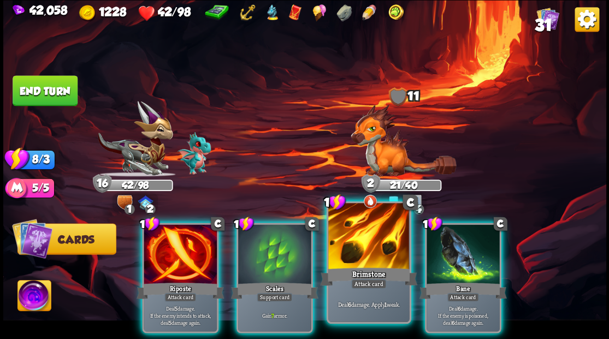
click at [359, 269] on div "Brimstone" at bounding box center [368, 276] width 97 height 22
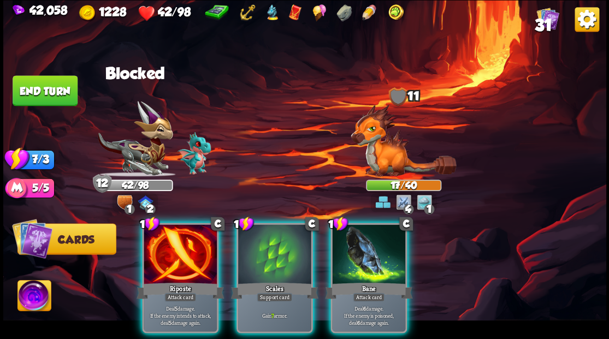
click at [359, 281] on div "Bane" at bounding box center [368, 291] width 87 height 20
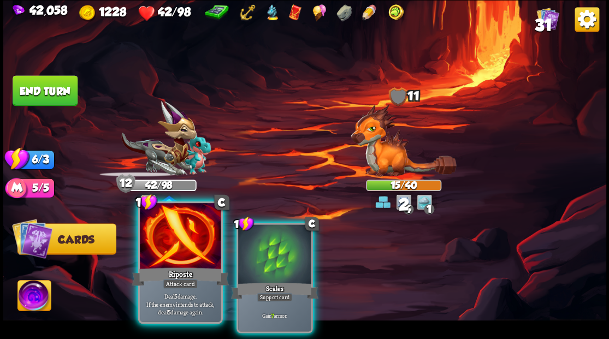
click at [176, 260] on div at bounding box center [180, 237] width 81 height 68
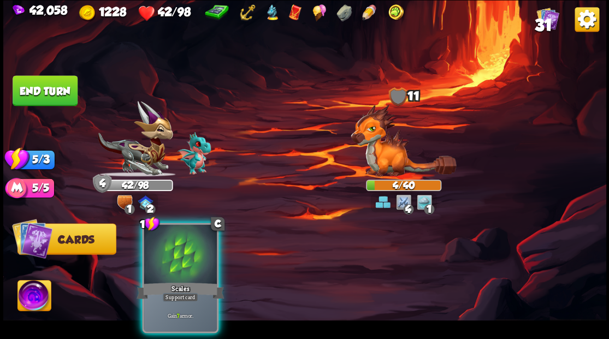
click at [61, 97] on button "End turn" at bounding box center [45, 90] width 65 height 31
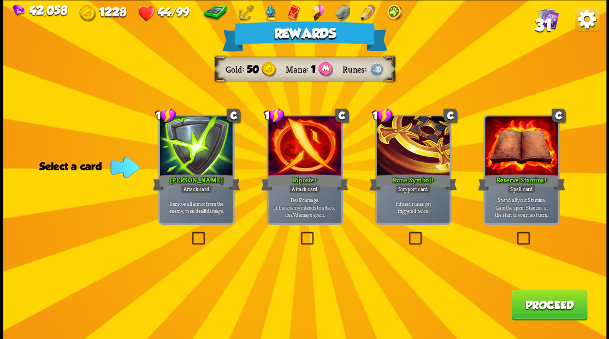
click at [544, 309] on button "Proceed" at bounding box center [549, 304] width 76 height 31
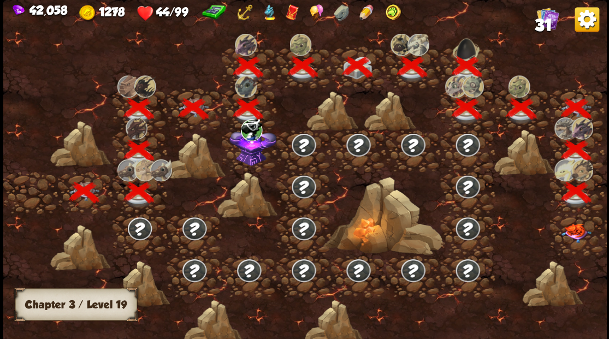
scroll to position [0, 166]
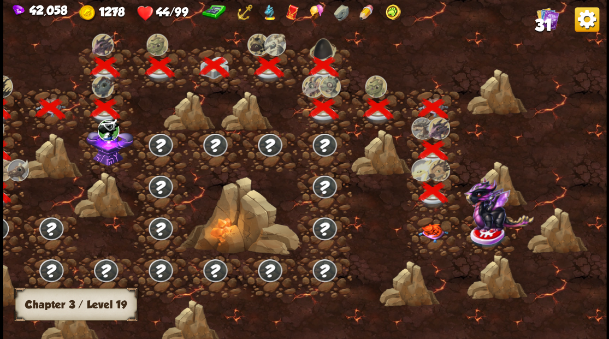
click at [430, 234] on img at bounding box center [433, 232] width 30 height 19
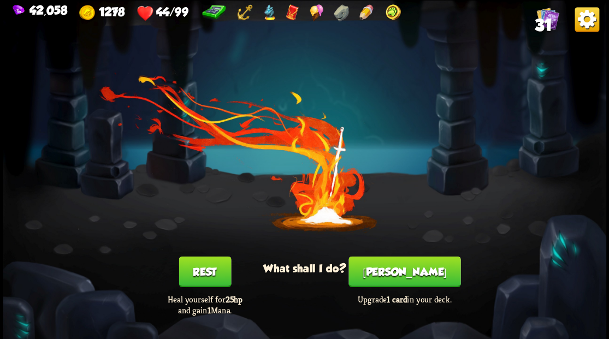
click at [205, 272] on button "Rest" at bounding box center [204, 271] width 52 height 31
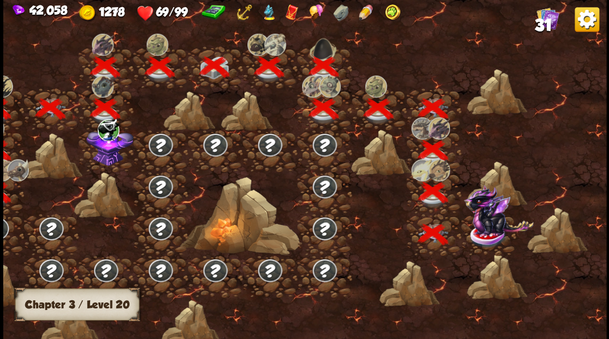
click at [490, 230] on img at bounding box center [498, 209] width 70 height 51
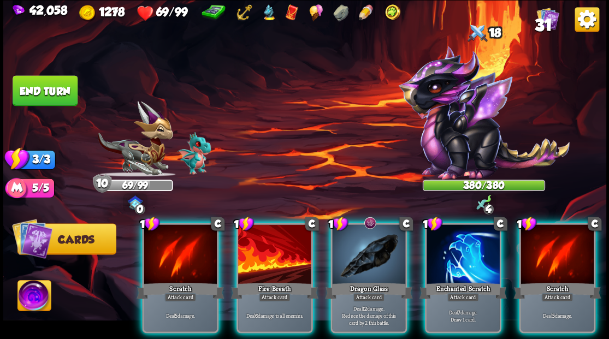
click at [44, 296] on img at bounding box center [33, 297] width 33 height 34
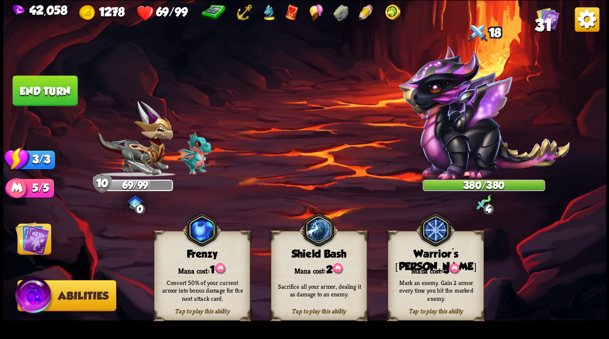
click at [452, 252] on div "Warrior's [PERSON_NAME]" at bounding box center [435, 260] width 95 height 25
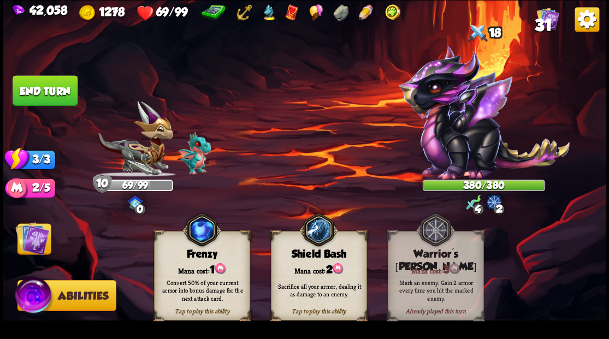
click at [35, 231] on img at bounding box center [32, 238] width 34 height 34
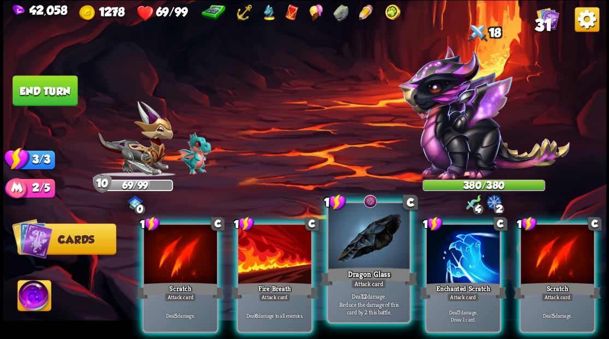
click at [374, 255] on div at bounding box center [368, 237] width 81 height 68
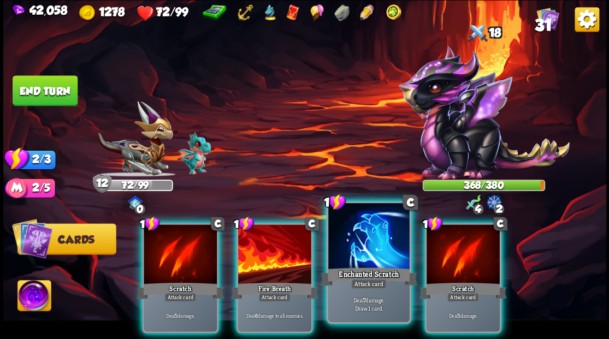
click at [360, 248] on div at bounding box center [368, 237] width 81 height 68
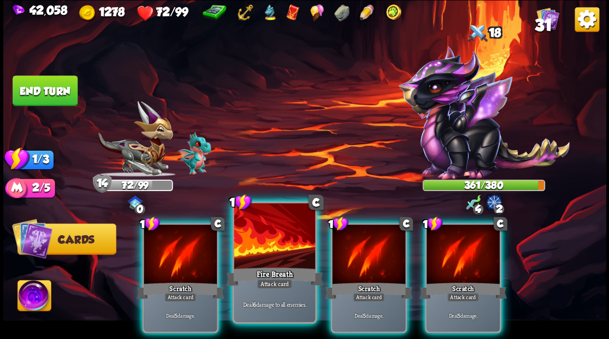
click at [275, 247] on div at bounding box center [274, 237] width 81 height 68
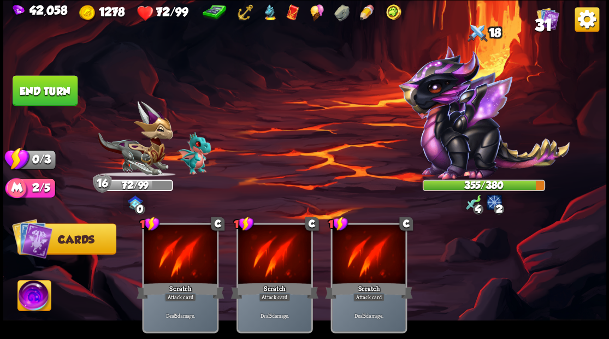
click at [43, 98] on button "End turn" at bounding box center [45, 90] width 65 height 31
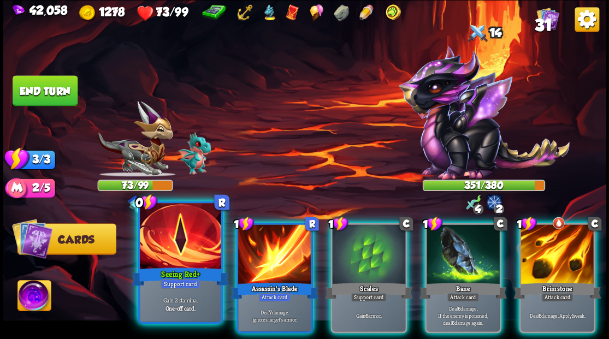
click at [174, 250] on div at bounding box center [180, 237] width 81 height 68
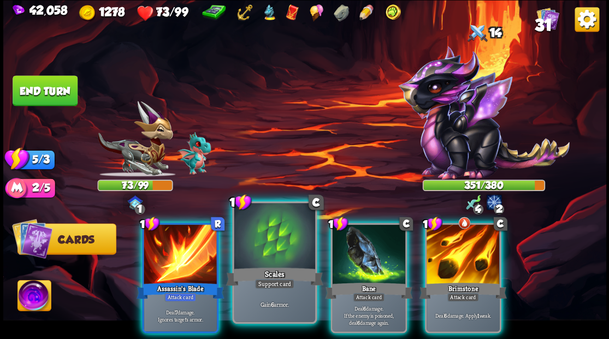
click at [273, 239] on div at bounding box center [274, 237] width 81 height 68
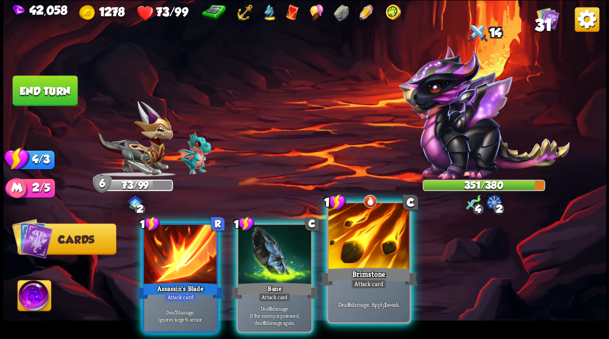
click at [345, 252] on div at bounding box center [368, 237] width 81 height 68
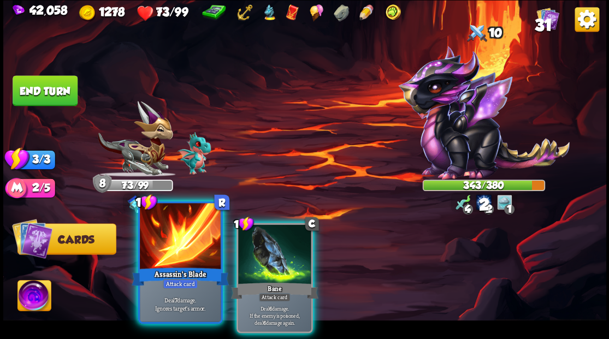
click at [150, 245] on div at bounding box center [180, 237] width 81 height 68
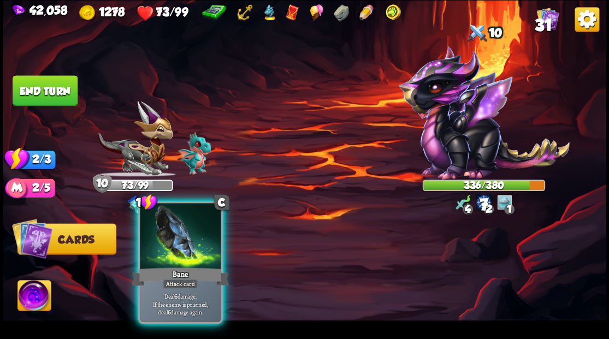
click at [166, 242] on div at bounding box center [180, 237] width 81 height 68
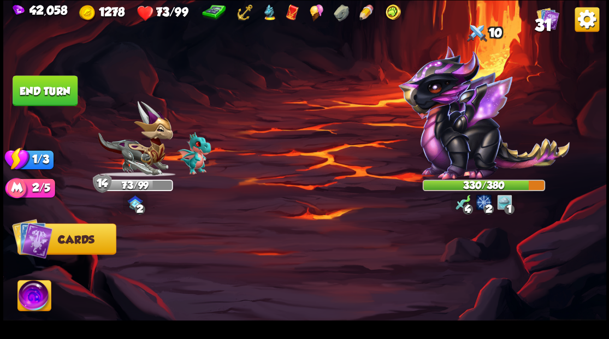
click at [50, 93] on button "End turn" at bounding box center [45, 90] width 65 height 31
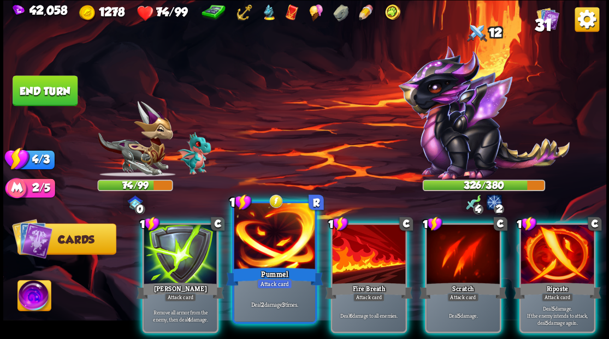
click at [284, 241] on div at bounding box center [274, 237] width 81 height 68
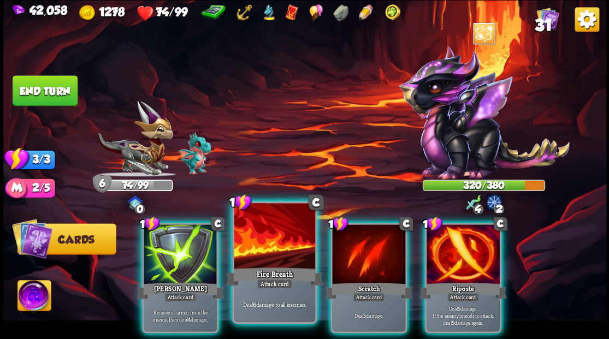
click at [269, 237] on div at bounding box center [274, 237] width 81 height 68
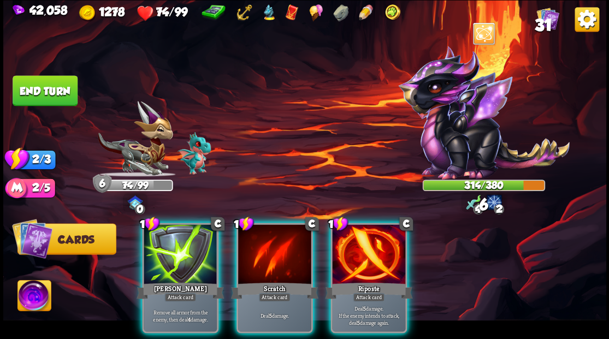
click at [269, 237] on div at bounding box center [274, 255] width 73 height 62
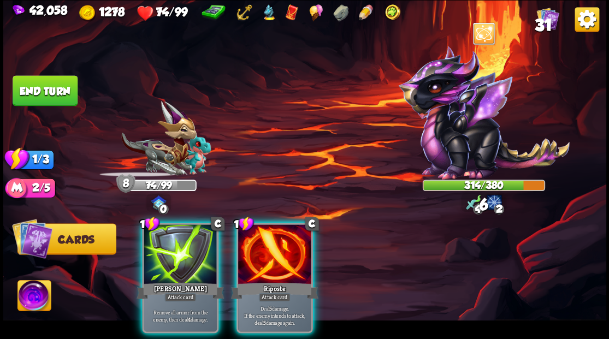
click at [269, 237] on div at bounding box center [274, 255] width 73 height 62
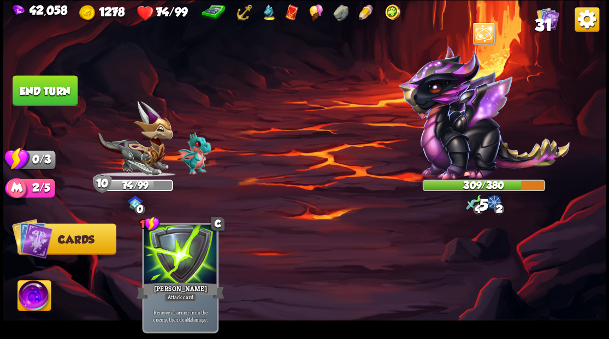
click at [64, 85] on button "End turn" at bounding box center [45, 90] width 65 height 31
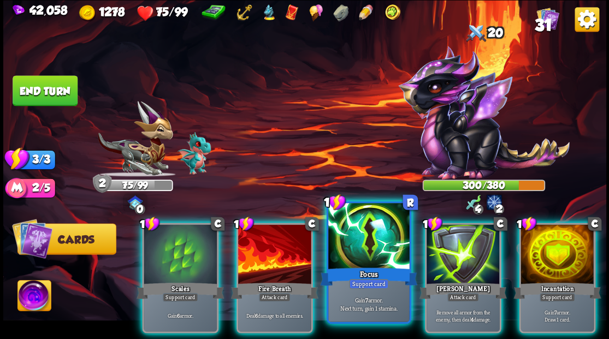
click at [351, 247] on div at bounding box center [368, 237] width 81 height 68
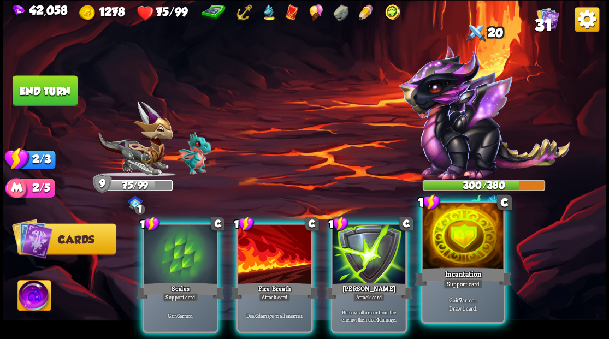
click at [466, 258] on div at bounding box center [462, 237] width 81 height 68
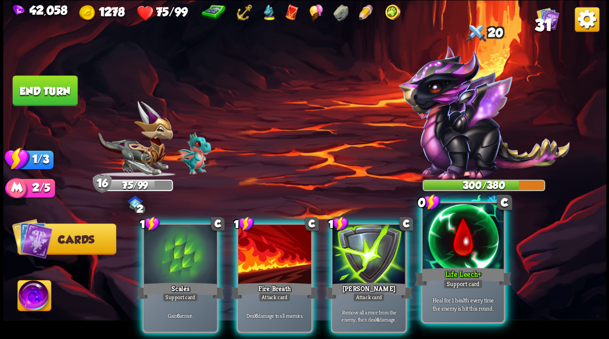
click at [448, 251] on div at bounding box center [462, 237] width 81 height 68
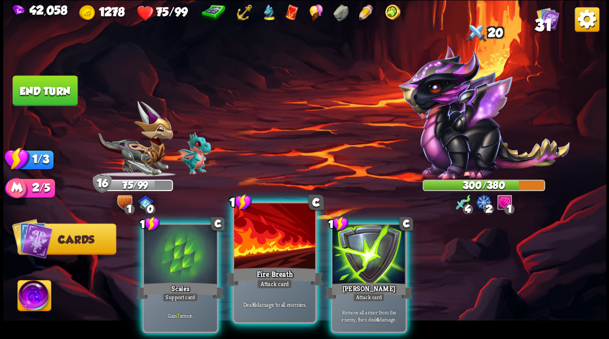
click at [276, 236] on div at bounding box center [274, 237] width 81 height 68
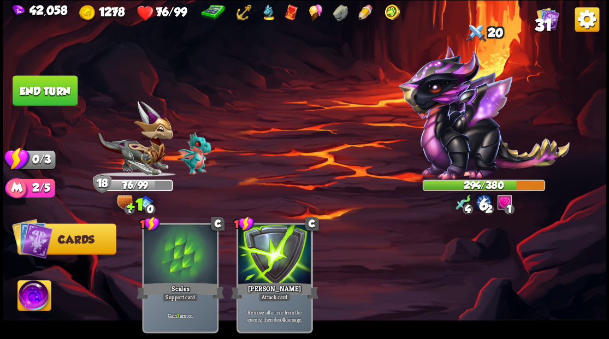
click at [32, 87] on button "End turn" at bounding box center [45, 90] width 65 height 31
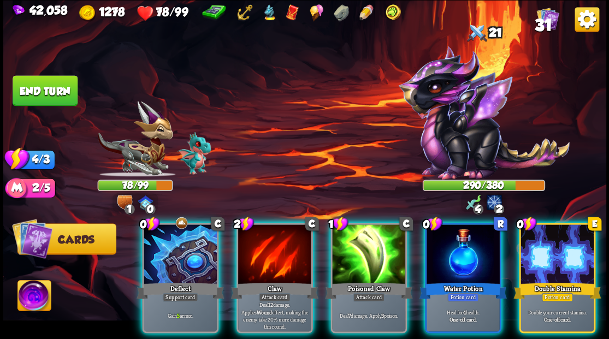
click at [259, 16] on div at bounding box center [301, 13] width 199 height 19
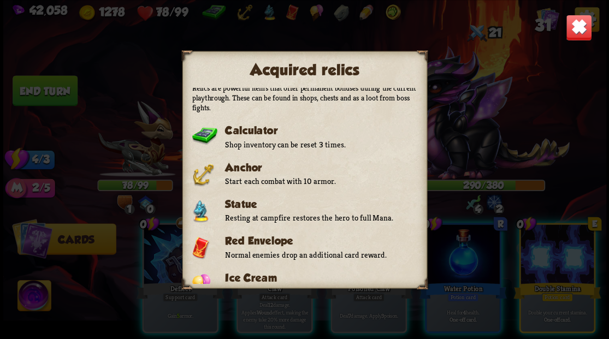
scroll to position [0, 0]
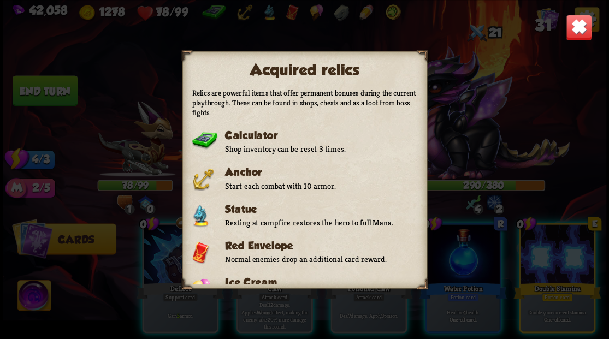
click at [581, 25] on img at bounding box center [578, 27] width 26 height 26
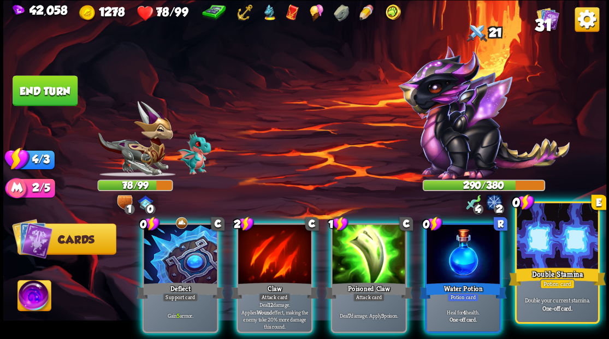
click at [544, 251] on div at bounding box center [556, 237] width 81 height 68
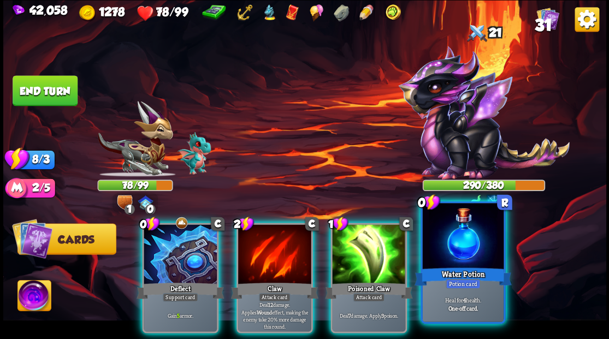
click at [469, 259] on div at bounding box center [462, 237] width 81 height 68
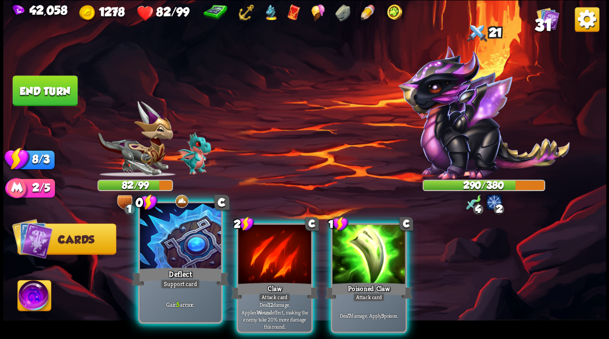
click at [176, 234] on div at bounding box center [180, 237] width 81 height 68
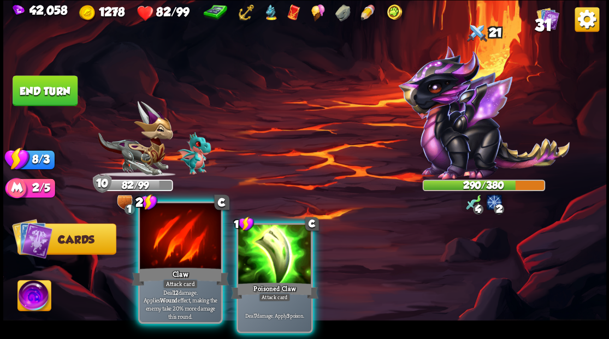
click at [175, 234] on div at bounding box center [180, 237] width 81 height 68
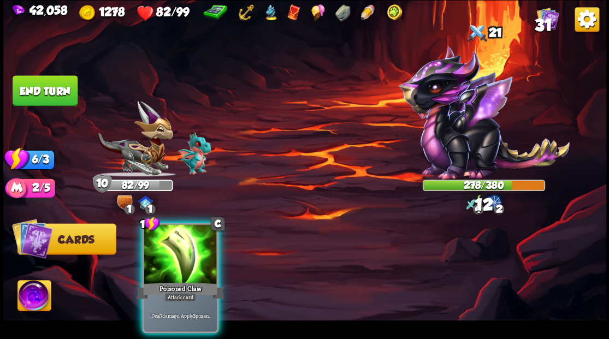
click at [175, 234] on div at bounding box center [180, 255] width 73 height 62
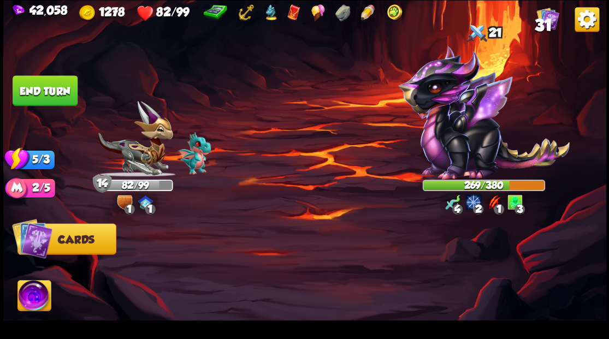
click at [67, 99] on button "End turn" at bounding box center [45, 90] width 65 height 31
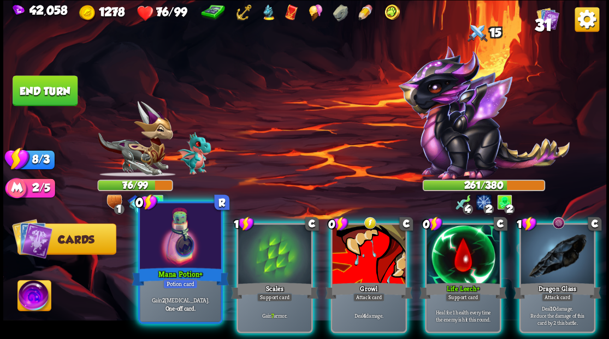
click at [183, 260] on div at bounding box center [180, 237] width 81 height 68
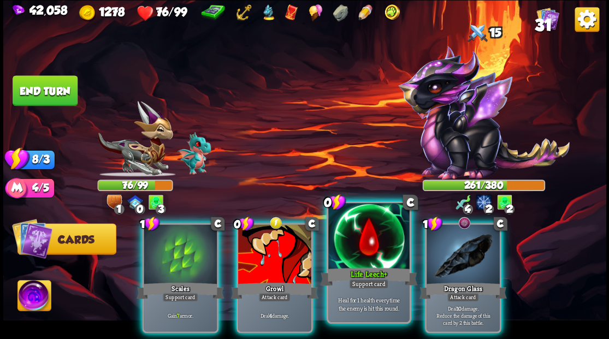
click at [359, 257] on div at bounding box center [368, 237] width 81 height 68
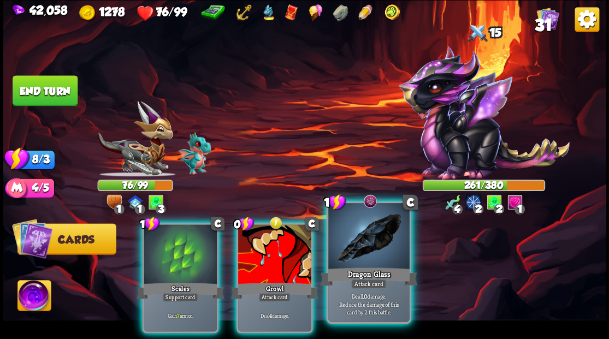
click at [359, 258] on div at bounding box center [368, 237] width 81 height 68
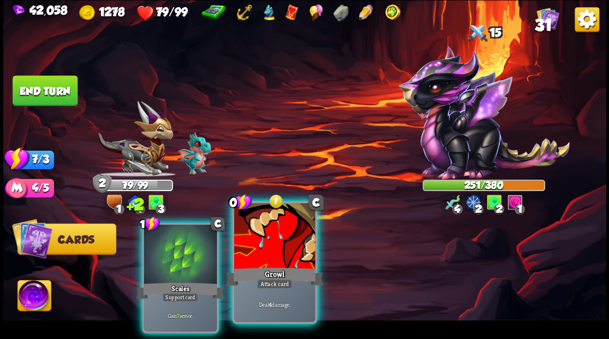
click at [273, 247] on div at bounding box center [274, 237] width 81 height 68
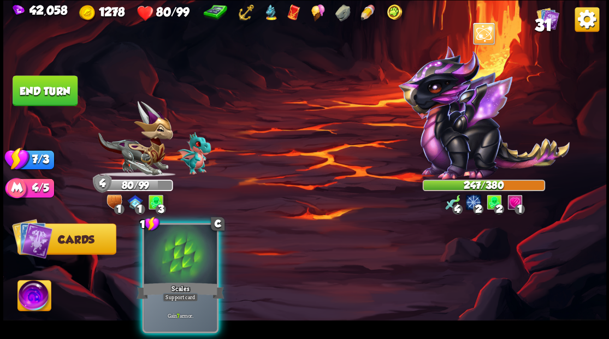
click at [53, 90] on button "End turn" at bounding box center [45, 90] width 65 height 31
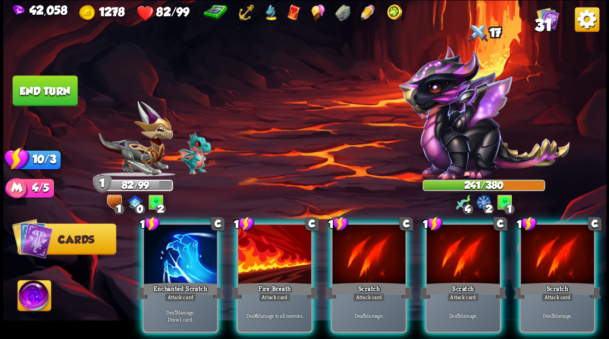
drag, startPoint x: 31, startPoint y: 293, endPoint x: 37, endPoint y: 290, distance: 7.3
click at [31, 294] on img at bounding box center [33, 297] width 33 height 34
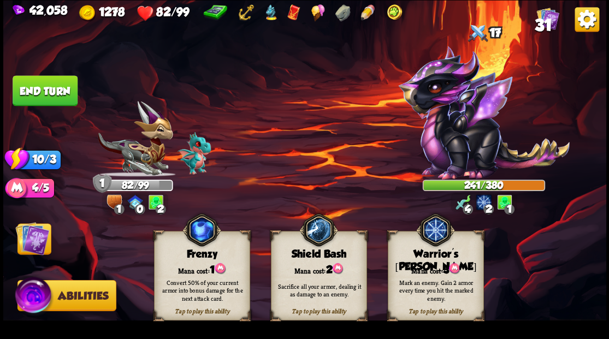
drag, startPoint x: 418, startPoint y: 259, endPoint x: 348, endPoint y: 253, distance: 70.1
click at [418, 260] on div "Tap to play this ability Warrior's [PERSON_NAME] cost: 3 Mark an enemy. Gain 2 …" at bounding box center [435, 276] width 96 height 90
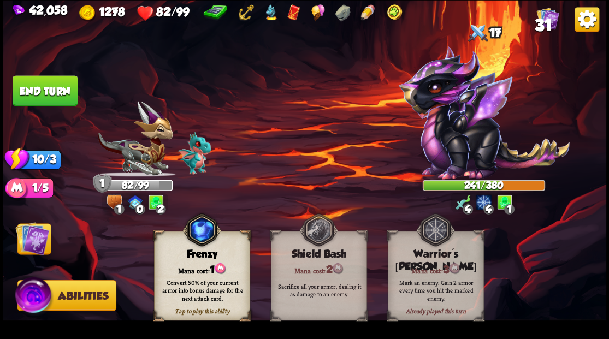
click at [32, 235] on img at bounding box center [32, 238] width 34 height 34
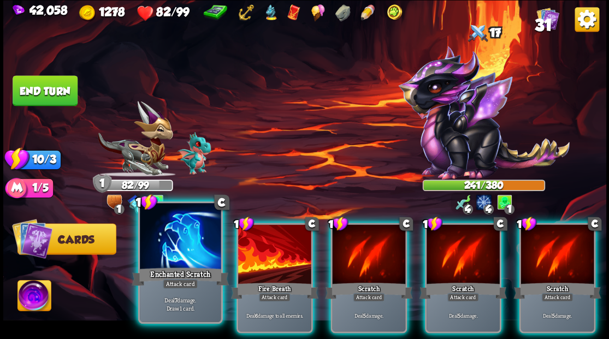
click at [186, 235] on div at bounding box center [180, 237] width 81 height 68
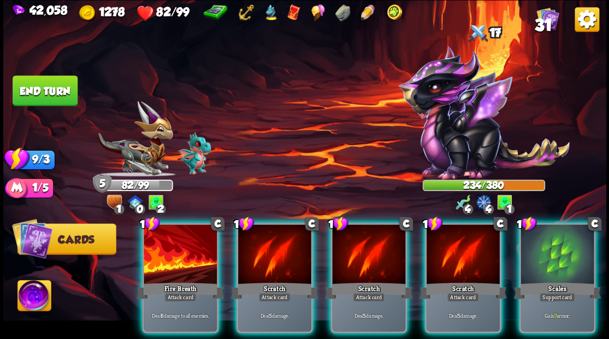
drag, startPoint x: 211, startPoint y: 231, endPoint x: 259, endPoint y: 194, distance: 61.5
click at [210, 231] on div at bounding box center [180, 255] width 73 height 62
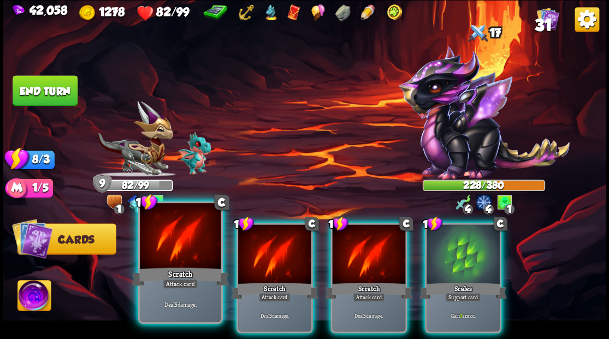
click at [189, 230] on div at bounding box center [180, 237] width 81 height 68
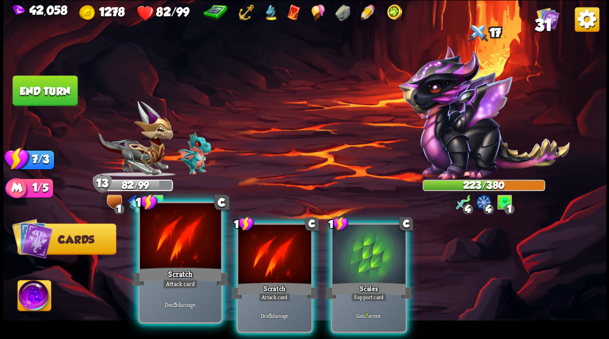
click at [181, 245] on div at bounding box center [180, 237] width 81 height 68
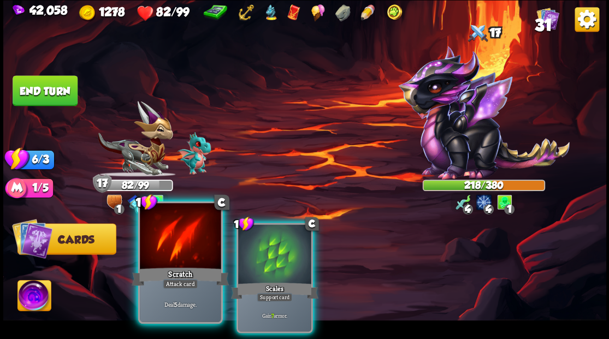
click at [176, 241] on div at bounding box center [180, 237] width 81 height 68
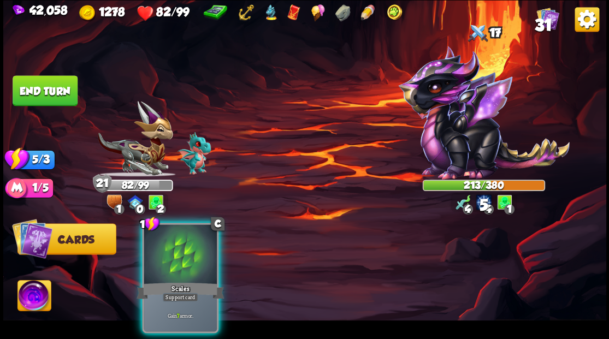
drag, startPoint x: 177, startPoint y: 239, endPoint x: 170, endPoint y: 178, distance: 61.5
click at [177, 233] on div at bounding box center [180, 255] width 73 height 62
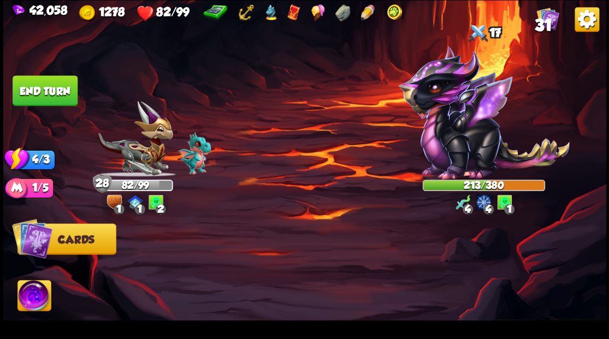
click at [87, 100] on img at bounding box center [304, 169] width 603 height 339
drag, startPoint x: 67, startPoint y: 93, endPoint x: 148, endPoint y: 105, distance: 82.2
click at [67, 93] on button "End turn" at bounding box center [45, 90] width 65 height 31
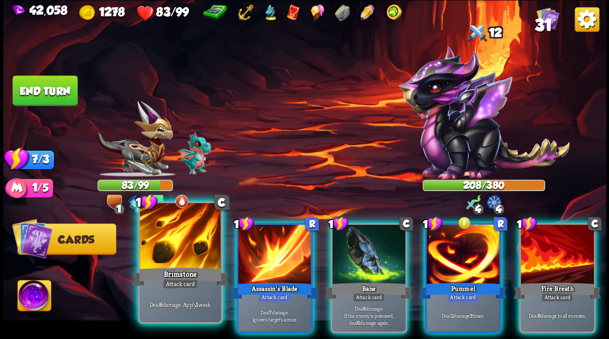
click at [169, 237] on div at bounding box center [180, 237] width 81 height 68
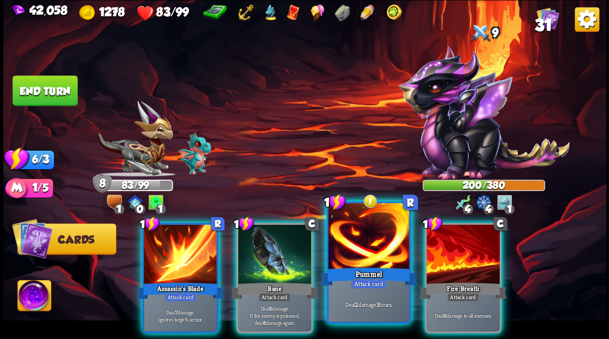
click at [361, 242] on div at bounding box center [368, 237] width 81 height 68
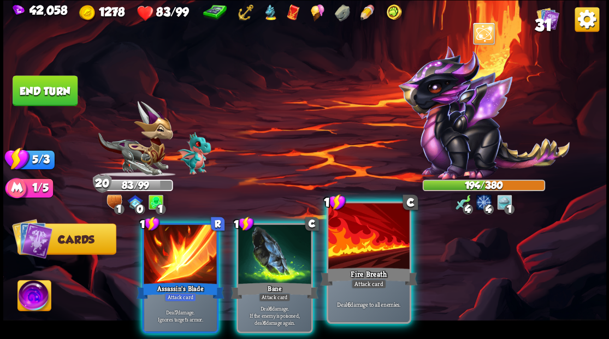
click at [370, 253] on div at bounding box center [368, 237] width 81 height 68
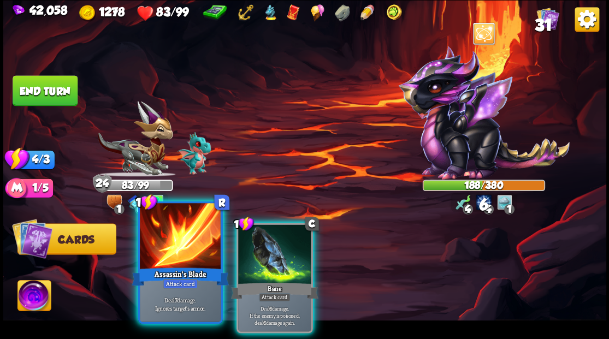
click at [174, 241] on div at bounding box center [180, 237] width 81 height 68
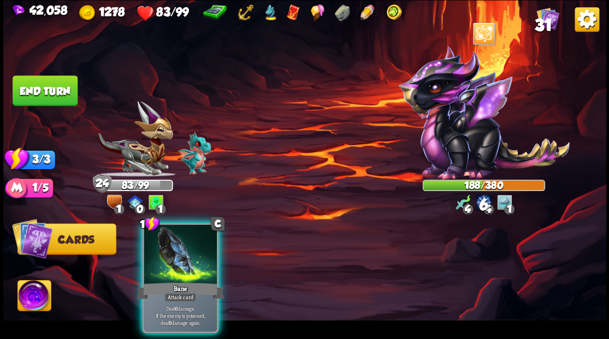
click at [176, 241] on div at bounding box center [180, 255] width 73 height 62
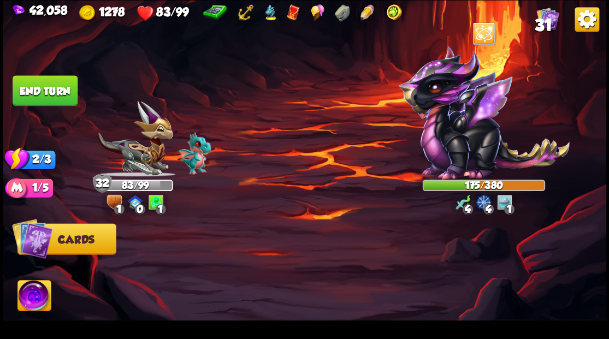
click at [64, 92] on button "End turn" at bounding box center [45, 90] width 65 height 31
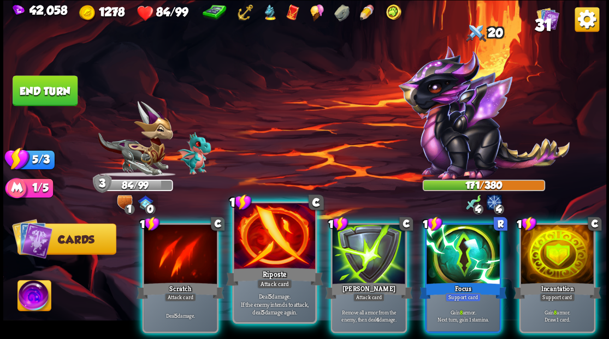
click at [269, 254] on div at bounding box center [274, 237] width 81 height 68
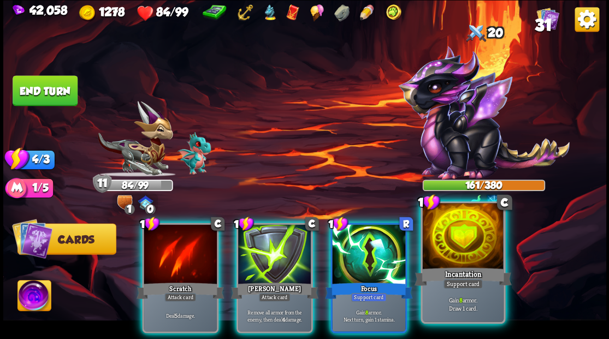
click at [445, 246] on div at bounding box center [462, 237] width 81 height 68
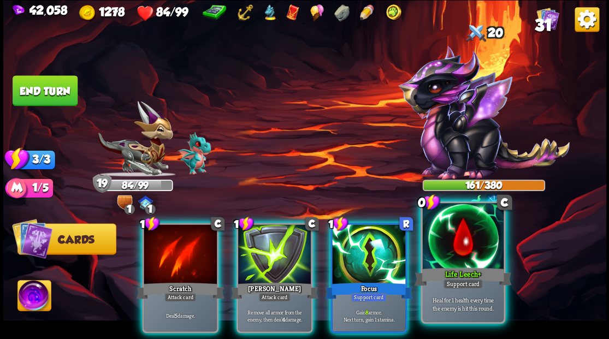
click at [479, 255] on div at bounding box center [462, 237] width 81 height 68
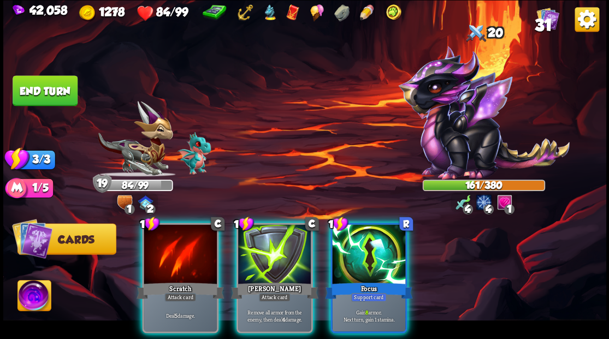
click at [184, 249] on div at bounding box center [180, 255] width 73 height 62
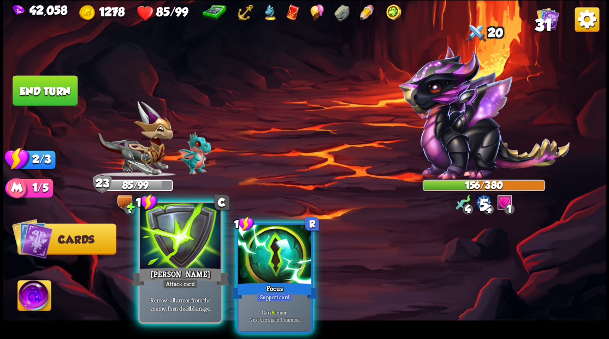
click at [183, 236] on div at bounding box center [180, 237] width 81 height 68
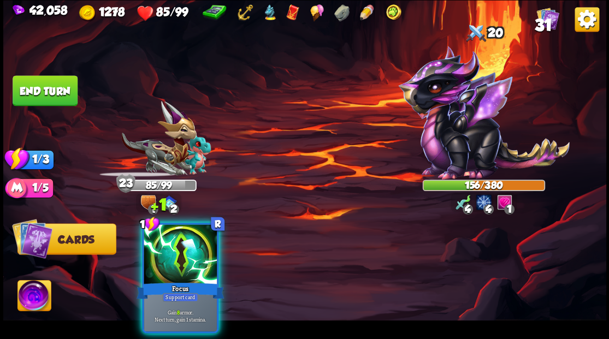
click at [183, 236] on div at bounding box center [180, 255] width 73 height 62
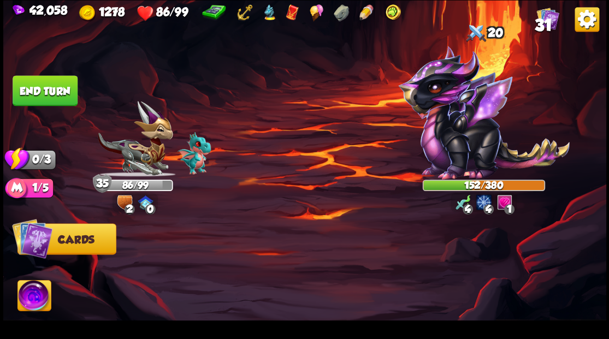
drag, startPoint x: 58, startPoint y: 91, endPoint x: 63, endPoint y: 100, distance: 11.2
click at [59, 92] on button "End turn" at bounding box center [45, 90] width 65 height 31
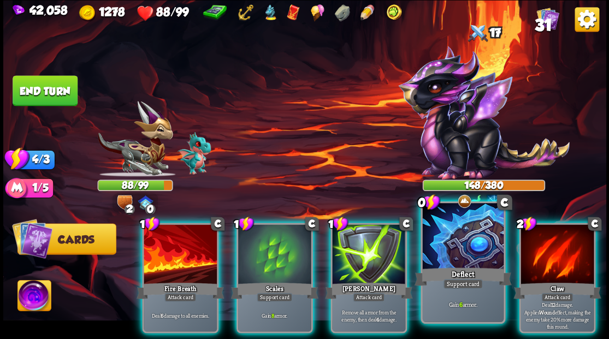
click at [473, 235] on div at bounding box center [462, 237] width 81 height 68
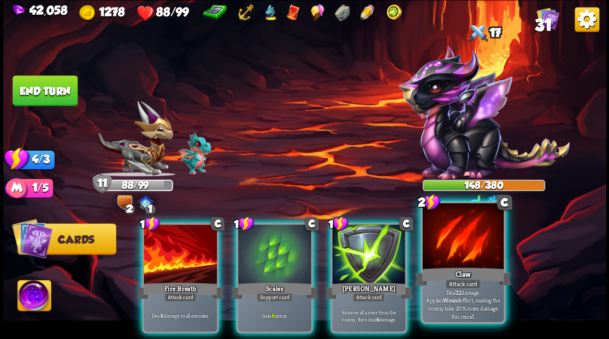
click at [457, 229] on div at bounding box center [462, 237] width 81 height 68
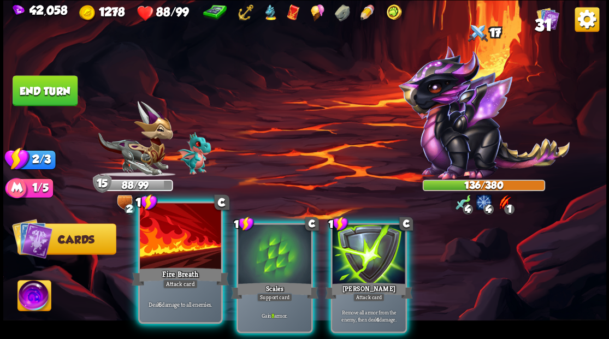
click at [185, 239] on div at bounding box center [180, 237] width 81 height 68
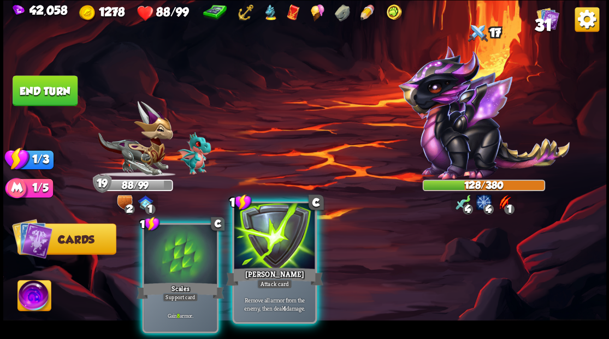
click at [273, 246] on div at bounding box center [274, 237] width 81 height 68
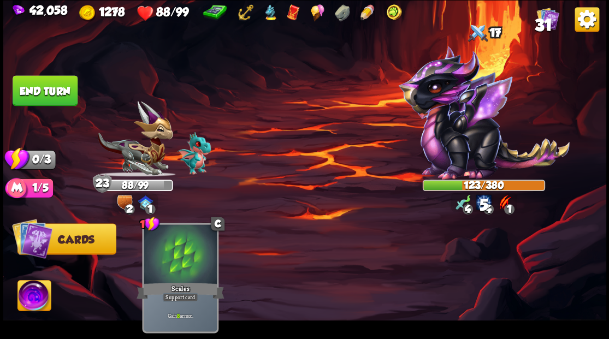
click at [40, 90] on button "End turn" at bounding box center [45, 90] width 65 height 31
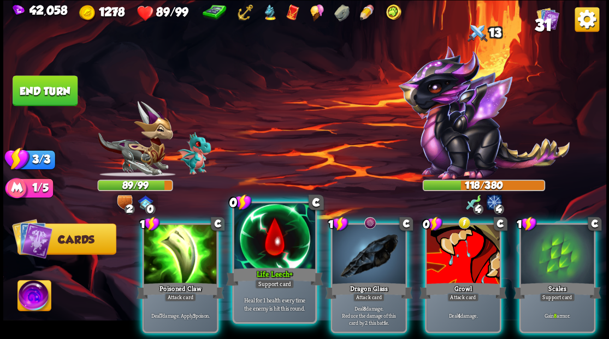
click at [278, 242] on div at bounding box center [274, 237] width 81 height 68
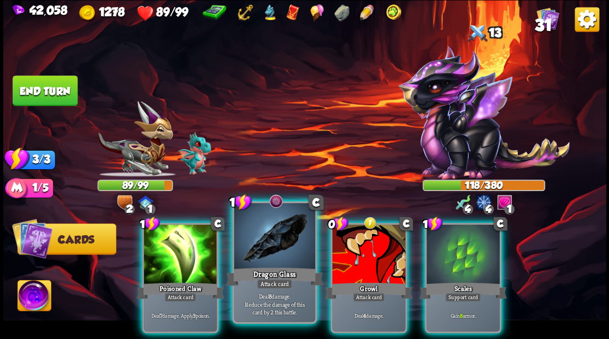
click at [276, 240] on div at bounding box center [274, 237] width 81 height 68
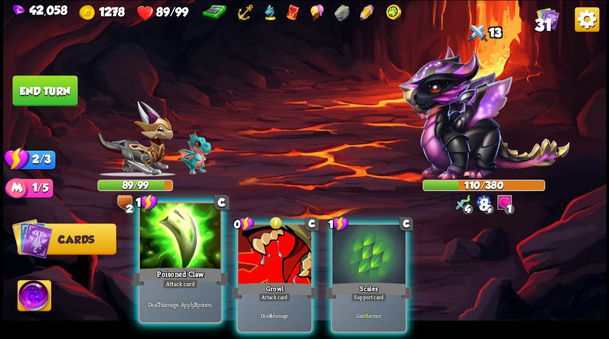
click at [205, 234] on div at bounding box center [180, 237] width 81 height 68
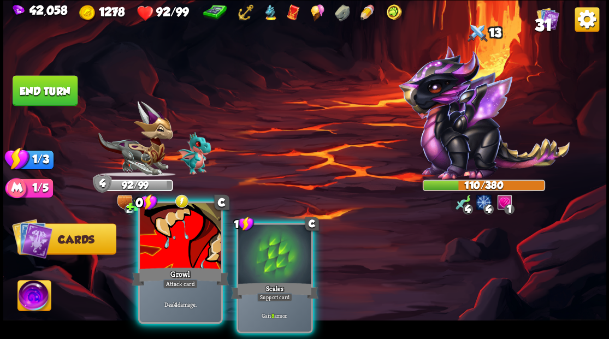
click at [203, 231] on div at bounding box center [180, 237] width 81 height 68
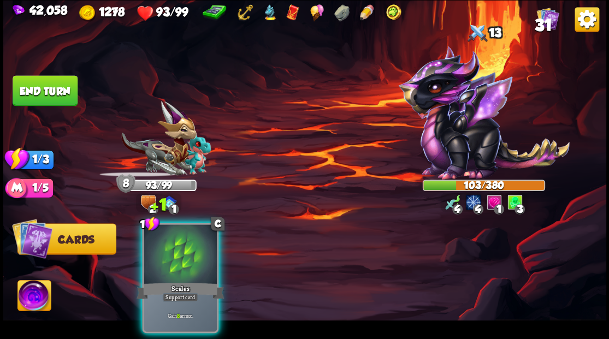
click at [38, 95] on button "End turn" at bounding box center [45, 90] width 65 height 31
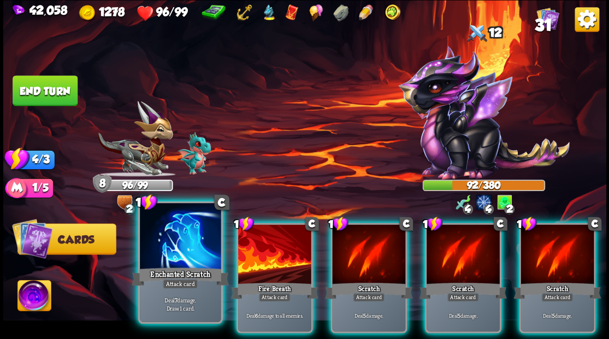
click at [214, 243] on div at bounding box center [180, 237] width 81 height 68
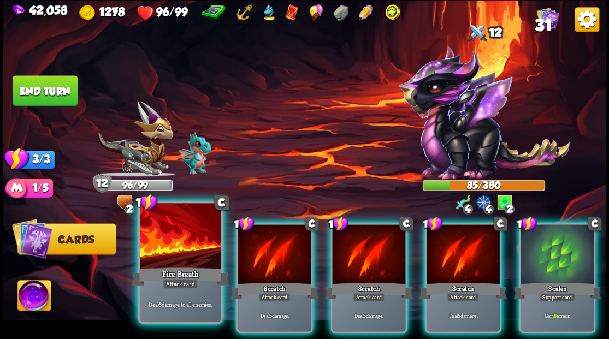
click at [180, 248] on div at bounding box center [180, 237] width 81 height 68
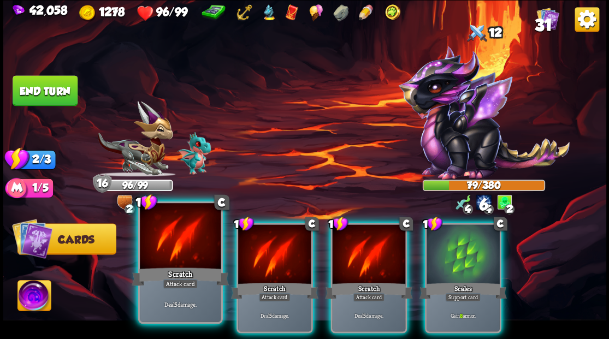
click at [180, 248] on div at bounding box center [180, 237] width 81 height 68
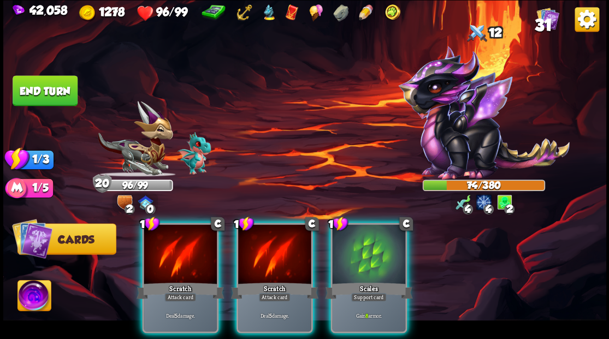
click at [180, 248] on div at bounding box center [180, 255] width 73 height 62
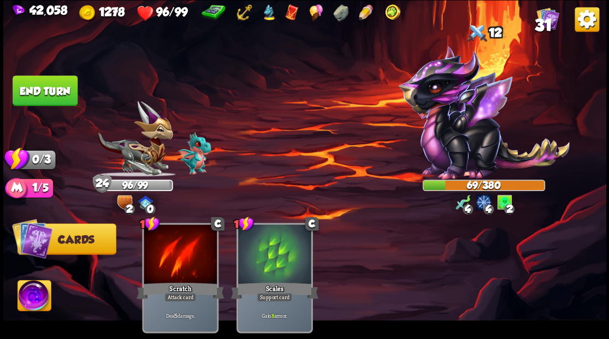
click at [51, 88] on button "End turn" at bounding box center [45, 90] width 65 height 31
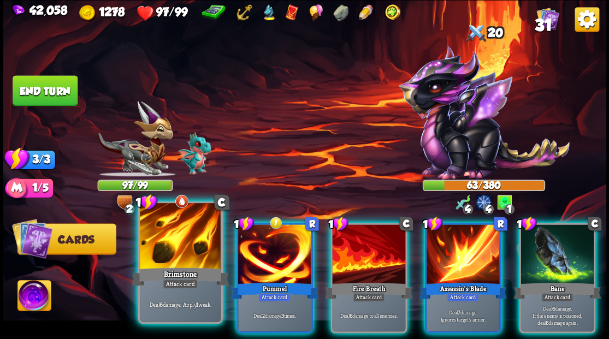
click at [177, 245] on div at bounding box center [180, 237] width 81 height 68
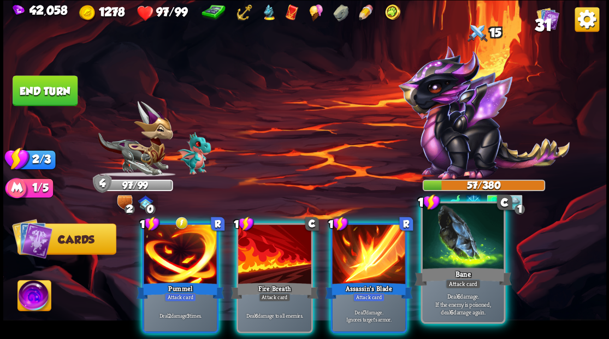
click at [460, 257] on div at bounding box center [462, 237] width 81 height 68
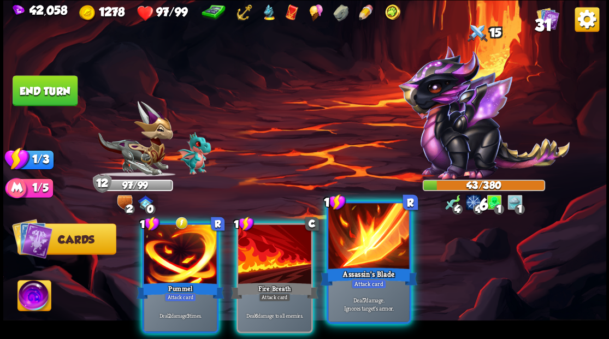
click at [369, 245] on div at bounding box center [368, 237] width 81 height 68
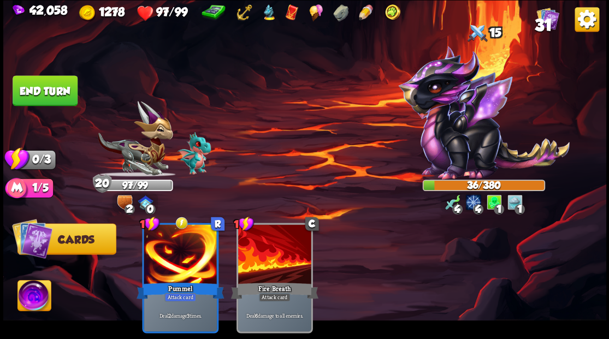
click at [62, 96] on button "End turn" at bounding box center [45, 90] width 65 height 31
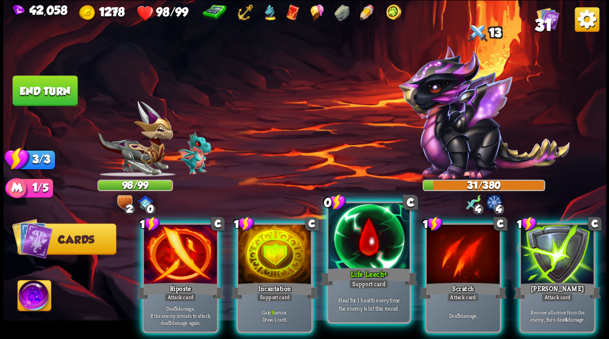
click at [349, 245] on div at bounding box center [368, 237] width 81 height 68
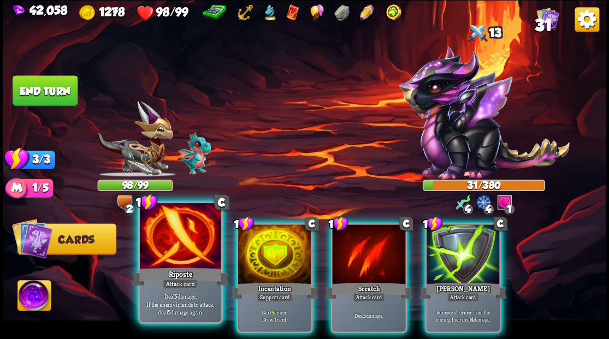
click at [210, 218] on div at bounding box center [180, 237] width 81 height 68
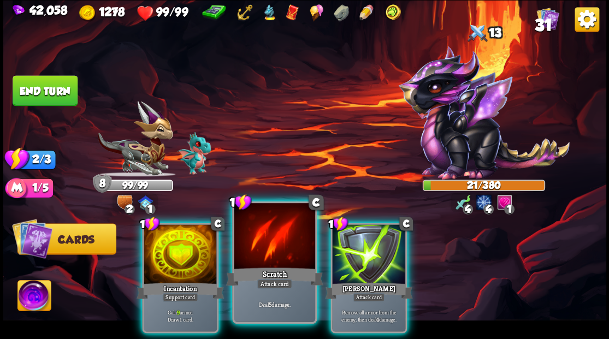
click at [276, 248] on div at bounding box center [274, 237] width 81 height 68
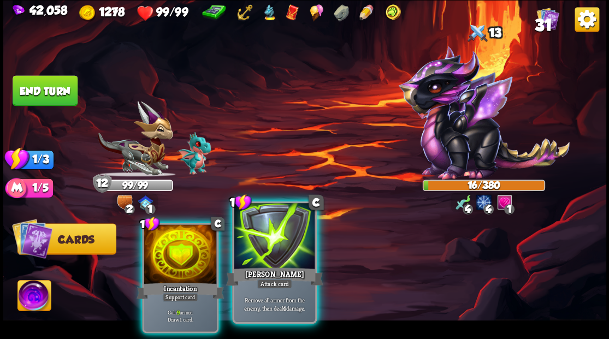
click at [263, 239] on div at bounding box center [274, 237] width 81 height 68
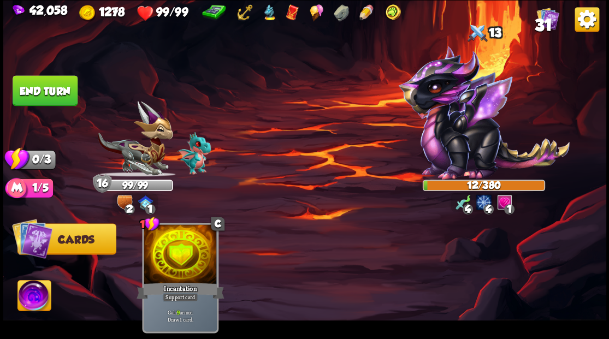
click at [55, 95] on button "End turn" at bounding box center [45, 90] width 65 height 31
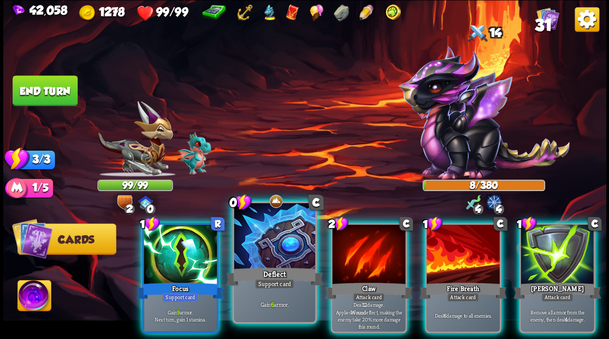
click at [282, 252] on div at bounding box center [274, 237] width 81 height 68
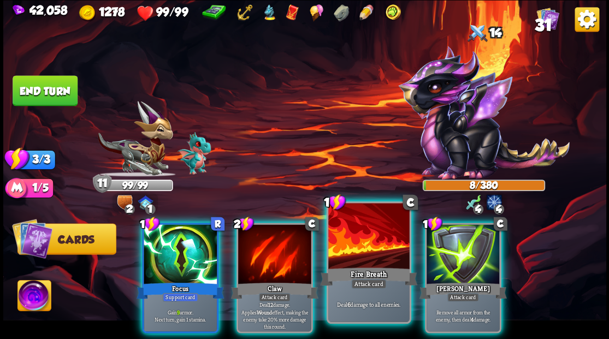
click at [359, 250] on div at bounding box center [368, 237] width 81 height 68
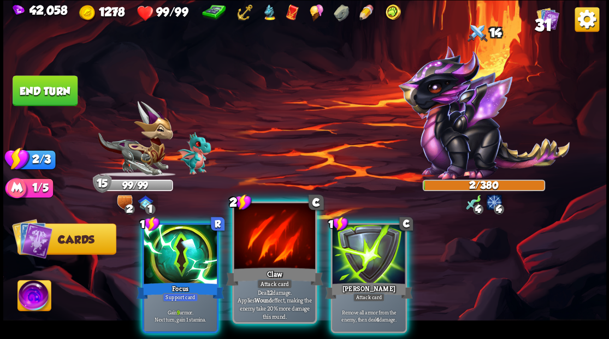
click at [276, 252] on div at bounding box center [274, 237] width 81 height 68
